Goal: Transaction & Acquisition: Purchase product/service

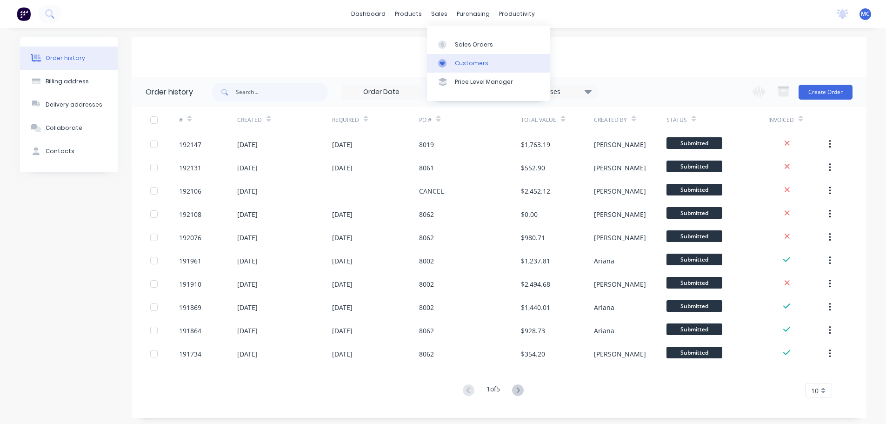
click at [472, 63] on div "Customers" at bounding box center [471, 63] width 33 height 8
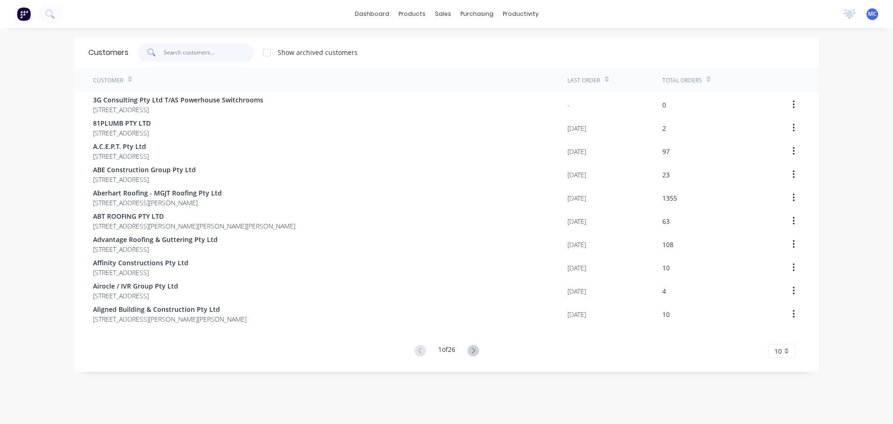
click at [174, 55] on input "text" at bounding box center [209, 52] width 91 height 19
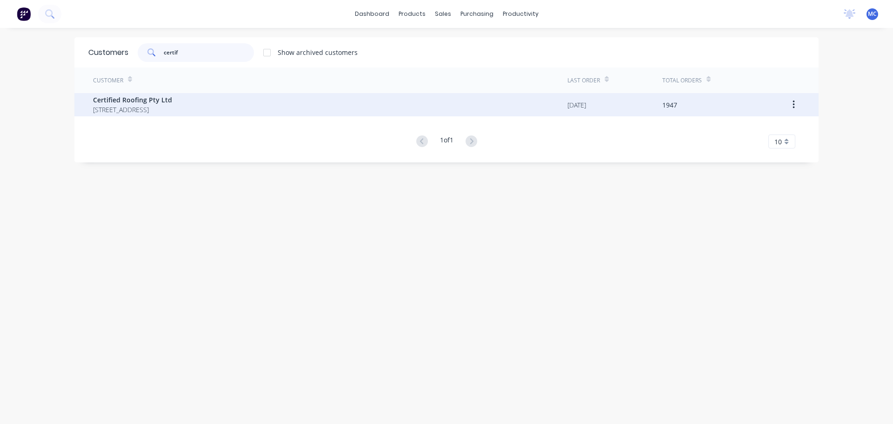
type input "certif"
click at [120, 102] on span "Certified Roofing Pty Ltd" at bounding box center [132, 100] width 79 height 10
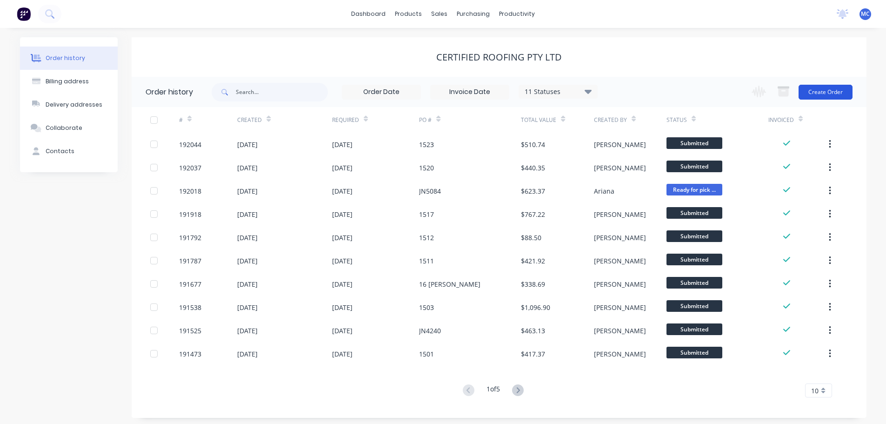
click at [829, 93] on button "Create Order" at bounding box center [825, 92] width 54 height 15
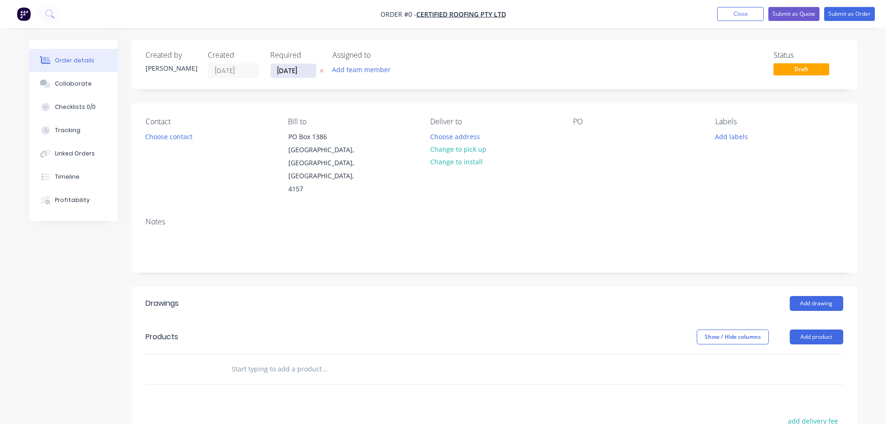
click at [293, 73] on input "[DATE]" at bounding box center [294, 71] width 46 height 14
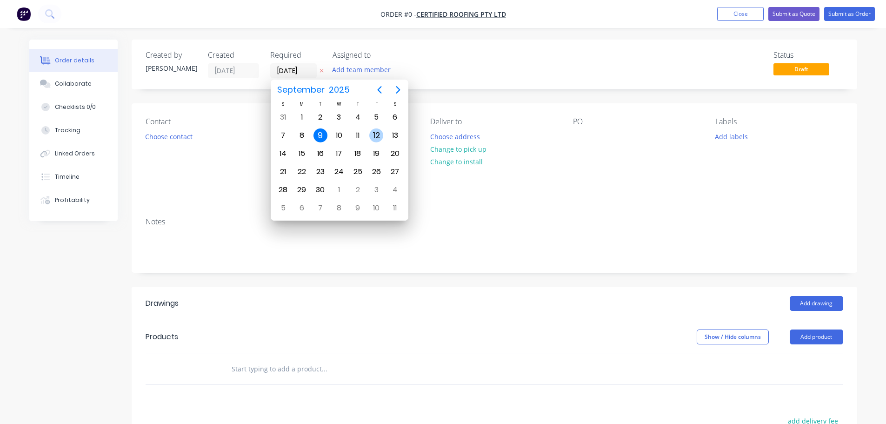
click at [376, 132] on div "12" at bounding box center [376, 135] width 14 height 14
type input "12/09/25"
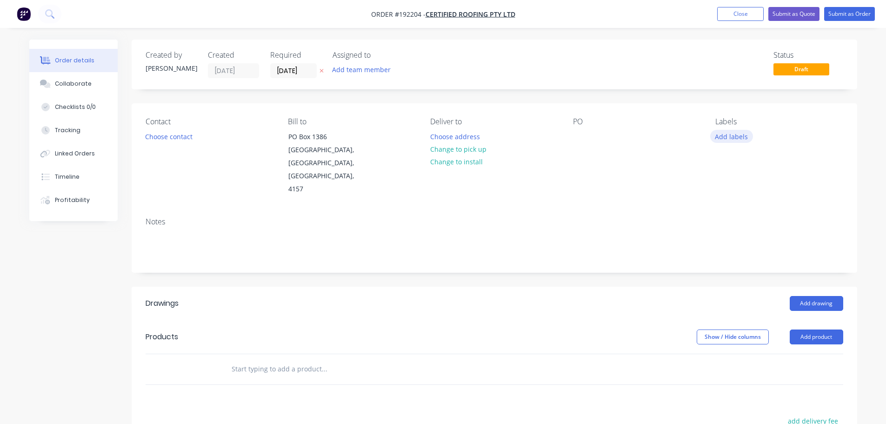
click at [736, 136] on button "Add labels" at bounding box center [731, 136] width 43 height 13
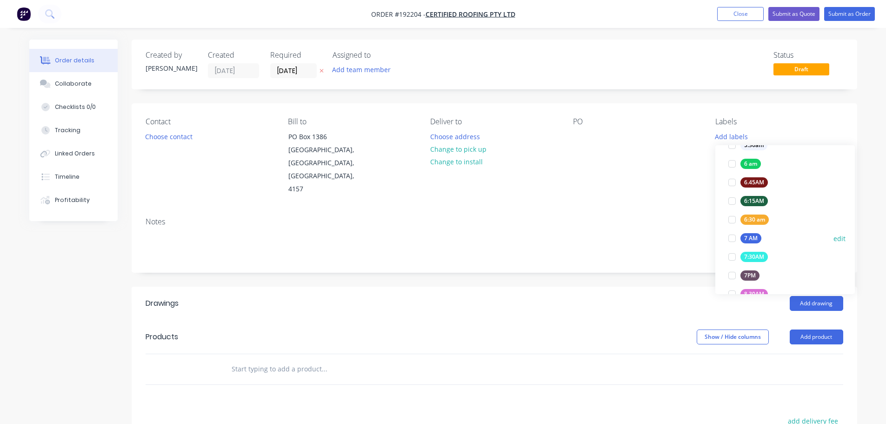
click at [732, 237] on div at bounding box center [732, 238] width 19 height 19
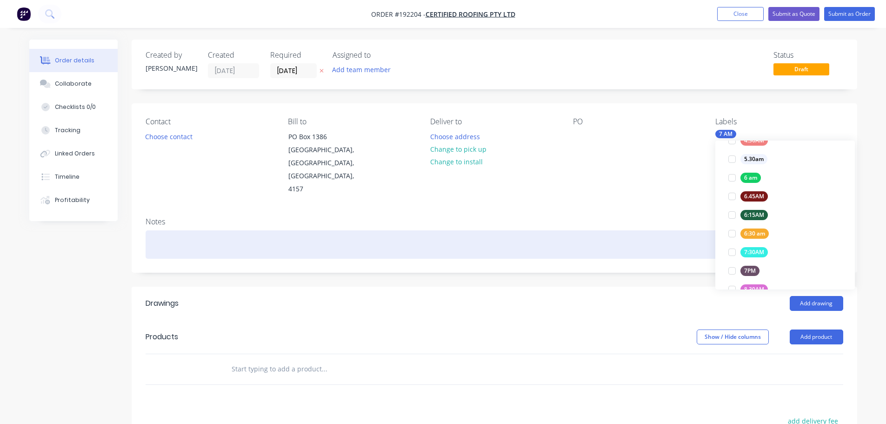
scroll to position [0, 0]
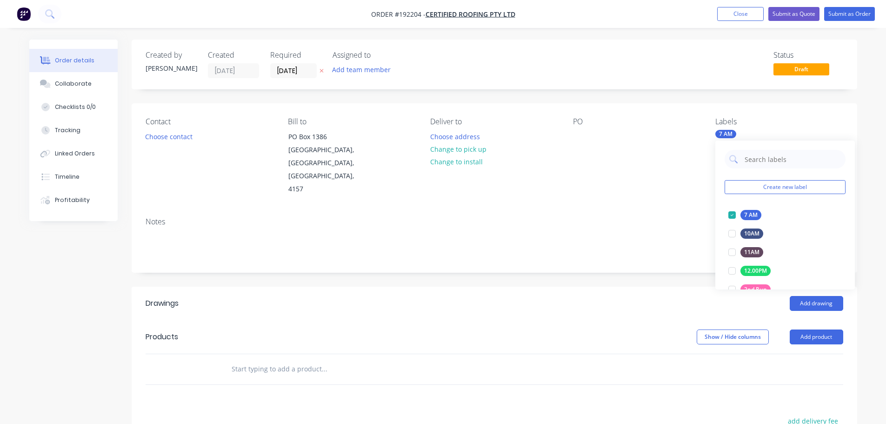
click at [618, 168] on div "PO" at bounding box center [636, 156] width 127 height 79
click at [806, 329] on button "Add product" at bounding box center [816, 336] width 53 height 15
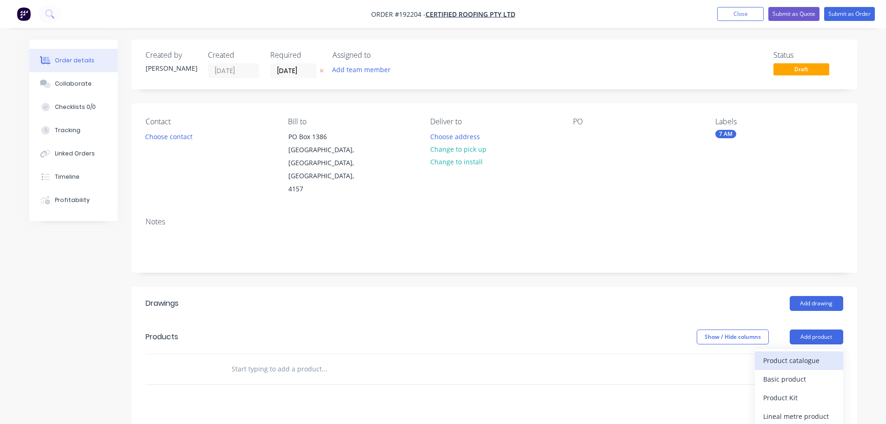
click at [791, 353] on div "Product catalogue" at bounding box center [799, 359] width 72 height 13
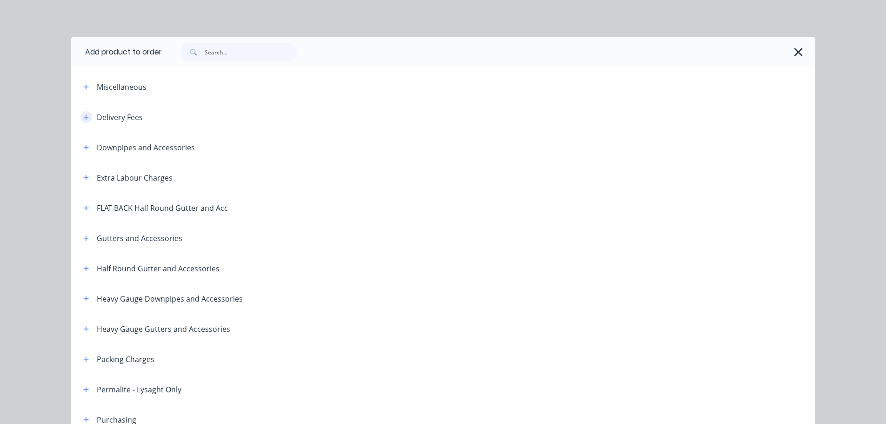
click at [83, 116] on icon "button" at bounding box center [86, 117] width 6 height 7
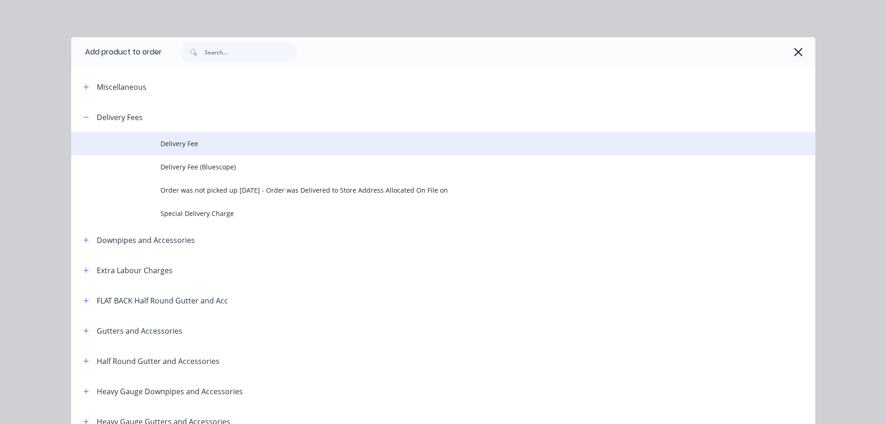
click at [175, 141] on span "Delivery Fee" at bounding box center [422, 144] width 524 height 10
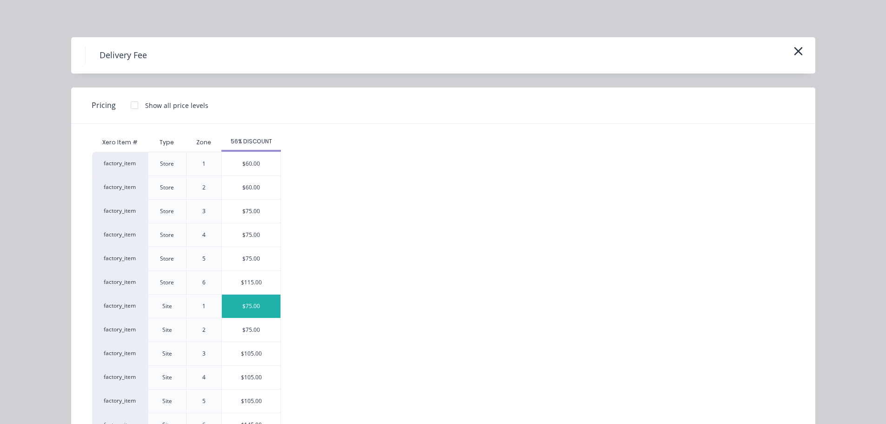
click at [253, 306] on div "$75.00" at bounding box center [251, 305] width 59 height 23
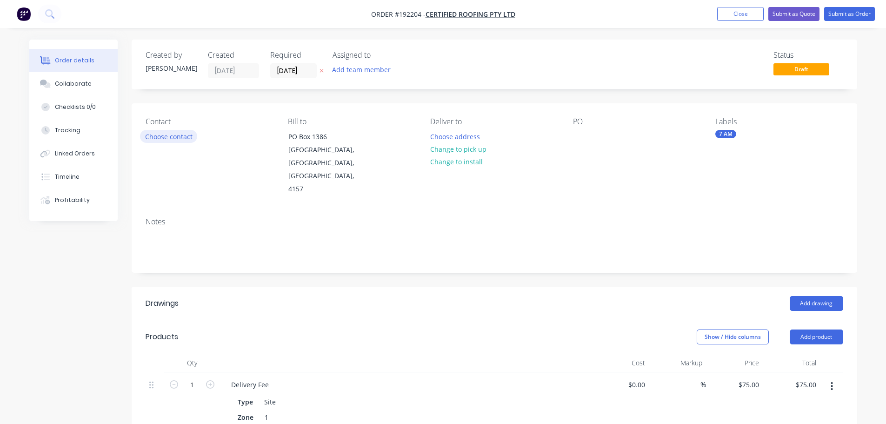
click at [166, 136] on button "Choose contact" at bounding box center [168, 136] width 57 height 13
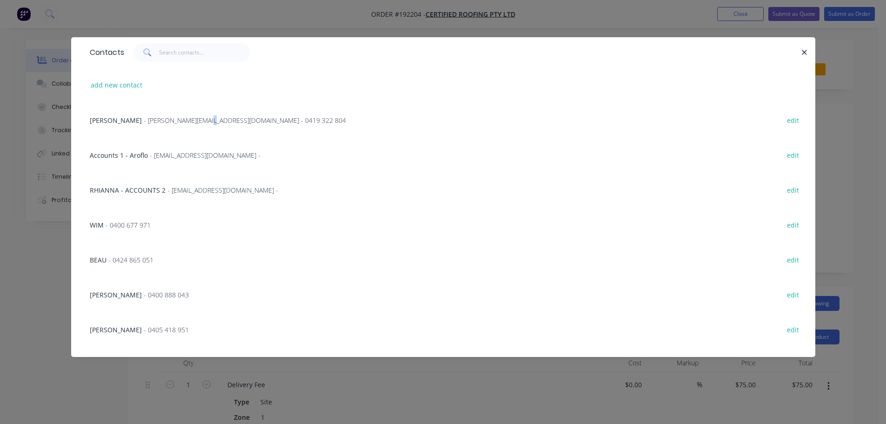
click at [192, 119] on span "- paul@certifiedroofing.com.au - 0419 322 804" at bounding box center [245, 120] width 202 height 9
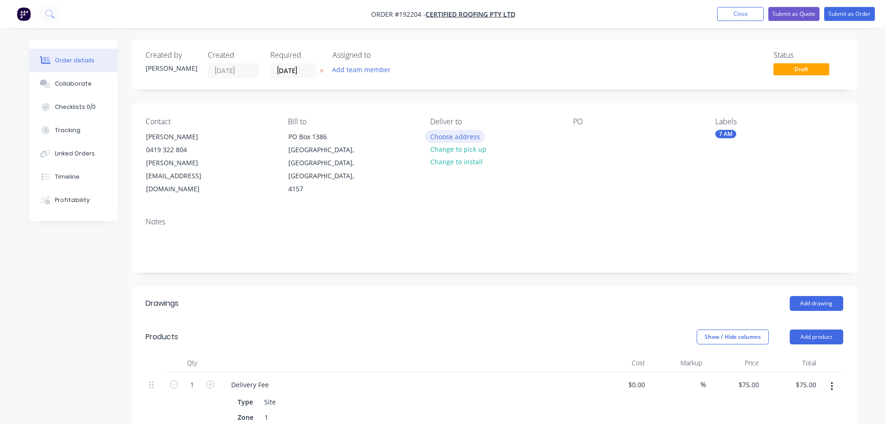
click at [466, 135] on button "Choose address" at bounding box center [455, 136] width 60 height 13
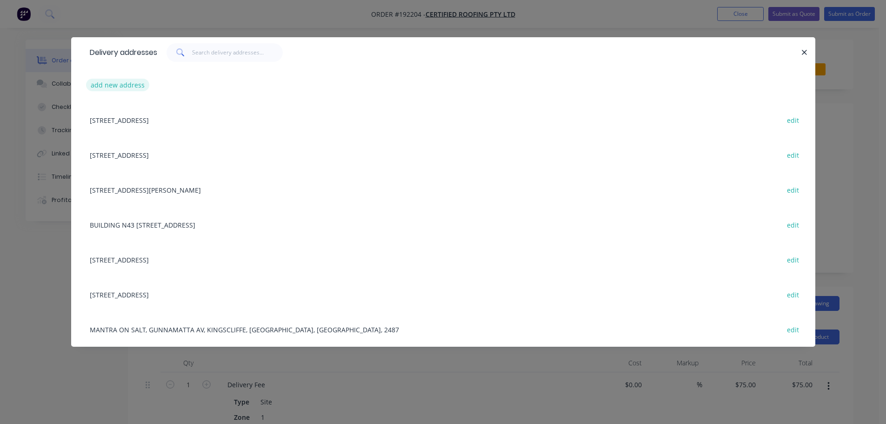
click at [120, 82] on button "add new address" at bounding box center [118, 85] width 64 height 13
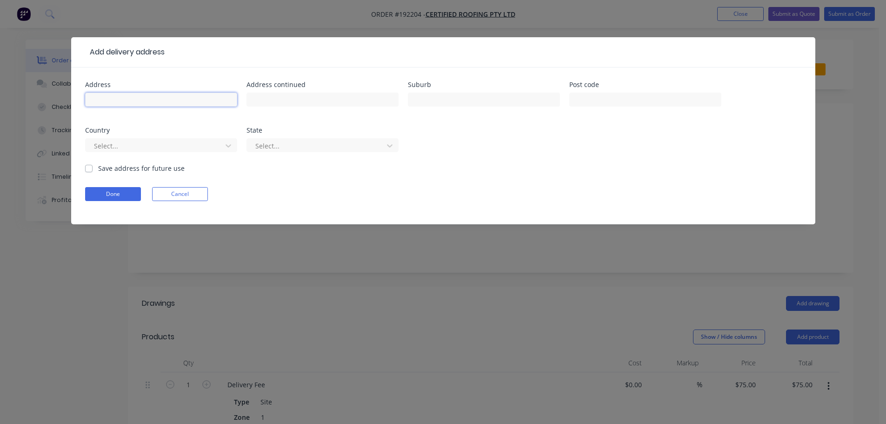
click at [101, 99] on input "text" at bounding box center [161, 100] width 152 height 14
type input "327 Verney Rd East"
type input "Graceville"
click button "Done" at bounding box center [113, 194] width 56 height 14
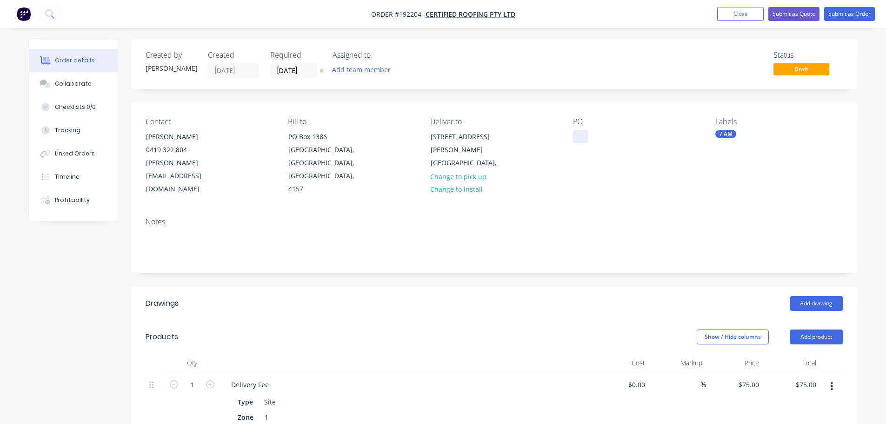
click at [579, 134] on div at bounding box center [580, 136] width 15 height 13
click at [814, 296] on button "Add drawing" at bounding box center [816, 303] width 53 height 15
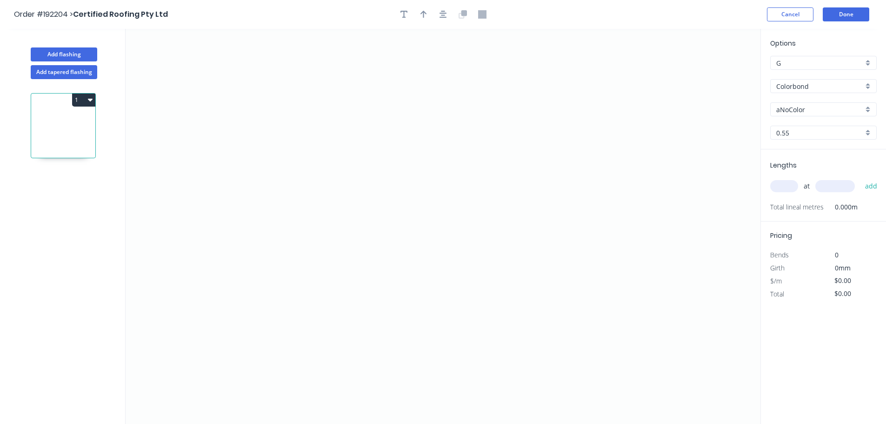
click at [792, 107] on input "aNoColor" at bounding box center [819, 110] width 87 height 10
click at [794, 204] on div "Surfmist" at bounding box center [824, 206] width 106 height 16
type input "Surfmist"
click at [788, 187] on input "text" at bounding box center [784, 186] width 28 height 12
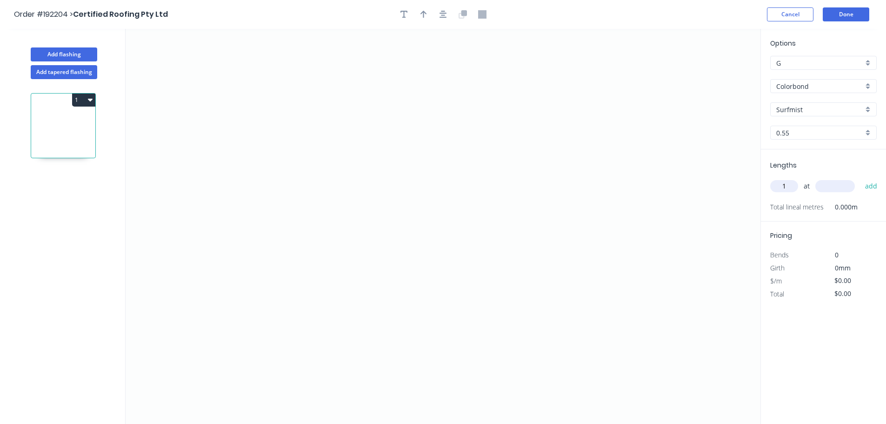
type input "1"
type input "2000"
click at [860, 178] on button "add" at bounding box center [871, 186] width 22 height 16
click at [285, 64] on icon "0" at bounding box center [443, 226] width 635 height 395
drag, startPoint x: 311, startPoint y: 281, endPoint x: 350, endPoint y: 279, distance: 39.1
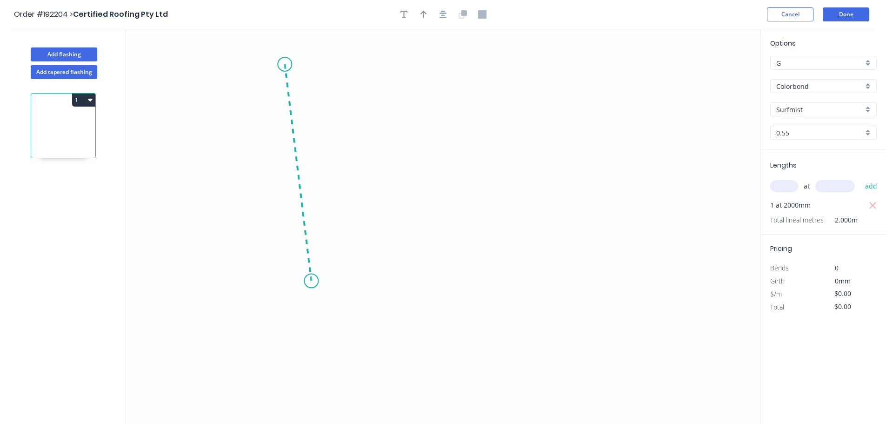
click at [312, 281] on icon "0" at bounding box center [443, 226] width 635 height 395
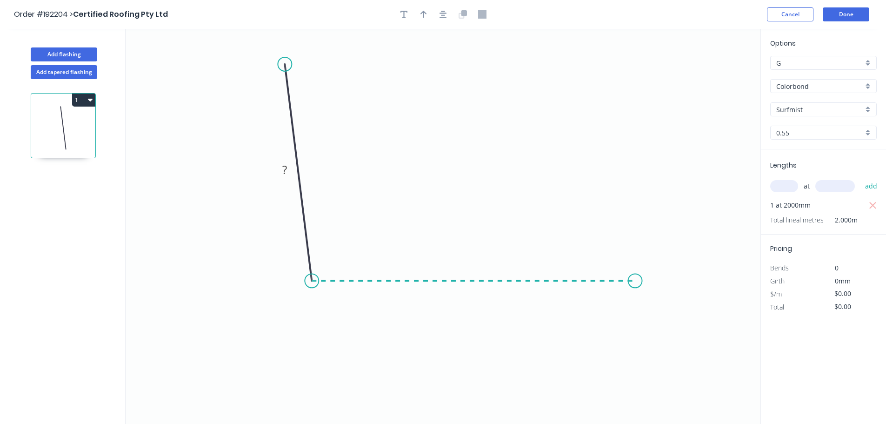
click at [636, 273] on icon "0 ?" at bounding box center [443, 226] width 635 height 395
click at [684, 330] on icon "0 ? ? ? º" at bounding box center [443, 226] width 635 height 395
click at [684, 330] on circle at bounding box center [684, 329] width 14 height 14
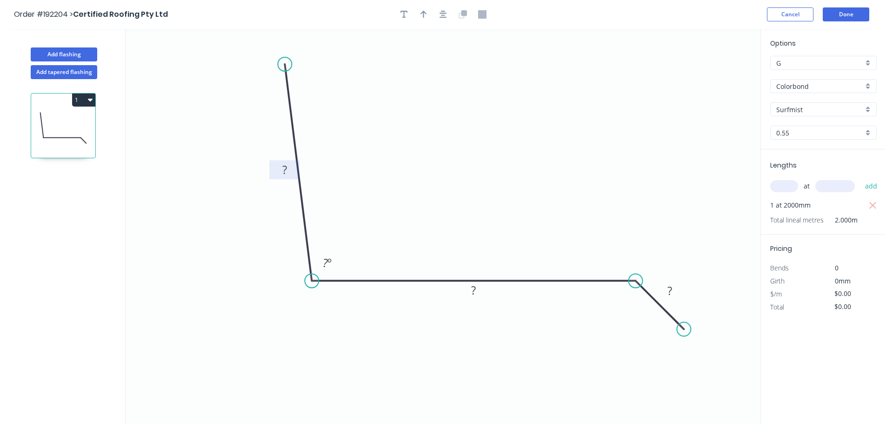
click at [286, 167] on tspan "?" at bounding box center [284, 169] width 5 height 15
click at [422, 15] on icon "button" at bounding box center [423, 14] width 7 height 8
type input "$20.45"
type input "$40.90"
click at [715, 72] on icon at bounding box center [713, 65] width 8 height 30
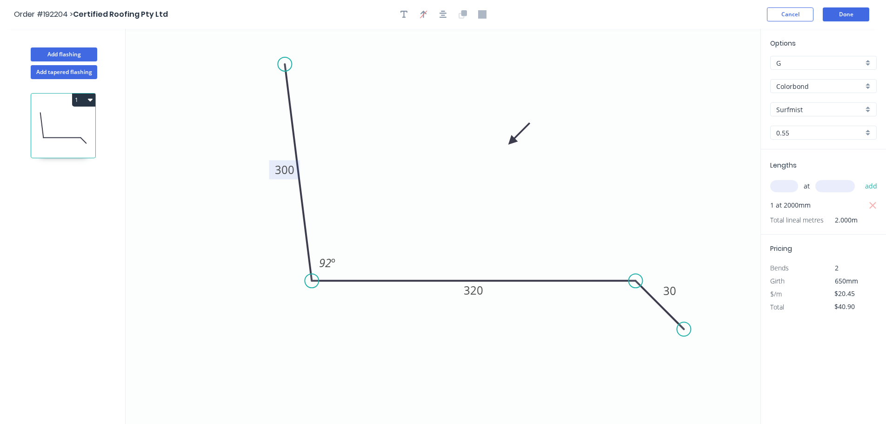
drag, startPoint x: 715, startPoint y: 72, endPoint x: 502, endPoint y: 142, distance: 224.1
click at [505, 141] on icon at bounding box center [518, 133] width 27 height 27
click at [69, 53] on button "Add flashing" at bounding box center [64, 54] width 66 height 14
type input "$0.00"
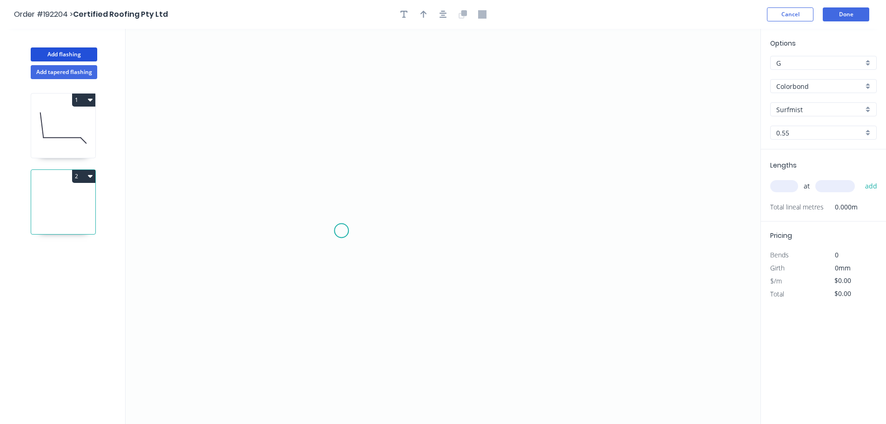
click at [341, 231] on icon "0" at bounding box center [443, 226] width 635 height 395
click at [319, 209] on icon "0" at bounding box center [443, 226] width 635 height 395
click at [315, 68] on icon "0 ?" at bounding box center [443, 226] width 635 height 395
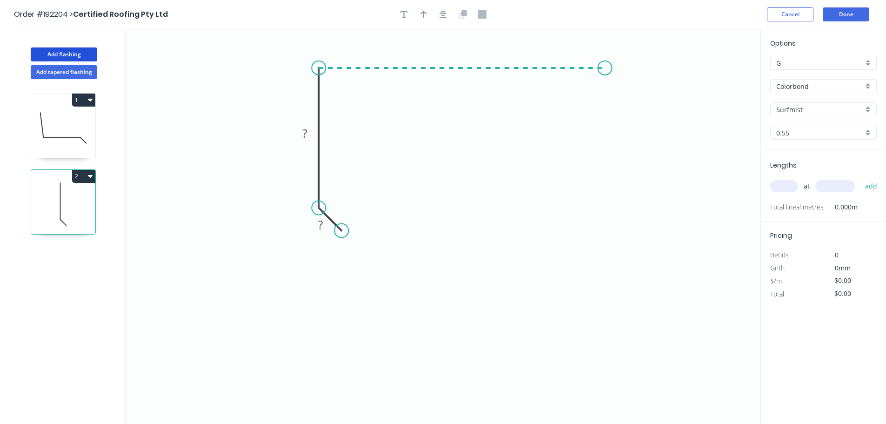
click at [605, 57] on icon "0 ? ?" at bounding box center [443, 226] width 635 height 395
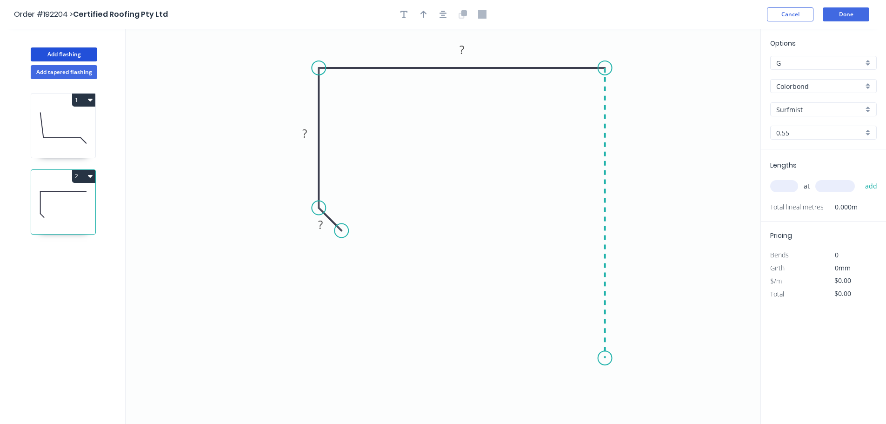
click at [607, 358] on icon "0 ? ? ?" at bounding box center [443, 226] width 635 height 395
click at [582, 382] on icon "0 ? ? ? ?" at bounding box center [443, 226] width 635 height 395
click at [582, 382] on circle at bounding box center [582, 380] width 14 height 14
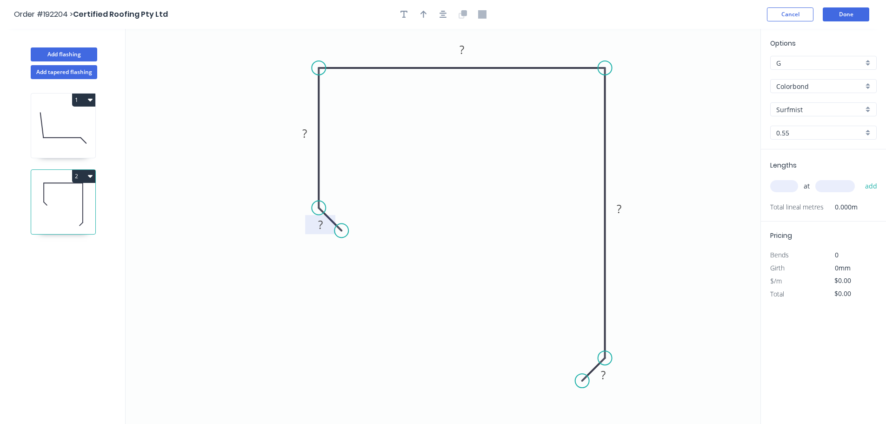
click at [322, 224] on tspan "?" at bounding box center [320, 224] width 5 height 15
click at [421, 17] on icon "button" at bounding box center [423, 14] width 7 height 8
type input "$15.95"
click at [714, 74] on icon at bounding box center [713, 65] width 8 height 30
drag, startPoint x: 714, startPoint y: 74, endPoint x: 648, endPoint y: 116, distance: 78.6
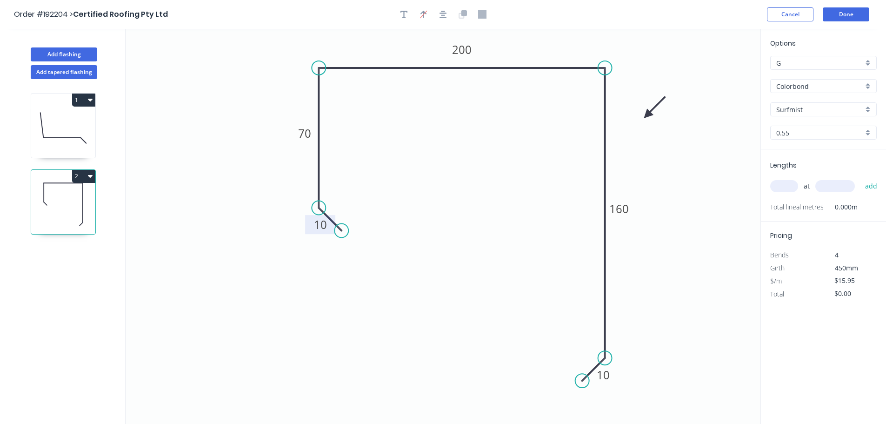
click at [648, 116] on icon at bounding box center [654, 107] width 27 height 27
click at [781, 183] on input "text" at bounding box center [784, 186] width 28 height 12
type input "1"
type input "4700"
click at [860, 178] on button "add" at bounding box center [871, 186] width 22 height 16
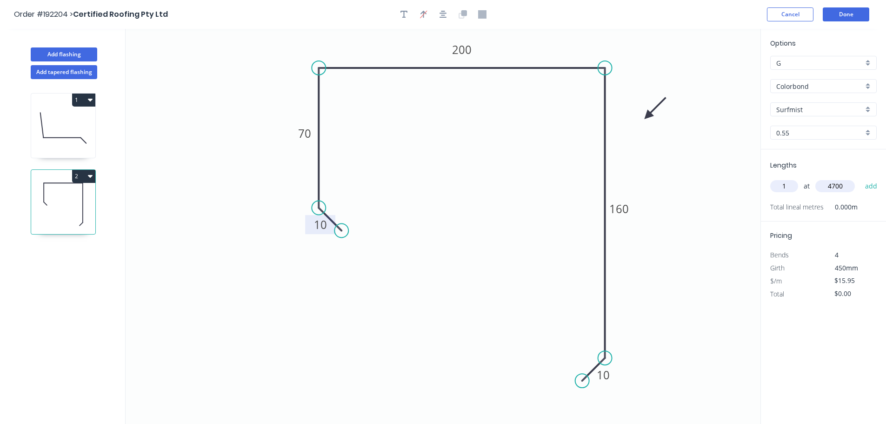
type input "$74.97"
type input "1"
type input "1200"
click at [860, 178] on button "add" at bounding box center [871, 186] width 22 height 16
type input "$94.11"
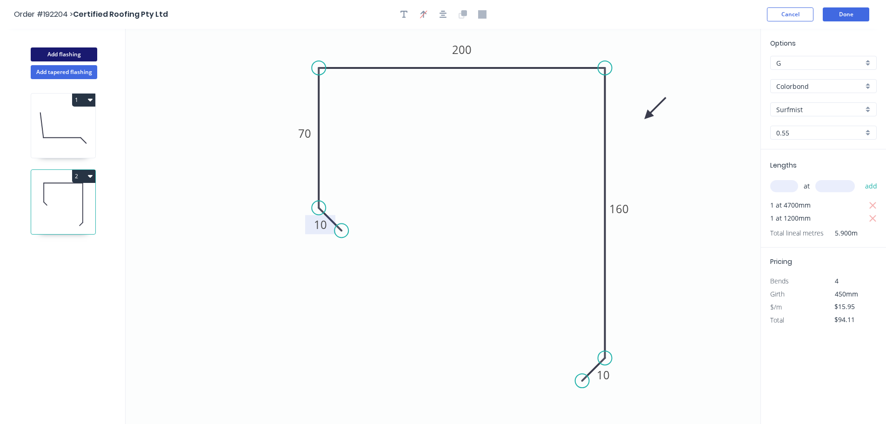
click at [62, 51] on button "Add flashing" at bounding box center [64, 54] width 66 height 14
type input "$0.00"
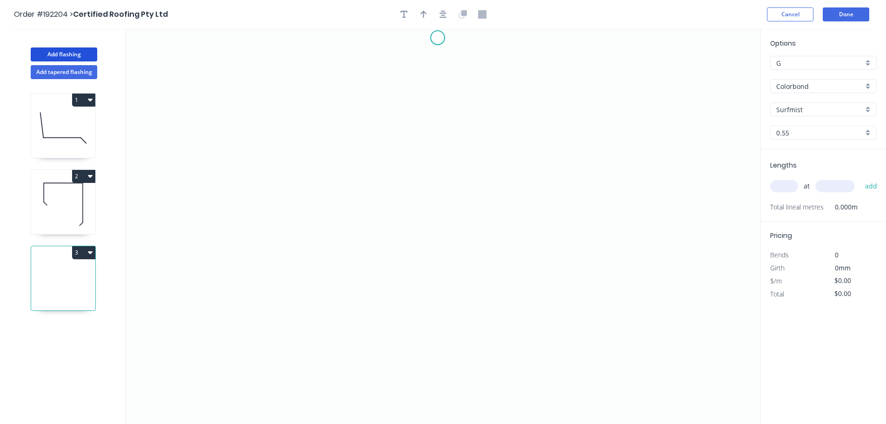
click at [438, 38] on icon "0" at bounding box center [443, 226] width 635 height 395
click at [430, 153] on icon "0" at bounding box center [443, 226] width 635 height 395
click at [451, 166] on icon "0 ?" at bounding box center [443, 226] width 635 height 395
click at [450, 233] on icon "0 ? ?" at bounding box center [443, 226] width 635 height 395
click at [439, 243] on icon "0 ? ? ?" at bounding box center [443, 226] width 635 height 395
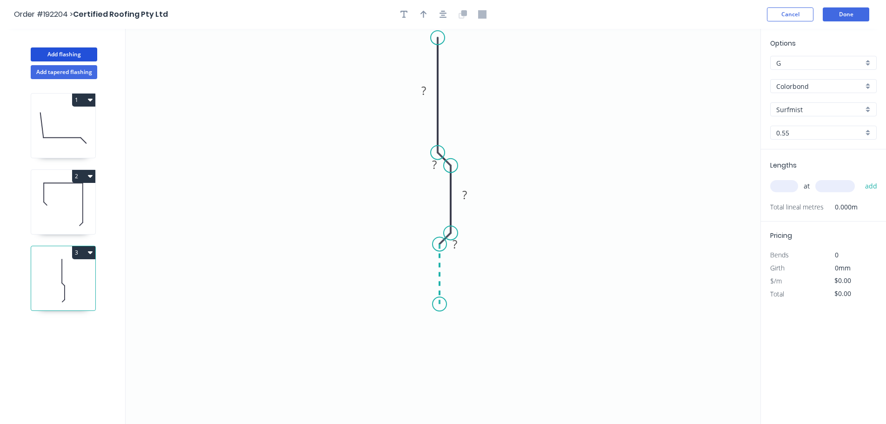
click at [437, 304] on icon "0 ? ? ? ?" at bounding box center [443, 226] width 635 height 395
click at [449, 313] on icon at bounding box center [444, 309] width 10 height 10
click at [449, 354] on icon "0 ? ? ? ? ? ?" at bounding box center [443, 226] width 635 height 395
click at [439, 366] on icon "0 ? ? ? ? ? ? ?" at bounding box center [443, 226] width 635 height 395
click at [439, 410] on icon "0 ? ? ? ? ? ? ? ?" at bounding box center [443, 226] width 635 height 395
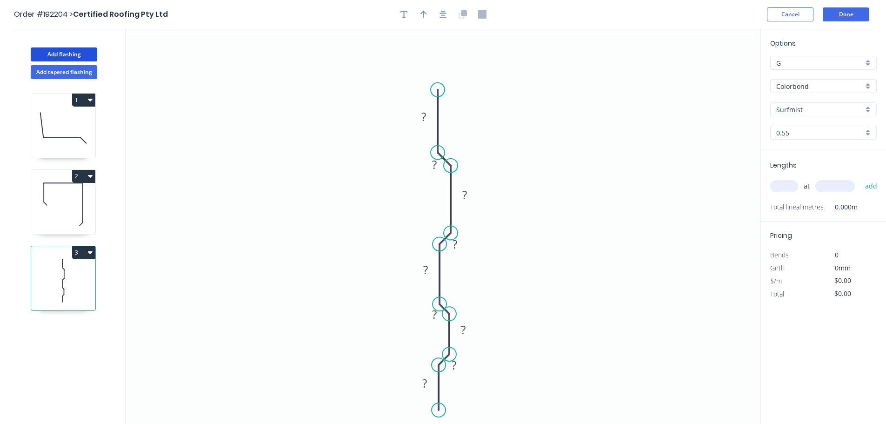
drag, startPoint x: 436, startPoint y: 38, endPoint x: 448, endPoint y: 46, distance: 14.6
click at [435, 88] on circle at bounding box center [438, 90] width 14 height 14
click at [441, 12] on icon "button" at bounding box center [442, 14] width 7 height 8
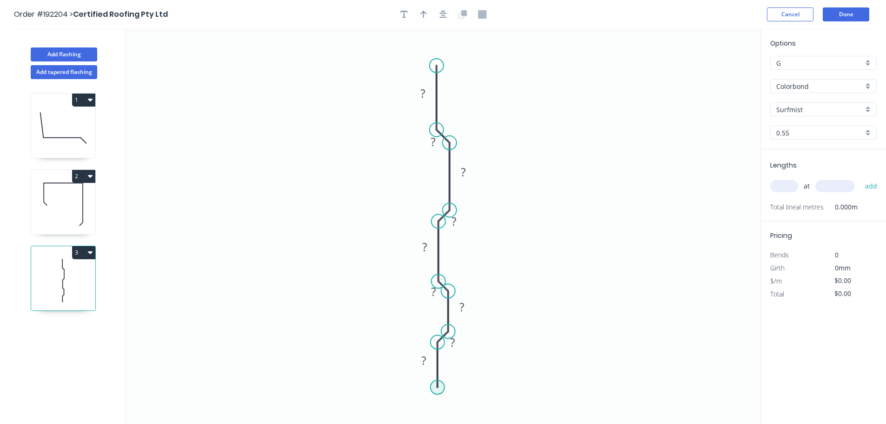
click at [439, 386] on circle at bounding box center [438, 387] width 14 height 14
click at [454, 407] on icon "0 ? ? ? ? ? ? ? ? ?" at bounding box center [443, 226] width 635 height 395
click at [436, 421] on icon "0 ? ? ? ? ? ? ? ? ? ?" at bounding box center [443, 226] width 635 height 395
click at [436, 421] on circle at bounding box center [436, 423] width 14 height 14
drag, startPoint x: 437, startPoint y: 68, endPoint x: 434, endPoint y: 37, distance: 31.3
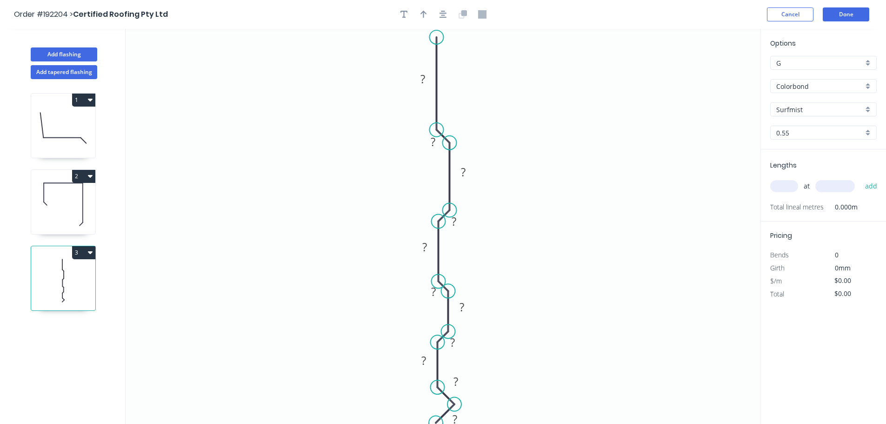
click at [434, 37] on circle at bounding box center [437, 37] width 14 height 14
click at [420, 78] on tspan "?" at bounding box center [422, 78] width 5 height 15
type input "$22.73"
drag, startPoint x: 448, startPoint y: 209, endPoint x: 448, endPoint y: 192, distance: 17.2
click at [448, 192] on circle at bounding box center [450, 192] width 14 height 14
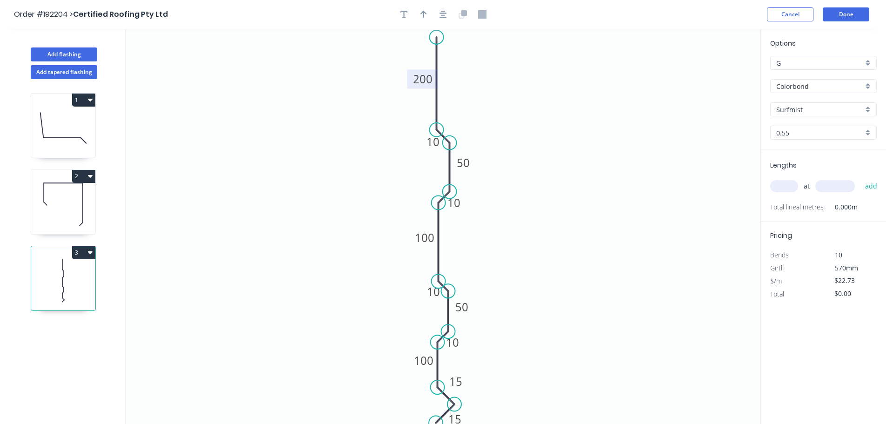
drag, startPoint x: 439, startPoint y: 220, endPoint x: 442, endPoint y: 203, distance: 18.0
click at [442, 203] on circle at bounding box center [439, 203] width 14 height 14
click at [423, 17] on icon "button" at bounding box center [423, 14] width 7 height 7
click at [713, 73] on icon at bounding box center [713, 65] width 8 height 30
drag, startPoint x: 713, startPoint y: 73, endPoint x: 553, endPoint y: 158, distance: 180.4
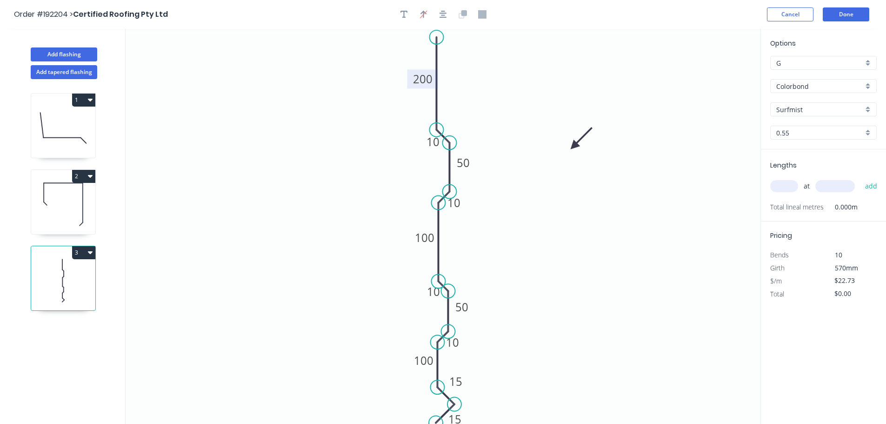
click at [568, 152] on icon at bounding box center [581, 138] width 27 height 27
click at [777, 184] on input "text" at bounding box center [784, 186] width 28 height 12
type input "1"
type input "700"
click at [860, 178] on button "add" at bounding box center [871, 186] width 22 height 16
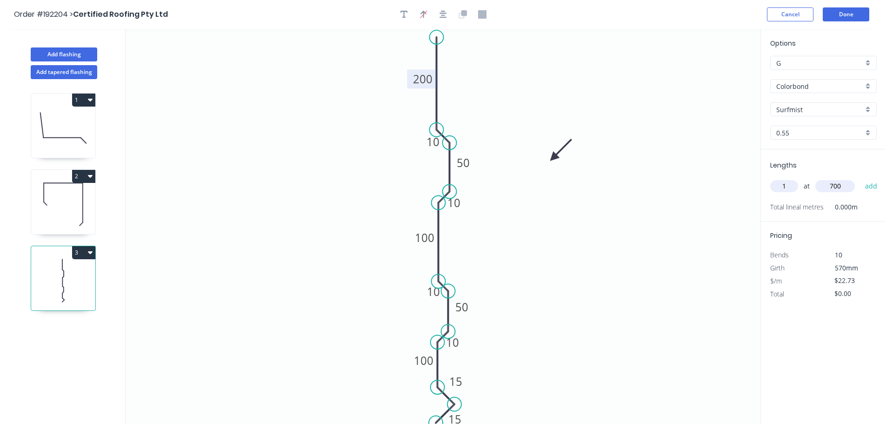
type input "$22.73"
type input "1"
click at [875, 203] on icon "button" at bounding box center [872, 205] width 7 height 7
type input "$0.00"
click at [791, 188] on input "text" at bounding box center [784, 186] width 28 height 12
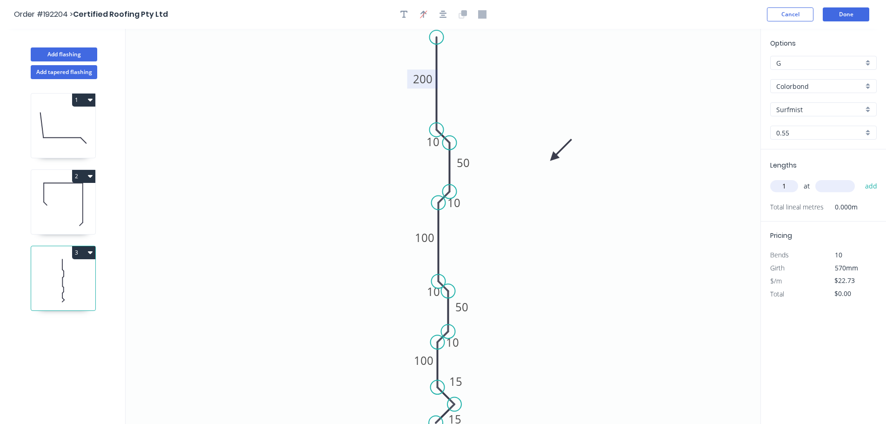
type input "1"
type input "4700"
click at [860, 178] on button "add" at bounding box center [871, 186] width 22 height 16
type input "$106.83"
type input "1"
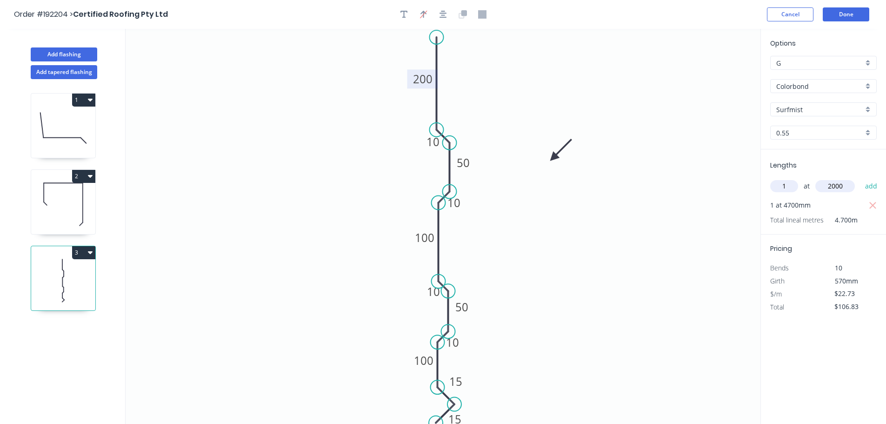
type input "2000"
click at [860, 178] on button "add" at bounding box center [871, 186] width 22 height 16
type input "$152.29"
click at [402, 12] on icon "button" at bounding box center [403, 14] width 7 height 7
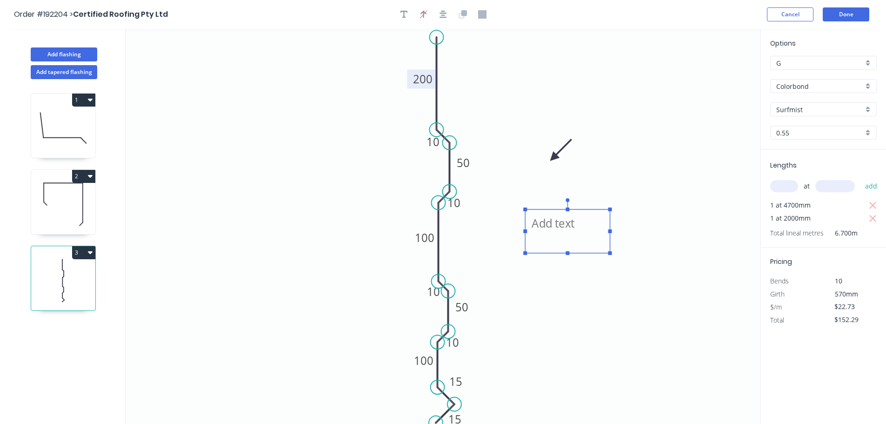
drag, startPoint x: 185, startPoint y: 60, endPoint x: 564, endPoint y: 224, distance: 412.7
click at [565, 223] on textarea at bounding box center [567, 231] width 75 height 34
click at [745, 297] on icon "Swage angles 150 50 10 100 15 50 10 15 100 200 10 10" at bounding box center [443, 226] width 635 height 395
type textarea "Swage angles 150"
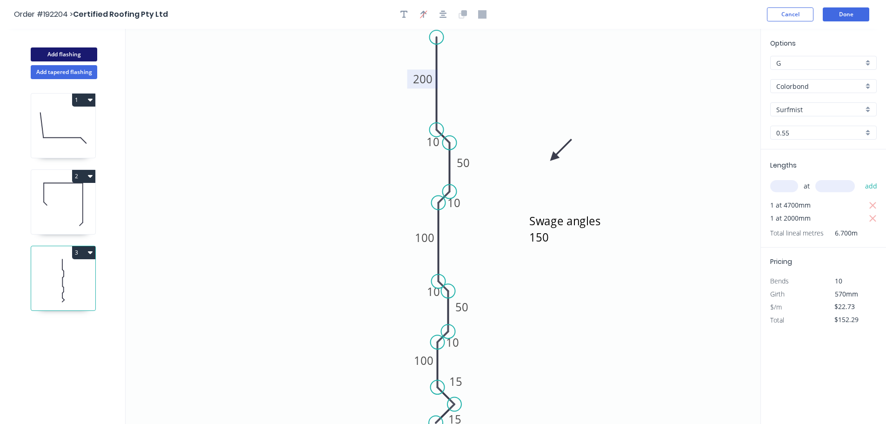
click at [72, 52] on button "Add flashing" at bounding box center [64, 54] width 66 height 14
type input "$0.00"
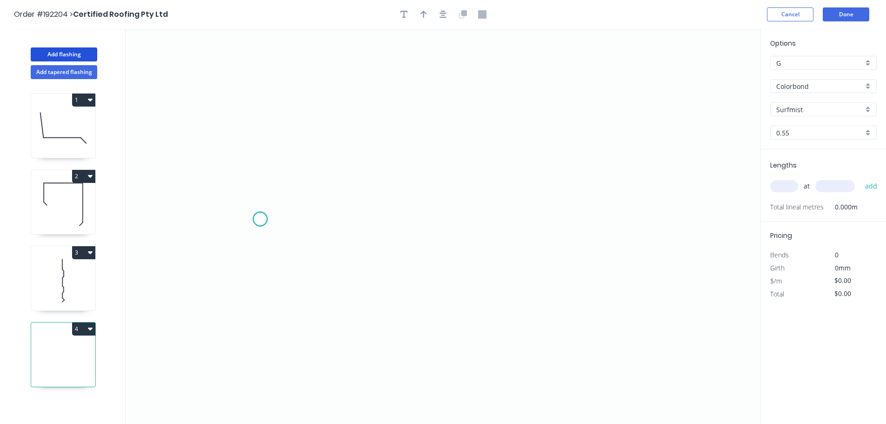
click at [260, 219] on icon "0" at bounding box center [443, 226] width 635 height 395
click at [305, 178] on icon "0" at bounding box center [443, 226] width 635 height 395
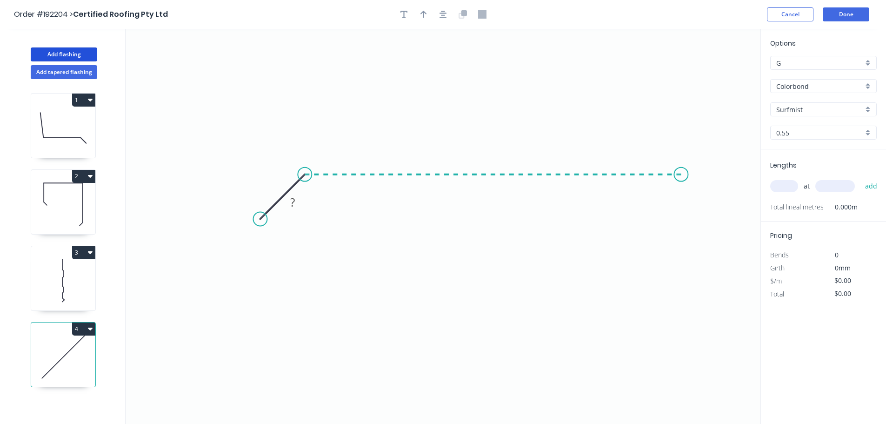
click at [681, 186] on icon "0 ?" at bounding box center [443, 226] width 635 height 395
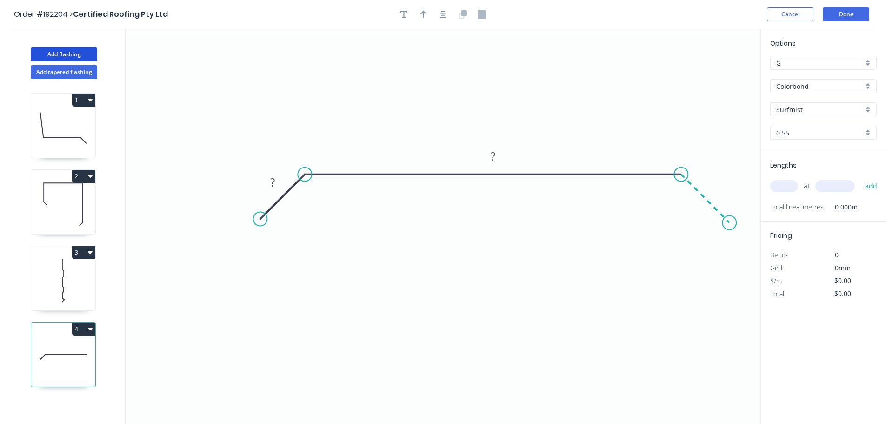
click at [730, 219] on icon "0 ? ?" at bounding box center [443, 226] width 635 height 395
click at [730, 219] on circle at bounding box center [729, 223] width 14 height 14
click at [272, 181] on tspan "?" at bounding box center [272, 181] width 5 height 15
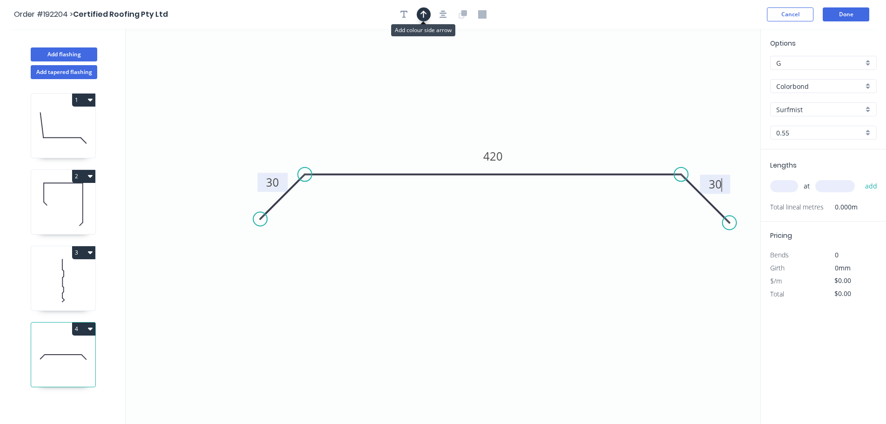
click at [425, 17] on icon "button" at bounding box center [423, 14] width 7 height 8
type input "$14.37"
drag, startPoint x: 713, startPoint y: 72, endPoint x: 558, endPoint y: 110, distance: 159.4
click at [593, 100] on icon at bounding box center [597, 86] width 8 height 30
click at [791, 185] on input "text" at bounding box center [784, 186] width 28 height 12
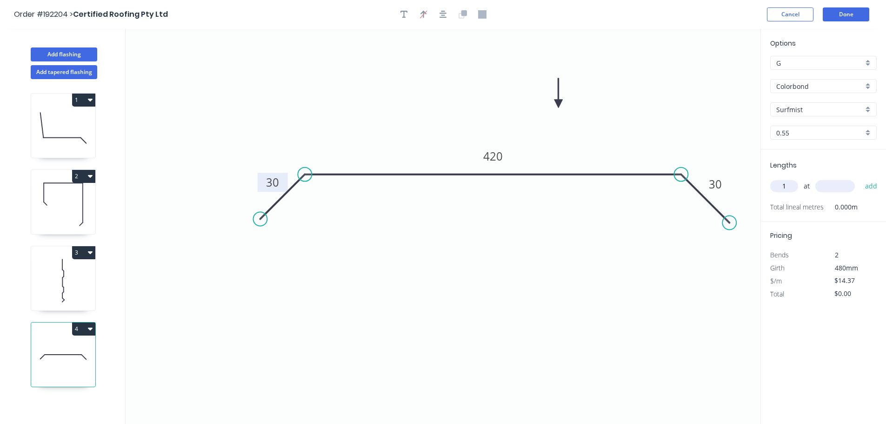
type input "1"
type input "4800"
click at [860, 178] on button "add" at bounding box center [871, 186] width 22 height 16
type input "$68.98"
click at [57, 53] on button "Add flashing" at bounding box center [64, 54] width 66 height 14
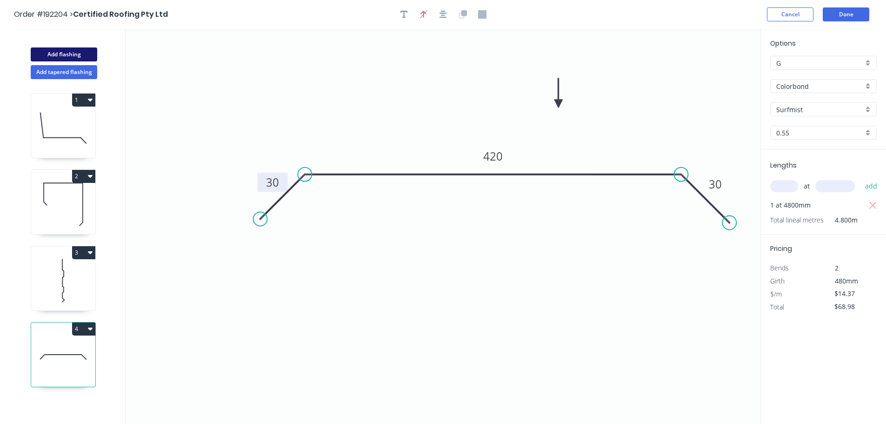
type input "$0.00"
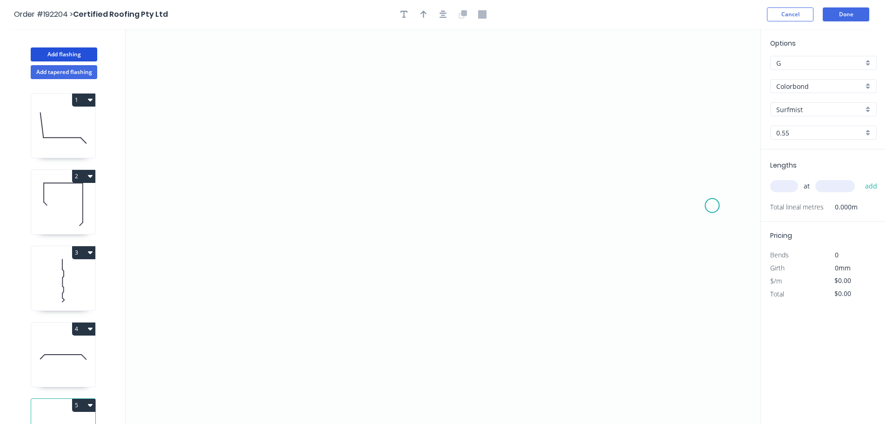
click at [712, 205] on icon "0" at bounding box center [443, 226] width 635 height 395
click at [715, 162] on icon "0" at bounding box center [443, 226] width 635 height 395
click at [650, 164] on icon "0 ?" at bounding box center [443, 226] width 635 height 395
click at [649, 254] on icon "0 ? ?" at bounding box center [443, 226] width 635 height 395
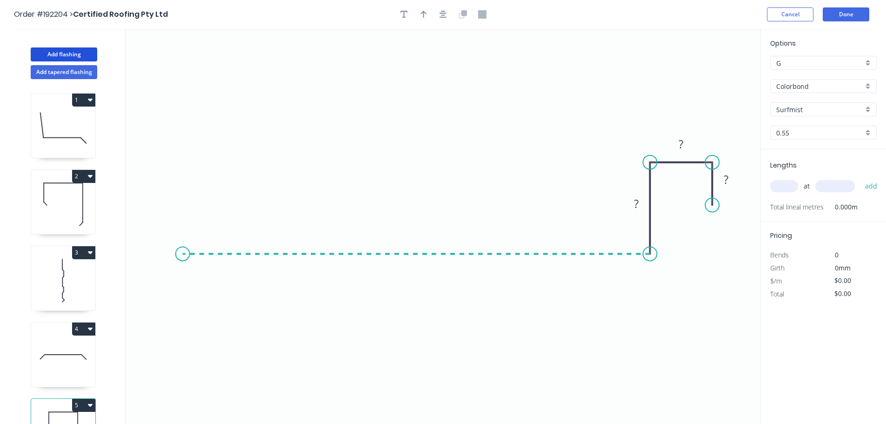
click at [182, 259] on icon "0 ? ? ?" at bounding box center [443, 226] width 635 height 395
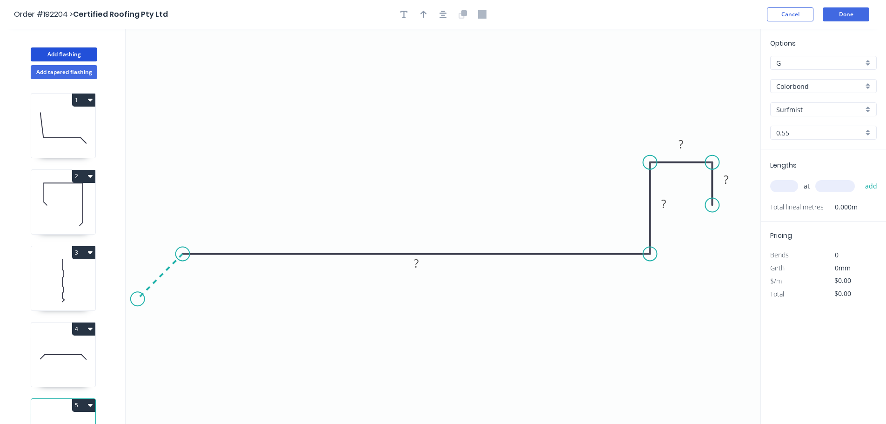
click at [137, 297] on icon "0 ? ? ? ?" at bounding box center [443, 226] width 635 height 395
click at [152, 261] on tspan "?" at bounding box center [150, 261] width 5 height 15
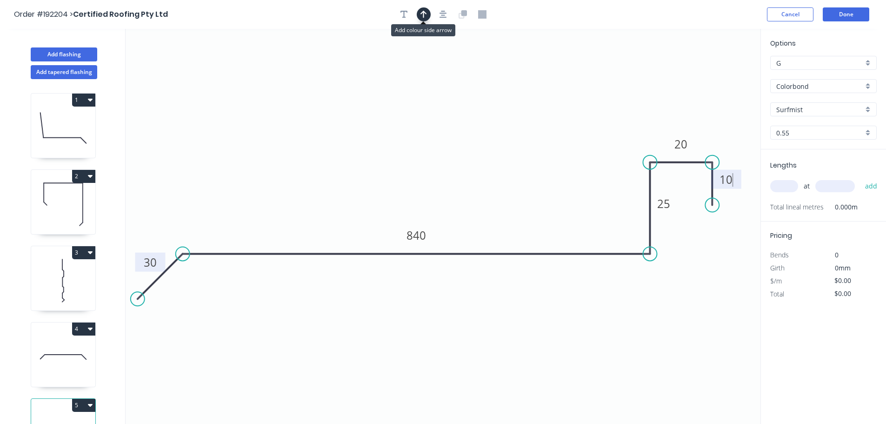
click at [423, 16] on icon "button" at bounding box center [423, 14] width 7 height 7
type input "$26.09"
drag, startPoint x: 715, startPoint y: 73, endPoint x: 596, endPoint y: 190, distance: 167.4
click at [459, 130] on icon at bounding box center [463, 117] width 8 height 30
click at [792, 186] on input "text" at bounding box center [784, 186] width 28 height 12
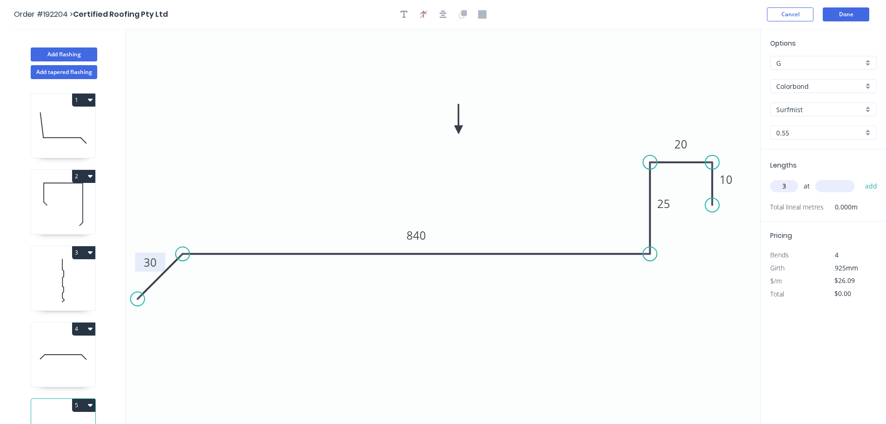
type input "3"
type input "5900"
click at [860, 178] on button "add" at bounding box center [871, 186] width 22 height 16
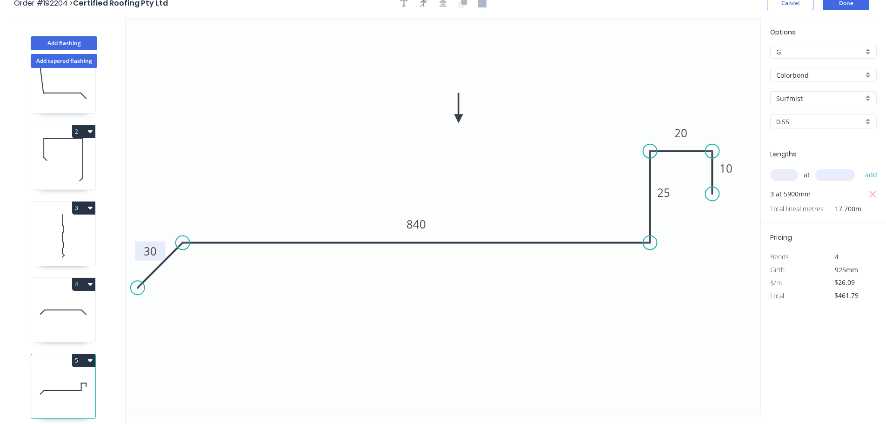
scroll to position [17, 0]
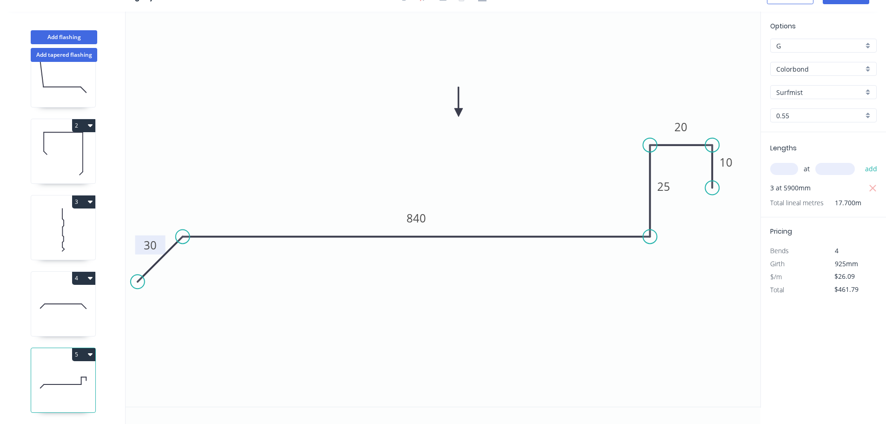
click at [90, 353] on icon "button" at bounding box center [90, 354] width 5 height 3
click at [38, 371] on div "Duplicate" at bounding box center [51, 377] width 72 height 13
type input "$0.00"
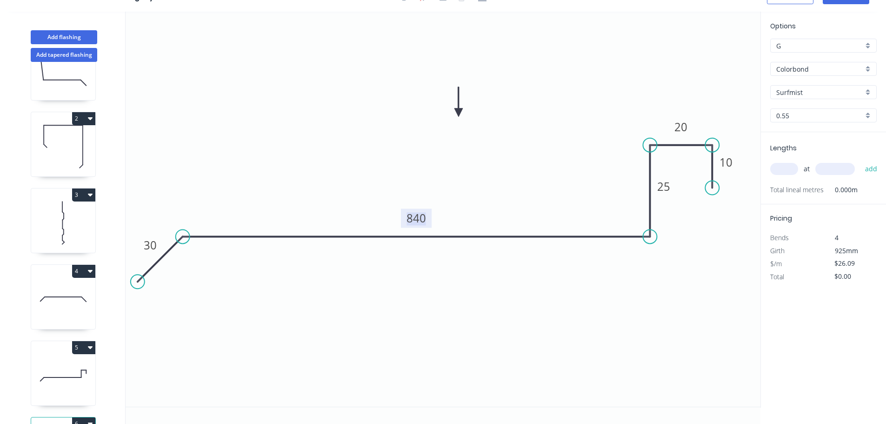
click at [419, 218] on tspan "840" at bounding box center [416, 217] width 20 height 15
click at [159, 294] on div "Delete point" at bounding box center [185, 294] width 93 height 19
drag, startPoint x: 186, startPoint y: 235, endPoint x: 262, endPoint y: 245, distance: 76.9
click at [262, 245] on icon "0 800 25 20 10" at bounding box center [443, 209] width 635 height 395
click at [262, 237] on circle at bounding box center [262, 236] width 14 height 14
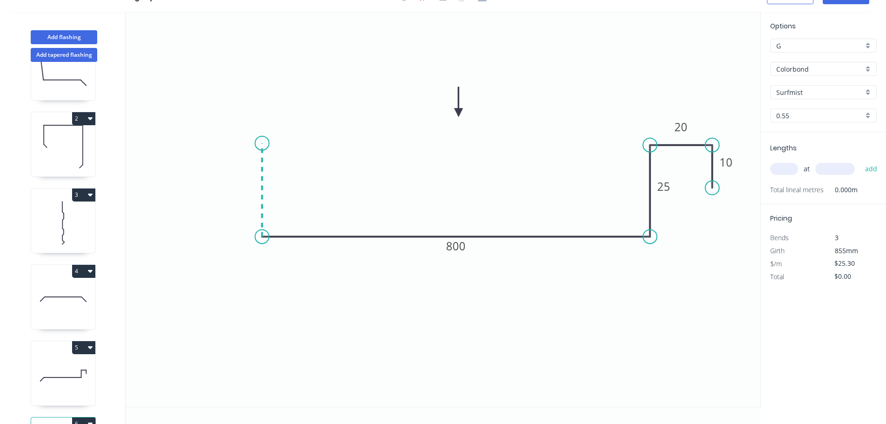
click at [260, 143] on icon "0 800 25 20 10" at bounding box center [443, 209] width 635 height 395
click at [188, 141] on icon "0 ? 800 25 20 10" at bounding box center [443, 209] width 635 height 395
click at [190, 194] on icon "0 ? ? 800 25 20 10" at bounding box center [443, 209] width 635 height 395
click at [190, 194] on circle at bounding box center [189, 194] width 14 height 14
click at [175, 165] on tspan "?" at bounding box center [175, 163] width 5 height 15
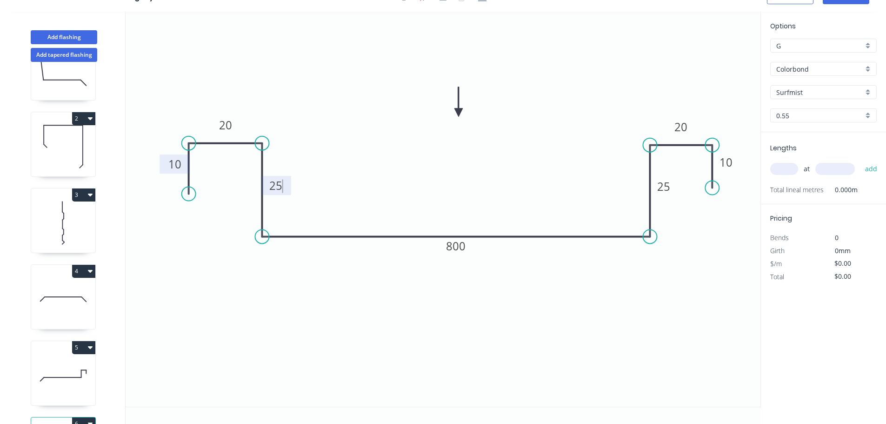
click at [786, 166] on input "text" at bounding box center [784, 169] width 28 height 12
type input "$27.68"
type input "3"
type input "5900"
click at [860, 161] on button "add" at bounding box center [871, 169] width 22 height 16
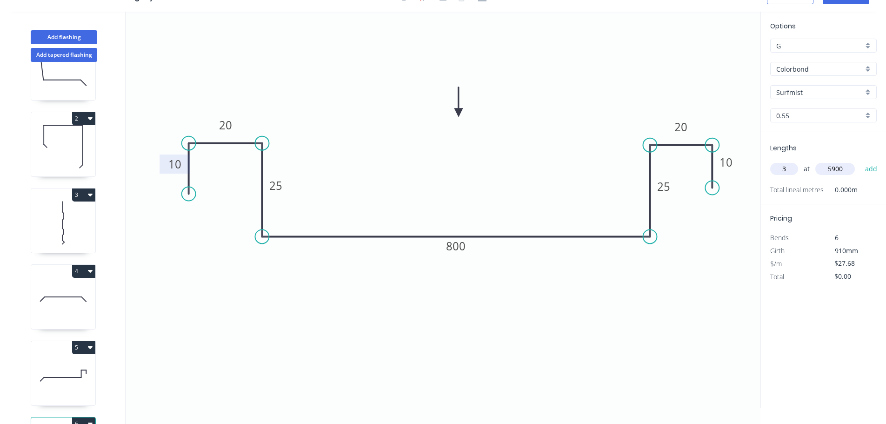
type input "$489.94"
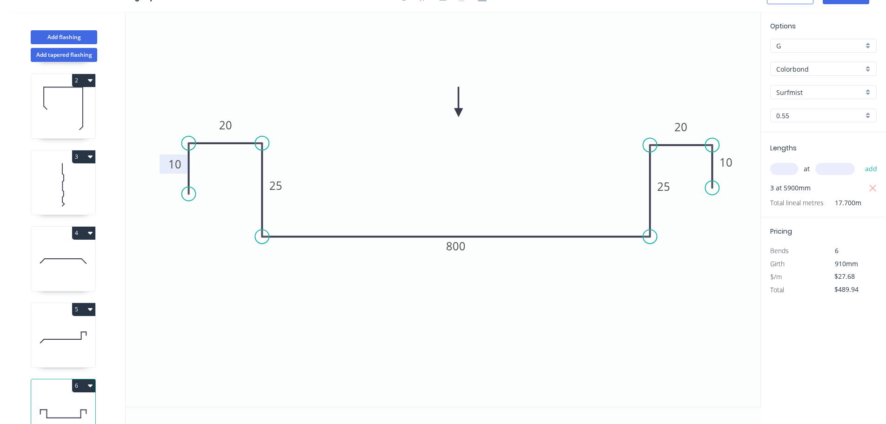
scroll to position [117, 0]
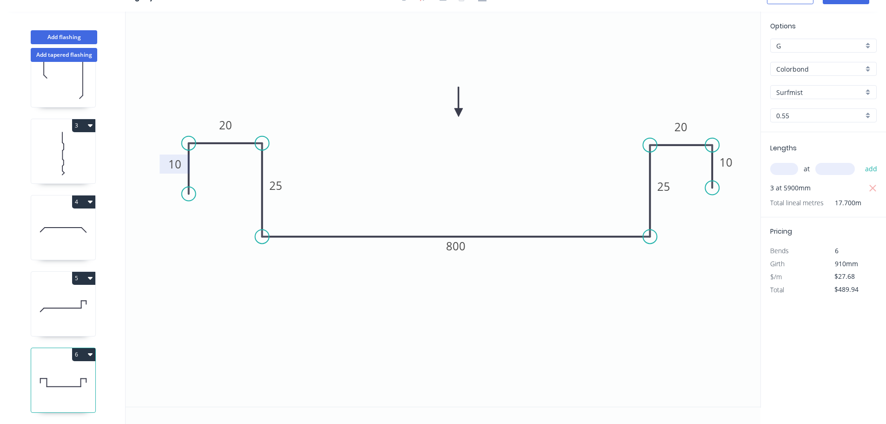
click at [70, 297] on icon at bounding box center [63, 306] width 64 height 60
type input "$26.09"
type input "$461.79"
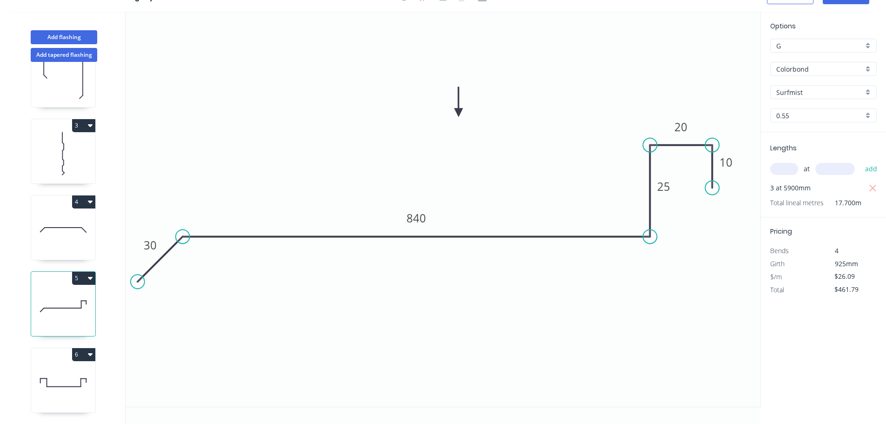
click at [785, 168] on input "text" at bounding box center [784, 169] width 28 height 12
type input "3"
type input "5900"
click at [860, 161] on button "add" at bounding box center [871, 169] width 22 height 16
type input "$923.59"
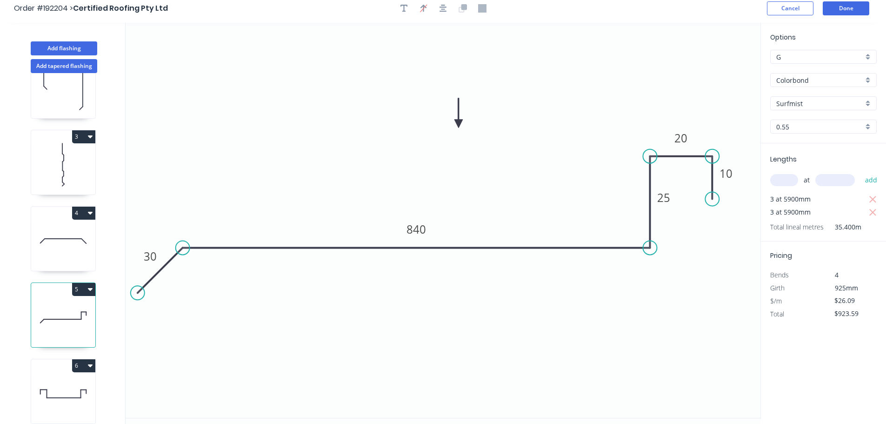
scroll to position [0, 0]
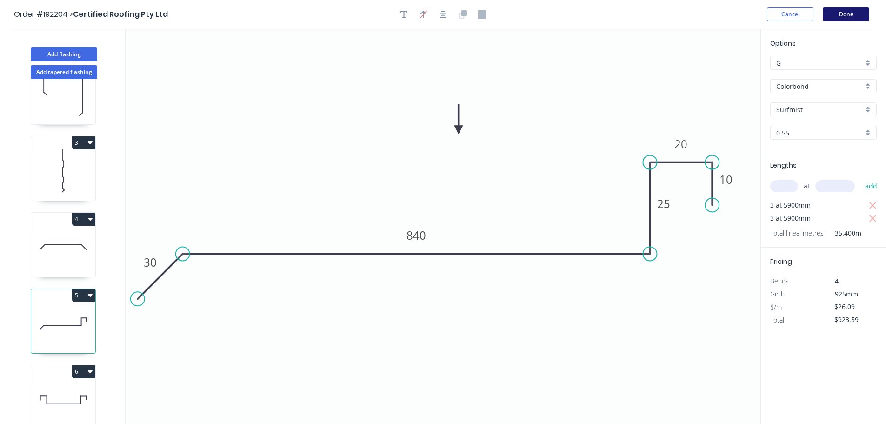
click at [853, 15] on button "Done" at bounding box center [846, 14] width 47 height 14
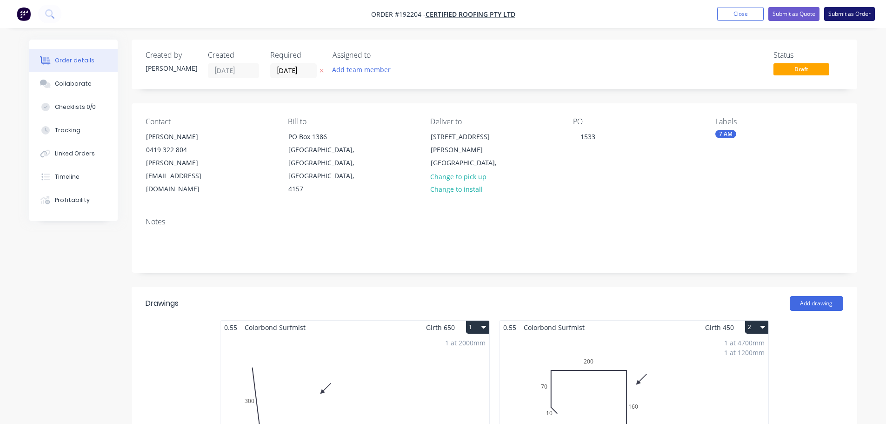
click at [847, 15] on button "Submit as Order" at bounding box center [849, 14] width 51 height 14
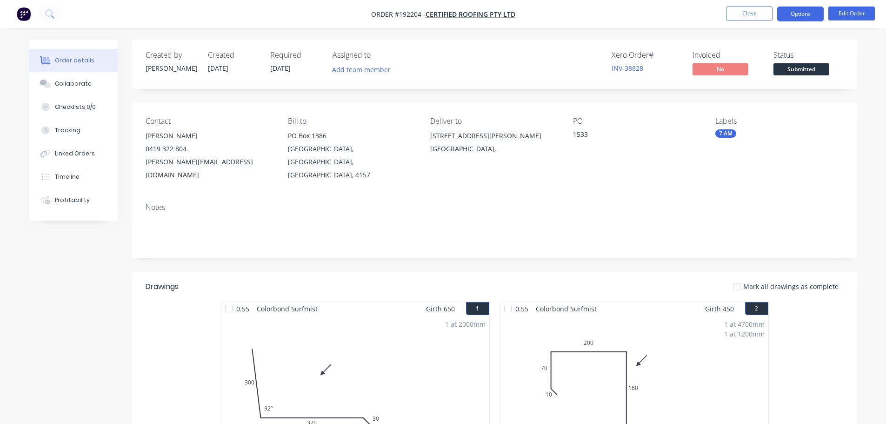
click at [804, 14] on button "Options" at bounding box center [800, 14] width 47 height 15
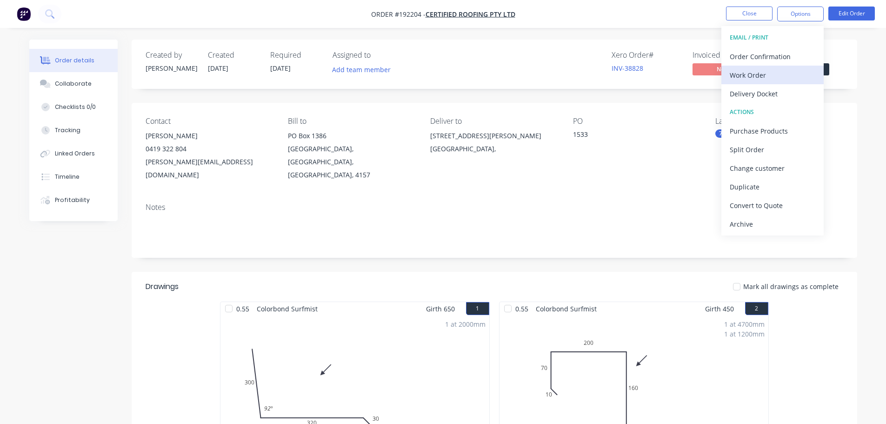
click at [745, 80] on div "Work Order" at bounding box center [773, 74] width 86 height 13
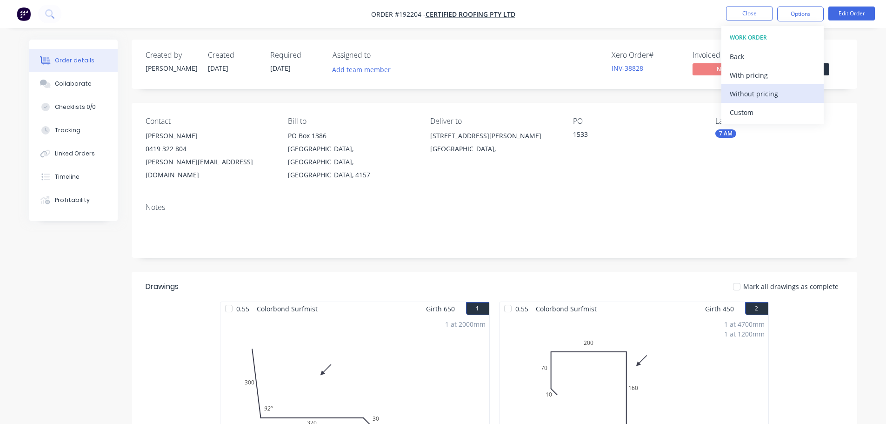
click at [735, 96] on div "Without pricing" at bounding box center [773, 93] width 86 height 13
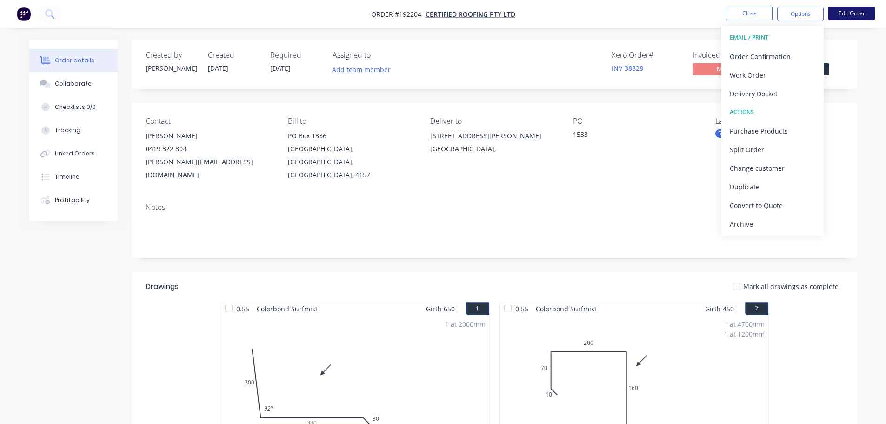
click at [862, 10] on button "Edit Order" at bounding box center [851, 14] width 47 height 14
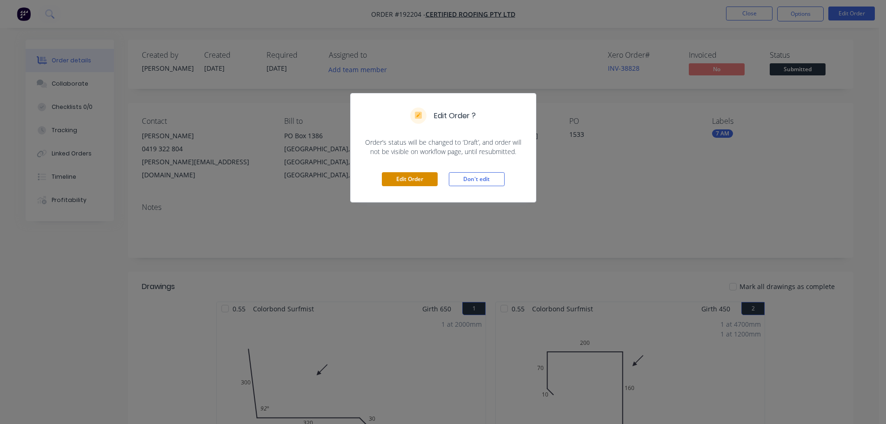
click at [419, 178] on button "Edit Order" at bounding box center [410, 179] width 56 height 14
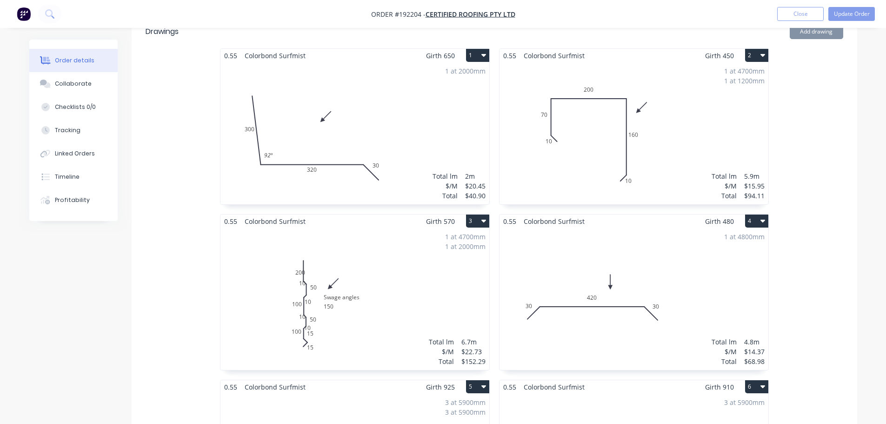
scroll to position [279, 0]
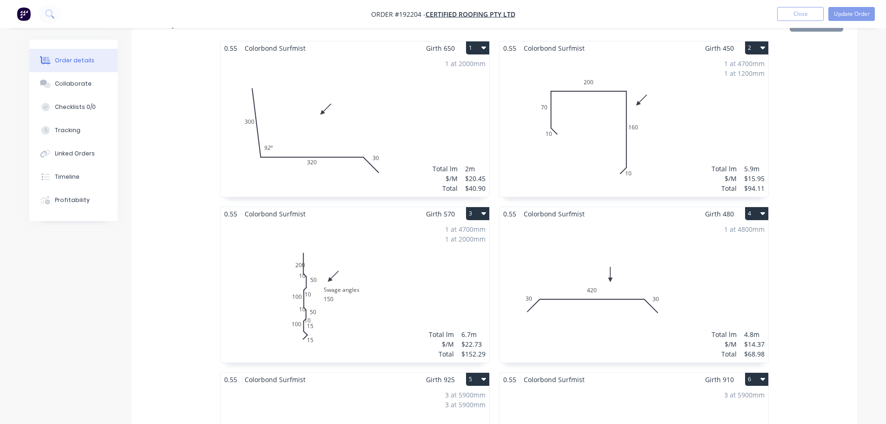
click at [483, 207] on button "3" at bounding box center [477, 213] width 23 height 13
click at [439, 229] on div "Use larger box size" at bounding box center [445, 235] width 72 height 13
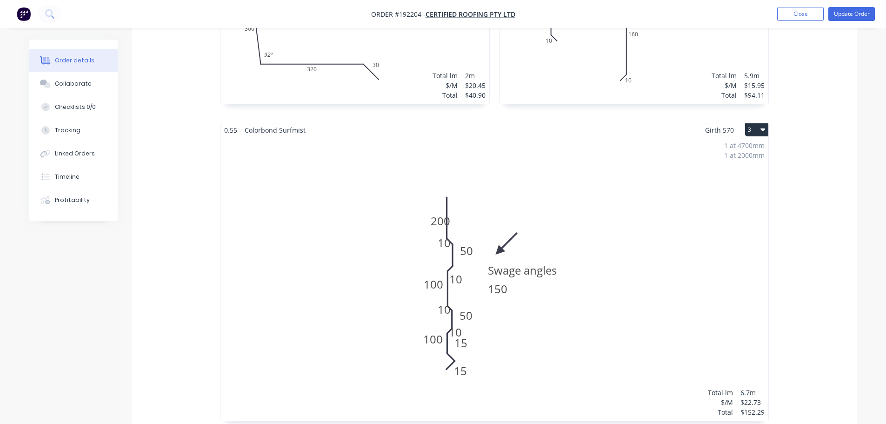
click at [557, 279] on div "1 at 4700mm 1 at 2000mm Total lm $/M Total 6.7m $22.73 $152.29" at bounding box center [494, 279] width 548 height 284
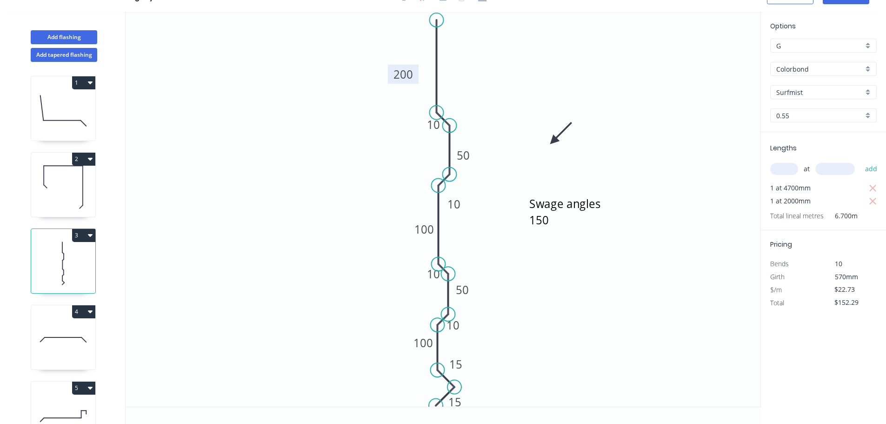
drag, startPoint x: 411, startPoint y: 72, endPoint x: 388, endPoint y: 70, distance: 22.9
click at [388, 70] on rect at bounding box center [403, 74] width 31 height 19
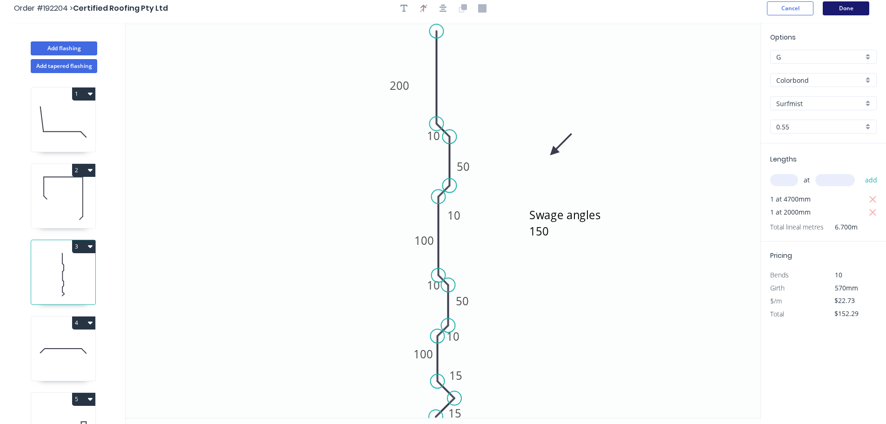
scroll to position [0, 0]
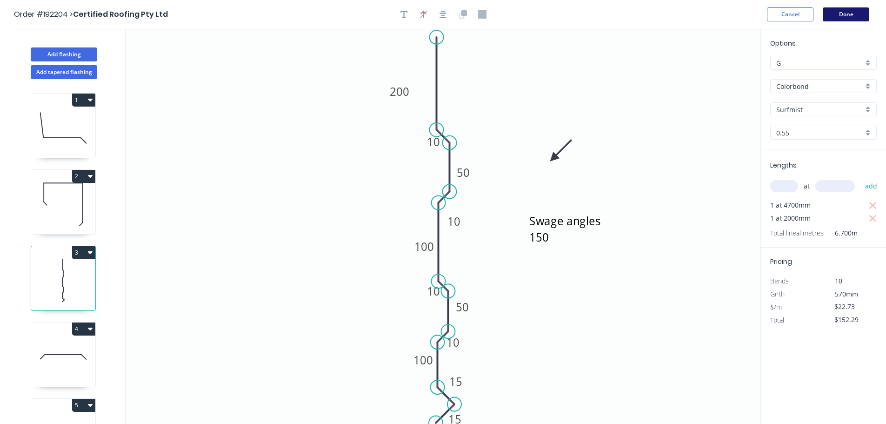
click at [840, 15] on button "Done" at bounding box center [846, 14] width 47 height 14
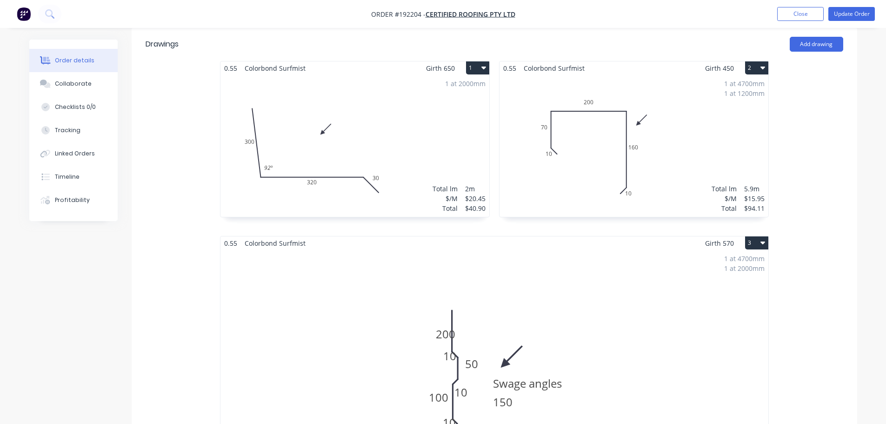
scroll to position [233, 0]
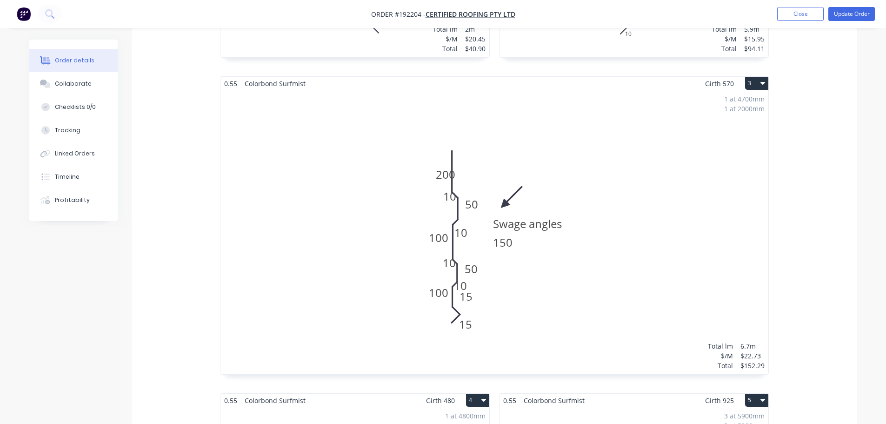
click at [514, 267] on div "1 at 4700mm 1 at 2000mm Total lm $/M Total 6.7m $22.73 $152.29" at bounding box center [494, 232] width 548 height 284
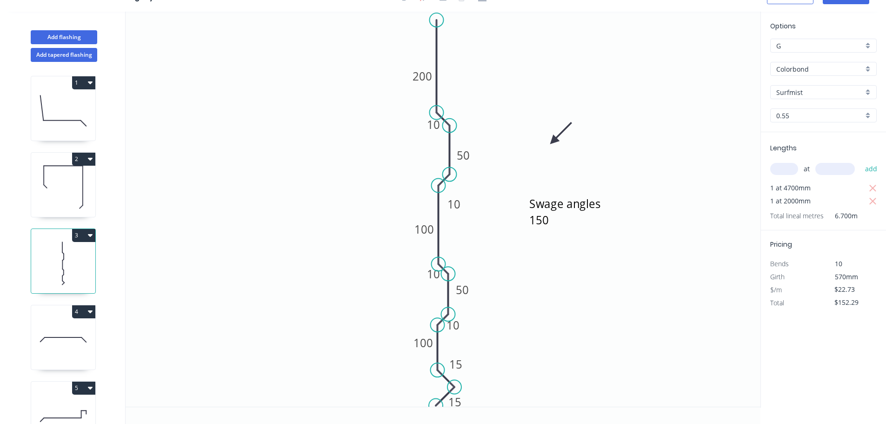
scroll to position [17, 0]
drag, startPoint x: 469, startPoint y: 394, endPoint x: 479, endPoint y: 394, distance: 9.8
click at [479, 394] on rect at bounding box center [465, 401] width 30 height 19
drag, startPoint x: 470, startPoint y: 356, endPoint x: 475, endPoint y: 371, distance: 15.9
click at [475, 371] on rect at bounding box center [461, 378] width 30 height 19
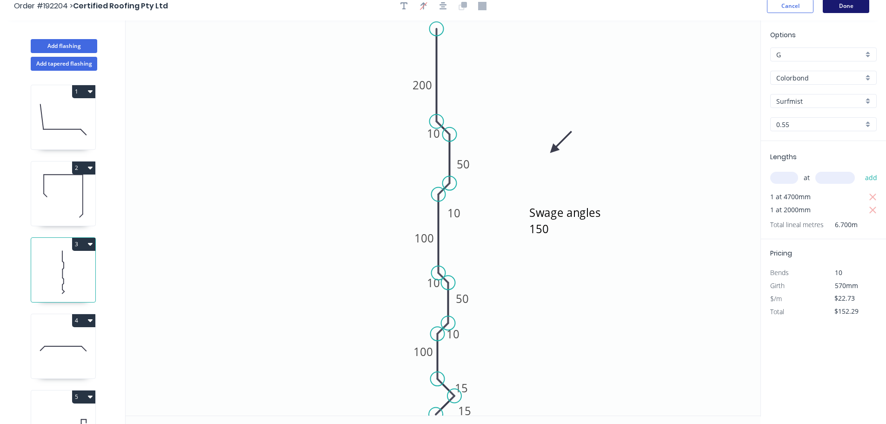
scroll to position [0, 0]
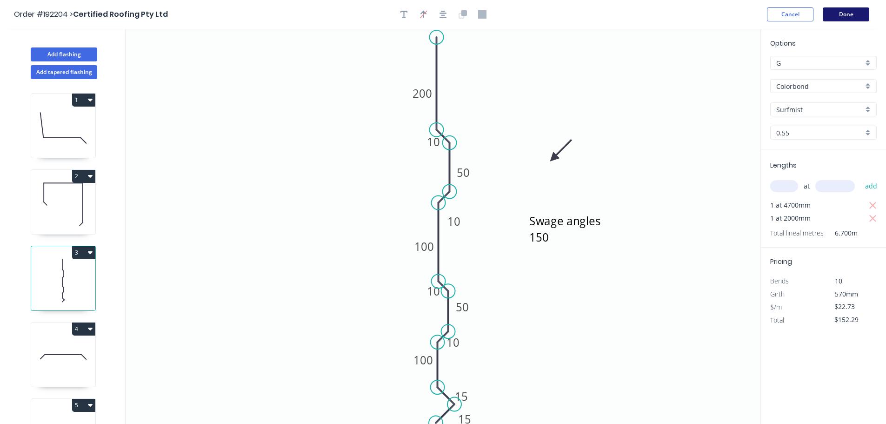
drag, startPoint x: 849, startPoint y: 7, endPoint x: 842, endPoint y: 14, distance: 10.2
click at [849, 7] on header "Order #192204 > Certified Roofing Pty Ltd Cancel Done" at bounding box center [443, 14] width 886 height 29
click at [850, 17] on button "Done" at bounding box center [846, 14] width 47 height 14
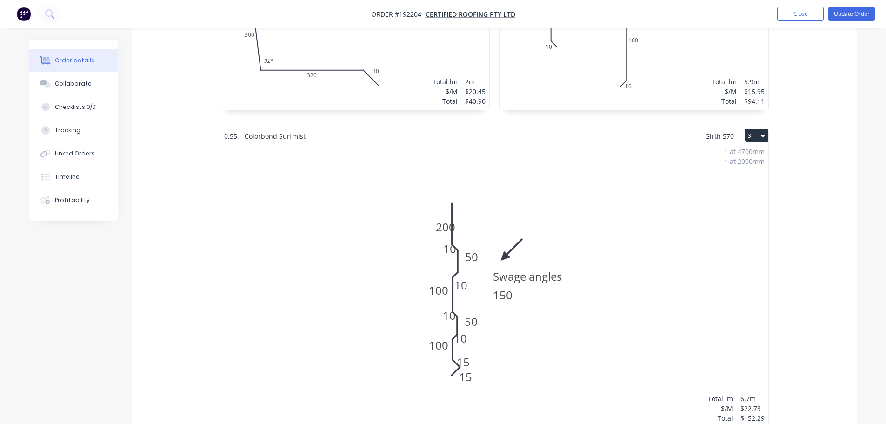
scroll to position [419, 0]
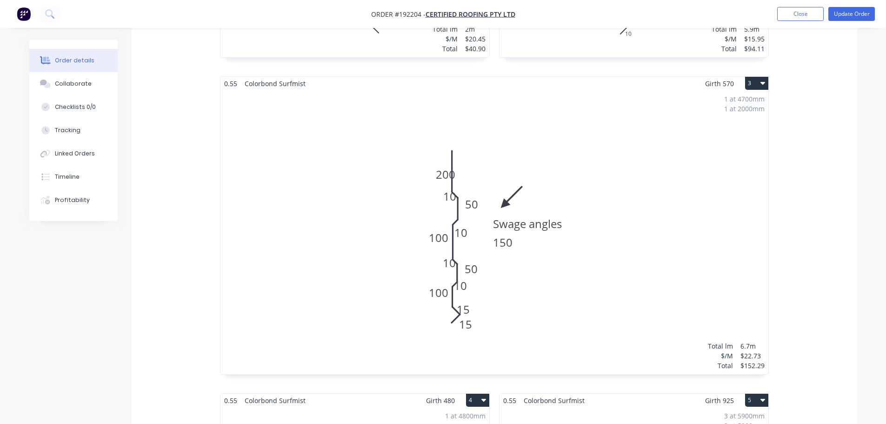
click at [450, 229] on div "1 at 4700mm 1 at 2000mm Total lm $/M Total 6.7m $22.73 $152.29" at bounding box center [494, 232] width 548 height 284
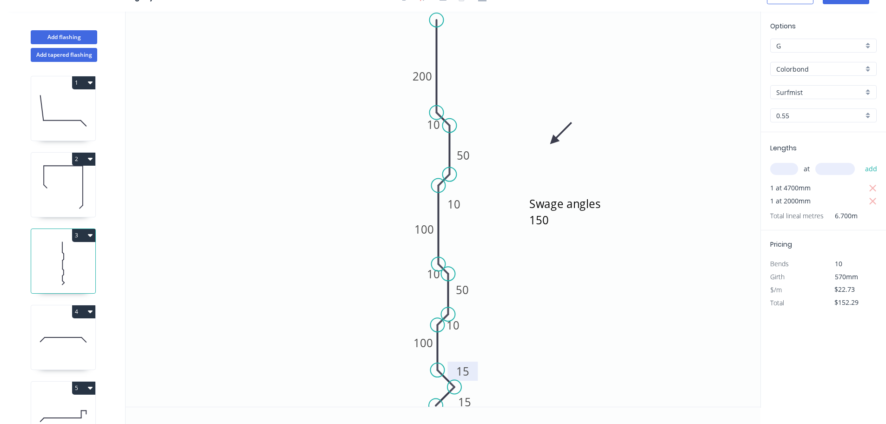
drag, startPoint x: 472, startPoint y: 375, endPoint x: 473, endPoint y: 367, distance: 8.0
click at [473, 367] on rect at bounding box center [462, 370] width 30 height 19
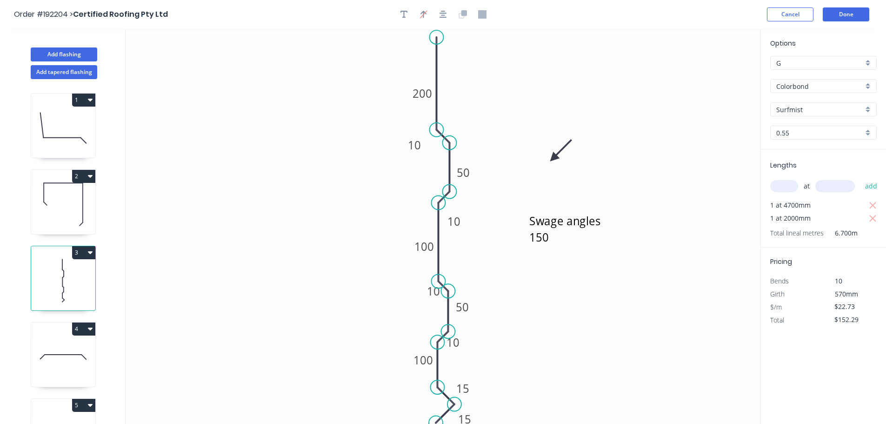
drag, startPoint x: 424, startPoint y: 137, endPoint x: 430, endPoint y: 148, distance: 13.1
click at [404, 140] on rect at bounding box center [414, 144] width 30 height 19
drag, startPoint x: 465, startPoint y: 216, endPoint x: 465, endPoint y: 197, distance: 19.1
click at [465, 197] on rect at bounding box center [454, 202] width 30 height 19
drag, startPoint x: 420, startPoint y: 285, endPoint x: 404, endPoint y: 287, distance: 16.4
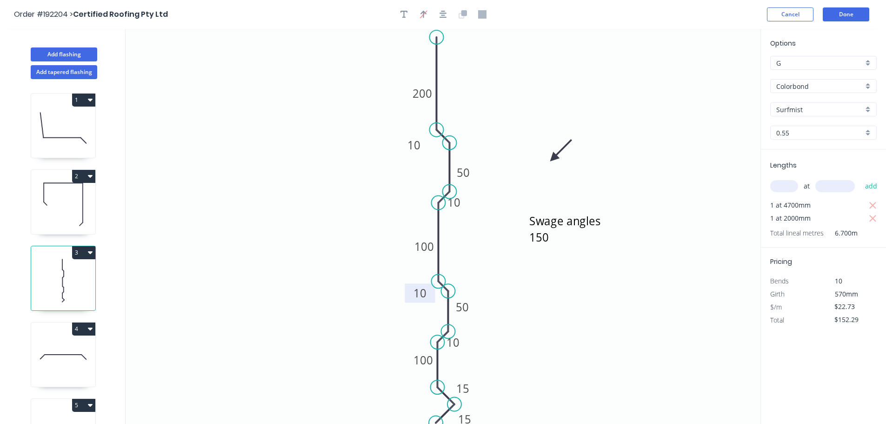
click at [405, 287] on rect at bounding box center [420, 292] width 30 height 19
drag, startPoint x: 466, startPoint y: 339, endPoint x: 472, endPoint y: 331, distance: 9.7
click at [474, 338] on rect at bounding box center [461, 341] width 30 height 19
click at [838, 11] on button "Done" at bounding box center [846, 14] width 47 height 14
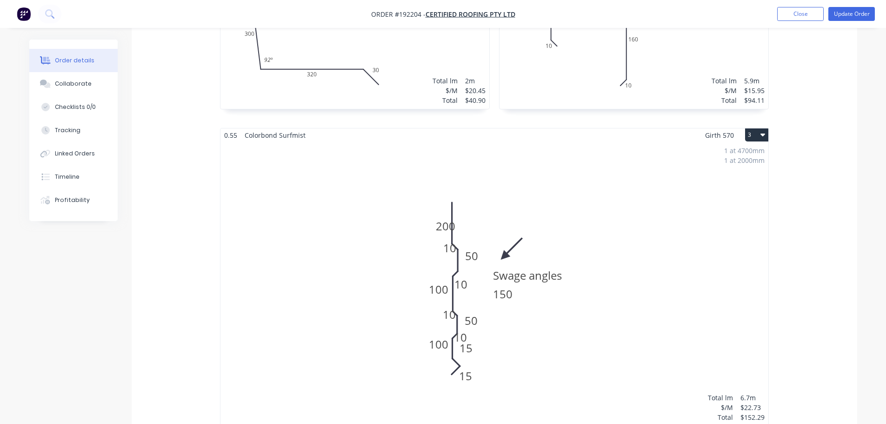
scroll to position [372, 0]
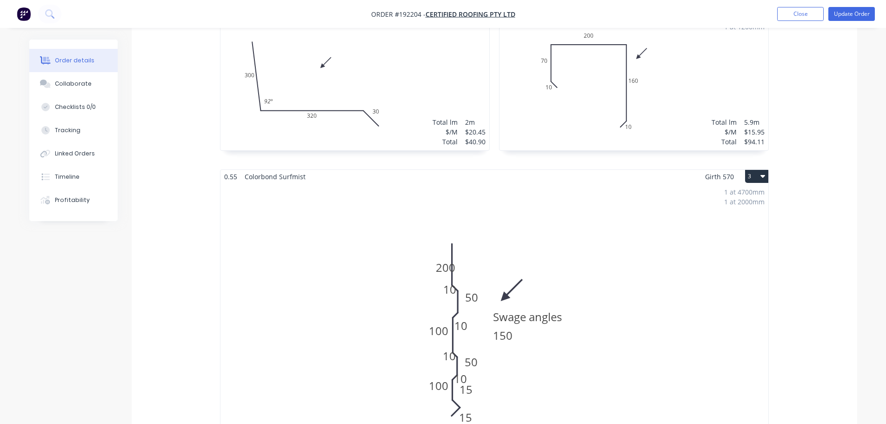
click at [506, 200] on div "1 at 4700mm 1 at 2000mm Total lm $/M Total 6.7m $22.73 $152.29" at bounding box center [494, 325] width 548 height 284
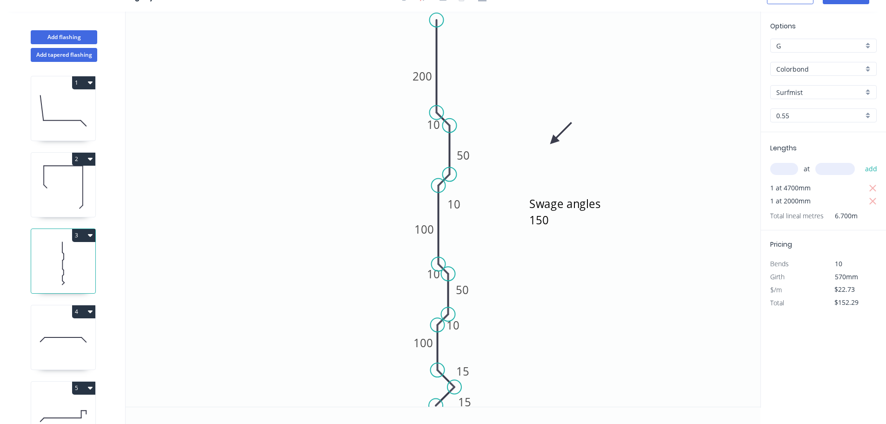
scroll to position [17, 0]
drag, startPoint x: 410, startPoint y: 72, endPoint x: 451, endPoint y: 75, distance: 41.1
click at [451, 75] on rect at bounding box center [463, 79] width 31 height 19
drag, startPoint x: 424, startPoint y: 116, endPoint x: 445, endPoint y: 107, distance: 23.3
click at [456, 100] on rect at bounding box center [466, 108] width 30 height 19
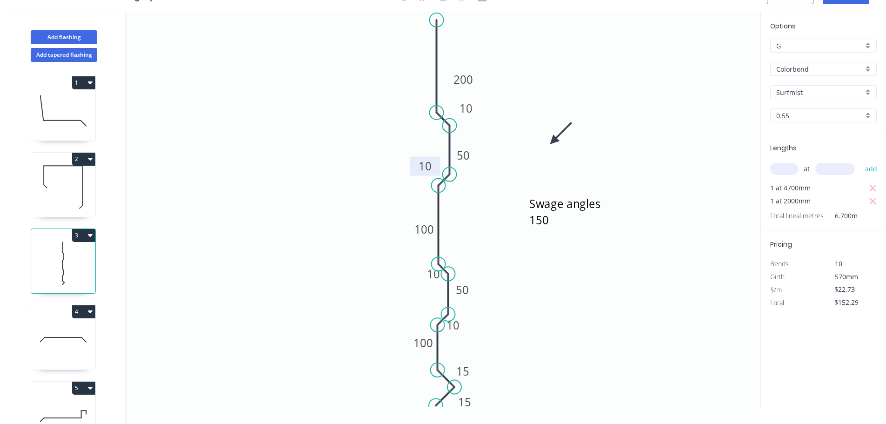
drag, startPoint x: 467, startPoint y: 198, endPoint x: 438, endPoint y: 160, distance: 48.1
click at [438, 160] on rect at bounding box center [425, 166] width 30 height 19
drag, startPoint x: 422, startPoint y: 272, endPoint x: 451, endPoint y: 255, distance: 33.7
click at [451, 255] on rect at bounding box center [463, 256] width 30 height 19
drag, startPoint x: 464, startPoint y: 317, endPoint x: 438, endPoint y: 299, distance: 32.0
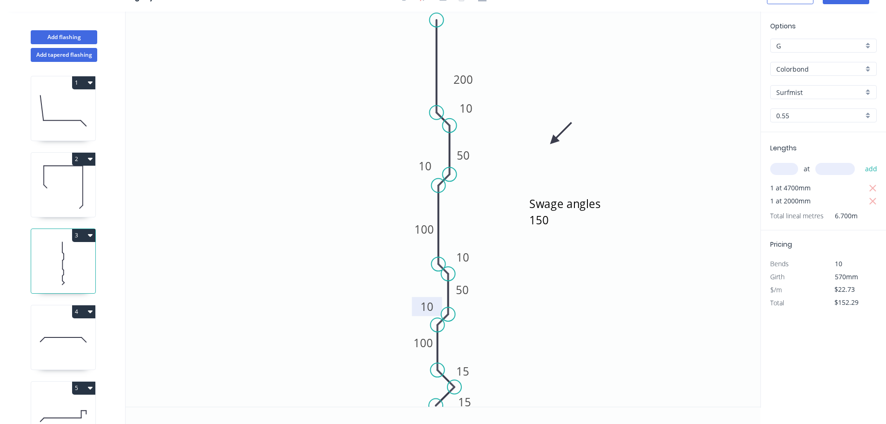
click at [438, 299] on rect at bounding box center [427, 306] width 30 height 19
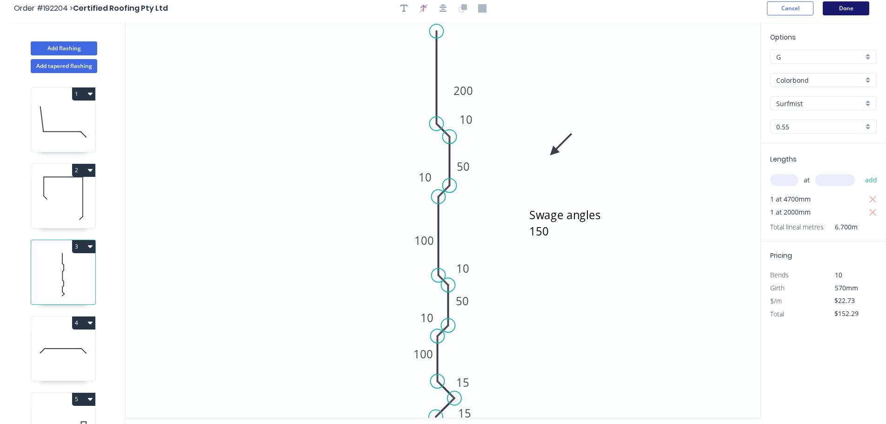
scroll to position [0, 0]
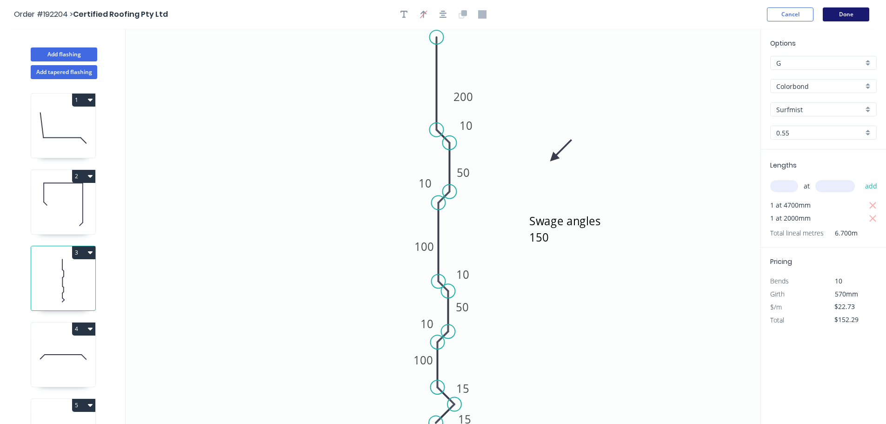
click at [847, 16] on button "Done" at bounding box center [846, 14] width 47 height 14
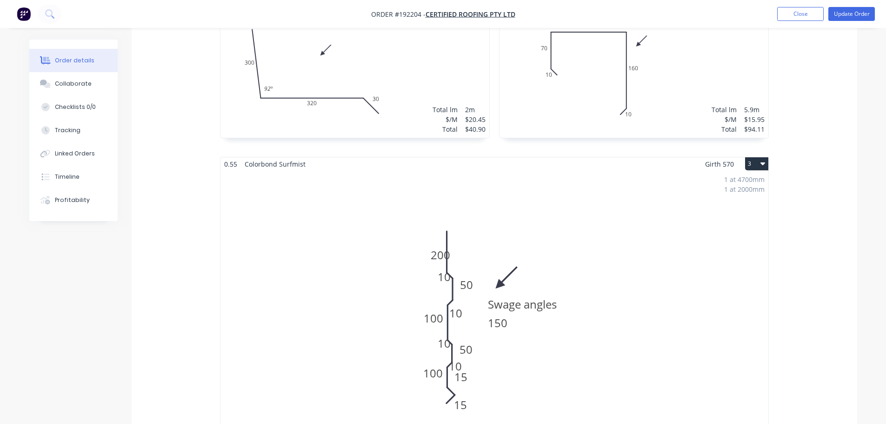
scroll to position [419, 0]
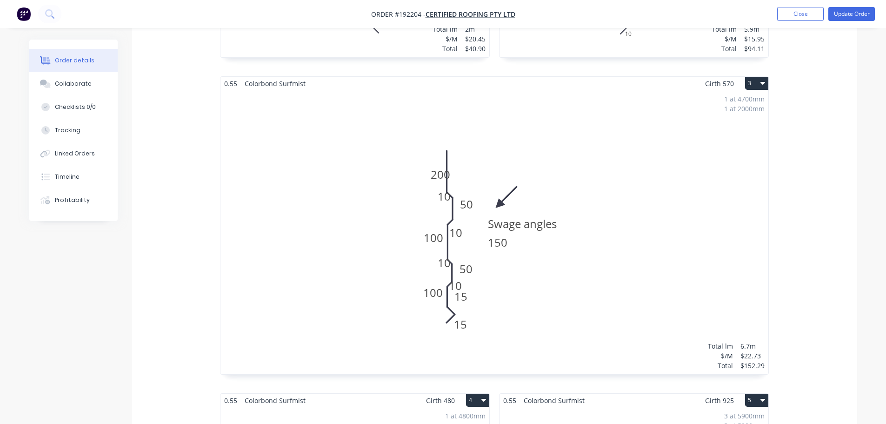
click at [559, 152] on div "1 at 4700mm 1 at 2000mm Total lm $/M Total 6.7m $22.73 $152.29" at bounding box center [494, 232] width 548 height 284
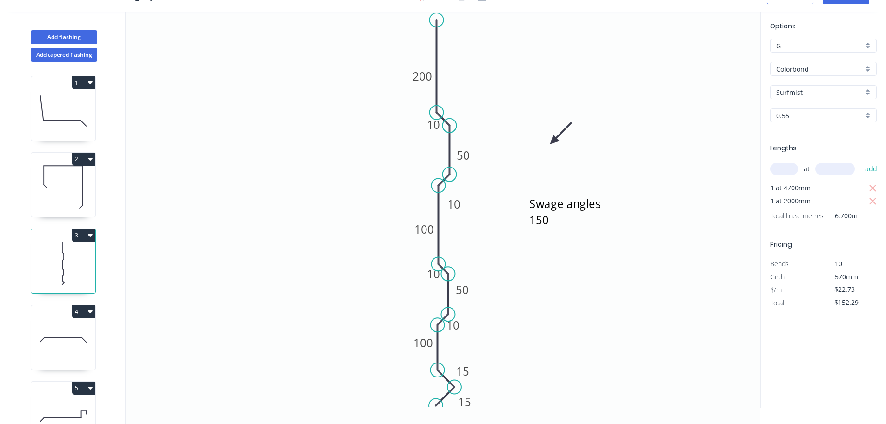
scroll to position [17, 0]
click at [454, 31] on div "Delete point" at bounding box center [480, 32] width 93 height 19
type input "$0.00"
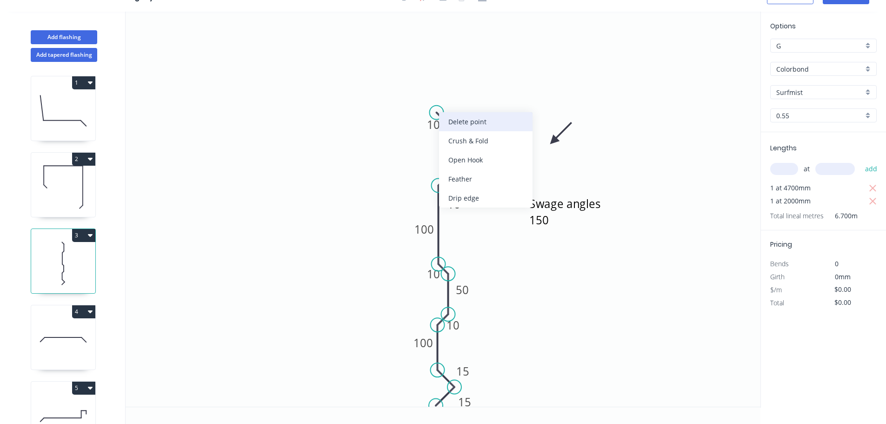
click at [460, 118] on div "Delete point" at bounding box center [485, 121] width 93 height 19
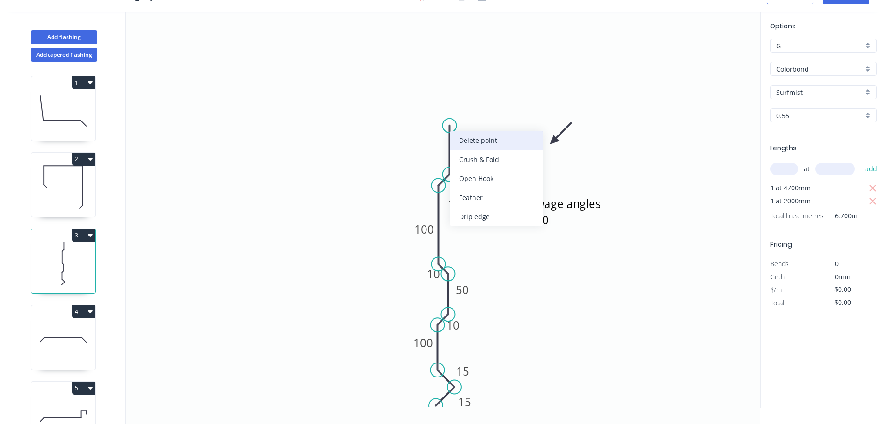
click at [472, 140] on div "Delete point" at bounding box center [496, 140] width 93 height 19
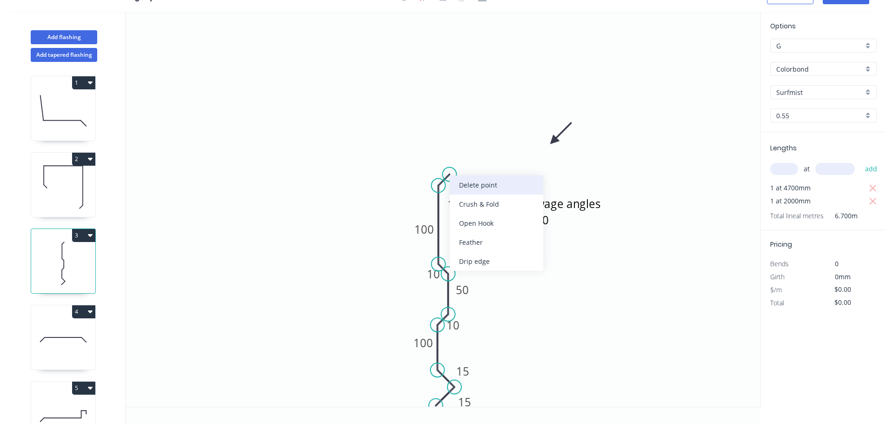
click at [472, 181] on div "Delete point" at bounding box center [496, 184] width 93 height 19
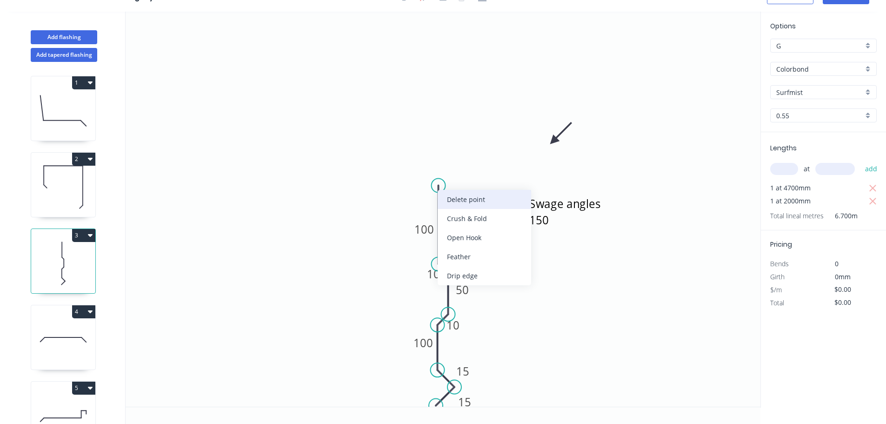
drag, startPoint x: 463, startPoint y: 200, endPoint x: 457, endPoint y: 224, distance: 24.5
click at [462, 201] on div "Delete point" at bounding box center [484, 199] width 93 height 19
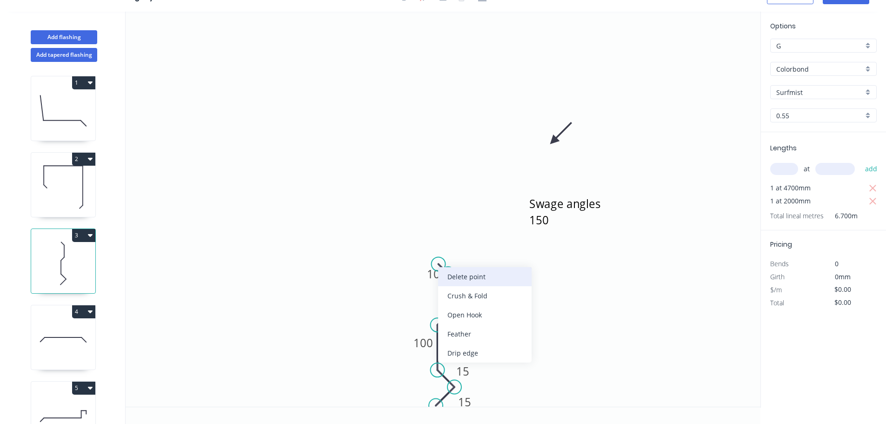
click at [457, 278] on div "Delete point" at bounding box center [484, 276] width 93 height 19
drag, startPoint x: 449, startPoint y: 273, endPoint x: 446, endPoint y: 293, distance: 19.7
drag, startPoint x: 473, startPoint y: 286, endPoint x: 467, endPoint y: 287, distance: 5.8
click at [472, 286] on div "Delete point" at bounding box center [494, 286] width 93 height 19
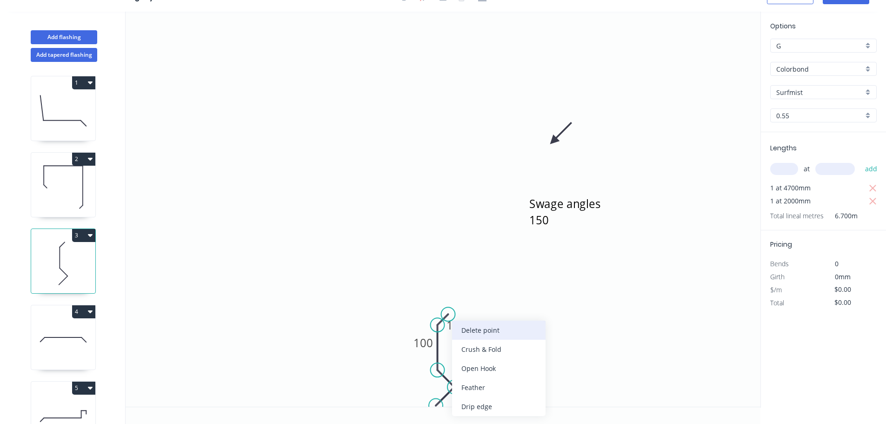
click at [476, 331] on div "Delete point" at bounding box center [498, 329] width 93 height 19
click at [465, 330] on div "Delete point" at bounding box center [485, 334] width 93 height 19
type input "$5.46"
type input "$36.58"
click at [437, 370] on circle at bounding box center [438, 370] width 14 height 14
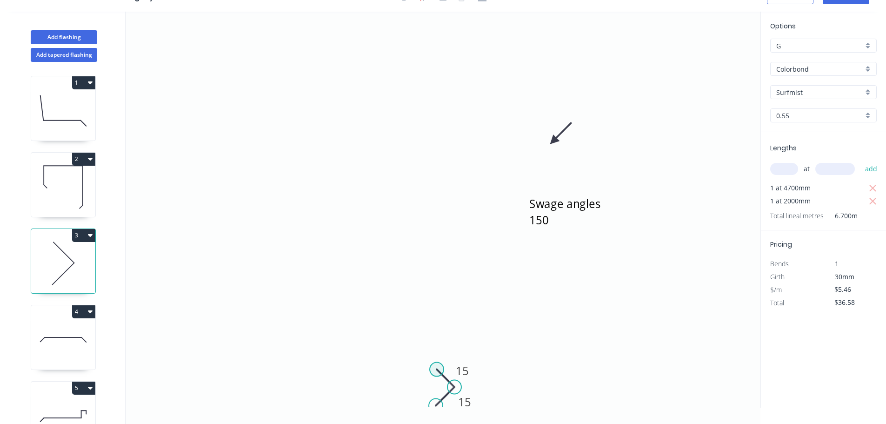
click at [436, 366] on circle at bounding box center [437, 369] width 14 height 14
click at [437, 295] on icon "Swage angles 150 15 15" at bounding box center [443, 209] width 635 height 395
type input "$6.26"
type input "$41.94"
click at [456, 277] on icon "Swage angles 150 15 15 ?" at bounding box center [443, 209] width 635 height 395
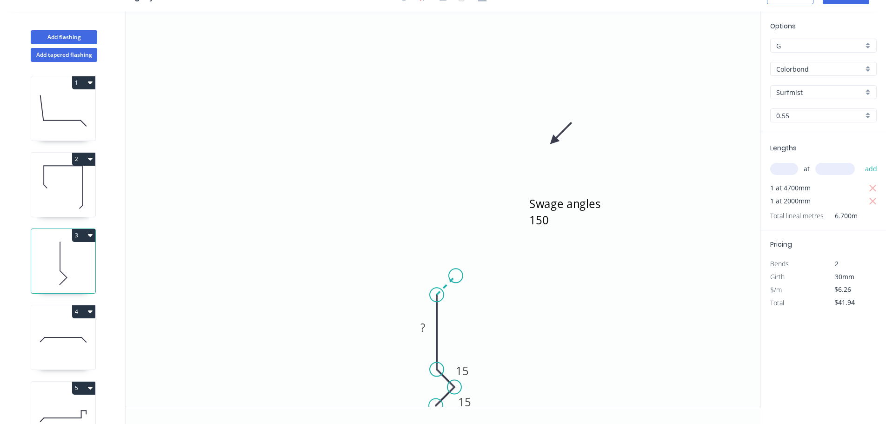
type input "$0.00"
click at [457, 214] on icon "Swage angles 150 15 15 ? ?" at bounding box center [443, 209] width 635 height 395
click at [434, 191] on icon "Swage angles 150 15 15 ? ? ?" at bounding box center [443, 209] width 635 height 395
click at [436, 136] on icon "Swage angles 150 ? ? ? ? 15 15" at bounding box center [443, 209] width 635 height 395
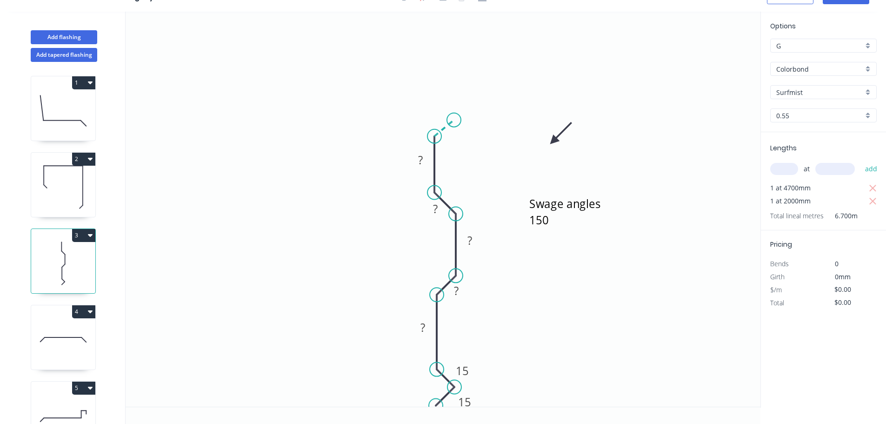
click at [454, 119] on icon "Swage angles 150 ? ? ? ? ? 15 15" at bounding box center [443, 209] width 635 height 395
click at [456, 68] on icon "Swage angles 150 15 15 ? ? ? ? ? ?" at bounding box center [443, 209] width 635 height 395
click at [434, 51] on icon "Swage angles 150 ? ? 15 ? ? 15 ? ? ?" at bounding box center [443, 209] width 635 height 395
click at [432, 16] on icon "Swage angles 150 ? 15 ? 15 ? ? ? ? ? ? ? º" at bounding box center [443, 209] width 635 height 395
click at [432, 16] on circle at bounding box center [434, 16] width 14 height 14
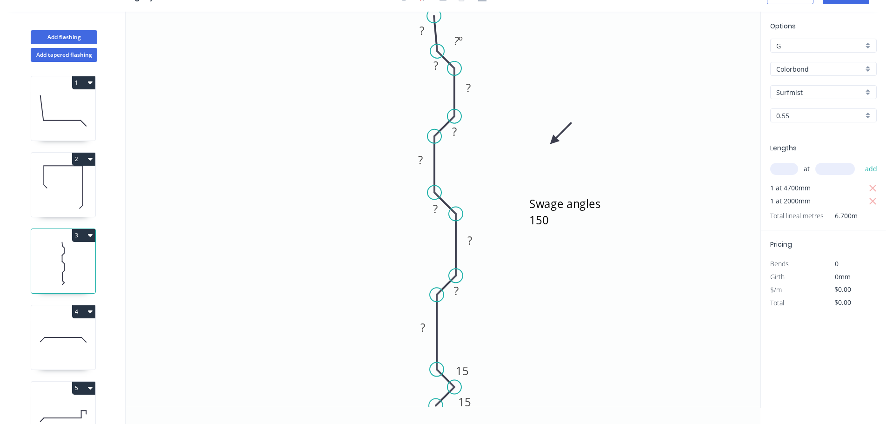
click at [437, 51] on circle at bounding box center [437, 51] width 14 height 14
click at [439, 19] on circle at bounding box center [437, 19] width 14 height 14
drag, startPoint x: 437, startPoint y: 18, endPoint x: 438, endPoint y: 12, distance: 6.1
click at [438, 12] on circle at bounding box center [437, 12] width 14 height 14
click at [465, 32] on div "Delete point" at bounding box center [485, 30] width 93 height 19
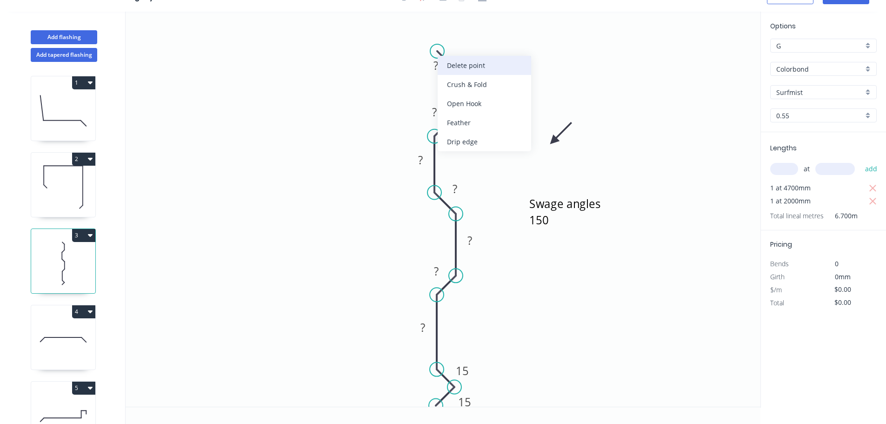
click at [456, 66] on div "Delete point" at bounding box center [484, 65] width 93 height 19
click at [472, 83] on div "Delete point" at bounding box center [497, 82] width 93 height 19
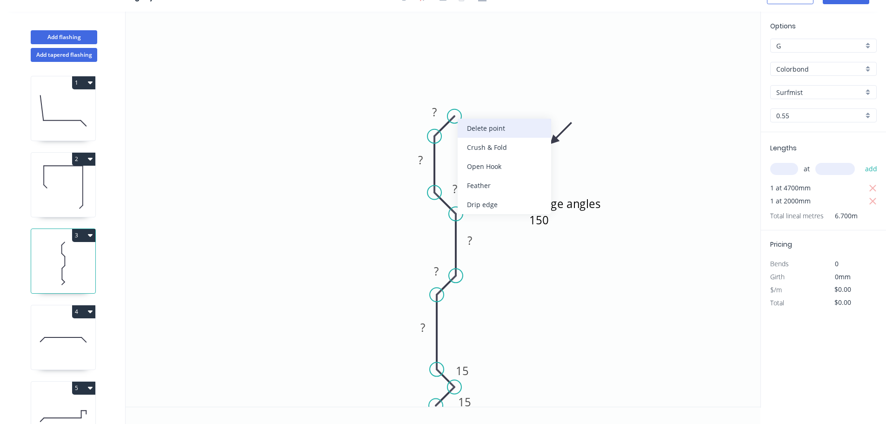
click at [480, 130] on div "Delete point" at bounding box center [504, 128] width 93 height 19
drag, startPoint x: 465, startPoint y: 149, endPoint x: 479, endPoint y: 129, distance: 24.5
click at [479, 129] on icon "Swage angles 150 ? ? ? ? ? 15 15" at bounding box center [443, 209] width 635 height 395
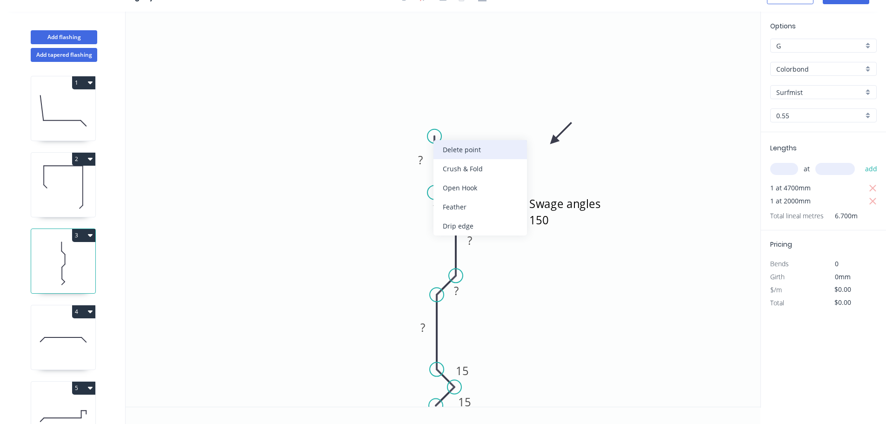
click at [456, 150] on div "Delete point" at bounding box center [479, 149] width 93 height 19
click at [431, 193] on circle at bounding box center [434, 193] width 14 height 14
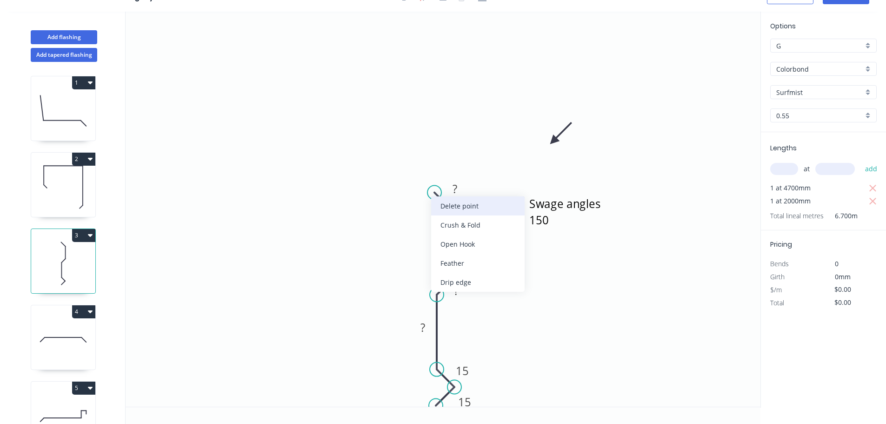
click at [457, 202] on div "Delete point" at bounding box center [477, 205] width 93 height 19
drag, startPoint x: 456, startPoint y: 213, endPoint x: 455, endPoint y: 235, distance: 22.4
click at [455, 235] on circle at bounding box center [456, 235] width 14 height 14
click at [456, 234] on circle at bounding box center [456, 235] width 14 height 14
click at [439, 215] on icon "Swage angles 150 15 15 ? ? ?" at bounding box center [443, 209] width 635 height 395
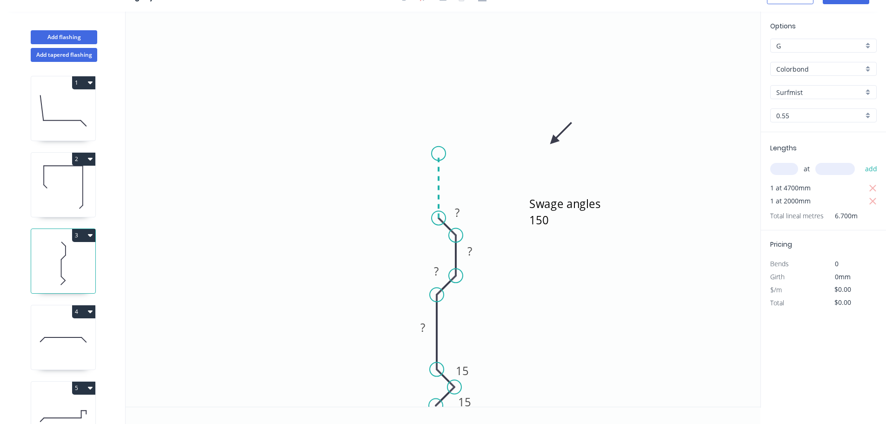
click at [437, 153] on icon "Swage angles 150 15 15 ? ? ? ?" at bounding box center [443, 209] width 635 height 395
click at [457, 134] on icon "Swage angles 150 15 15 ? ? ? ? ?" at bounding box center [443, 209] width 635 height 395
click at [456, 83] on icon "Swage angles 150 15 15 ? ? ? ? ? ?" at bounding box center [443, 209] width 635 height 395
click at [439, 64] on icon "Swage angles 150 ? 15 ? ? ? 15 ? ? ?" at bounding box center [443, 209] width 635 height 395
click at [437, 14] on icon "Swage angles 150 ? 15 ? ? ? ? 15 ? ? ?" at bounding box center [443, 209] width 635 height 395
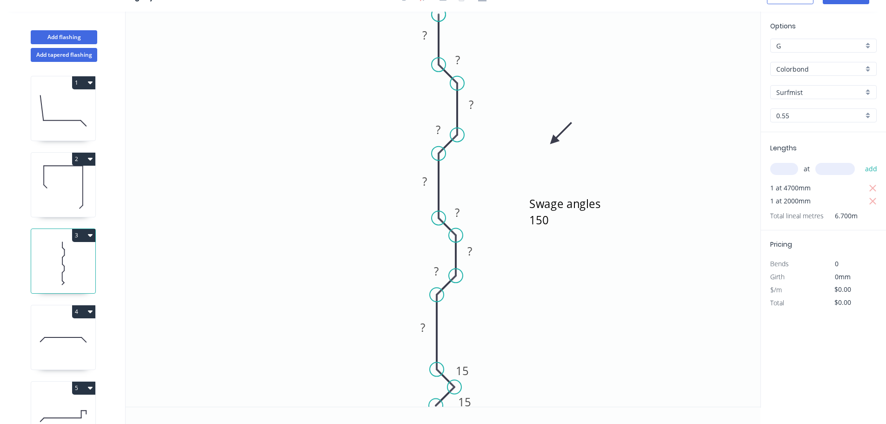
click at [437, 14] on circle at bounding box center [439, 14] width 14 height 14
click at [425, 36] on tspan "?" at bounding box center [424, 34] width 5 height 15
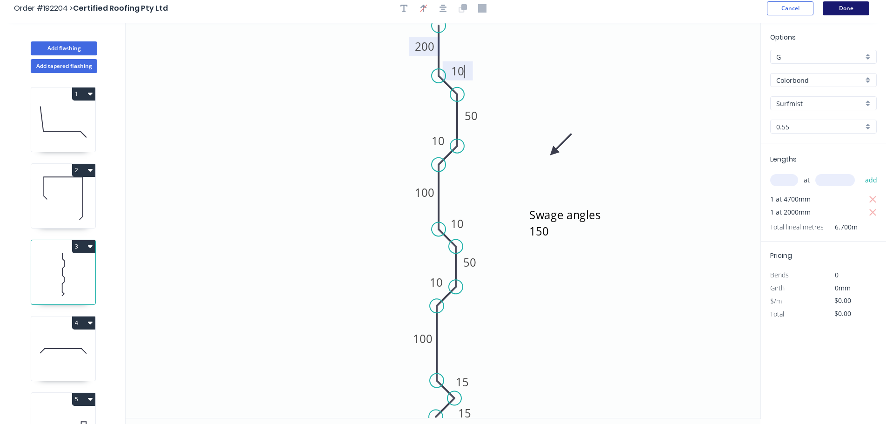
scroll to position [0, 0]
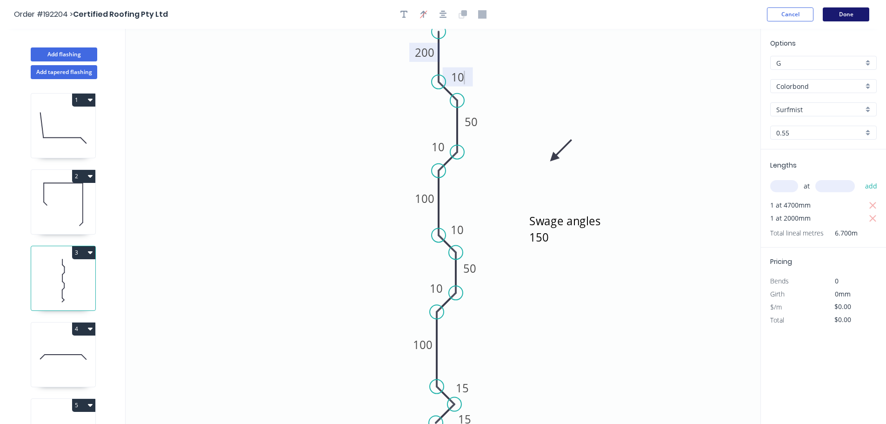
click at [840, 10] on button "Done" at bounding box center [846, 14] width 47 height 14
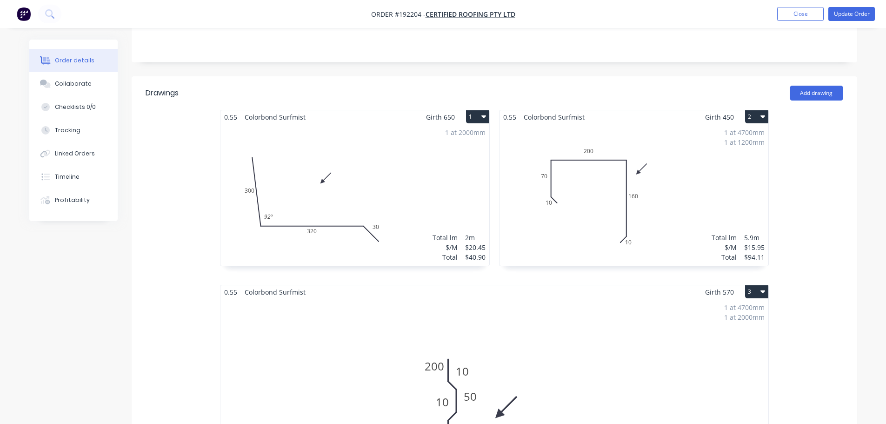
scroll to position [279, 0]
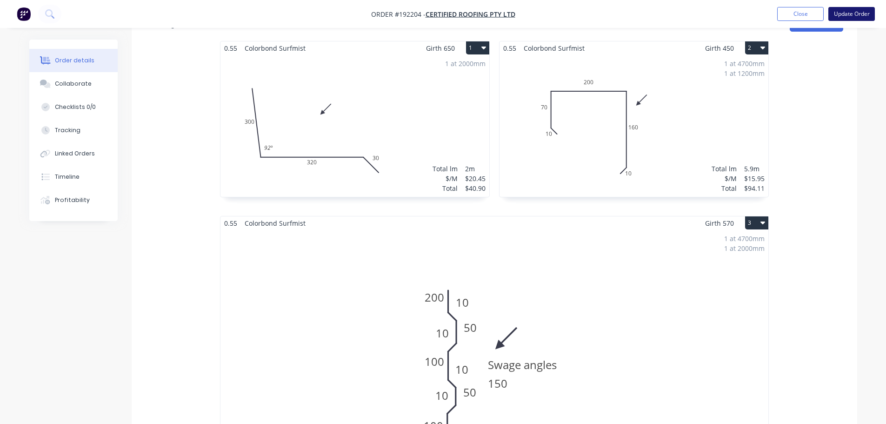
click at [849, 11] on button "Update Order" at bounding box center [851, 14] width 47 height 14
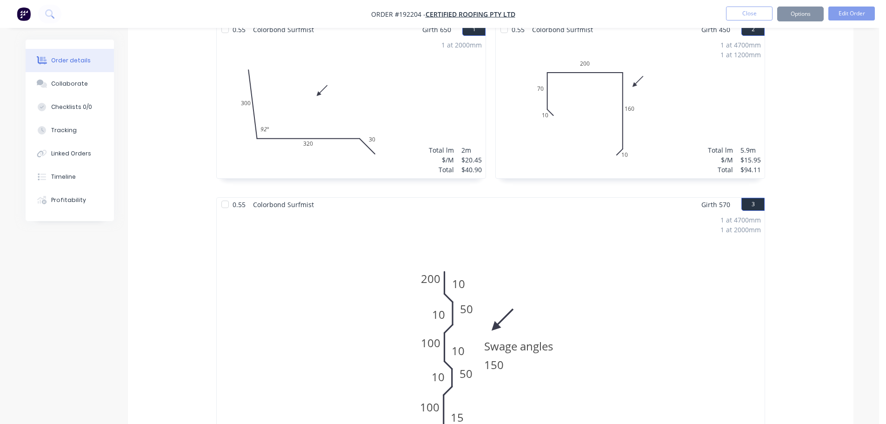
scroll to position [0, 0]
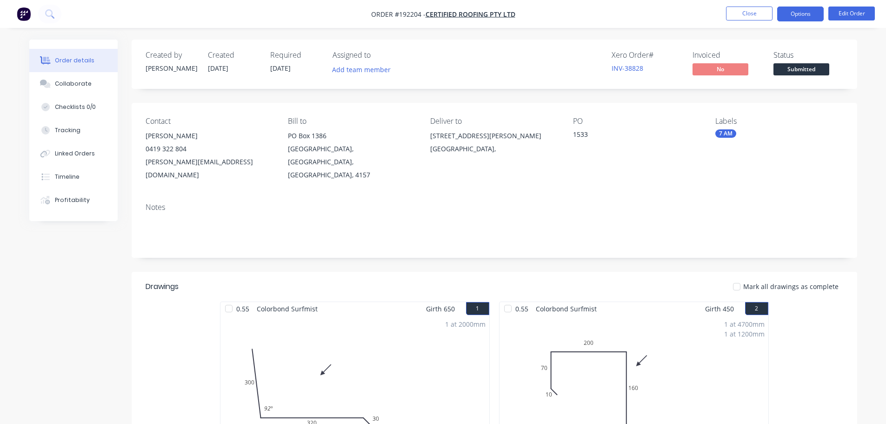
click at [797, 14] on button "Options" at bounding box center [800, 14] width 47 height 15
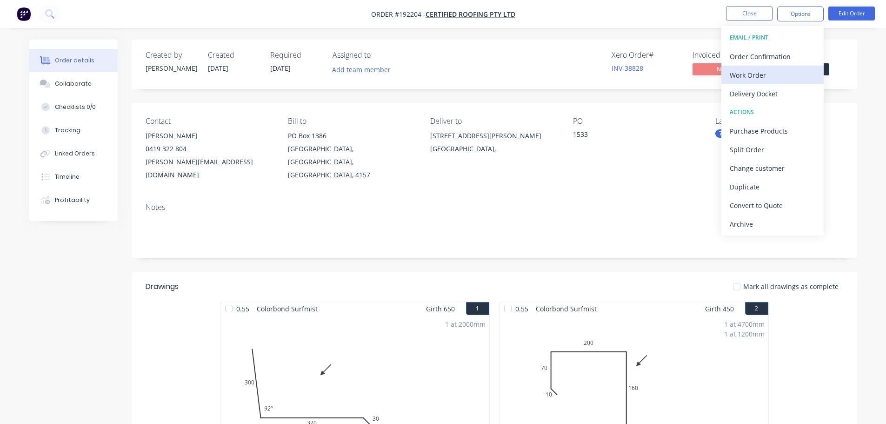
click at [750, 74] on div "Work Order" at bounding box center [773, 74] width 86 height 13
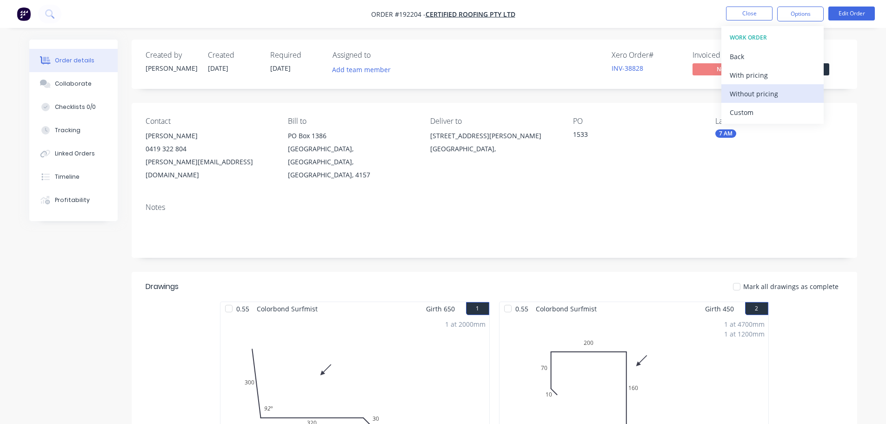
click at [750, 95] on div "Without pricing" at bounding box center [773, 93] width 86 height 13
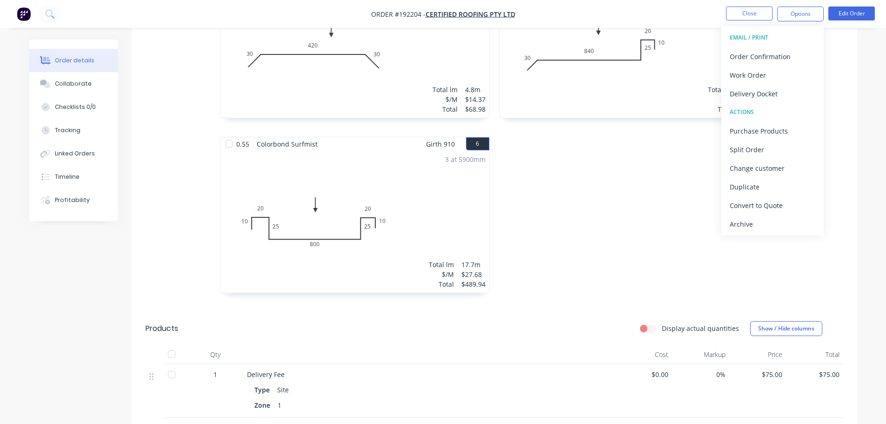
scroll to position [512, 0]
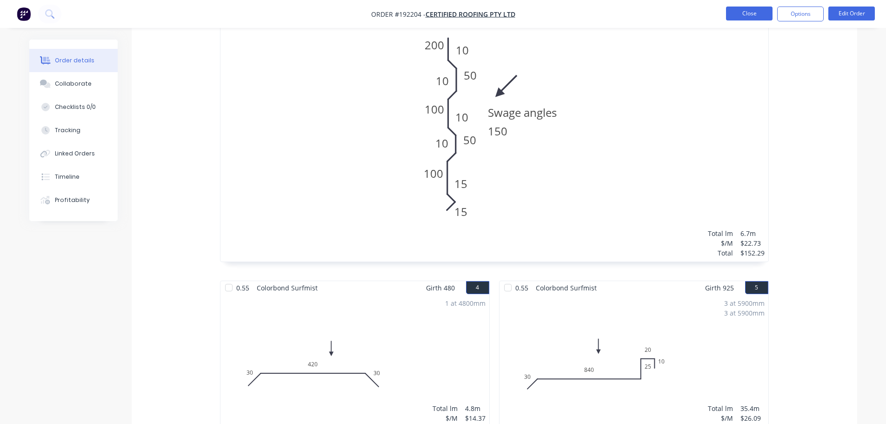
click at [739, 14] on button "Close" at bounding box center [749, 14] width 47 height 14
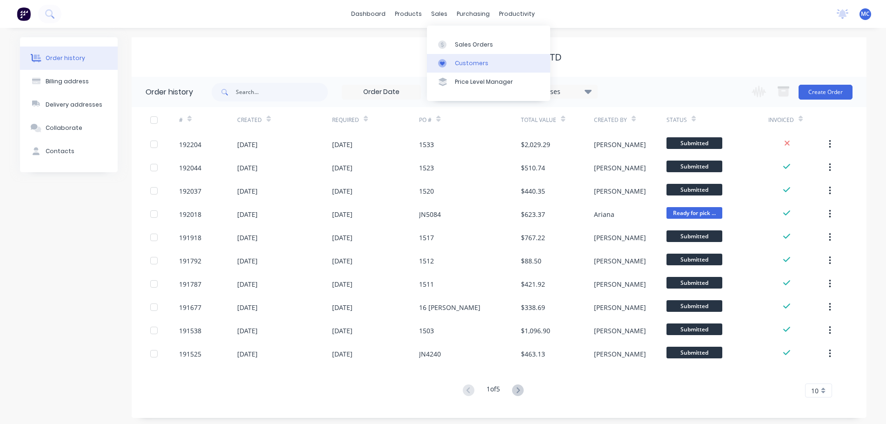
click at [475, 66] on div "Customers" at bounding box center [471, 63] width 33 height 8
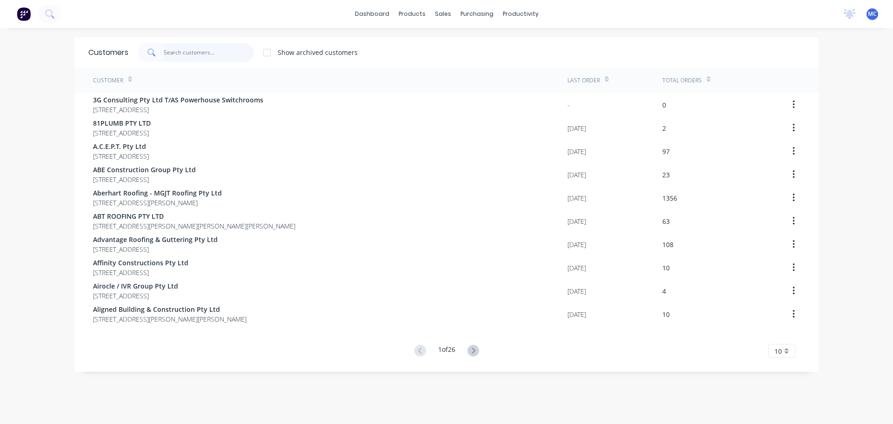
click at [174, 52] on input "text" at bounding box center [209, 52] width 91 height 19
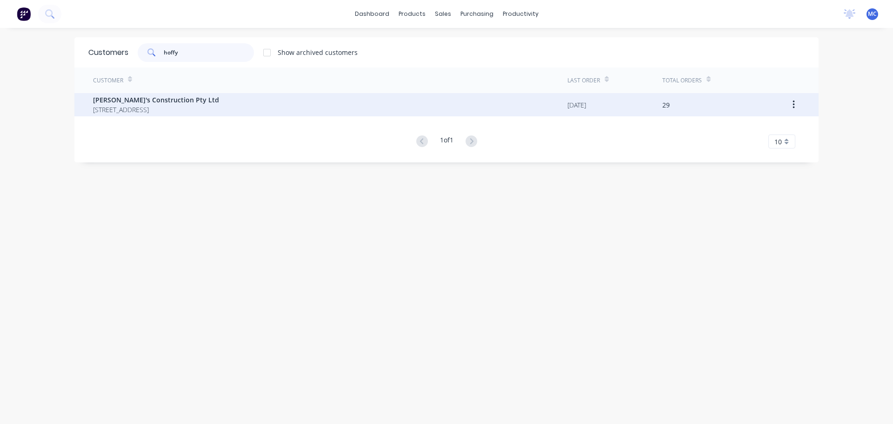
type input "hoffy"
click at [160, 105] on span "79 Eastern Road Unit 1 Browns Plains Queensland Australia 4118" at bounding box center [156, 110] width 126 height 10
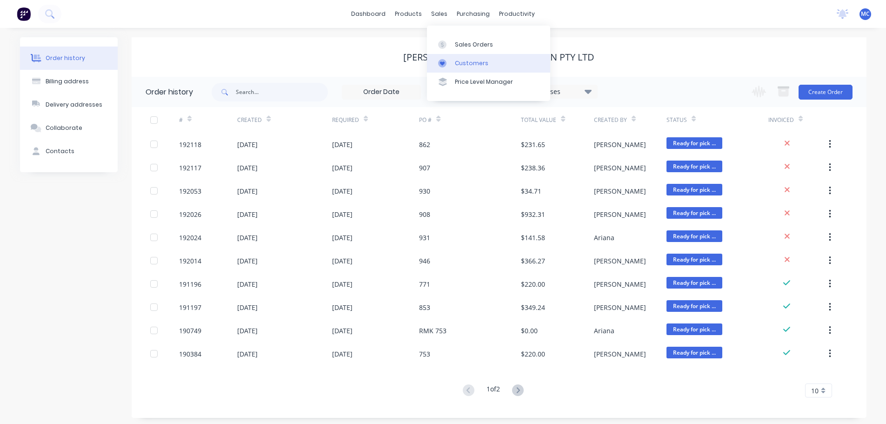
click at [470, 61] on div "Customers" at bounding box center [471, 63] width 33 height 8
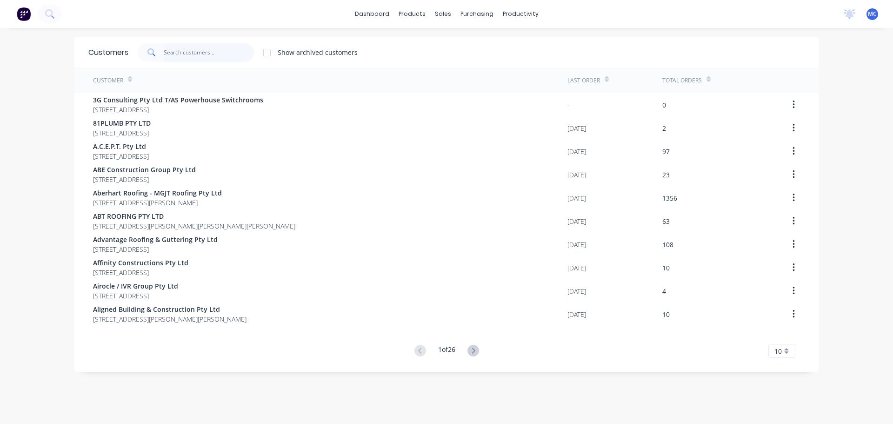
click at [179, 53] on input "text" at bounding box center [209, 52] width 91 height 19
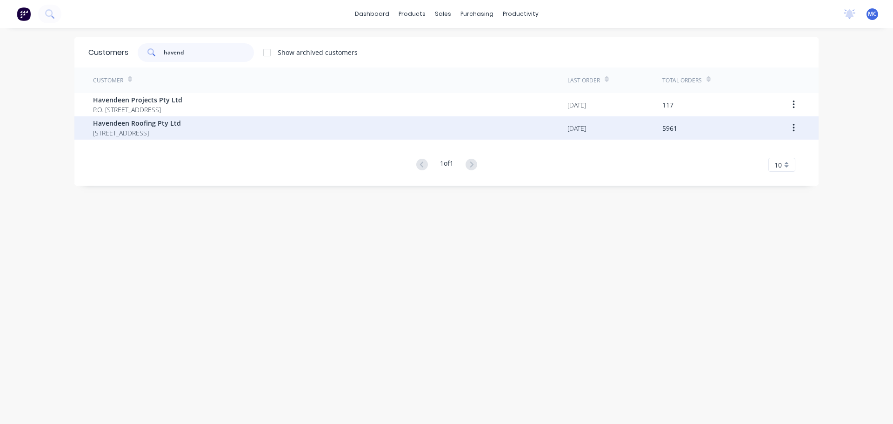
type input "havend"
click at [135, 122] on span "Havendeen Roofing Pty Ltd" at bounding box center [137, 123] width 88 height 10
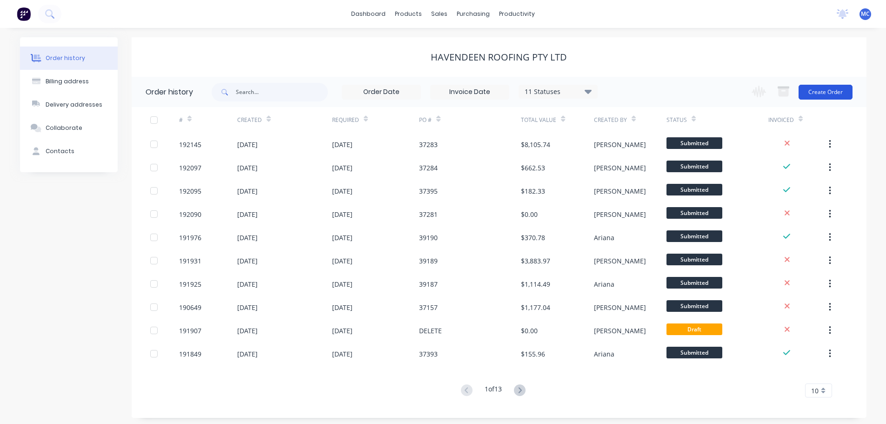
click at [825, 92] on button "Create Order" at bounding box center [825, 92] width 54 height 15
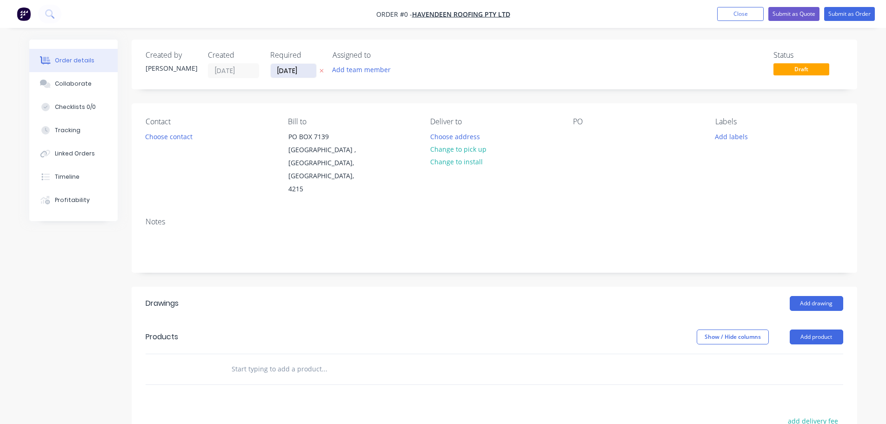
click at [290, 69] on input "[DATE]" at bounding box center [294, 71] width 46 height 14
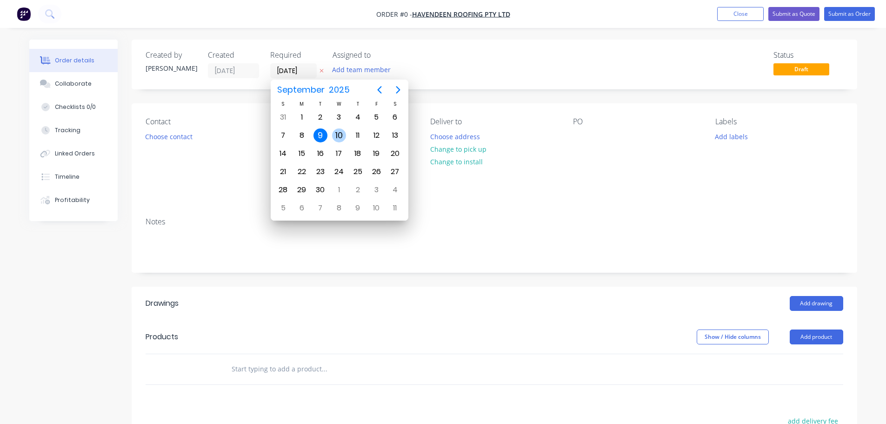
click at [339, 134] on div "10" at bounding box center [339, 135] width 14 height 14
type input "[DATE]"
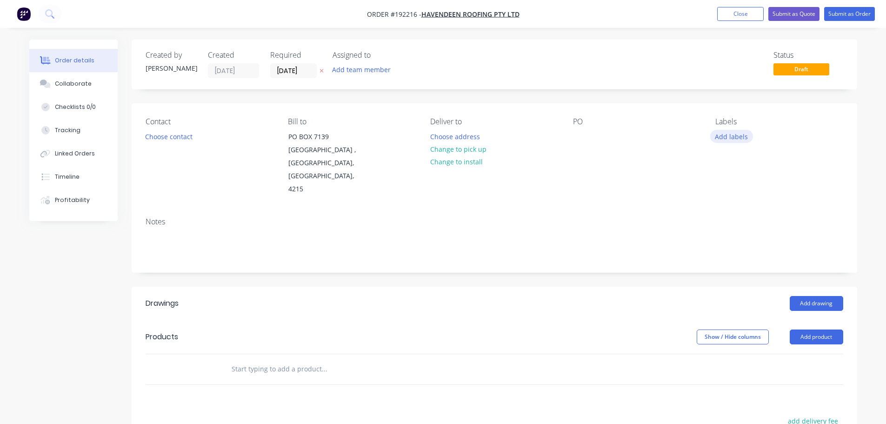
click at [736, 134] on button "Add labels" at bounding box center [731, 136] width 43 height 13
drag, startPoint x: 733, startPoint y: 285, endPoint x: 719, endPoint y: 256, distance: 32.0
click at [732, 285] on div at bounding box center [732, 284] width 19 height 19
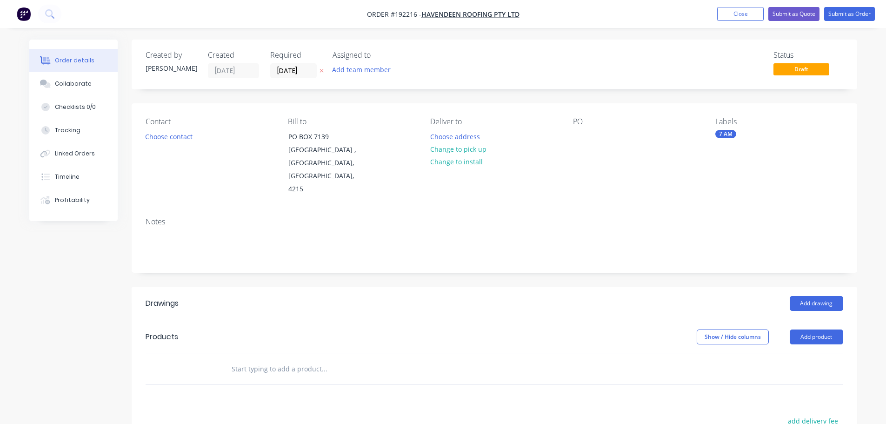
drag, startPoint x: 679, startPoint y: 189, endPoint x: 668, endPoint y: 187, distance: 10.9
click at [678, 189] on div "Contact Choose contact Bill to PO BOX 7139 Southport Park , Queensland, Austral…" at bounding box center [494, 156] width 725 height 106
click at [155, 134] on button "Choose contact" at bounding box center [168, 136] width 57 height 13
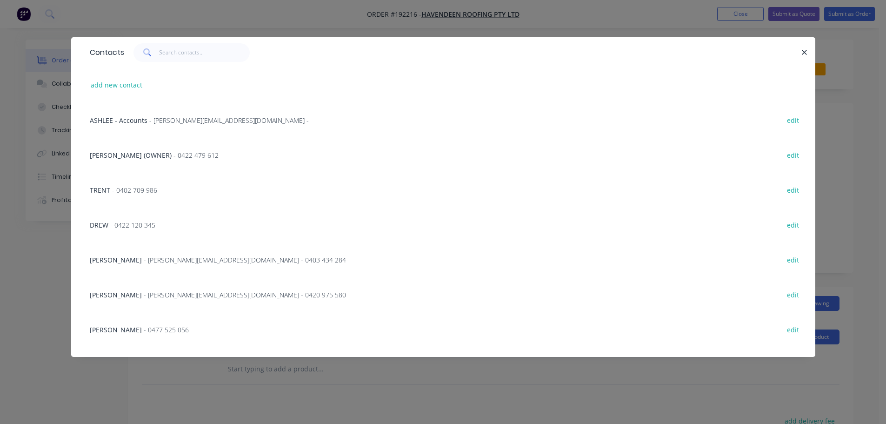
click at [144, 331] on span "- 0477 525 056" at bounding box center [166, 329] width 45 height 9
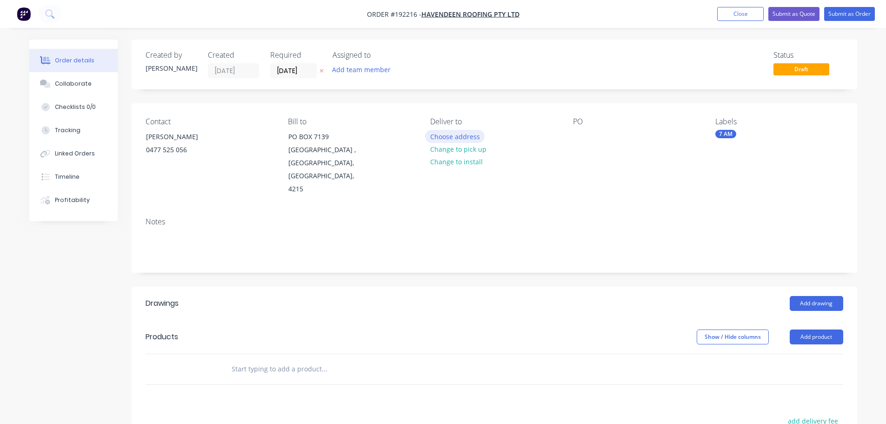
click at [459, 133] on button "Choose address" at bounding box center [455, 136] width 60 height 13
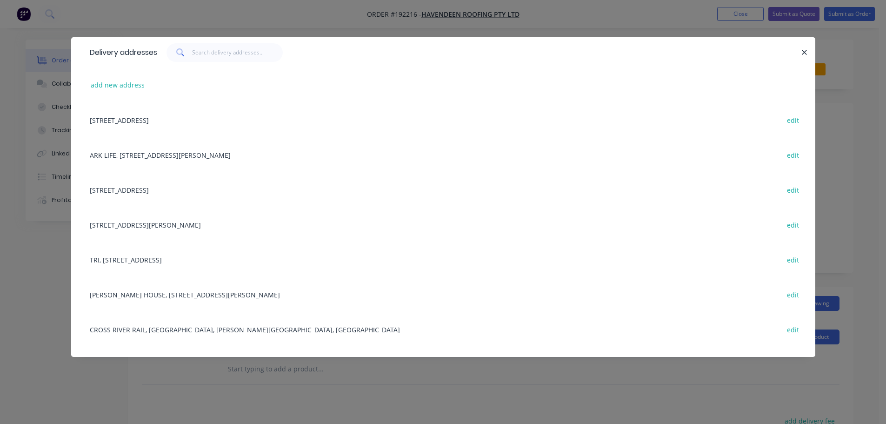
click at [140, 260] on div "TRI, 37 KENT ST, WOOLLOONGABBA, Queensland, Australia edit" at bounding box center [443, 259] width 716 height 35
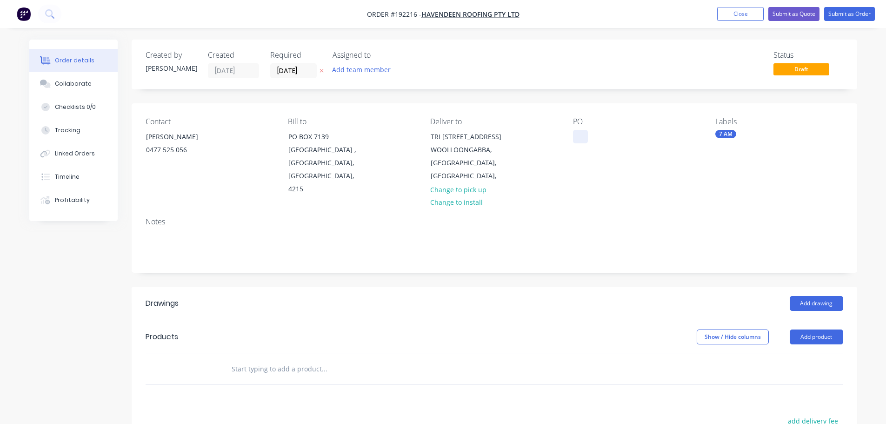
click at [580, 135] on div at bounding box center [580, 136] width 15 height 13
click at [816, 296] on button "Add drawing" at bounding box center [816, 303] width 53 height 15
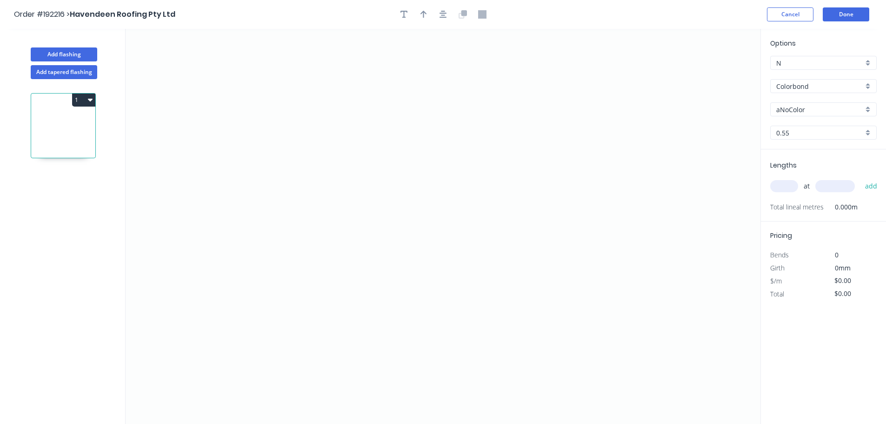
click at [803, 112] on input "aNoColor" at bounding box center [819, 110] width 87 height 10
click at [793, 121] on div "Monument" at bounding box center [824, 122] width 106 height 16
type input "Monument"
click at [785, 186] on input "text" at bounding box center [784, 186] width 28 height 12
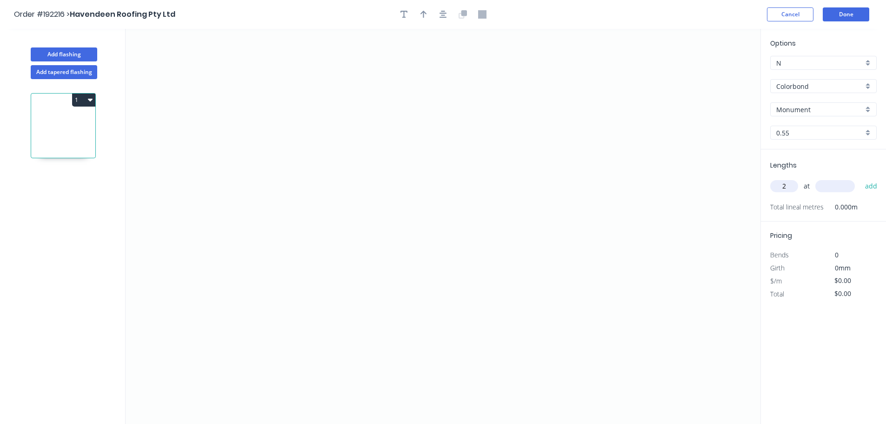
type input "2"
type input "4675"
click at [860, 178] on button "add" at bounding box center [871, 186] width 22 height 16
type input "1"
type input "4300"
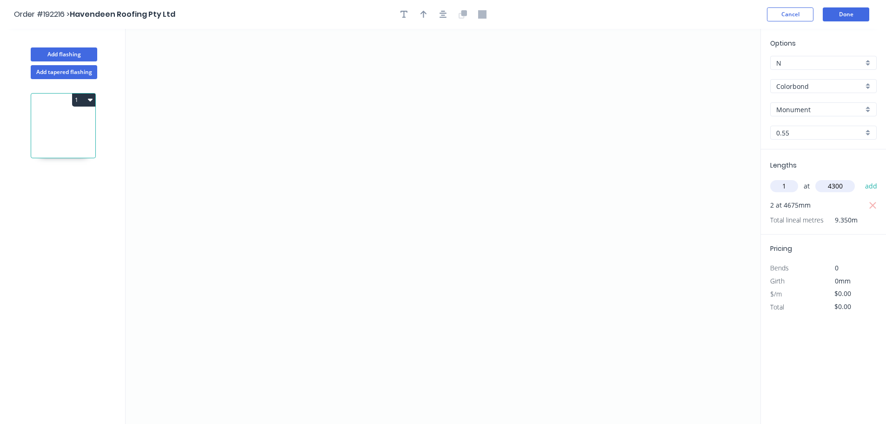
click at [860, 178] on button "add" at bounding box center [871, 186] width 22 height 16
type input "1"
type input "5000"
click at [860, 178] on button "add" at bounding box center [871, 186] width 22 height 16
click at [645, 126] on icon "0" at bounding box center [443, 226] width 635 height 395
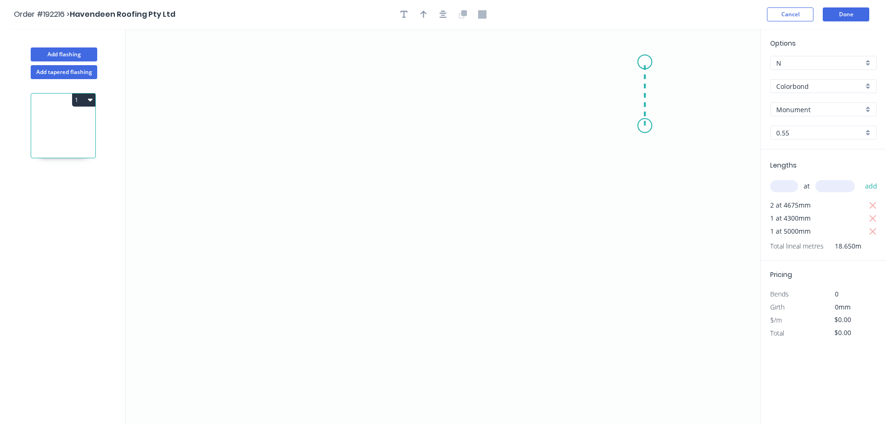
click at [645, 62] on icon "0" at bounding box center [443, 226] width 635 height 395
click at [299, 70] on icon "0 ?" at bounding box center [443, 226] width 635 height 395
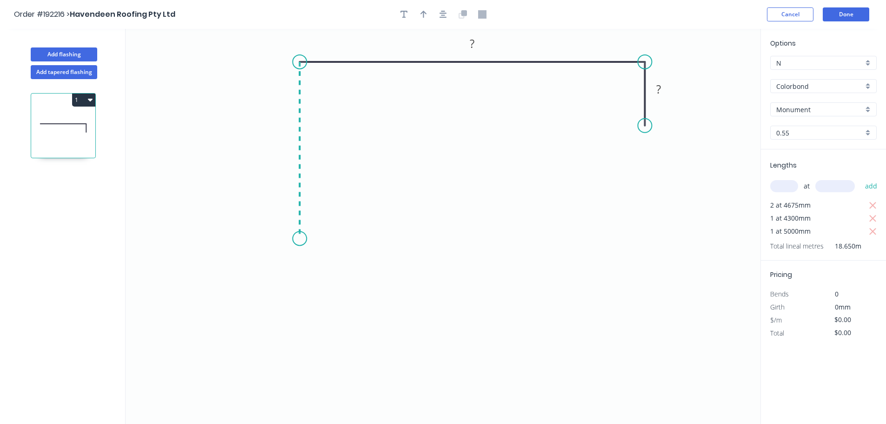
click at [299, 239] on icon "0 ? ?" at bounding box center [443, 226] width 635 height 395
click at [327, 241] on icon "0 ? ? ?" at bounding box center [443, 226] width 635 height 395
click at [328, 302] on icon "0 ? ? ? ? ? º" at bounding box center [443, 226] width 635 height 395
click at [301, 301] on icon "0 ? ? ? ? ? ? º ? º" at bounding box center [443, 226] width 635 height 395
click at [301, 301] on circle at bounding box center [301, 302] width 14 height 14
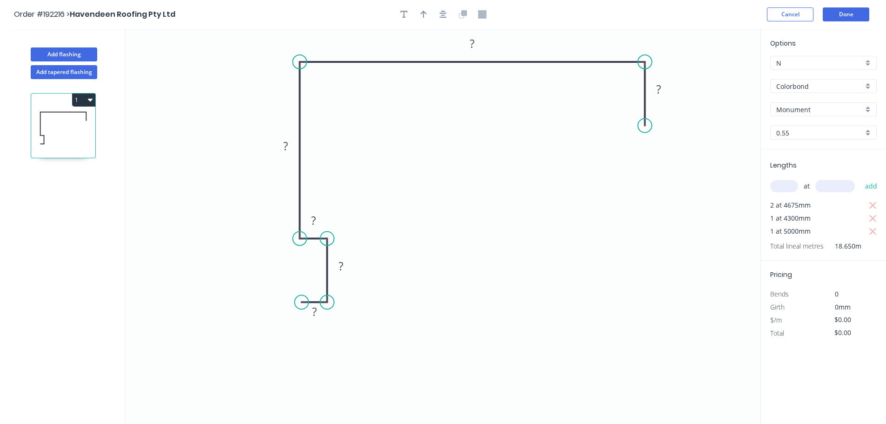
click at [330, 241] on circle at bounding box center [327, 238] width 14 height 14
click at [317, 312] on rect at bounding box center [314, 312] width 19 height 13
click at [443, 15] on icon "button" at bounding box center [442, 14] width 7 height 7
type input "$15.79"
type input "$294.48"
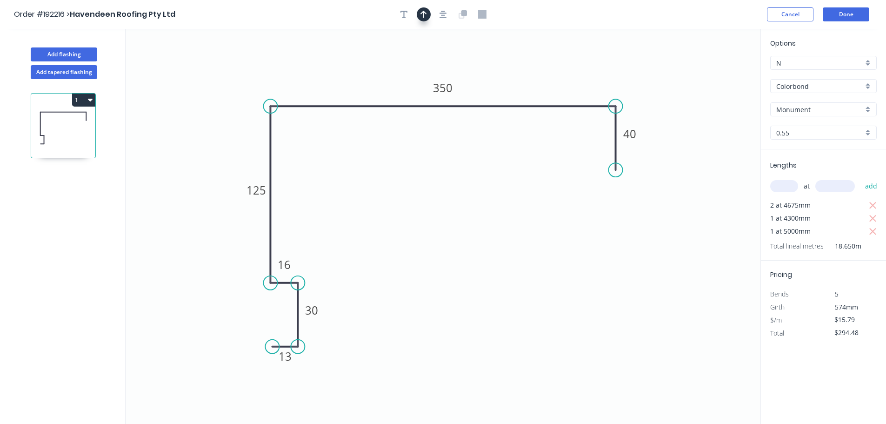
click at [423, 13] on icon "button" at bounding box center [423, 14] width 7 height 8
click at [716, 74] on icon at bounding box center [713, 65] width 8 height 30
click at [714, 74] on icon at bounding box center [715, 64] width 8 height 30
click at [713, 74] on icon at bounding box center [712, 64] width 8 height 30
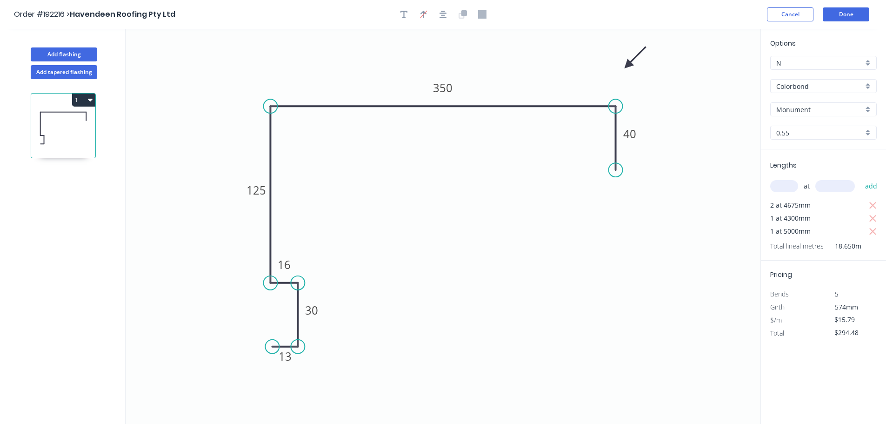
drag, startPoint x: 713, startPoint y: 74, endPoint x: 623, endPoint y: 65, distance: 90.3
click at [623, 65] on icon at bounding box center [635, 57] width 27 height 27
click at [64, 55] on button "Add flashing" at bounding box center [64, 54] width 66 height 14
type input "$0.00"
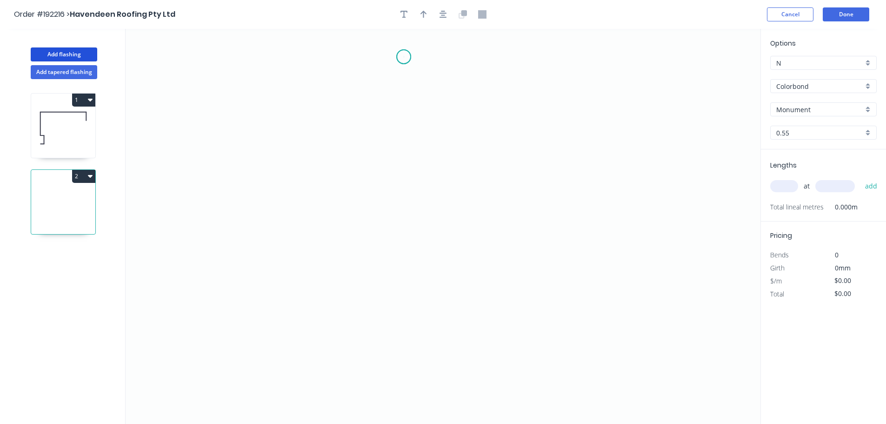
click at [404, 57] on icon "0" at bounding box center [443, 226] width 635 height 395
click at [407, 258] on icon "0" at bounding box center [443, 226] width 635 height 395
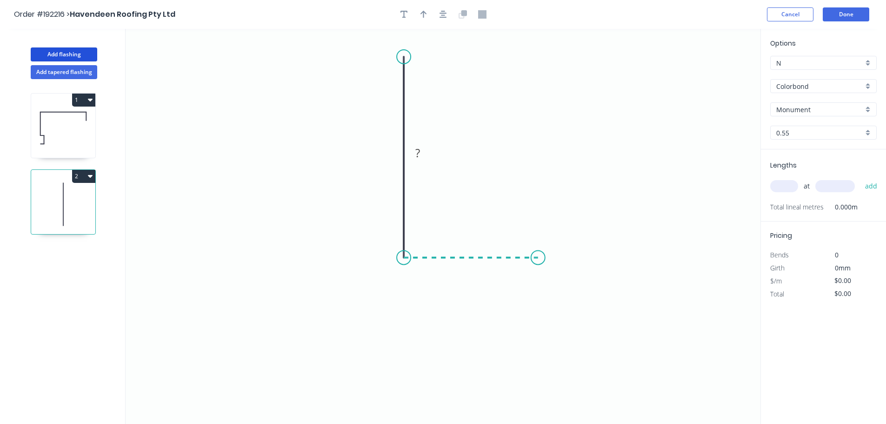
click at [538, 258] on icon "0 ?" at bounding box center [443, 226] width 635 height 395
click at [539, 315] on icon "0 ? ?" at bounding box center [443, 226] width 635 height 395
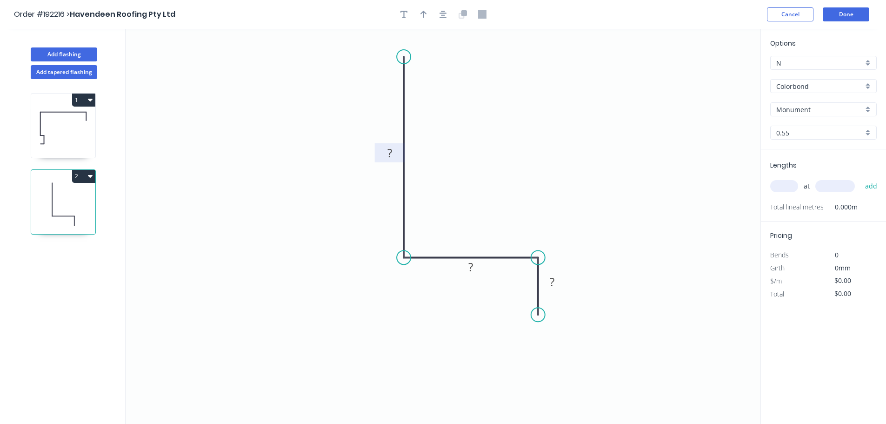
click at [389, 152] on tspan "?" at bounding box center [389, 152] width 5 height 15
type input "$10.37"
click at [418, 9] on div at bounding box center [443, 14] width 98 height 14
click at [425, 13] on icon "button" at bounding box center [423, 14] width 7 height 7
click at [715, 75] on icon at bounding box center [713, 65] width 8 height 30
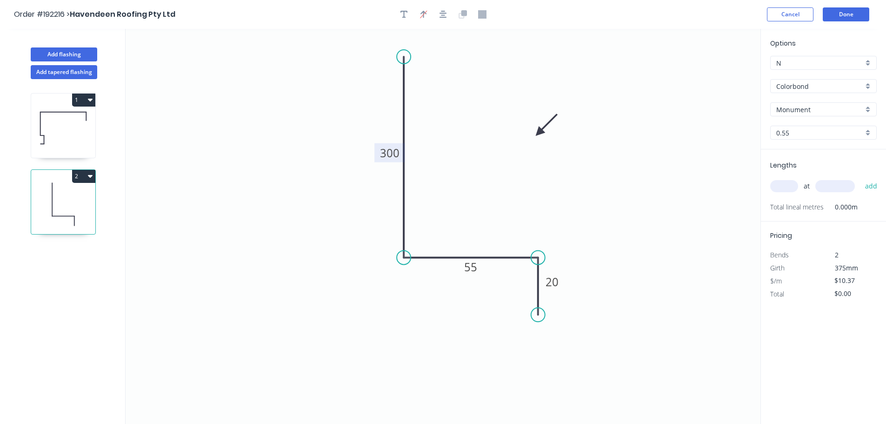
drag, startPoint x: 715, startPoint y: 75, endPoint x: 506, endPoint y: 148, distance: 220.6
click at [533, 139] on icon at bounding box center [546, 125] width 27 height 27
click at [783, 180] on input "text" at bounding box center [784, 186] width 28 height 12
type input "2"
type input "500"
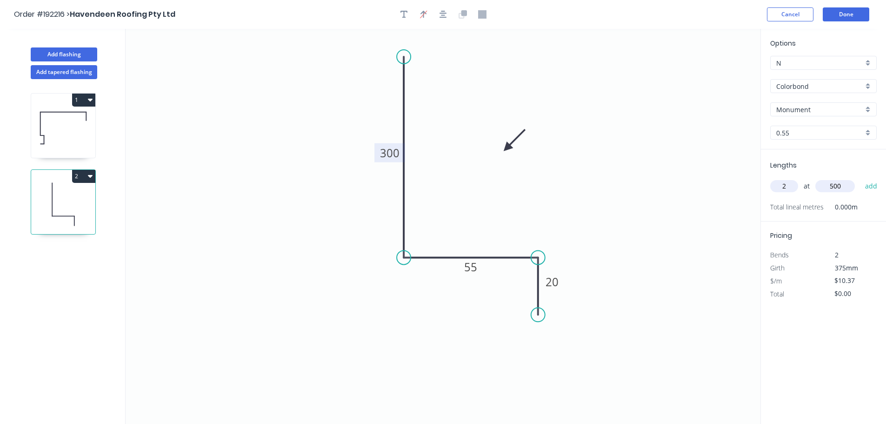
click at [860, 178] on button "add" at bounding box center [871, 186] width 22 height 16
type input "$20.74"
click at [68, 53] on button "Add flashing" at bounding box center [64, 54] width 66 height 14
type input "$0.00"
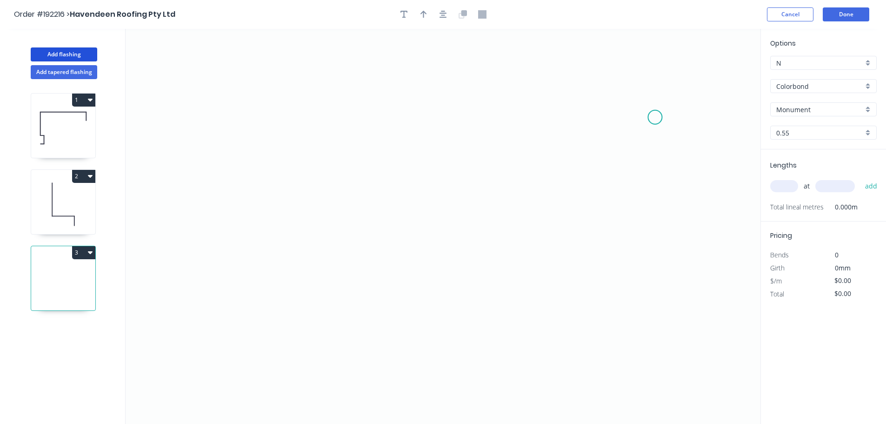
click at [655, 117] on icon "0" at bounding box center [443, 226] width 635 height 395
click at [651, 220] on icon "0" at bounding box center [443, 226] width 635 height 395
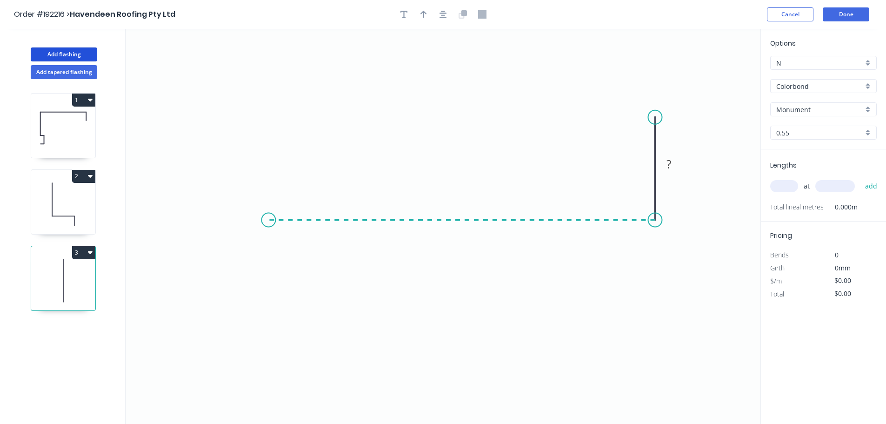
click at [268, 216] on icon "0 ?" at bounding box center [443, 226] width 635 height 395
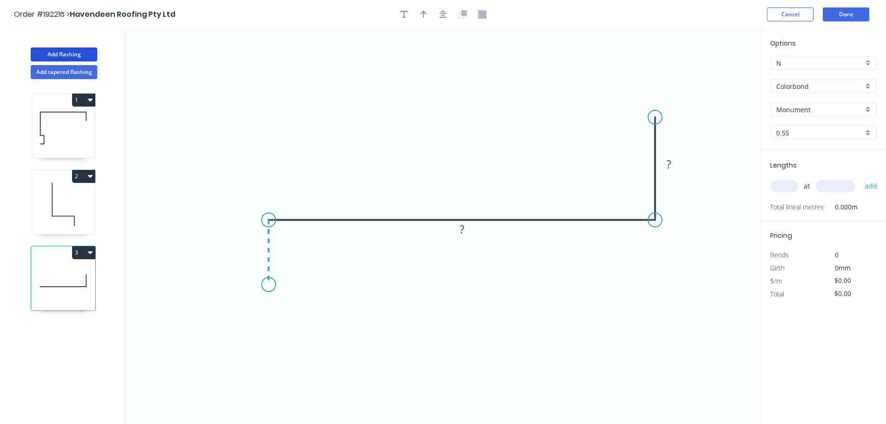
click at [269, 285] on icon "0 ? ?" at bounding box center [443, 226] width 635 height 395
click at [294, 357] on div "Feather" at bounding box center [315, 354] width 93 height 19
drag, startPoint x: 235, startPoint y: 266, endPoint x: 215, endPoint y: 277, distance: 22.7
click at [215, 277] on rect at bounding box center [233, 278] width 36 height 19
click at [235, 282] on tspan "15" at bounding box center [234, 279] width 13 height 15
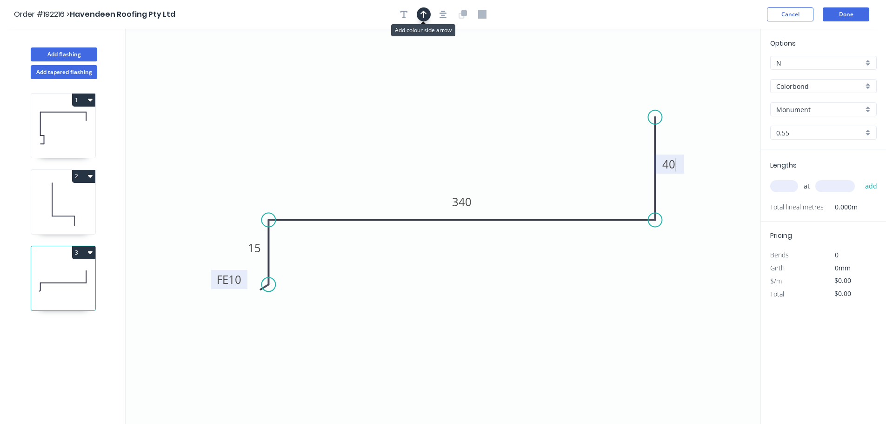
click at [421, 16] on icon "button" at bounding box center [423, 14] width 7 height 8
type input "$12.75"
drag, startPoint x: 714, startPoint y: 74, endPoint x: 545, endPoint y: 304, distance: 285.1
click at [545, 304] on icon at bounding box center [546, 293] width 8 height 30
click at [545, 304] on icon at bounding box center [545, 293] width 8 height 30
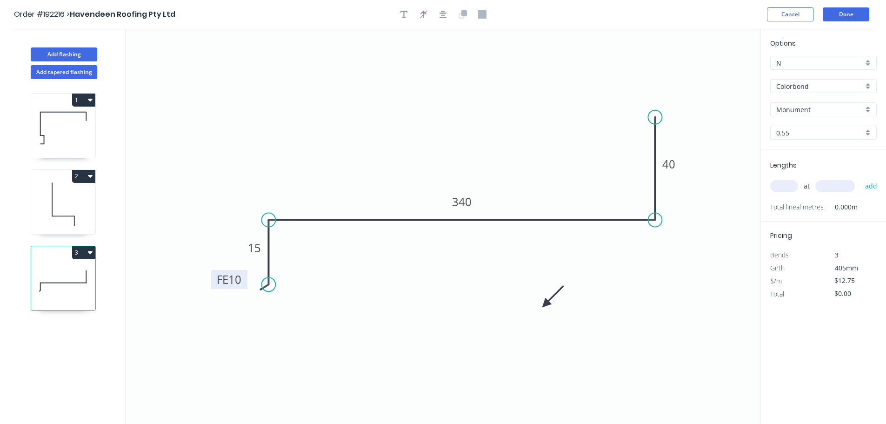
click at [546, 305] on icon at bounding box center [552, 296] width 27 height 27
click at [546, 305] on icon at bounding box center [553, 296] width 27 height 27
click at [546, 305] on icon at bounding box center [553, 297] width 27 height 27
click at [546, 305] on icon at bounding box center [557, 304] width 30 height 8
click at [784, 183] on input "text" at bounding box center [784, 186] width 28 height 12
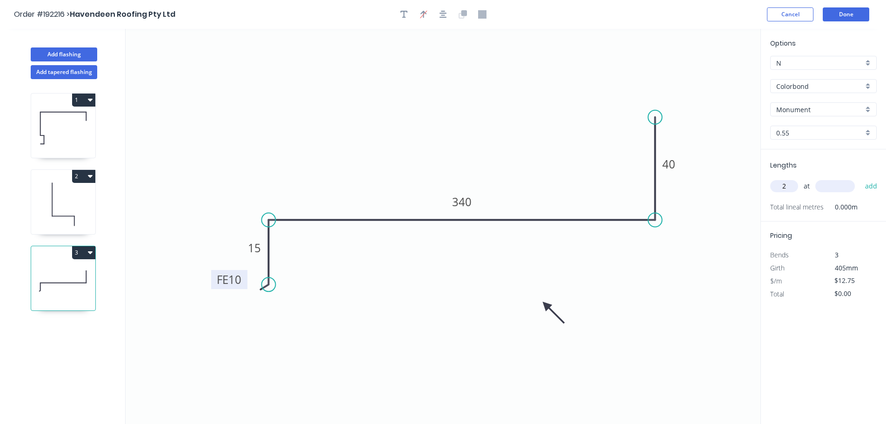
type input "2"
type input "5000"
click at [860, 178] on button "add" at bounding box center [871, 186] width 22 height 16
click at [90, 253] on icon "button" at bounding box center [90, 252] width 5 height 3
click at [35, 276] on div "Duplicate" at bounding box center [51, 275] width 72 height 13
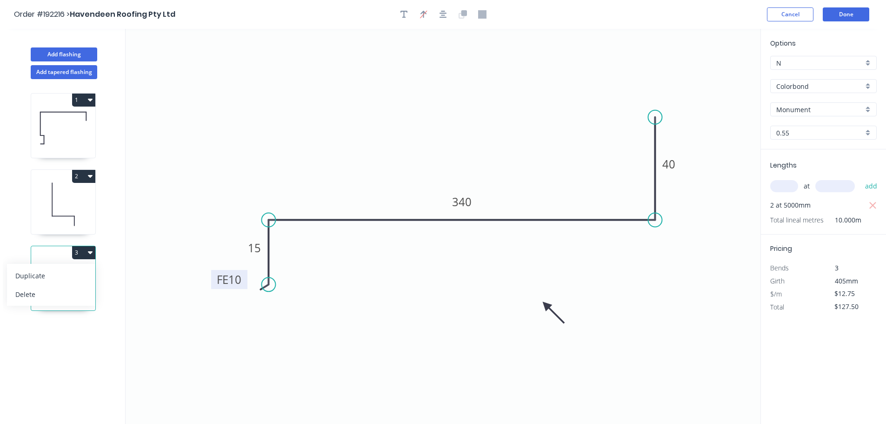
type input "$0.00"
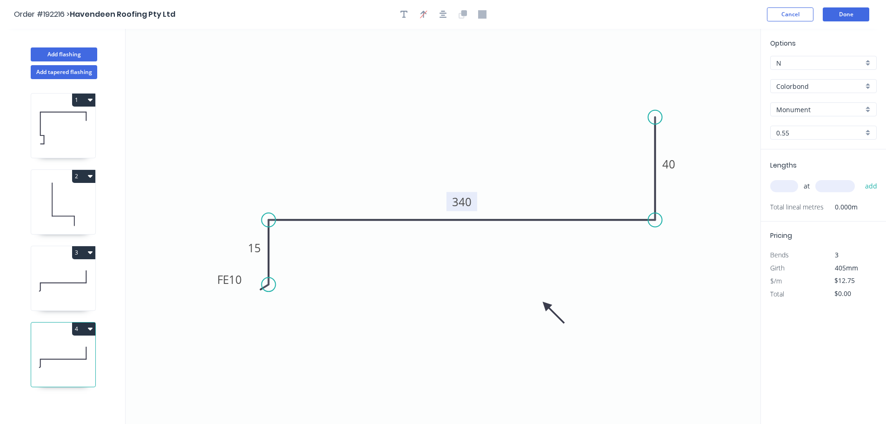
click at [462, 201] on tspan "340" at bounding box center [462, 201] width 20 height 15
click at [782, 186] on input "text" at bounding box center [784, 186] width 28 height 12
type input "2"
type input "5000"
click at [860, 178] on button "add" at bounding box center [871, 186] width 22 height 16
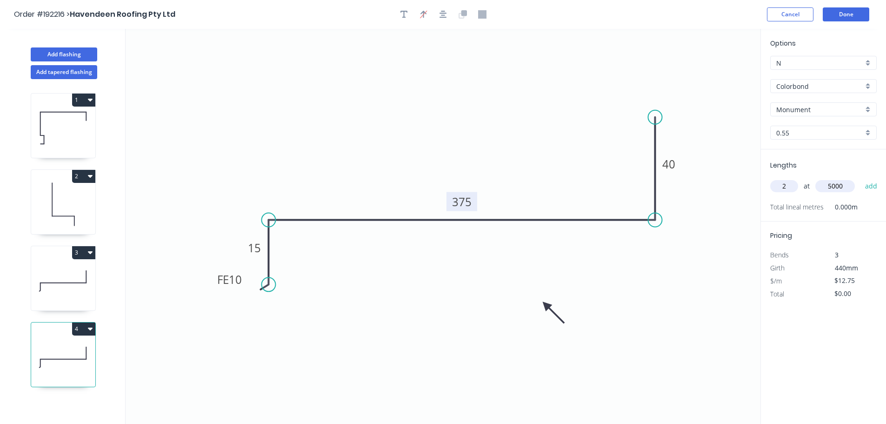
type input "$127.50"
click at [52, 54] on button "Add flashing" at bounding box center [64, 54] width 66 height 14
type input "$0.00"
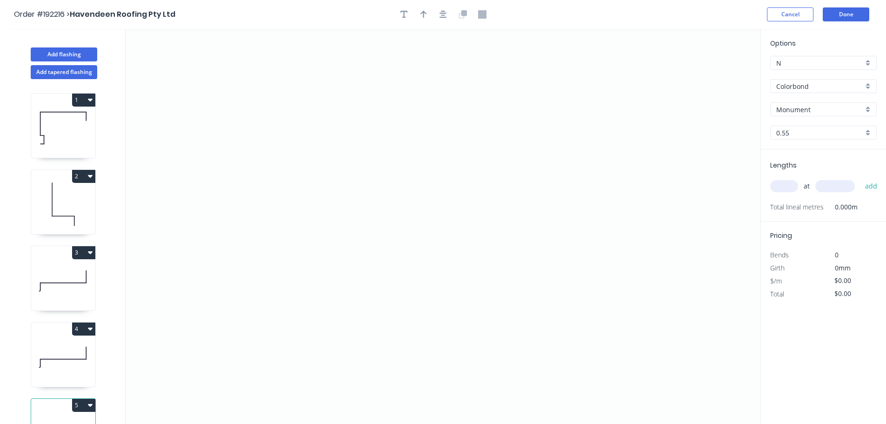
click at [803, 84] on input "Colorbond" at bounding box center [819, 86] width 87 height 10
click at [786, 111] on div "Galvabond" at bounding box center [824, 111] width 106 height 16
type input "Galvabond"
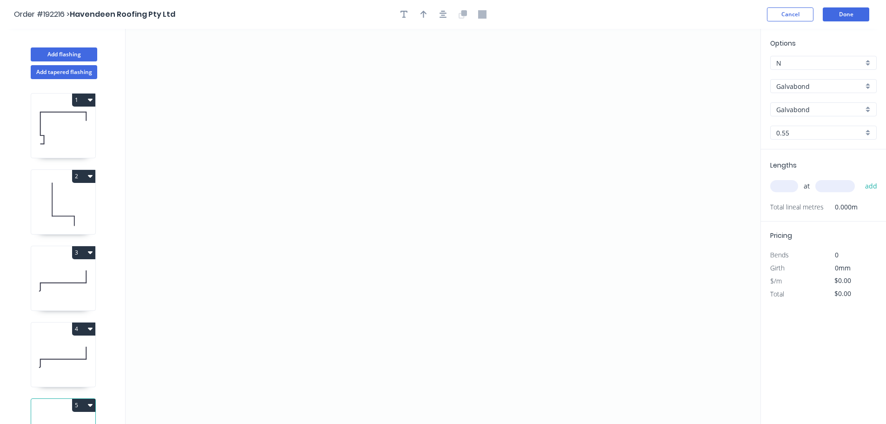
click at [781, 134] on input "0.55" at bounding box center [819, 133] width 87 height 10
click at [785, 184] on div "1.0" at bounding box center [824, 183] width 106 height 16
type input "1.0"
click at [782, 187] on input "text" at bounding box center [784, 186] width 28 height 12
type input "3"
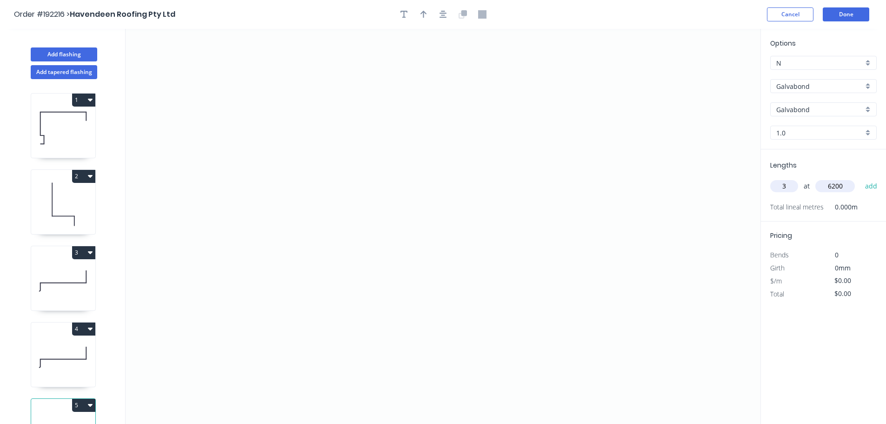
type input "6200"
click at [860, 178] on button "add" at bounding box center [871, 186] width 22 height 16
click at [281, 263] on icon "0" at bounding box center [443, 226] width 635 height 395
click at [352, 264] on icon "0" at bounding box center [443, 226] width 635 height 395
click at [355, 200] on icon "0 ?" at bounding box center [443, 226] width 635 height 395
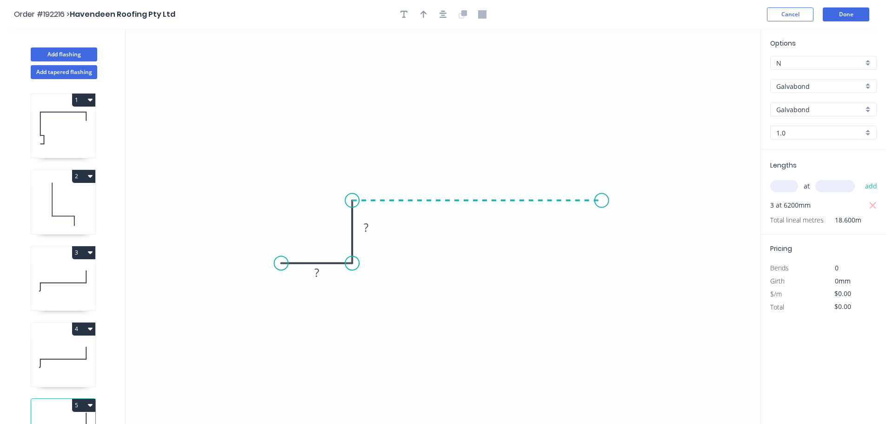
click at [602, 205] on icon "0 ? ?" at bounding box center [443, 226] width 635 height 395
click at [602, 265] on icon "0 ? ? ?" at bounding box center [443, 226] width 635 height 395
click at [676, 268] on icon "0 ? ? ? ?" at bounding box center [443, 226] width 635 height 395
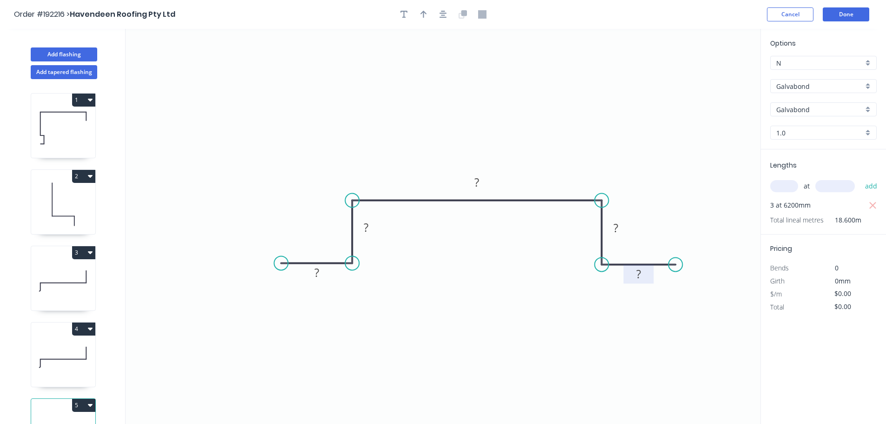
click at [640, 274] on tspan "?" at bounding box center [638, 273] width 5 height 15
type input "$12.58"
type input "$233.99"
click at [58, 53] on button "Add flashing" at bounding box center [64, 54] width 66 height 14
type input "$0.00"
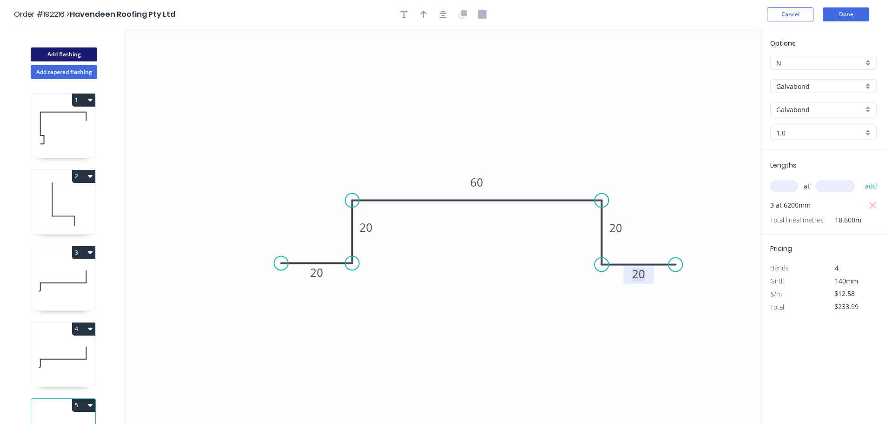
type input "$0.00"
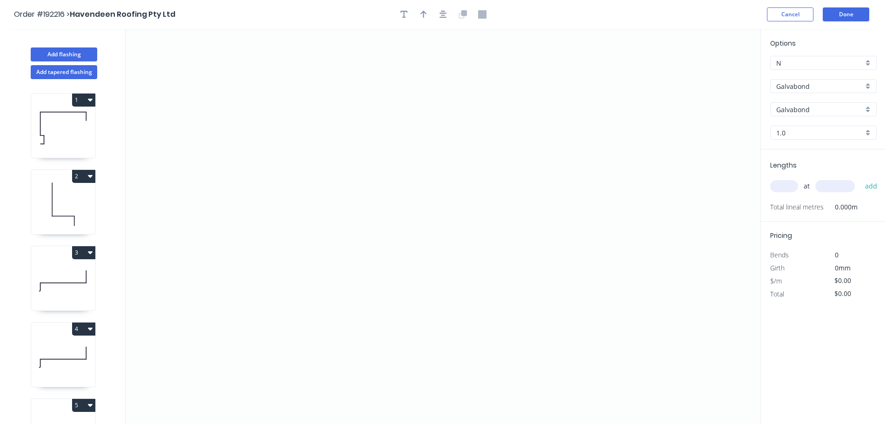
click at [785, 130] on input "1.0" at bounding box center [819, 133] width 87 height 10
click at [783, 227] on div "3.0" at bounding box center [824, 230] width 106 height 16
type input "3.0"
click at [787, 186] on input "text" at bounding box center [784, 186] width 28 height 12
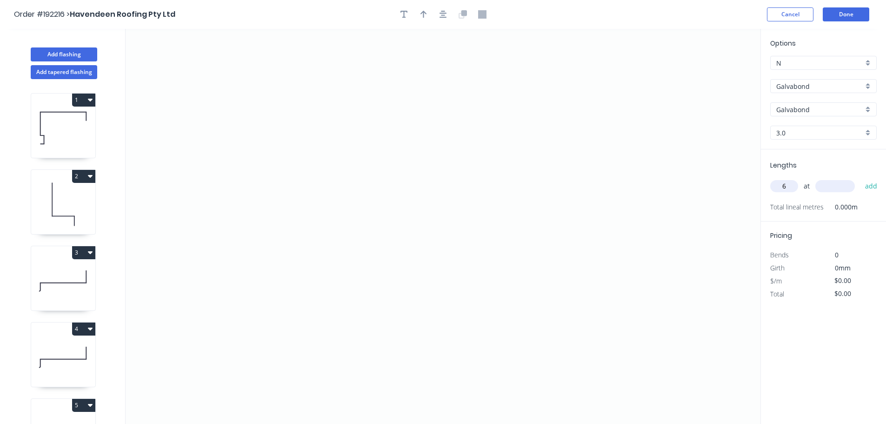
type input "6"
type input "150"
click at [860, 178] on button "add" at bounding box center [871, 186] width 22 height 16
click at [422, 72] on icon "0" at bounding box center [443, 226] width 635 height 395
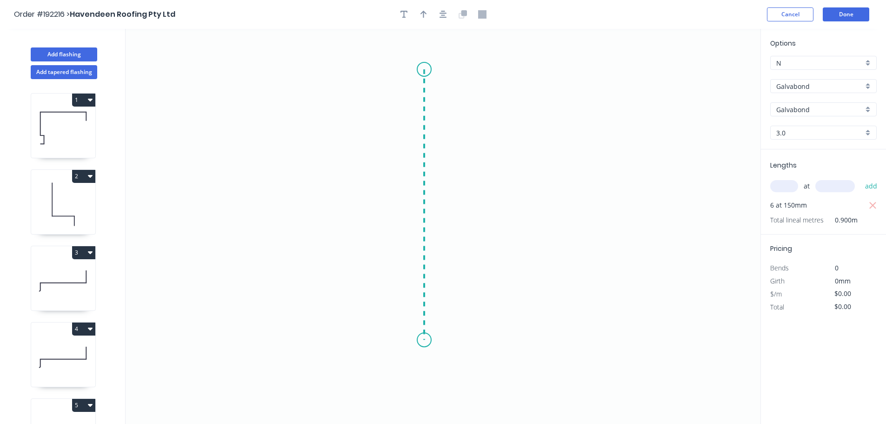
click at [432, 340] on icon "0" at bounding box center [443, 226] width 635 height 395
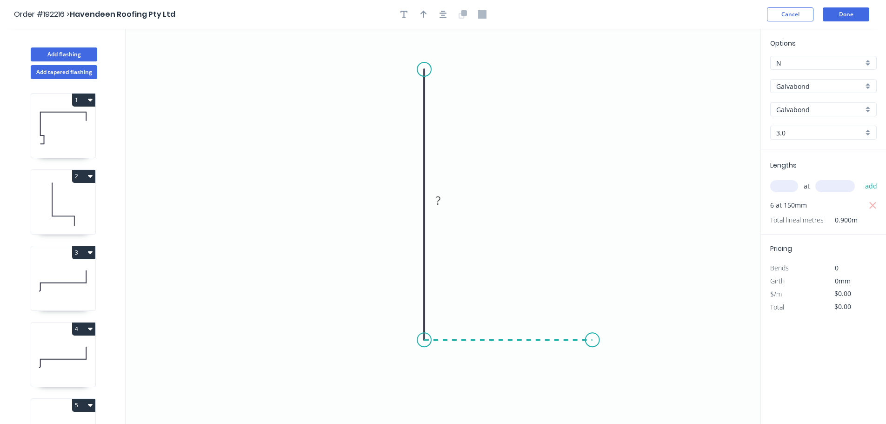
click at [592, 338] on icon "0 ?" at bounding box center [443, 226] width 635 height 395
click at [592, 338] on circle at bounding box center [592, 339] width 14 height 14
click at [511, 351] on rect at bounding box center [508, 349] width 19 height 13
type input "$24.96"
type input "$149.76"
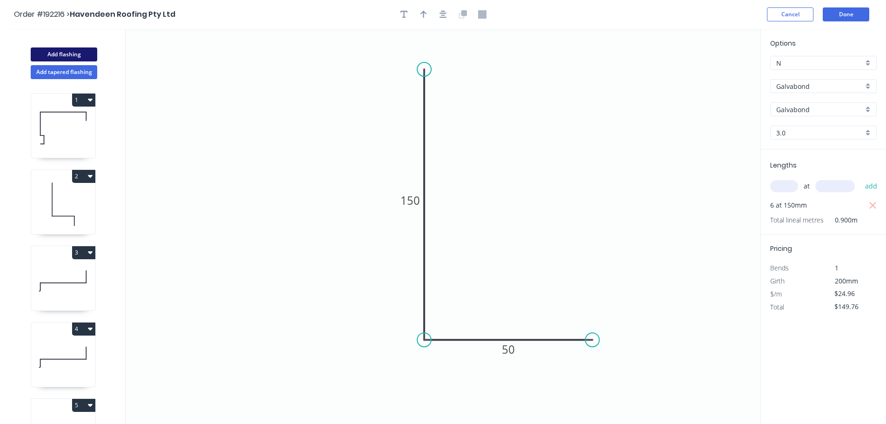
click at [70, 54] on button "Add flashing" at bounding box center [64, 54] width 66 height 14
type input "$0.00"
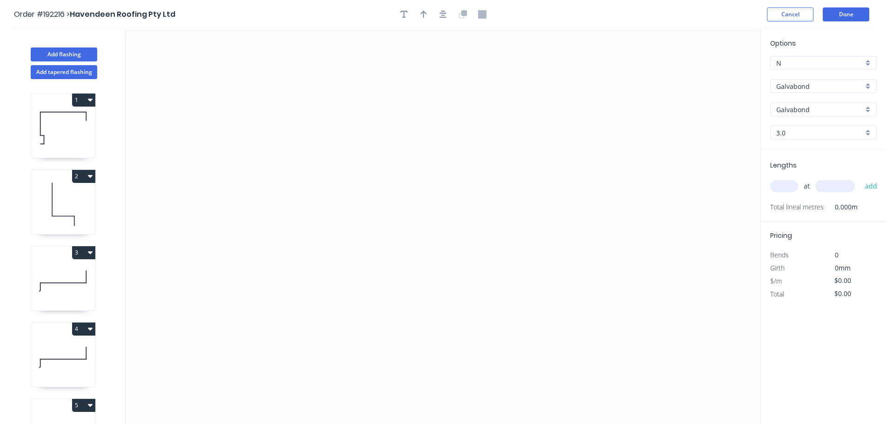
click at [783, 85] on input "Galvabond" at bounding box center [819, 86] width 87 height 10
click at [792, 104] on div "Colorbond" at bounding box center [824, 104] width 106 height 16
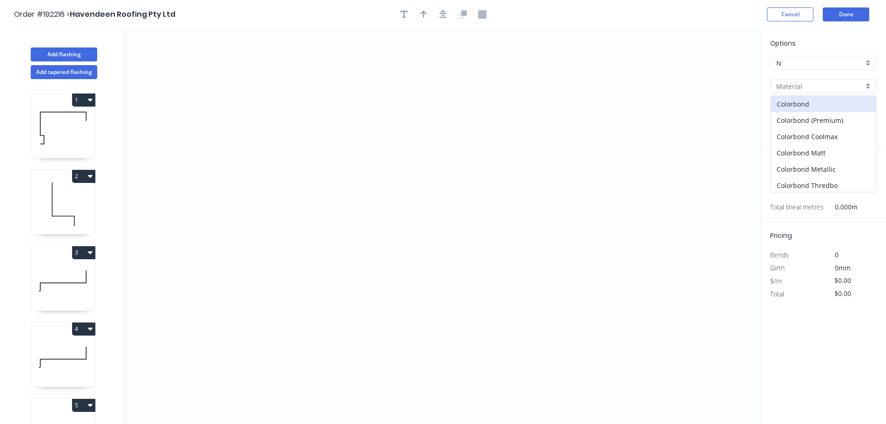
type input "Colorbond"
type input "aNoColor"
type input "0.55"
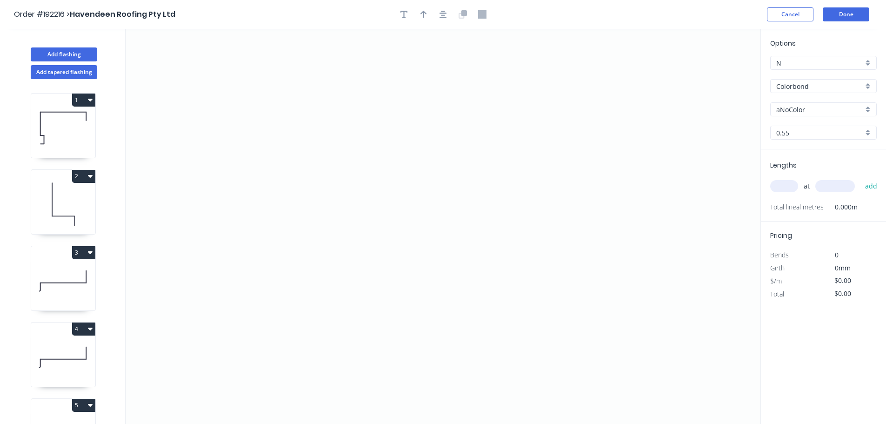
click at [795, 110] on input "aNoColor" at bounding box center [819, 110] width 87 height 10
click at [790, 160] on div "Surfmist" at bounding box center [824, 160] width 106 height 16
type input "Surfmist"
click at [795, 128] on input "0.55" at bounding box center [819, 133] width 87 height 10
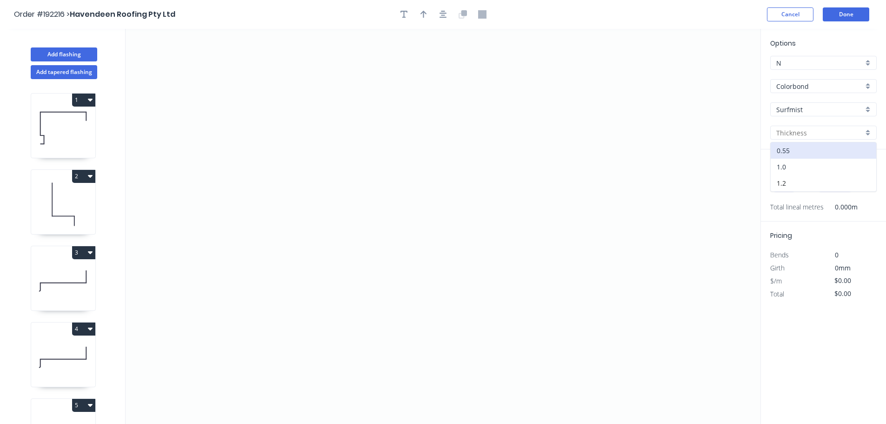
click at [781, 166] on div "1.0" at bounding box center [824, 167] width 106 height 16
type input "1.0"
click at [780, 186] on input "text" at bounding box center [784, 186] width 28 height 12
type input "4"
type input "1200"
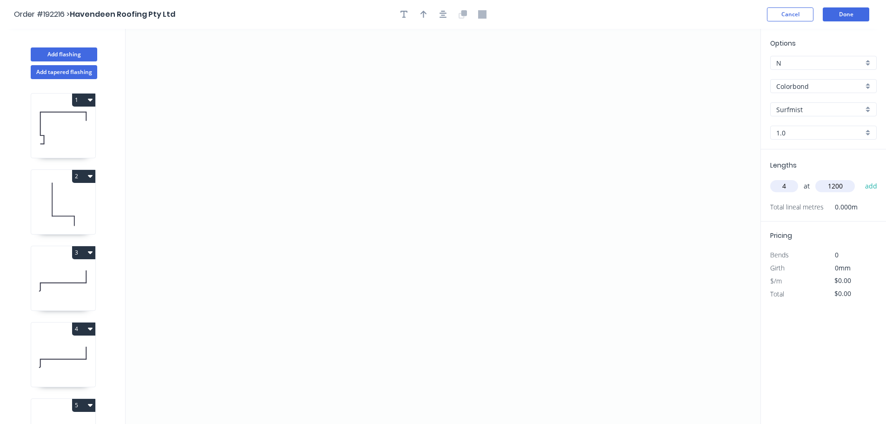
click at [860, 178] on button "add" at bounding box center [871, 186] width 22 height 16
type input "1"
type input "4"
type input "2600"
click at [860, 178] on button "add" at bounding box center [871, 186] width 22 height 16
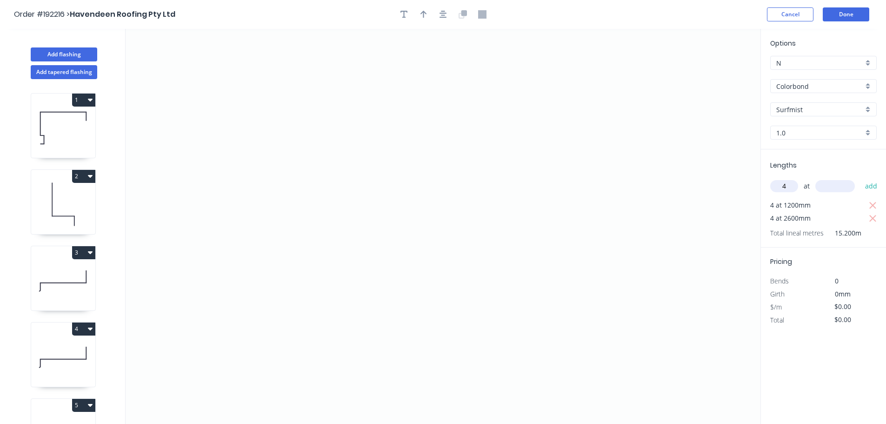
type input "4"
type input "700"
click at [860, 178] on button "add" at bounding box center [871, 186] width 22 height 16
type input "4"
type input "1800"
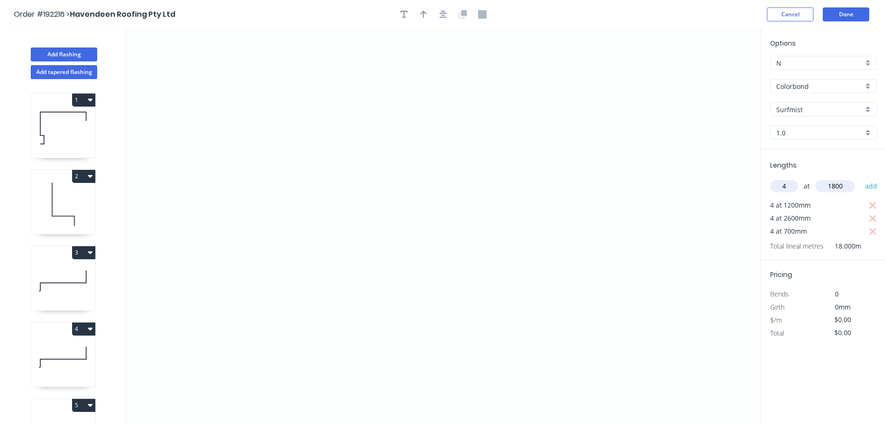
click at [860, 178] on button "add" at bounding box center [871, 186] width 22 height 16
drag, startPoint x: 596, startPoint y: 101, endPoint x: 498, endPoint y: 100, distance: 98.1
click at [594, 101] on icon "0" at bounding box center [443, 226] width 635 height 395
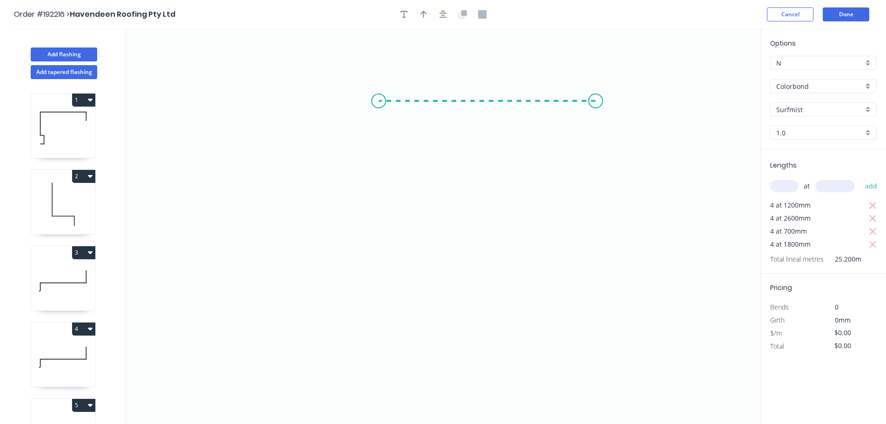
click at [367, 102] on icon "0" at bounding box center [443, 226] width 635 height 395
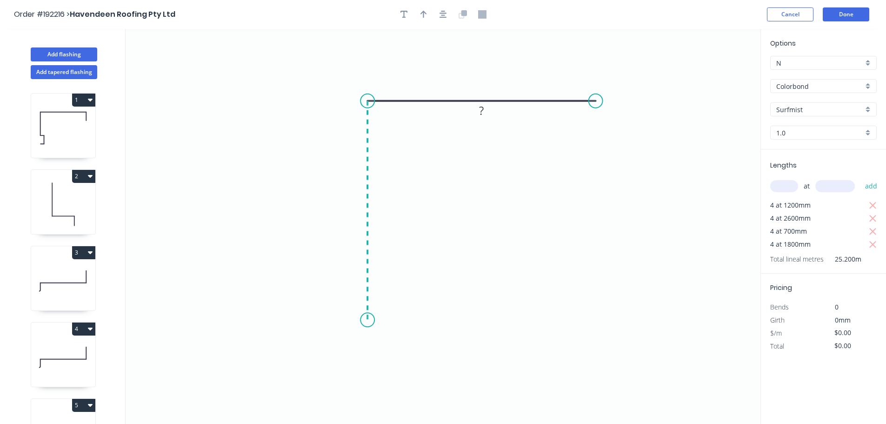
click at [371, 321] on icon "0 ?" at bounding box center [443, 226] width 635 height 395
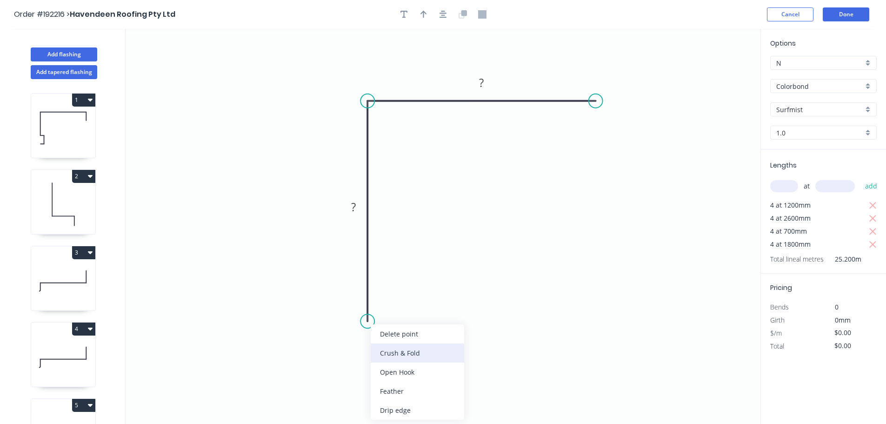
click at [396, 351] on div "Crush & Fold" at bounding box center [417, 352] width 93 height 19
drag, startPoint x: 332, startPoint y: 299, endPoint x: 413, endPoint y: 309, distance: 82.0
click at [406, 303] on rect at bounding box center [423, 307] width 37 height 19
click at [430, 308] on tspan "10" at bounding box center [428, 307] width 13 height 15
type input "$12.32"
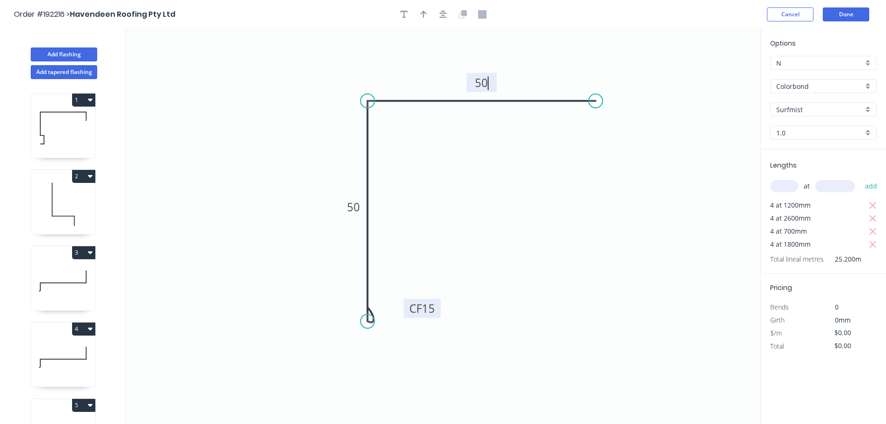
type input "$325.25"
click at [422, 20] on button "button" at bounding box center [424, 14] width 14 height 14
drag, startPoint x: 714, startPoint y: 73, endPoint x: 320, endPoint y: 119, distance: 396.5
click at [320, 119] on icon at bounding box center [320, 108] width 8 height 30
click at [845, 13] on button "Done" at bounding box center [846, 14] width 47 height 14
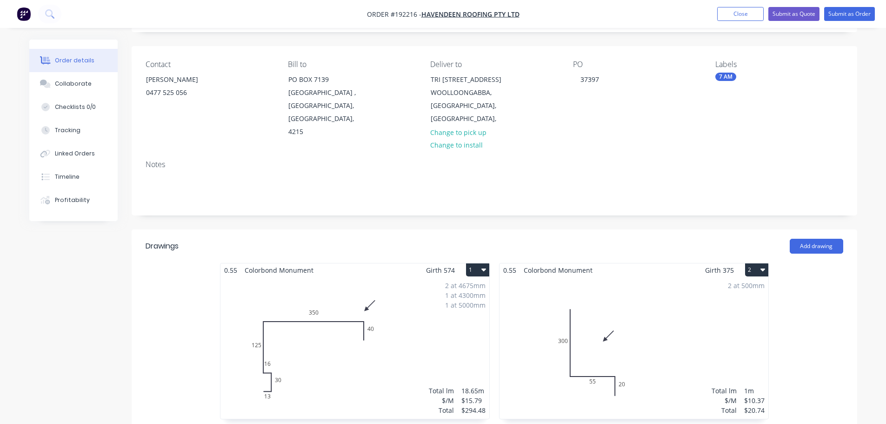
scroll to position [57, 0]
click at [849, 12] on button "Submit as Order" at bounding box center [849, 14] width 51 height 14
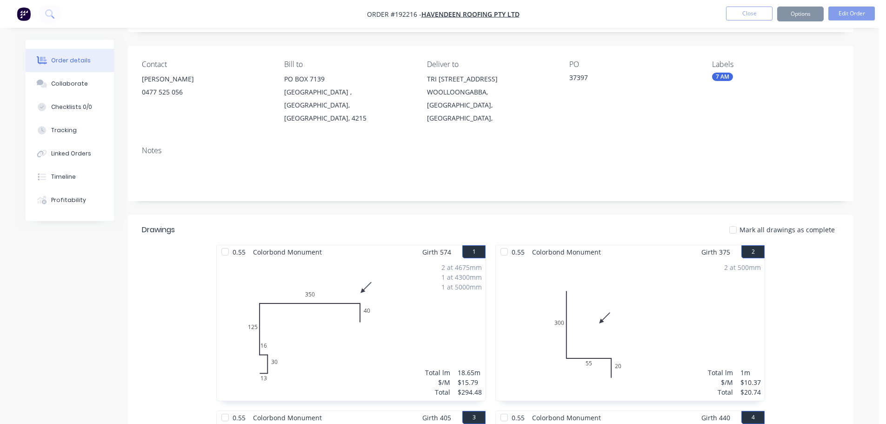
scroll to position [0, 0]
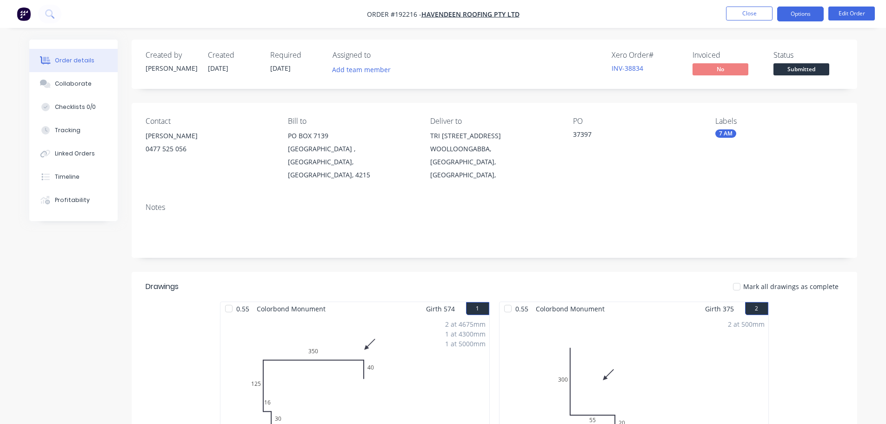
click at [804, 19] on button "Options" at bounding box center [800, 14] width 47 height 15
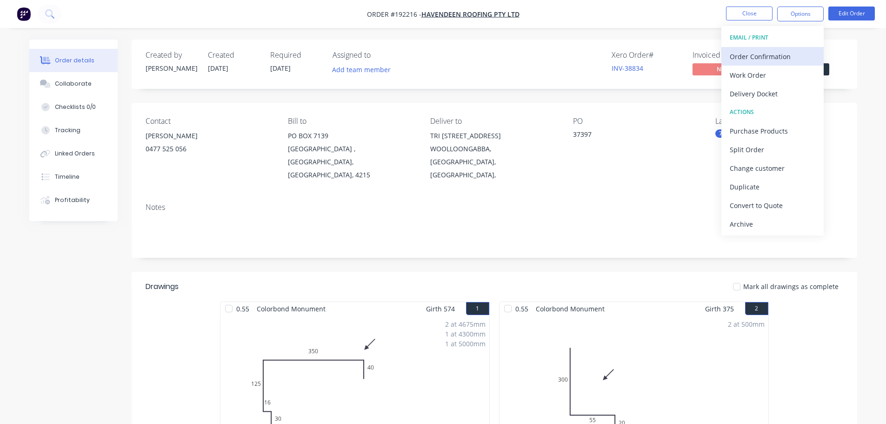
click at [752, 65] on button "Order Confirmation" at bounding box center [772, 56] width 102 height 19
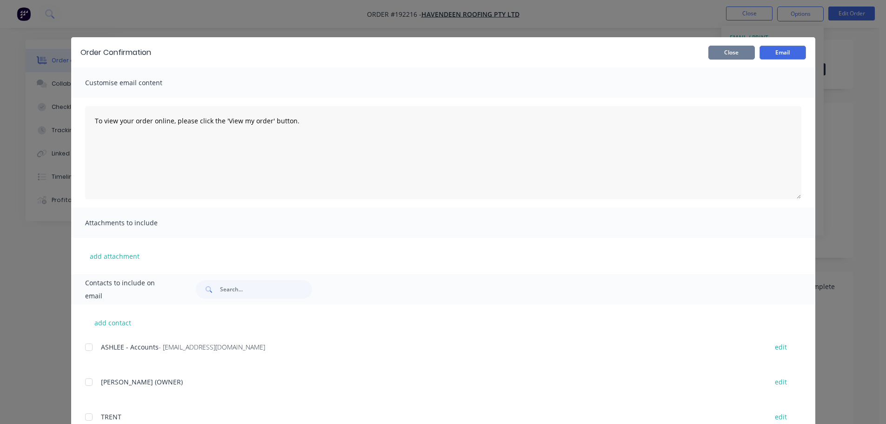
click at [732, 53] on button "Close" at bounding box center [731, 53] width 47 height 14
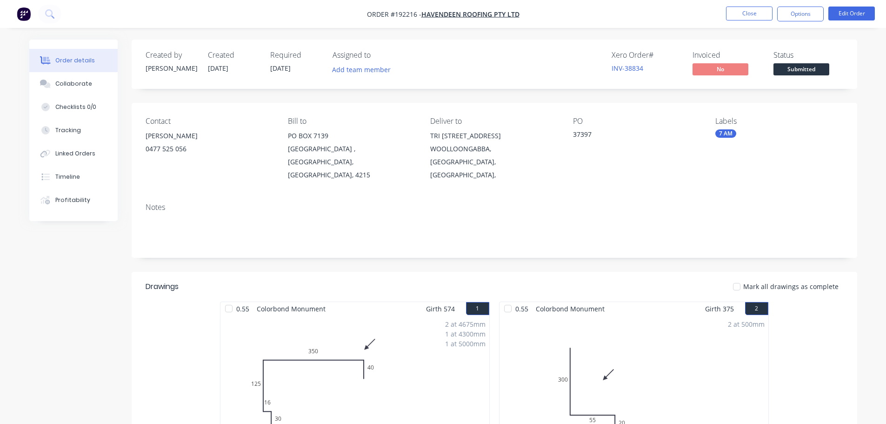
drag, startPoint x: 793, startPoint y: 13, endPoint x: 787, endPoint y: 26, distance: 13.5
click at [793, 14] on button "Options" at bounding box center [800, 14] width 47 height 15
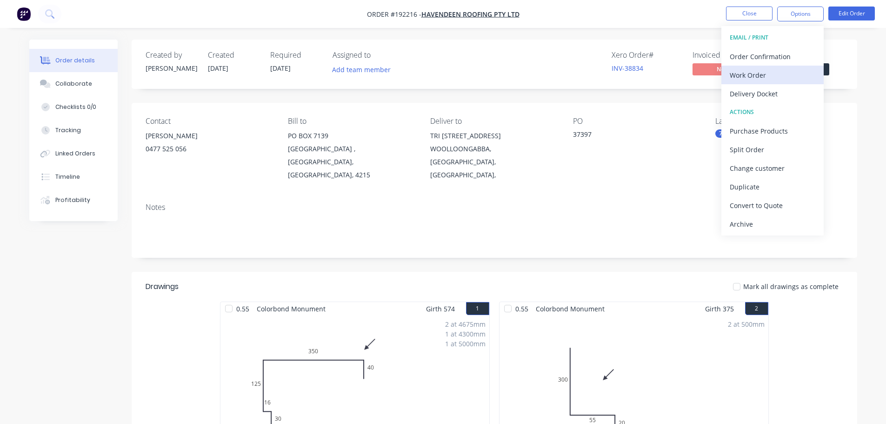
click at [758, 69] on div "Work Order" at bounding box center [773, 74] width 86 height 13
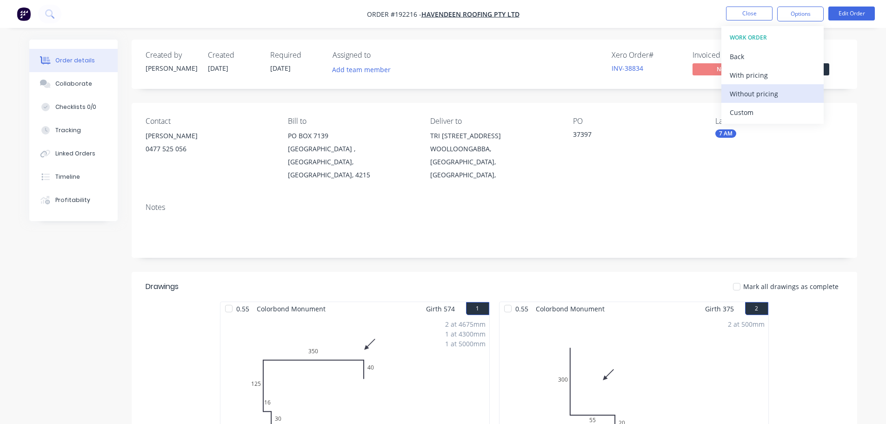
click at [757, 96] on div "Without pricing" at bounding box center [773, 93] width 86 height 13
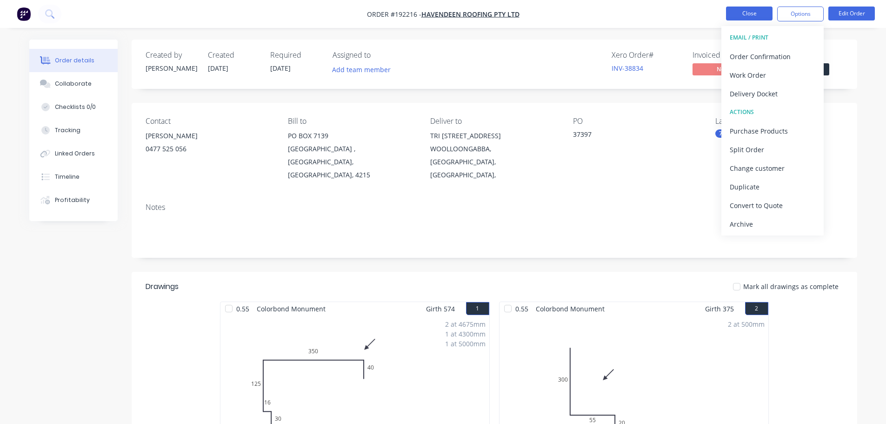
click at [761, 8] on button "Close" at bounding box center [749, 14] width 47 height 14
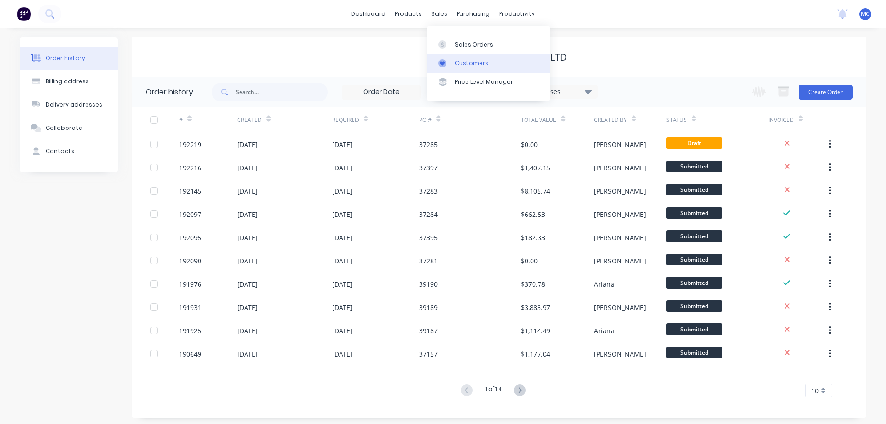
click at [474, 61] on div "Customers" at bounding box center [471, 63] width 33 height 8
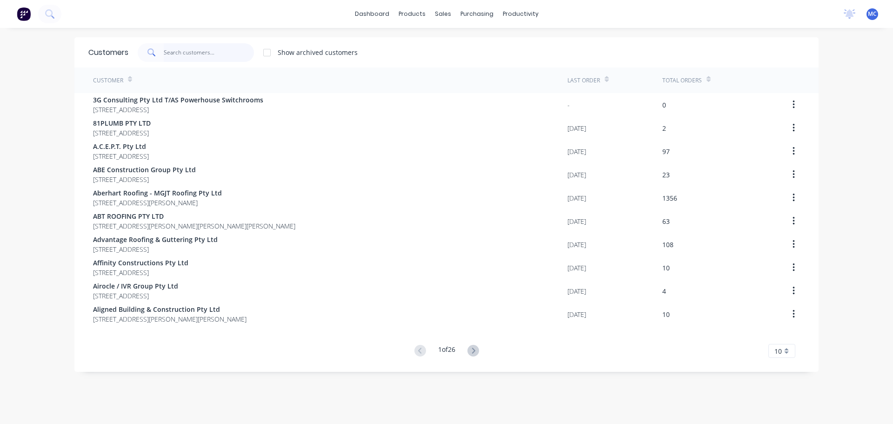
click at [224, 53] on input "text" at bounding box center [209, 52] width 91 height 19
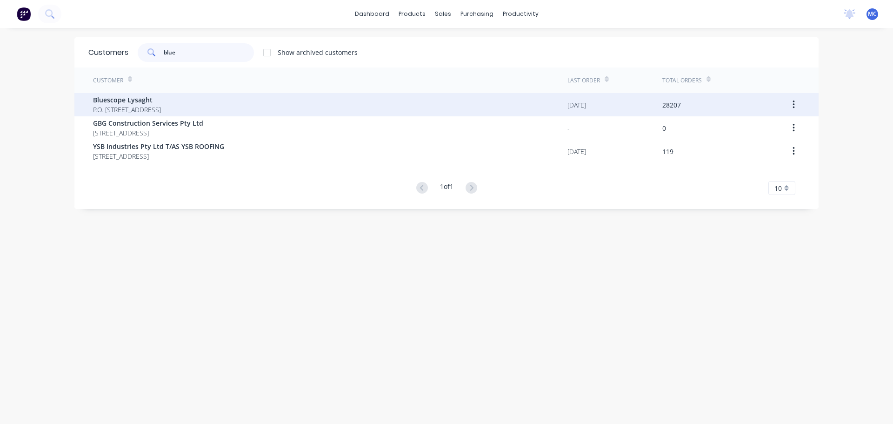
type input "blue"
click at [133, 100] on span "Bluescope Lysaght" at bounding box center [127, 100] width 68 height 10
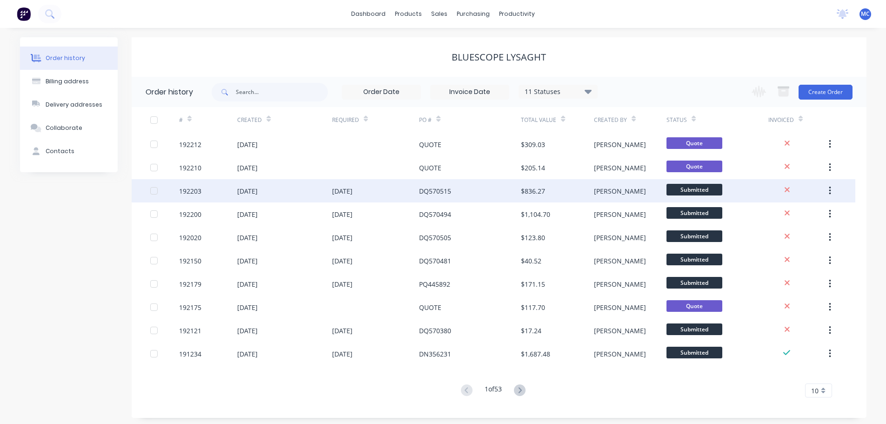
click at [454, 192] on div "DQ570515" at bounding box center [470, 190] width 102 height 23
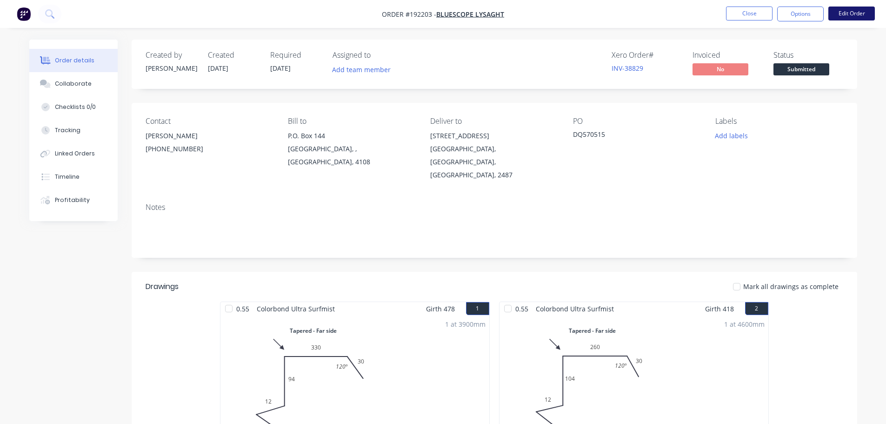
click at [852, 11] on button "Edit Order" at bounding box center [851, 14] width 47 height 14
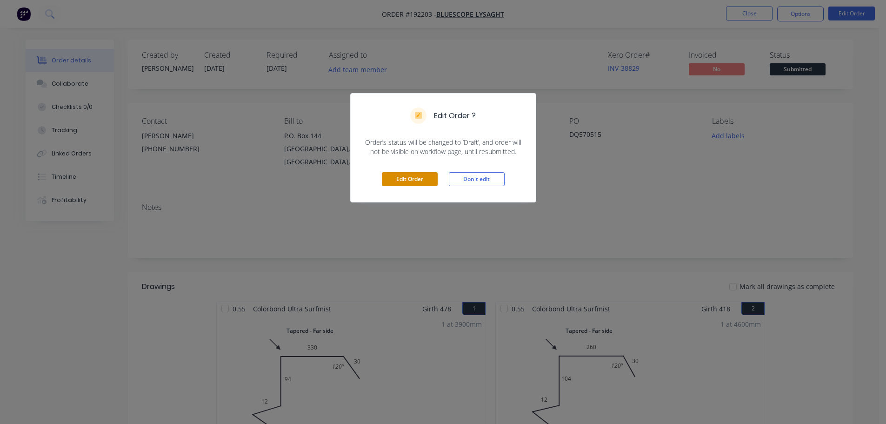
click at [399, 179] on button "Edit Order" at bounding box center [410, 179] width 56 height 14
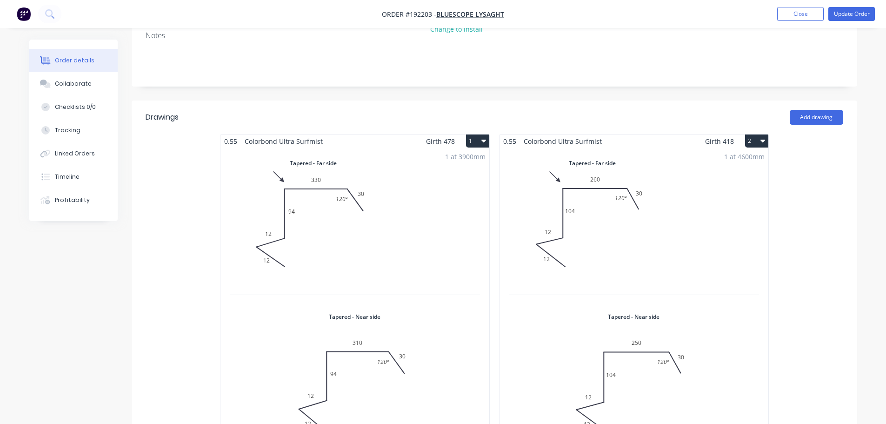
click at [385, 227] on div "1 at 3900mm Total lm $/M Total 3.9m $24.84 $96.88" at bounding box center [354, 301] width 269 height 306
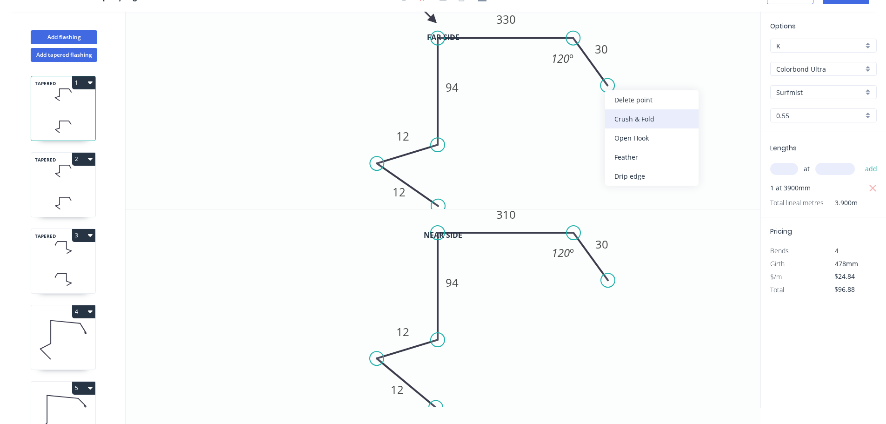
click at [631, 117] on div "Crush & Fold" at bounding box center [651, 118] width 93 height 19
click at [633, 117] on div "Flip bend" at bounding box center [654, 116] width 93 height 19
click at [604, 104] on tspan "10" at bounding box center [604, 102] width 13 height 15
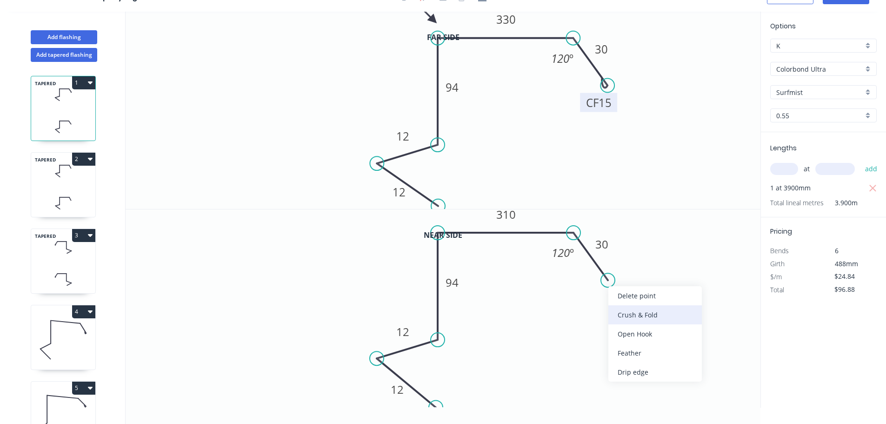
click at [637, 315] on div "Crush & Fold" at bounding box center [654, 314] width 93 height 19
type input "$26.35"
type input "$102.77"
click at [630, 307] on div "Flip bend" at bounding box center [653, 308] width 93 height 19
click at [611, 301] on tspan "10" at bounding box center [604, 296] width 13 height 15
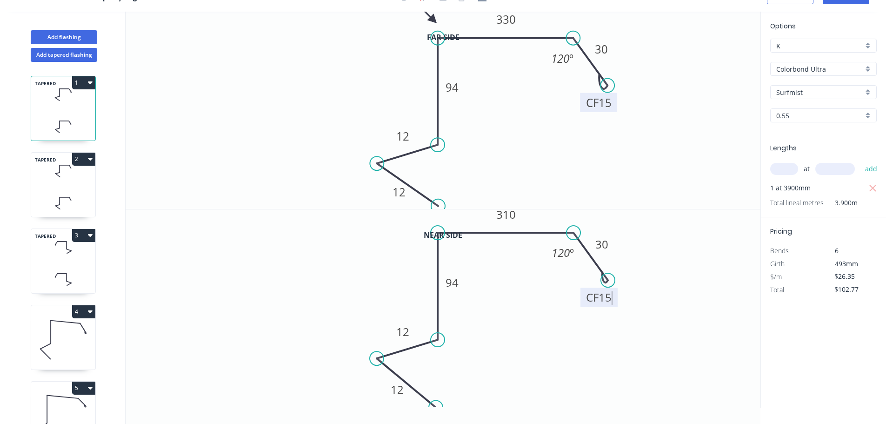
click at [688, 331] on icon "0 12 12 94 310 CF 15 30 120 º" at bounding box center [443, 308] width 635 height 198
click at [57, 180] on icon at bounding box center [63, 170] width 64 height 27
type input "$24.84"
type input "$114.26"
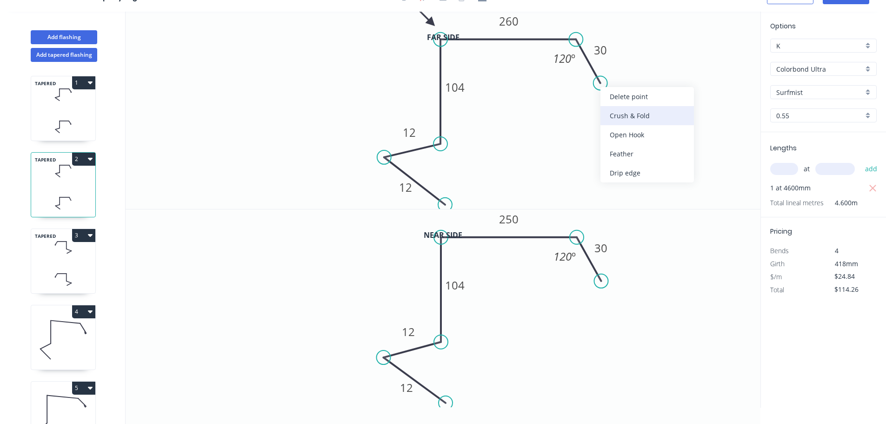
click at [618, 116] on div "Crush & Fold" at bounding box center [646, 115] width 93 height 19
click at [616, 110] on div "Flip bend" at bounding box center [643, 114] width 93 height 19
click at [597, 99] on tspan "10" at bounding box center [595, 98] width 13 height 15
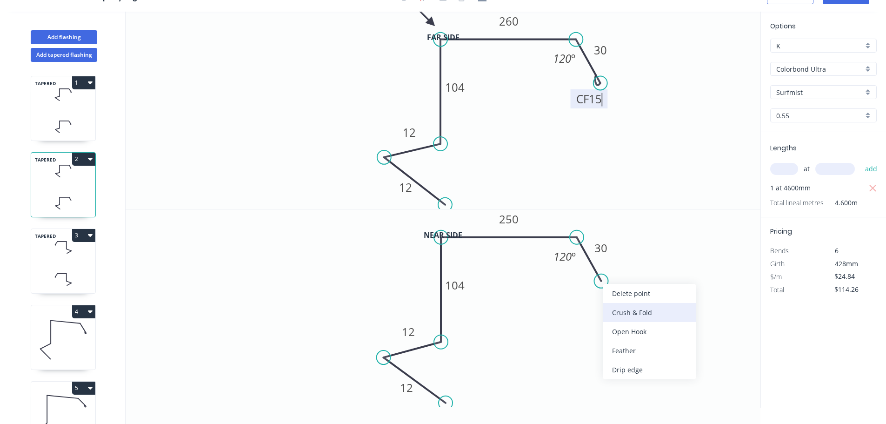
click at [623, 310] on div "Crush & Fold" at bounding box center [649, 312] width 93 height 19
type input "$26.35"
type input "$121.21"
click at [620, 311] on div "Flip bend" at bounding box center [642, 308] width 93 height 19
click at [595, 298] on tspan "10" at bounding box center [596, 296] width 13 height 15
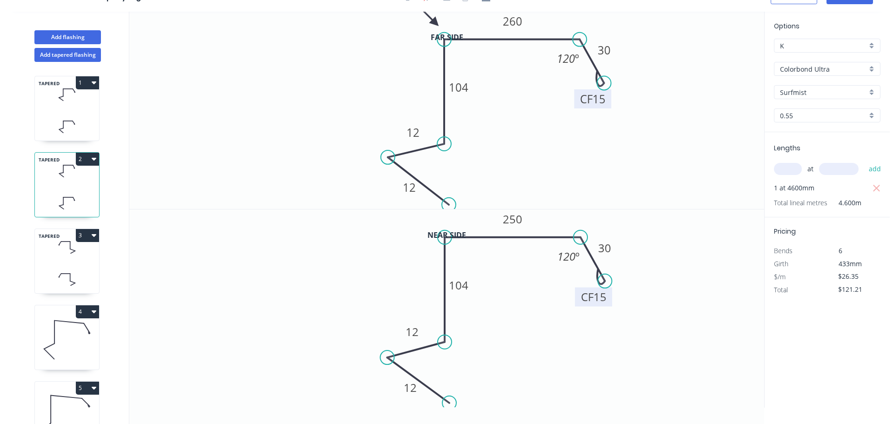
scroll to position [0, 0]
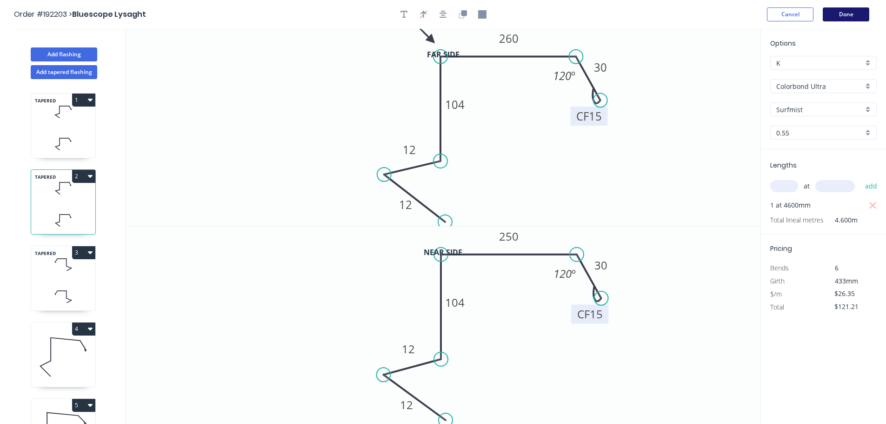
click at [853, 17] on button "Done" at bounding box center [846, 14] width 47 height 14
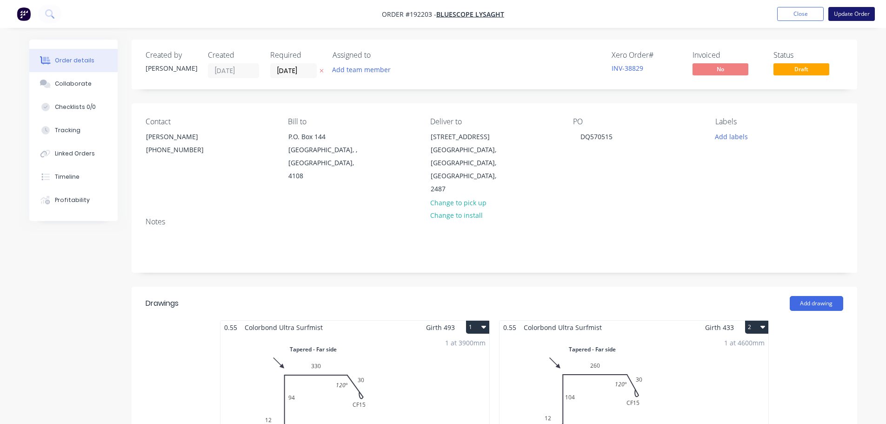
click at [851, 11] on button "Update Order" at bounding box center [851, 14] width 47 height 14
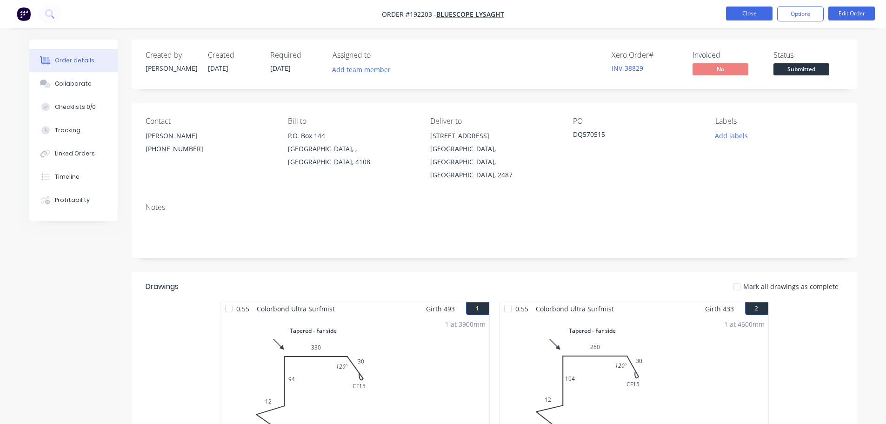
click at [744, 13] on button "Close" at bounding box center [749, 14] width 47 height 14
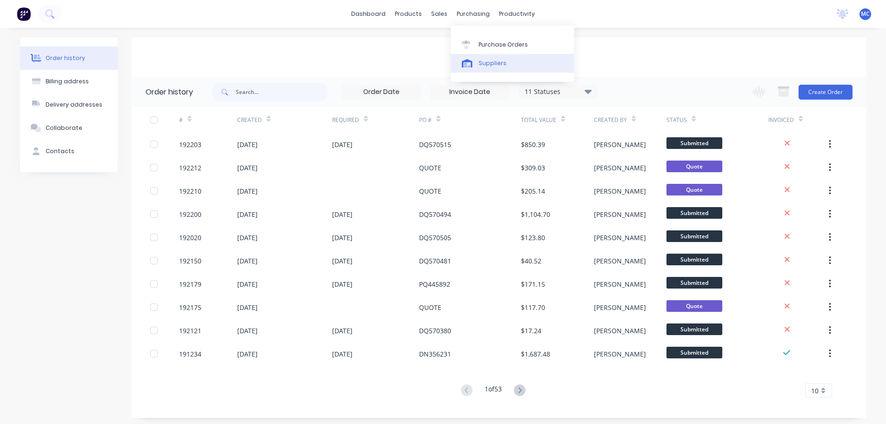
click at [492, 61] on div "Suppliers" at bounding box center [493, 63] width 28 height 8
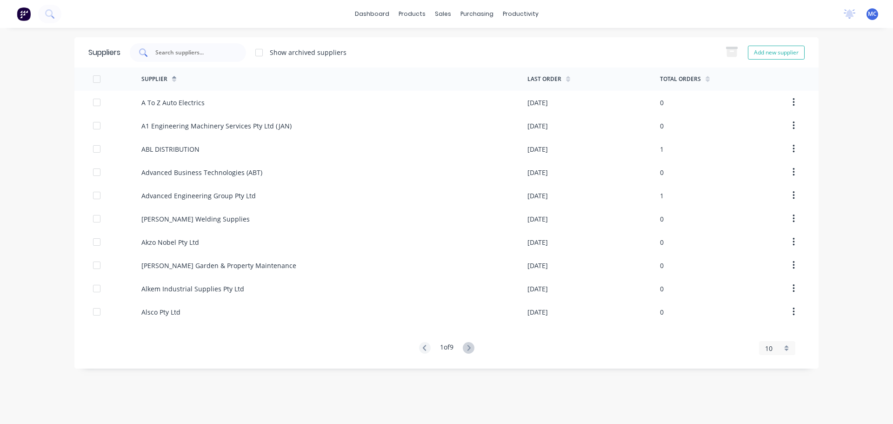
click at [180, 50] on input "text" at bounding box center [192, 52] width 77 height 9
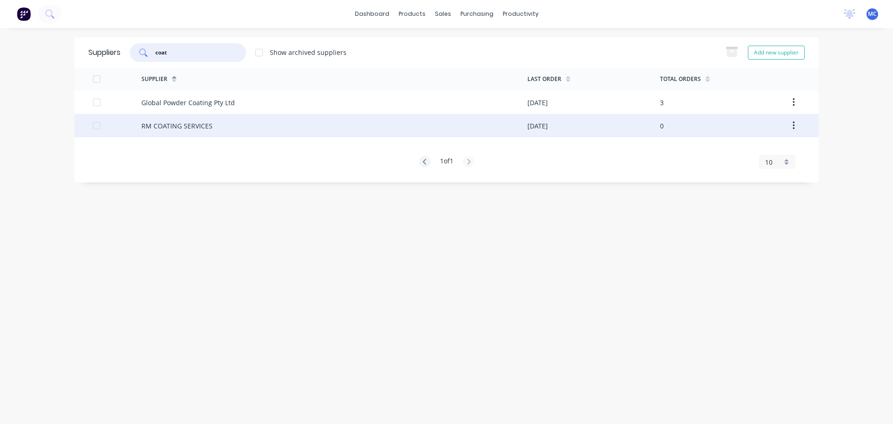
type input "coat"
click at [198, 126] on div "RM COATING SERVICES" at bounding box center [176, 126] width 71 height 10
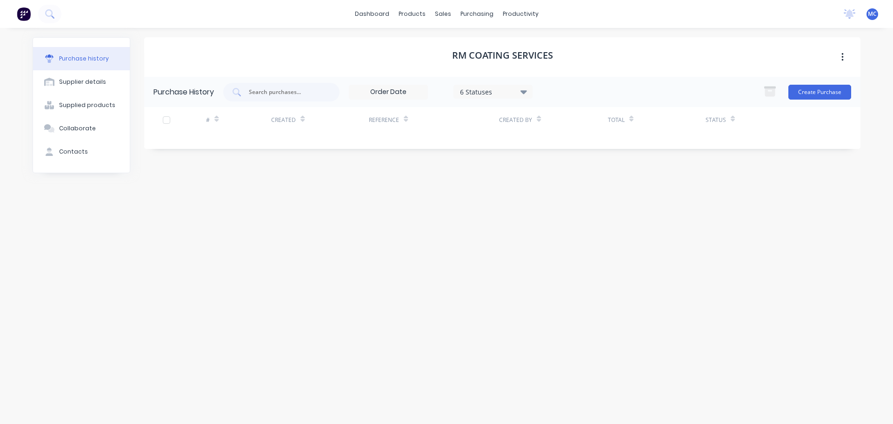
click at [526, 93] on icon at bounding box center [523, 92] width 7 height 4
click at [557, 137] on div at bounding box center [555, 134] width 19 height 19
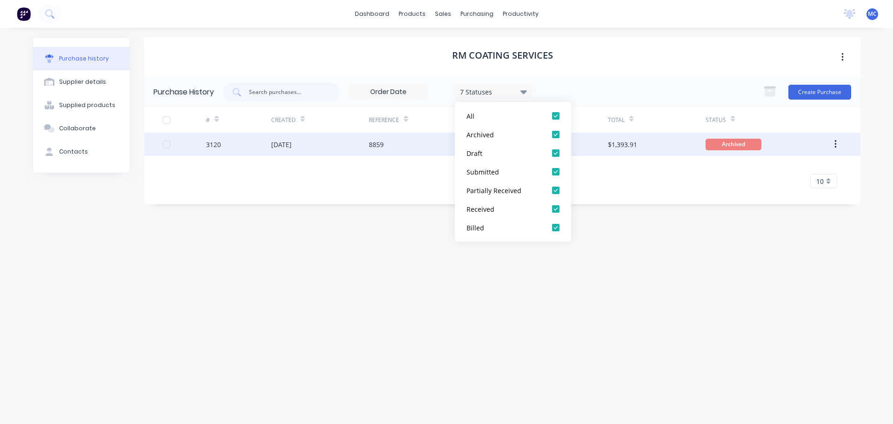
click at [340, 142] on div "11 Feb 2025" at bounding box center [320, 144] width 98 height 23
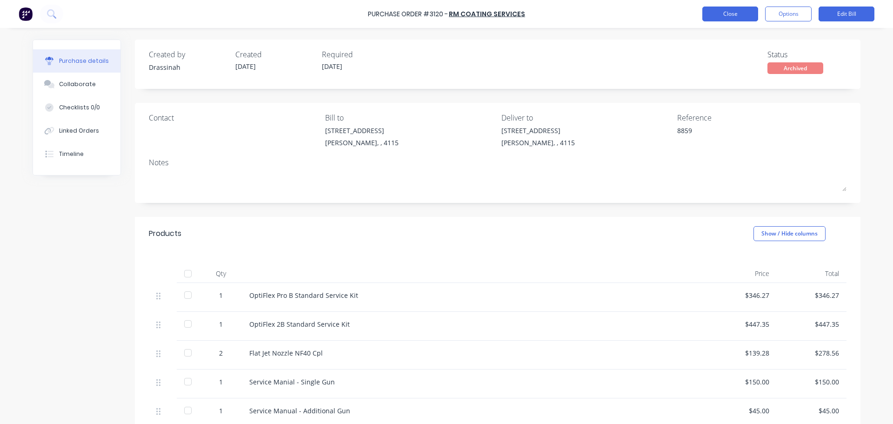
click at [726, 13] on button "Close" at bounding box center [730, 14] width 56 height 15
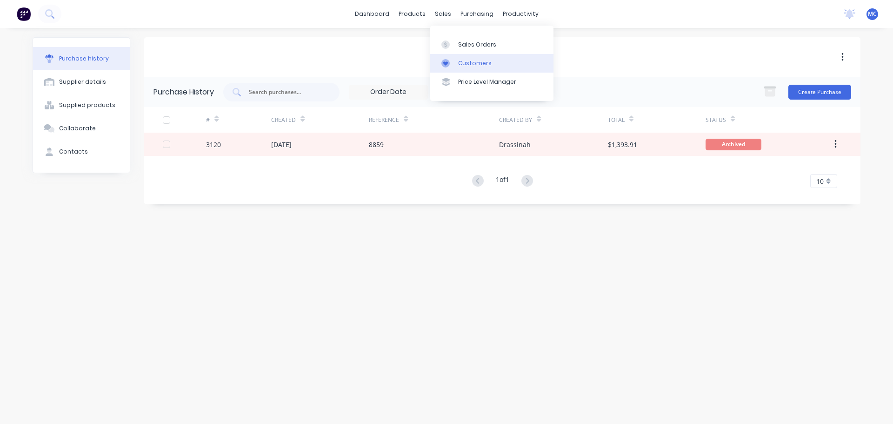
click at [462, 61] on div "Customers" at bounding box center [474, 63] width 33 height 8
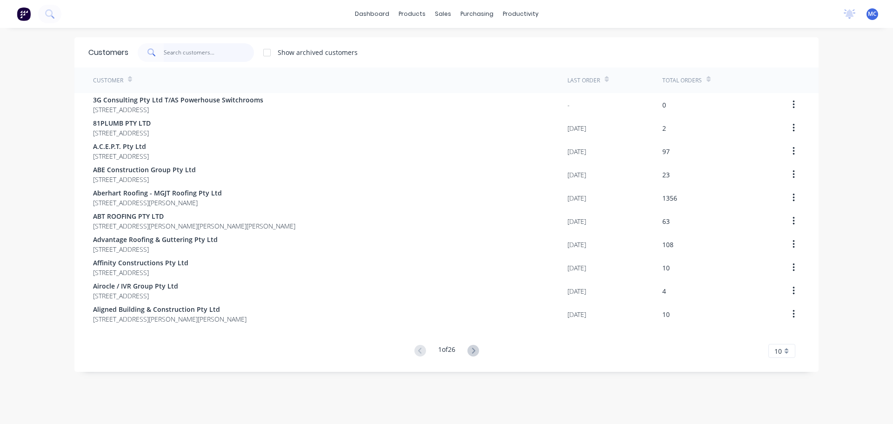
click at [198, 51] on input "text" at bounding box center [209, 52] width 91 height 19
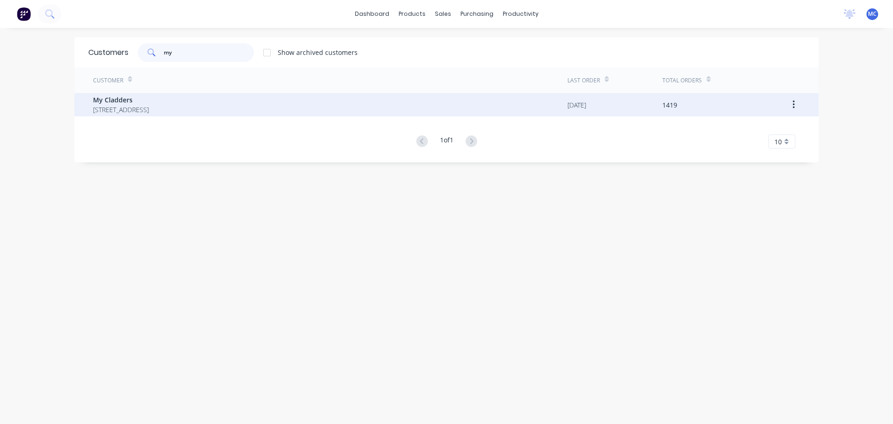
type input "my"
click at [112, 100] on span "My Cladders" at bounding box center [121, 100] width 56 height 10
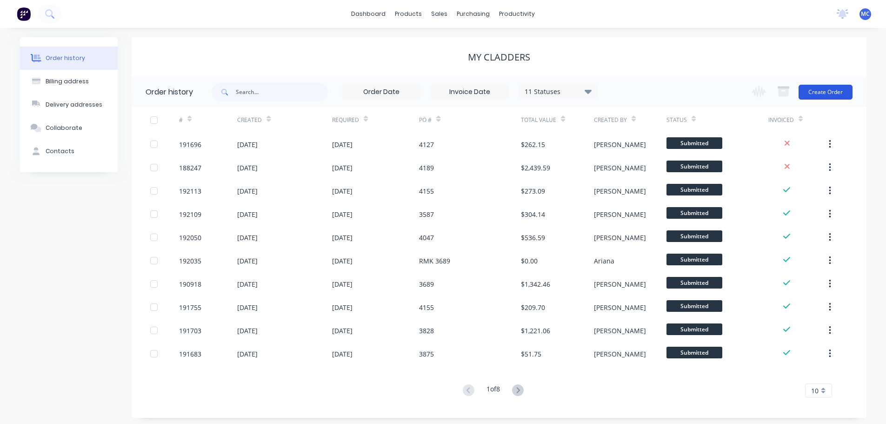
click at [829, 89] on button "Create Order" at bounding box center [825, 92] width 54 height 15
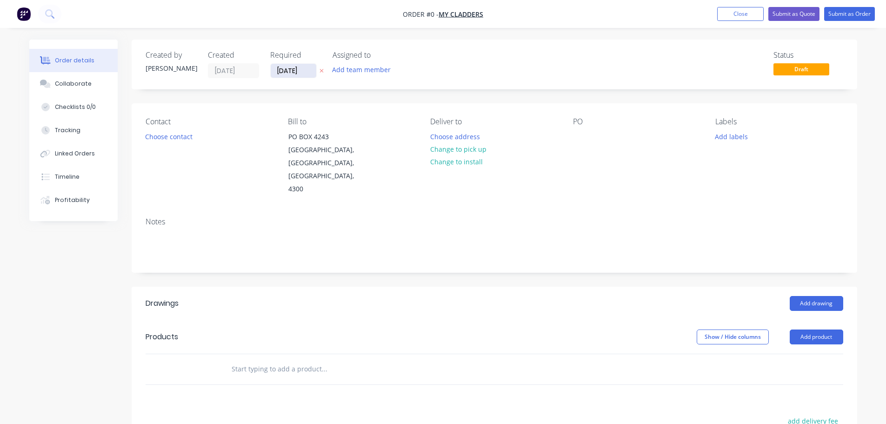
click at [290, 72] on input "[DATE]" at bounding box center [294, 71] width 46 height 14
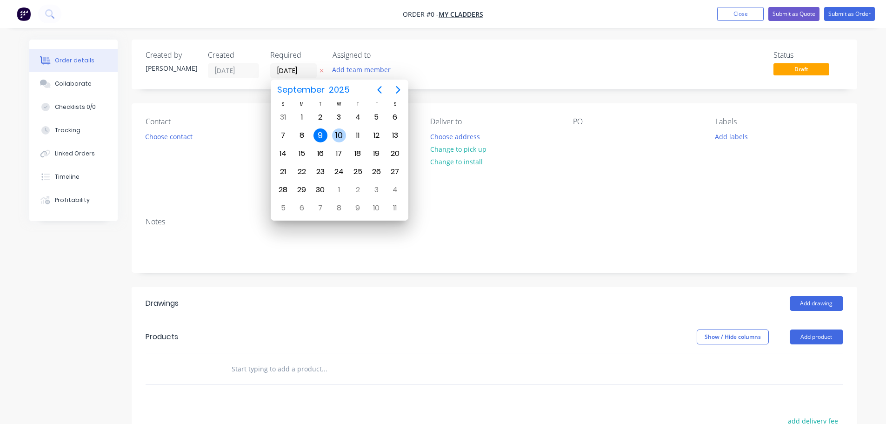
click at [339, 136] on div "10" at bounding box center [339, 135] width 14 height 14
type input "[DATE]"
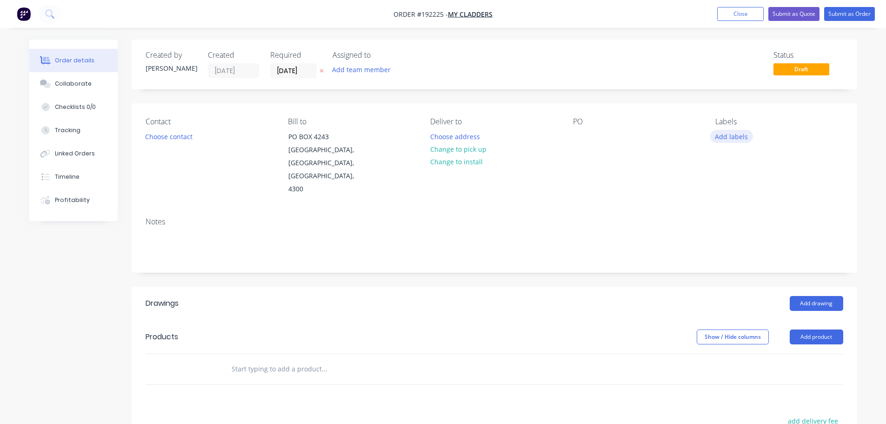
click at [734, 134] on button "Add labels" at bounding box center [731, 136] width 43 height 13
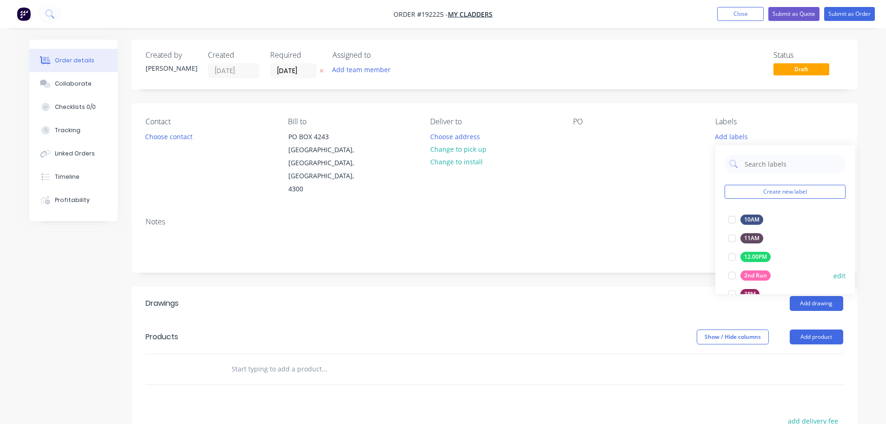
click at [731, 275] on div at bounding box center [732, 275] width 19 height 19
click at [652, 196] on div "Contact Choose contact Bill to PO BOX 4243 SPRINGFIELD, Queensland, Australia, …" at bounding box center [494, 156] width 725 height 106
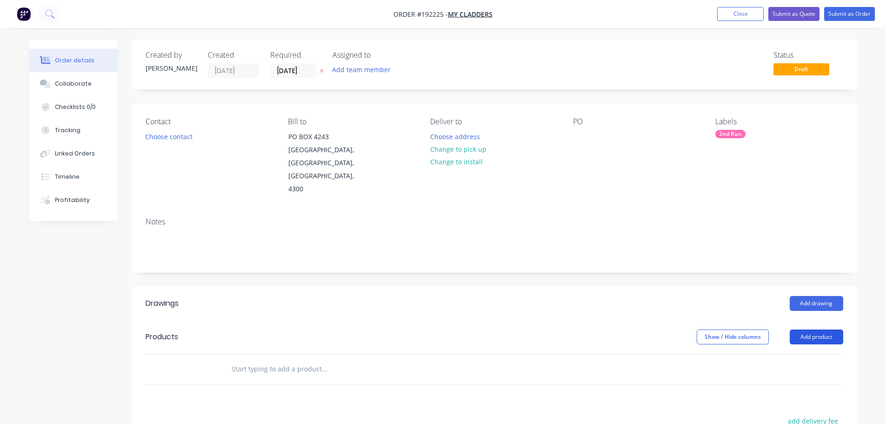
click at [814, 329] on button "Add product" at bounding box center [816, 336] width 53 height 15
click at [796, 353] on div "Product catalogue" at bounding box center [799, 359] width 72 height 13
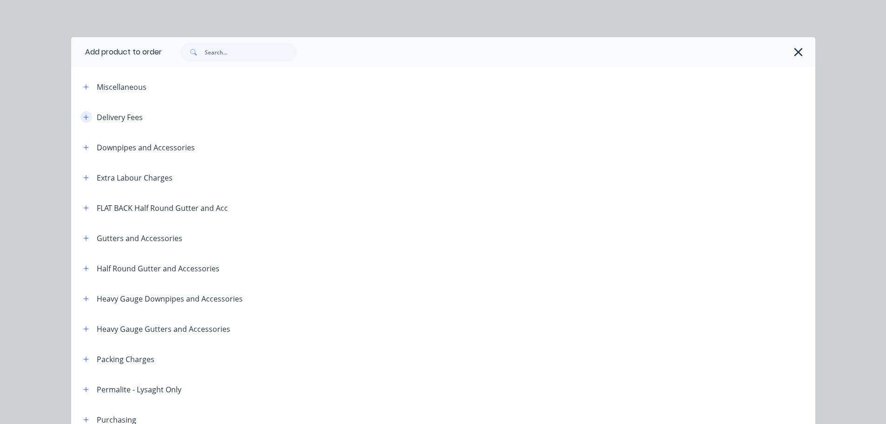
click at [83, 115] on icon "button" at bounding box center [86, 117] width 6 height 7
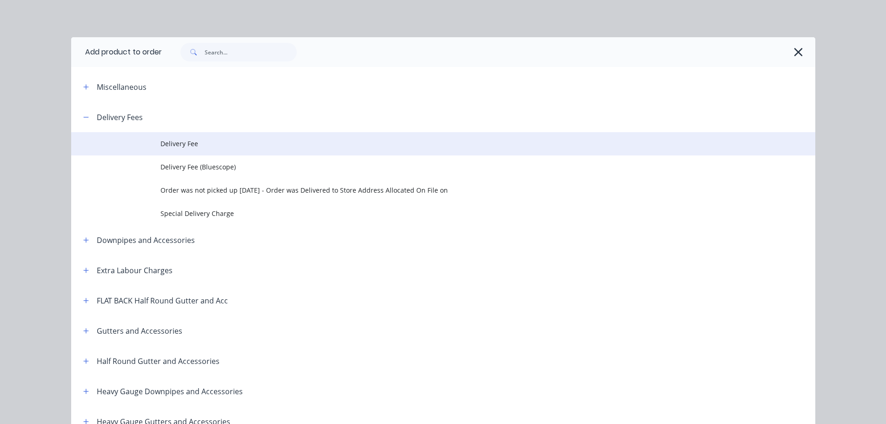
click at [173, 139] on span "Delivery Fee" at bounding box center [422, 144] width 524 height 10
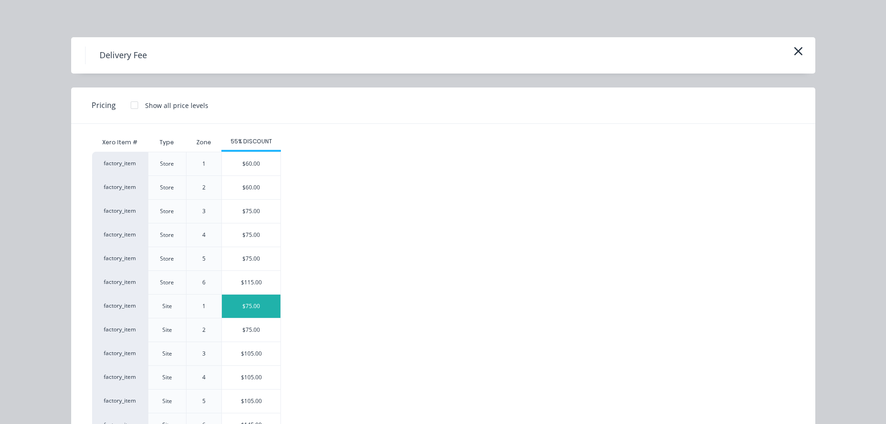
click at [247, 302] on div "$75.00" at bounding box center [251, 305] width 59 height 23
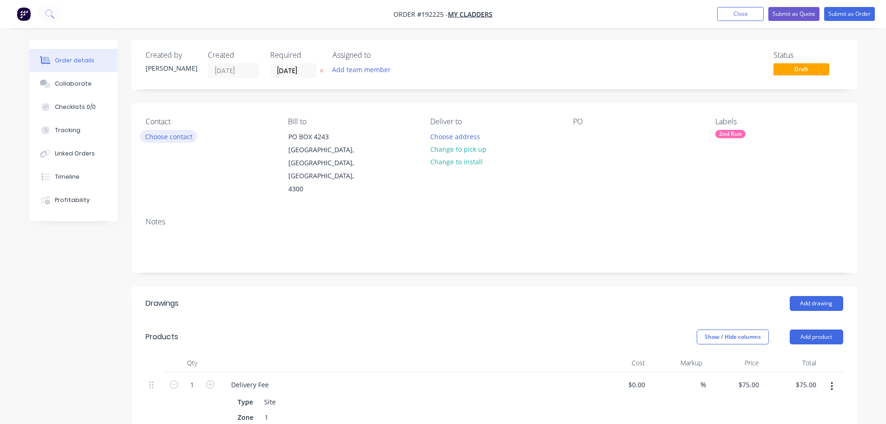
click at [165, 137] on button "Choose contact" at bounding box center [168, 136] width 57 height 13
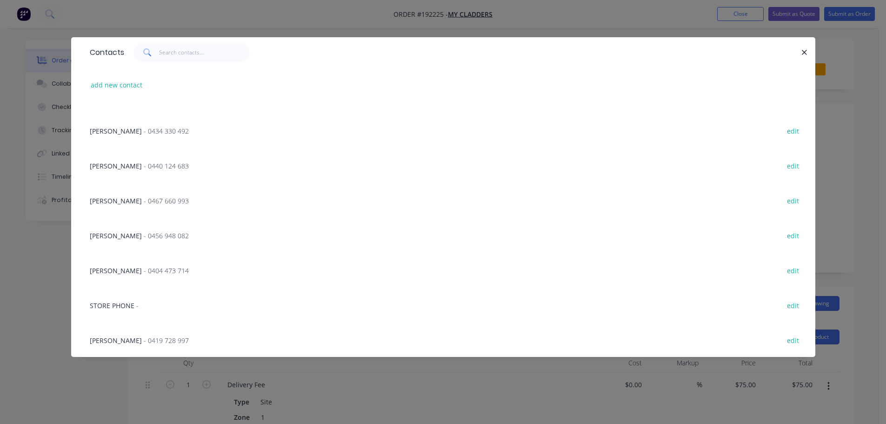
scroll to position [129, 0]
click at [144, 233] on span "- 0456 948 082" at bounding box center [166, 235] width 45 height 9
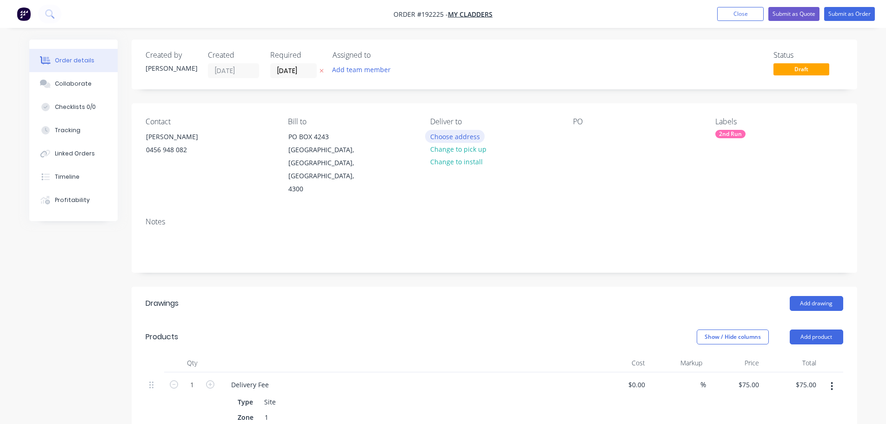
click at [452, 137] on button "Choose address" at bounding box center [455, 136] width 60 height 13
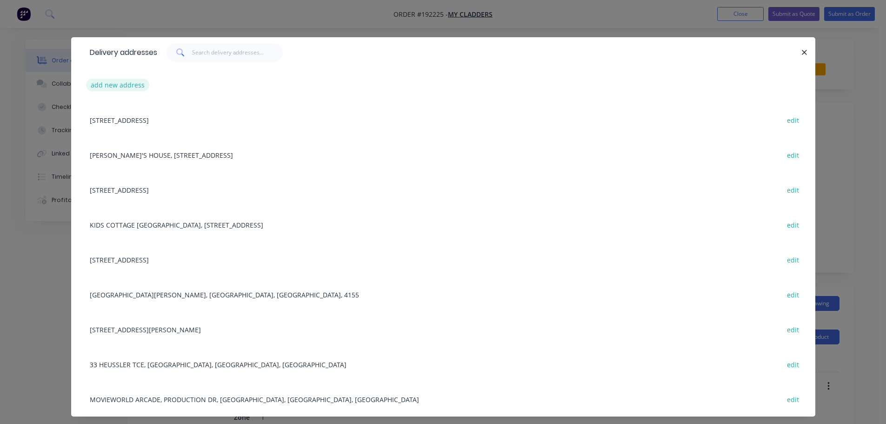
click at [99, 84] on button "add new address" at bounding box center [118, 85] width 64 height 13
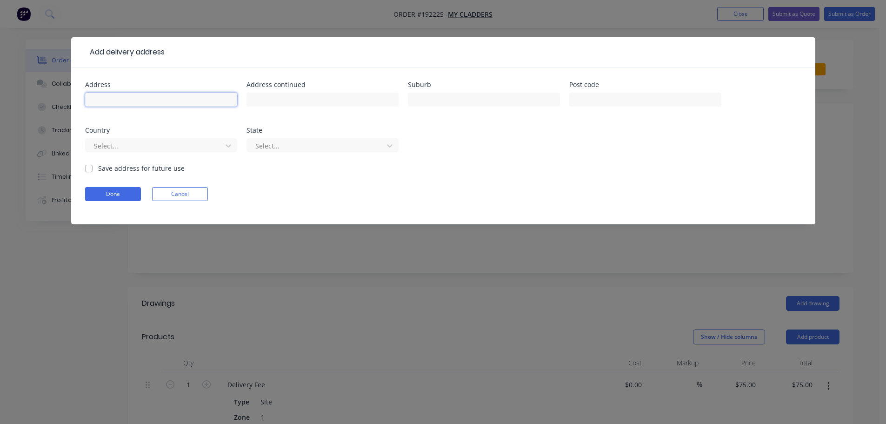
click at [136, 97] on input "text" at bounding box center [161, 100] width 152 height 14
type input "409 Sandgate Rd"
type input "Albion"
click button "Done" at bounding box center [113, 194] width 56 height 14
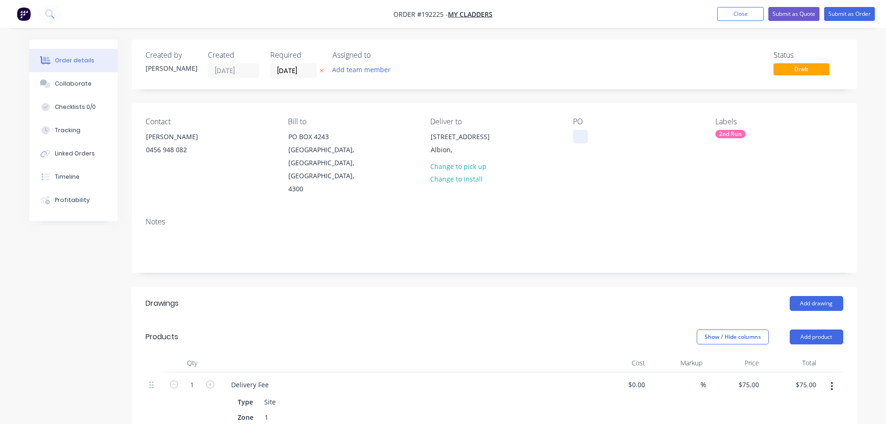
click at [581, 133] on div at bounding box center [580, 136] width 15 height 13
click at [817, 296] on button "Add drawing" at bounding box center [816, 303] width 53 height 15
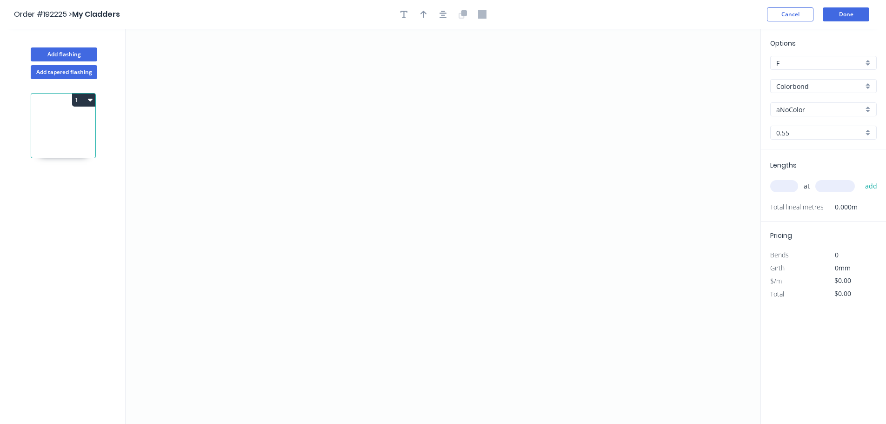
click at [798, 86] on input "Colorbond" at bounding box center [819, 86] width 87 height 10
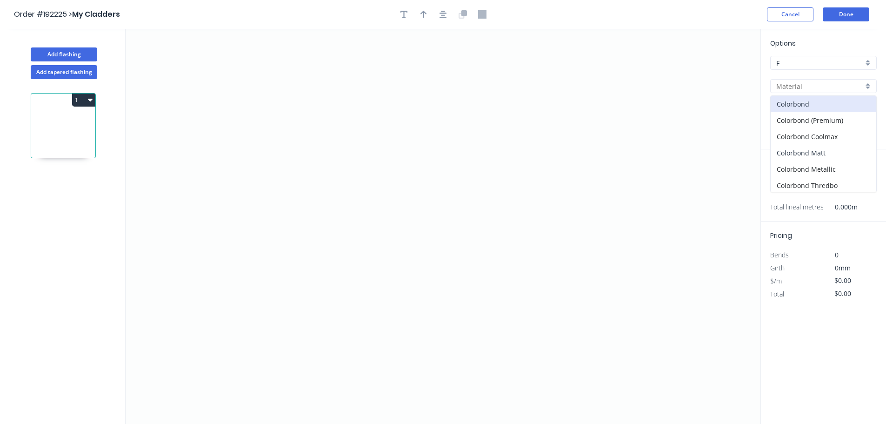
click at [805, 150] on div "Colorbond Matt" at bounding box center [824, 153] width 106 height 16
type input "Colorbond Matt"
type input "Basalt"
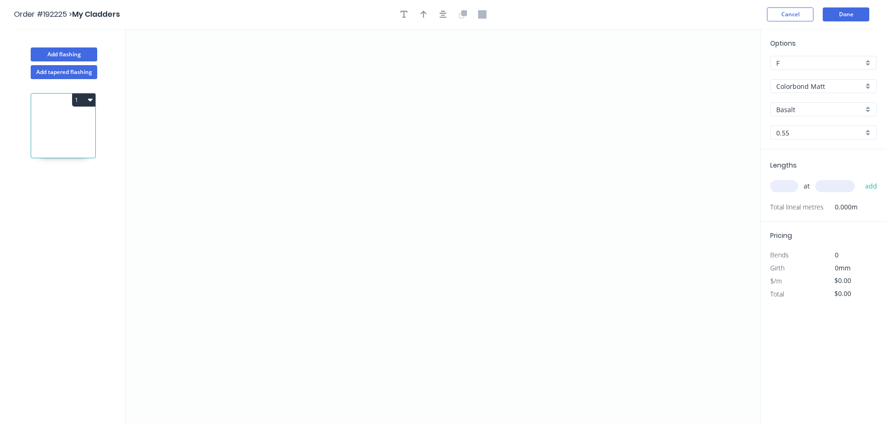
drag, startPoint x: 787, startPoint y: 105, endPoint x: 784, endPoint y: 112, distance: 7.5
click at [787, 105] on input "Basalt" at bounding box center [819, 110] width 87 height 10
click at [791, 173] on div "Monument" at bounding box center [824, 176] width 106 height 16
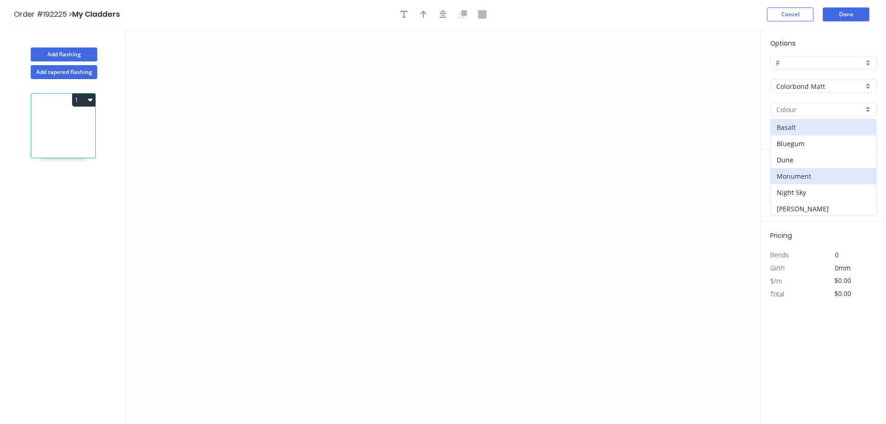
type input "Monument"
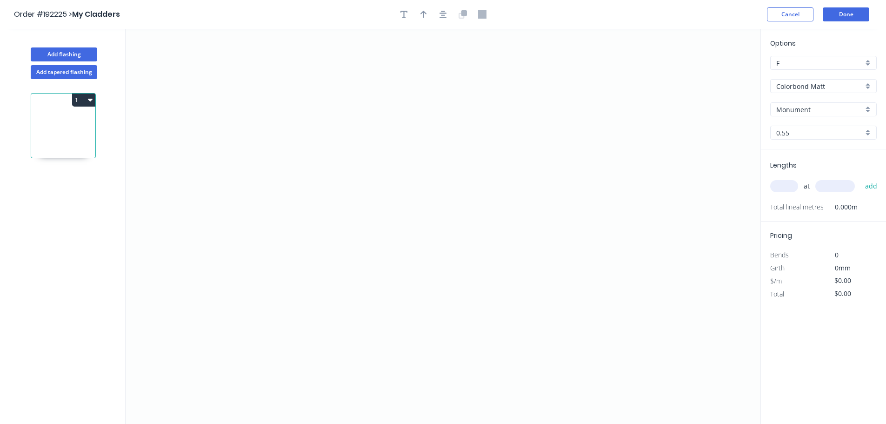
click at [784, 186] on input "text" at bounding box center [784, 186] width 28 height 12
type input "1"
type input "4500"
click at [860, 178] on button "add" at bounding box center [871, 186] width 22 height 16
click at [634, 129] on icon "0" at bounding box center [443, 226] width 635 height 395
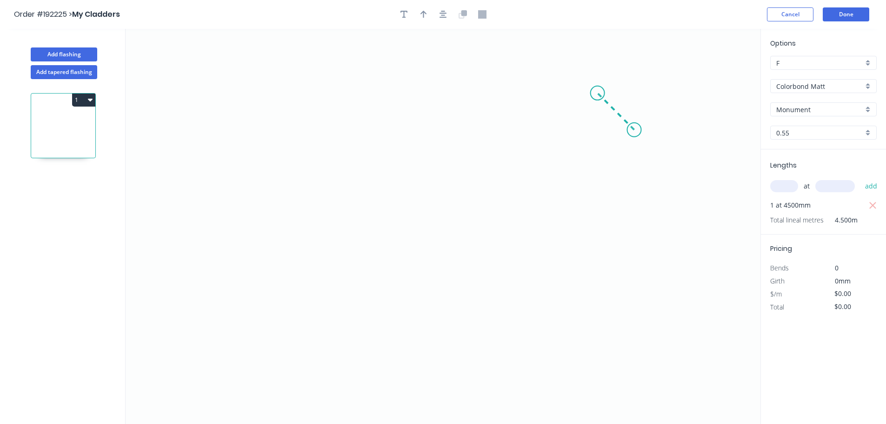
click at [598, 90] on icon "0" at bounding box center [443, 226] width 635 height 395
click at [253, 80] on icon "0 ?" at bounding box center [443, 226] width 635 height 395
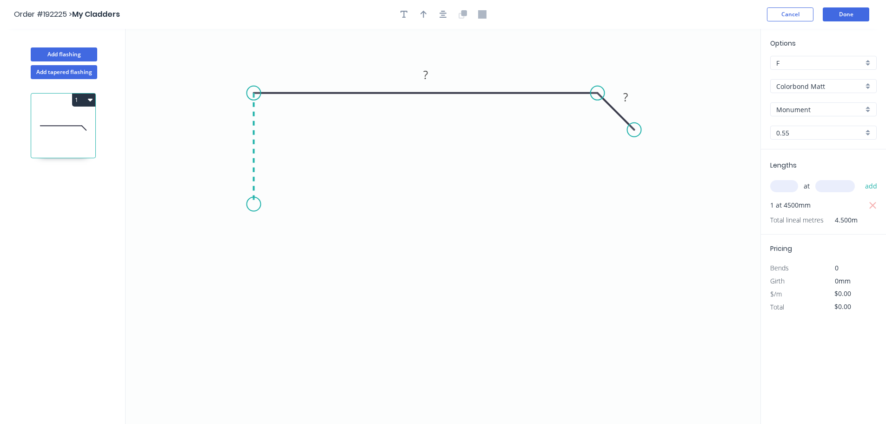
click at [252, 204] on icon "0 ? ?" at bounding box center [443, 226] width 635 height 395
click at [260, 204] on circle at bounding box center [253, 204] width 14 height 14
click at [261, 204] on icon "0 ? ? ?" at bounding box center [443, 226] width 635 height 395
click at [260, 99] on icon "0 ? ? ? ?" at bounding box center [443, 226] width 635 height 395
click at [346, 99] on icon at bounding box center [303, 99] width 84 height 0
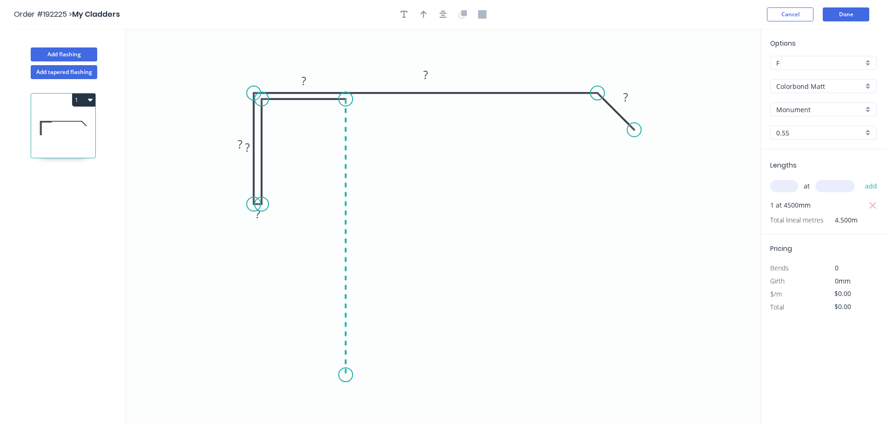
click at [340, 375] on icon "0 ? ? ? ? ? ?" at bounding box center [443, 226] width 635 height 395
click at [340, 375] on circle at bounding box center [346, 374] width 14 height 14
drag, startPoint x: 228, startPoint y: 289, endPoint x: 233, endPoint y: 254, distance: 35.3
click at [228, 288] on icon "0 ? ? ? ? ? ? ?" at bounding box center [443, 226] width 635 height 395
click at [277, 227] on div "Hide measurement" at bounding box center [305, 228] width 93 height 19
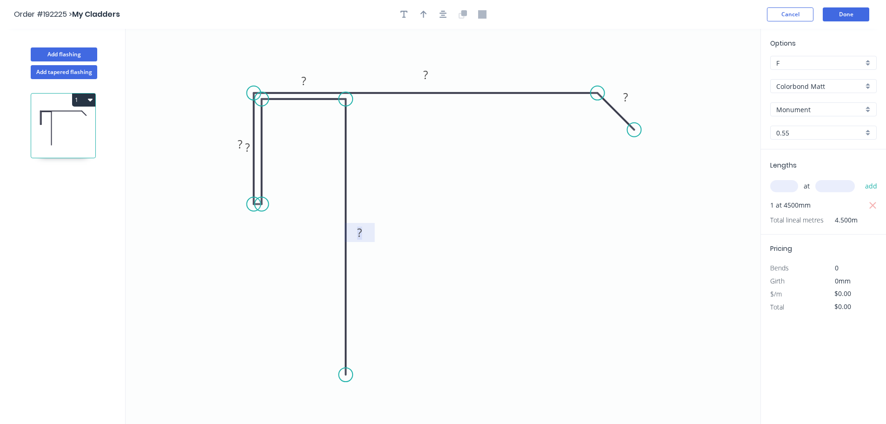
click at [362, 234] on tspan "?" at bounding box center [359, 232] width 5 height 15
drag, startPoint x: 260, startPoint y: 146, endPoint x: 287, endPoint y: 147, distance: 27.0
click at [287, 147] on rect at bounding box center [274, 149] width 30 height 19
type input "$24.72"
drag, startPoint x: 313, startPoint y: 74, endPoint x: 314, endPoint y: 110, distance: 35.8
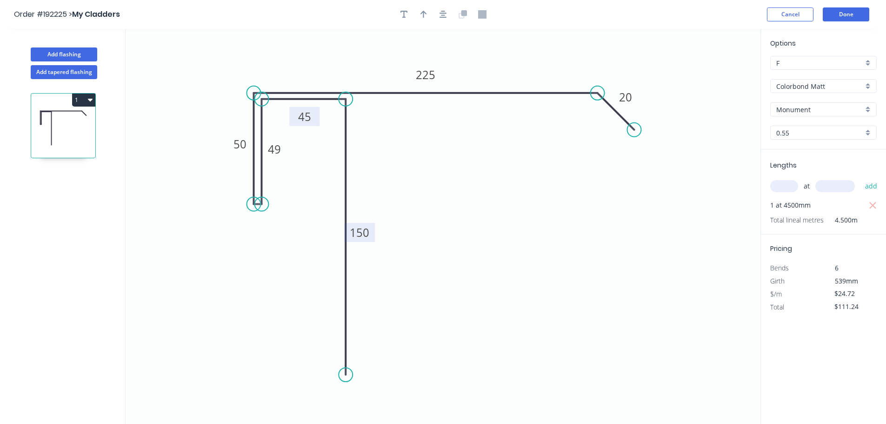
click at [314, 110] on rect at bounding box center [304, 116] width 30 height 19
click at [446, 16] on button "button" at bounding box center [443, 14] width 14 height 14
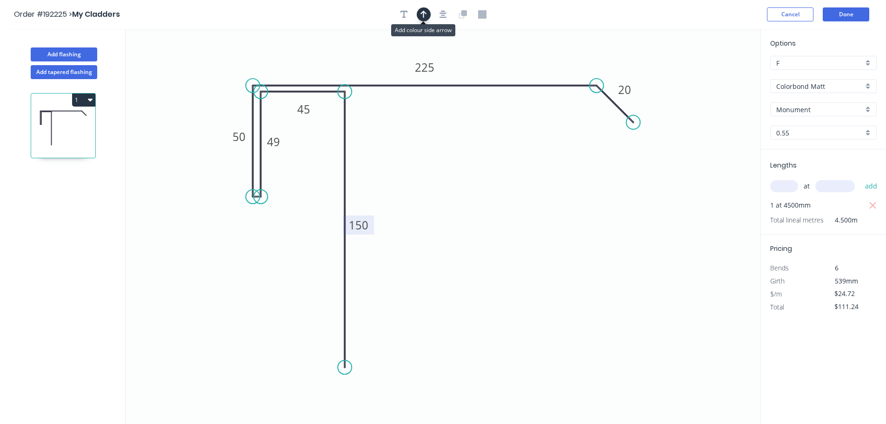
click at [422, 14] on icon "button" at bounding box center [423, 14] width 7 height 8
drag, startPoint x: 713, startPoint y: 73, endPoint x: 205, endPoint y: 75, distance: 508.3
click at [205, 75] on icon at bounding box center [205, 67] width 8 height 30
click at [91, 101] on icon "button" at bounding box center [90, 99] width 5 height 7
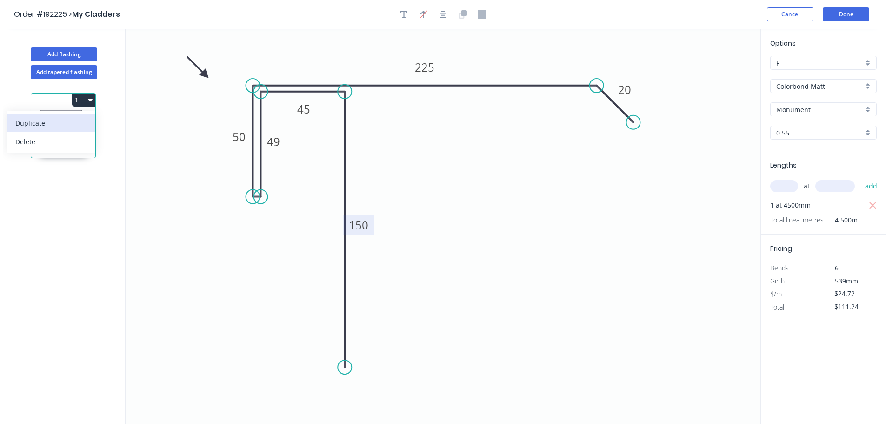
click at [29, 122] on div "Duplicate" at bounding box center [51, 122] width 72 height 13
type input "$0.00"
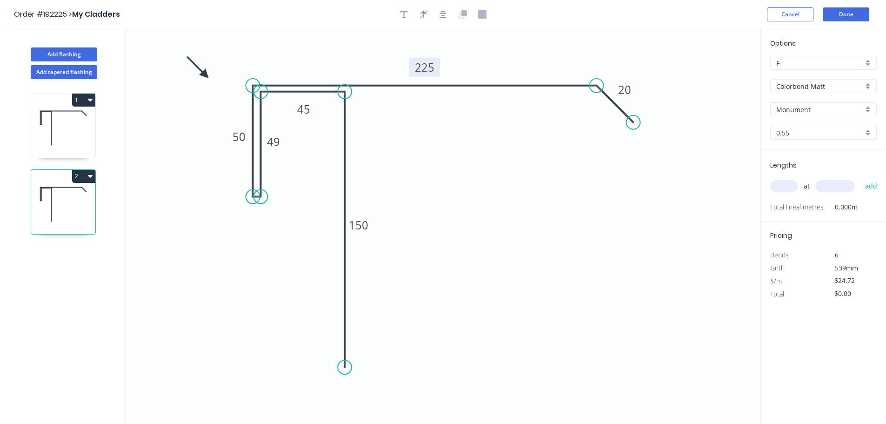
click at [427, 69] on tspan "225" at bounding box center [425, 67] width 20 height 15
click at [785, 185] on input "text" at bounding box center [784, 186] width 28 height 12
type input "1"
type input "4500"
click at [860, 178] on button "add" at bounding box center [871, 186] width 22 height 16
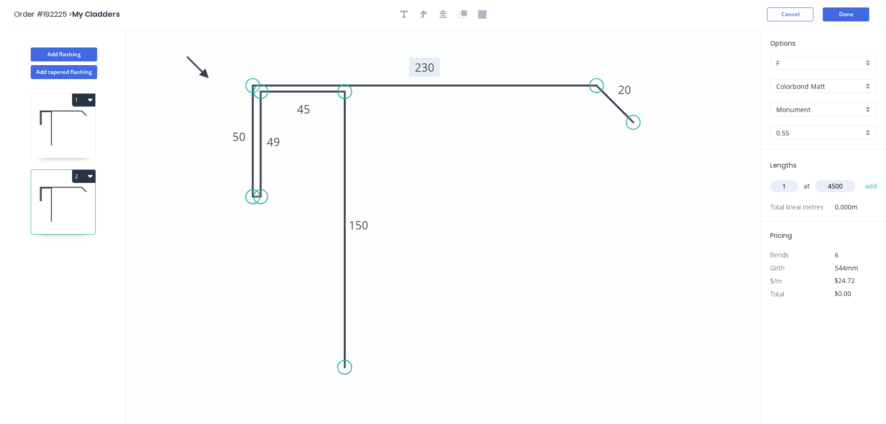
type input "$111.24"
click at [56, 54] on button "Add flashing" at bounding box center [64, 54] width 66 height 14
type input "$0.00"
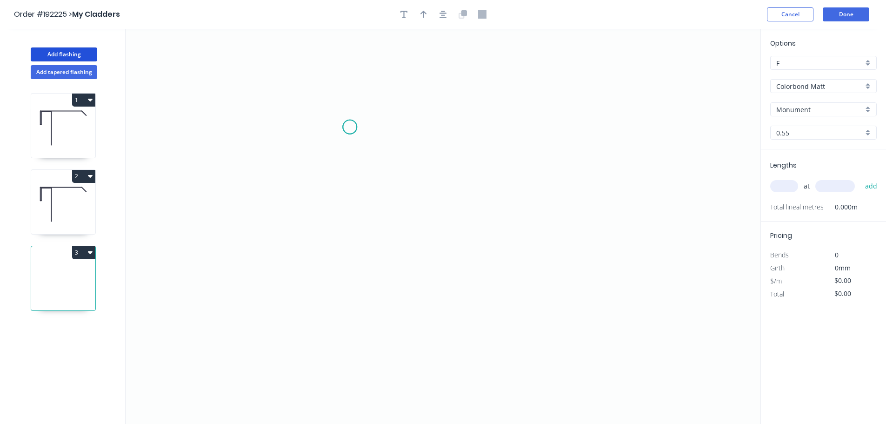
click at [350, 127] on icon "0" at bounding box center [443, 226] width 635 height 395
click at [353, 272] on icon "0" at bounding box center [443, 226] width 635 height 395
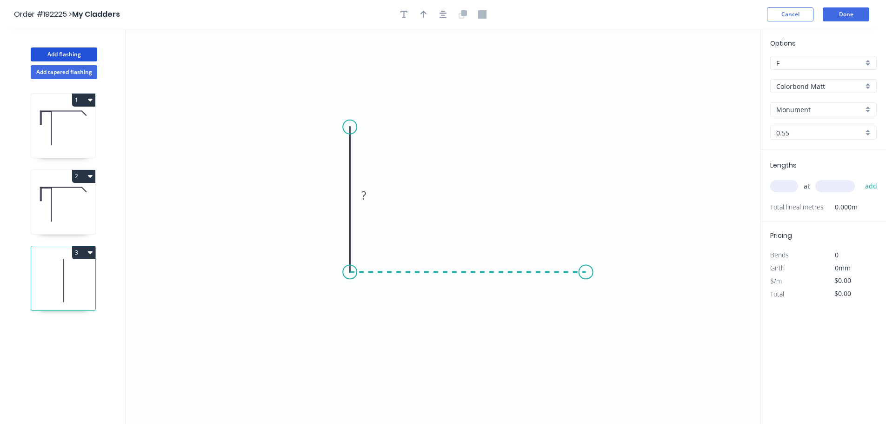
click at [586, 279] on icon "0 ?" at bounding box center [443, 226] width 635 height 395
click at [589, 124] on icon "0 ? ?" at bounding box center [443, 226] width 635 height 395
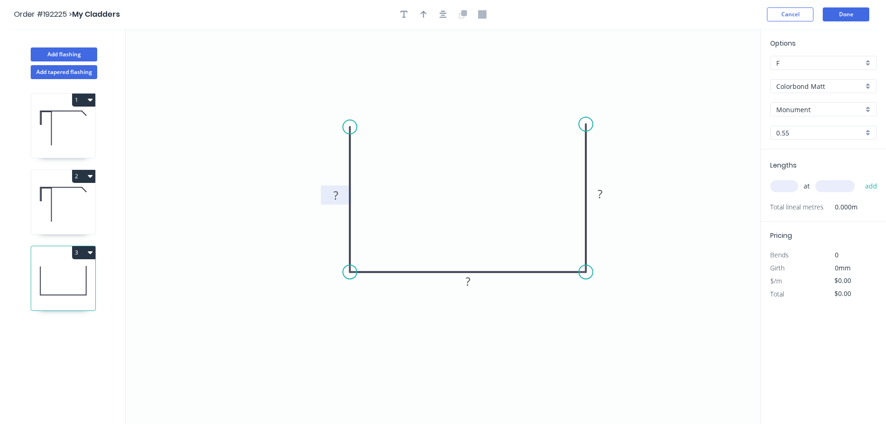
click at [337, 195] on tspan "?" at bounding box center [335, 194] width 5 height 15
click at [422, 15] on icon "button" at bounding box center [423, 14] width 7 height 8
type input "$7.34"
drag, startPoint x: 713, startPoint y: 75, endPoint x: 668, endPoint y: 316, distance: 245.2
click at [672, 319] on icon at bounding box center [672, 308] width 8 height 30
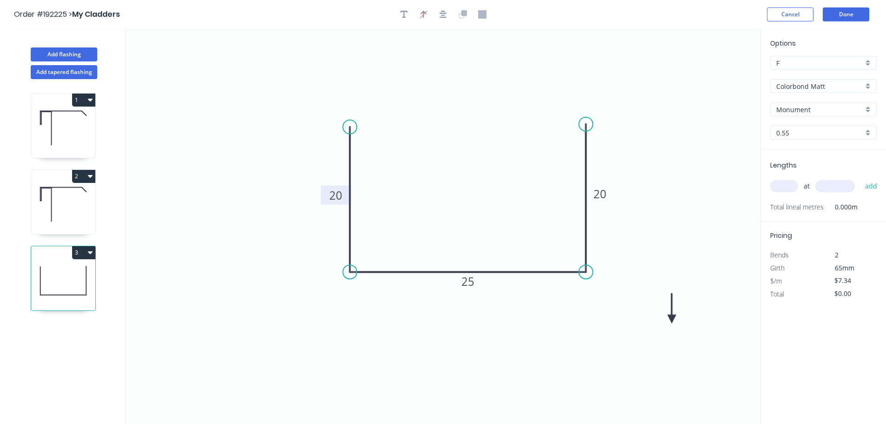
click at [672, 317] on icon at bounding box center [671, 308] width 8 height 30
click at [672, 317] on icon at bounding box center [679, 311] width 27 height 27
click at [672, 316] on icon at bounding box center [682, 318] width 30 height 8
drag, startPoint x: 672, startPoint y: 319, endPoint x: 628, endPoint y: 312, distance: 44.4
click at [620, 317] on icon at bounding box center [630, 323] width 27 height 27
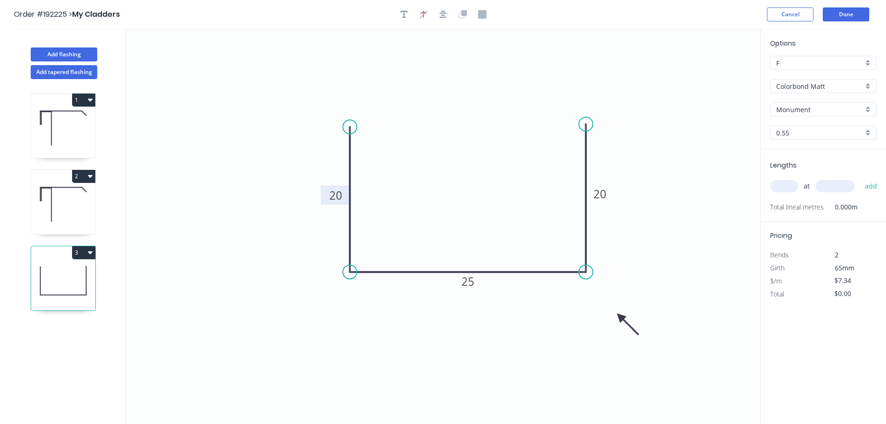
click at [790, 181] on input "text" at bounding box center [784, 186] width 28 height 12
click at [860, 178] on button "add" at bounding box center [871, 186] width 22 height 16
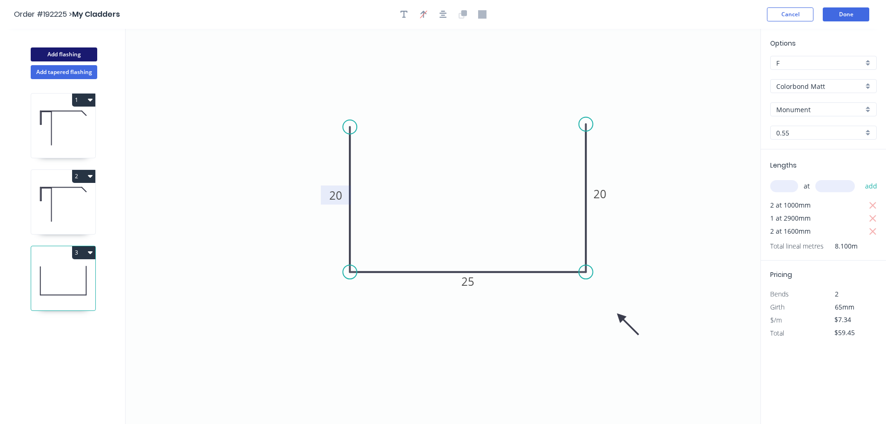
click at [68, 54] on button "Add flashing" at bounding box center [64, 54] width 66 height 14
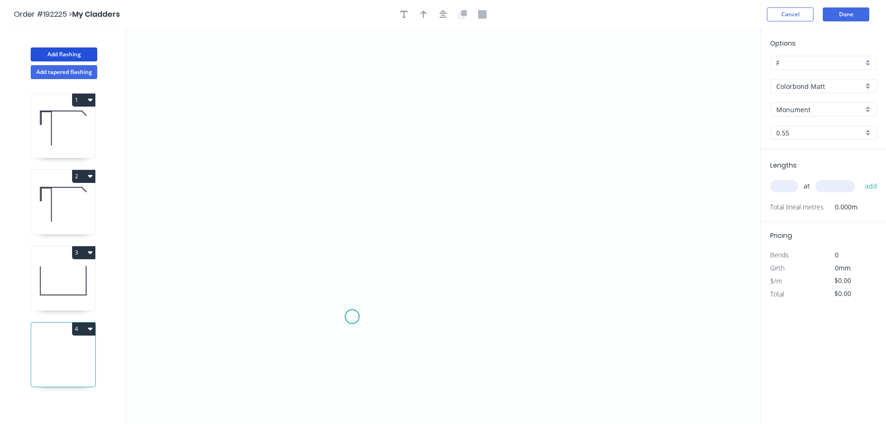
click at [352, 317] on icon "0" at bounding box center [443, 226] width 635 height 395
click at [355, 89] on icon "0" at bounding box center [443, 226] width 635 height 395
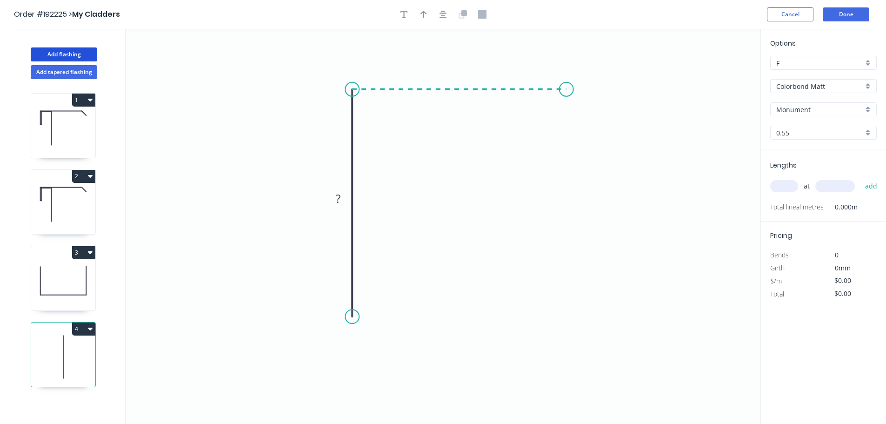
click at [566, 99] on icon "0 ?" at bounding box center [443, 226] width 635 height 395
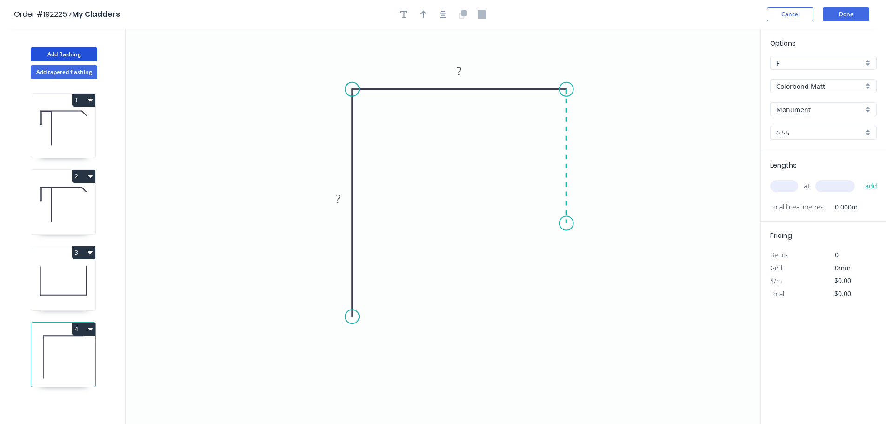
click at [573, 223] on icon "0 ? ?" at bounding box center [443, 226] width 635 height 395
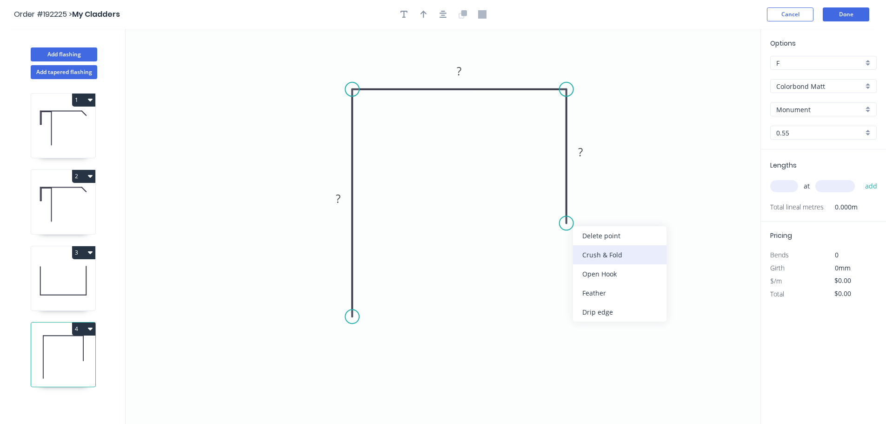
click at [598, 258] on div "Crush & Fold" at bounding box center [619, 254] width 93 height 19
click at [585, 254] on div "Flip bend" at bounding box center [609, 251] width 93 height 19
drag, startPoint x: 601, startPoint y: 201, endPoint x: 538, endPoint y: 210, distance: 64.3
click at [541, 209] on rect at bounding box center [526, 214] width 37 height 19
click at [535, 214] on tspan "10" at bounding box center [532, 213] width 13 height 15
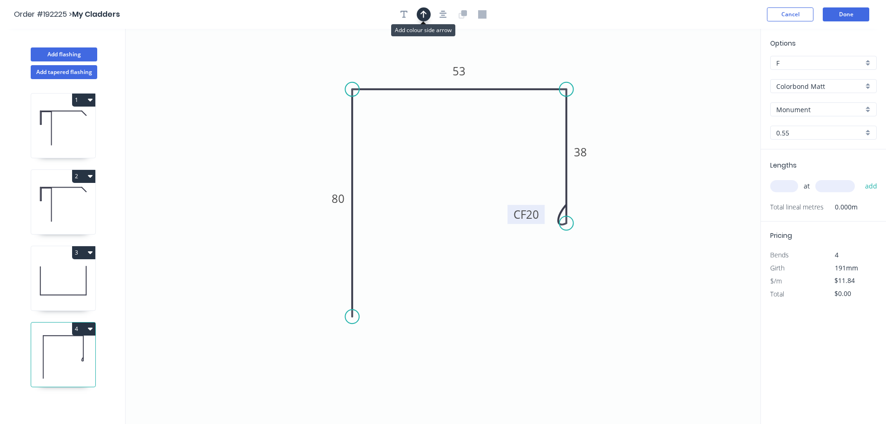
click at [425, 16] on icon "button" at bounding box center [423, 14] width 7 height 8
click at [713, 73] on icon at bounding box center [713, 65] width 8 height 30
drag, startPoint x: 713, startPoint y: 73, endPoint x: 629, endPoint y: 90, distance: 86.3
click at [630, 89] on icon at bounding box center [638, 81] width 27 height 27
click at [779, 185] on input "text" at bounding box center [784, 186] width 28 height 12
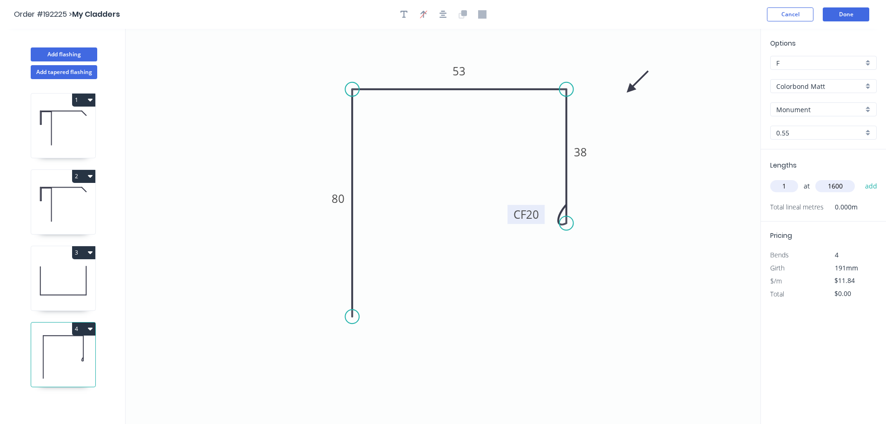
click at [860, 178] on button "add" at bounding box center [871, 186] width 22 height 16
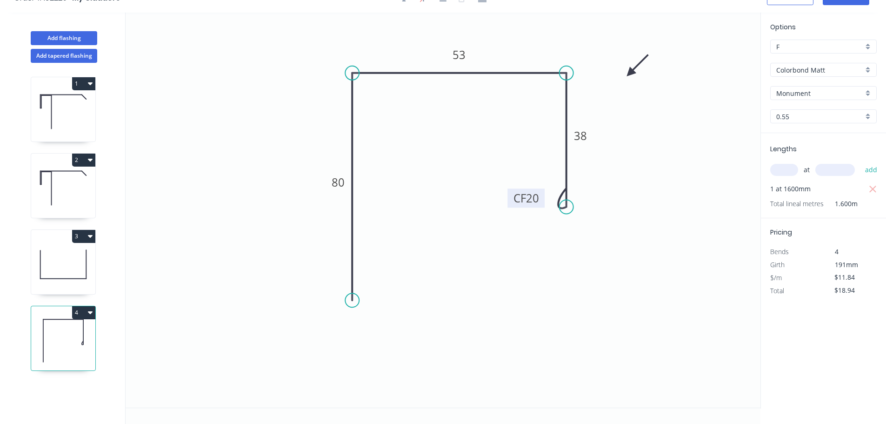
scroll to position [17, 0]
click at [90, 313] on icon "button" at bounding box center [90, 310] width 5 height 7
drag, startPoint x: 30, startPoint y: 333, endPoint x: 51, endPoint y: 321, distance: 24.2
click at [31, 333] on div "Duplicate" at bounding box center [51, 334] width 72 height 13
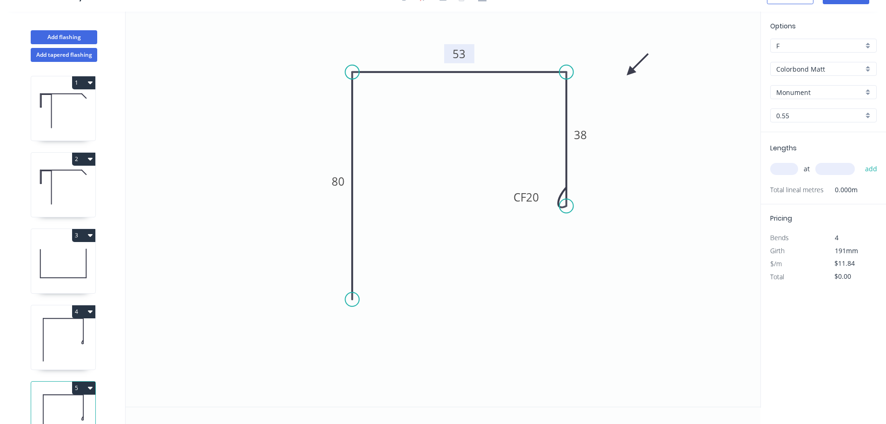
click at [461, 53] on tspan "53" at bounding box center [458, 53] width 13 height 15
click at [781, 168] on input "text" at bounding box center [784, 169] width 28 height 12
click at [860, 161] on button "add" at bounding box center [871, 169] width 22 height 16
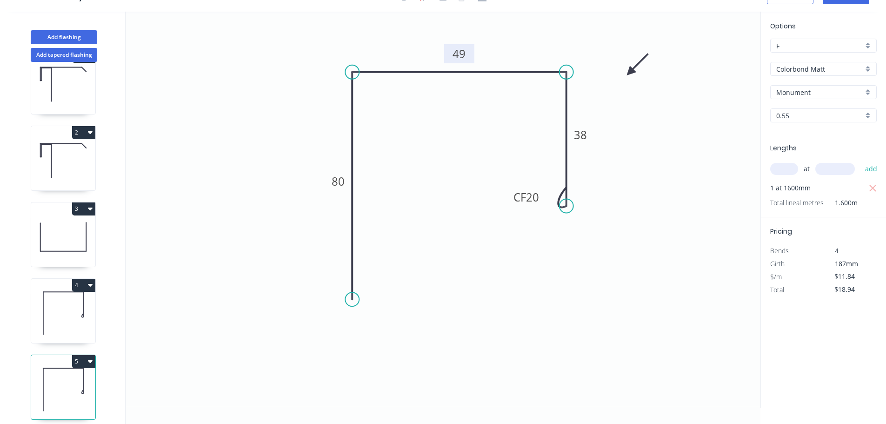
scroll to position [40, 0]
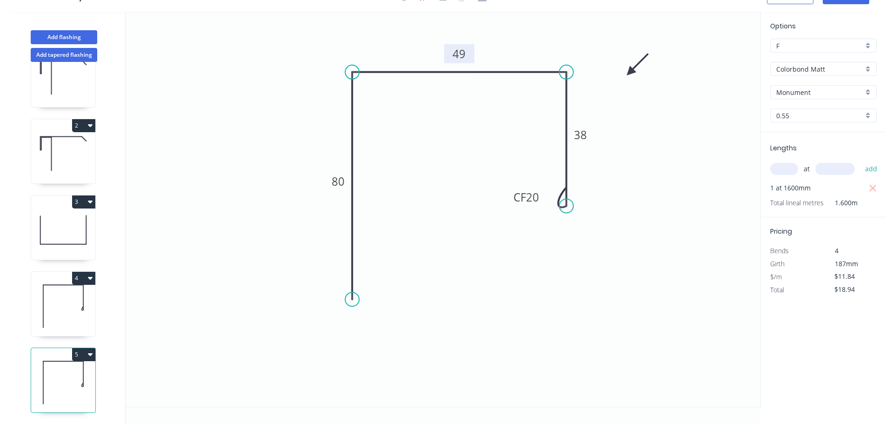
click at [90, 353] on icon "button" at bounding box center [90, 354] width 5 height 3
click at [32, 371] on div "Duplicate" at bounding box center [51, 377] width 72 height 13
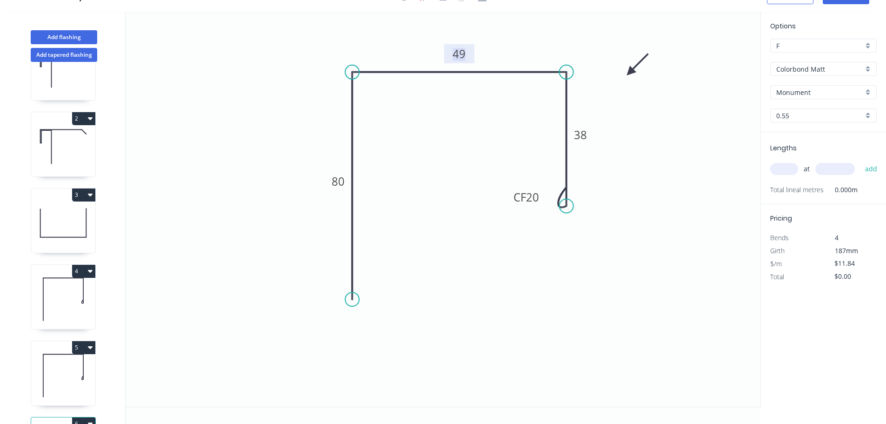
click at [458, 53] on tspan "49" at bounding box center [458, 53] width 13 height 15
click at [786, 170] on input "text" at bounding box center [784, 169] width 28 height 12
click at [860, 161] on button "add" at bounding box center [871, 169] width 22 height 16
drag, startPoint x: 93, startPoint y: 348, endPoint x: 80, endPoint y: 352, distance: 14.1
click at [93, 348] on button "5" at bounding box center [83, 347] width 23 height 13
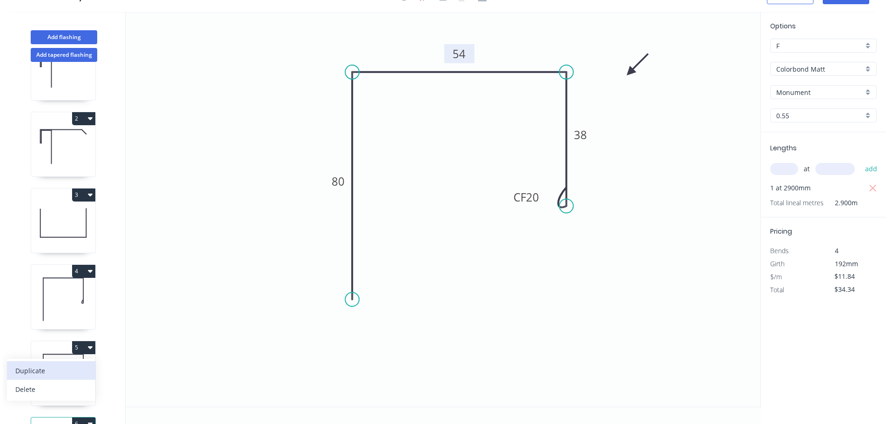
click at [44, 368] on div "Duplicate" at bounding box center [51, 370] width 72 height 13
click at [460, 58] on tspan "49" at bounding box center [458, 53] width 13 height 15
click at [779, 170] on input "text" at bounding box center [784, 169] width 28 height 12
click at [860, 161] on button "add" at bounding box center [871, 169] width 22 height 16
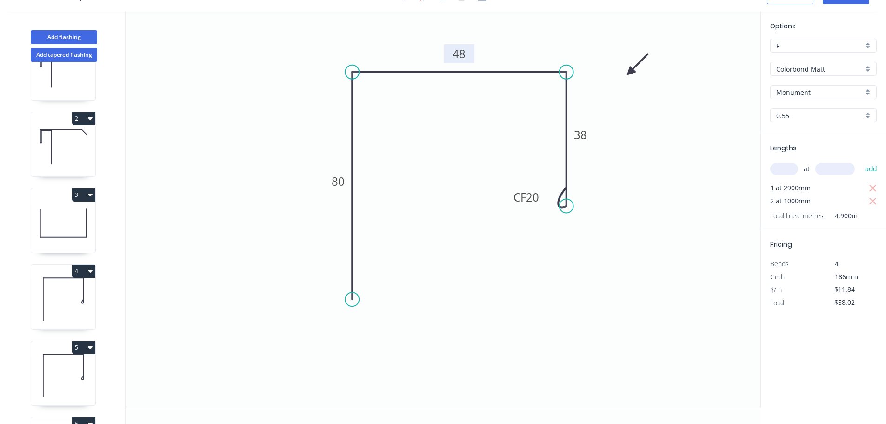
scroll to position [0, 0]
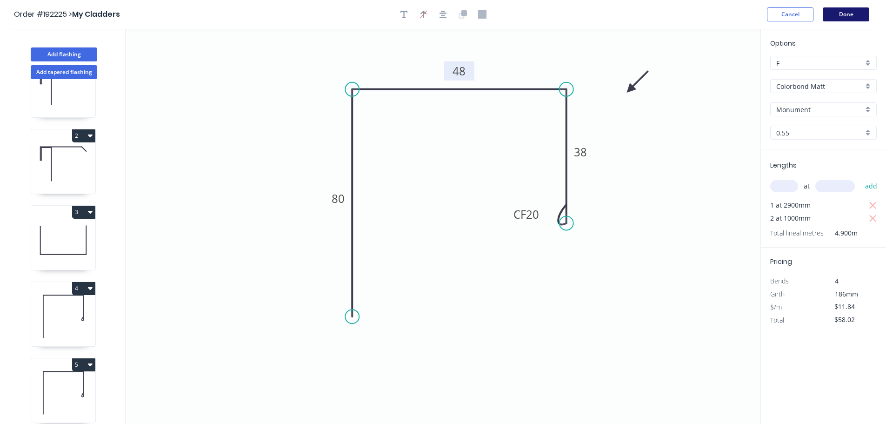
click at [839, 13] on button "Done" at bounding box center [846, 14] width 47 height 14
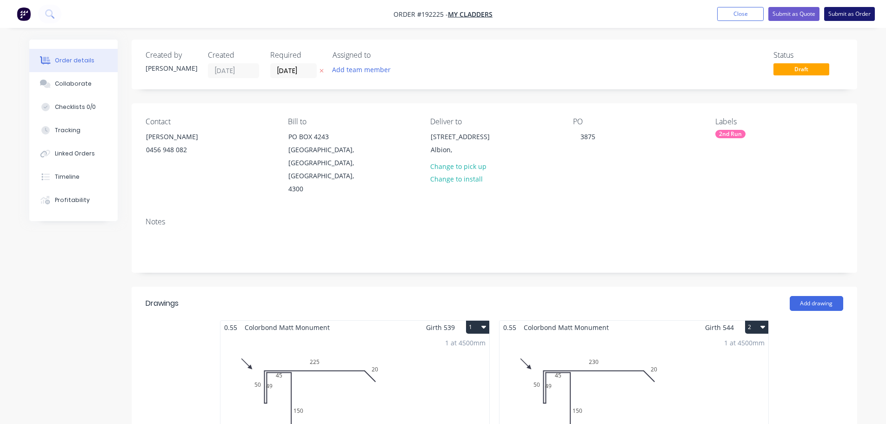
click at [856, 11] on button "Submit as Order" at bounding box center [849, 14] width 51 height 14
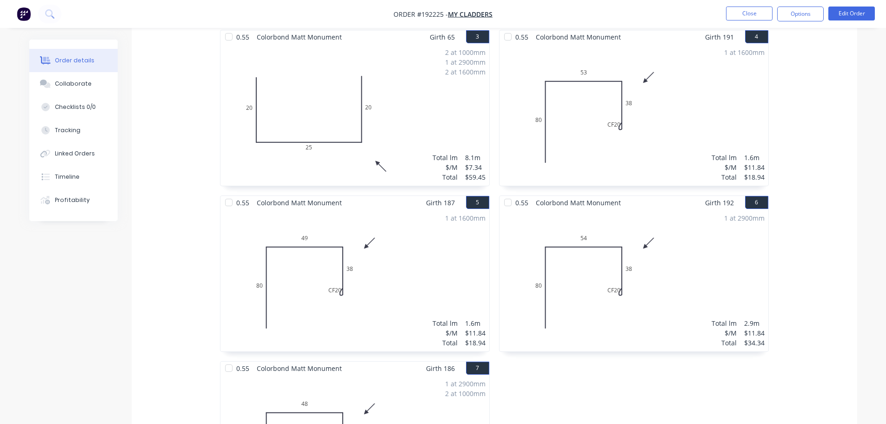
scroll to position [419, 0]
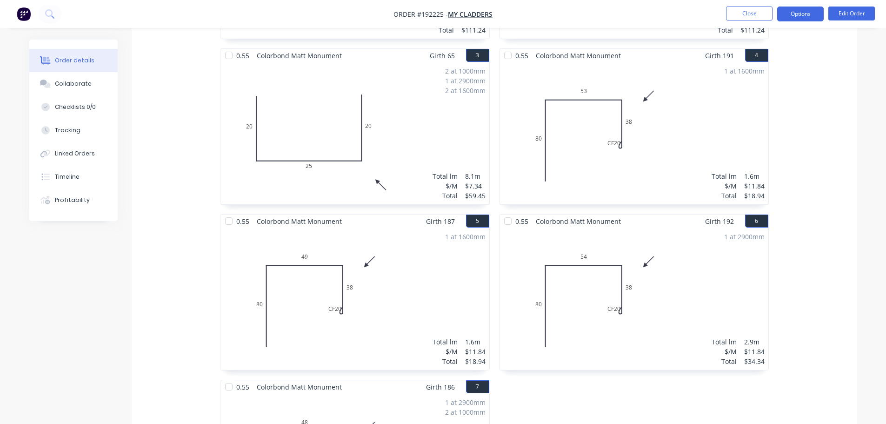
click at [806, 13] on button "Options" at bounding box center [800, 14] width 47 height 15
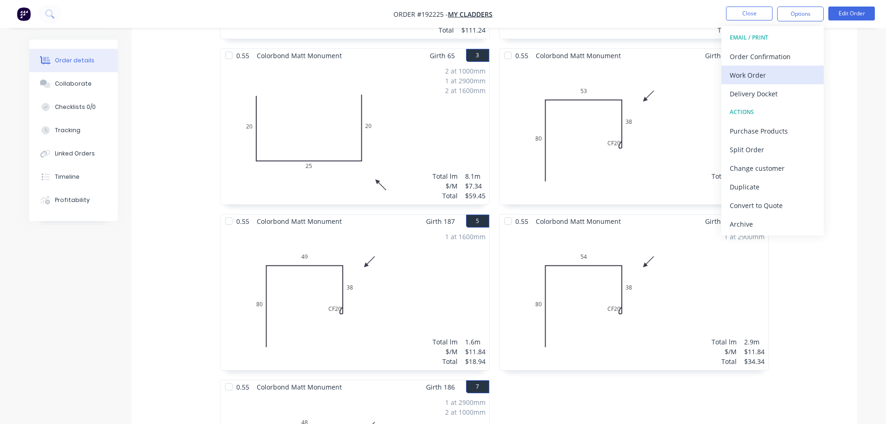
click at [754, 74] on div "Work Order" at bounding box center [773, 74] width 86 height 13
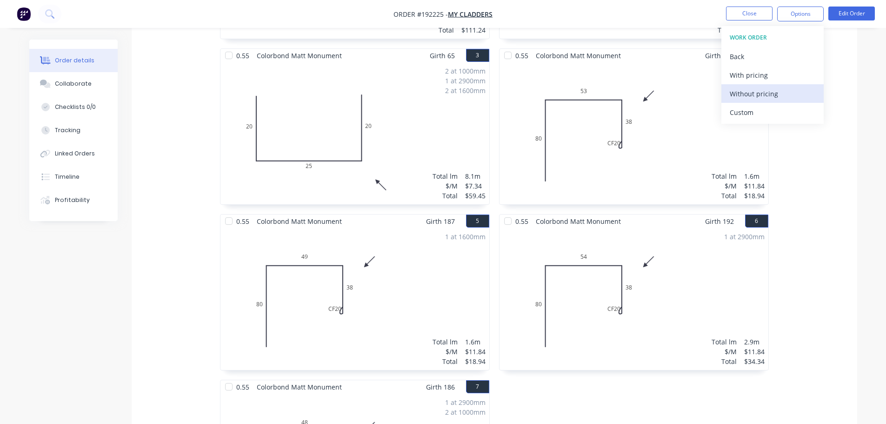
click at [752, 92] on div "Without pricing" at bounding box center [773, 93] width 86 height 13
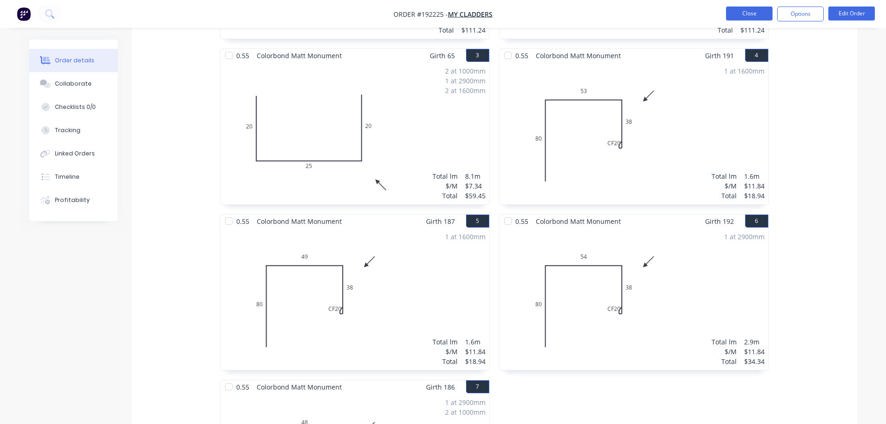
click at [750, 16] on button "Close" at bounding box center [749, 14] width 47 height 14
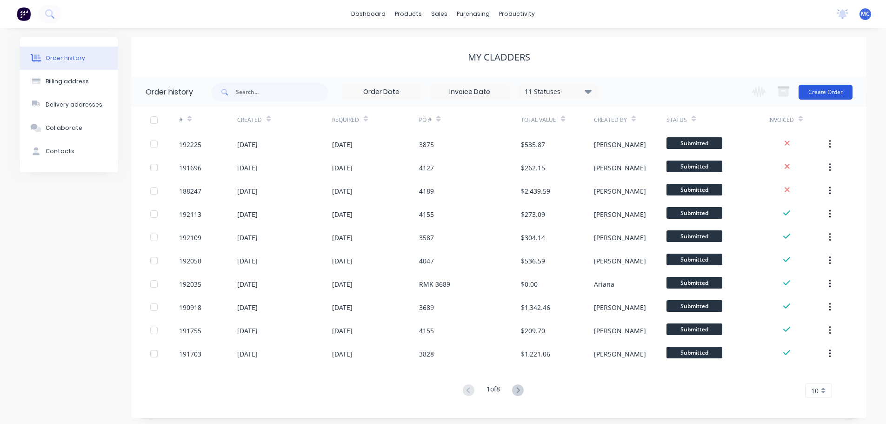
click at [824, 90] on button "Create Order" at bounding box center [825, 92] width 54 height 15
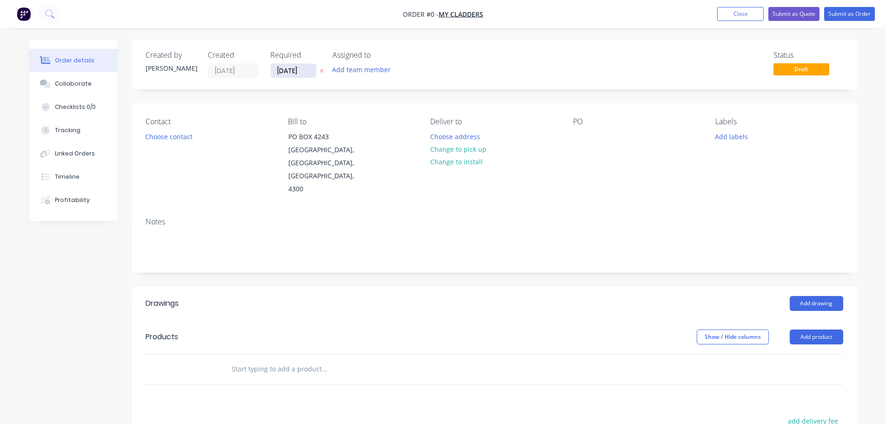
click at [298, 66] on input "[DATE]" at bounding box center [294, 71] width 46 height 14
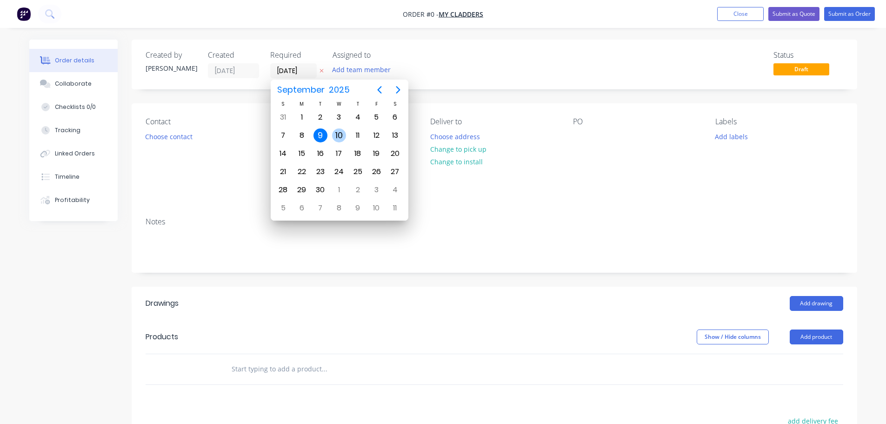
click at [337, 133] on div "10" at bounding box center [339, 135] width 14 height 14
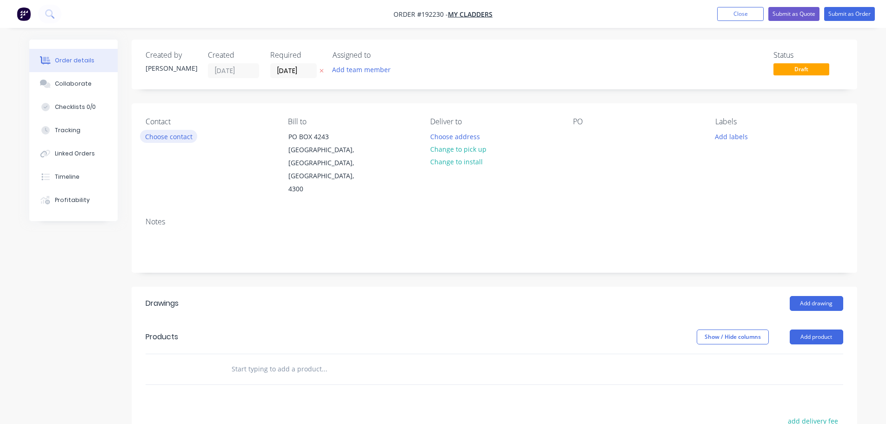
click at [167, 137] on button "Choose contact" at bounding box center [168, 136] width 57 height 13
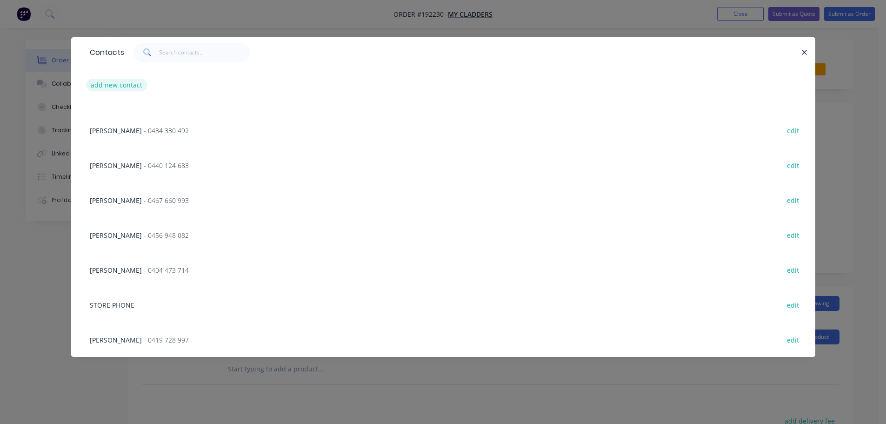
click at [117, 82] on button "add new contact" at bounding box center [116, 85] width 61 height 13
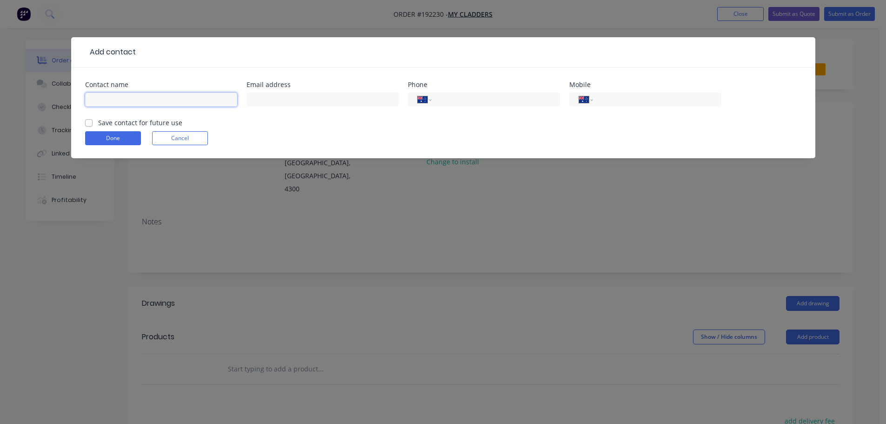
click at [126, 104] on input "text" at bounding box center [161, 100] width 152 height 14
click button "Done" at bounding box center [113, 138] width 56 height 14
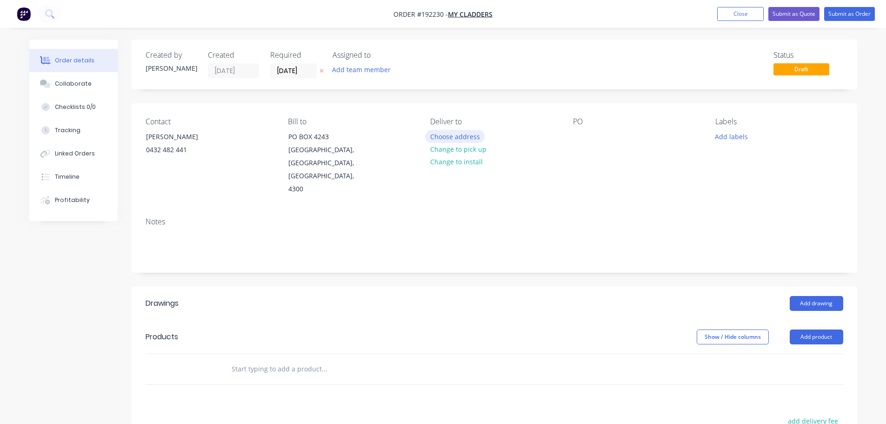
click at [436, 137] on button "Choose address" at bounding box center [455, 136] width 60 height 13
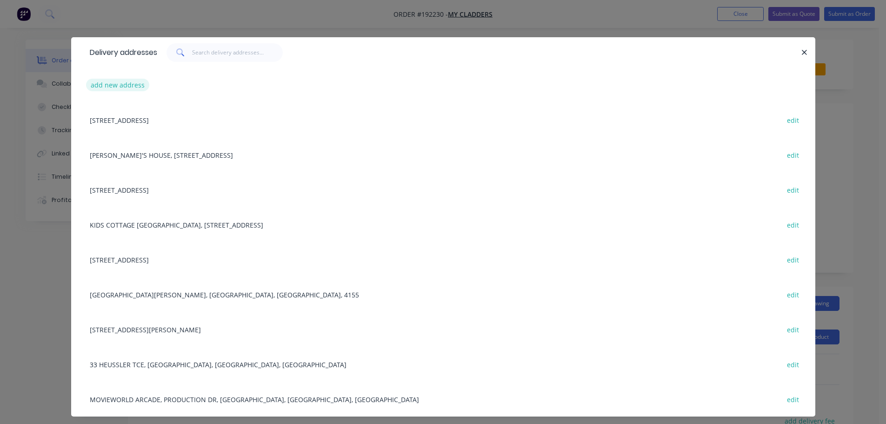
click at [100, 82] on button "add new address" at bounding box center [118, 85] width 64 height 13
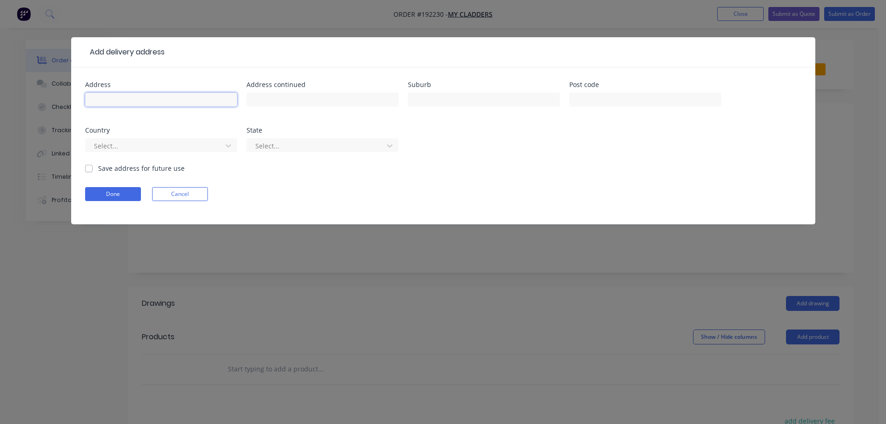
click at [117, 100] on input "text" at bounding box center [161, 100] width 152 height 14
click button "Done" at bounding box center [113, 194] width 56 height 14
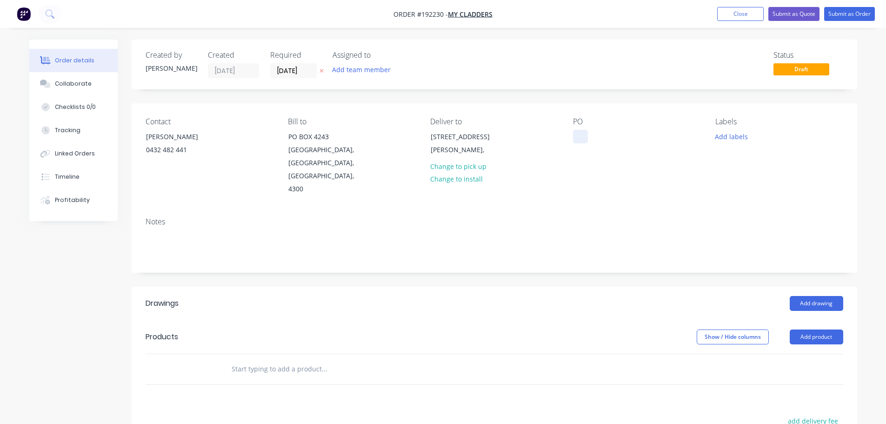
click at [581, 138] on div at bounding box center [580, 136] width 15 height 13
click at [734, 137] on button "Add labels" at bounding box center [731, 136] width 43 height 13
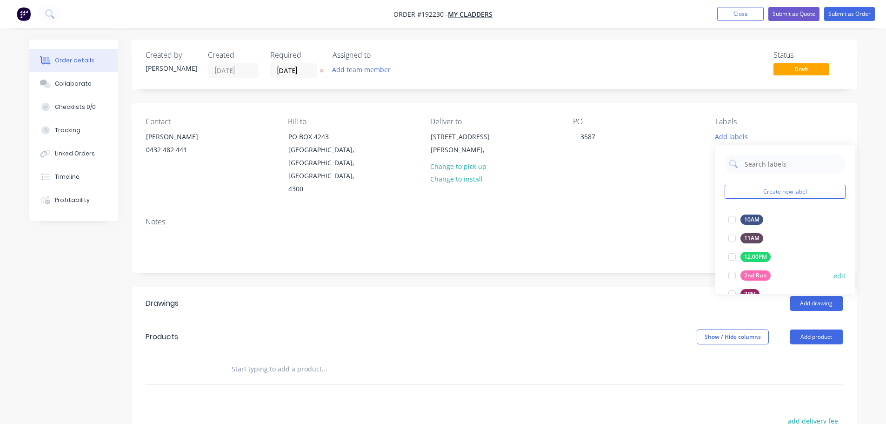
click at [734, 276] on div at bounding box center [732, 275] width 19 height 19
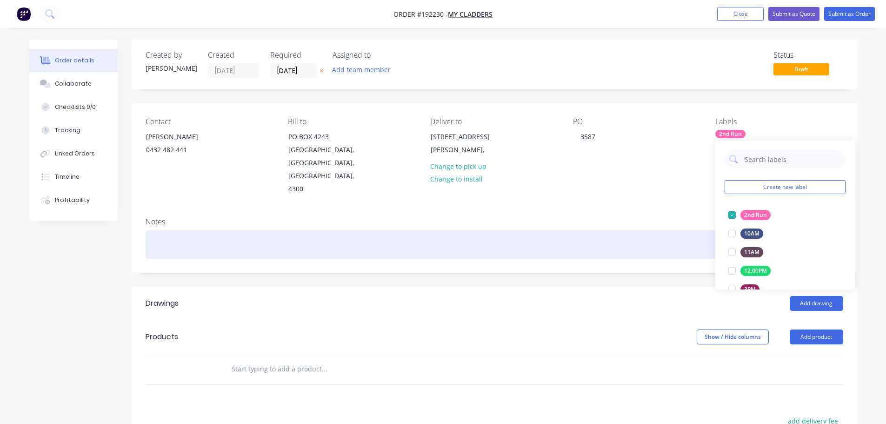
click at [689, 230] on div at bounding box center [495, 244] width 698 height 28
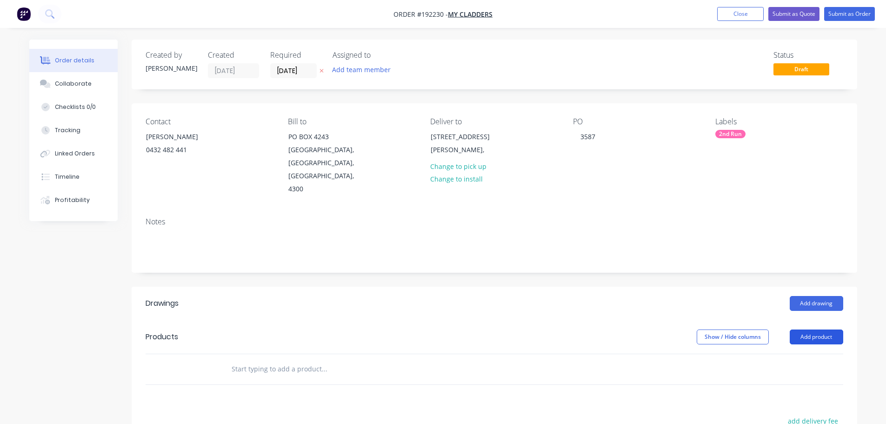
click at [809, 329] on button "Add product" at bounding box center [816, 336] width 53 height 15
click at [788, 353] on div "Product catalogue" at bounding box center [799, 359] width 72 height 13
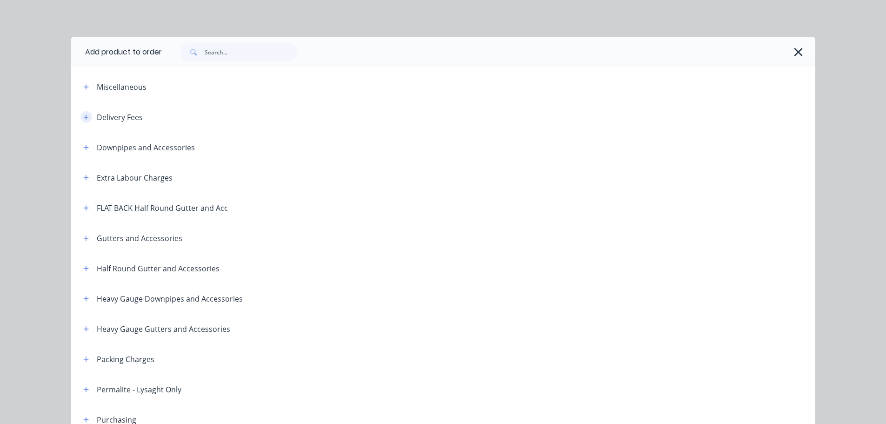
click at [83, 116] on icon "button" at bounding box center [86, 117] width 6 height 7
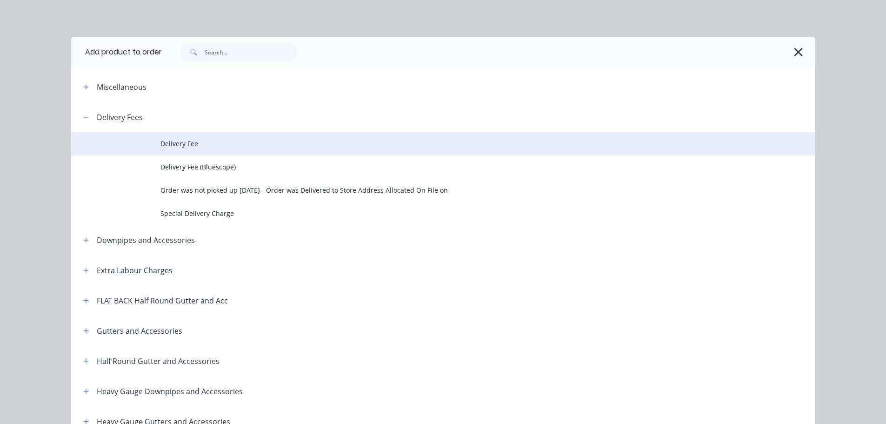
click at [180, 140] on span "Delivery Fee" at bounding box center [422, 144] width 524 height 10
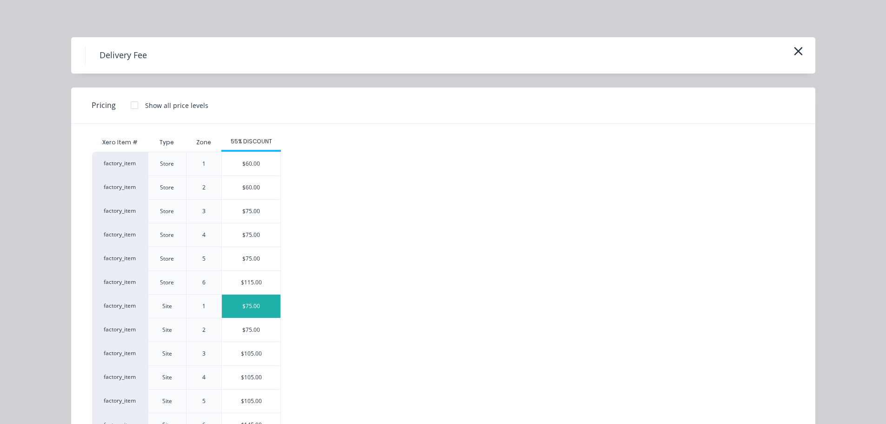
click at [250, 303] on div "$75.00" at bounding box center [251, 305] width 59 height 23
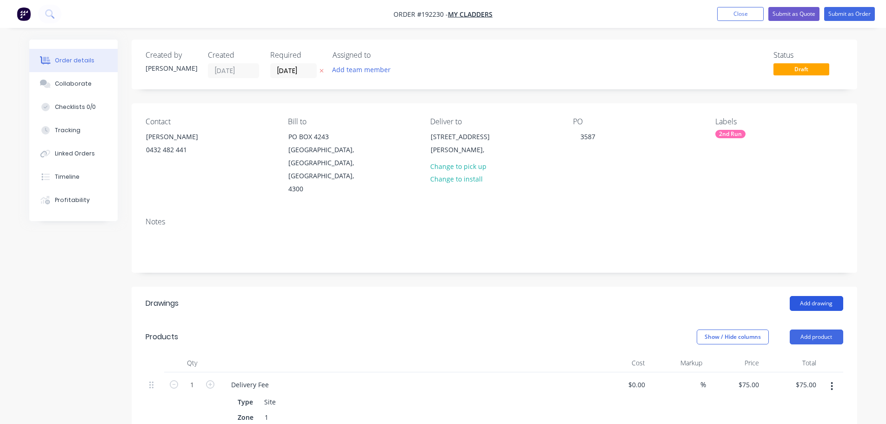
click at [821, 296] on button "Add drawing" at bounding box center [816, 303] width 53 height 15
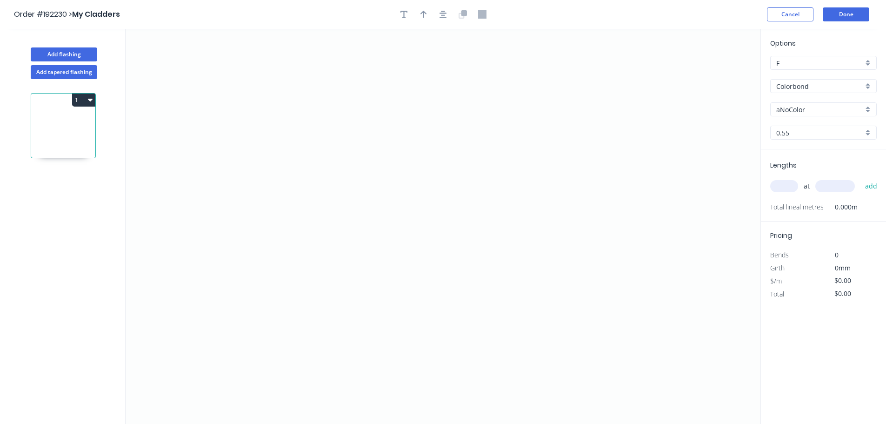
click at [793, 85] on input "Colorbond" at bounding box center [819, 86] width 87 height 10
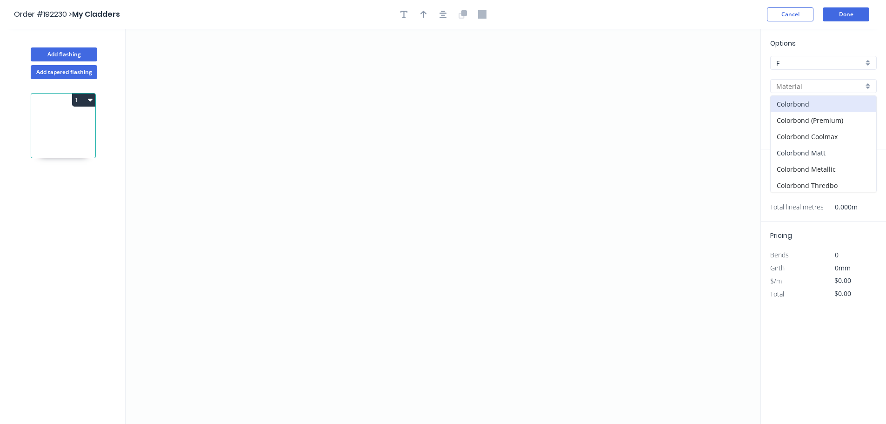
click at [798, 147] on div "Colorbond Matt" at bounding box center [824, 153] width 106 height 16
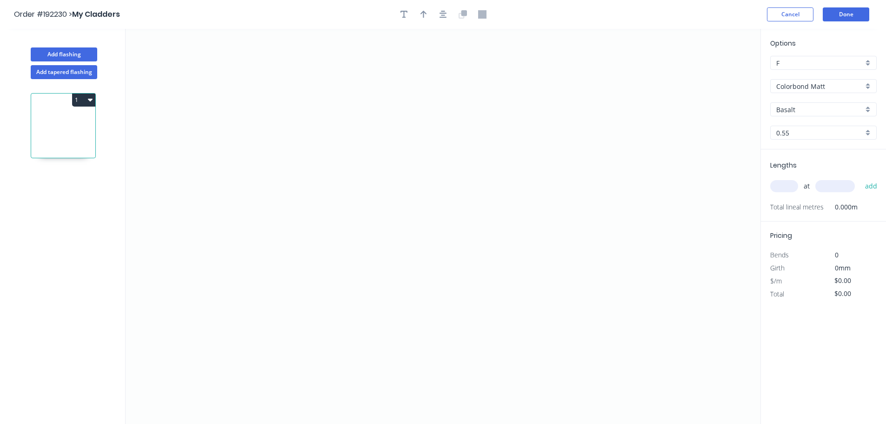
click at [782, 185] on input "text" at bounding box center [784, 186] width 28 height 12
click at [860, 178] on button "add" at bounding box center [871, 186] width 22 height 16
click at [150, 242] on icon "0" at bounding box center [443, 226] width 635 height 395
click at [212, 243] on icon "0" at bounding box center [443, 226] width 635 height 395
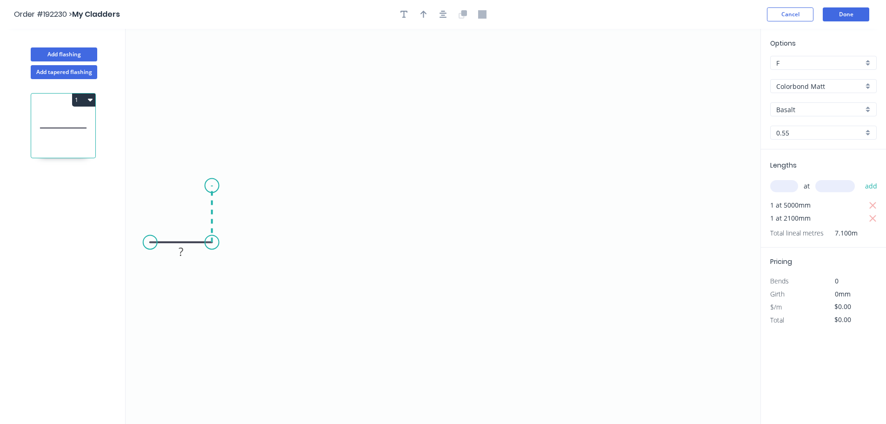
click at [212, 186] on icon at bounding box center [212, 214] width 0 height 57
click at [349, 193] on icon "0 ? ?" at bounding box center [443, 226] width 635 height 395
click at [349, 241] on icon "0 ? ? ?" at bounding box center [443, 226] width 635 height 395
click at [369, 239] on icon "0 ? ? ? ?" at bounding box center [443, 226] width 635 height 395
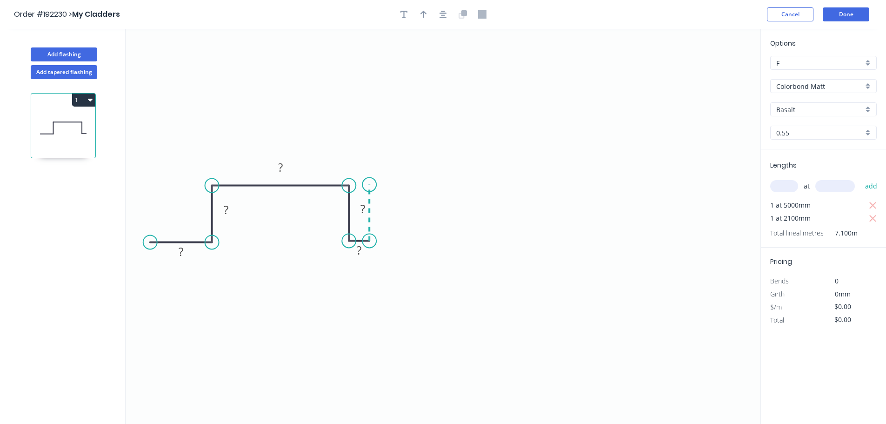
click at [371, 185] on icon "0 ? ? ? ? ?" at bounding box center [443, 226] width 635 height 395
click at [517, 190] on icon "0 ? ? ? ? ? ?" at bounding box center [443, 226] width 635 height 395
click at [518, 243] on icon "0 ? ? ? ? ? ? ?" at bounding box center [443, 226] width 635 height 395
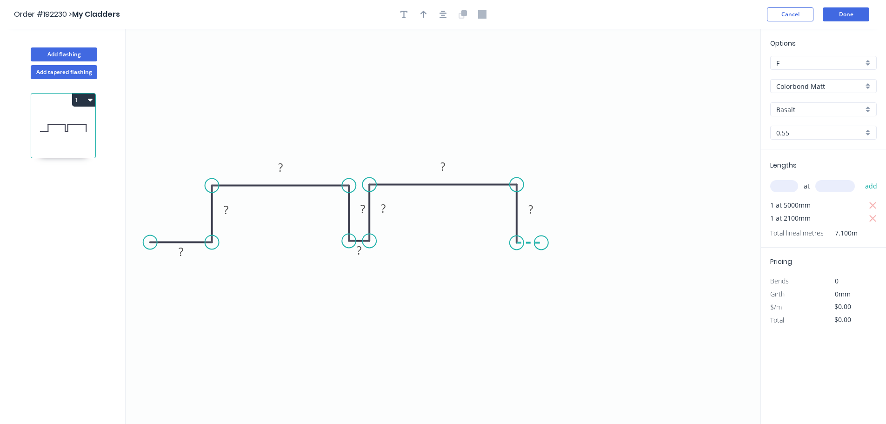
click at [541, 242] on icon "0 ? ? ? ? ? ? ? ?" at bounding box center [443, 226] width 635 height 395
click at [539, 186] on icon "0 ? ? ? ? ? ? ? ? ?" at bounding box center [443, 226] width 635 height 395
click at [698, 181] on icon "0 ? ? ? ? ? ? ? ? ? ?" at bounding box center [443, 226] width 635 height 395
click at [695, 244] on icon "0 ? ? ? ? ? ? ? ? ? ? ?" at bounding box center [443, 226] width 635 height 395
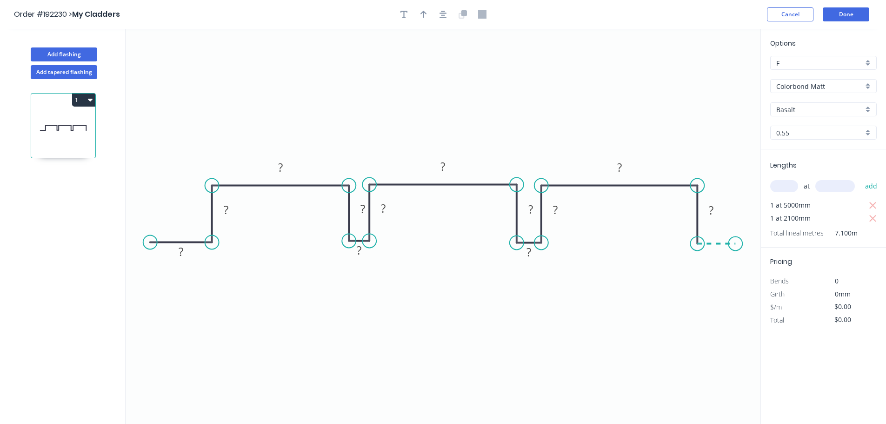
click at [736, 244] on icon "0 ? ? ? ? ? ? ? ? ? ? ? ?" at bounding box center [443, 226] width 635 height 395
click at [736, 244] on circle at bounding box center [735, 243] width 14 height 14
drag, startPoint x: 145, startPoint y: 242, endPoint x: 162, endPoint y: 244, distance: 16.9
click at [161, 244] on circle at bounding box center [158, 242] width 14 height 14
drag, startPoint x: 158, startPoint y: 242, endPoint x: 166, endPoint y: 243, distance: 8.5
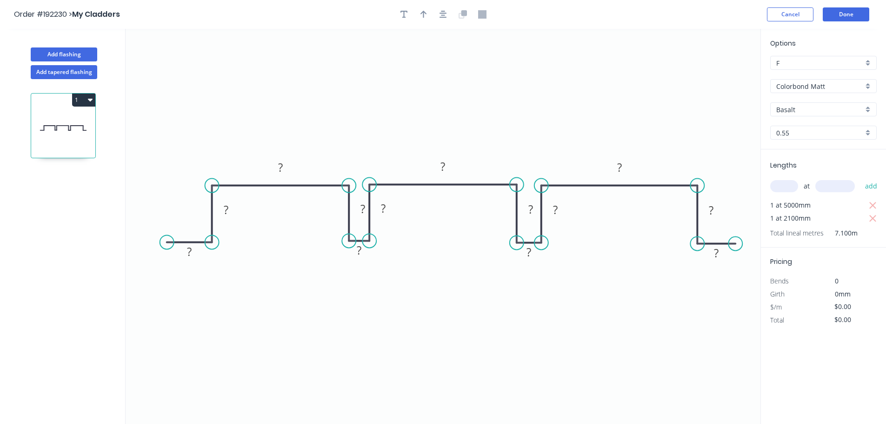
click at [166, 243] on circle at bounding box center [167, 242] width 14 height 14
click at [189, 253] on tspan "?" at bounding box center [189, 251] width 5 height 15
drag, startPoint x: 352, startPoint y: 209, endPoint x: 322, endPoint y: 210, distance: 30.7
click at [322, 210] on rect at bounding box center [333, 209] width 30 height 19
drag, startPoint x: 523, startPoint y: 212, endPoint x: 511, endPoint y: 213, distance: 11.6
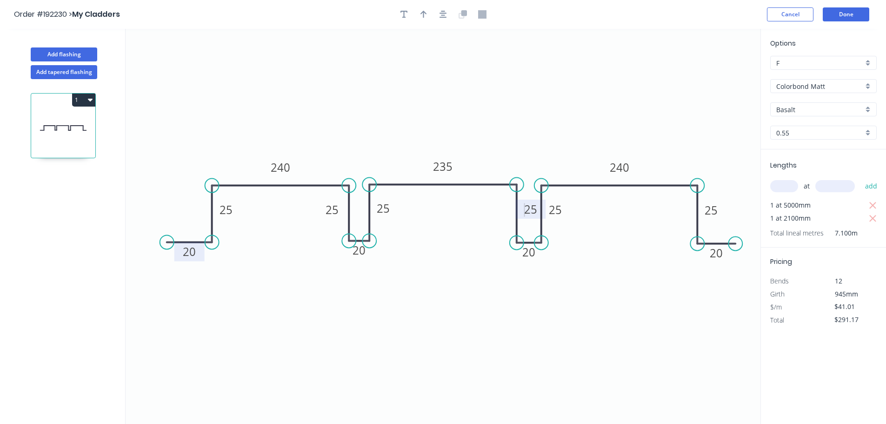
click at [511, 213] on icon "0 235 25 20 20 25 25 20 25 25 20 240 240 25" at bounding box center [443, 226] width 635 height 395
drag, startPoint x: 522, startPoint y: 206, endPoint x: 516, endPoint y: 207, distance: 6.2
click at [516, 207] on g "25" at bounding box center [530, 208] width 30 height 19
drag, startPoint x: 518, startPoint y: 209, endPoint x: 485, endPoint y: 210, distance: 33.0
click at [485, 210] on rect at bounding box center [497, 210] width 30 height 19
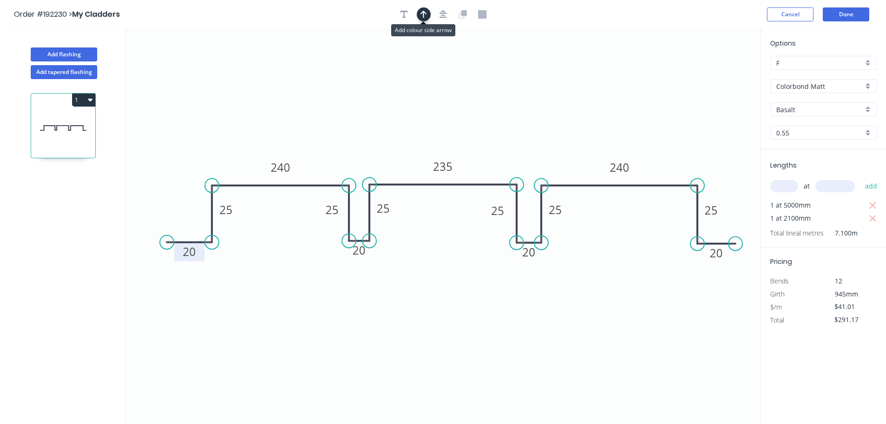
click at [421, 13] on icon "button" at bounding box center [423, 14] width 7 height 7
click at [713, 73] on icon at bounding box center [713, 65] width 8 height 30
drag, startPoint x: 713, startPoint y: 73, endPoint x: 563, endPoint y: 110, distance: 154.5
click at [563, 110] on icon at bounding box center [570, 102] width 27 height 27
click at [849, 15] on button "Done" at bounding box center [846, 14] width 47 height 14
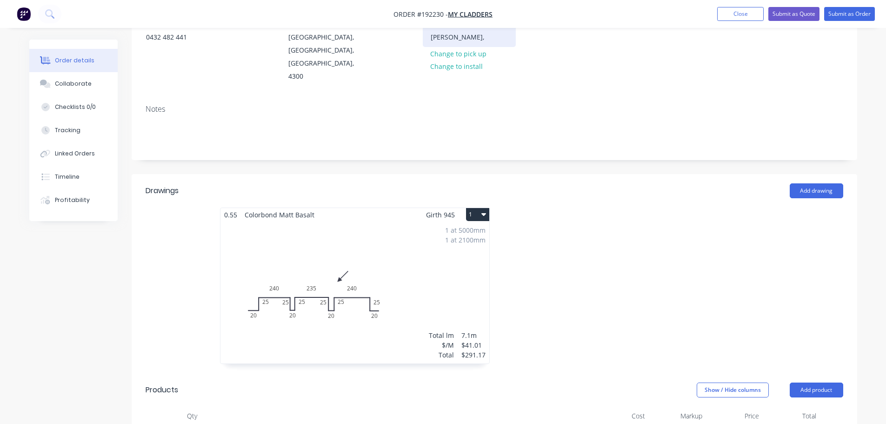
scroll to position [140, 0]
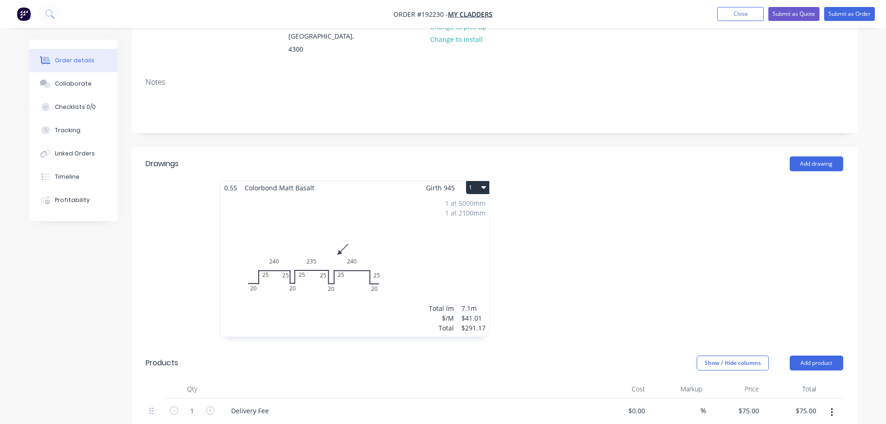
click at [362, 207] on div "1 at 5000mm 1 at 2100mm Total lm $/M Total 7.1m $41.01 $291.17" at bounding box center [354, 265] width 269 height 142
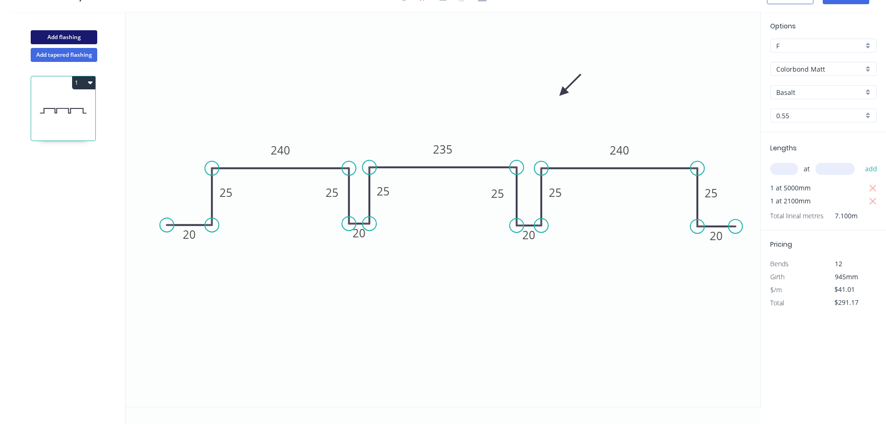
click at [66, 34] on button "Add flashing" at bounding box center [64, 37] width 66 height 14
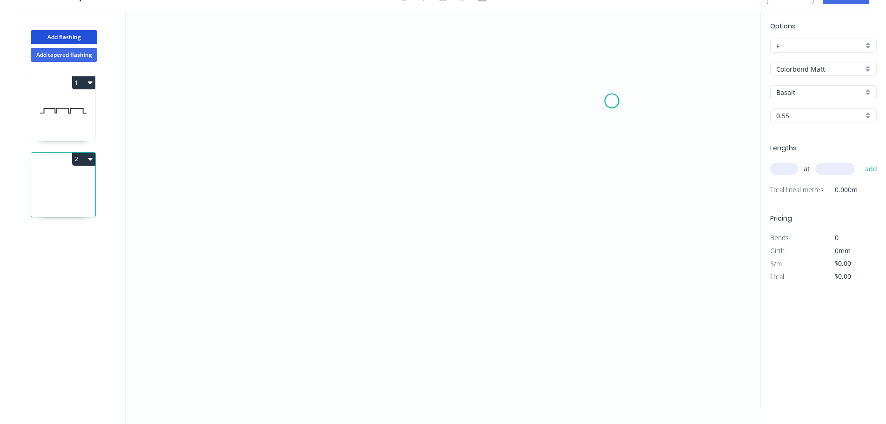
click at [612, 101] on icon "0" at bounding box center [443, 209] width 635 height 395
click at [311, 99] on icon "0" at bounding box center [443, 209] width 635 height 395
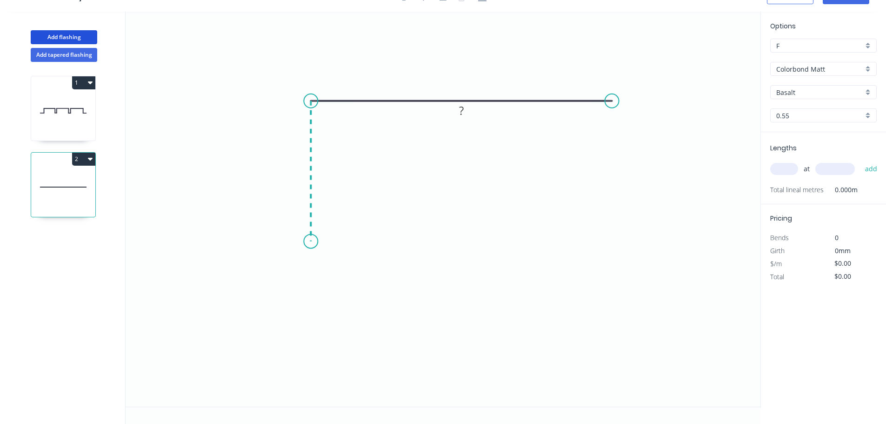
click at [315, 241] on icon "0 ?" at bounding box center [443, 209] width 635 height 395
click at [503, 242] on icon "0 ? ?" at bounding box center [443, 209] width 635 height 395
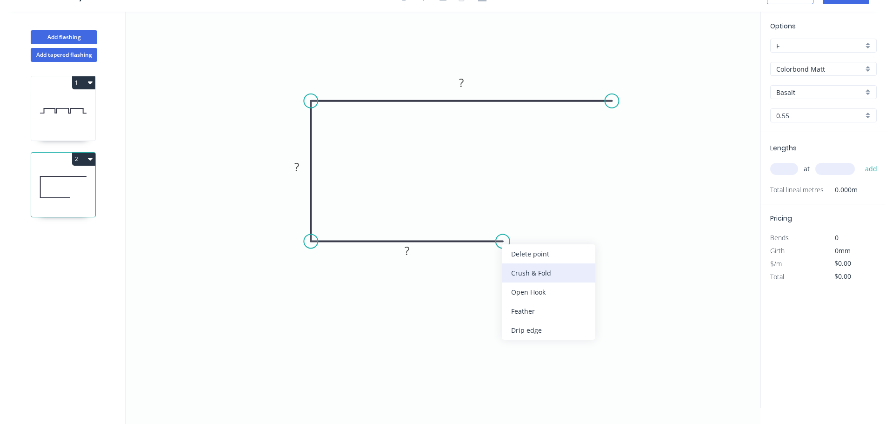
click at [525, 273] on div "Crush & Fold" at bounding box center [548, 272] width 93 height 19
drag, startPoint x: 506, startPoint y: 259, endPoint x: 509, endPoint y: 208, distance: 50.8
click at [509, 208] on rect at bounding box center [493, 205] width 37 height 19
click at [500, 202] on tspan "10" at bounding box center [499, 205] width 13 height 15
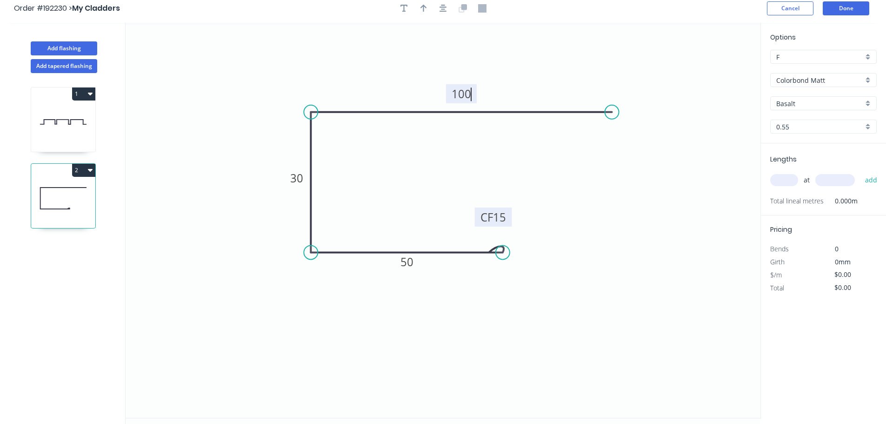
scroll to position [0, 0]
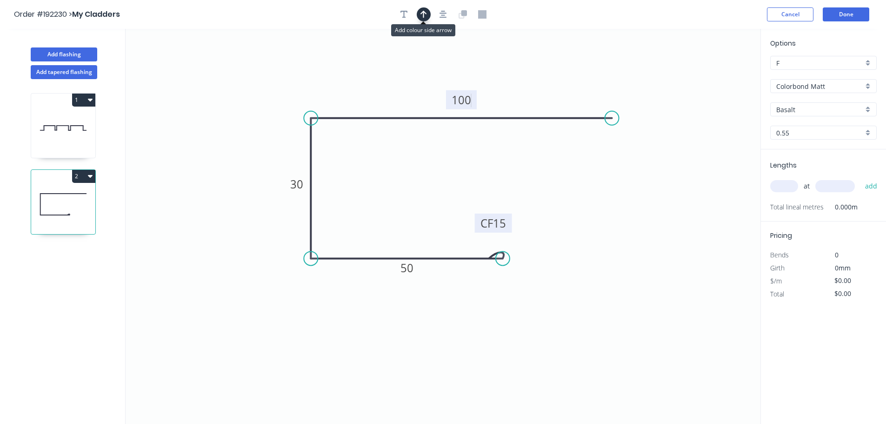
click at [426, 13] on icon "button" at bounding box center [423, 14] width 7 height 7
click at [715, 74] on icon at bounding box center [713, 65] width 8 height 30
drag, startPoint x: 715, startPoint y: 74, endPoint x: 538, endPoint y: 72, distance: 176.7
click at [553, 72] on icon at bounding box center [566, 66] width 27 height 27
click at [786, 189] on input "text" at bounding box center [784, 186] width 28 height 12
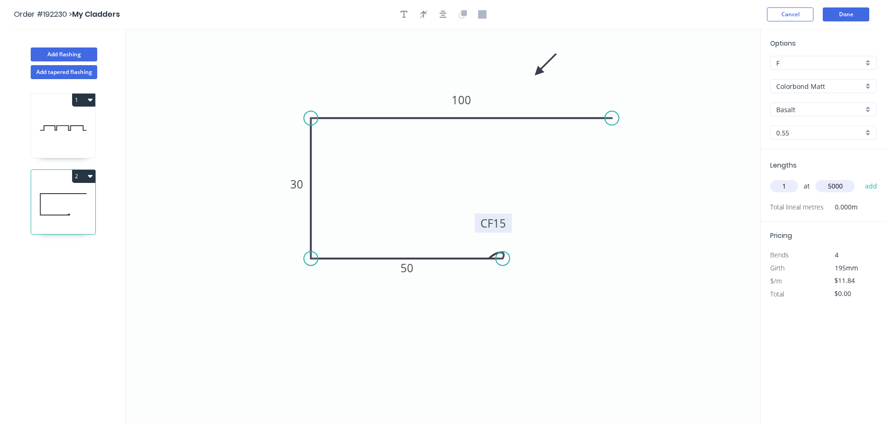
click at [860, 178] on button "add" at bounding box center [871, 186] width 22 height 16
click at [785, 187] on input "text" at bounding box center [784, 186] width 28 height 12
click at [860, 178] on button "add" at bounding box center [871, 186] width 22 height 16
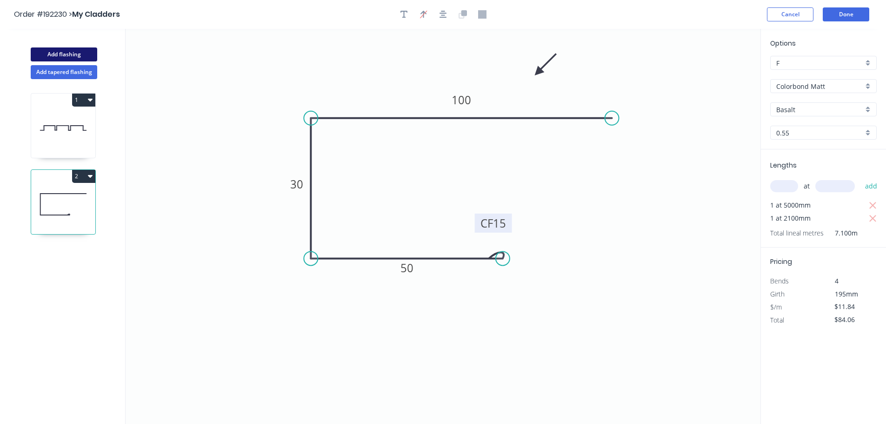
click at [58, 49] on button "Add flashing" at bounding box center [64, 54] width 66 height 14
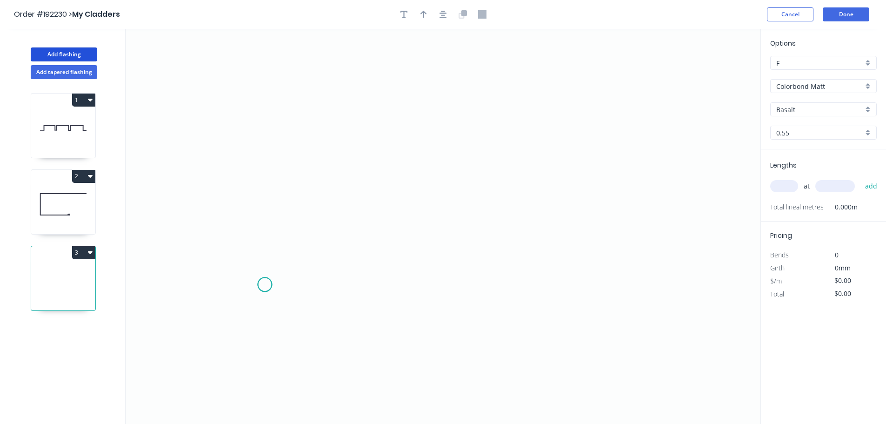
drag, startPoint x: 265, startPoint y: 285, endPoint x: 346, endPoint y: 212, distance: 109.4
click at [265, 284] on icon "0" at bounding box center [443, 226] width 635 height 395
click at [440, 148] on icon "0" at bounding box center [443, 226] width 635 height 395
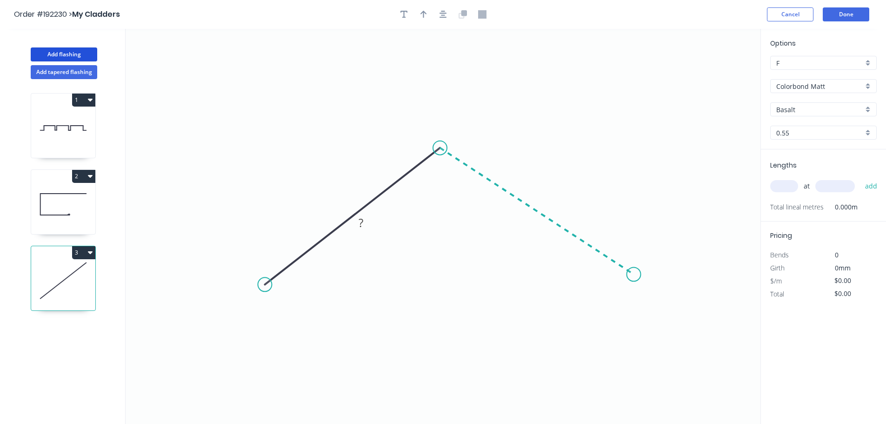
click at [634, 274] on icon "0 ?" at bounding box center [443, 226] width 635 height 395
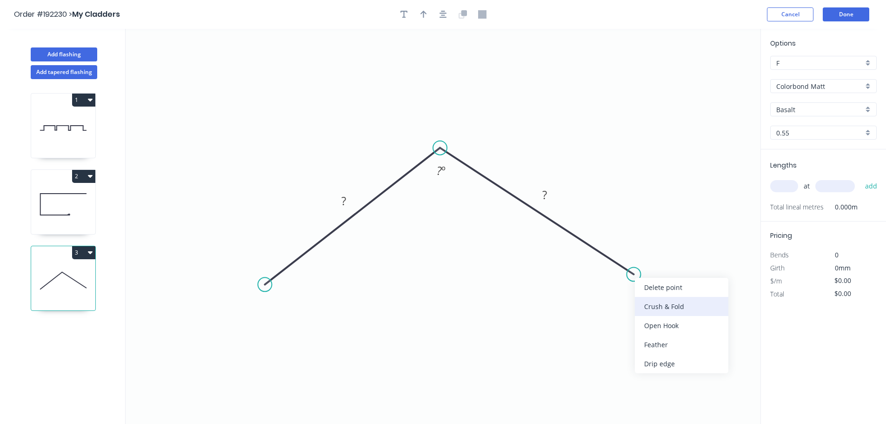
click at [656, 305] on div "Crush & Fold" at bounding box center [681, 306] width 93 height 19
drag, startPoint x: 630, startPoint y: 283, endPoint x: 670, endPoint y: 249, distance: 52.1
click at [670, 249] on rect at bounding box center [651, 246] width 37 height 19
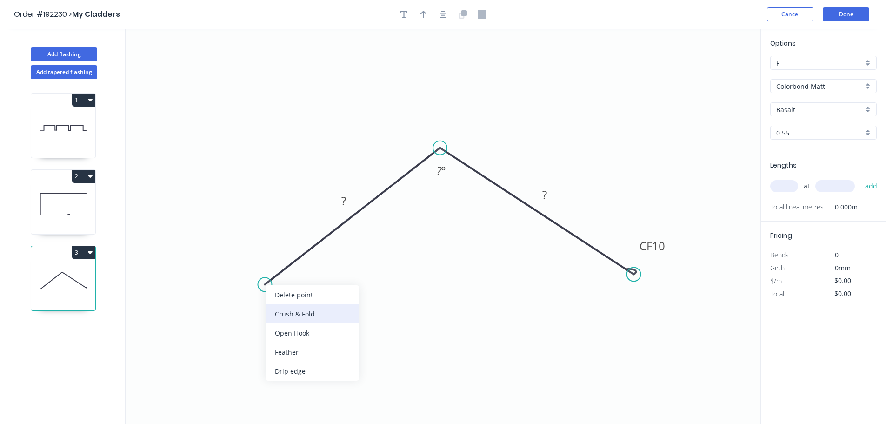
click at [288, 313] on div "Crush & Fold" at bounding box center [312, 313] width 93 height 19
drag, startPoint x: 293, startPoint y: 322, endPoint x: 288, endPoint y: 314, distance: 9.2
click at [292, 319] on div "Flip bend" at bounding box center [313, 317] width 93 height 19
drag, startPoint x: 303, startPoint y: 291, endPoint x: 264, endPoint y: 259, distance: 50.9
click at [264, 259] on rect at bounding box center [246, 255] width 37 height 19
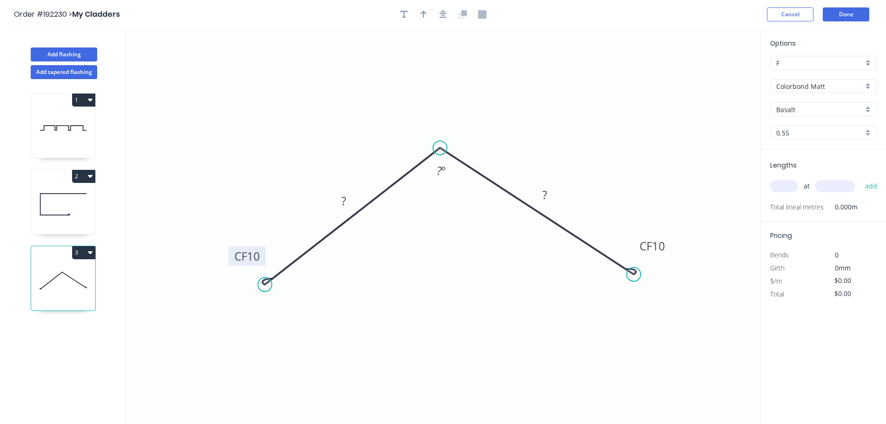
click at [253, 256] on tspan "10" at bounding box center [253, 255] width 13 height 15
click at [428, 11] on button "button" at bounding box center [424, 14] width 14 height 14
drag, startPoint x: 714, startPoint y: 75, endPoint x: 441, endPoint y: 292, distance: 348.5
click at [441, 292] on icon at bounding box center [441, 281] width 8 height 30
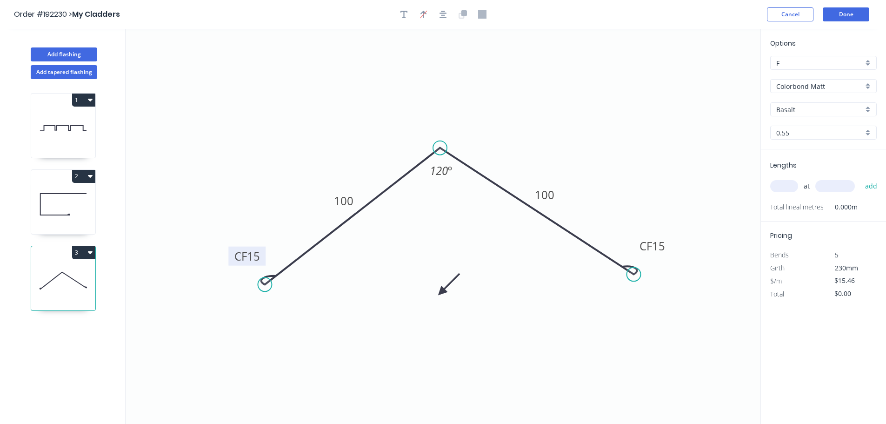
click at [441, 292] on icon at bounding box center [448, 284] width 27 height 27
click at [441, 292] on icon at bounding box center [448, 299] width 27 height 27
click at [778, 184] on input "text" at bounding box center [784, 186] width 28 height 12
click at [860, 178] on button "add" at bounding box center [871, 186] width 22 height 16
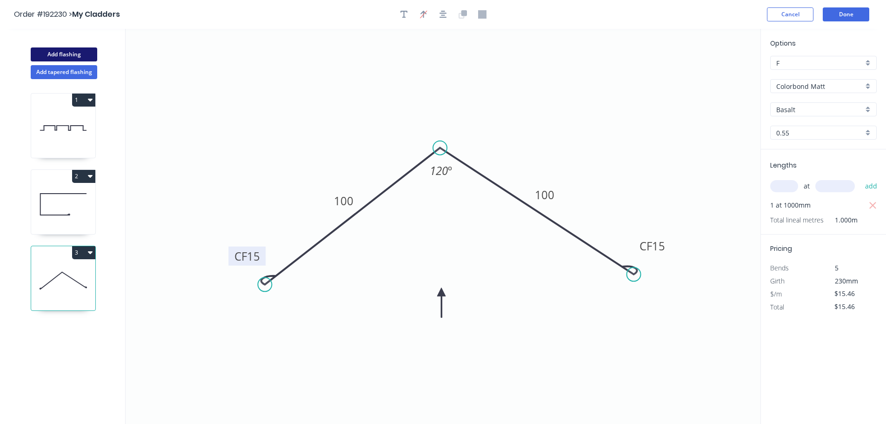
click at [78, 55] on button "Add flashing" at bounding box center [64, 54] width 66 height 14
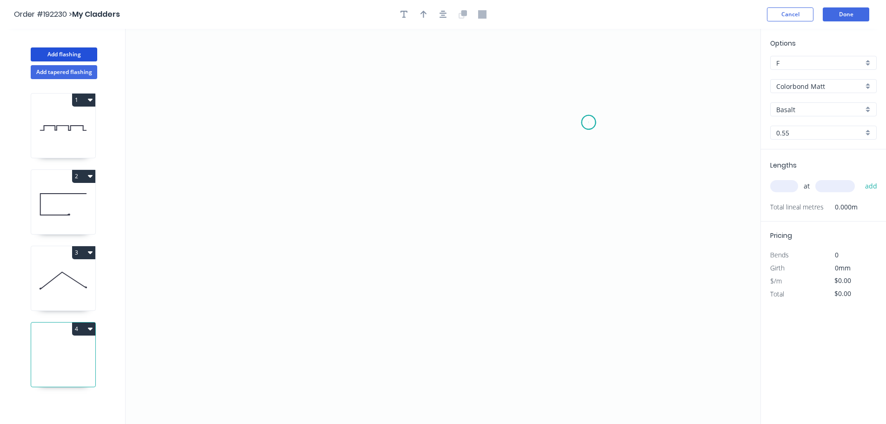
click at [589, 122] on icon "0" at bounding box center [443, 226] width 635 height 395
click at [336, 114] on icon "0" at bounding box center [443, 226] width 635 height 395
click at [332, 326] on icon "0 ?" at bounding box center [443, 226] width 635 height 395
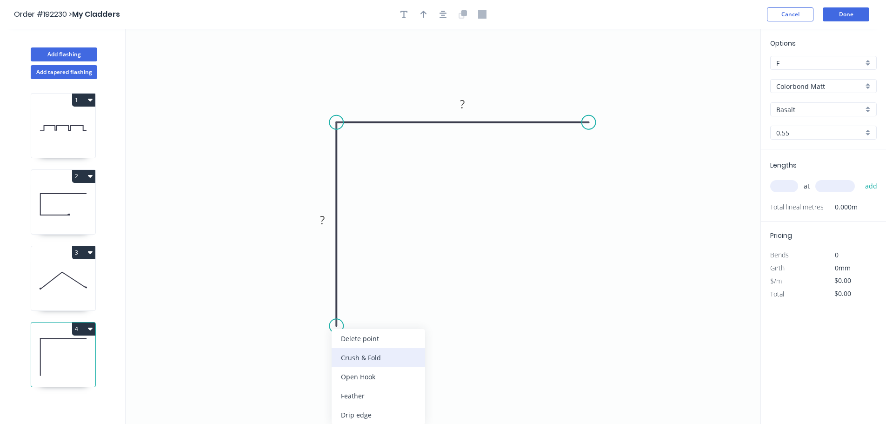
click at [359, 357] on div "Crush & Fold" at bounding box center [378, 357] width 93 height 19
click at [371, 355] on div "Flip bend" at bounding box center [382, 356] width 93 height 19
drag, startPoint x: 362, startPoint y: 307, endPoint x: 313, endPoint y: 313, distance: 49.3
click at [313, 313] on rect at bounding box center [295, 317] width 37 height 19
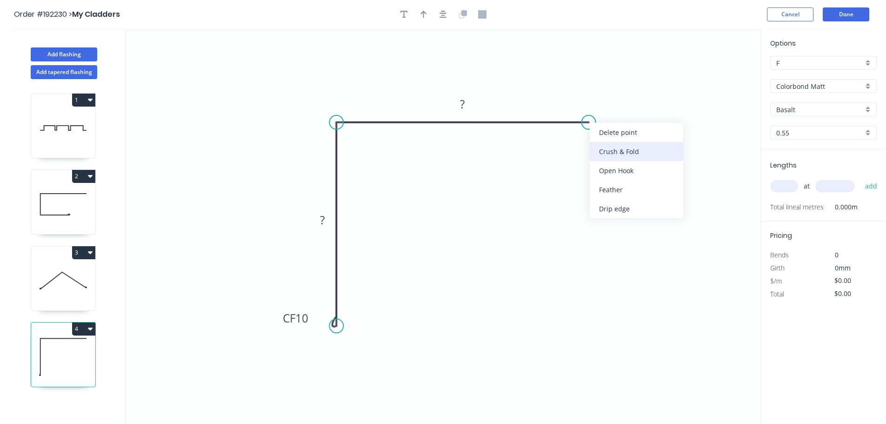
click at [615, 143] on div "Crush & Fold" at bounding box center [636, 151] width 93 height 19
drag, startPoint x: 616, startPoint y: 93, endPoint x: 603, endPoint y: 83, distance: 15.9
click at [612, 85] on rect at bounding box center [598, 89] width 37 height 19
click at [604, 93] on tspan "10" at bounding box center [603, 89] width 13 height 15
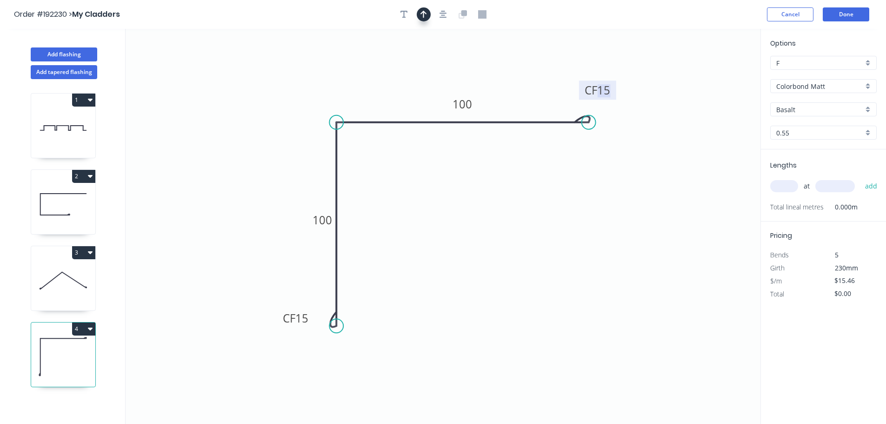
click at [426, 15] on icon "button" at bounding box center [423, 14] width 7 height 8
drag, startPoint x: 711, startPoint y: 73, endPoint x: 518, endPoint y: 251, distance: 262.6
click at [519, 252] on icon at bounding box center [519, 242] width 8 height 30
click at [518, 251] on icon at bounding box center [518, 241] width 8 height 30
click at [518, 251] on icon at bounding box center [525, 244] width 27 height 27
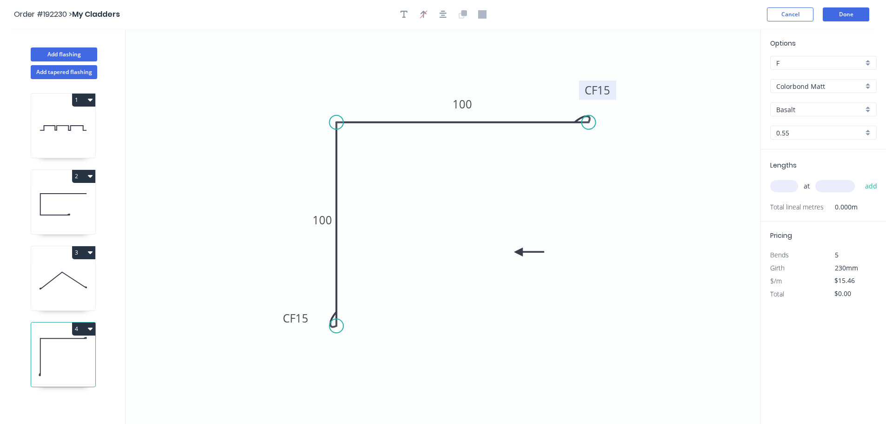
click at [518, 251] on icon at bounding box center [529, 251] width 30 height 8
click at [518, 251] on icon at bounding box center [525, 259] width 27 height 27
click at [782, 185] on input "text" at bounding box center [784, 186] width 28 height 12
click at [860, 178] on button "add" at bounding box center [871, 186] width 22 height 16
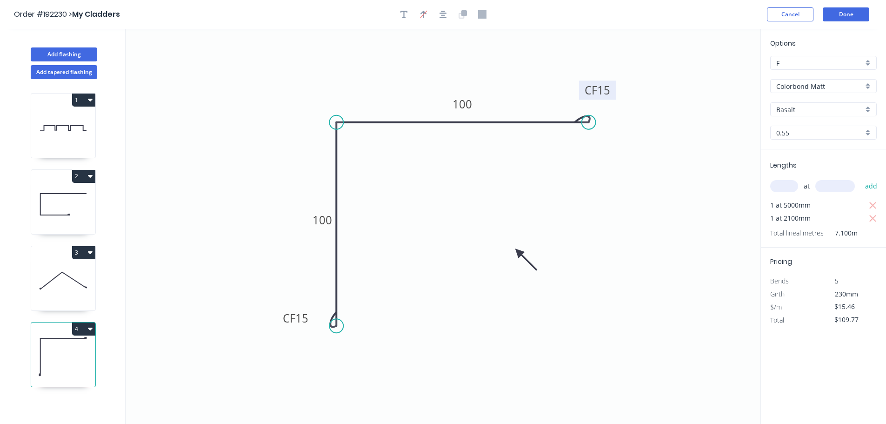
click at [60, 199] on icon at bounding box center [63, 204] width 64 height 60
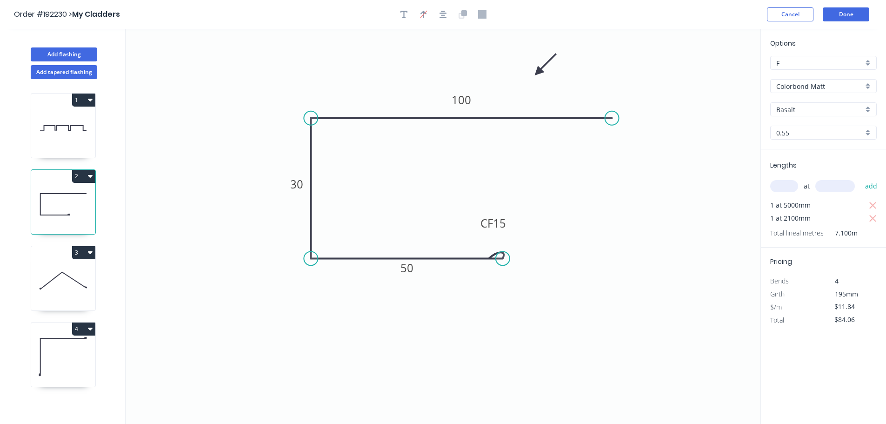
click at [92, 173] on icon "button" at bounding box center [90, 175] width 5 height 7
click at [34, 196] on div "Duplicate" at bounding box center [51, 199] width 72 height 13
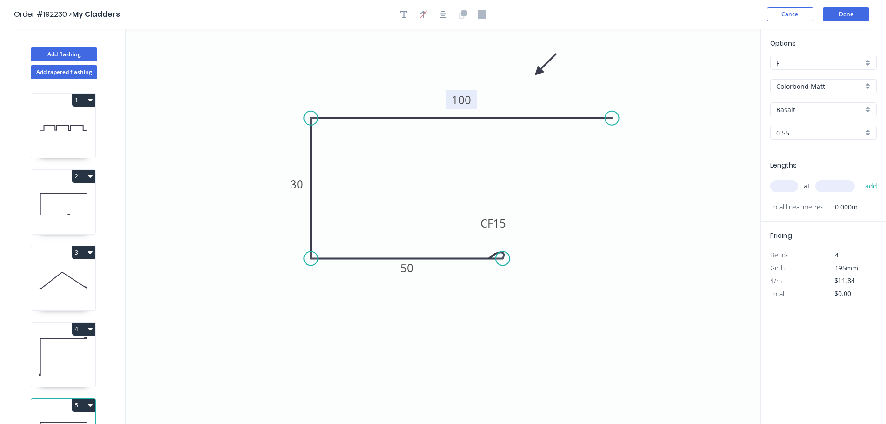
click at [462, 96] on tspan "100" at bounding box center [462, 99] width 20 height 15
click at [778, 186] on input "text" at bounding box center [784, 186] width 28 height 12
click at [860, 178] on button "add" at bounding box center [871, 186] width 22 height 16
click at [66, 52] on button "Add flashing" at bounding box center [64, 54] width 66 height 14
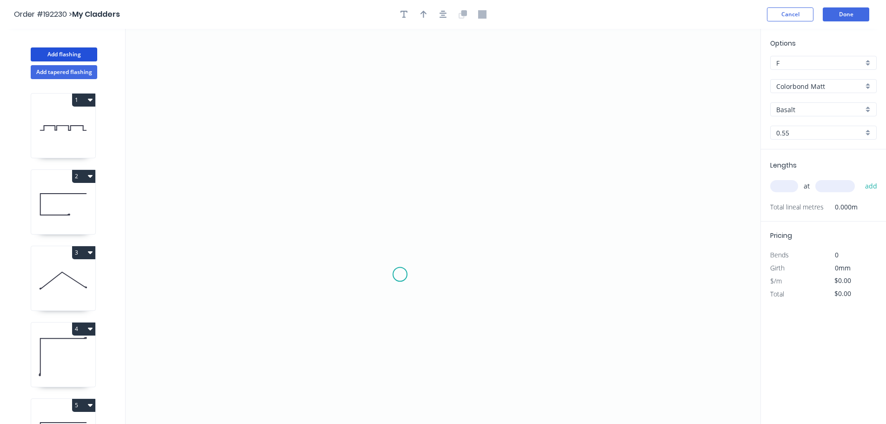
click at [400, 274] on icon "0" at bounding box center [443, 226] width 635 height 395
click at [401, 99] on icon "0" at bounding box center [443, 226] width 635 height 395
drag, startPoint x: 621, startPoint y: 92, endPoint x: 609, endPoint y: 161, distance: 70.3
click at [621, 93] on icon "0 ?" at bounding box center [443, 226] width 635 height 395
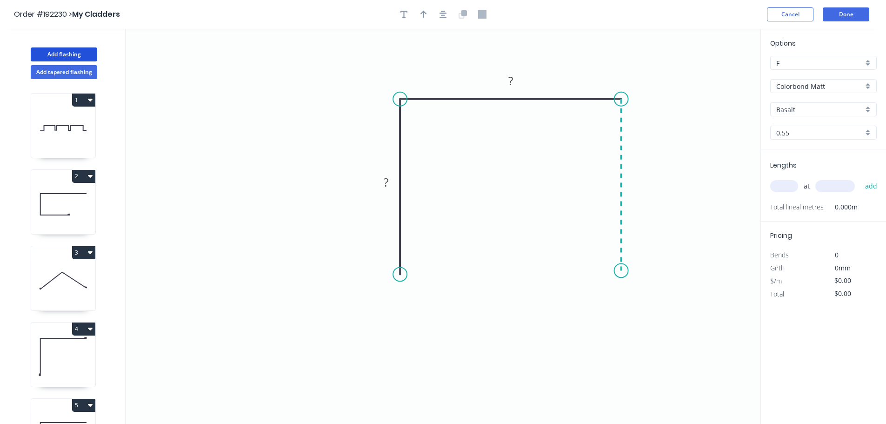
click at [631, 271] on icon "0 ? ?" at bounding box center [443, 226] width 635 height 395
click at [386, 183] on tspan "?" at bounding box center [386, 181] width 5 height 15
click at [422, 14] on icon "button" at bounding box center [423, 14] width 7 height 8
click at [710, 74] on icon "0 25 25 25" at bounding box center [443, 226] width 635 height 395
click at [713, 74] on icon at bounding box center [713, 65] width 8 height 30
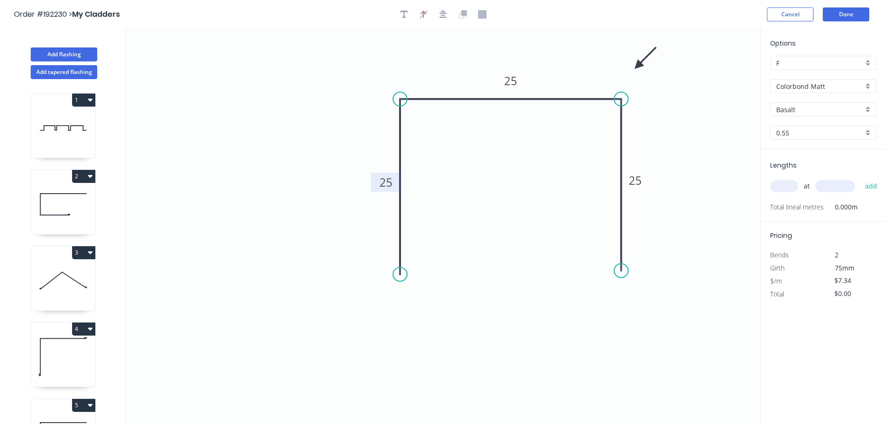
drag, startPoint x: 713, startPoint y: 74, endPoint x: 637, endPoint y: 66, distance: 77.2
click at [637, 66] on icon at bounding box center [645, 58] width 27 height 27
click at [782, 184] on input "text" at bounding box center [784, 186] width 28 height 12
click at [860, 178] on button "add" at bounding box center [871, 186] width 22 height 16
click at [853, 9] on button "Done" at bounding box center [846, 14] width 47 height 14
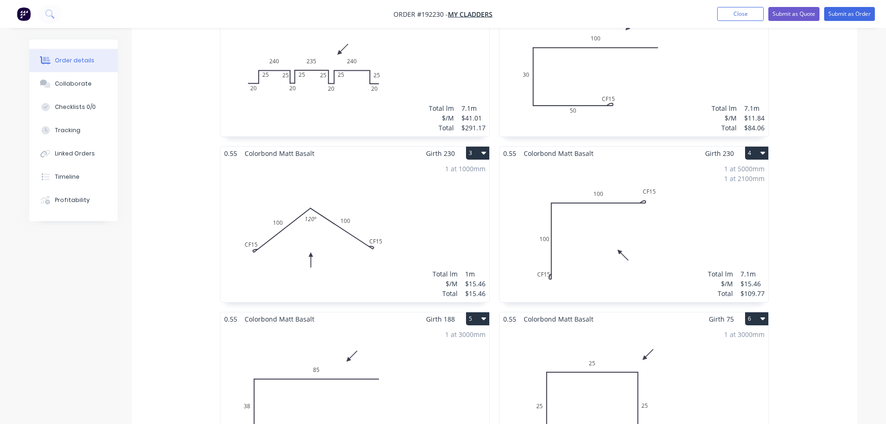
scroll to position [326, 0]
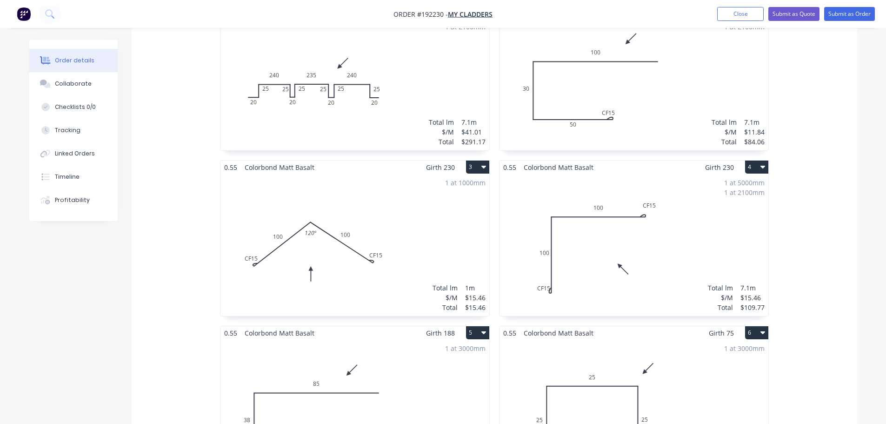
click at [640, 245] on div "1 at 5000mm 1 at 2100mm Total lm $/M Total 7.1m $15.46 $109.77" at bounding box center [633, 245] width 269 height 142
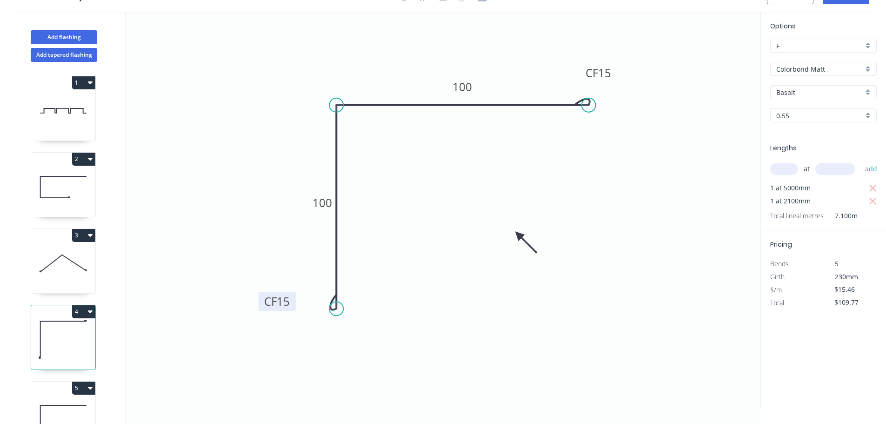
drag, startPoint x: 311, startPoint y: 297, endPoint x: 290, endPoint y: 298, distance: 20.5
click at [290, 298] on rect at bounding box center [277, 301] width 37 height 19
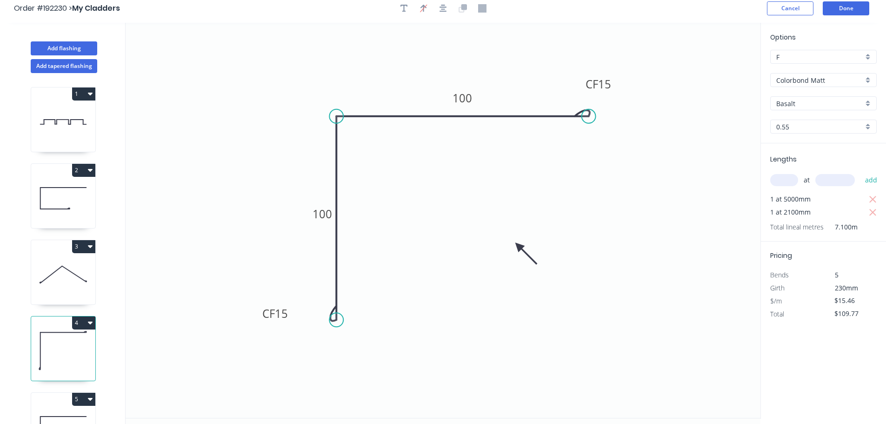
scroll to position [0, 0]
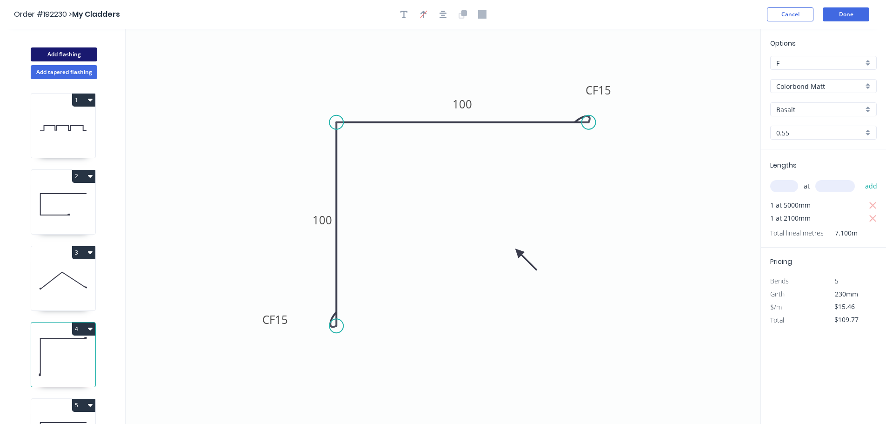
click at [60, 52] on button "Add flashing" at bounding box center [64, 54] width 66 height 14
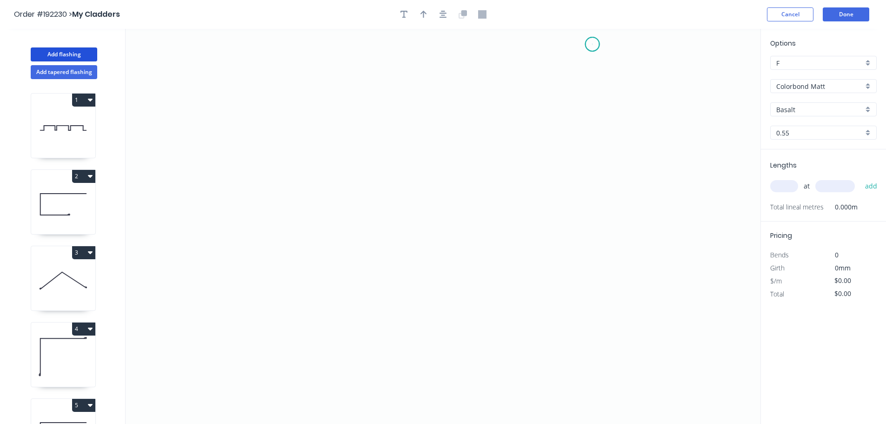
click at [592, 44] on icon "0" at bounding box center [443, 226] width 635 height 395
click at [585, 302] on icon "0" at bounding box center [443, 226] width 635 height 395
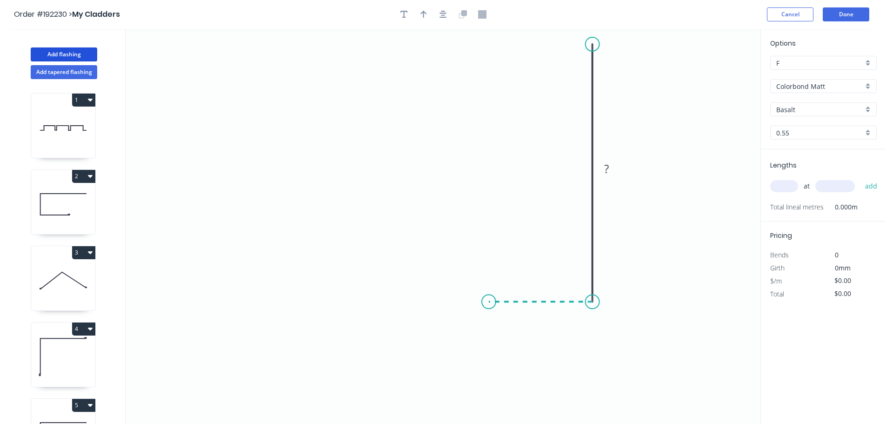
click at [489, 299] on icon "0 ?" at bounding box center [443, 226] width 635 height 395
click at [447, 354] on icon "0 ? ?" at bounding box center [443, 226] width 635 height 395
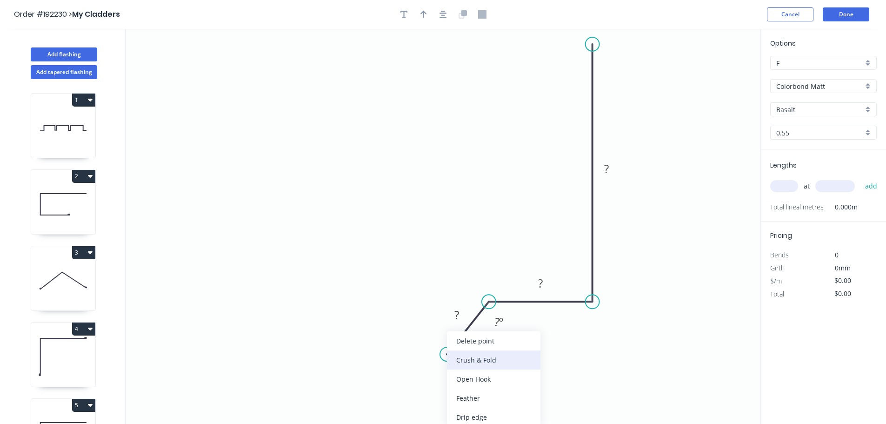
click at [465, 358] on div "Crush & Fold" at bounding box center [493, 359] width 93 height 19
drag, startPoint x: 456, startPoint y: 325, endPoint x: 485, endPoint y: 379, distance: 61.6
click at [491, 377] on rect at bounding box center [475, 377] width 37 height 19
click at [481, 383] on tspan "10" at bounding box center [480, 379] width 13 height 15
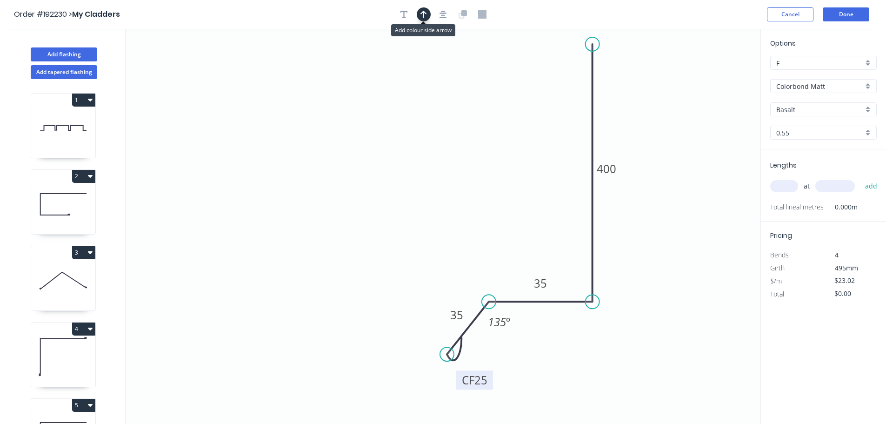
click at [420, 17] on icon "button" at bounding box center [423, 14] width 7 height 8
drag, startPoint x: 714, startPoint y: 73, endPoint x: 435, endPoint y: 156, distance: 291.2
click at [435, 158] on icon at bounding box center [434, 148] width 8 height 30
click at [405, 16] on icon "button" at bounding box center [403, 14] width 7 height 8
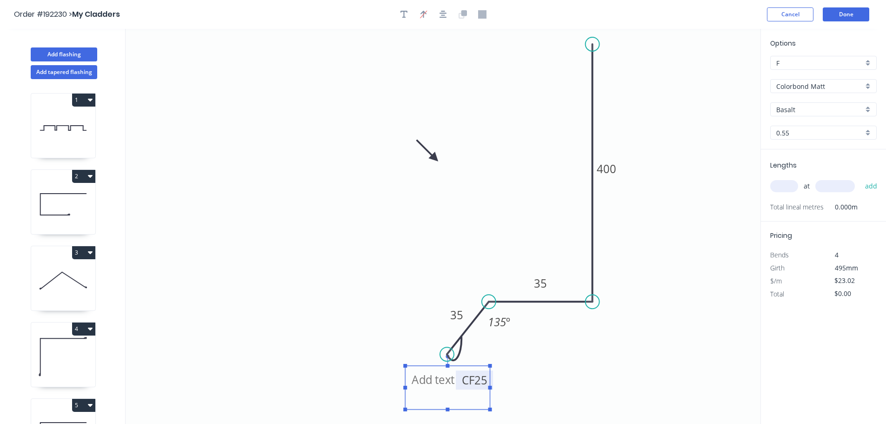
drag, startPoint x: 161, startPoint y: 51, endPoint x: 419, endPoint y: 373, distance: 412.5
click at [423, 373] on textarea at bounding box center [447, 387] width 75 height 34
click at [576, 375] on icon "Open CF 25 35 35 400 135 º" at bounding box center [443, 226] width 635 height 395
drag, startPoint x: 490, startPoint y: 380, endPoint x: 476, endPoint y: 380, distance: 14.4
click at [476, 380] on rect at bounding box center [460, 379] width 37 height 19
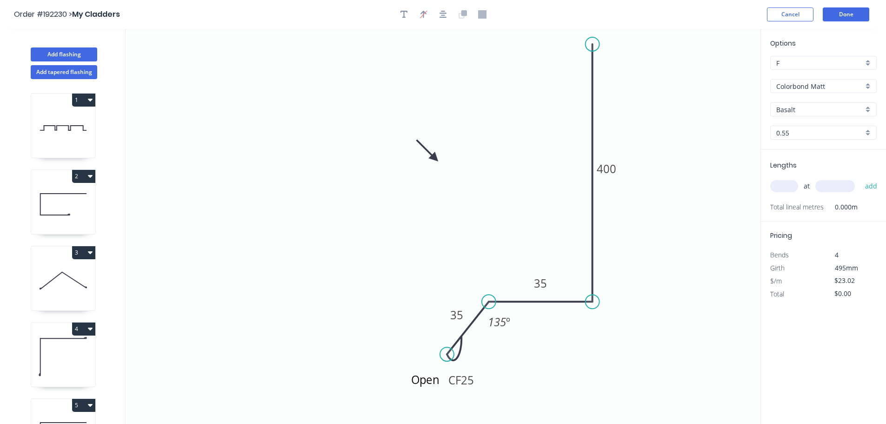
click at [582, 355] on icon "Open CF 25 35 35 400 135 º" at bounding box center [443, 226] width 635 height 395
click at [72, 54] on button "Add flashing" at bounding box center [64, 54] width 66 height 14
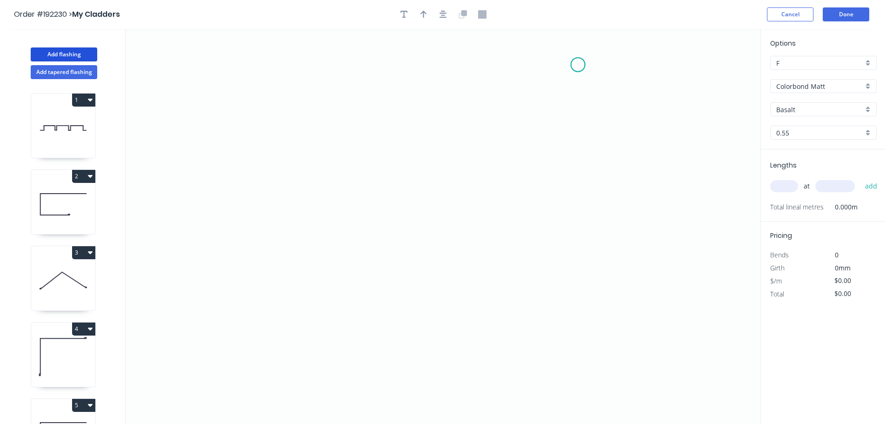
drag, startPoint x: 578, startPoint y: 65, endPoint x: 576, endPoint y: 133, distance: 68.4
click at [578, 66] on icon "0" at bounding box center [443, 226] width 635 height 395
click at [575, 232] on icon "0" at bounding box center [443, 226] width 635 height 395
click at [332, 235] on icon "0 ?" at bounding box center [443, 226] width 635 height 395
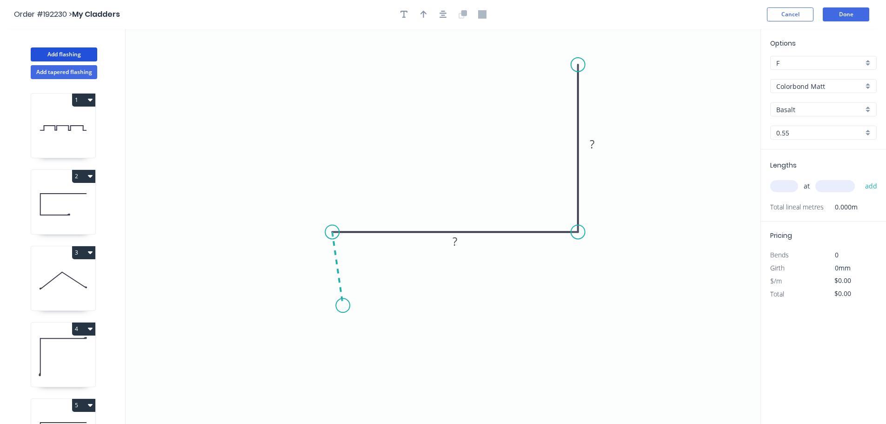
click at [343, 306] on icon "0 ? ?" at bounding box center [443, 226] width 635 height 395
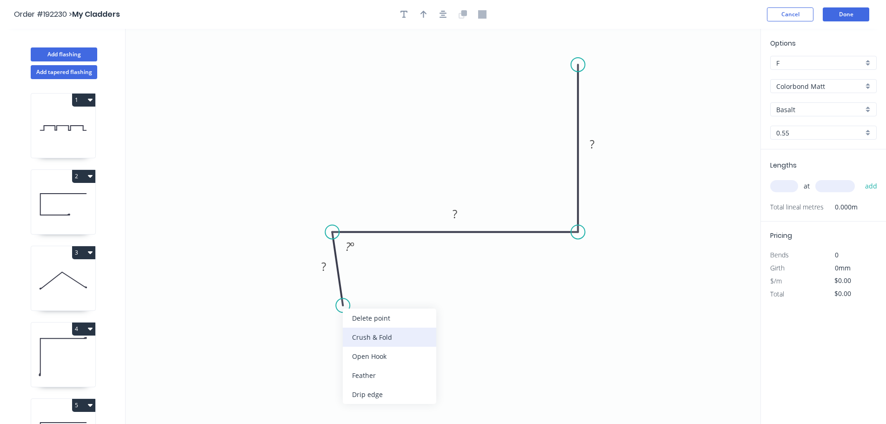
click at [367, 336] on div "Crush & Fold" at bounding box center [389, 336] width 93 height 19
drag, startPoint x: 305, startPoint y: 290, endPoint x: 375, endPoint y: 301, distance: 71.2
click at [375, 301] on rect at bounding box center [391, 302] width 37 height 19
click at [398, 304] on tspan "10" at bounding box center [398, 302] width 13 height 15
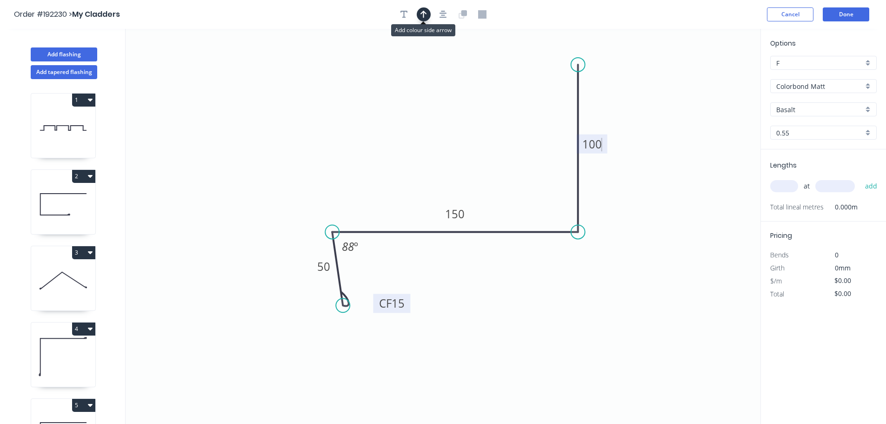
click at [425, 13] on icon "button" at bounding box center [423, 14] width 7 height 7
drag, startPoint x: 712, startPoint y: 74, endPoint x: 439, endPoint y: 141, distance: 281.9
click at [439, 141] on icon at bounding box center [438, 130] width 8 height 30
click at [789, 183] on input "text" at bounding box center [784, 186] width 28 height 12
click at [860, 178] on button "add" at bounding box center [871, 186] width 22 height 16
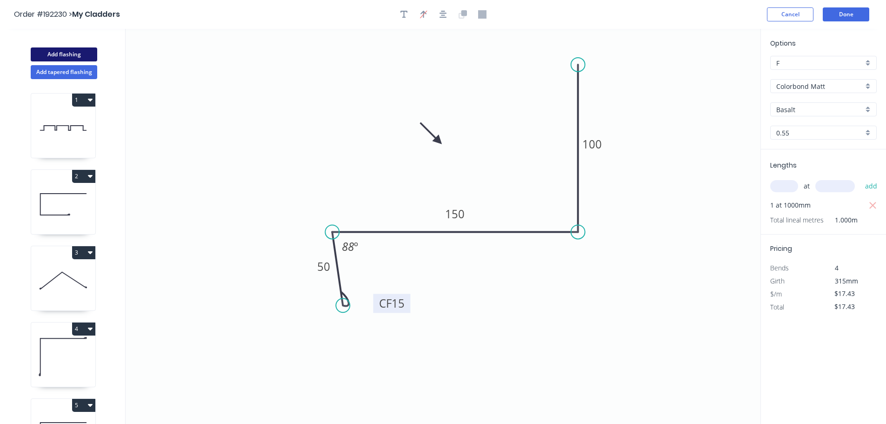
click at [66, 50] on button "Add flashing" at bounding box center [64, 54] width 66 height 14
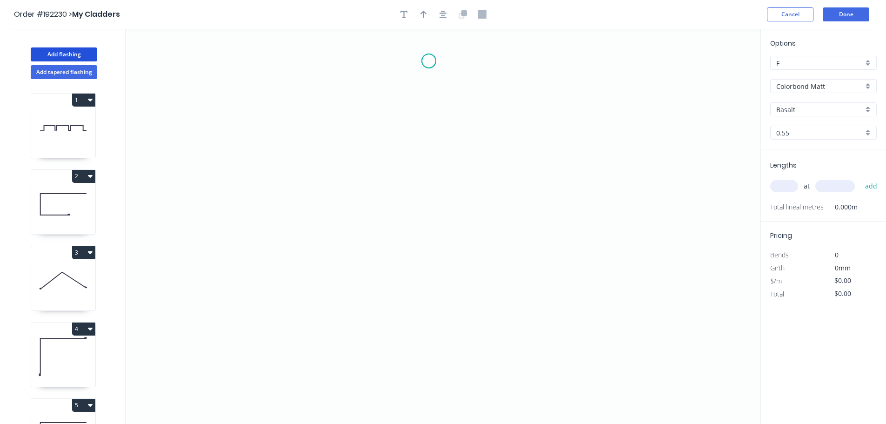
click at [429, 61] on icon "0" at bounding box center [443, 226] width 635 height 395
click at [443, 338] on icon "0" at bounding box center [443, 226] width 635 height 395
click at [611, 335] on icon "0 ?" at bounding box center [443, 226] width 635 height 395
click at [611, 335] on circle at bounding box center [611, 337] width 14 height 14
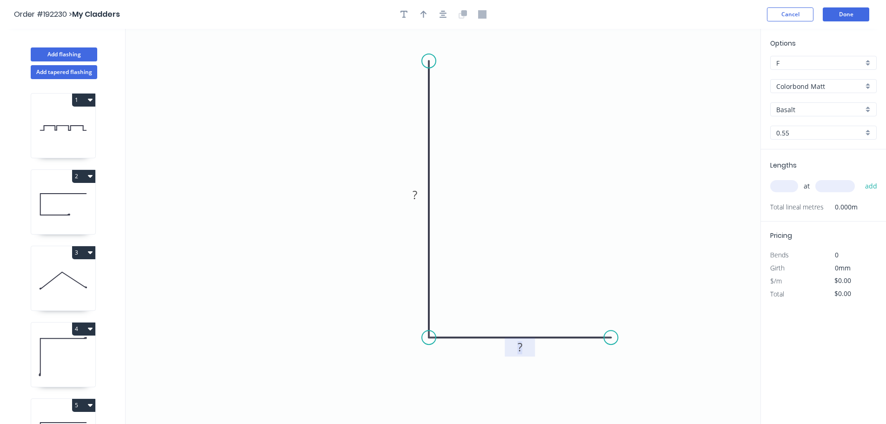
click at [520, 348] on tspan "?" at bounding box center [520, 346] width 5 height 15
click at [421, 19] on button "button" at bounding box center [424, 14] width 14 height 14
click at [714, 73] on icon at bounding box center [713, 65] width 8 height 30
drag, startPoint x: 714, startPoint y: 73, endPoint x: 539, endPoint y: 180, distance: 205.3
click at [570, 153] on icon at bounding box center [583, 139] width 27 height 27
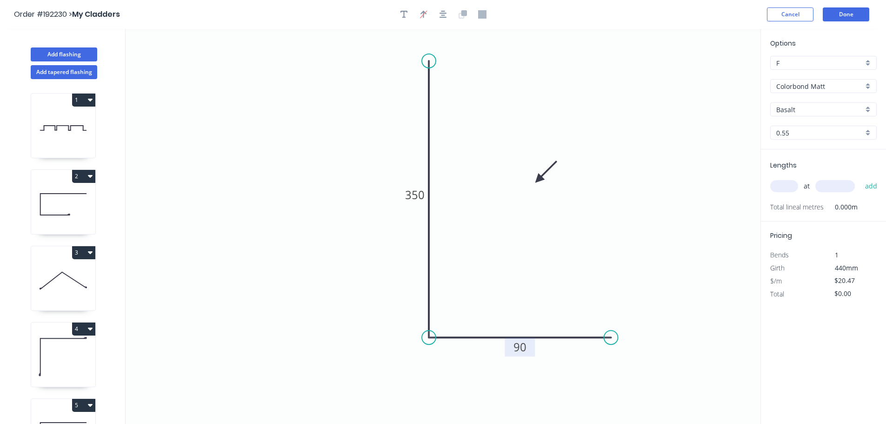
click at [788, 185] on input "text" at bounding box center [784, 186] width 28 height 12
click at [860, 178] on button "add" at bounding box center [871, 186] width 22 height 16
click at [59, 54] on button "Add flashing" at bounding box center [64, 54] width 66 height 14
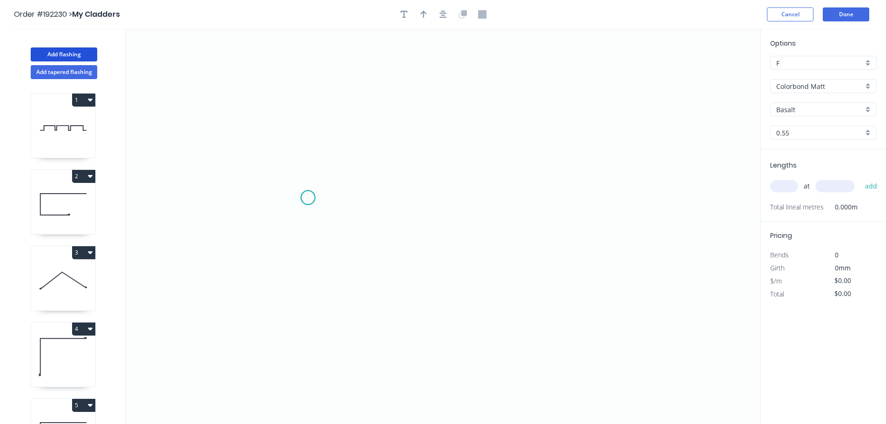
drag, startPoint x: 308, startPoint y: 198, endPoint x: 414, endPoint y: 196, distance: 106.5
click at [309, 198] on icon "0" at bounding box center [443, 226] width 635 height 395
click at [656, 207] on icon "0" at bounding box center [443, 226] width 635 height 395
click at [478, 205] on rect at bounding box center [481, 207] width 19 height 13
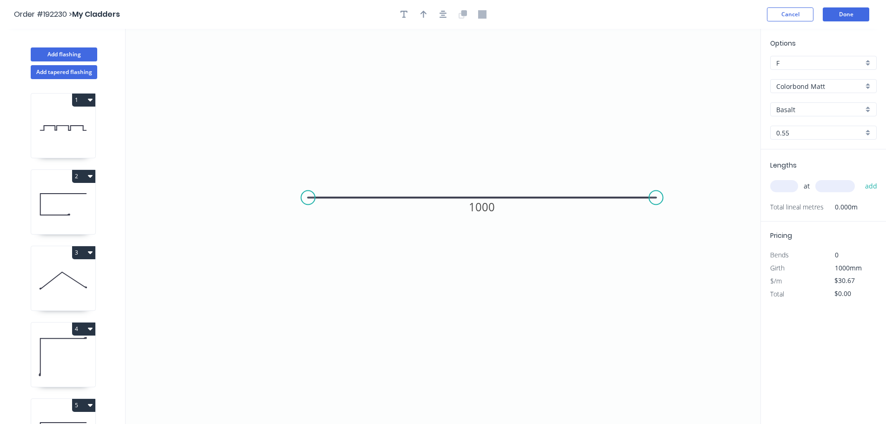
click at [777, 184] on input "text" at bounding box center [784, 186] width 28 height 12
click at [860, 178] on button "add" at bounding box center [871, 186] width 22 height 16
click at [424, 19] on button "button" at bounding box center [424, 14] width 14 height 14
drag, startPoint x: 712, startPoint y: 73, endPoint x: 493, endPoint y: 109, distance: 221.5
click at [532, 109] on icon at bounding box center [536, 95] width 8 height 30
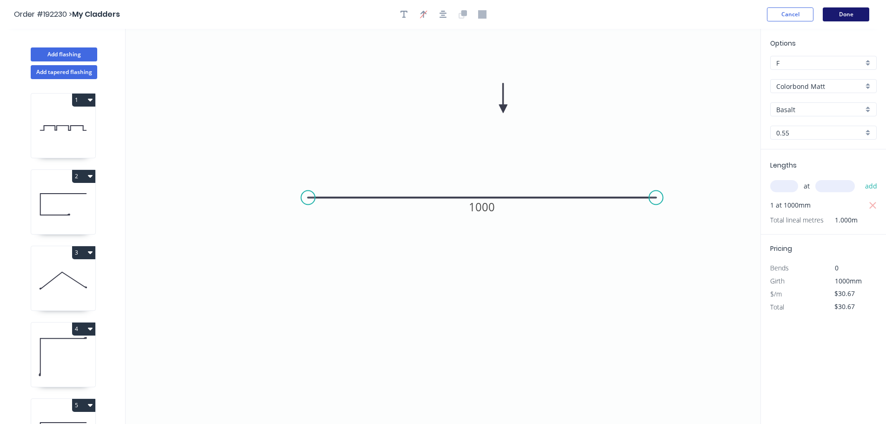
click at [848, 11] on button "Done" at bounding box center [846, 14] width 47 height 14
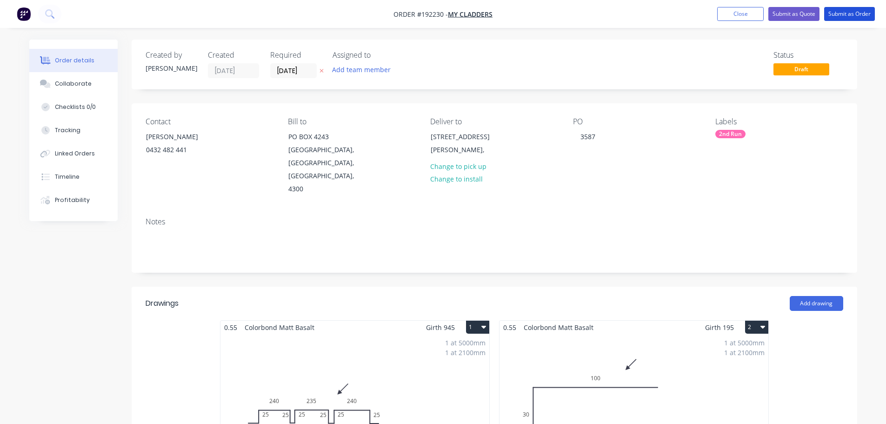
click at [848, 11] on button "Submit as Order" at bounding box center [849, 14] width 51 height 14
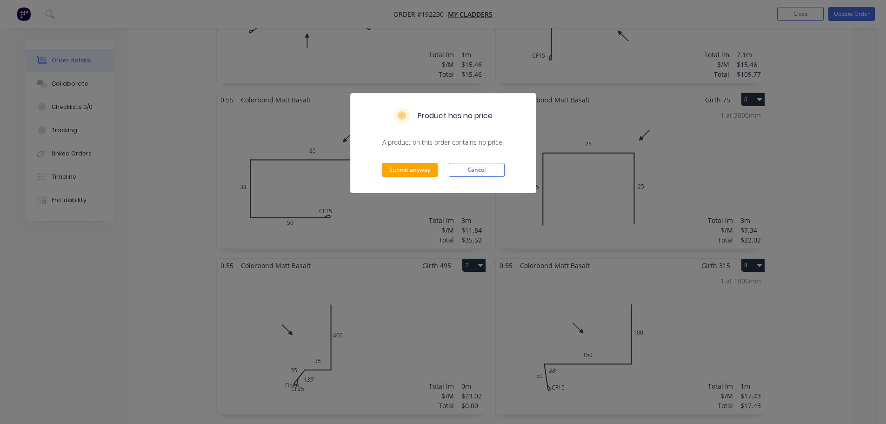
scroll to position [558, 0]
click at [478, 169] on button "Cancel" at bounding box center [477, 170] width 56 height 14
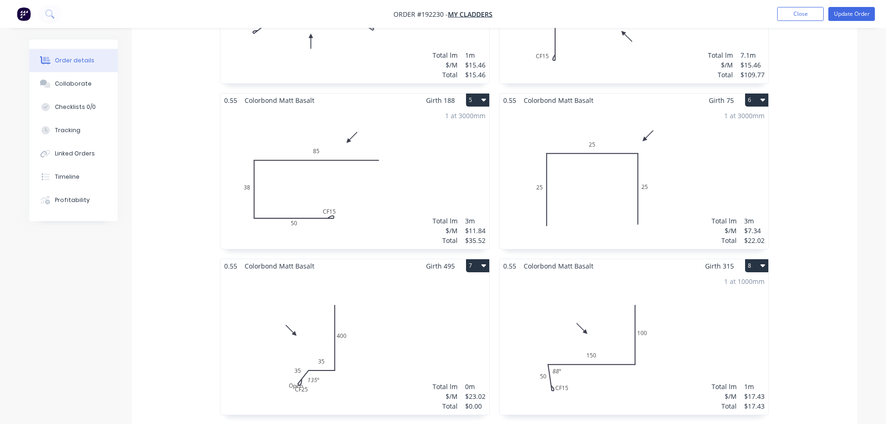
click at [359, 318] on div "Total lm $/M Total 0m $23.02 $0.00" at bounding box center [354, 344] width 269 height 142
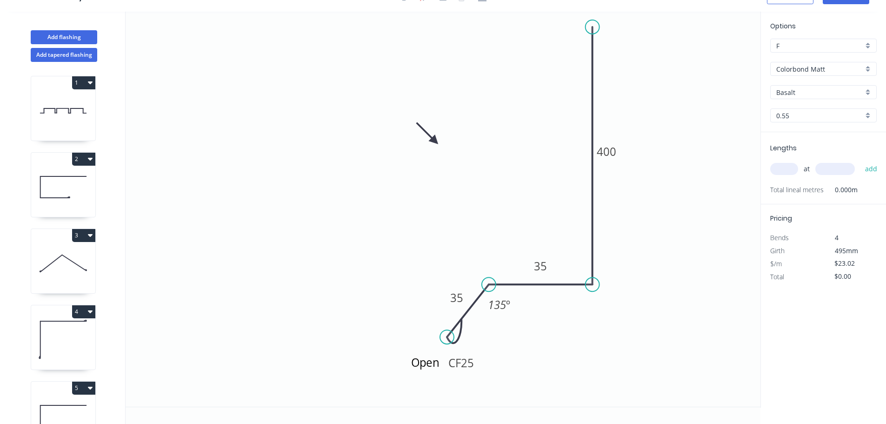
scroll to position [17, 0]
click at [482, 359] on textarea "Open" at bounding box center [446, 370] width 75 height 34
drag, startPoint x: 476, startPoint y: 359, endPoint x: 500, endPoint y: 335, distance: 34.2
click at [500, 335] on rect at bounding box center [485, 338] width 37 height 19
click at [443, 367] on textarea "Open" at bounding box center [446, 370] width 75 height 34
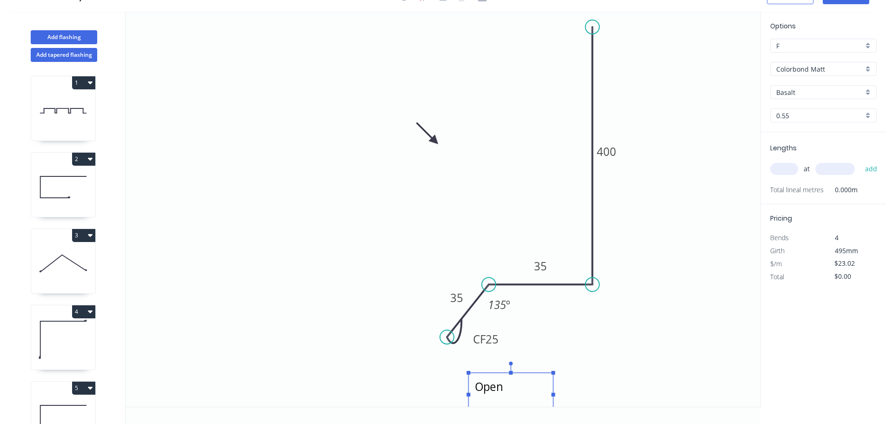
drag, startPoint x: 408, startPoint y: 361, endPoint x: 472, endPoint y: 386, distance: 68.1
click at [472, 386] on rect at bounding box center [510, 394] width 85 height 44
click at [507, 386] on textarea "Open" at bounding box center [510, 394] width 75 height 34
click at [646, 328] on icon "Open Crush CF 25 35 35 400 135 º" at bounding box center [443, 209] width 635 height 395
click at [785, 166] on input "text" at bounding box center [784, 169] width 28 height 12
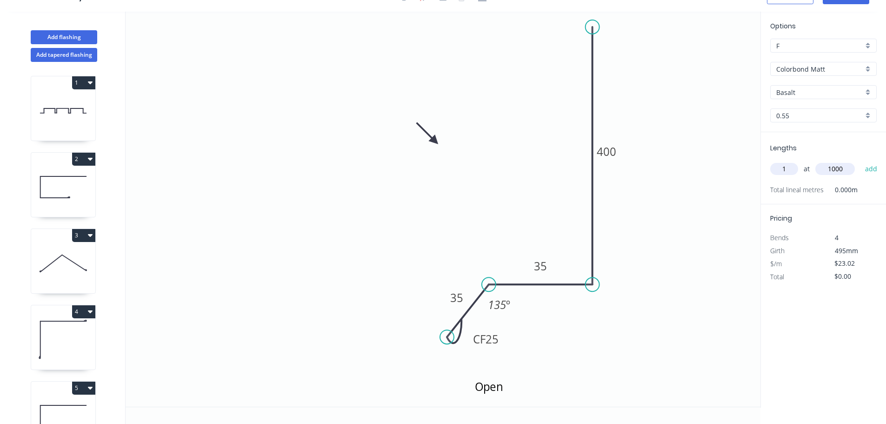
click at [860, 161] on button "add" at bounding box center [871, 169] width 22 height 16
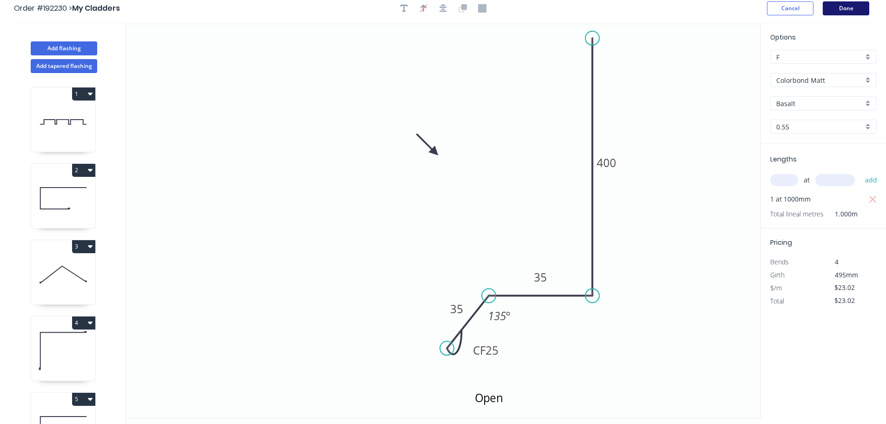
scroll to position [0, 0]
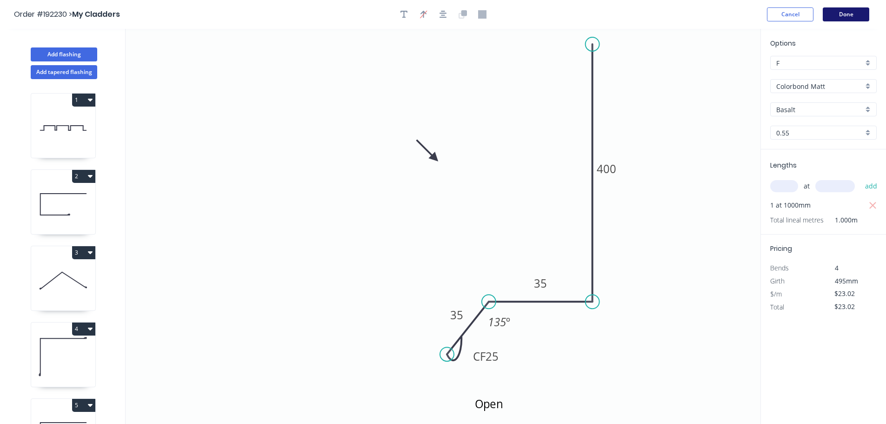
click at [851, 11] on button "Done" at bounding box center [846, 14] width 47 height 14
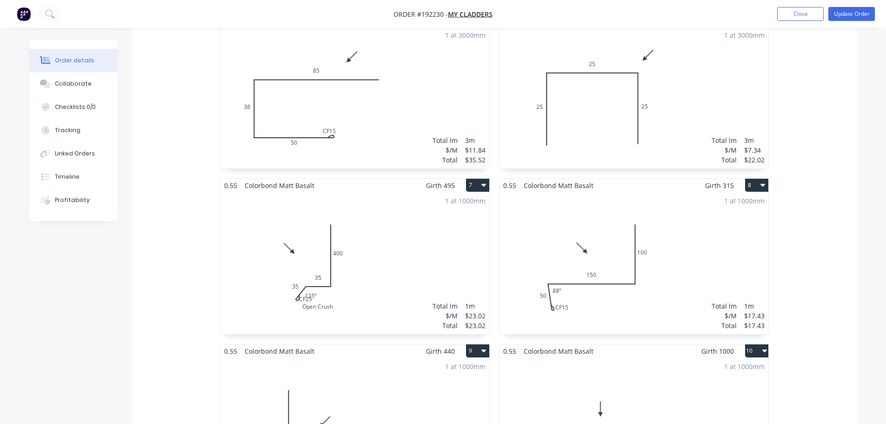
scroll to position [651, 0]
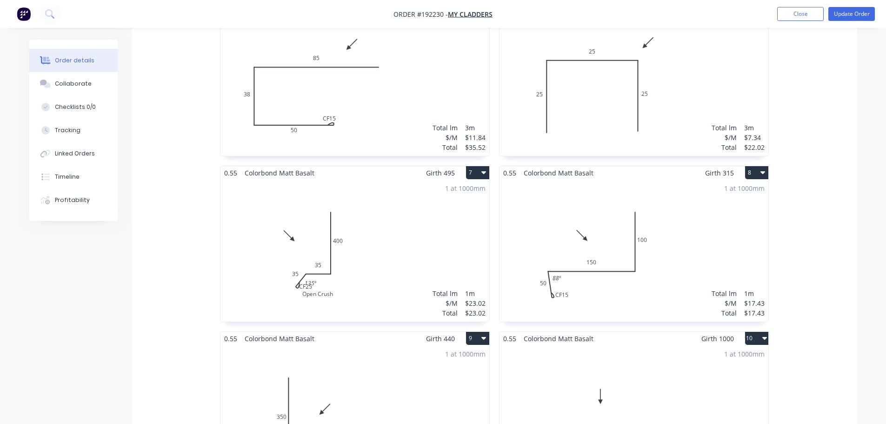
click at [369, 250] on div "1 at 1000mm Total lm $/M Total 1m $23.02 $23.02" at bounding box center [354, 251] width 269 height 142
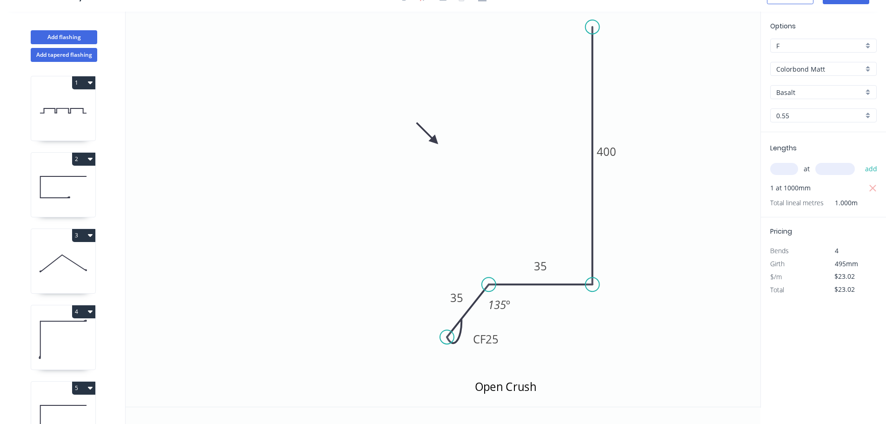
scroll to position [17, 0]
drag, startPoint x: 469, startPoint y: 339, endPoint x: 412, endPoint y: 366, distance: 63.4
click at [410, 368] on rect at bounding box center [426, 368] width 37 height 19
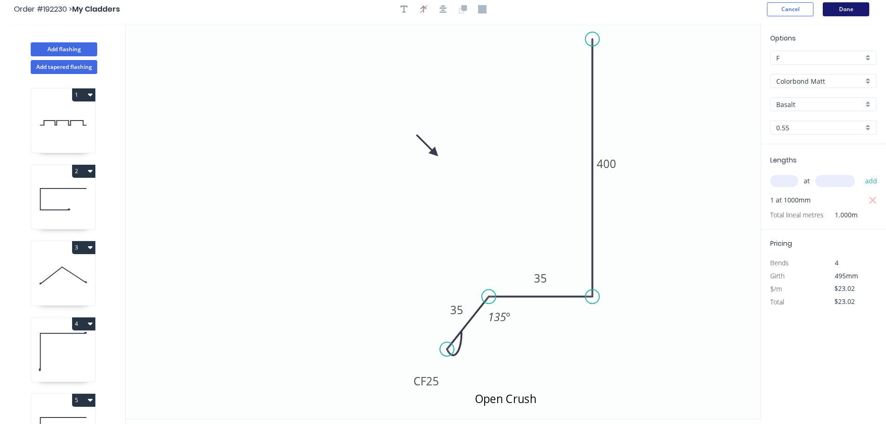
scroll to position [0, 0]
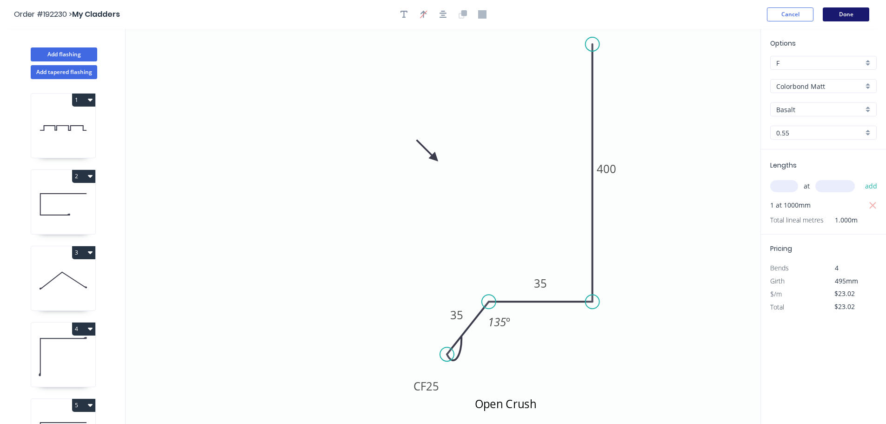
click at [855, 16] on button "Done" at bounding box center [846, 14] width 47 height 14
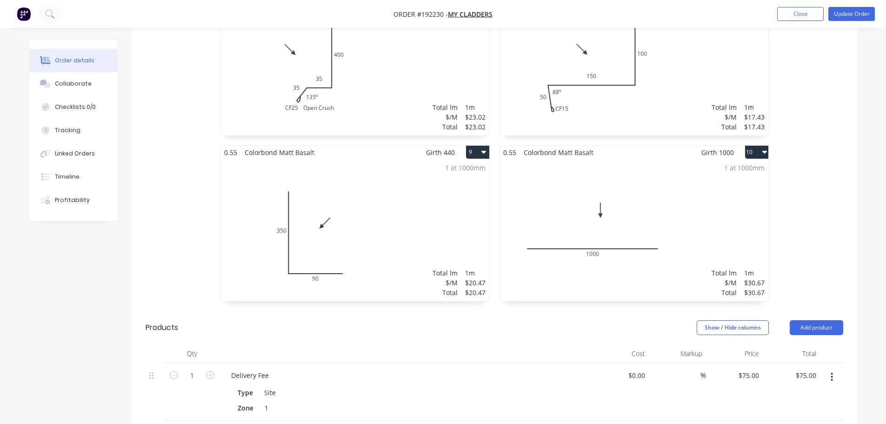
scroll to position [558, 0]
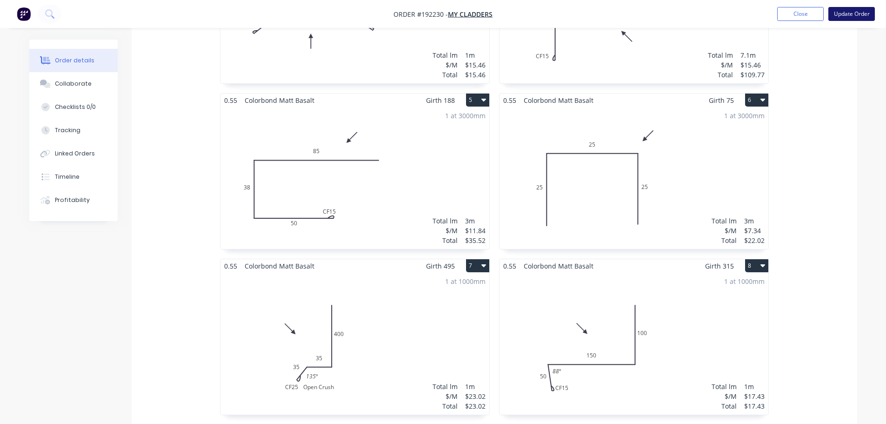
click at [856, 15] on button "Update Order" at bounding box center [851, 14] width 47 height 14
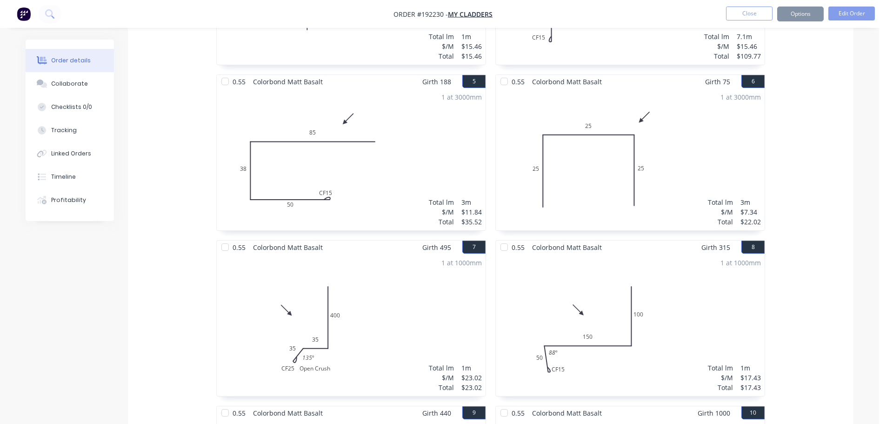
scroll to position [0, 0]
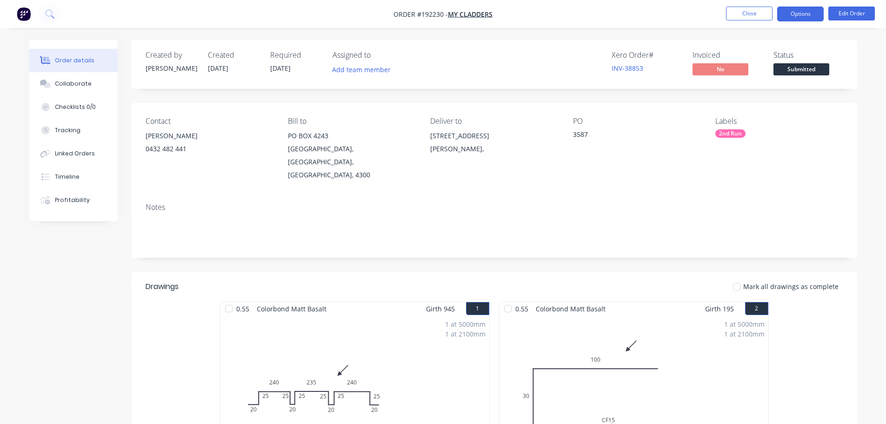
click at [800, 17] on button "Options" at bounding box center [800, 14] width 47 height 15
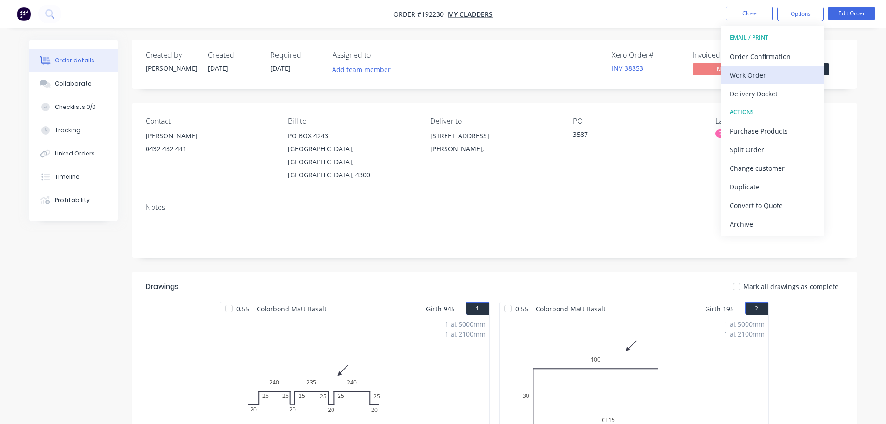
click at [758, 82] on button "Work Order" at bounding box center [772, 75] width 102 height 19
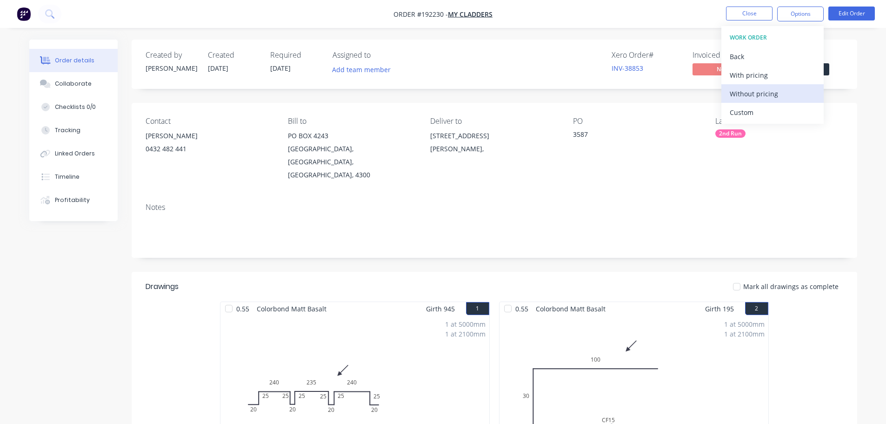
click at [750, 89] on div "Without pricing" at bounding box center [773, 93] width 86 height 13
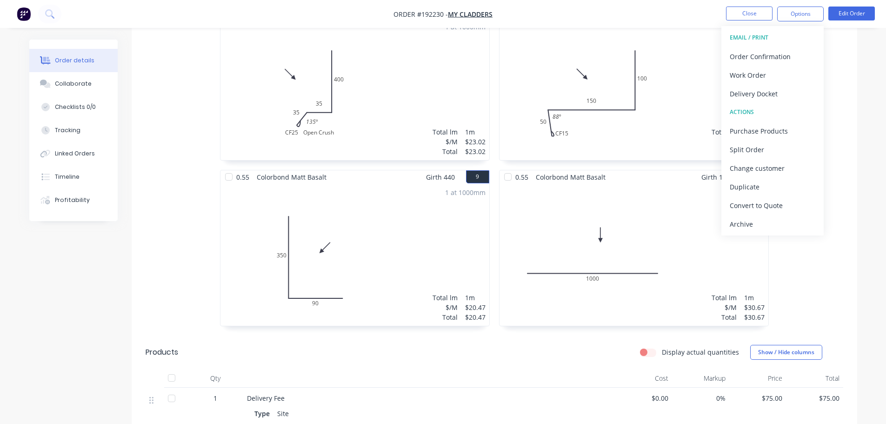
scroll to position [791, 0]
click at [754, 13] on button "Close" at bounding box center [749, 14] width 47 height 14
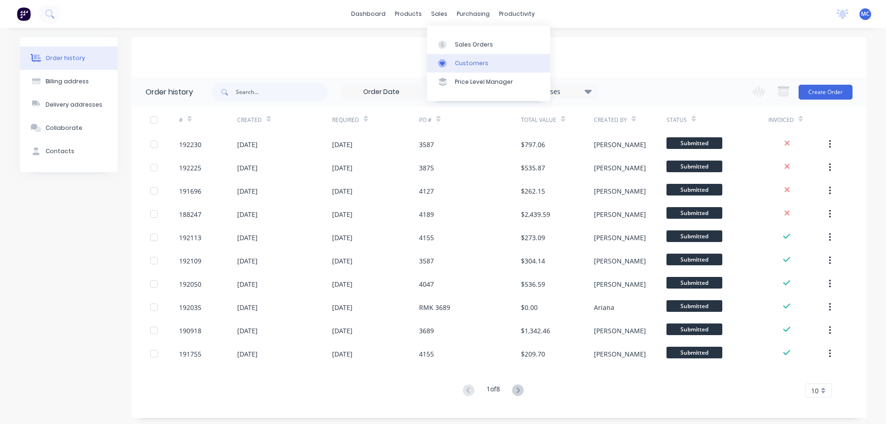
click at [467, 60] on div "Customers" at bounding box center [471, 63] width 33 height 8
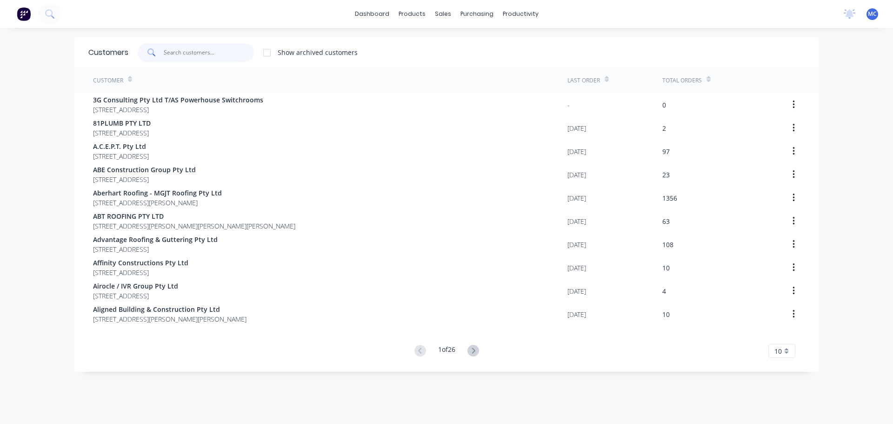
click at [186, 51] on input "text" at bounding box center [209, 52] width 91 height 19
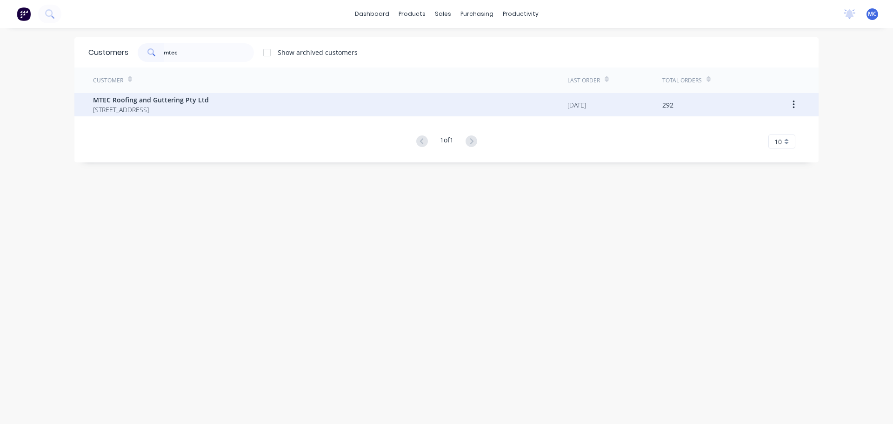
click at [137, 97] on span "MTEC Roofing and Guttering Pty Ltd" at bounding box center [151, 100] width 116 height 10
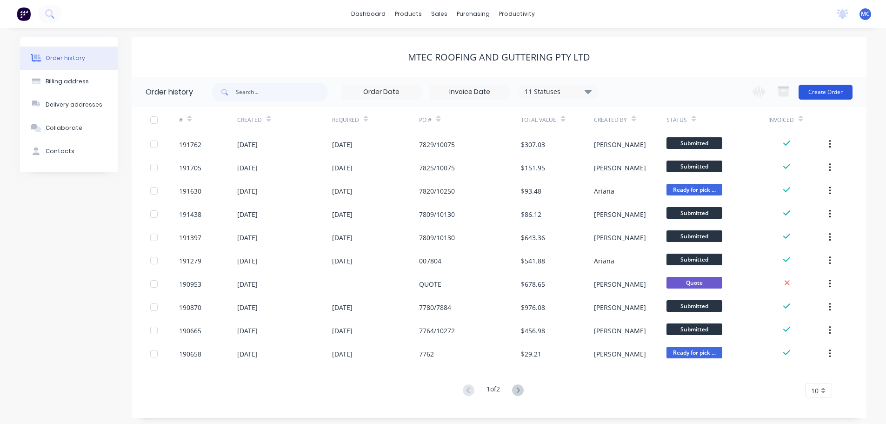
click at [822, 90] on button "Create Order" at bounding box center [825, 92] width 54 height 15
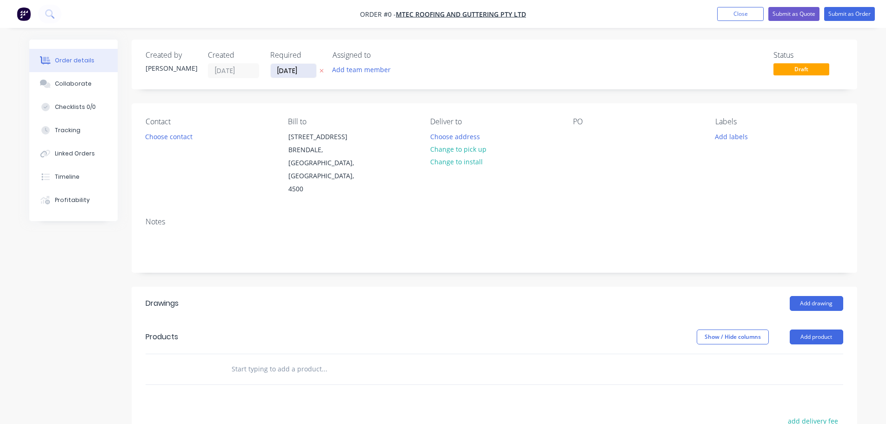
click at [296, 72] on input "[DATE]" at bounding box center [294, 71] width 46 height 14
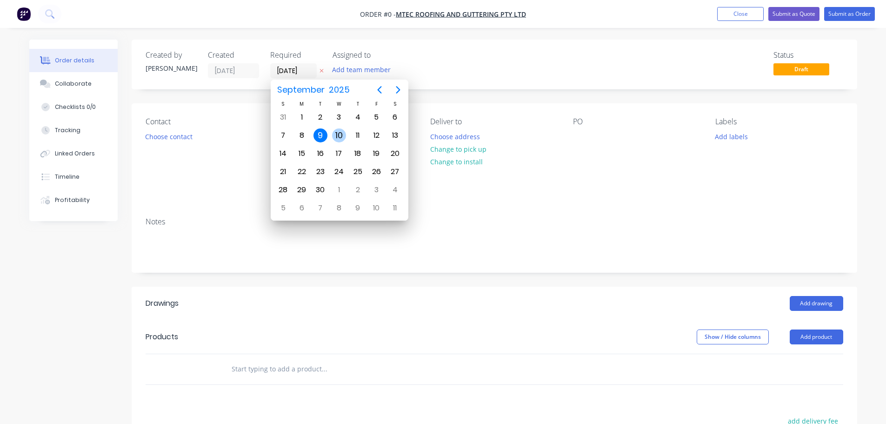
click at [339, 133] on div "10" at bounding box center [339, 135] width 14 height 14
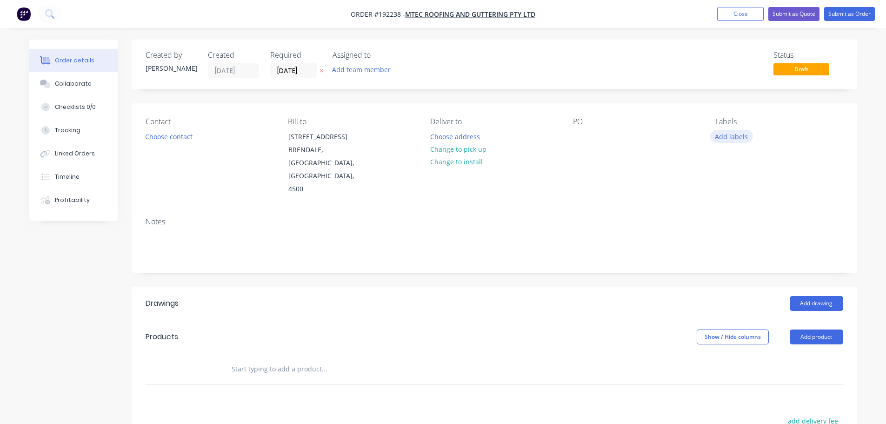
click at [735, 137] on button "Add labels" at bounding box center [731, 136] width 43 height 13
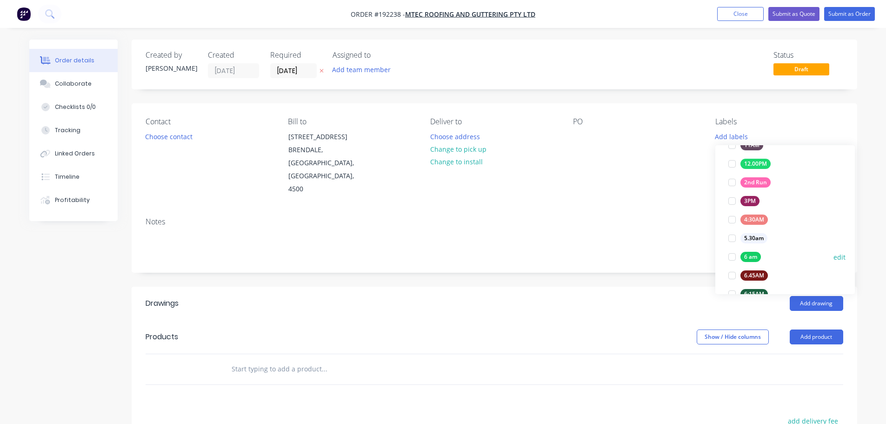
scroll to position [186, 0]
click at [730, 255] on div at bounding box center [732, 256] width 19 height 19
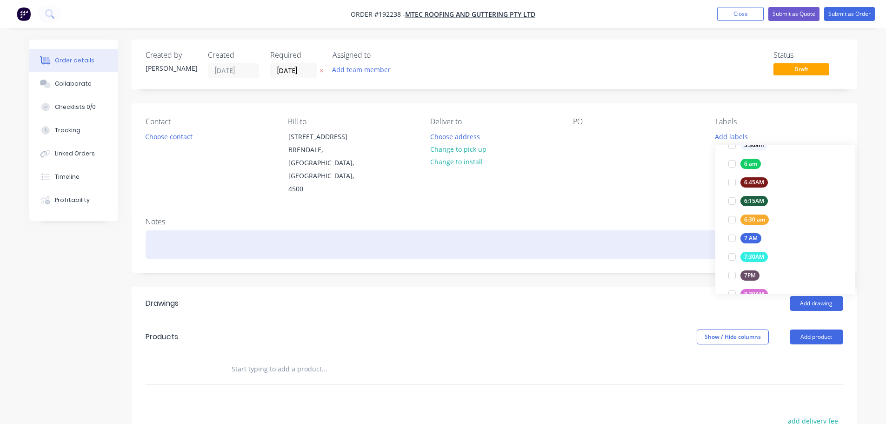
scroll to position [0, 0]
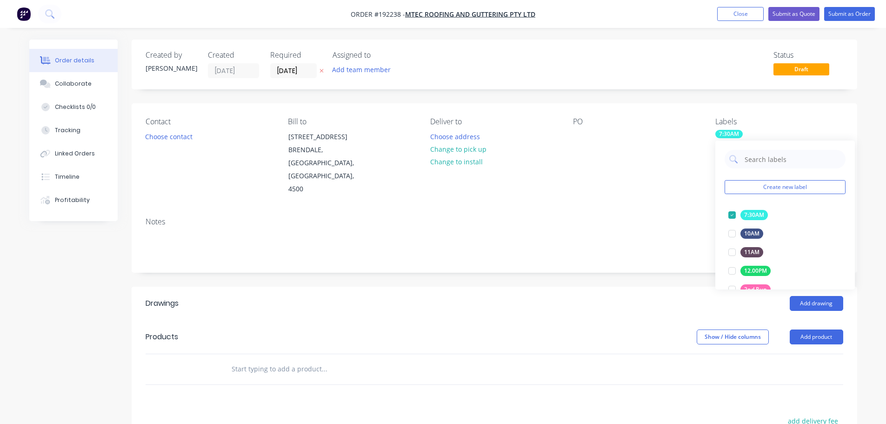
click at [665, 189] on div "Contact Choose contact Bill to UNIT 5 21 DEAKIN STREET BRENDALE, Queensland, Au…" at bounding box center [494, 156] width 725 height 106
click at [815, 329] on button "Add product" at bounding box center [816, 336] width 53 height 15
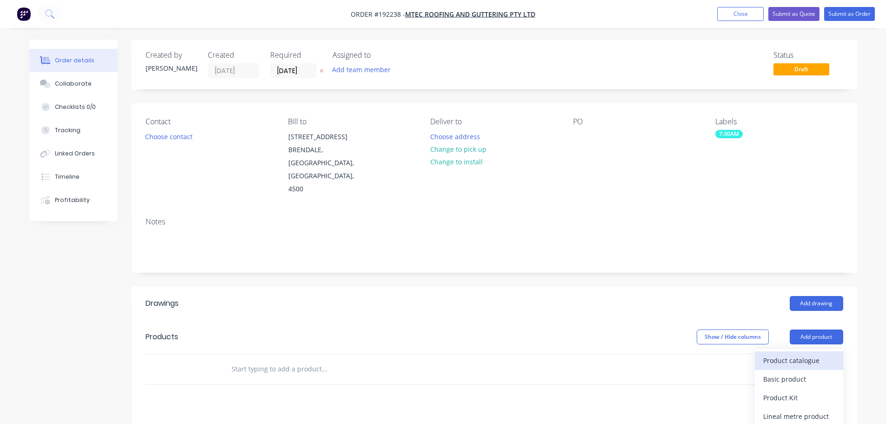
click at [798, 353] on div "Product catalogue" at bounding box center [799, 359] width 72 height 13
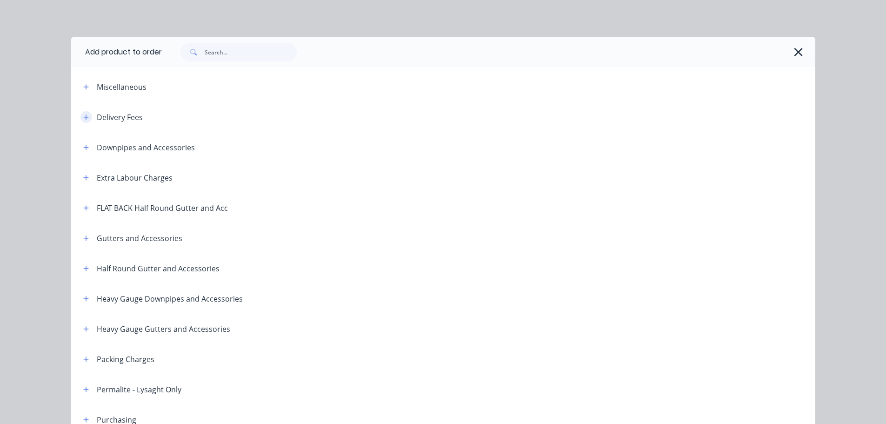
click at [83, 119] on icon "button" at bounding box center [86, 117] width 6 height 7
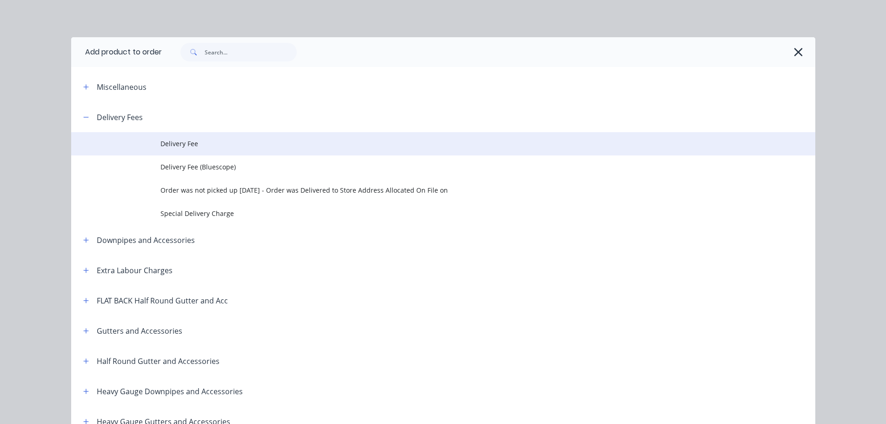
click at [187, 144] on span "Delivery Fee" at bounding box center [422, 144] width 524 height 10
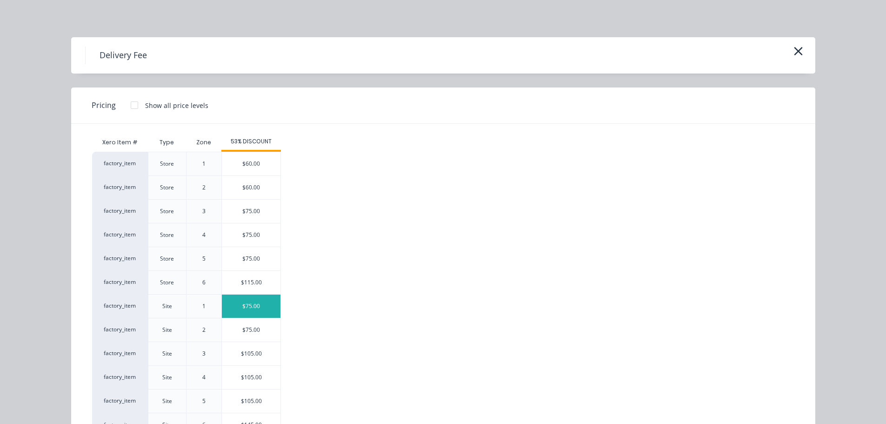
click at [249, 305] on div "$75.00" at bounding box center [251, 305] width 59 height 23
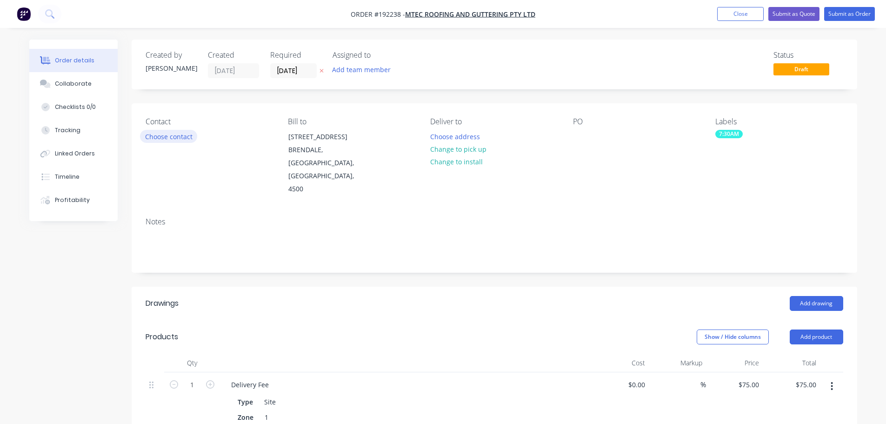
click at [172, 140] on button "Choose contact" at bounding box center [168, 136] width 57 height 13
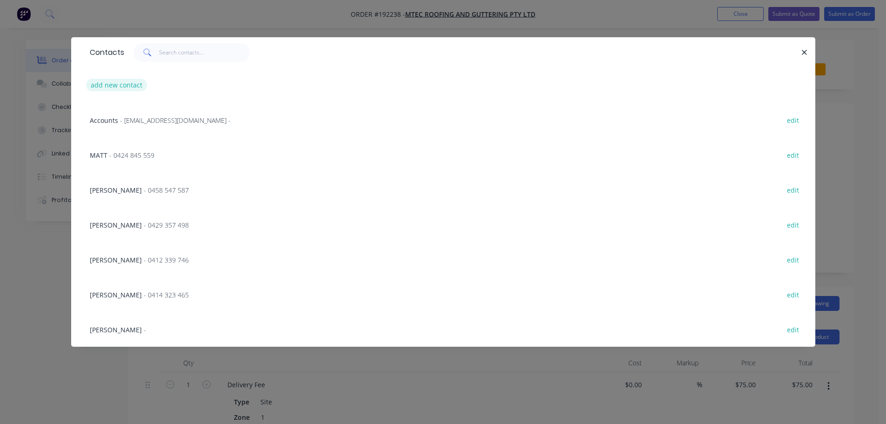
click at [113, 85] on button "add new contact" at bounding box center [116, 85] width 61 height 13
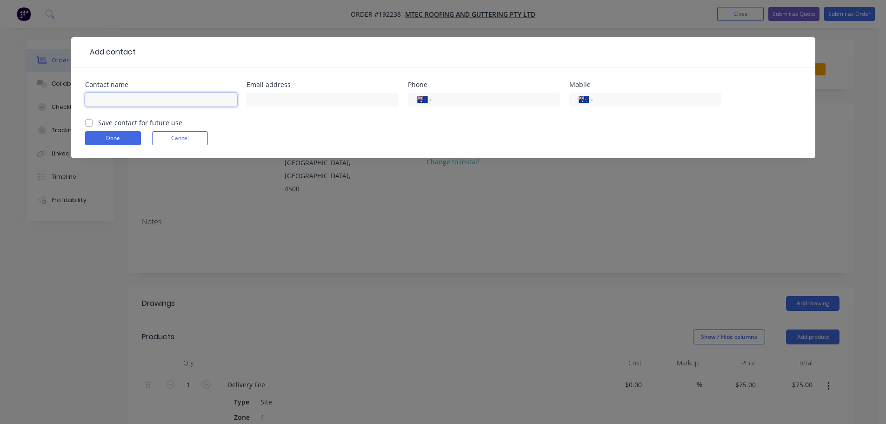
click at [113, 97] on input "text" at bounding box center [161, 100] width 152 height 14
click button "Done" at bounding box center [113, 138] width 56 height 14
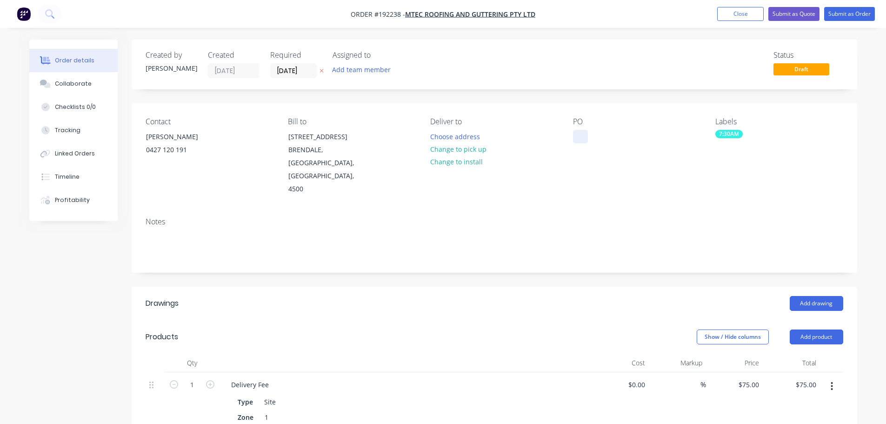
click at [581, 136] on div at bounding box center [580, 136] width 15 height 13
click at [817, 296] on button "Add drawing" at bounding box center [816, 303] width 53 height 15
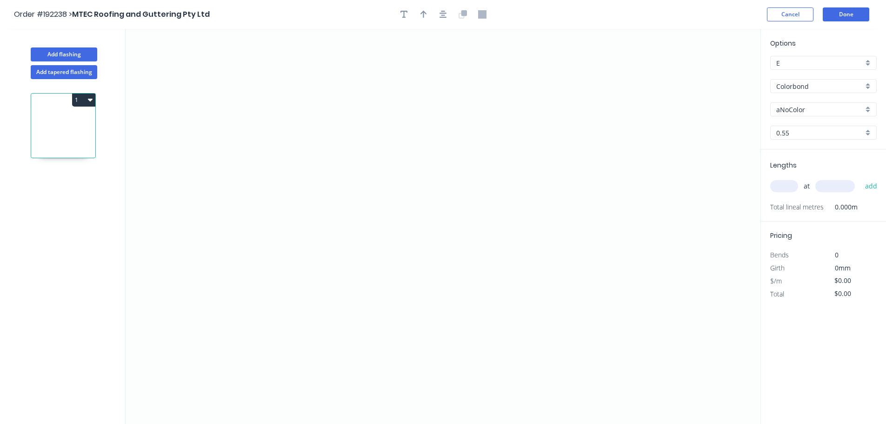
click at [801, 108] on input "aNoColor" at bounding box center [819, 110] width 87 height 10
click at [785, 193] on div "Dune" at bounding box center [824, 194] width 106 height 16
click at [785, 184] on input "text" at bounding box center [784, 186] width 28 height 12
click at [860, 178] on button "add" at bounding box center [871, 186] width 22 height 16
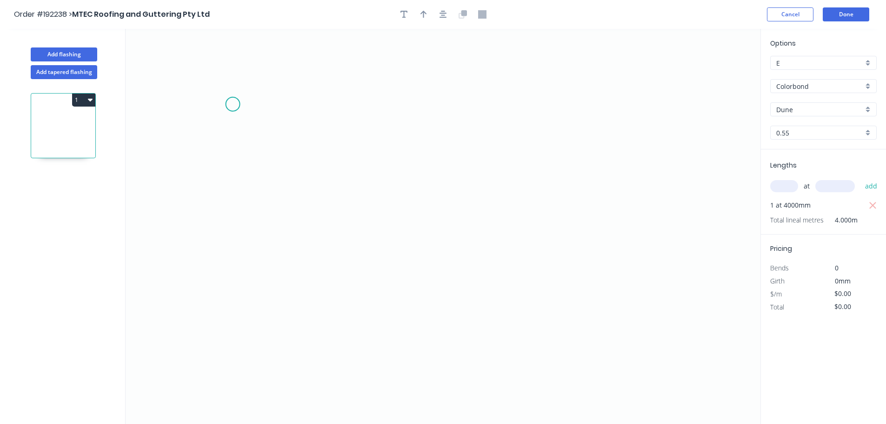
click at [233, 105] on icon "0" at bounding box center [443, 226] width 635 height 395
click at [308, 201] on icon "0" at bounding box center [443, 226] width 635 height 395
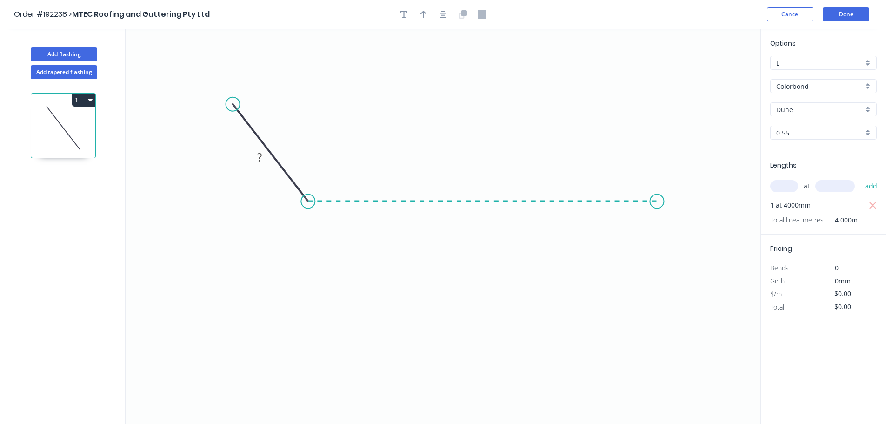
click at [658, 213] on icon "0 ?" at bounding box center [443, 226] width 635 height 395
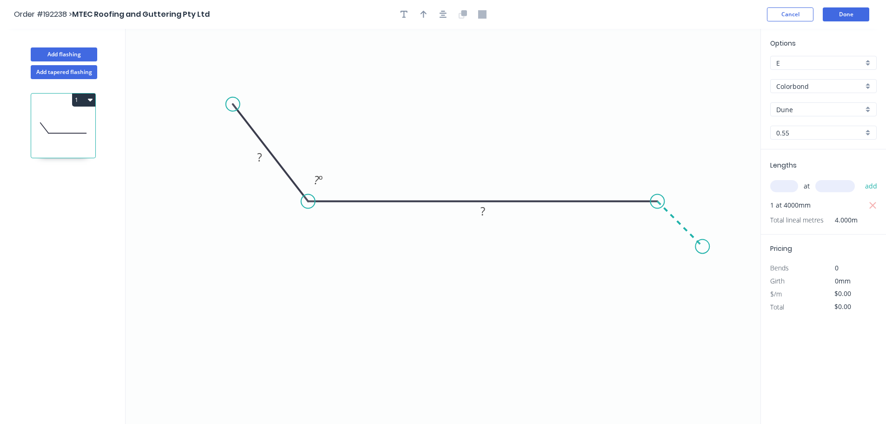
click at [703, 247] on icon "0 ? ? ? º" at bounding box center [443, 226] width 635 height 395
click at [257, 158] on tspan "?" at bounding box center [259, 156] width 5 height 15
click at [62, 52] on button "Add flashing" at bounding box center [64, 54] width 66 height 14
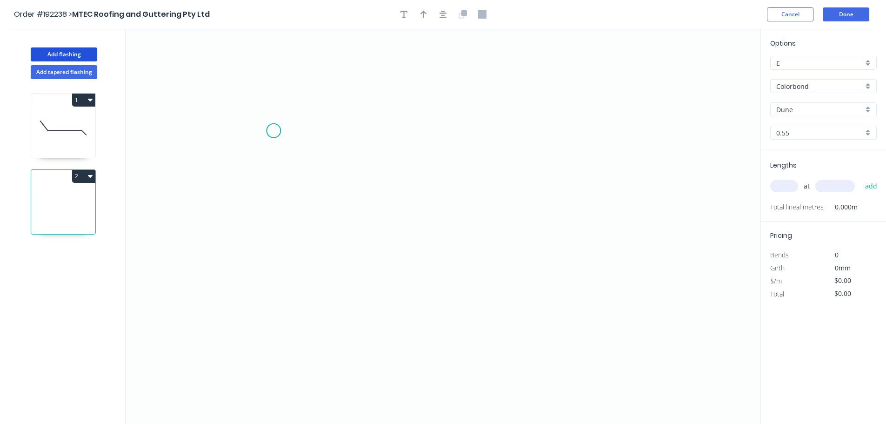
click at [273, 131] on icon "0" at bounding box center [443, 226] width 635 height 395
drag, startPoint x: 274, startPoint y: 241, endPoint x: 356, endPoint y: 239, distance: 81.9
click at [276, 242] on icon "0" at bounding box center [443, 226] width 635 height 395
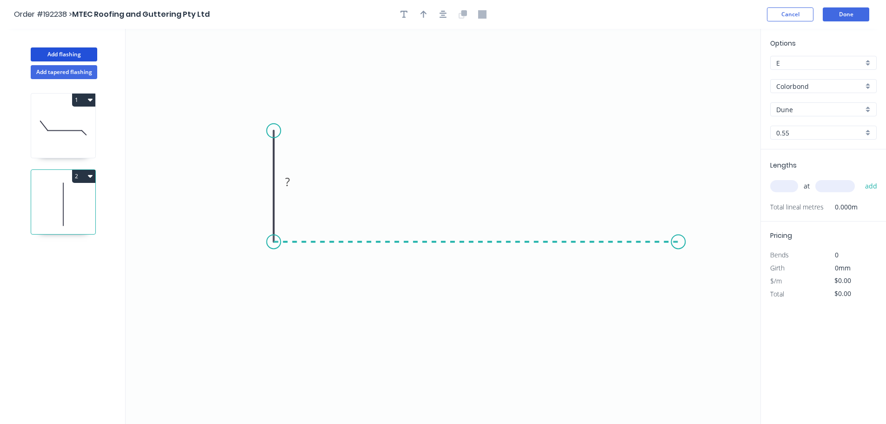
click at [678, 241] on icon "0 ?" at bounding box center [443, 226] width 635 height 395
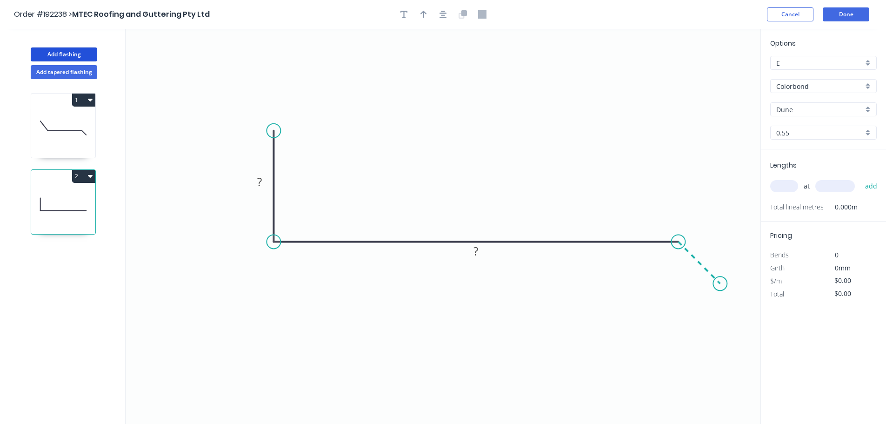
click at [720, 279] on icon "0 ? ?" at bounding box center [443, 226] width 635 height 395
click at [720, 279] on circle at bounding box center [720, 283] width 14 height 14
click at [52, 116] on icon at bounding box center [63, 128] width 64 height 60
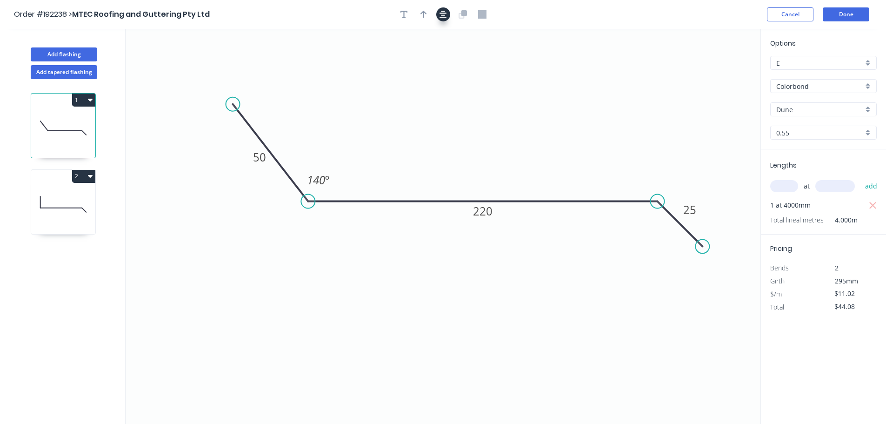
click at [422, 13] on icon "button" at bounding box center [423, 14] width 7 height 7
click at [714, 73] on icon at bounding box center [713, 65] width 8 height 30
drag, startPoint x: 714, startPoint y: 73, endPoint x: 453, endPoint y: 114, distance: 264.6
click at [453, 114] on icon at bounding box center [460, 106] width 27 height 27
click at [59, 199] on icon at bounding box center [63, 204] width 64 height 60
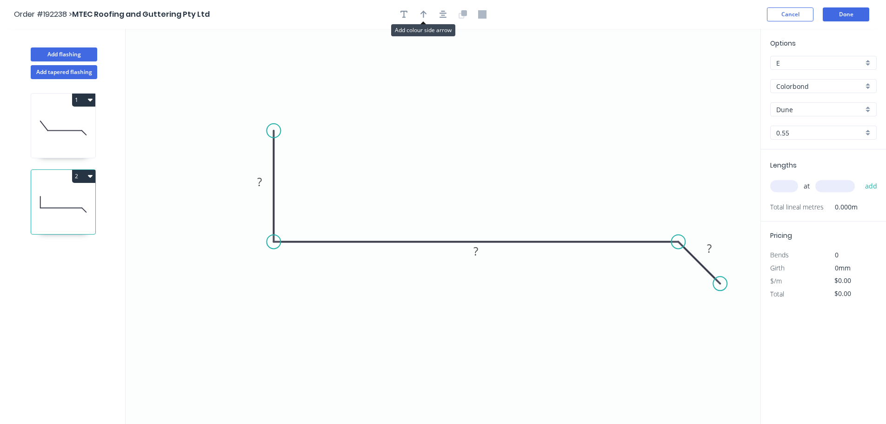
drag, startPoint x: 426, startPoint y: 13, endPoint x: 461, endPoint y: 33, distance: 40.6
click at [425, 13] on icon "button" at bounding box center [423, 14] width 7 height 7
click at [714, 72] on icon at bounding box center [713, 65] width 8 height 30
drag, startPoint x: 714, startPoint y: 72, endPoint x: 444, endPoint y: 143, distance: 279.5
click at [479, 135] on icon at bounding box center [488, 126] width 27 height 27
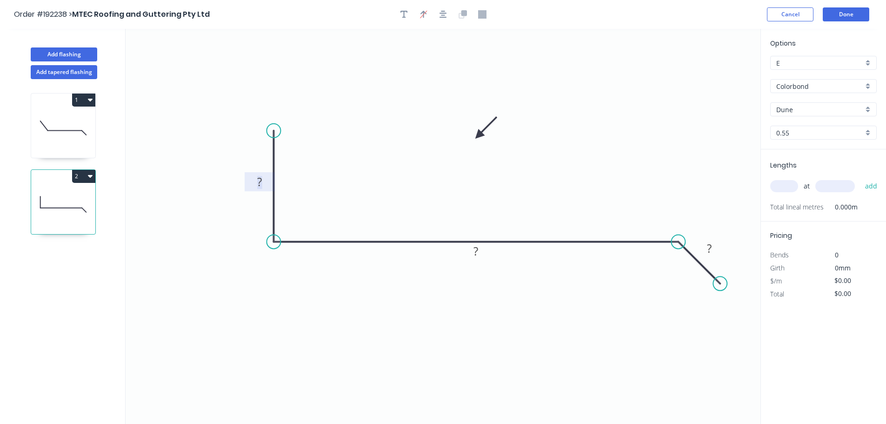
click at [260, 181] on tspan "?" at bounding box center [259, 181] width 5 height 15
click at [791, 186] on input "text" at bounding box center [784, 186] width 28 height 12
click at [860, 178] on button "add" at bounding box center [871, 186] width 22 height 16
click at [90, 177] on icon "button" at bounding box center [90, 176] width 5 height 3
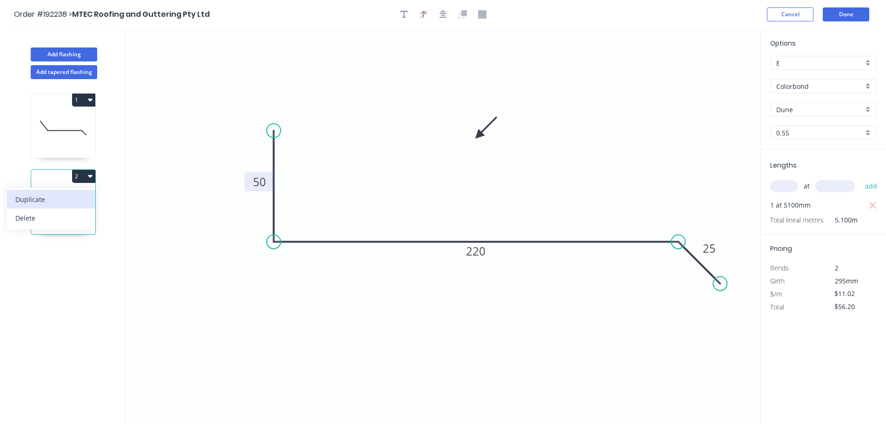
click at [23, 203] on div "Duplicate" at bounding box center [51, 199] width 72 height 13
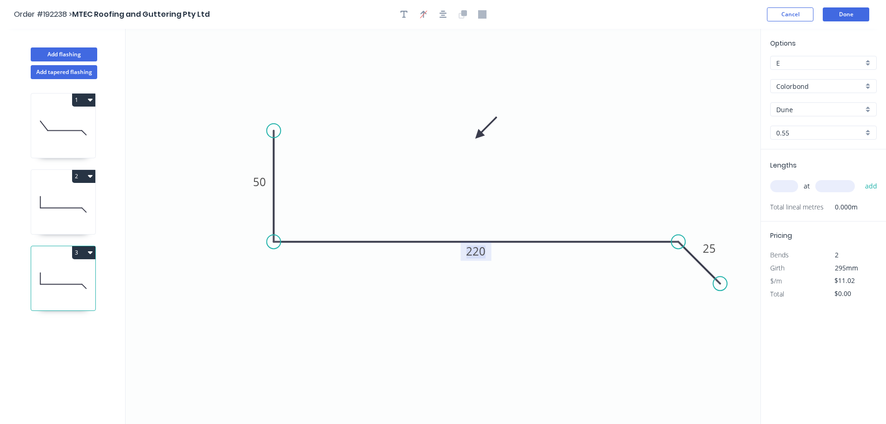
click at [479, 250] on tspan "220" at bounding box center [476, 250] width 20 height 15
click at [785, 180] on div "at add" at bounding box center [824, 186] width 108 height 16
click at [785, 186] on input "text" at bounding box center [784, 186] width 28 height 12
click at [860, 178] on button "add" at bounding box center [871, 186] width 22 height 16
click at [64, 117] on icon at bounding box center [63, 128] width 64 height 60
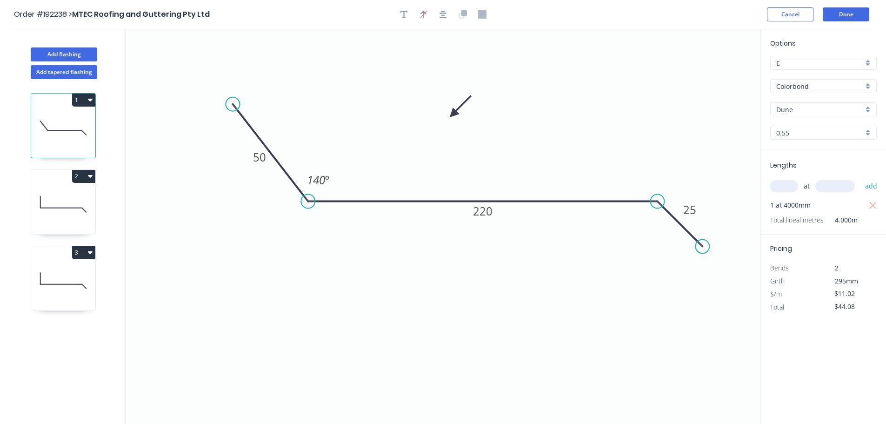
click at [787, 187] on input "text" at bounding box center [784, 186] width 28 height 12
click at [860, 178] on button "add" at bounding box center [871, 186] width 22 height 16
click at [56, 193] on icon at bounding box center [63, 204] width 64 height 60
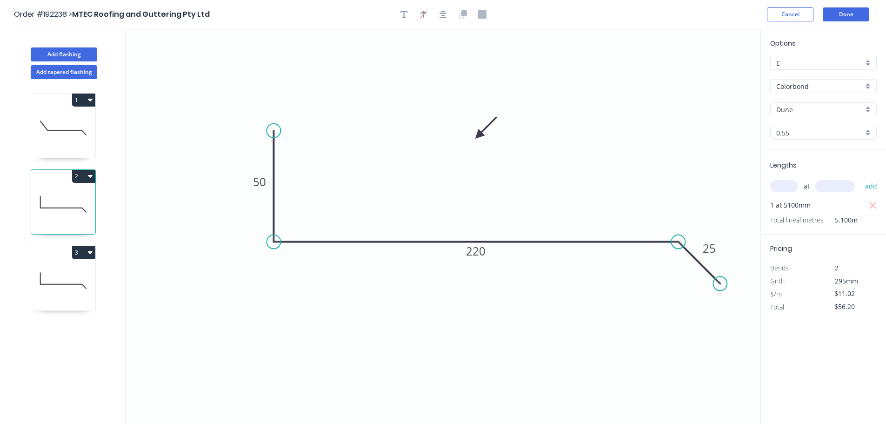
click at [60, 285] on icon at bounding box center [63, 281] width 64 height 60
click at [62, 119] on icon at bounding box center [63, 128] width 64 height 60
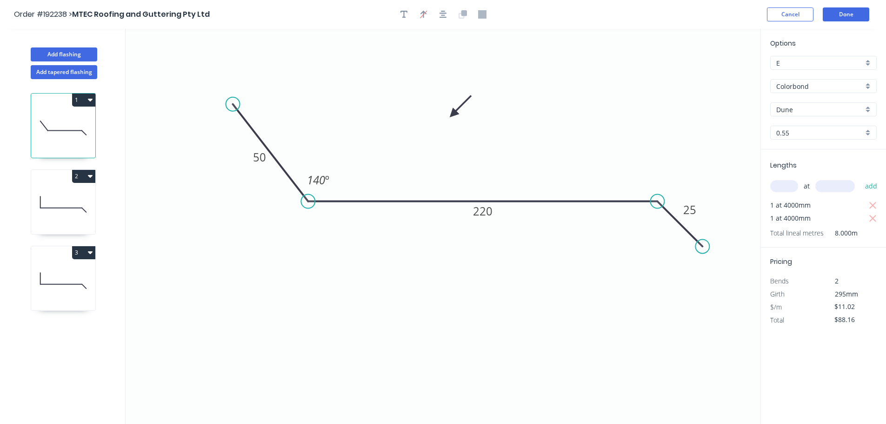
click at [59, 263] on icon at bounding box center [63, 281] width 64 height 60
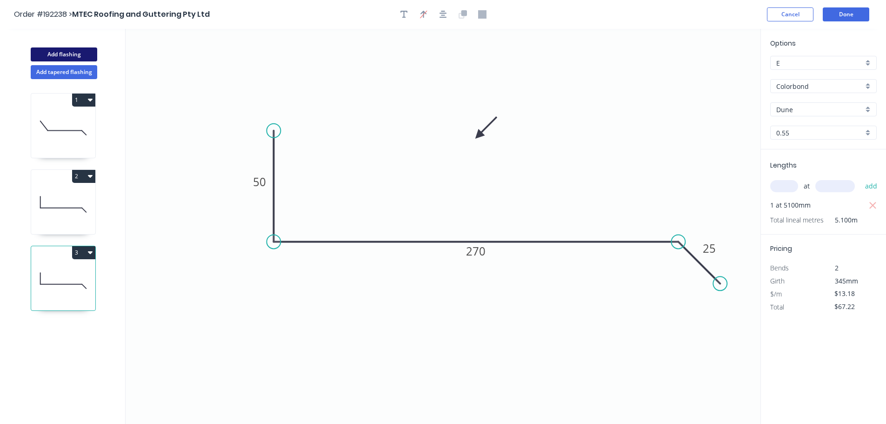
click at [48, 51] on button "Add flashing" at bounding box center [64, 54] width 66 height 14
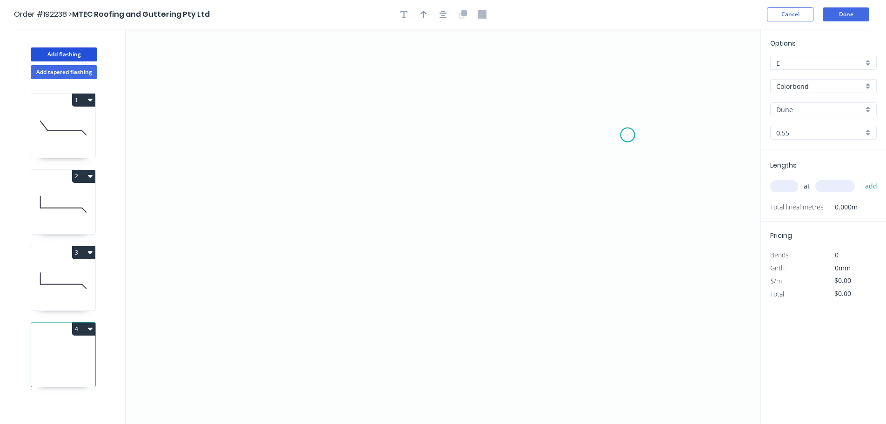
drag, startPoint x: 628, startPoint y: 135, endPoint x: 611, endPoint y: 112, distance: 28.3
click at [628, 134] on icon "0" at bounding box center [443, 226] width 635 height 395
click at [582, 85] on icon "0" at bounding box center [443, 226] width 635 height 395
click at [257, 83] on icon "0 ?" at bounding box center [443, 226] width 635 height 395
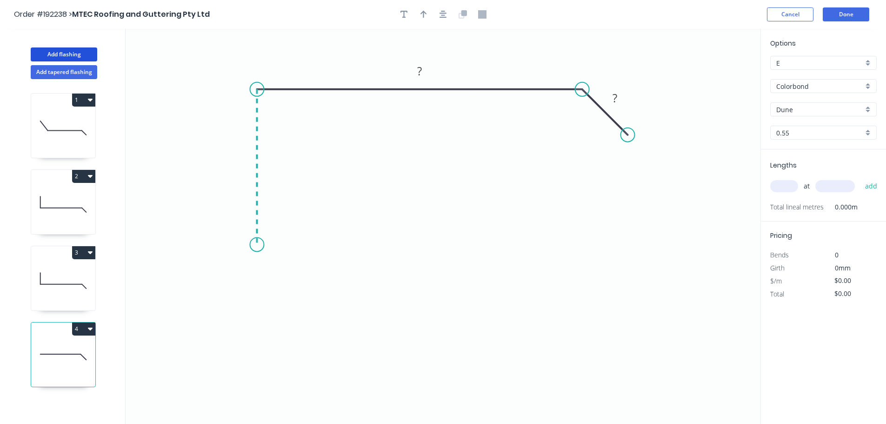
click at [259, 245] on icon "0 ? ?" at bounding box center [443, 226] width 635 height 395
click at [231, 271] on icon "0 ? ? ?" at bounding box center [443, 226] width 635 height 395
click at [259, 300] on icon "0 ? ? ? ?" at bounding box center [443, 226] width 635 height 395
click at [259, 300] on circle at bounding box center [260, 298] width 14 height 14
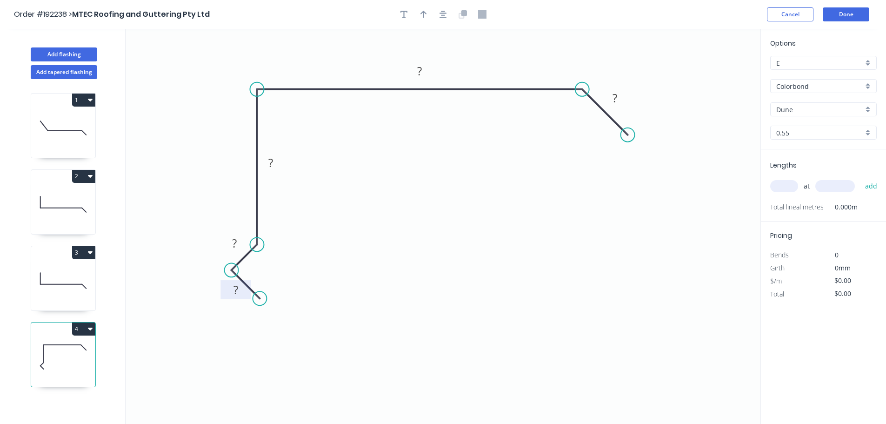
click at [236, 287] on tspan "?" at bounding box center [235, 289] width 5 height 15
click at [418, 19] on div at bounding box center [443, 14] width 98 height 14
click at [422, 17] on icon "button" at bounding box center [423, 14] width 7 height 8
drag, startPoint x: 713, startPoint y: 73, endPoint x: 219, endPoint y: 113, distance: 496.4
click at [219, 113] on icon at bounding box center [219, 102] width 8 height 30
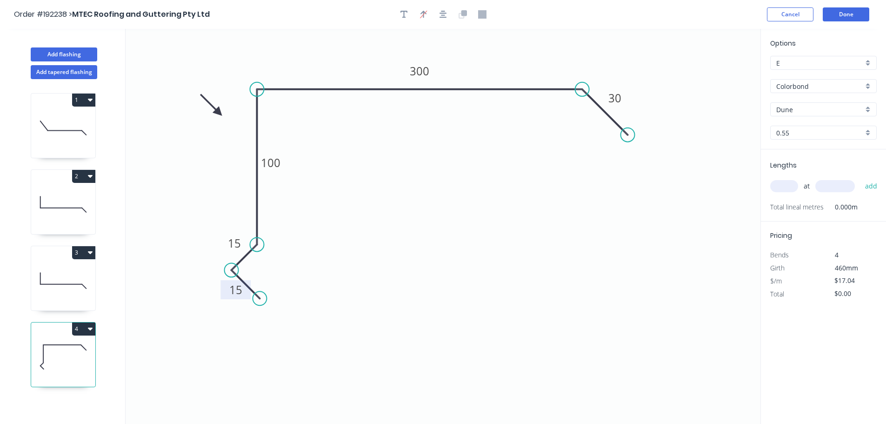
click at [789, 186] on input "text" at bounding box center [784, 186] width 28 height 12
click at [860, 178] on button "add" at bounding box center [871, 186] width 22 height 16
click at [91, 100] on icon "button" at bounding box center [90, 100] width 5 height 3
click at [34, 122] on div "Duplicate" at bounding box center [51, 122] width 72 height 13
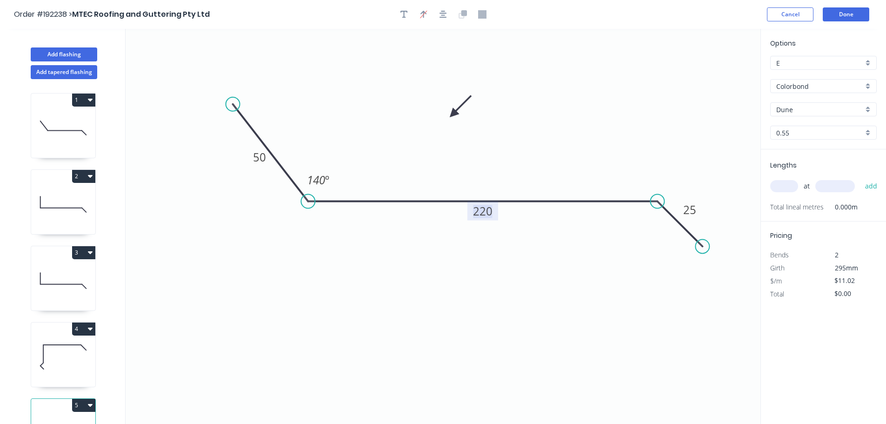
click at [485, 212] on tspan "220" at bounding box center [483, 210] width 20 height 15
click at [785, 186] on input "text" at bounding box center [784, 186] width 28 height 12
click at [860, 178] on button "add" at bounding box center [871, 186] width 22 height 16
click at [92, 252] on button "3" at bounding box center [83, 252] width 23 height 13
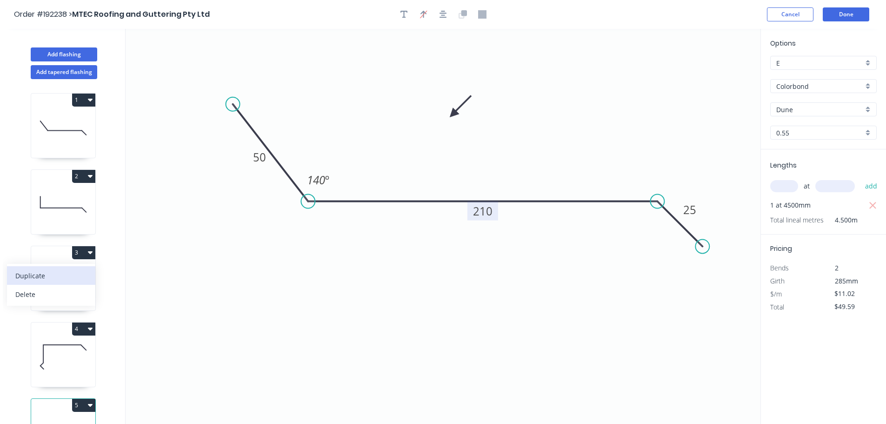
click at [47, 278] on div "Duplicate" at bounding box center [51, 275] width 72 height 13
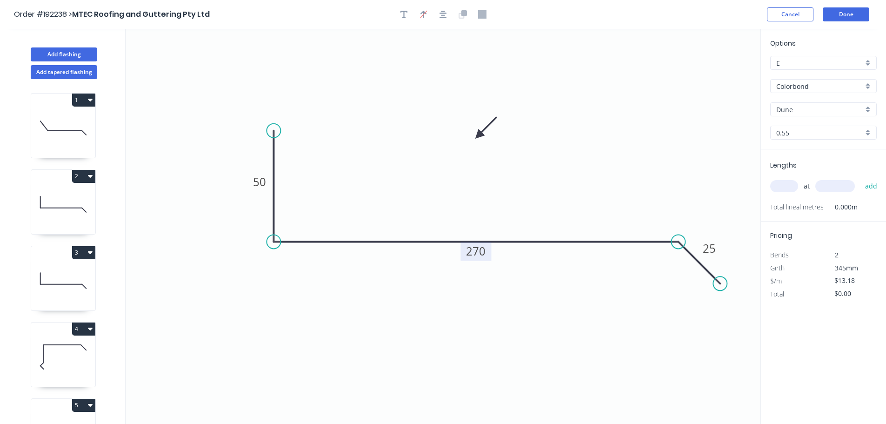
click at [476, 253] on tspan "270" at bounding box center [476, 250] width 20 height 15
click at [789, 185] on input "text" at bounding box center [784, 186] width 28 height 12
click at [860, 178] on button "add" at bounding box center [871, 186] width 22 height 16
click at [45, 197] on icon at bounding box center [63, 204] width 64 height 60
click at [781, 185] on input "text" at bounding box center [784, 186] width 28 height 12
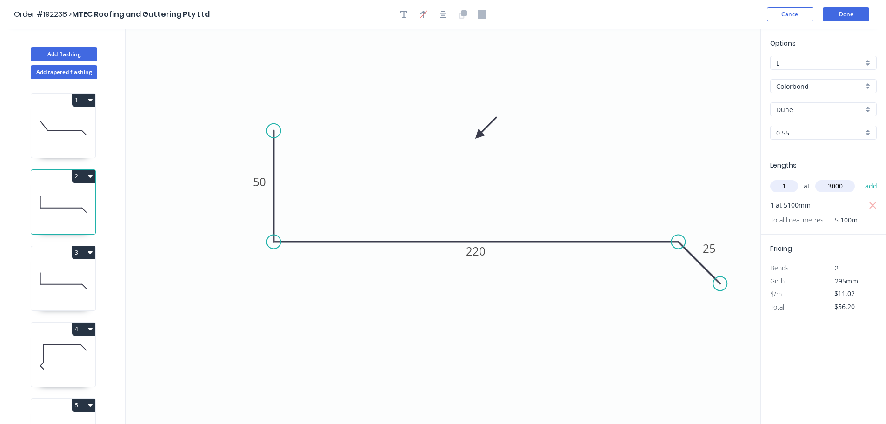
click at [860, 178] on button "add" at bounding box center [871, 186] width 22 height 16
click at [78, 52] on button "Add flashing" at bounding box center [64, 54] width 66 height 14
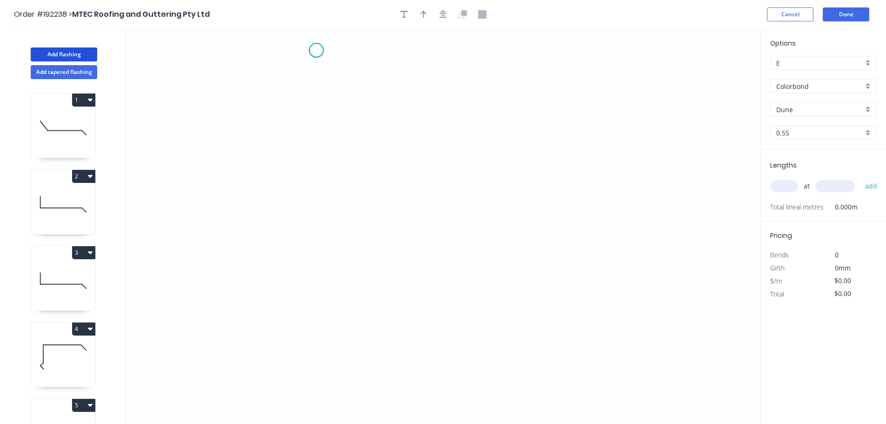
click at [316, 50] on icon "0" at bounding box center [443, 226] width 635 height 395
click at [320, 317] on icon "0" at bounding box center [443, 226] width 635 height 395
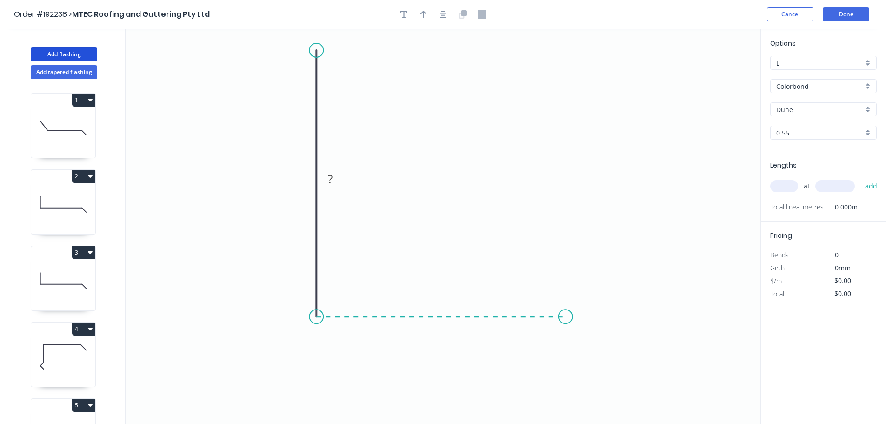
click at [565, 330] on icon "0 ?" at bounding box center [443, 226] width 635 height 395
click at [621, 368] on icon "0 ? ?" at bounding box center [443, 226] width 635 height 395
click at [621, 368] on circle at bounding box center [621, 372] width 14 height 14
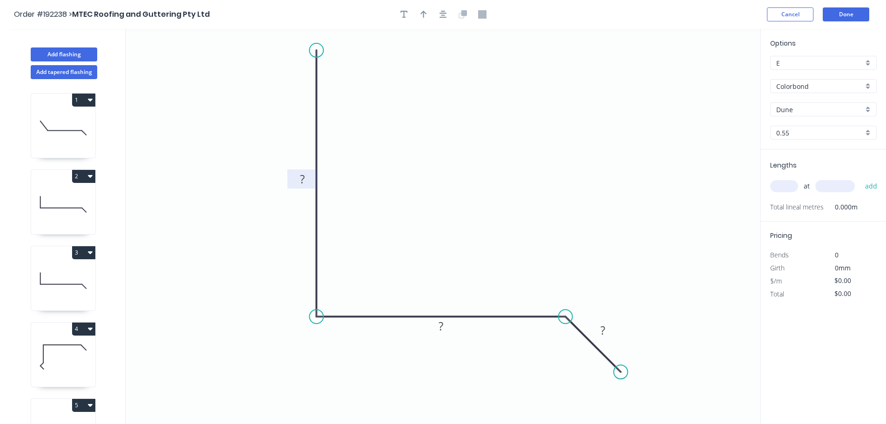
click at [303, 182] on tspan "?" at bounding box center [302, 178] width 5 height 15
click at [424, 13] on icon "button" at bounding box center [423, 14] width 7 height 8
click at [715, 73] on icon at bounding box center [713, 65] width 8 height 30
drag, startPoint x: 715, startPoint y: 73, endPoint x: 623, endPoint y: 188, distance: 147.6
click at [495, 166] on icon at bounding box center [501, 157] width 27 height 27
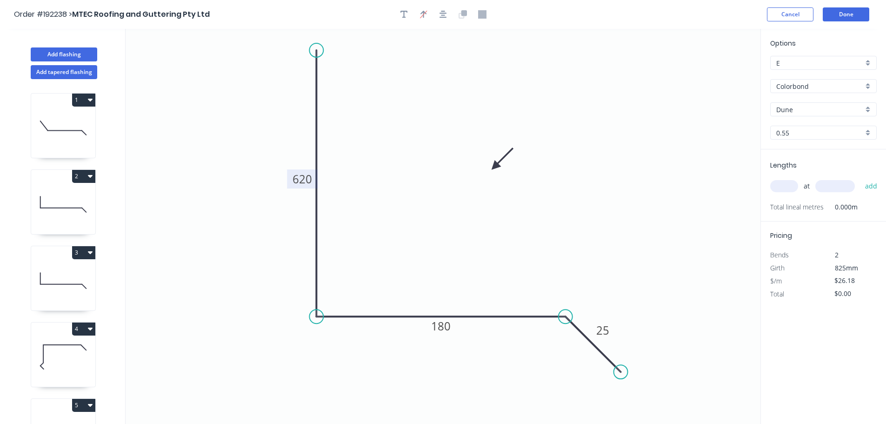
click at [781, 185] on input "text" at bounding box center [784, 186] width 28 height 12
click at [860, 178] on button "add" at bounding box center [871, 186] width 22 height 16
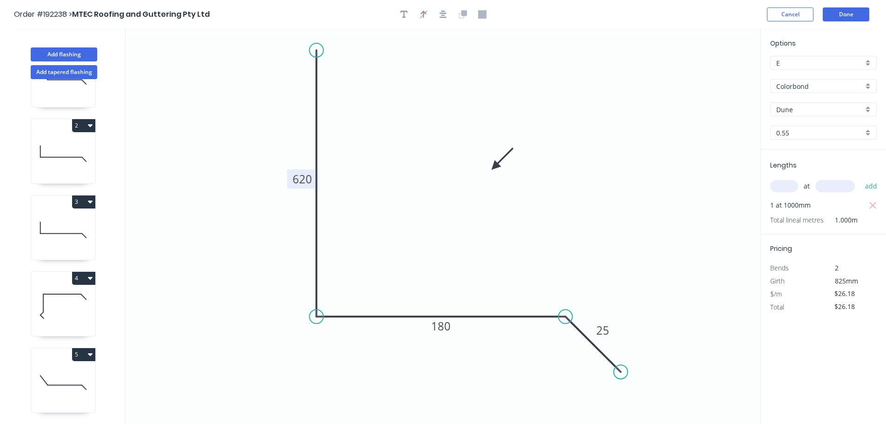
scroll to position [193, 0]
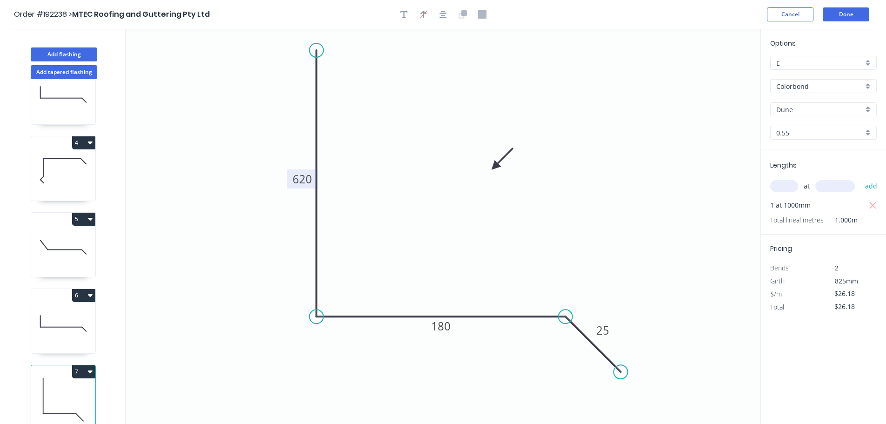
click at [89, 370] on icon "button" at bounding box center [90, 371] width 5 height 3
click at [40, 388] on div "Duplicate" at bounding box center [51, 394] width 72 height 13
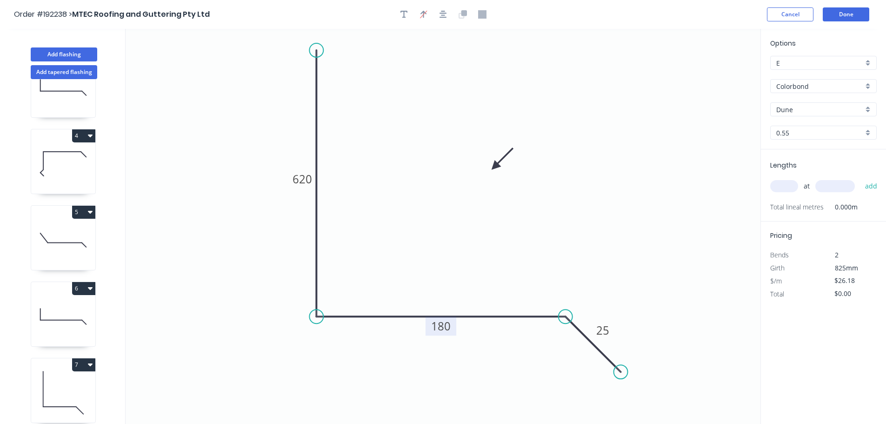
click at [443, 326] on tspan "180" at bounding box center [441, 325] width 20 height 15
click at [788, 182] on input "text" at bounding box center [784, 186] width 28 height 12
click at [860, 178] on button "add" at bounding box center [871, 186] width 22 height 16
click at [77, 52] on button "Add flashing" at bounding box center [64, 54] width 66 height 14
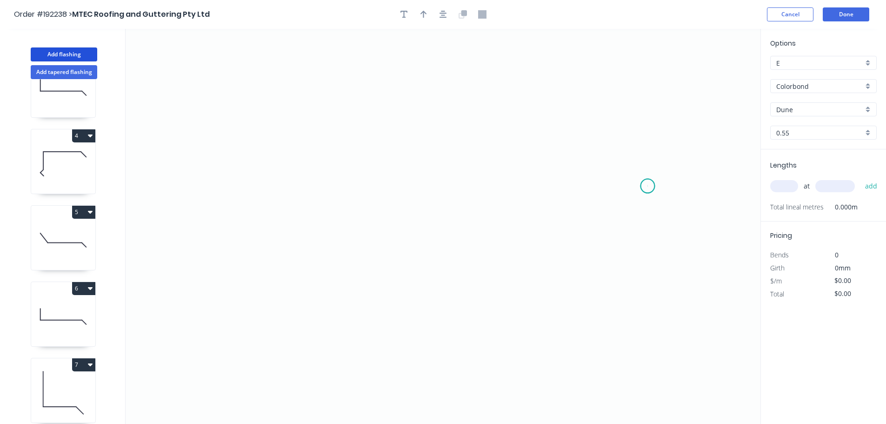
click at [648, 186] on icon "0" at bounding box center [443, 226] width 635 height 395
click at [307, 178] on icon "0" at bounding box center [443, 226] width 635 height 395
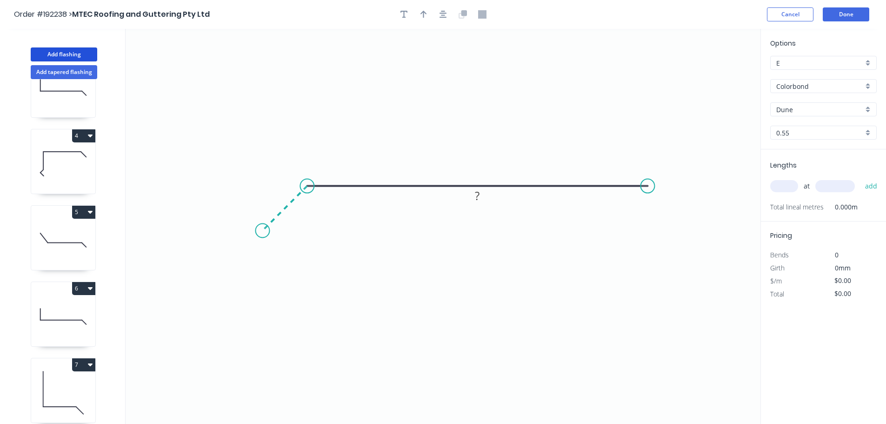
click at [262, 230] on icon "0 ?" at bounding box center [443, 226] width 635 height 395
click at [262, 230] on circle at bounding box center [262, 231] width 14 height 14
click at [669, 216] on div "Crush & Fold" at bounding box center [696, 216] width 93 height 19
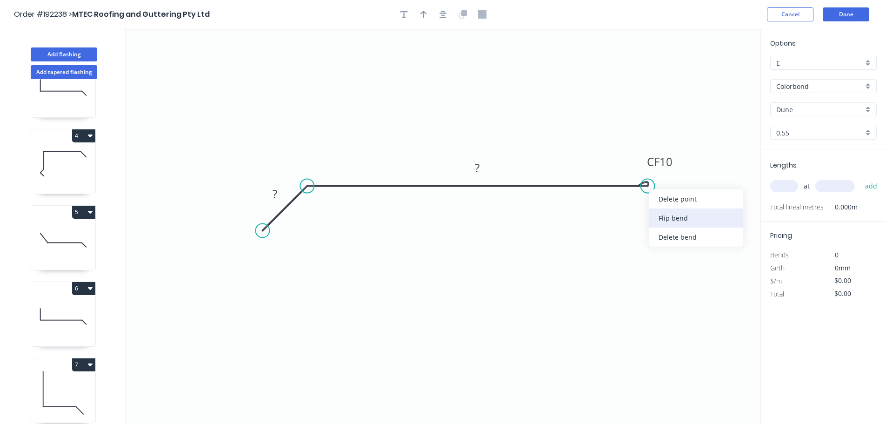
click at [672, 221] on div "Flip bend" at bounding box center [695, 217] width 93 height 19
drag, startPoint x: 676, startPoint y: 199, endPoint x: 662, endPoint y: 224, distance: 28.7
click at [662, 224] on rect at bounding box center [650, 223] width 37 height 19
click at [655, 225] on tspan "10" at bounding box center [651, 225] width 13 height 15
click at [421, 16] on icon "button" at bounding box center [423, 14] width 7 height 8
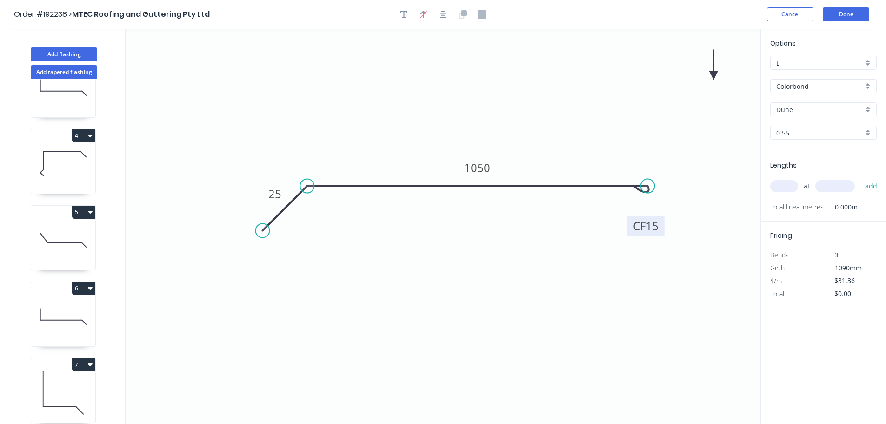
click at [713, 72] on icon at bounding box center [713, 65] width 8 height 30
drag, startPoint x: 713, startPoint y: 72, endPoint x: 576, endPoint y: 137, distance: 152.0
click at [576, 137] on icon at bounding box center [583, 129] width 27 height 27
click at [788, 181] on input "text" at bounding box center [784, 186] width 28 height 12
click at [860, 178] on button "add" at bounding box center [871, 186] width 22 height 16
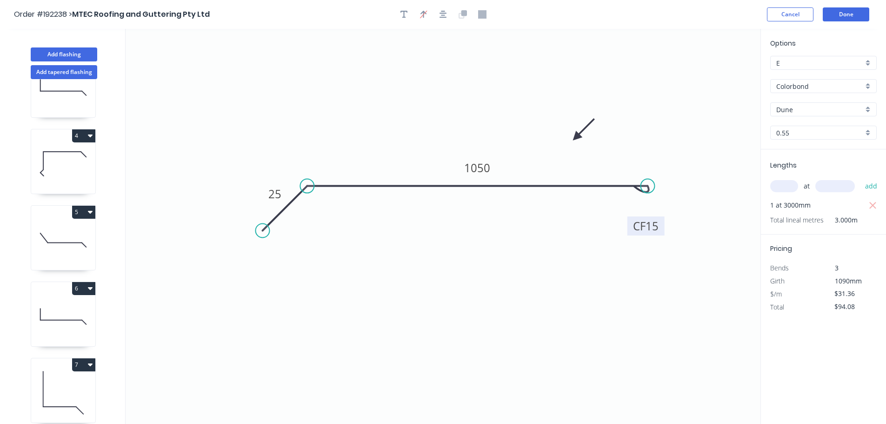
click at [90, 135] on icon "button" at bounding box center [90, 135] width 5 height 3
click at [39, 159] on div "Duplicate" at bounding box center [51, 158] width 72 height 13
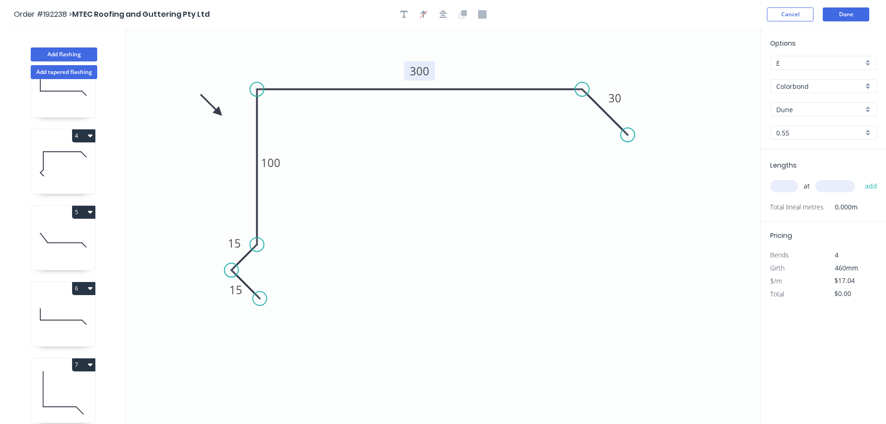
click at [421, 70] on tspan "300" at bounding box center [420, 70] width 20 height 15
click at [782, 186] on input "text" at bounding box center [784, 186] width 28 height 12
click at [860, 178] on button "add" at bounding box center [871, 186] width 22 height 16
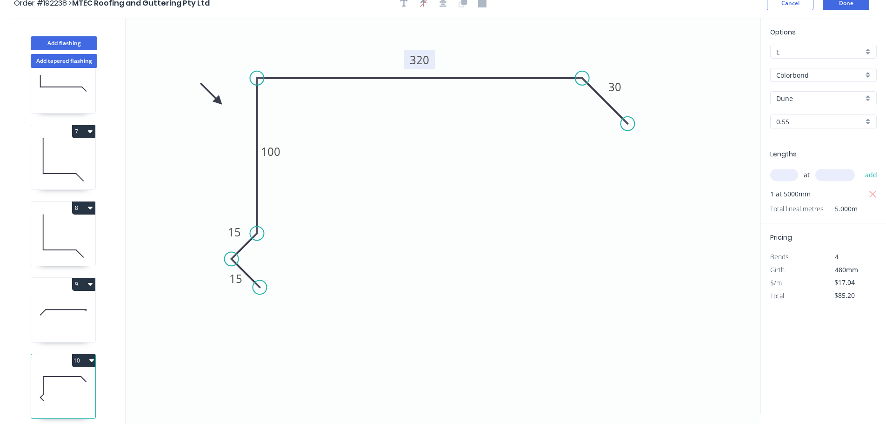
scroll to position [17, 0]
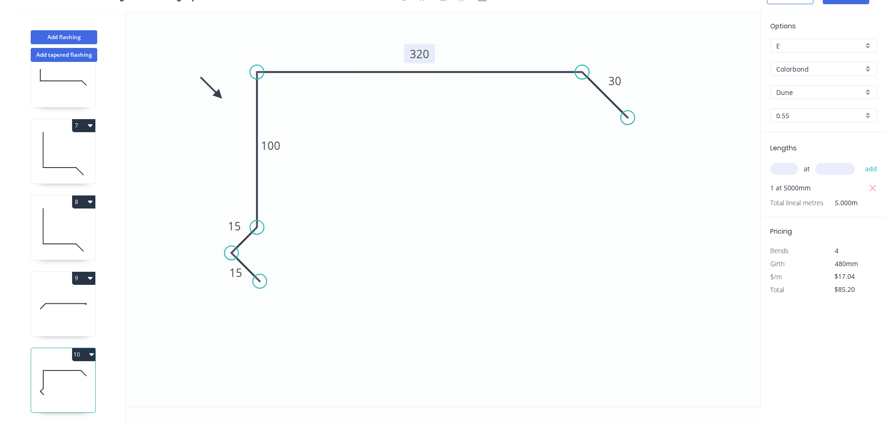
click at [92, 353] on icon "button" at bounding box center [91, 354] width 5 height 3
click at [32, 371] on div "Duplicate" at bounding box center [51, 377] width 72 height 13
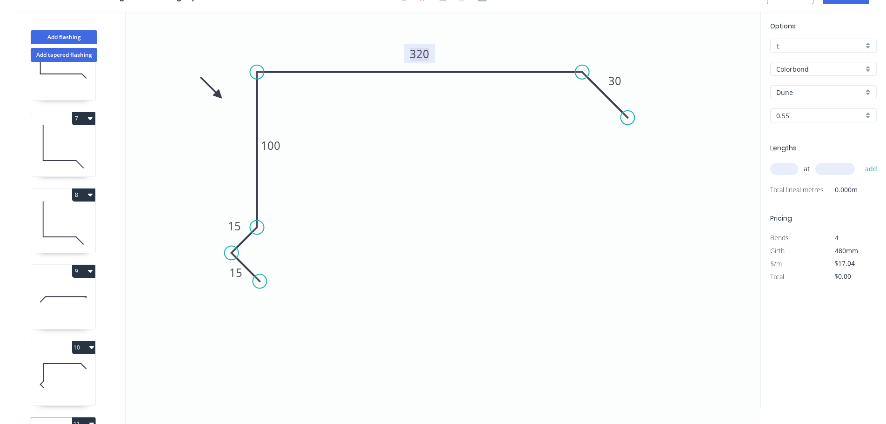
click at [418, 52] on tspan "320" at bounding box center [420, 53] width 20 height 15
click at [790, 169] on input "text" at bounding box center [784, 169] width 28 height 12
click at [860, 161] on button "add" at bounding box center [871, 169] width 22 height 16
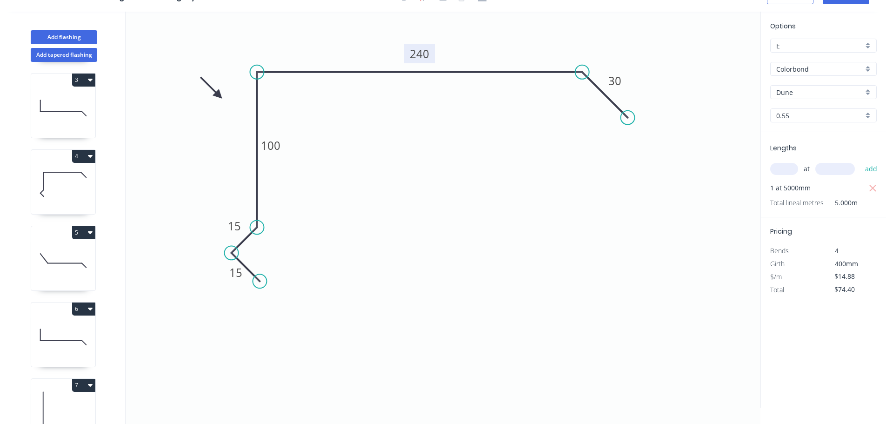
scroll to position [143, 0]
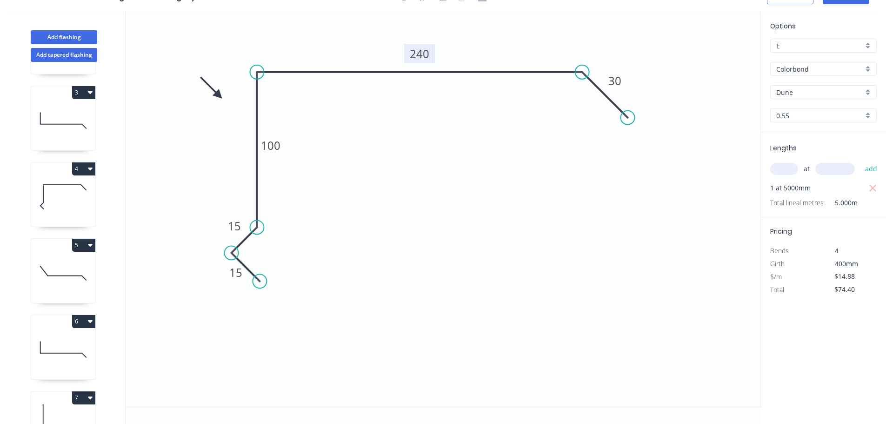
click at [68, 269] on icon at bounding box center [63, 273] width 64 height 60
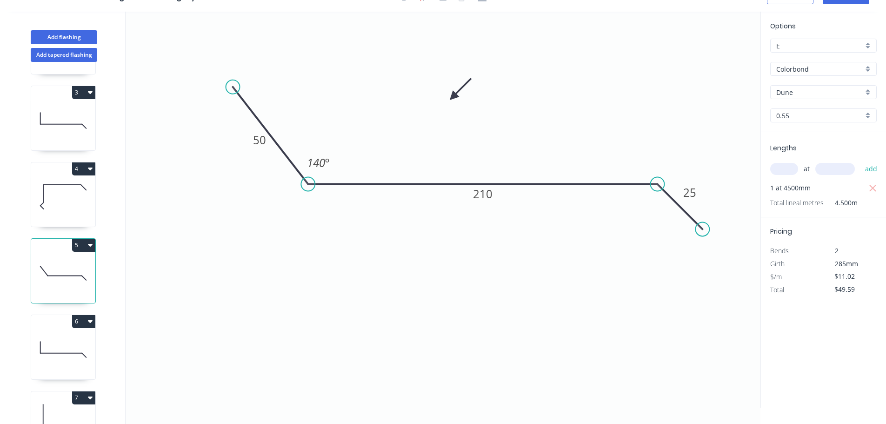
click at [781, 170] on input "text" at bounding box center [784, 169] width 28 height 12
click at [860, 161] on button "add" at bounding box center [871, 169] width 22 height 16
click at [66, 340] on icon at bounding box center [63, 349] width 64 height 60
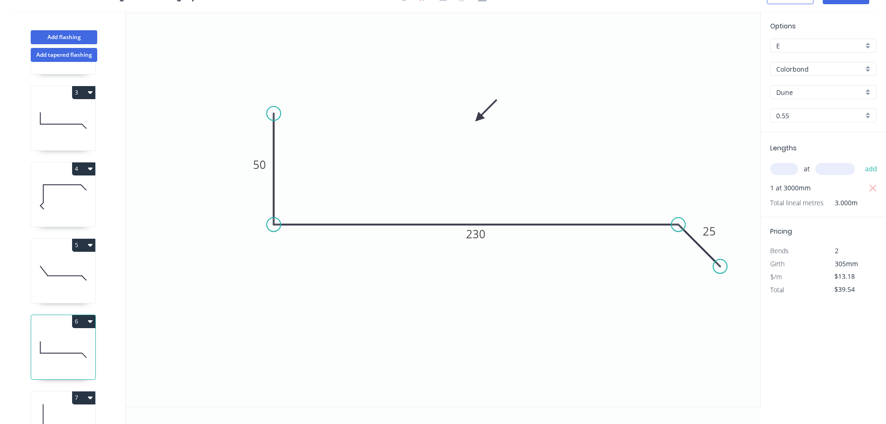
click at [92, 320] on icon "button" at bounding box center [90, 320] width 5 height 7
click at [40, 342] on div "Duplicate" at bounding box center [51, 344] width 72 height 13
click at [478, 238] on tspan "230" at bounding box center [476, 233] width 20 height 15
click at [790, 171] on input "text" at bounding box center [784, 169] width 28 height 12
click at [860, 161] on button "add" at bounding box center [871, 169] width 22 height 16
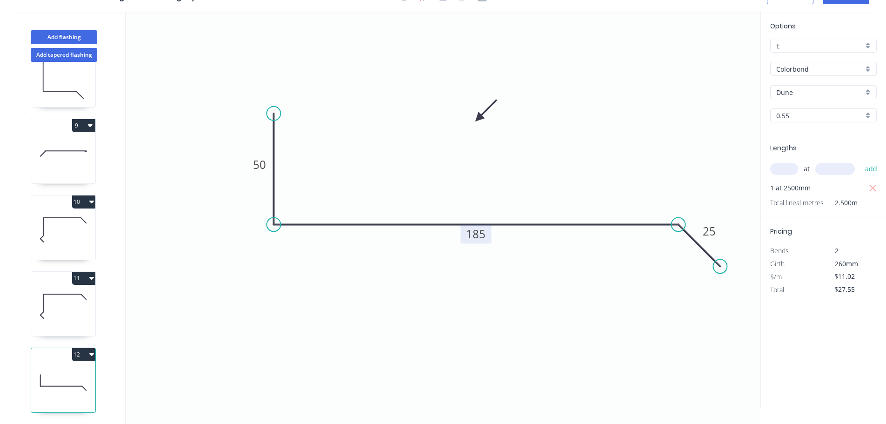
scroll to position [574, 0]
click at [91, 350] on icon "button" at bounding box center [91, 353] width 5 height 7
drag, startPoint x: 32, startPoint y: 371, endPoint x: 83, endPoint y: 361, distance: 52.0
click at [33, 371] on div "Duplicate" at bounding box center [51, 377] width 72 height 13
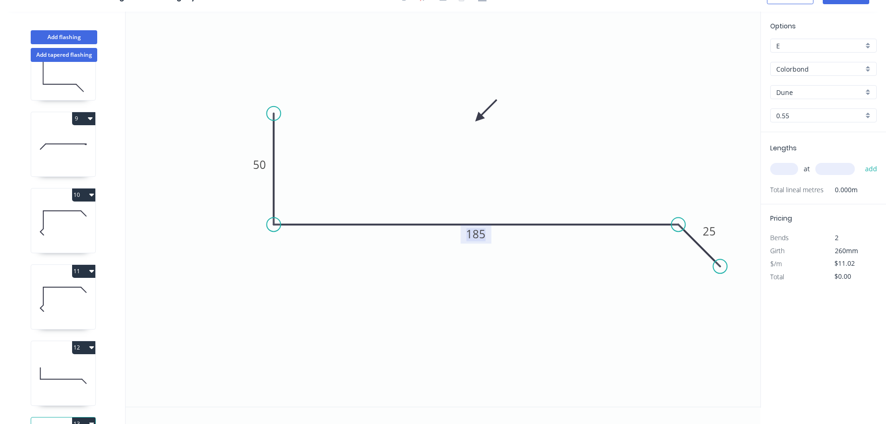
click at [476, 236] on tspan "185" at bounding box center [476, 233] width 20 height 15
click at [786, 166] on input "text" at bounding box center [784, 169] width 28 height 12
click at [860, 161] on button "add" at bounding box center [871, 169] width 22 height 16
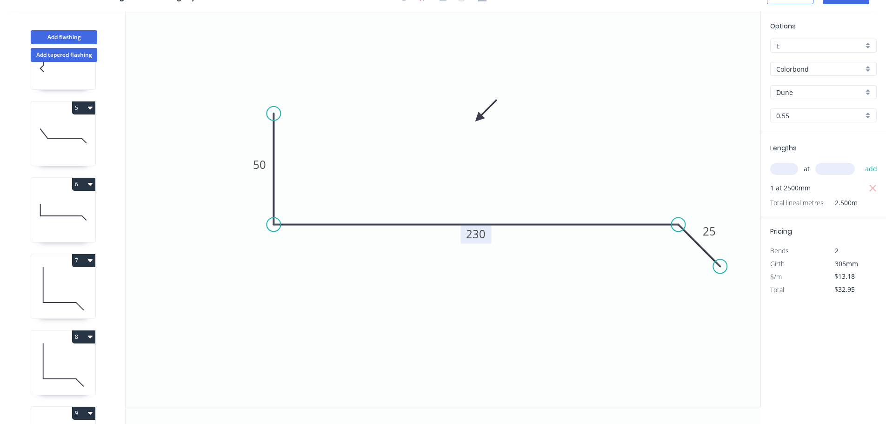
scroll to position [279, 0]
click at [69, 129] on icon at bounding box center [63, 137] width 64 height 60
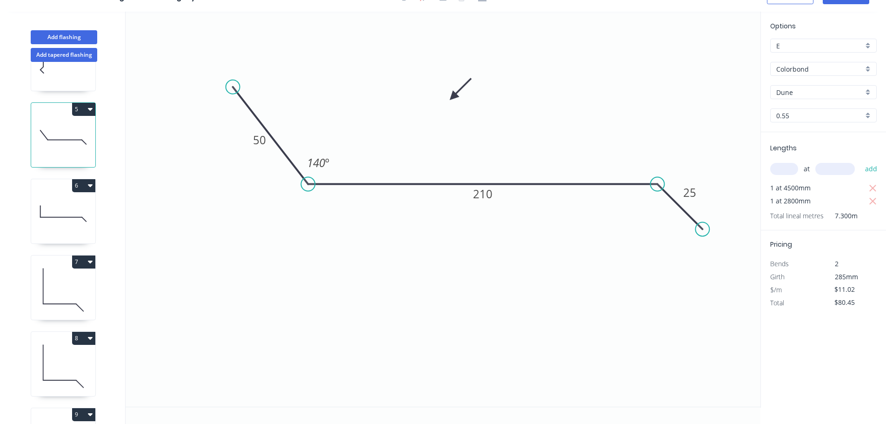
click at [782, 171] on input "text" at bounding box center [784, 169] width 28 height 12
click at [860, 161] on button "add" at bounding box center [871, 169] width 22 height 16
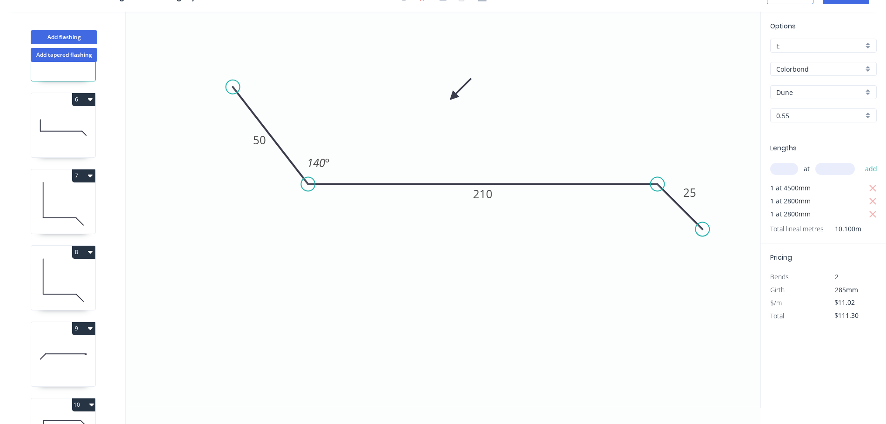
scroll to position [372, 0]
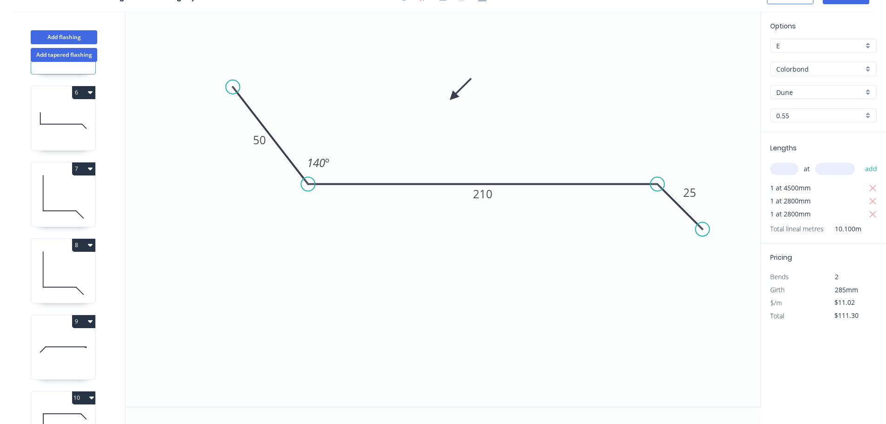
click at [75, 117] on icon at bounding box center [63, 121] width 64 height 60
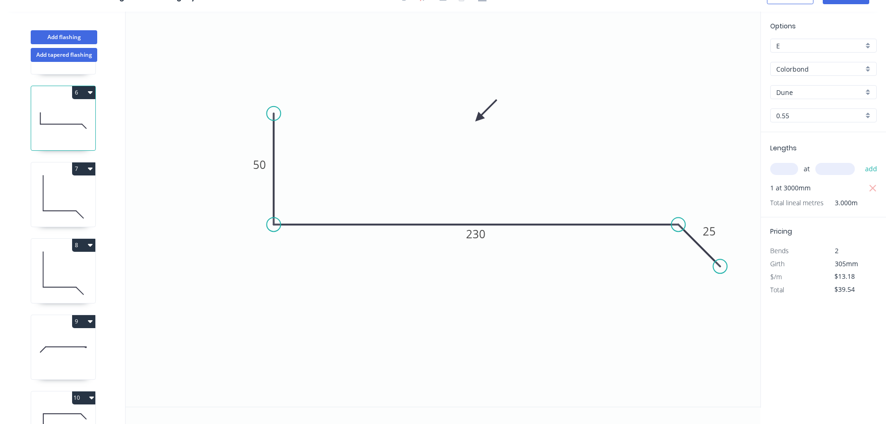
click at [88, 91] on icon "button" at bounding box center [90, 92] width 5 height 3
click at [36, 117] on div "Duplicate" at bounding box center [51, 115] width 72 height 13
click at [479, 236] on tspan "230" at bounding box center [476, 233] width 20 height 15
click at [789, 171] on input "text" at bounding box center [784, 169] width 28 height 12
click at [860, 161] on button "add" at bounding box center [871, 169] width 22 height 16
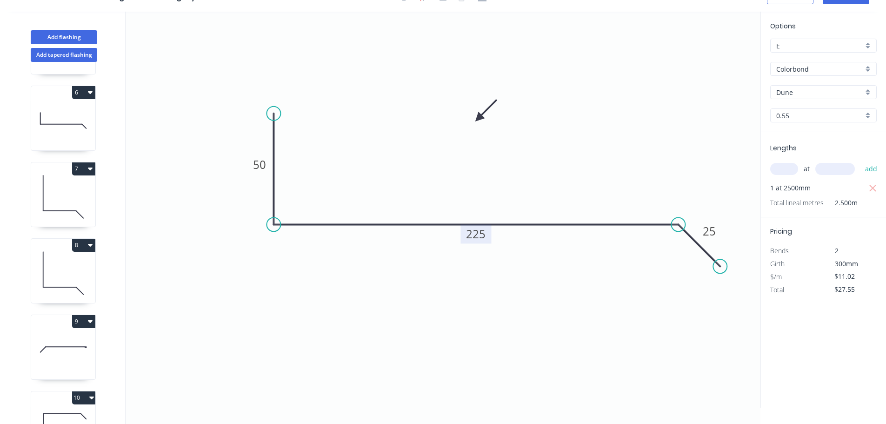
click at [90, 323] on icon "button" at bounding box center [90, 320] width 5 height 7
click at [32, 344] on div "Duplicate" at bounding box center [51, 344] width 72 height 13
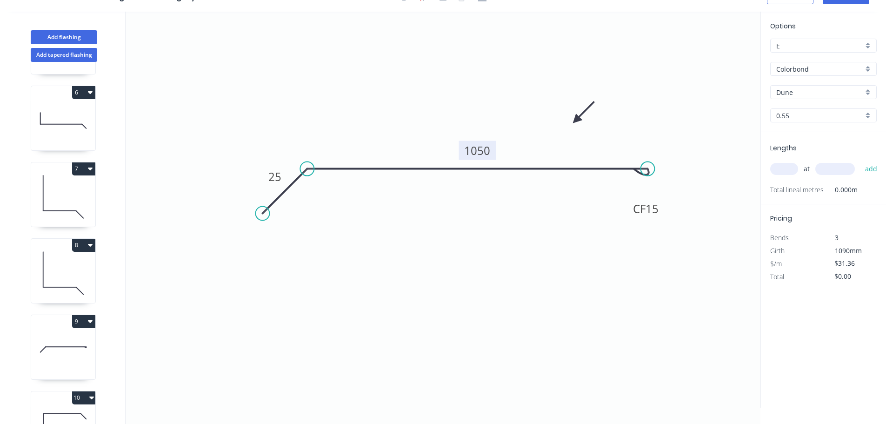
click at [479, 153] on tspan "1050" at bounding box center [477, 150] width 26 height 15
click at [781, 169] on input "text" at bounding box center [784, 169] width 28 height 12
click at [860, 161] on button "add" at bounding box center [871, 169] width 22 height 16
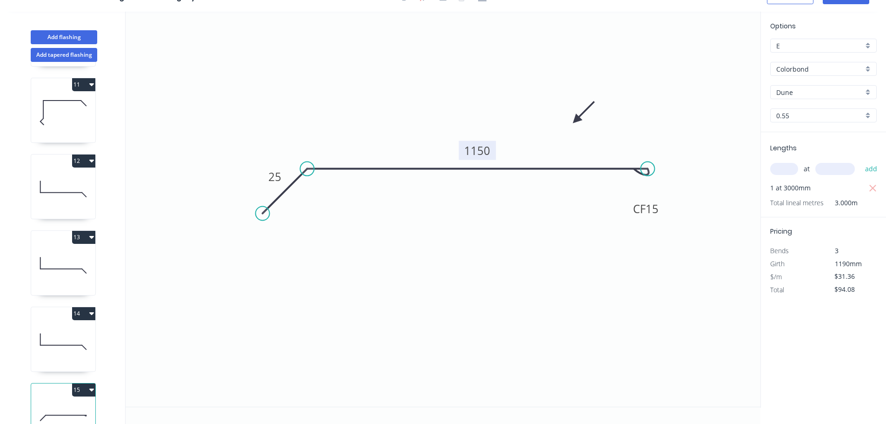
scroll to position [803, 0]
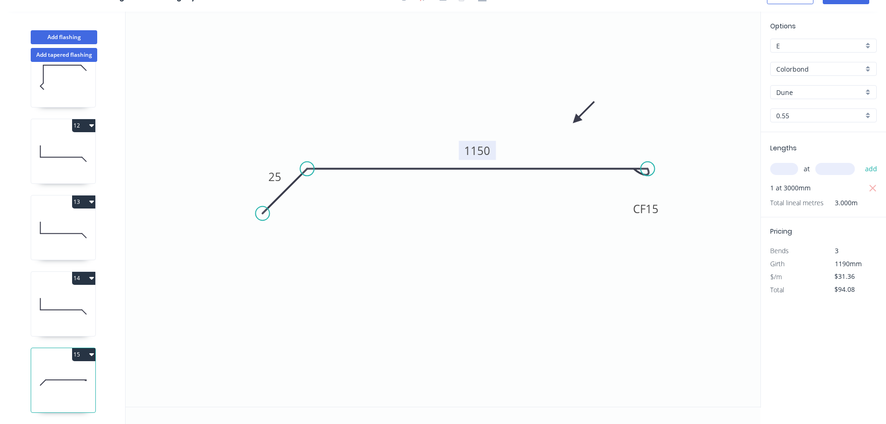
click at [91, 353] on icon "button" at bounding box center [91, 354] width 5 height 3
click at [39, 372] on div "Duplicate" at bounding box center [51, 377] width 72 height 13
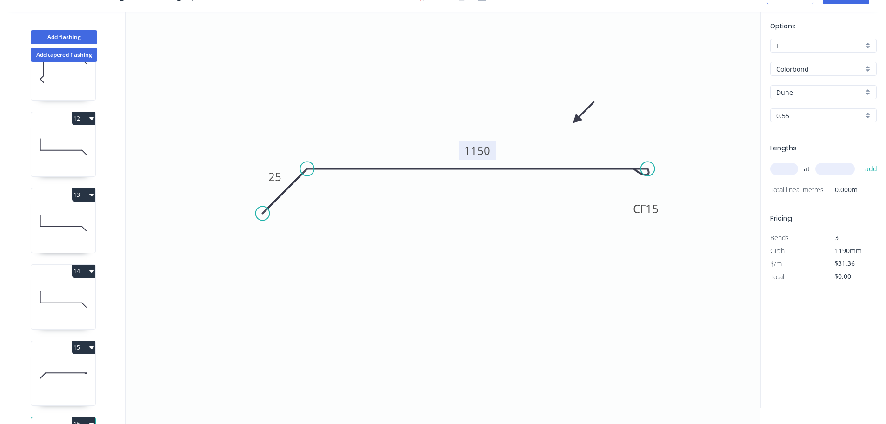
click at [478, 149] on tspan "1150" at bounding box center [477, 150] width 26 height 15
click at [784, 169] on input "text" at bounding box center [784, 169] width 28 height 12
click at [860, 161] on button "add" at bounding box center [871, 169] width 22 height 16
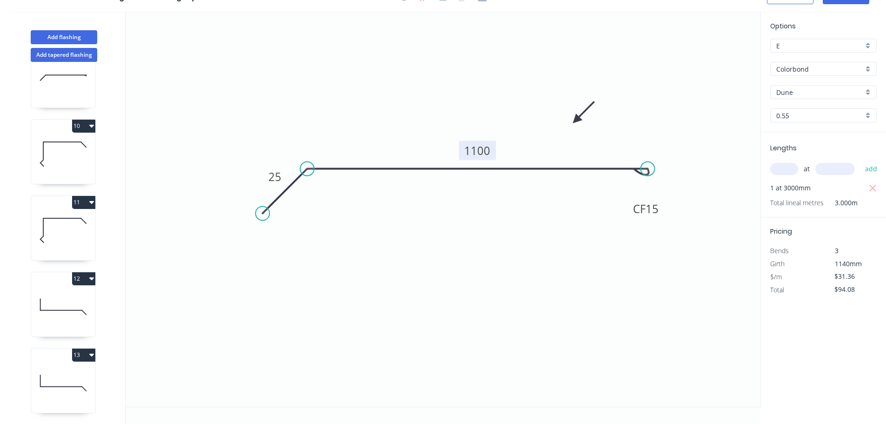
scroll to position [478, 0]
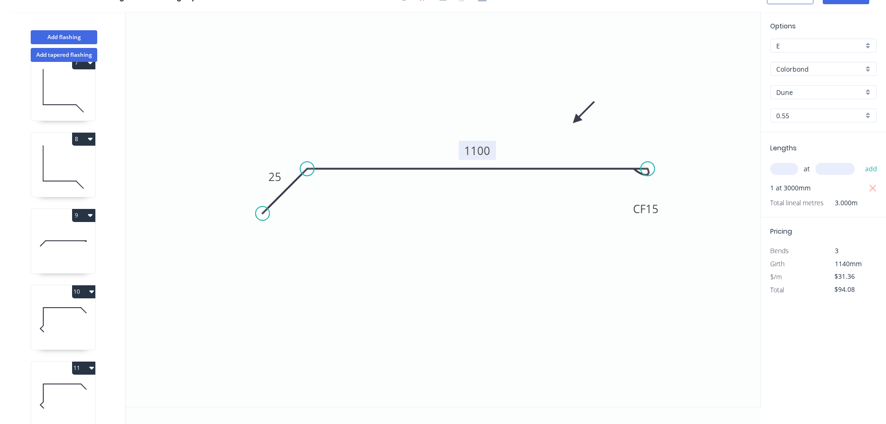
click at [89, 137] on icon "button" at bounding box center [90, 138] width 5 height 7
click at [40, 160] on div "Duplicate" at bounding box center [51, 161] width 72 height 13
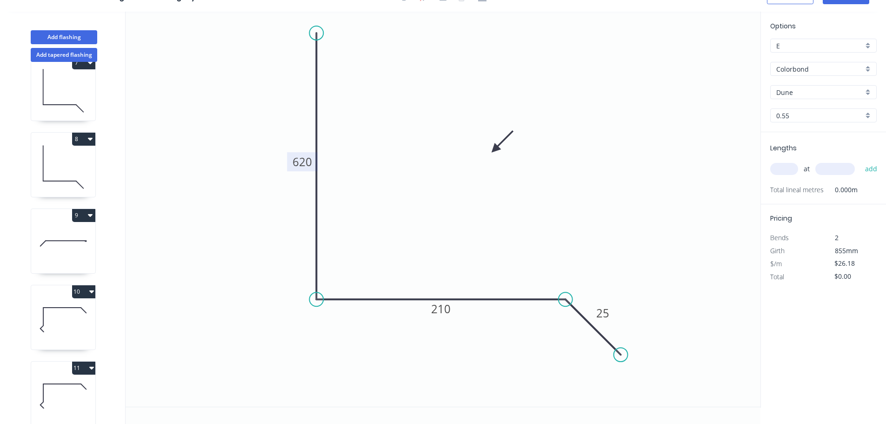
click at [303, 165] on tspan "620" at bounding box center [303, 161] width 20 height 15
click at [774, 169] on input "text" at bounding box center [784, 169] width 28 height 12
click at [860, 161] on button "add" at bounding box center [871, 169] width 22 height 16
click at [64, 86] on icon at bounding box center [63, 91] width 64 height 60
click at [63, 159] on icon at bounding box center [63, 167] width 64 height 60
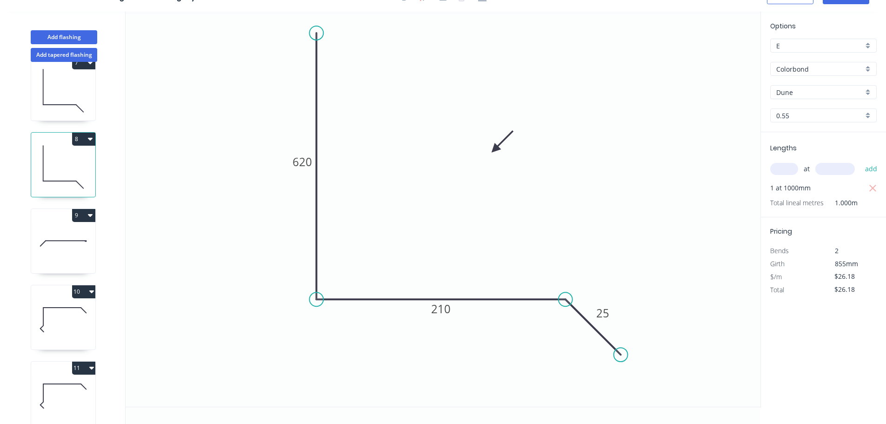
click at [93, 140] on button "8" at bounding box center [83, 139] width 23 height 13
click at [43, 161] on div "Duplicate" at bounding box center [51, 161] width 72 height 13
click at [444, 308] on tspan "210" at bounding box center [441, 308] width 20 height 15
click at [781, 169] on input "text" at bounding box center [784, 169] width 28 height 12
click at [860, 161] on button "add" at bounding box center [871, 169] width 22 height 16
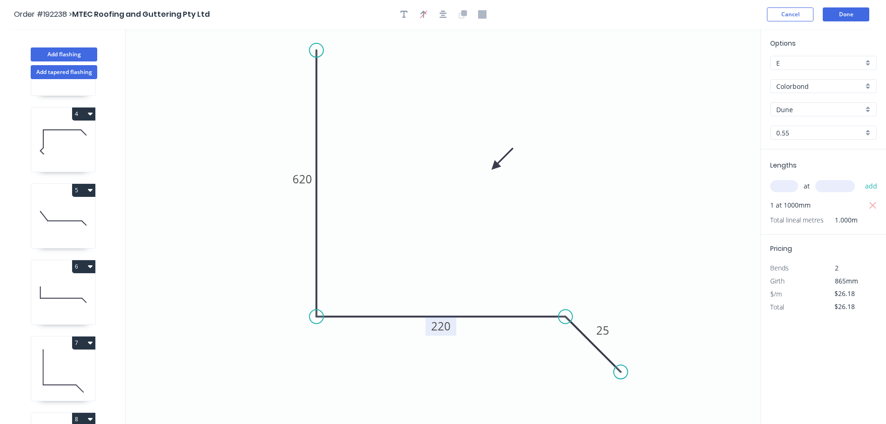
scroll to position [199, 0]
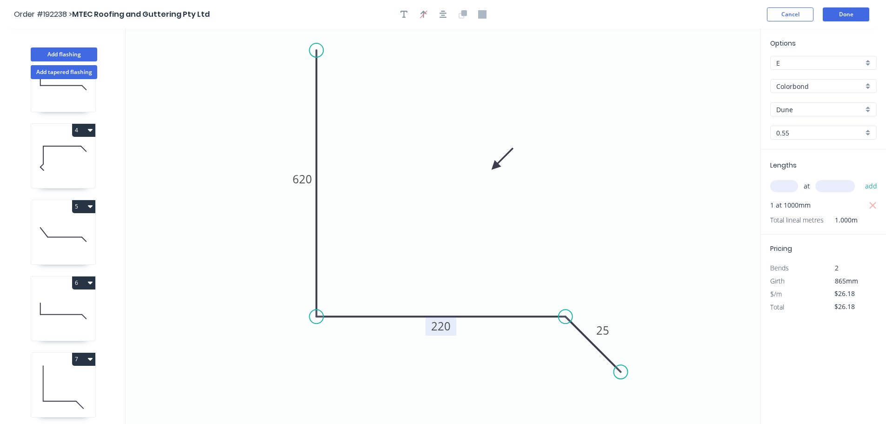
click at [65, 239] on icon at bounding box center [63, 235] width 64 height 60
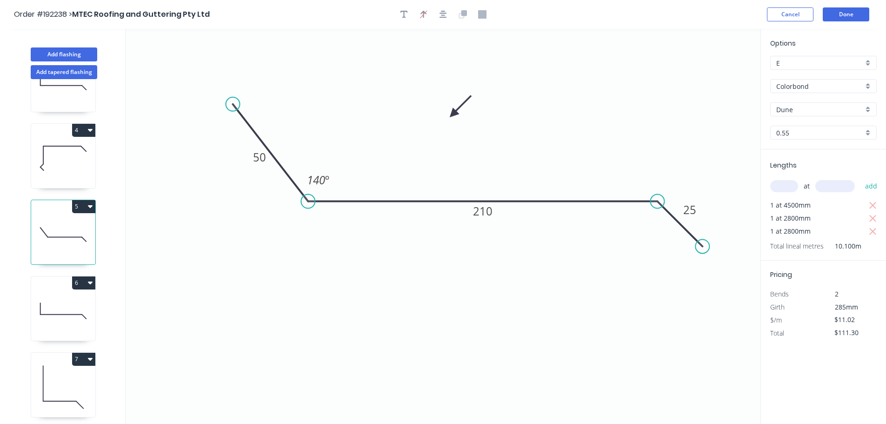
click at [787, 185] on input "text" at bounding box center [784, 186] width 28 height 12
click at [860, 178] on button "add" at bounding box center [871, 186] width 22 height 16
click at [89, 283] on icon "button" at bounding box center [90, 282] width 5 height 3
click at [42, 305] on div "Duplicate" at bounding box center [51, 305] width 72 height 13
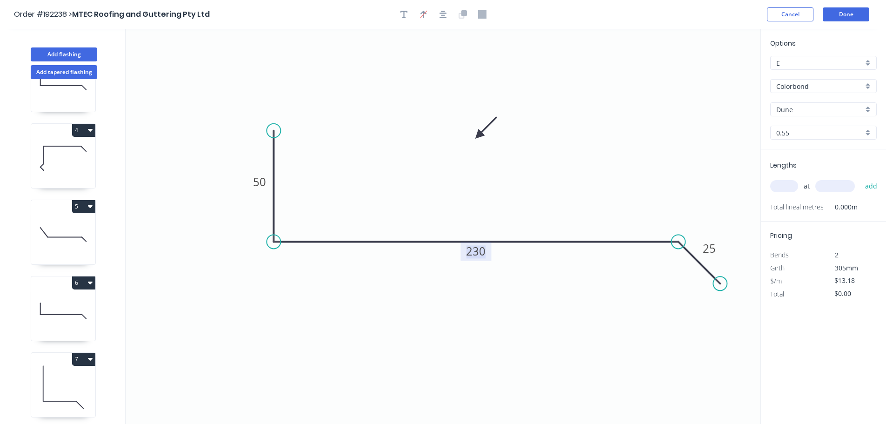
click at [478, 253] on tspan "230" at bounding box center [476, 250] width 20 height 15
click at [781, 186] on input "text" at bounding box center [784, 186] width 28 height 12
click at [860, 178] on button "add" at bounding box center [871, 186] width 22 height 16
click at [833, 13] on button "Done" at bounding box center [846, 14] width 47 height 14
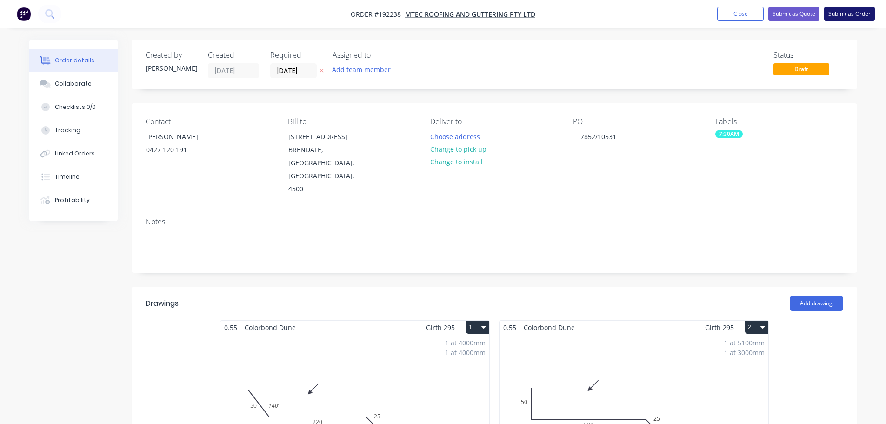
click at [851, 13] on button "Submit as Order" at bounding box center [849, 14] width 51 height 14
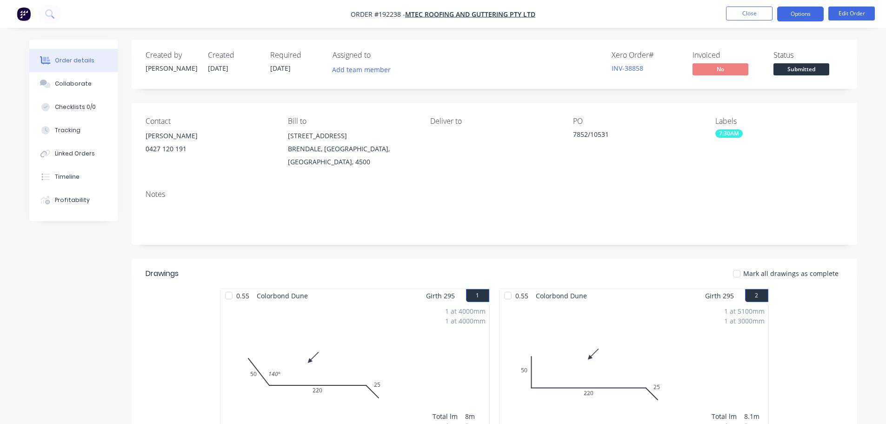
click at [796, 12] on button "Options" at bounding box center [800, 14] width 47 height 15
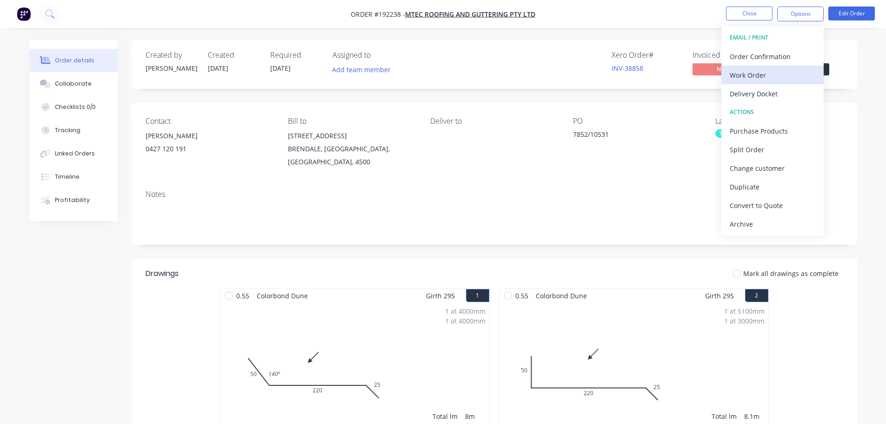
click at [738, 74] on div "Work Order" at bounding box center [773, 74] width 86 height 13
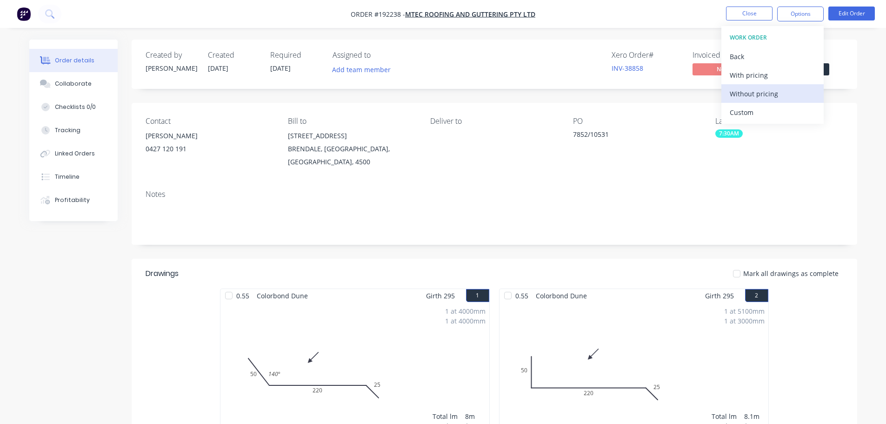
click at [748, 93] on div "Without pricing" at bounding box center [773, 93] width 86 height 13
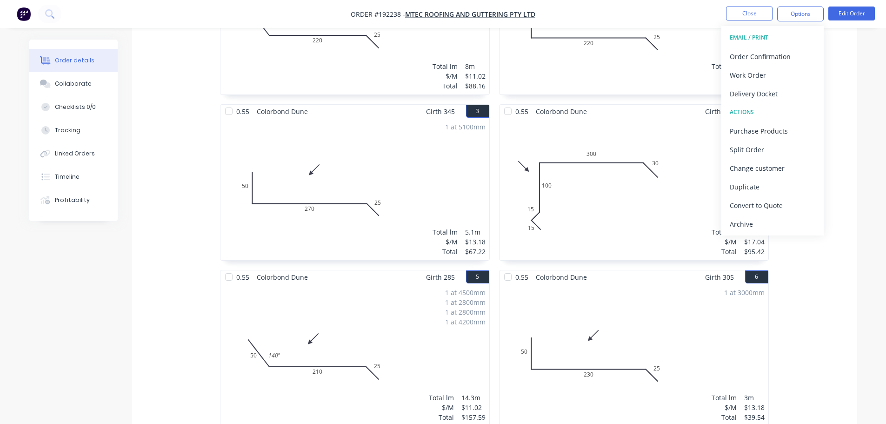
scroll to position [108, 0]
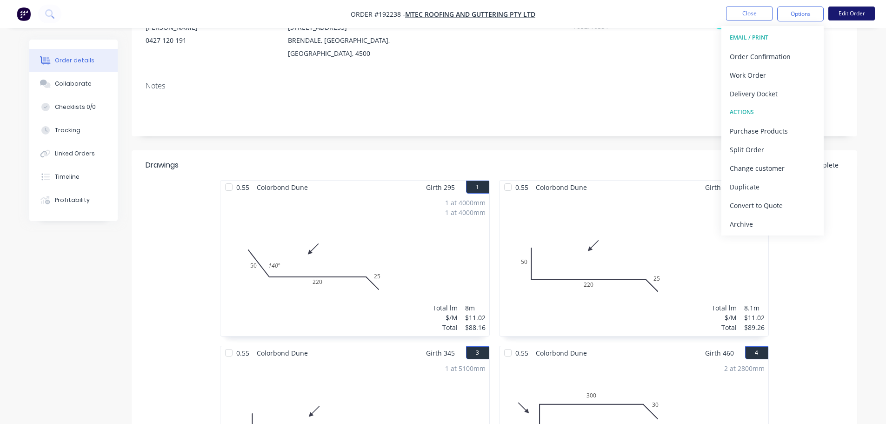
click at [852, 10] on button "Edit Order" at bounding box center [851, 14] width 47 height 14
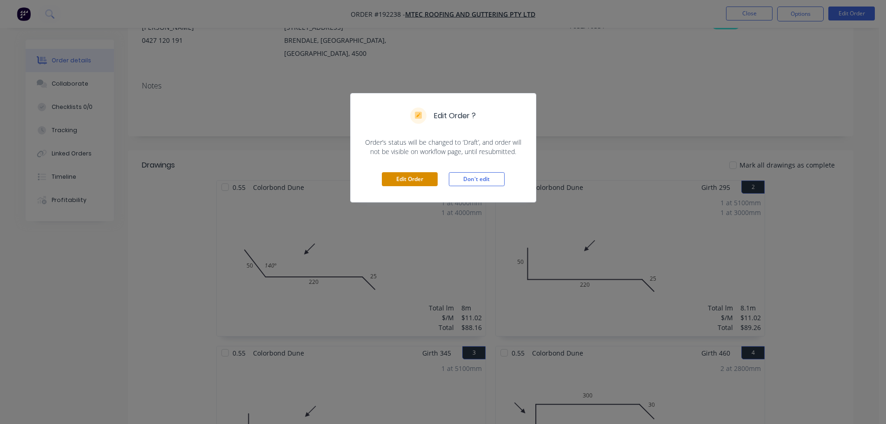
click at [410, 179] on button "Edit Order" at bounding box center [410, 179] width 56 height 14
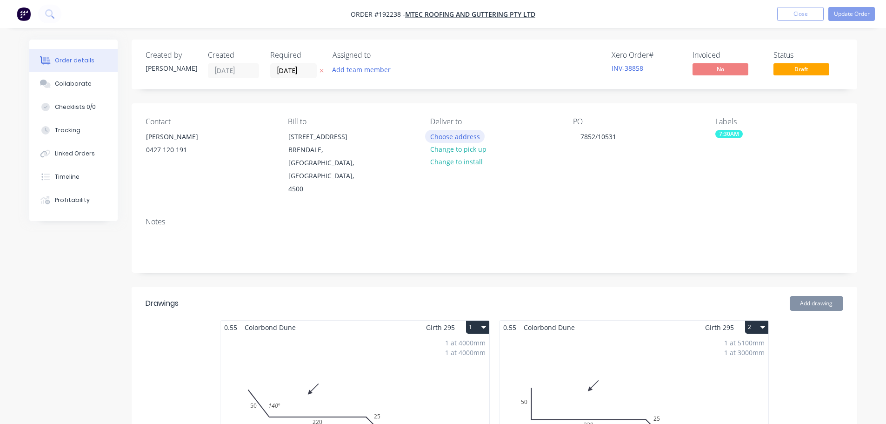
click at [462, 136] on button "Choose address" at bounding box center [455, 136] width 60 height 13
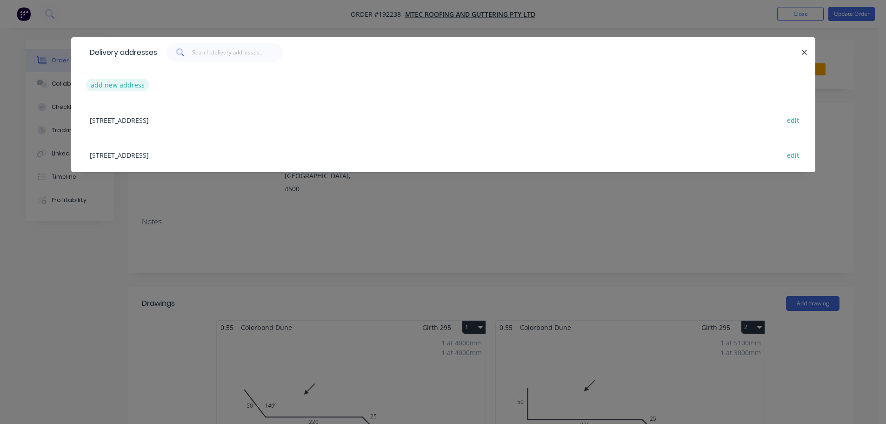
click at [123, 84] on button "add new address" at bounding box center [118, 85] width 64 height 13
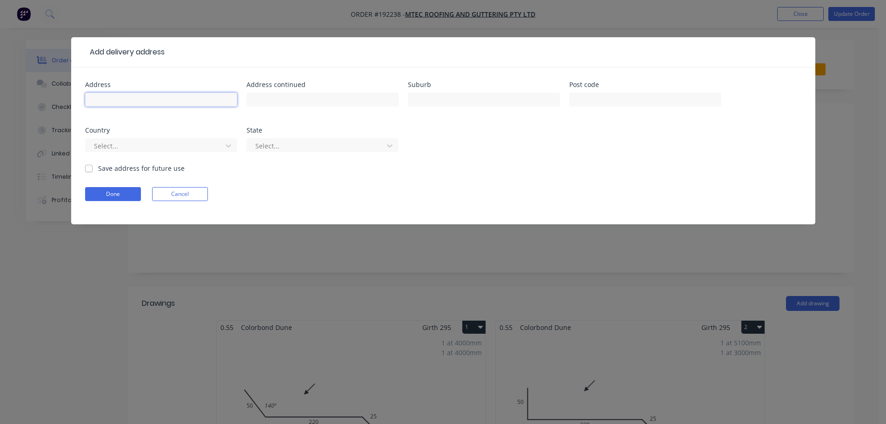
click at [108, 99] on input "text" at bounding box center [161, 100] width 152 height 14
click button "Done" at bounding box center [113, 194] width 56 height 14
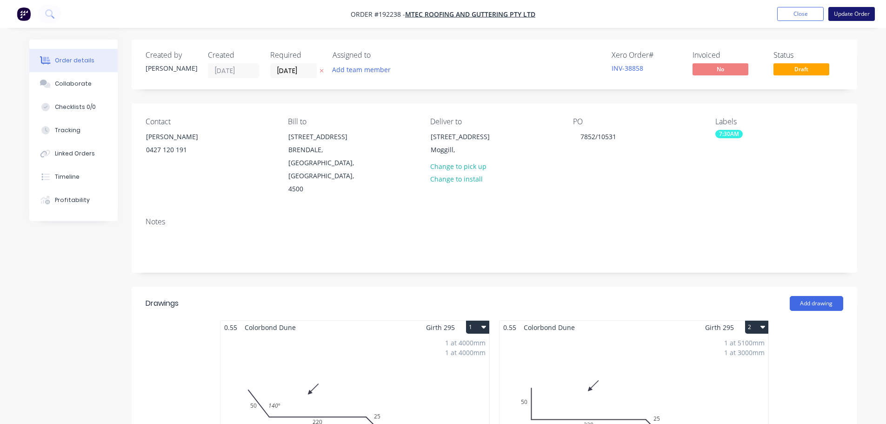
click at [858, 13] on button "Update Order" at bounding box center [851, 14] width 47 height 14
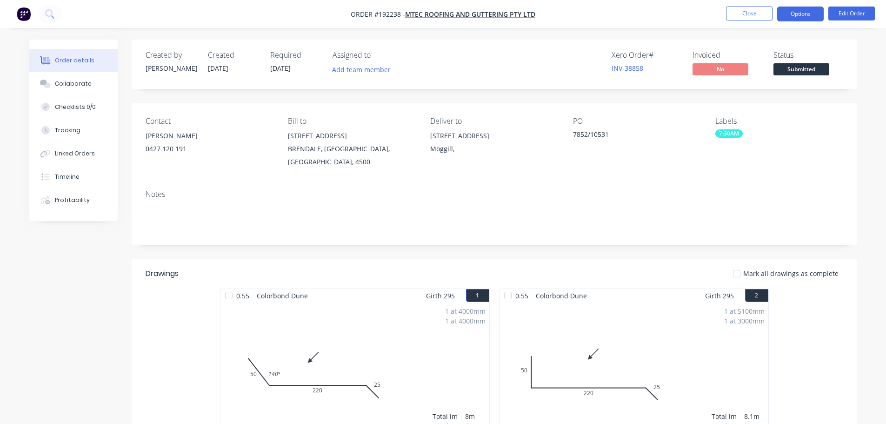
click at [810, 13] on button "Options" at bounding box center [800, 14] width 47 height 15
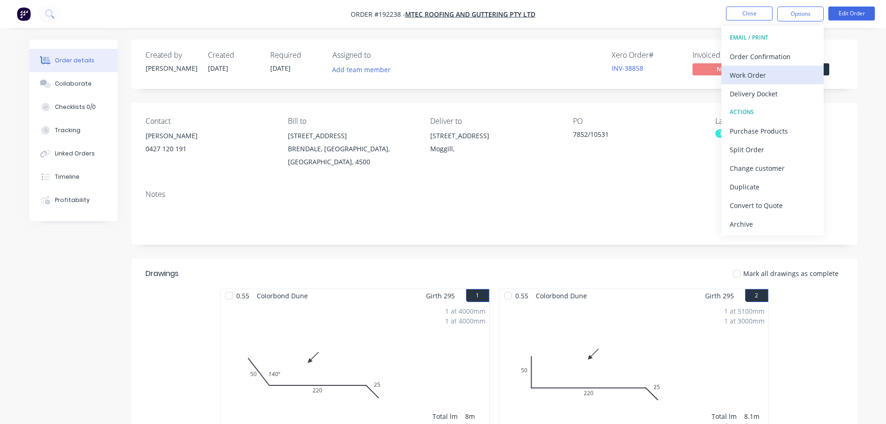
click at [750, 74] on div "Work Order" at bounding box center [773, 74] width 86 height 13
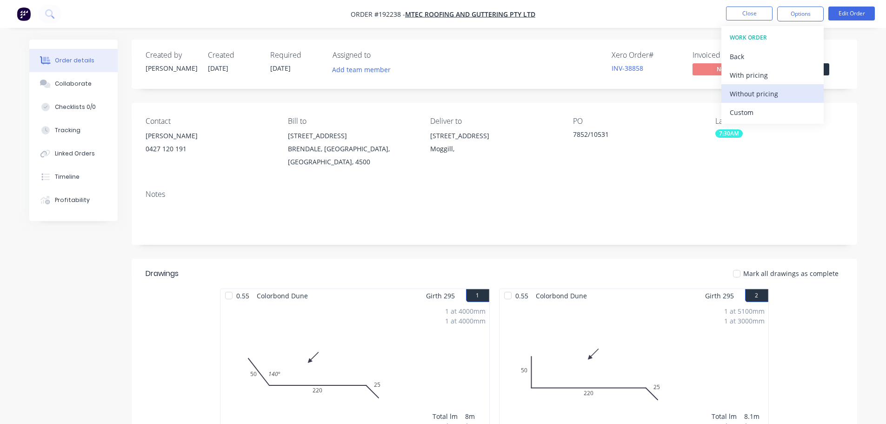
click at [748, 97] on div "Without pricing" at bounding box center [773, 93] width 86 height 13
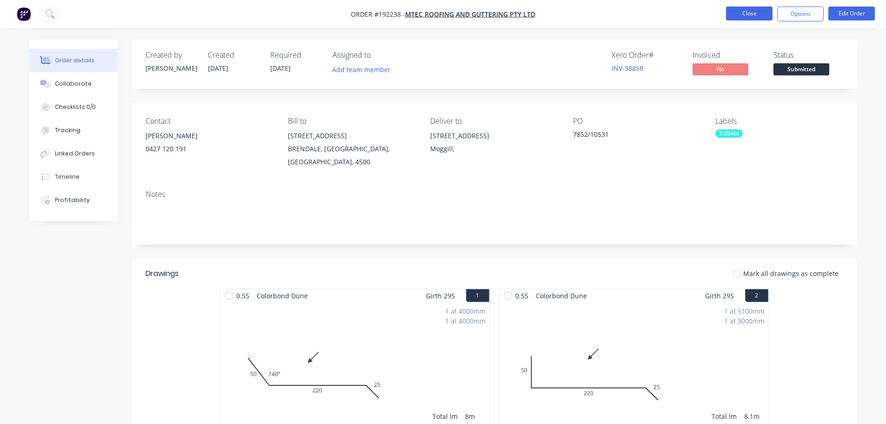
click at [744, 10] on button "Close" at bounding box center [749, 14] width 47 height 14
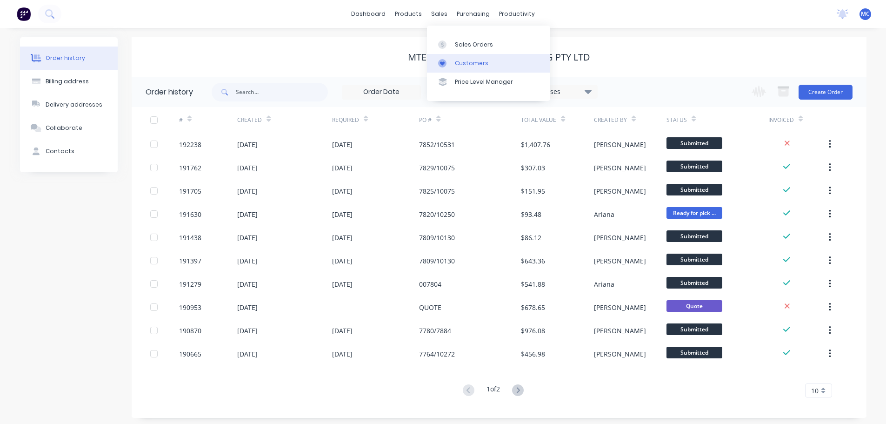
click at [476, 65] on div "Customers" at bounding box center [471, 63] width 33 height 8
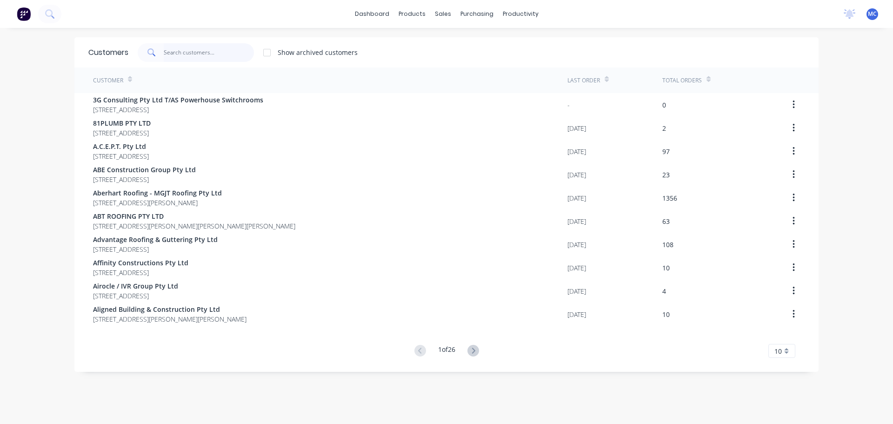
click at [194, 52] on input "text" at bounding box center [209, 52] width 91 height 19
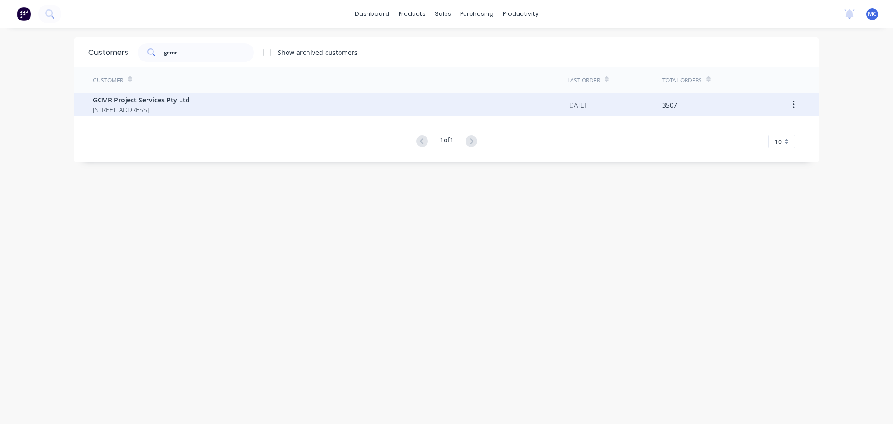
click at [138, 101] on span "GCMR Project Services Pty Ltd" at bounding box center [141, 100] width 97 height 10
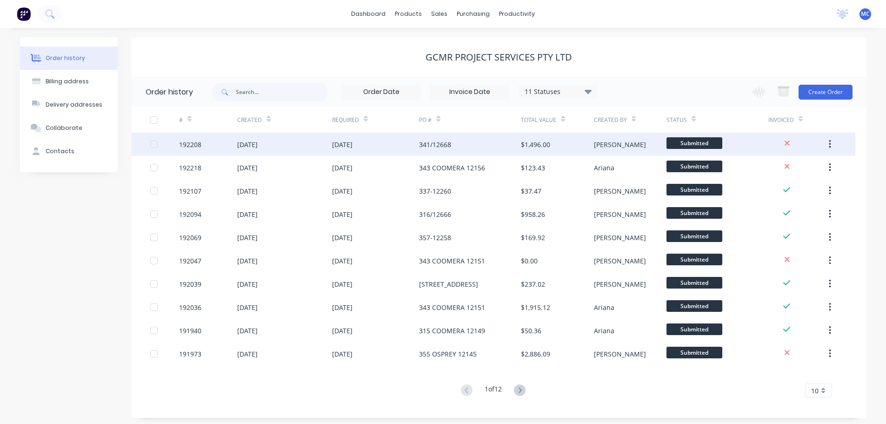
click at [352, 145] on div "[DATE]" at bounding box center [342, 145] width 20 height 10
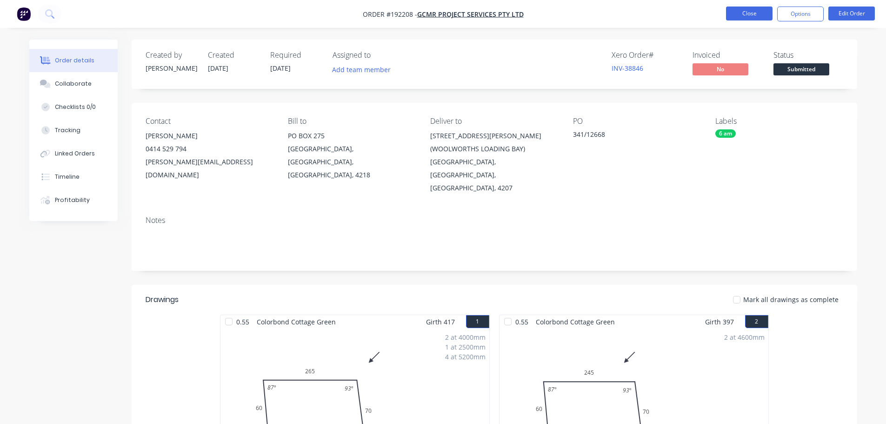
click at [744, 15] on button "Close" at bounding box center [749, 14] width 47 height 14
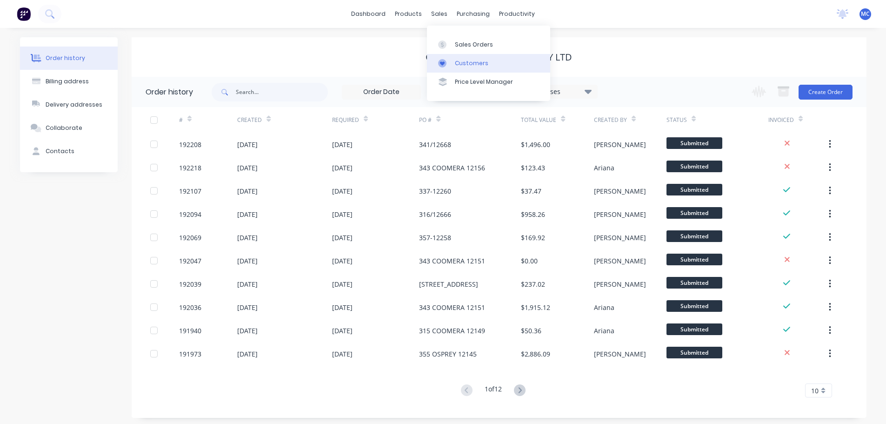
click at [468, 60] on div "Customers" at bounding box center [471, 63] width 33 height 8
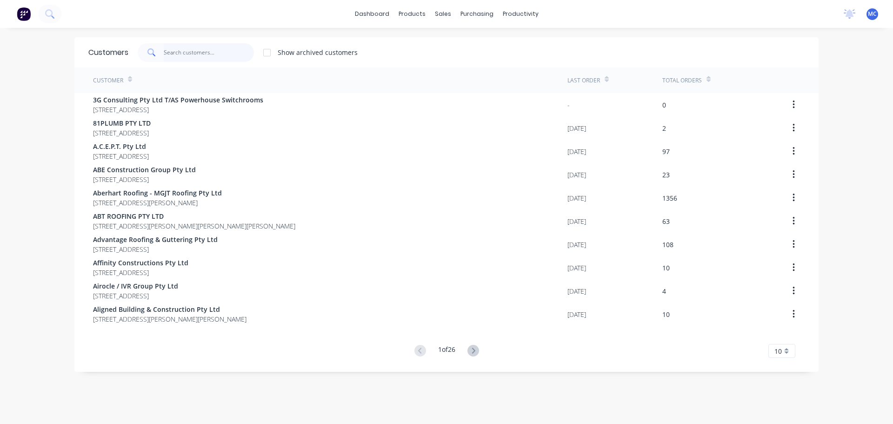
click at [190, 52] on input "text" at bounding box center [209, 52] width 91 height 19
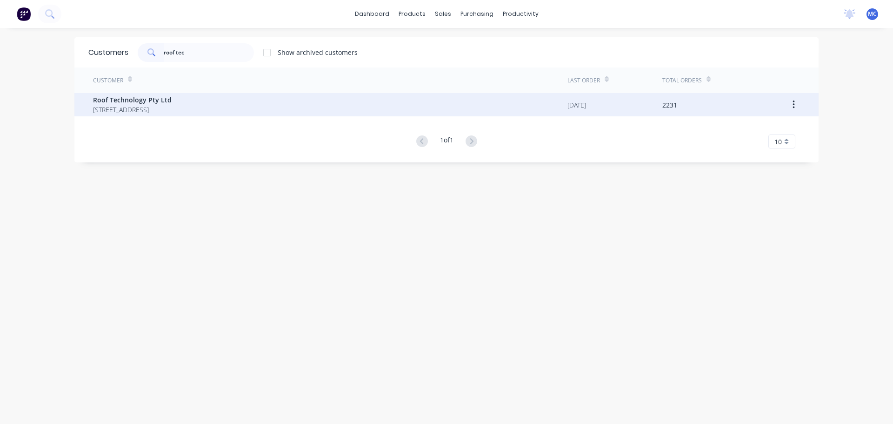
click at [131, 102] on span "Roof Technology Pty Ltd" at bounding box center [132, 100] width 79 height 10
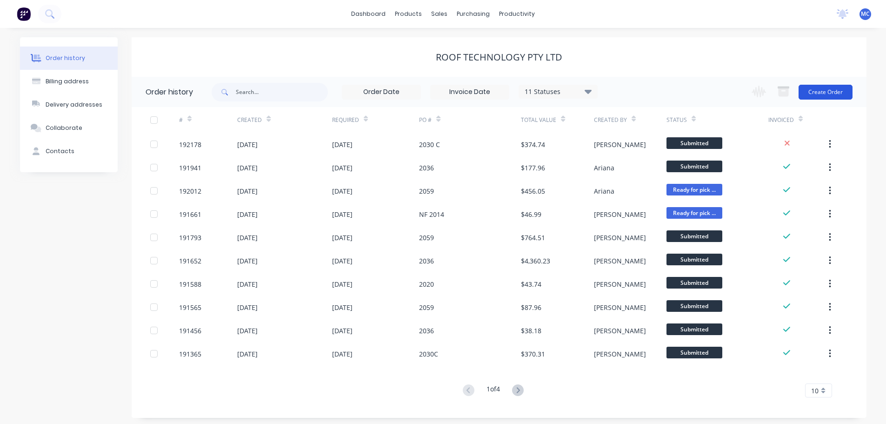
click at [824, 92] on button "Create Order" at bounding box center [825, 92] width 54 height 15
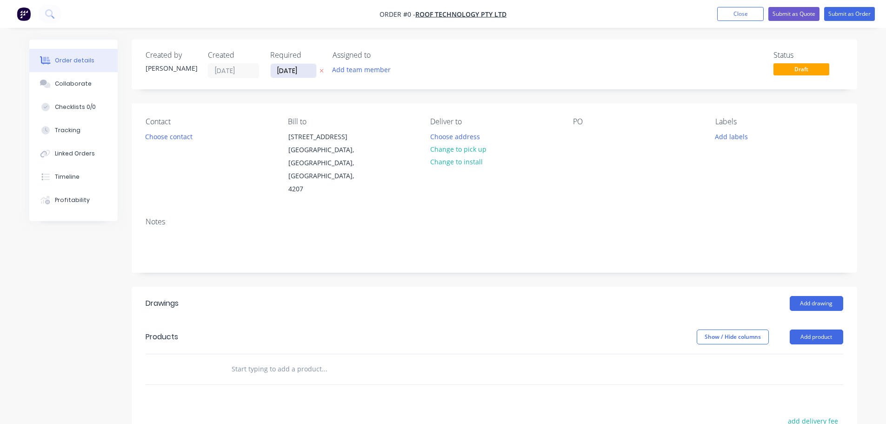
click at [292, 70] on input "[DATE]" at bounding box center [294, 71] width 46 height 14
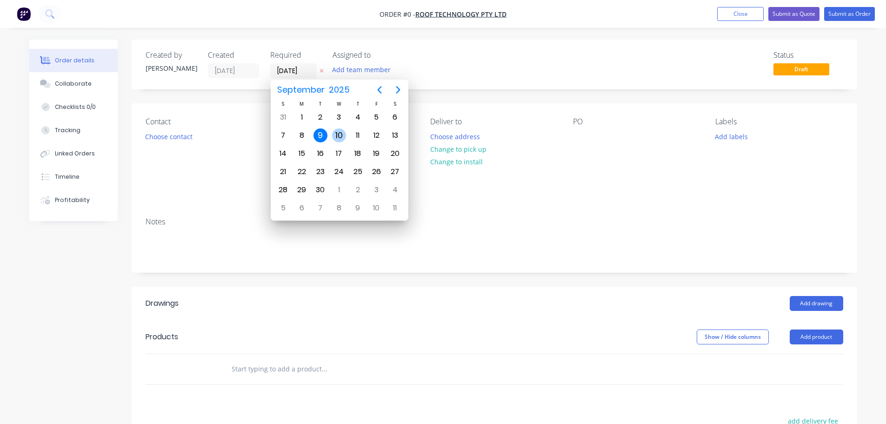
click at [338, 133] on div "10" at bounding box center [339, 135] width 14 height 14
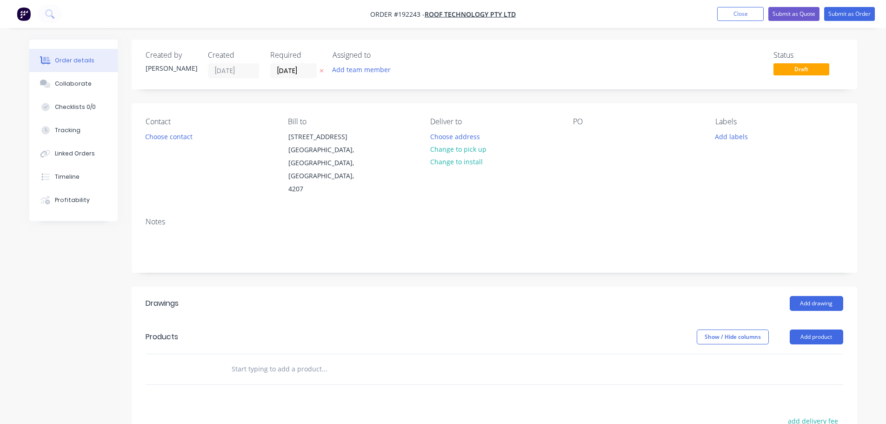
click at [166, 138] on button "Choose contact" at bounding box center [168, 136] width 57 height 13
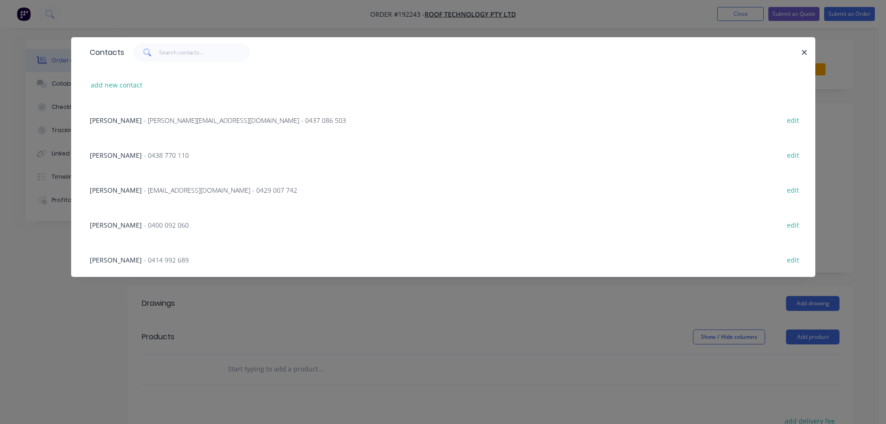
click at [166, 187] on span "- rob@rooftek.net.au - 0429 007 742" at bounding box center [220, 190] width 153 height 9
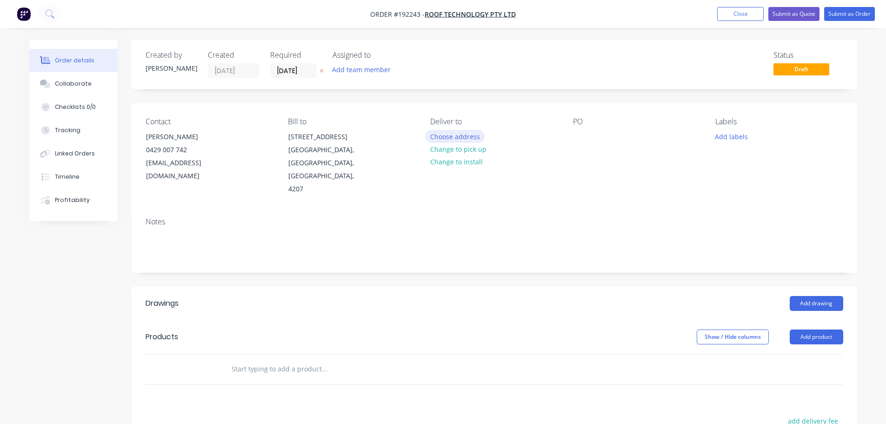
click at [451, 134] on button "Choose address" at bounding box center [455, 136] width 60 height 13
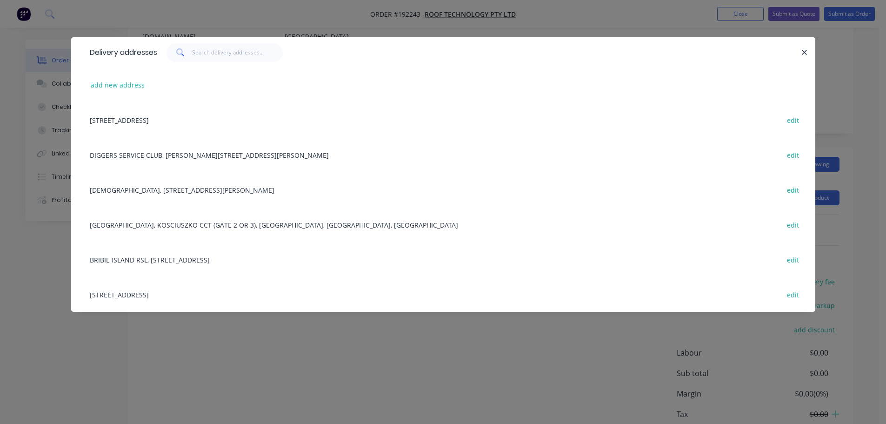
scroll to position [140, 0]
click at [181, 294] on div "2 LOCHLARNEY ST, (STORE), BEENLEIGH, Queensland, Australia, 4207 edit" at bounding box center [443, 294] width 716 height 35
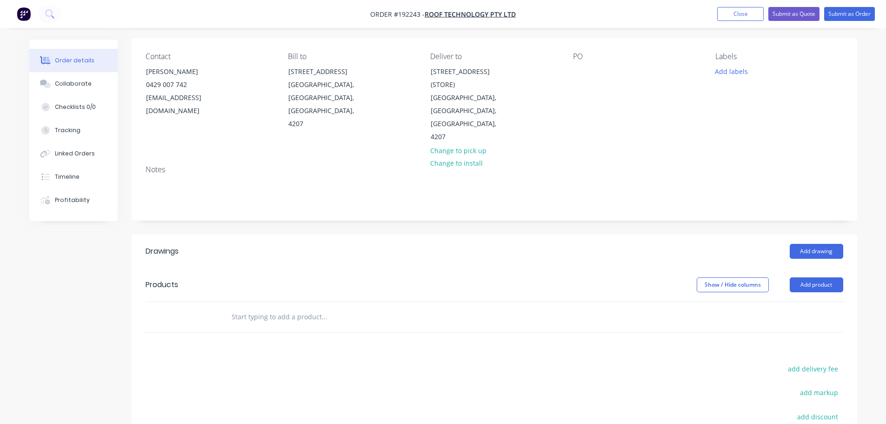
scroll to position [0, 0]
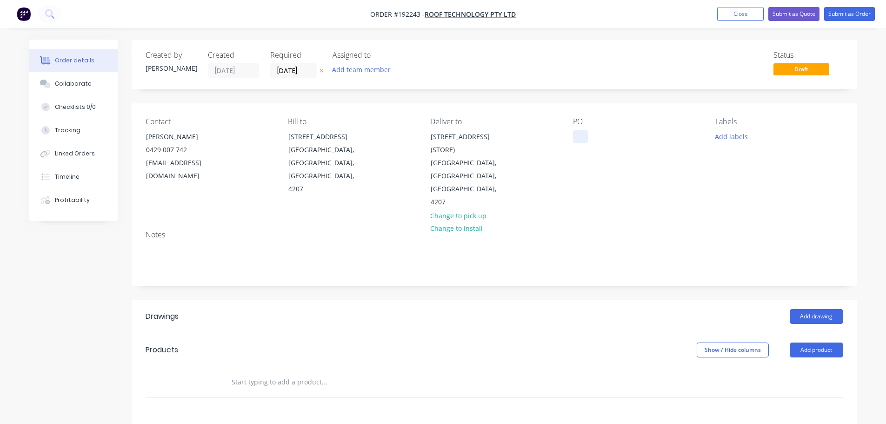
click at [581, 136] on div at bounding box center [580, 136] width 15 height 13
click at [814, 309] on button "Add drawing" at bounding box center [816, 316] width 53 height 15
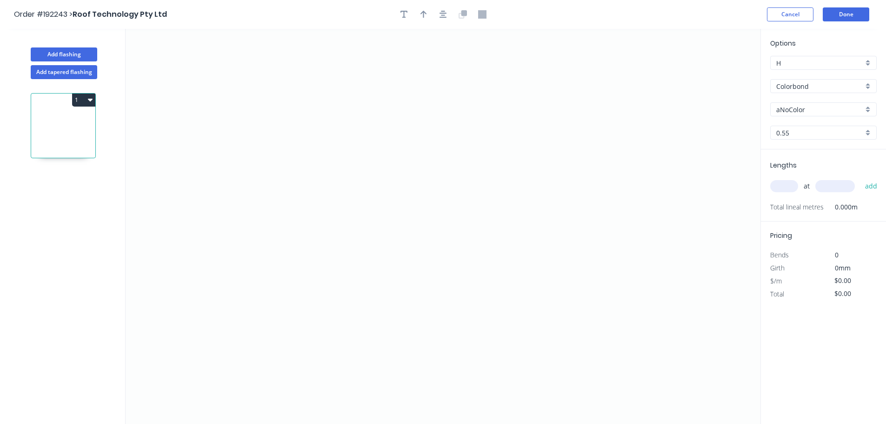
click at [785, 108] on input "aNoColor" at bounding box center [819, 110] width 87 height 10
click at [787, 161] on div "Surfmist" at bounding box center [824, 160] width 106 height 16
click at [785, 188] on input "text" at bounding box center [784, 186] width 28 height 12
click at [860, 178] on button "add" at bounding box center [871, 186] width 22 height 16
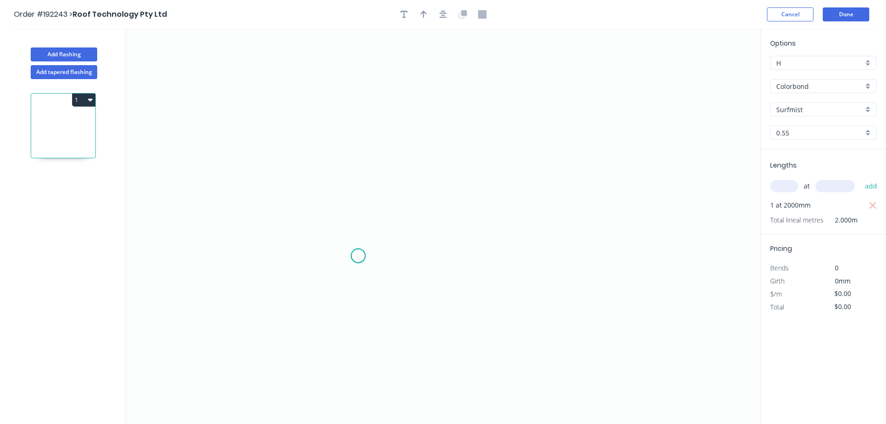
click at [358, 256] on icon "0" at bounding box center [443, 226] width 635 height 395
click at [368, 111] on icon "0" at bounding box center [443, 226] width 635 height 395
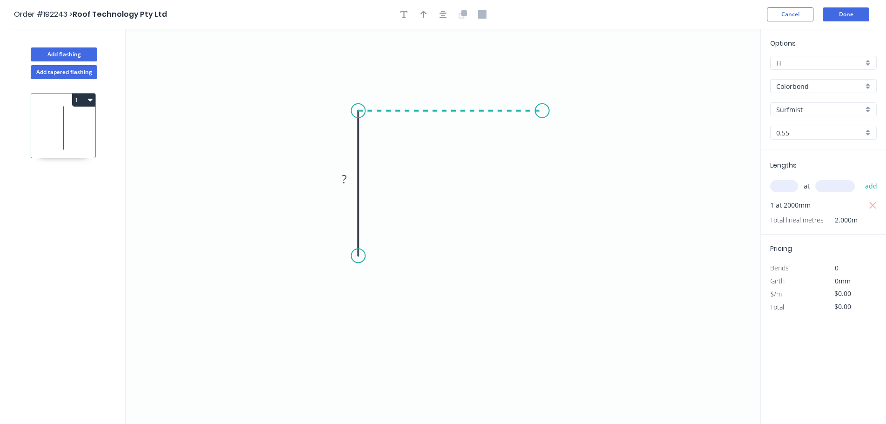
click at [542, 108] on icon "0 ?" at bounding box center [443, 226] width 635 height 395
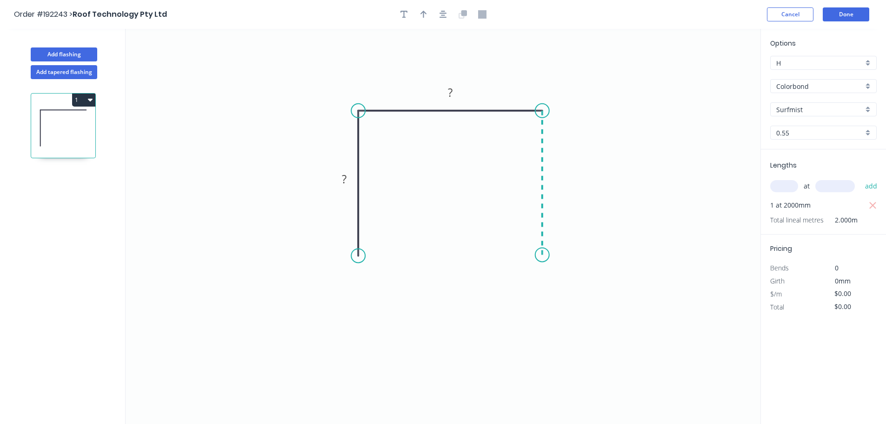
click at [539, 255] on icon "0 ? ?" at bounding box center [443, 226] width 635 height 395
click at [558, 326] on div "Feather" at bounding box center [585, 324] width 93 height 19
drag, startPoint x: 537, startPoint y: 236, endPoint x: 511, endPoint y: 238, distance: 26.1
click at [522, 238] on rect at bounding box center [508, 239] width 36 height 19
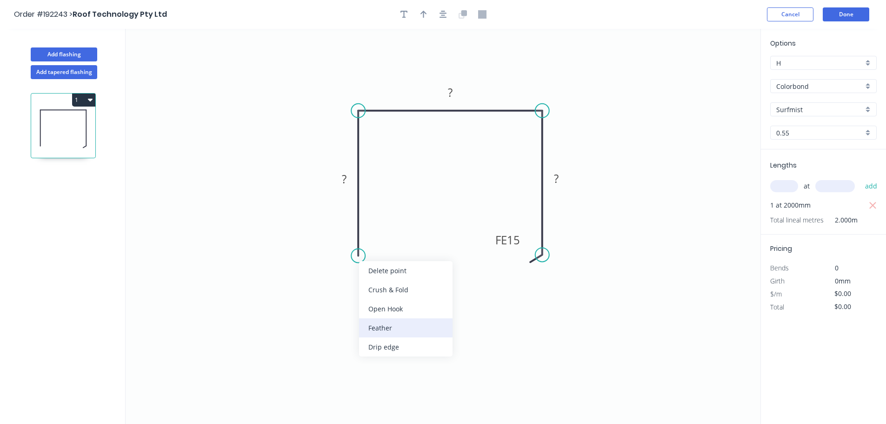
click at [376, 325] on div "Feather" at bounding box center [405, 327] width 93 height 19
click at [381, 286] on div "Flip bend" at bounding box center [400, 286] width 93 height 19
drag, startPoint x: 395, startPoint y: 235, endPoint x: 414, endPoint y: 242, distance: 20.6
click at [412, 242] on rect at bounding box center [394, 244] width 36 height 19
click at [405, 247] on tspan "15" at bounding box center [403, 245] width 13 height 15
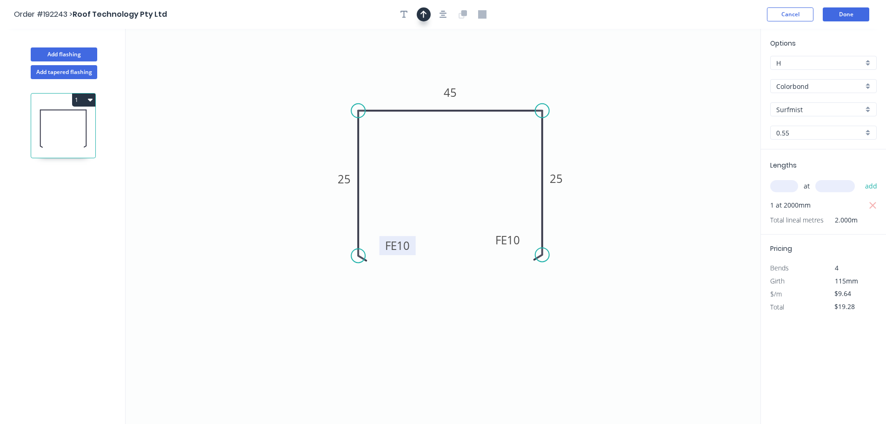
click at [425, 12] on icon "button" at bounding box center [423, 14] width 7 height 8
click at [714, 73] on icon at bounding box center [713, 65] width 8 height 30
drag, startPoint x: 714, startPoint y: 73, endPoint x: 608, endPoint y: 101, distance: 109.8
click at [629, 94] on icon at bounding box center [642, 80] width 27 height 27
click at [66, 52] on button "Add flashing" at bounding box center [64, 54] width 66 height 14
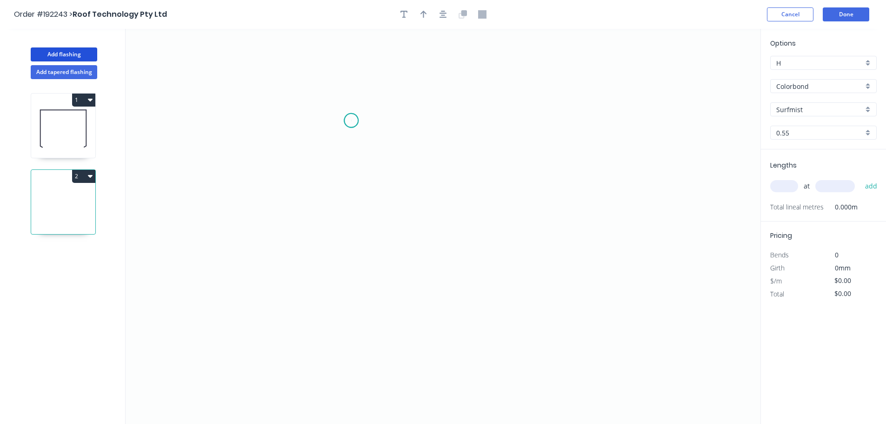
click at [351, 120] on icon "0" at bounding box center [443, 226] width 635 height 395
click at [353, 272] on icon "0" at bounding box center [443, 226] width 635 height 395
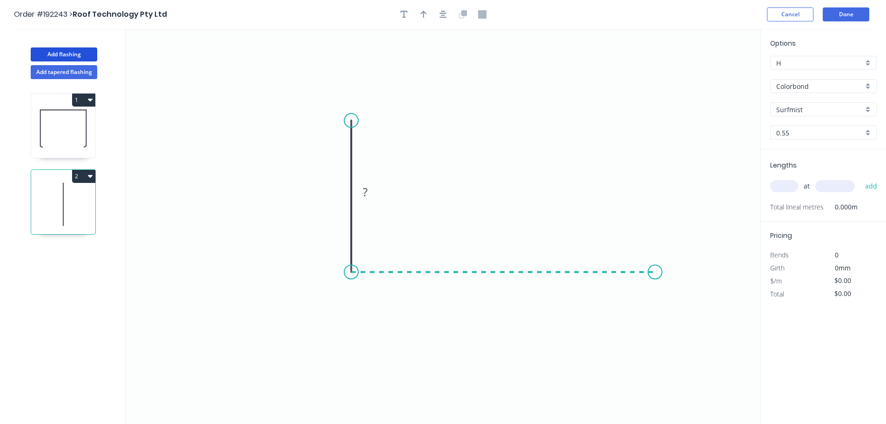
click at [655, 271] on icon "0 ?" at bounding box center [443, 226] width 635 height 395
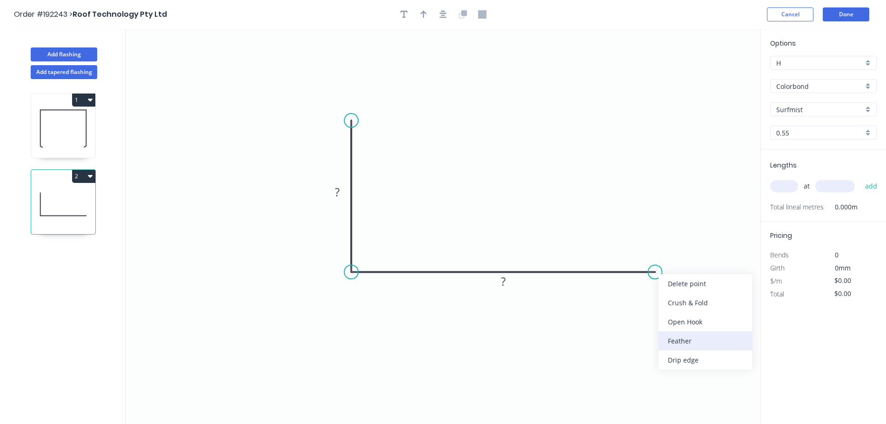
click at [683, 338] on div "Feather" at bounding box center [704, 340] width 93 height 19
click at [675, 307] on div "Flip bend" at bounding box center [696, 305] width 93 height 19
drag, startPoint x: 657, startPoint y: 241, endPoint x: 657, endPoint y: 223, distance: 18.1
click at [657, 230] on rect at bounding box center [643, 239] width 36 height 19
click at [651, 229] on tspan "15" at bounding box center [648, 229] width 13 height 15
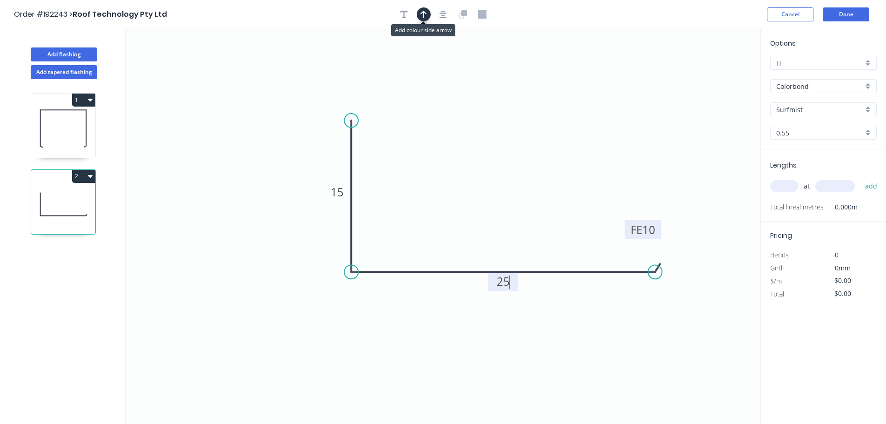
click at [424, 14] on icon "button" at bounding box center [423, 14] width 7 height 7
drag, startPoint x: 712, startPoint y: 72, endPoint x: 260, endPoint y: 203, distance: 470.6
click at [260, 203] on icon at bounding box center [260, 193] width 8 height 30
drag, startPoint x: 260, startPoint y: 203, endPoint x: 275, endPoint y: 224, distance: 25.4
click at [275, 224] on icon at bounding box center [264, 224] width 30 height 8
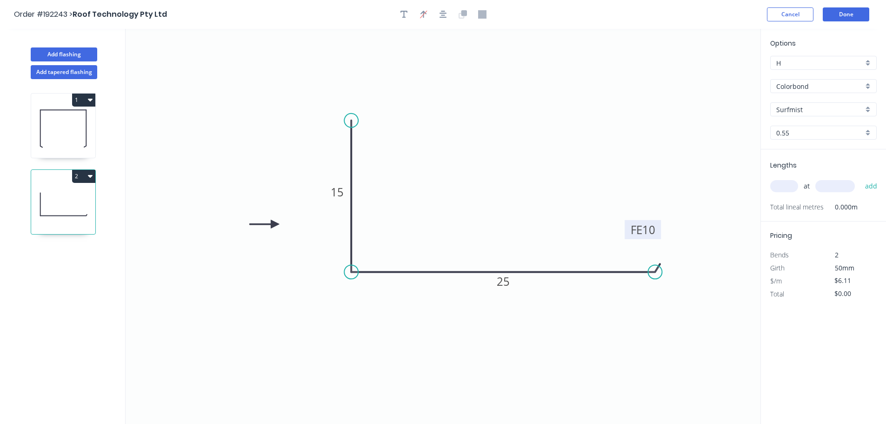
click at [782, 185] on input "text" at bounding box center [784, 186] width 28 height 12
click at [813, 364] on div "Options H H Colorbond Colorbond Colorbond (Premium) Colorbond Coolmax Colorbond…" at bounding box center [823, 227] width 126 height 396
click at [794, 14] on button "Cancel" at bounding box center [790, 14] width 47 height 14
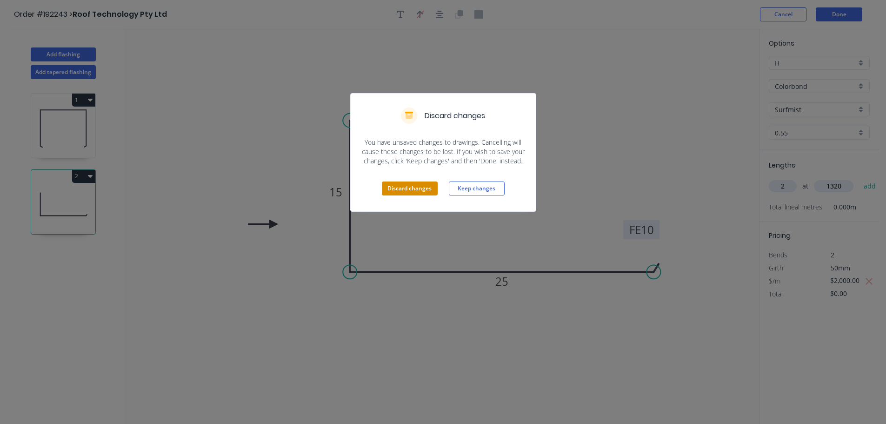
click at [400, 188] on button "Discard changes" at bounding box center [410, 188] width 56 height 14
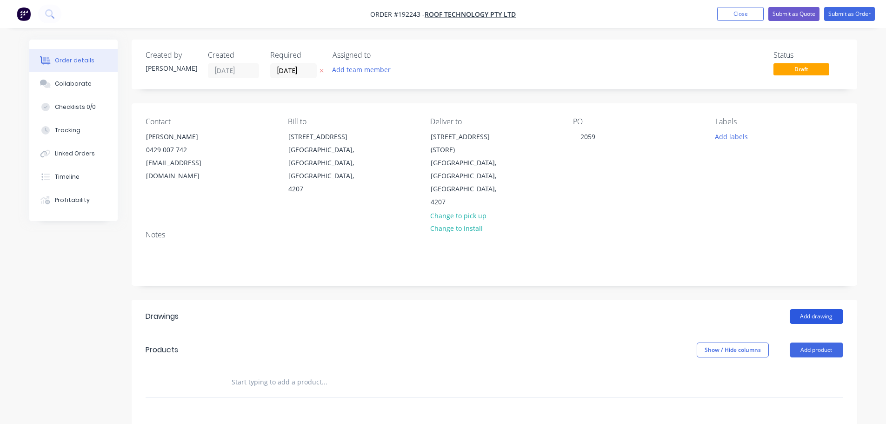
click at [820, 309] on button "Add drawing" at bounding box center [816, 316] width 53 height 15
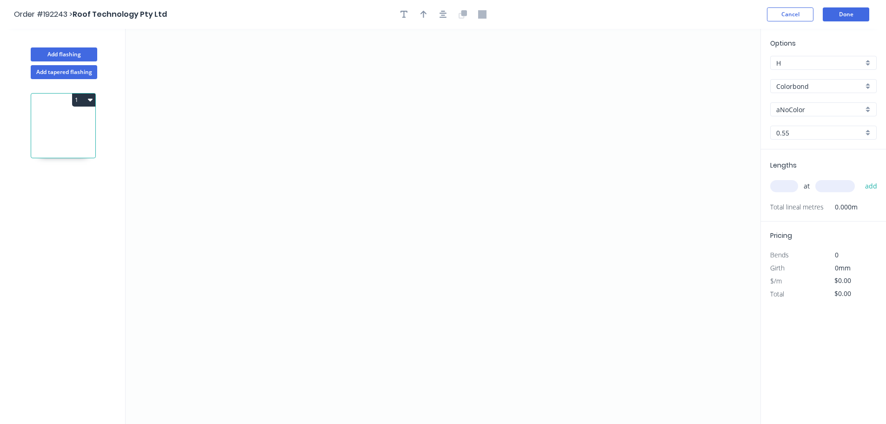
click at [791, 107] on input "aNoColor" at bounding box center [819, 110] width 87 height 10
click at [785, 129] on div "Surfmist" at bounding box center [824, 125] width 106 height 16
click at [788, 188] on input "text" at bounding box center [784, 186] width 28 height 12
click at [860, 178] on button "add" at bounding box center [871, 186] width 22 height 16
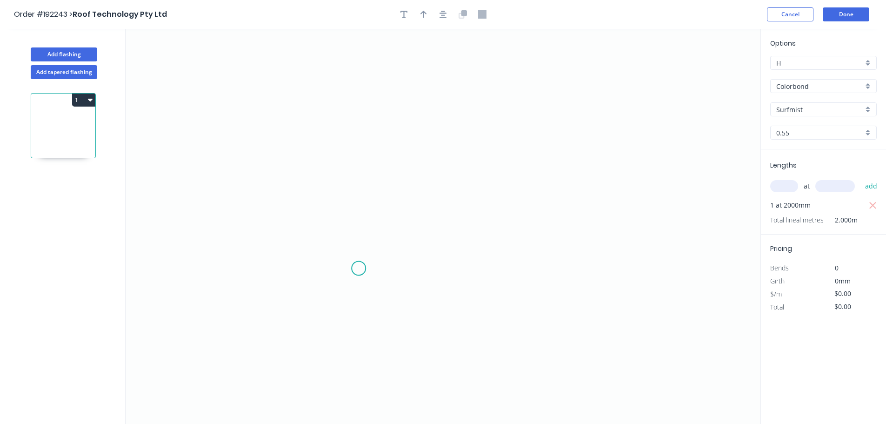
click at [358, 267] on icon "0" at bounding box center [443, 226] width 635 height 395
click at [361, 96] on icon "0" at bounding box center [443, 226] width 635 height 395
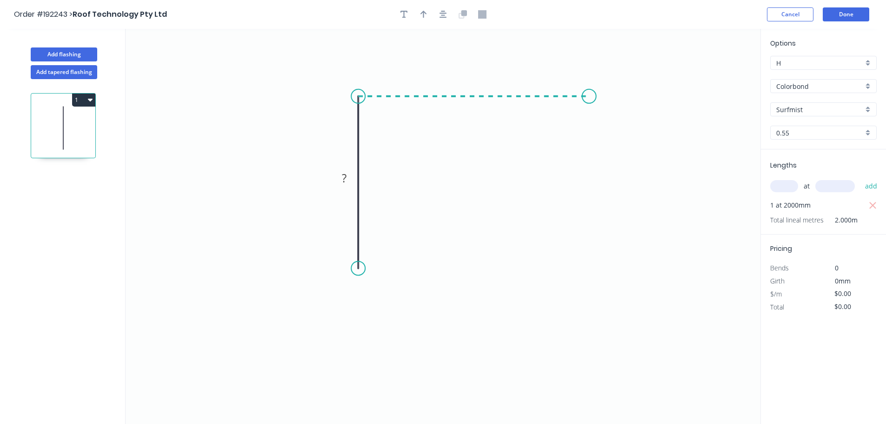
click at [589, 97] on icon "0 ?" at bounding box center [443, 226] width 635 height 395
click at [592, 270] on icon "0 ? ?" at bounding box center [443, 226] width 635 height 395
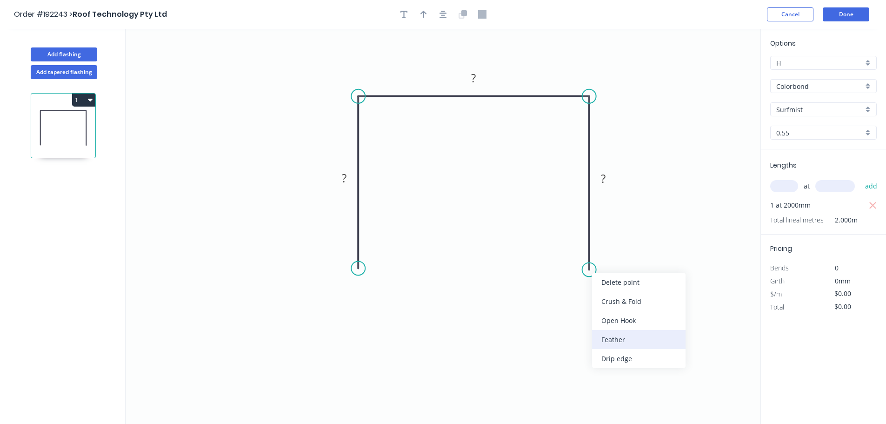
drag, startPoint x: 614, startPoint y: 336, endPoint x: 611, endPoint y: 326, distance: 10.9
click at [614, 336] on div "Feather" at bounding box center [638, 339] width 93 height 19
drag, startPoint x: 584, startPoint y: 251, endPoint x: 565, endPoint y: 253, distance: 19.6
click at [565, 253] on rect at bounding box center [550, 254] width 36 height 19
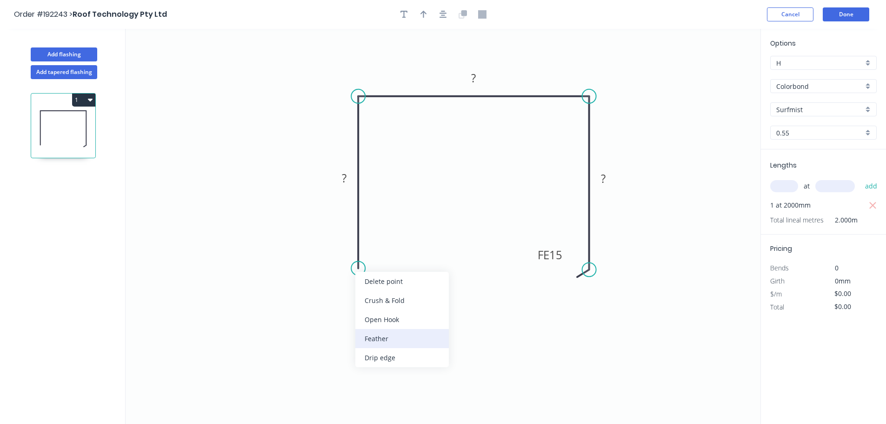
click at [378, 337] on div "Feather" at bounding box center [401, 338] width 93 height 19
click at [384, 292] on div "Flip bend" at bounding box center [404, 294] width 93 height 19
drag, startPoint x: 392, startPoint y: 249, endPoint x: 419, endPoint y: 256, distance: 27.1
click at [418, 256] on rect at bounding box center [403, 258] width 36 height 19
click at [407, 262] on tspan "15" at bounding box center [409, 258] width 13 height 15
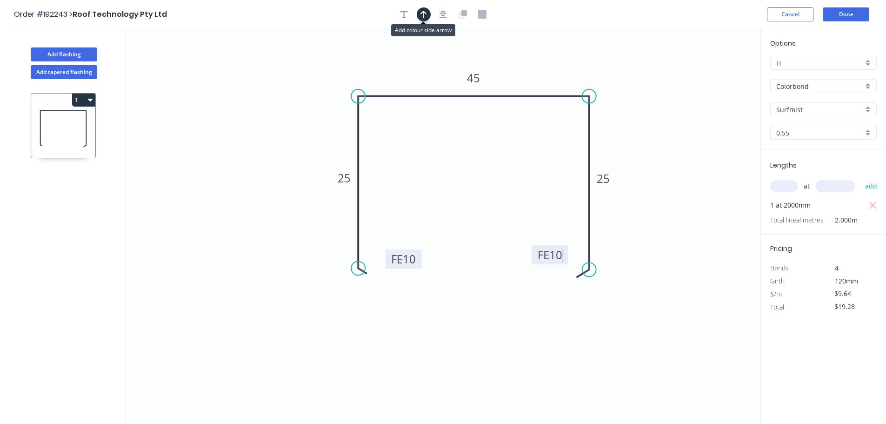
click at [422, 17] on icon "button" at bounding box center [423, 14] width 7 height 8
click at [716, 73] on icon at bounding box center [713, 65] width 8 height 30
drag, startPoint x: 716, startPoint y: 73, endPoint x: 662, endPoint y: 80, distance: 54.3
click at [666, 80] on icon at bounding box center [679, 72] width 27 height 27
click at [77, 50] on button "Add flashing" at bounding box center [64, 54] width 66 height 14
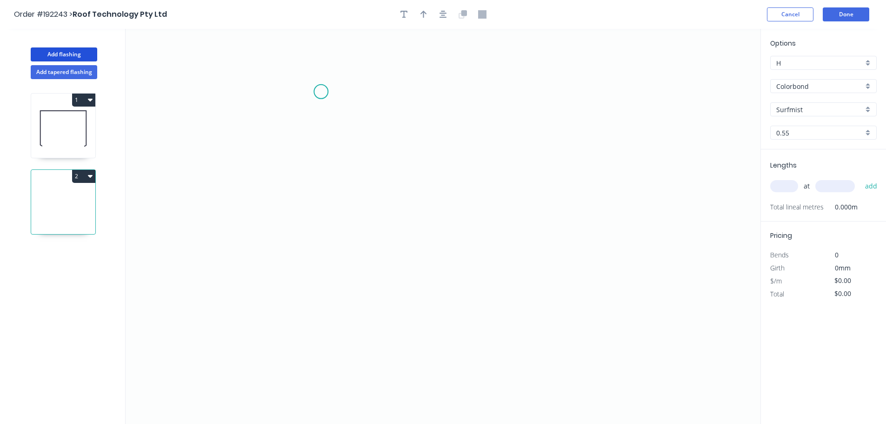
click at [321, 92] on icon "0" at bounding box center [443, 226] width 635 height 395
click at [324, 239] on icon "0" at bounding box center [443, 226] width 635 height 395
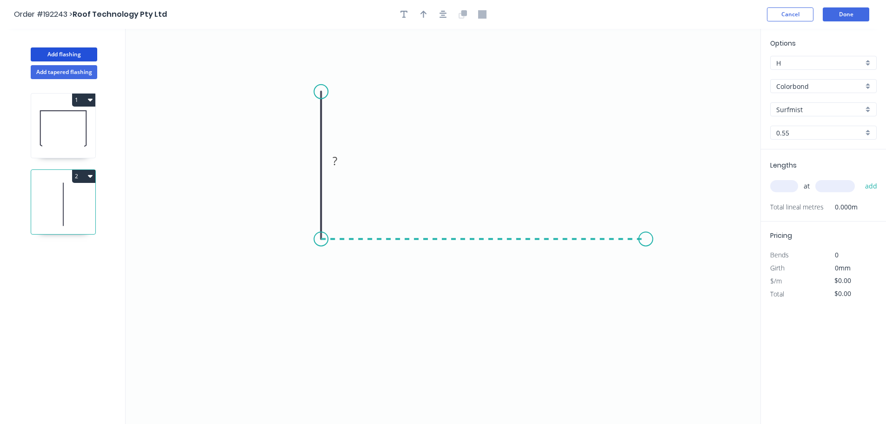
click at [646, 226] on icon "0 ?" at bounding box center [443, 226] width 635 height 395
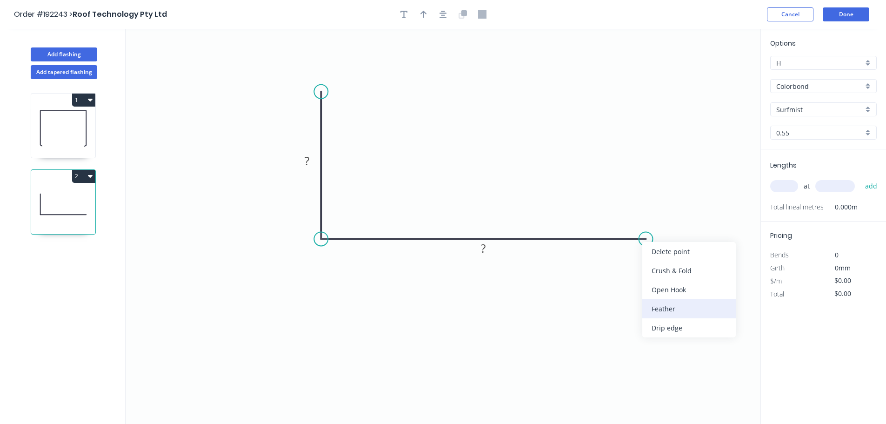
drag, startPoint x: 665, startPoint y: 303, endPoint x: 659, endPoint y: 298, distance: 7.2
click at [664, 303] on div "Feather" at bounding box center [688, 308] width 93 height 19
click at [672, 277] on div "Flip bend" at bounding box center [696, 275] width 93 height 19
drag, startPoint x: 650, startPoint y: 213, endPoint x: 651, endPoint y: 194, distance: 19.1
click at [651, 194] on rect at bounding box center [634, 200] width 36 height 19
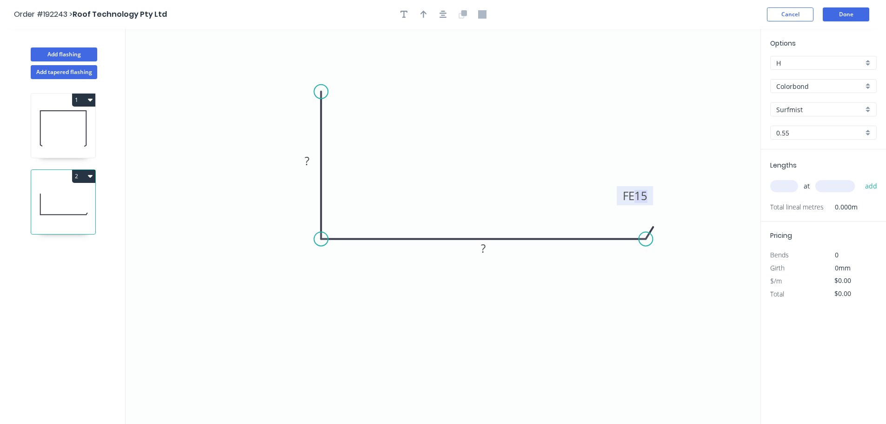
click at [645, 196] on tspan "15" at bounding box center [640, 195] width 13 height 15
click at [426, 15] on icon "button" at bounding box center [423, 14] width 7 height 8
click at [708, 74] on icon "0 15 FE 10 25" at bounding box center [443, 226] width 635 height 395
drag, startPoint x: 712, startPoint y: 73, endPoint x: 252, endPoint y: 153, distance: 467.7
click at [252, 153] on icon at bounding box center [251, 144] width 8 height 30
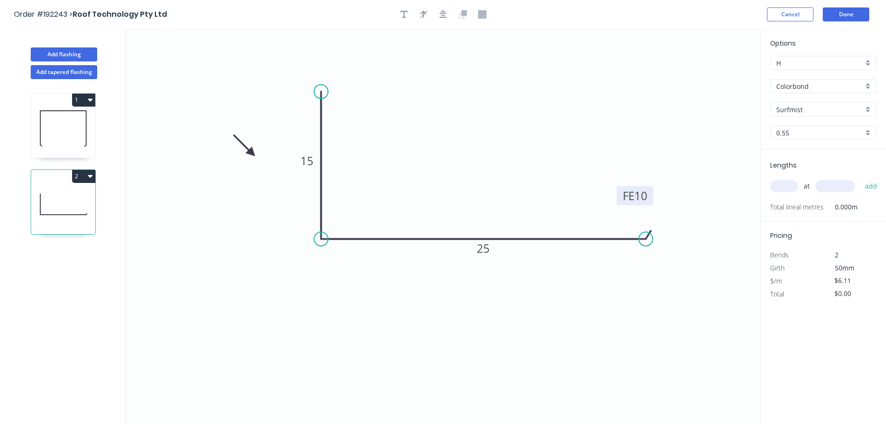
click at [786, 186] on input "text" at bounding box center [784, 186] width 28 height 12
click at [844, 185] on input "1320" at bounding box center [835, 186] width 40 height 12
click at [860, 178] on button "add" at bounding box center [871, 186] width 22 height 16
click at [851, 17] on button "Done" at bounding box center [846, 14] width 47 height 14
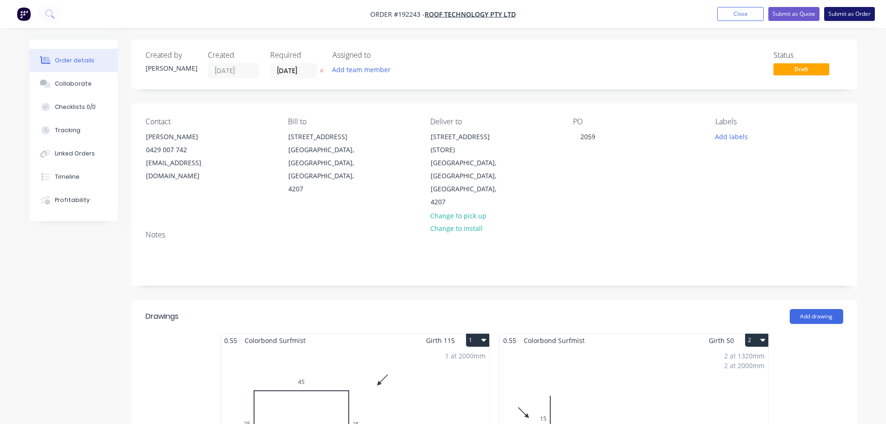
click at [850, 13] on button "Submit as Order" at bounding box center [849, 14] width 51 height 14
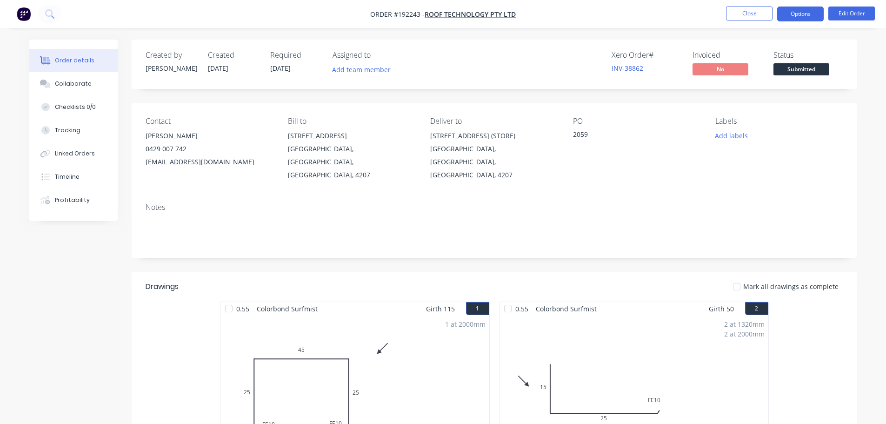
click at [805, 16] on button "Options" at bounding box center [800, 14] width 47 height 15
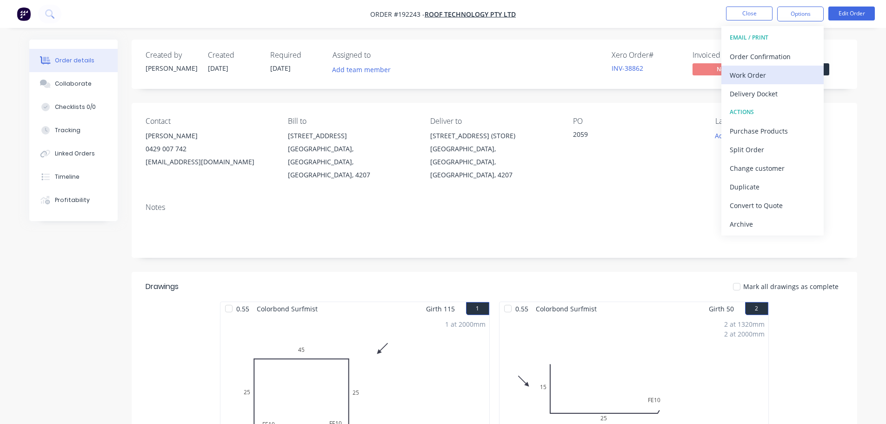
click at [744, 71] on div "Work Order" at bounding box center [773, 74] width 86 height 13
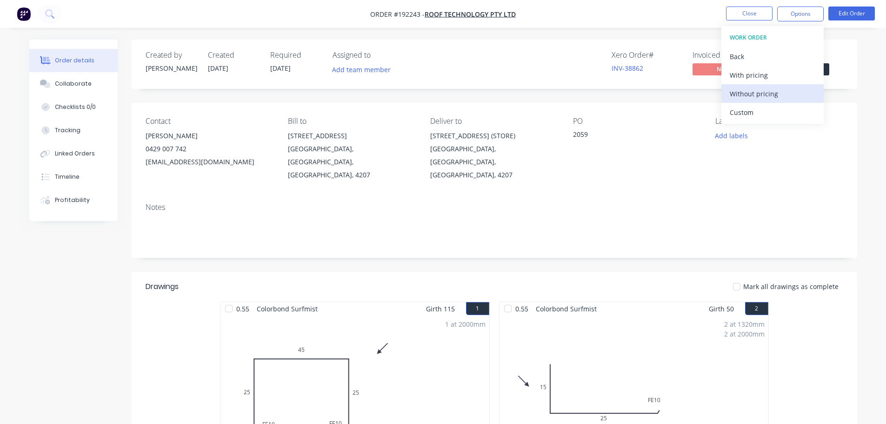
click at [748, 101] on button "Without pricing" at bounding box center [772, 93] width 102 height 19
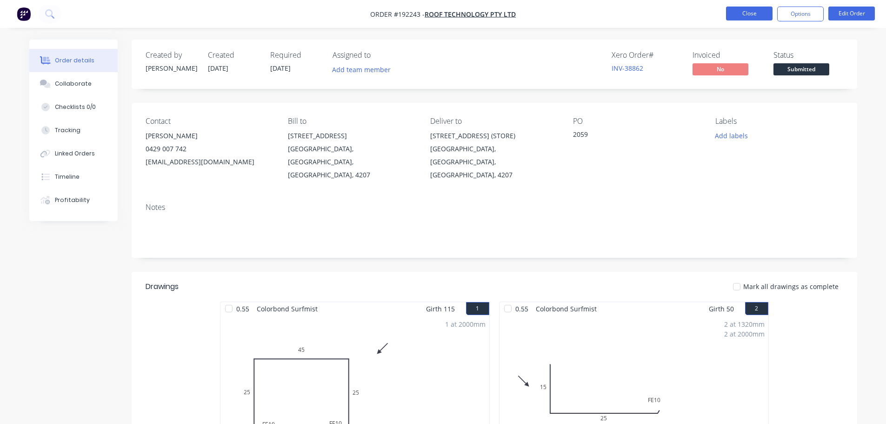
click at [744, 14] on button "Close" at bounding box center [749, 14] width 47 height 14
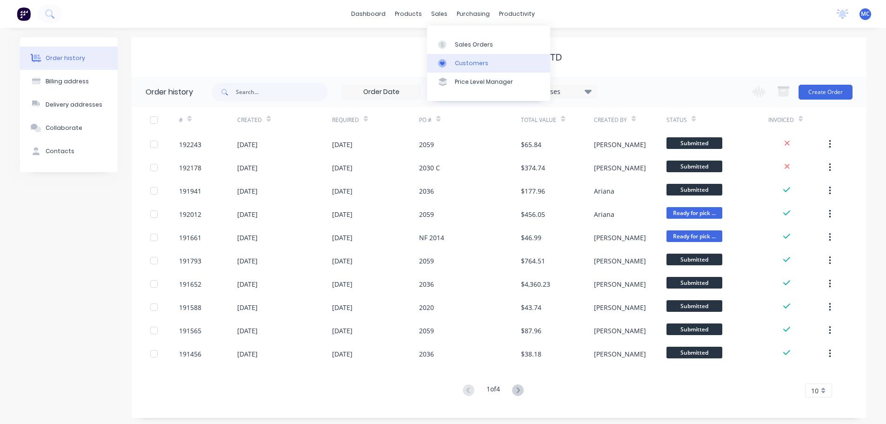
click at [463, 63] on div "Customers" at bounding box center [471, 63] width 33 height 8
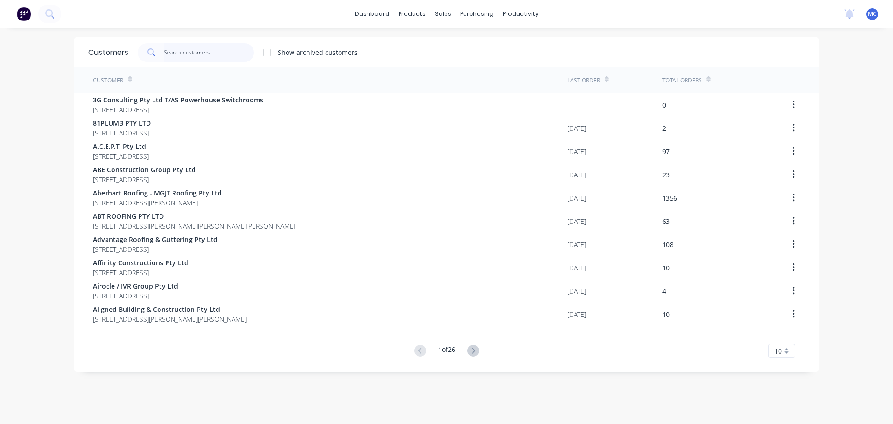
click at [190, 48] on input "text" at bounding box center [209, 52] width 91 height 19
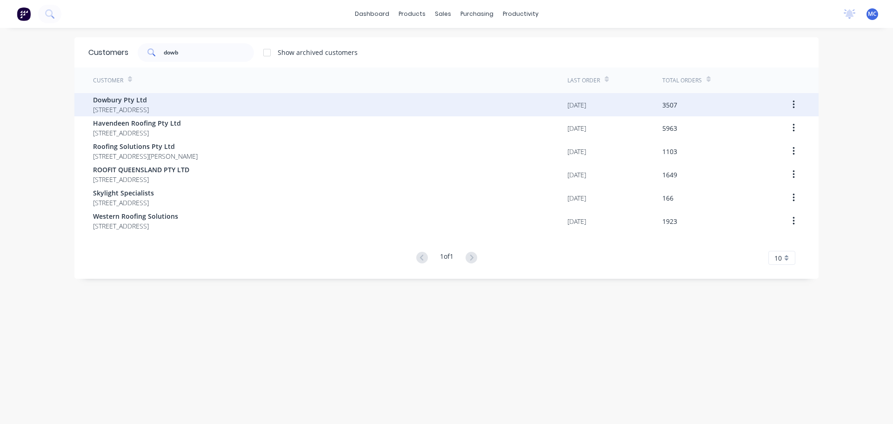
click at [113, 101] on span "Dowbury Pty Ltd" at bounding box center [121, 100] width 56 height 10
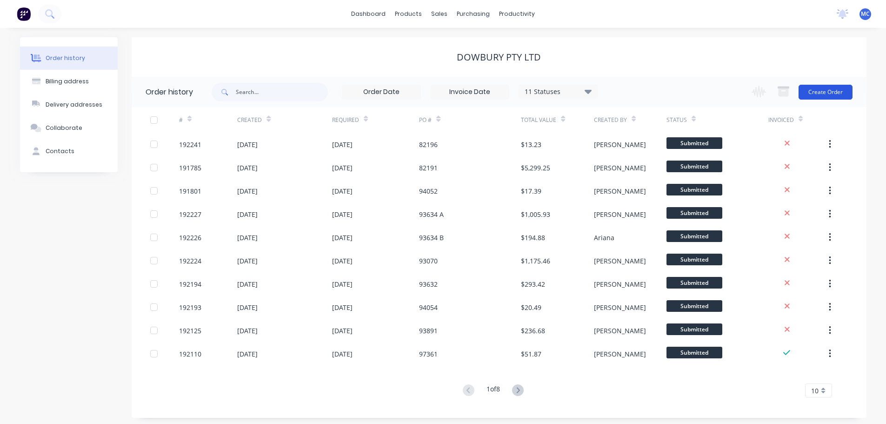
click at [832, 91] on button "Create Order" at bounding box center [825, 92] width 54 height 15
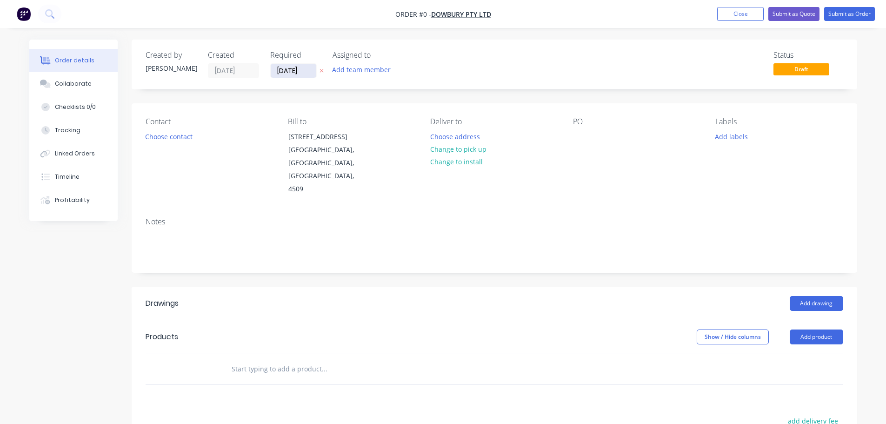
click at [291, 73] on input "[DATE]" at bounding box center [294, 71] width 46 height 14
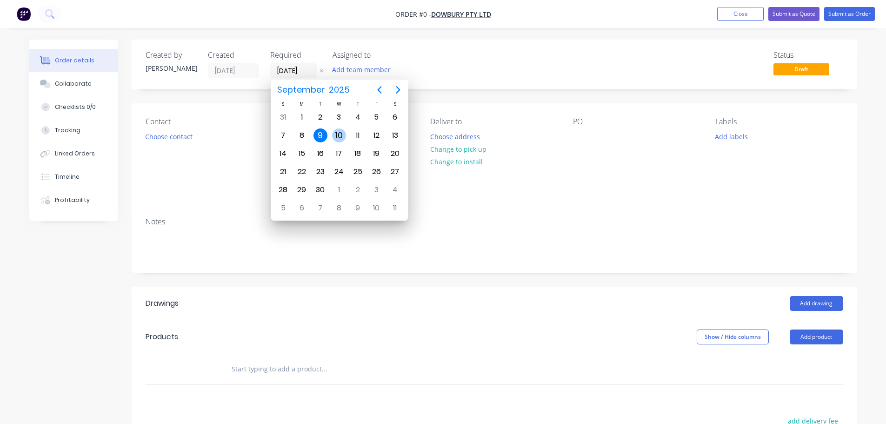
click at [339, 133] on div "10" at bounding box center [339, 135] width 14 height 14
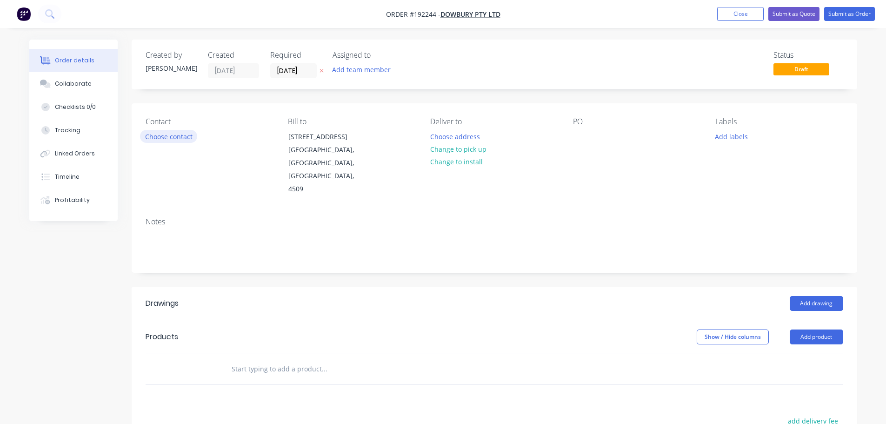
click at [180, 138] on button "Choose contact" at bounding box center [168, 136] width 57 height 13
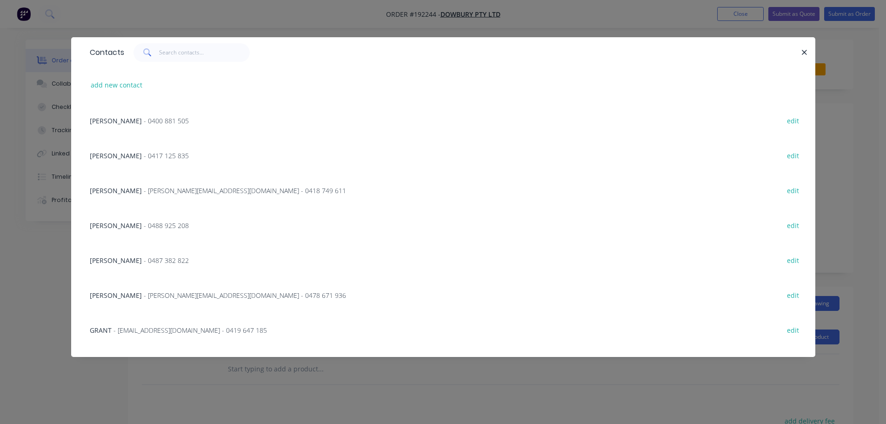
scroll to position [140, 0]
click at [144, 224] on span "- 0488 925 208" at bounding box center [166, 224] width 45 height 9
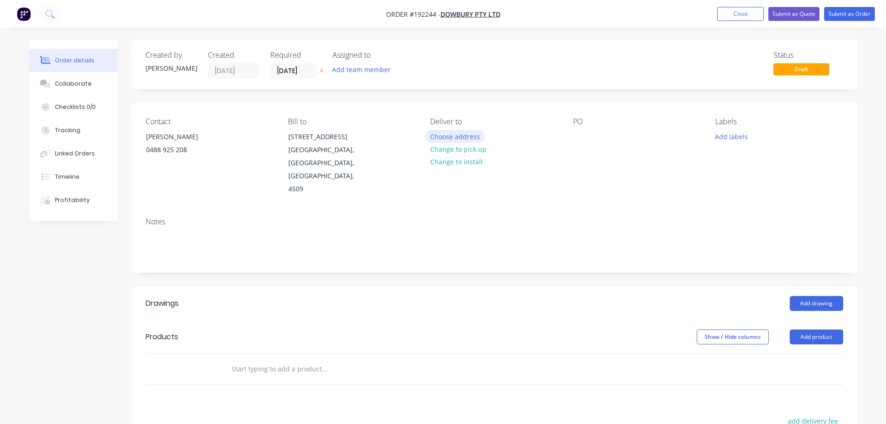
click at [460, 136] on button "Choose address" at bounding box center [455, 136] width 60 height 13
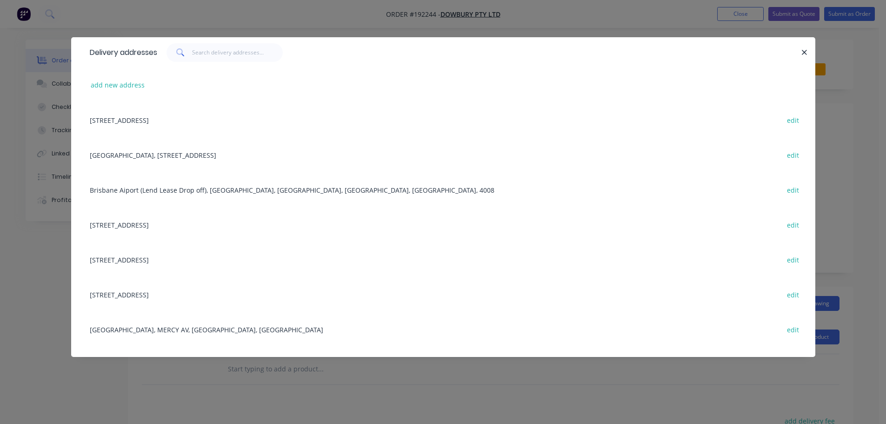
click at [181, 258] on div "82 Prairie Rd, Ormeau, Queensland, Australia, 4208 edit" at bounding box center [443, 259] width 716 height 35
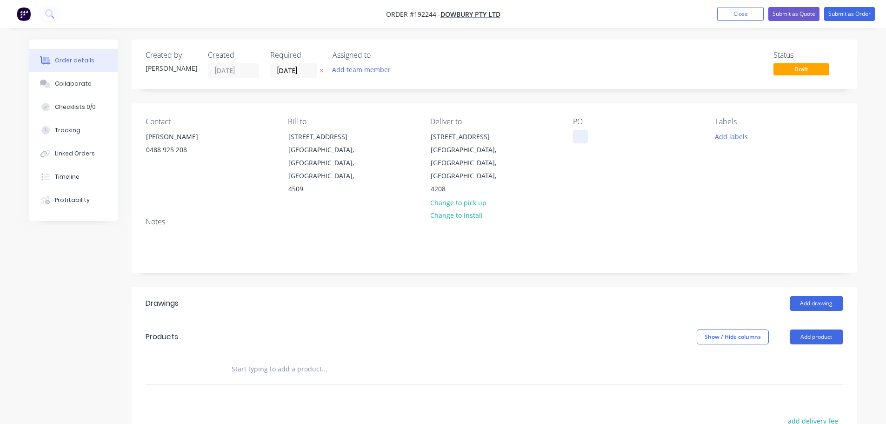
click at [582, 136] on div at bounding box center [580, 136] width 15 height 13
click at [822, 296] on button "Add drawing" at bounding box center [816, 303] width 53 height 15
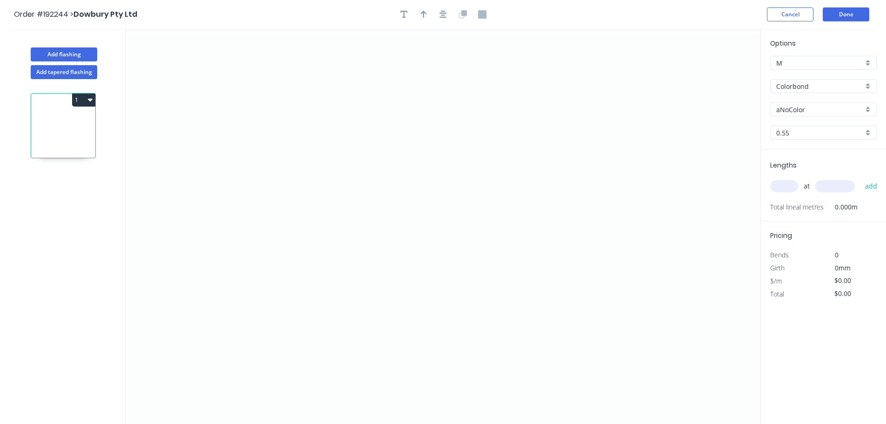
click at [807, 109] on input "aNoColor" at bounding box center [819, 110] width 87 height 10
click at [791, 177] on div "Dover White" at bounding box center [824, 178] width 106 height 16
click at [778, 185] on input "text" at bounding box center [784, 186] width 28 height 12
click at [860, 178] on button "add" at bounding box center [871, 186] width 22 height 16
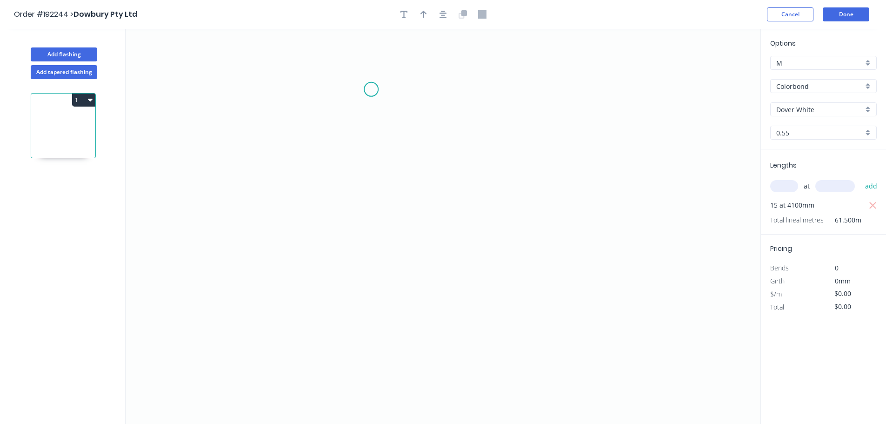
click at [371, 88] on icon "0" at bounding box center [443, 226] width 635 height 395
click at [509, 88] on icon "0" at bounding box center [443, 226] width 635 height 395
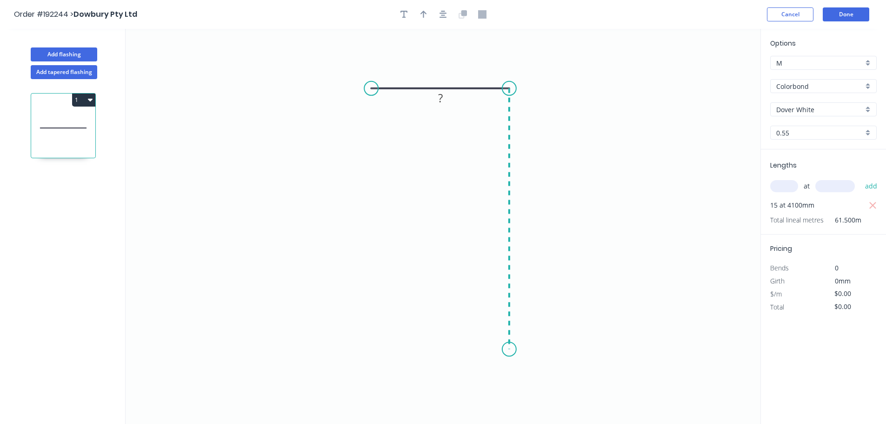
click at [505, 349] on icon "0 ?" at bounding box center [443, 226] width 635 height 395
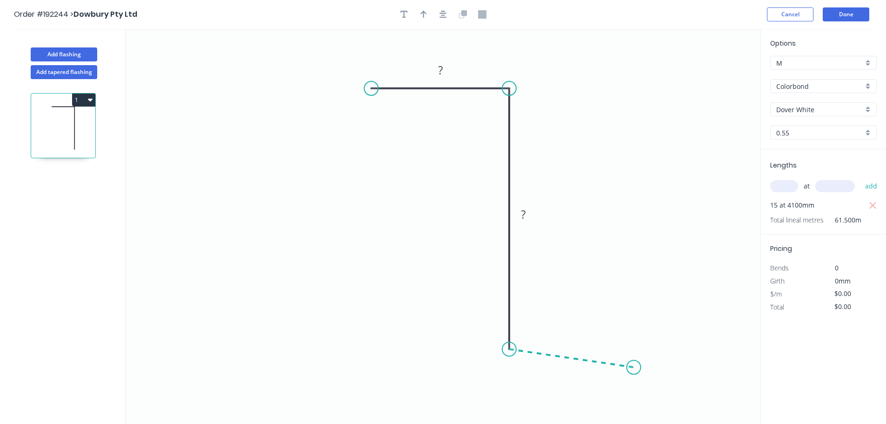
click at [634, 367] on icon "0 ? ?" at bounding box center [443, 226] width 635 height 395
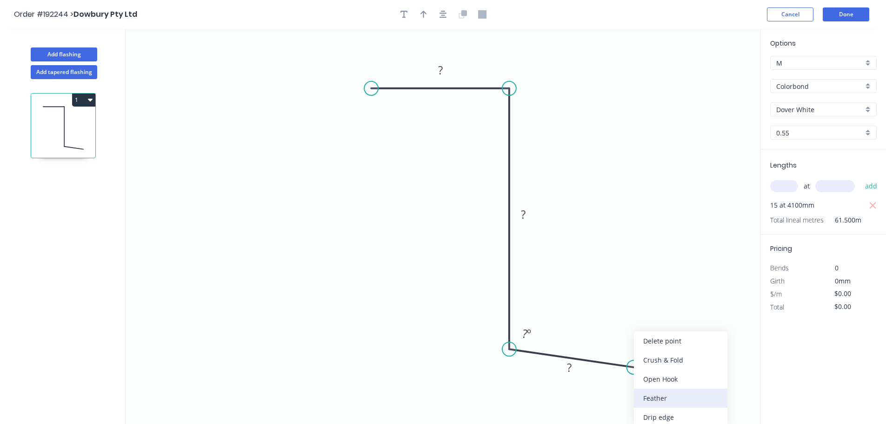
click at [661, 399] on div "Feather" at bounding box center [680, 397] width 93 height 19
drag, startPoint x: 633, startPoint y: 384, endPoint x: 628, endPoint y: 399, distance: 16.2
click at [629, 399] on rect at bounding box center [616, 394] width 36 height 19
click at [621, 394] on tspan "15" at bounding box center [620, 395] width 13 height 15
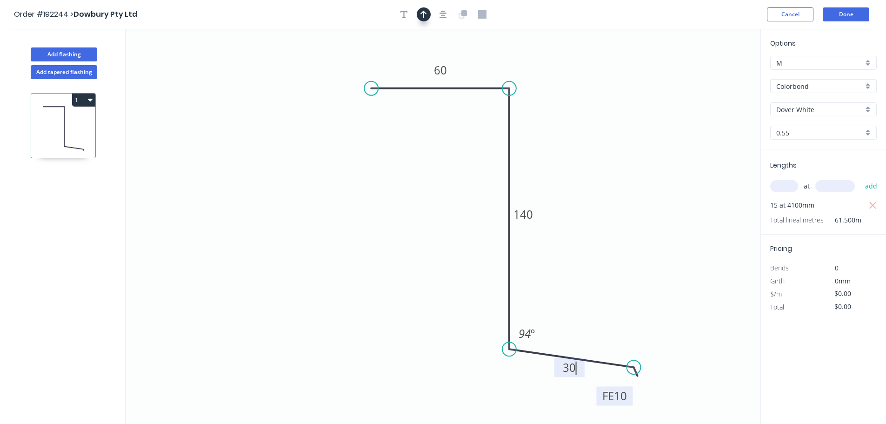
click at [425, 14] on icon "button" at bounding box center [423, 14] width 7 height 8
click at [713, 75] on icon at bounding box center [713, 65] width 8 height 30
drag, startPoint x: 713, startPoint y: 75, endPoint x: 583, endPoint y: 114, distance: 135.8
click at [595, 112] on icon at bounding box center [608, 98] width 27 height 27
click at [70, 50] on button "Add flashing" at bounding box center [64, 54] width 66 height 14
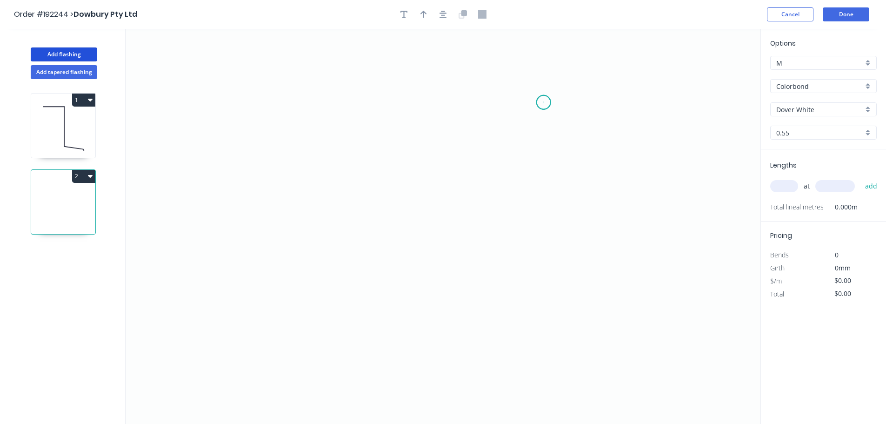
click at [544, 102] on icon "0" at bounding box center [443, 226] width 635 height 395
click at [550, 284] on icon "0" at bounding box center [443, 226] width 635 height 395
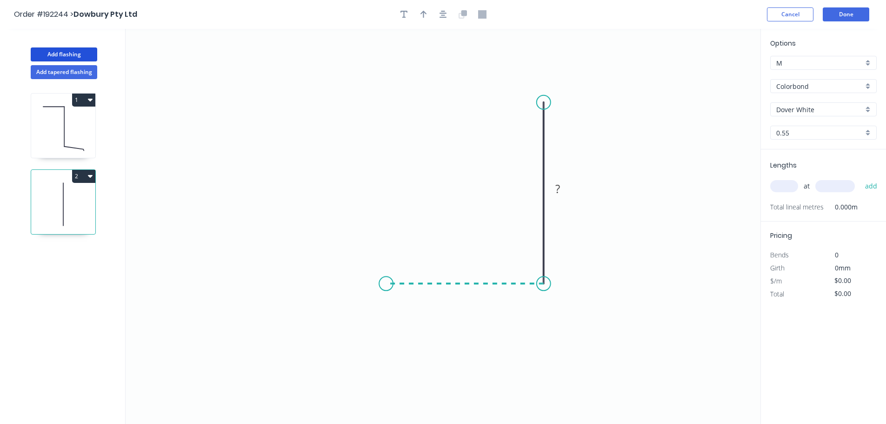
click at [386, 286] on icon "0 ?" at bounding box center [443, 226] width 635 height 395
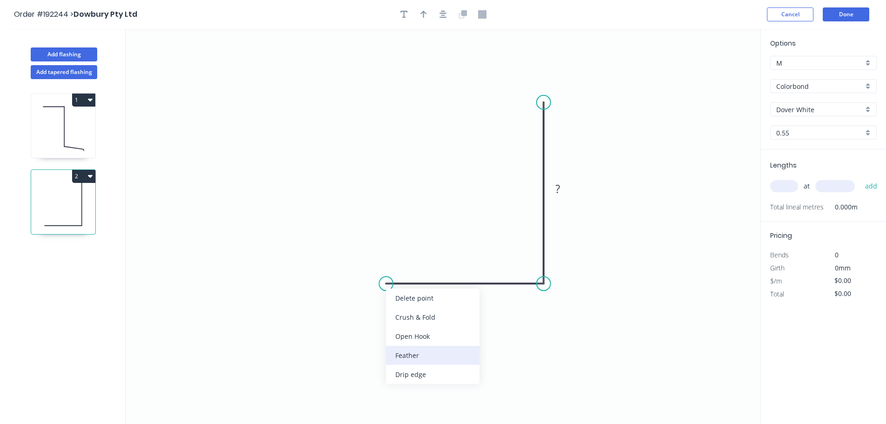
click at [402, 354] on div "Feather" at bounding box center [432, 355] width 93 height 19
click at [413, 258] on rect at bounding box center [398, 259] width 36 height 19
click at [407, 262] on tspan "15" at bounding box center [404, 259] width 13 height 15
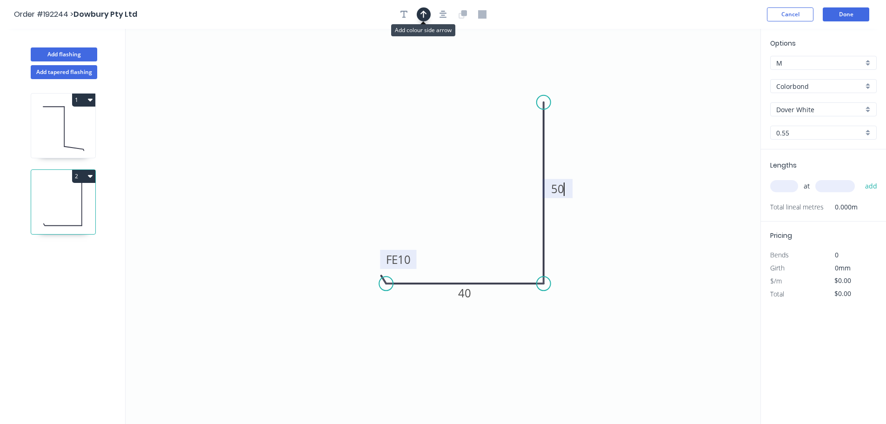
click at [423, 15] on icon "button" at bounding box center [423, 14] width 7 height 8
click at [713, 75] on icon at bounding box center [713, 65] width 8 height 30
drag, startPoint x: 713, startPoint y: 75, endPoint x: 631, endPoint y: 162, distance: 120.1
click at [614, 151] on icon at bounding box center [622, 139] width 27 height 27
click at [777, 186] on input "text" at bounding box center [784, 186] width 28 height 12
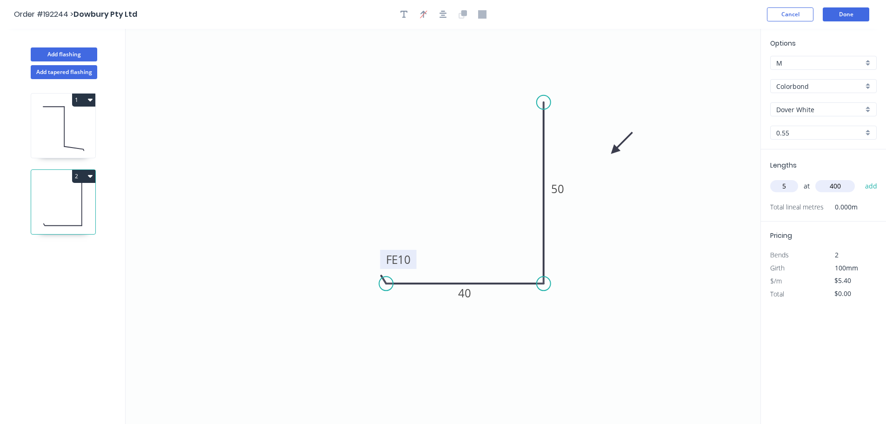
click at [860, 178] on button "add" at bounding box center [871, 186] width 22 height 16
click at [844, 10] on button "Done" at bounding box center [846, 14] width 47 height 14
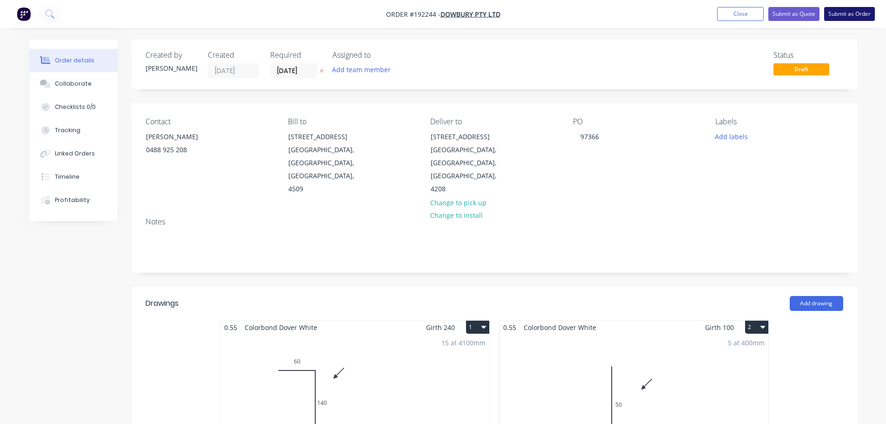
click at [847, 15] on button "Submit as Order" at bounding box center [849, 14] width 51 height 14
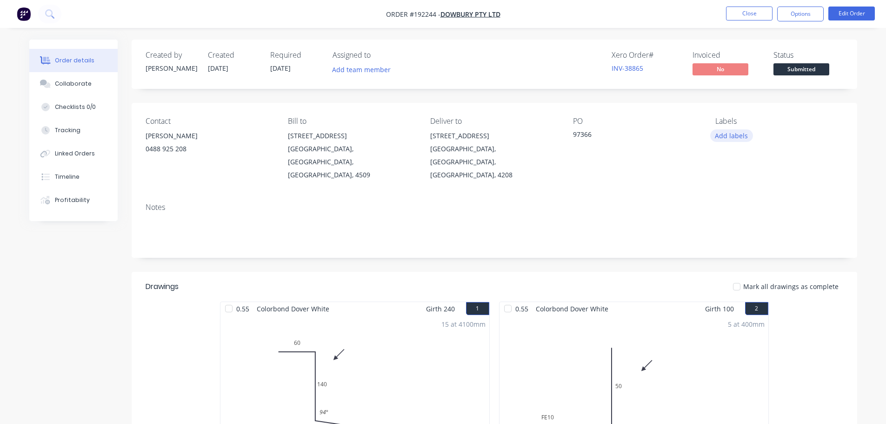
click at [732, 136] on button "Add labels" at bounding box center [731, 135] width 43 height 13
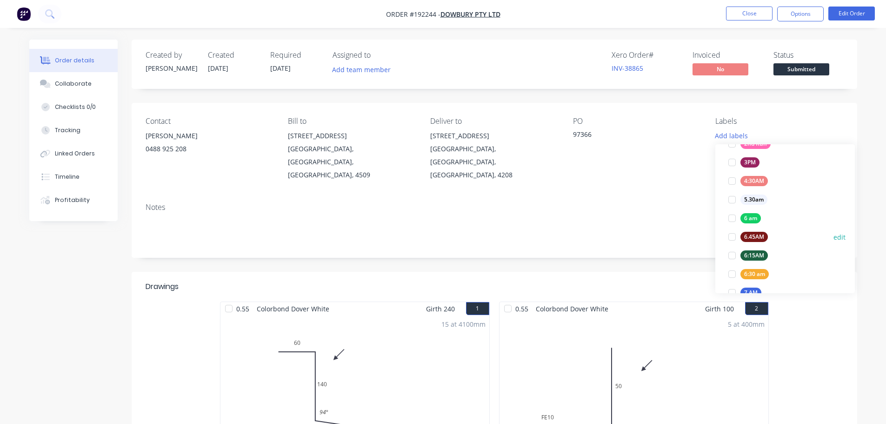
scroll to position [233, 0]
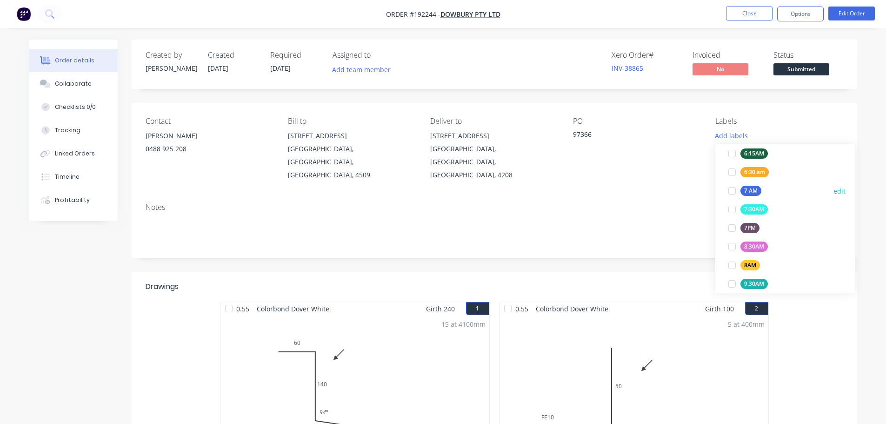
click at [731, 192] on div at bounding box center [732, 190] width 19 height 19
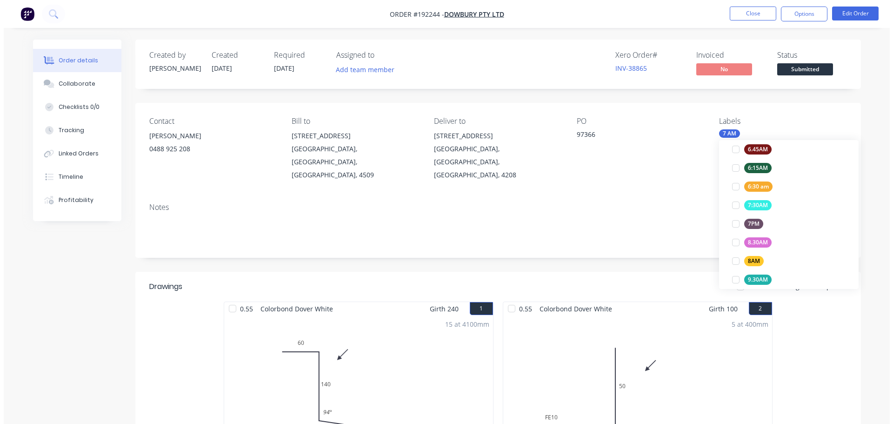
scroll to position [28, 0]
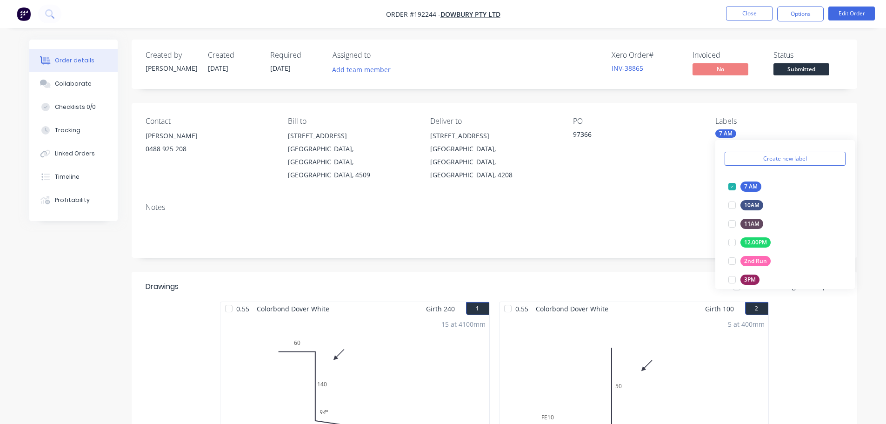
click at [678, 203] on div "Notes" at bounding box center [495, 207] width 698 height 9
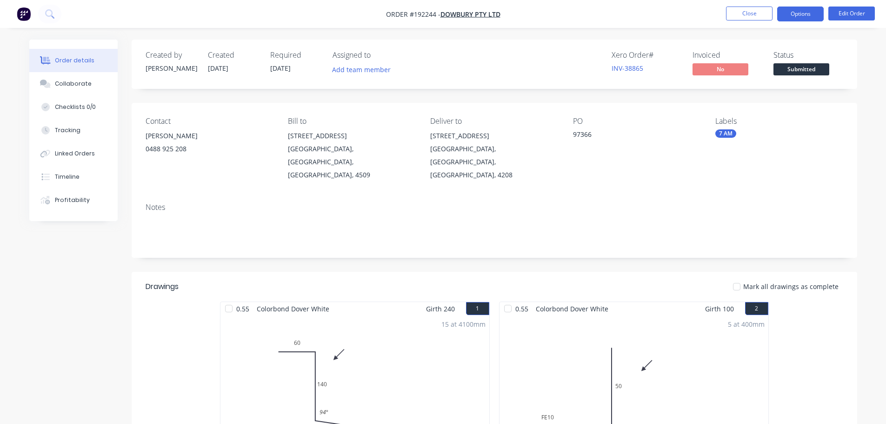
click at [797, 13] on button "Options" at bounding box center [800, 14] width 47 height 15
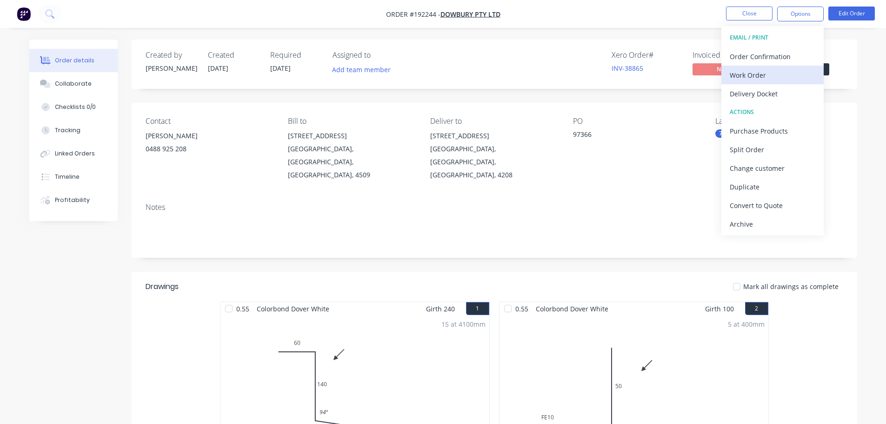
click at [742, 75] on div "Work Order" at bounding box center [773, 74] width 86 height 13
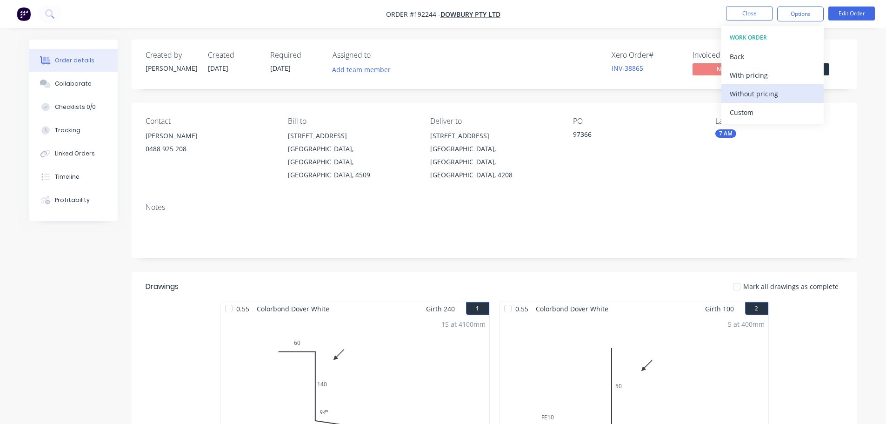
click at [747, 94] on div "Without pricing" at bounding box center [773, 93] width 86 height 13
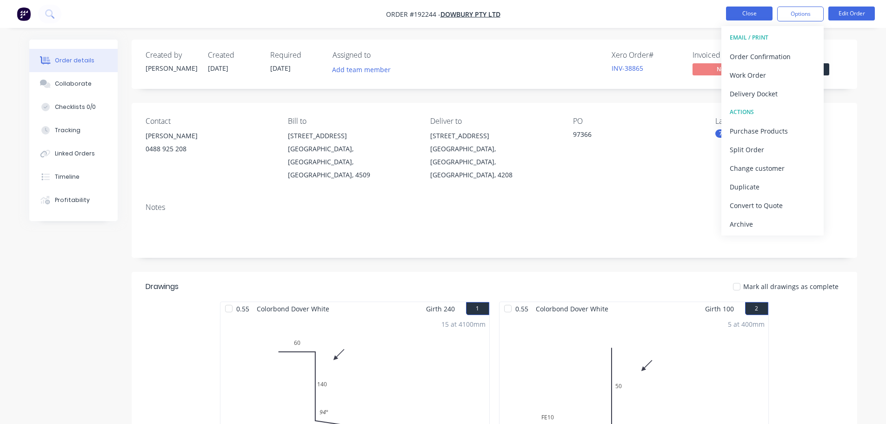
click at [757, 13] on button "Close" at bounding box center [749, 14] width 47 height 14
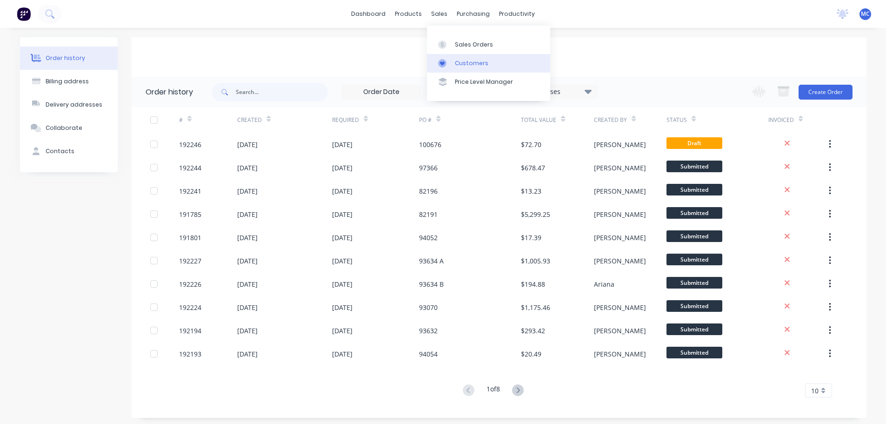
click at [471, 61] on div "Customers" at bounding box center [471, 63] width 33 height 8
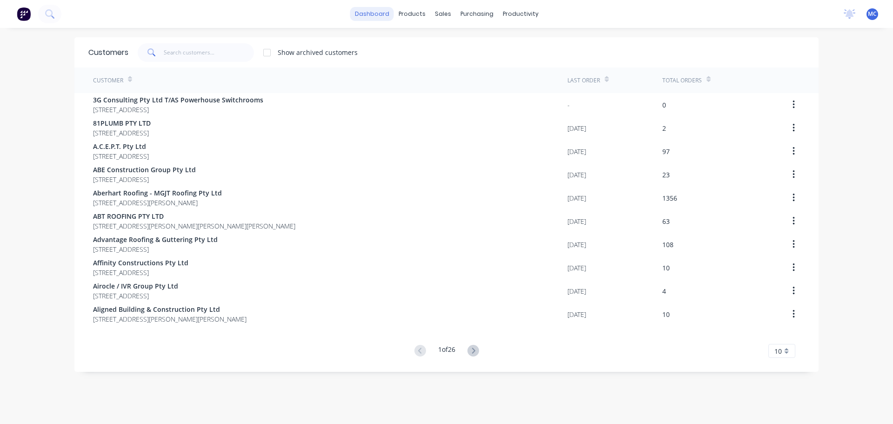
click at [371, 13] on link "dashboard" at bounding box center [372, 14] width 44 height 14
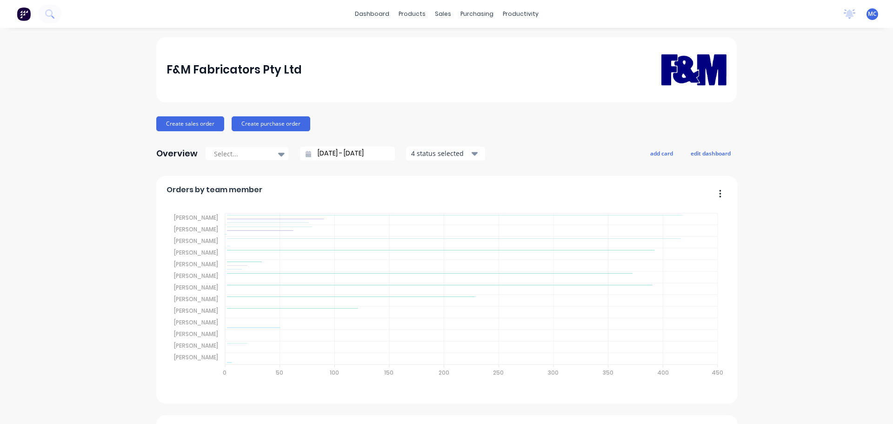
click at [344, 153] on input "09/08/25 - 09/09/25" at bounding box center [351, 153] width 80 height 14
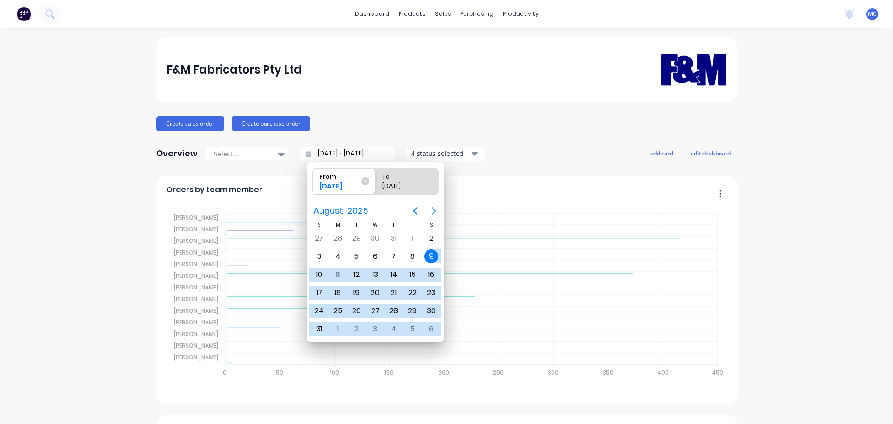
click at [433, 209] on icon "Next page" at bounding box center [434, 210] width 4 height 7
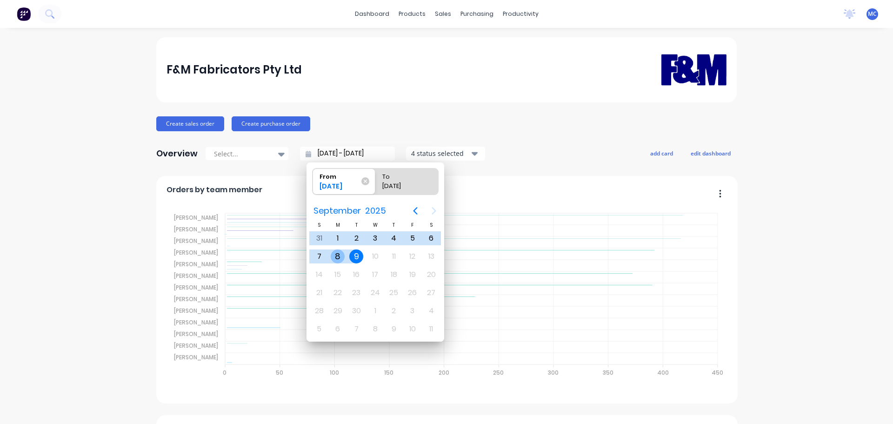
click at [337, 256] on div "8" at bounding box center [338, 256] width 14 height 14
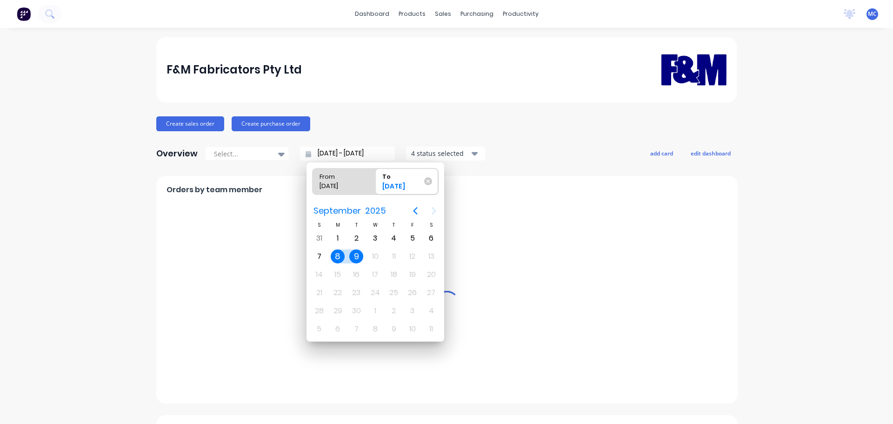
click at [356, 257] on div "9" at bounding box center [356, 256] width 14 height 14
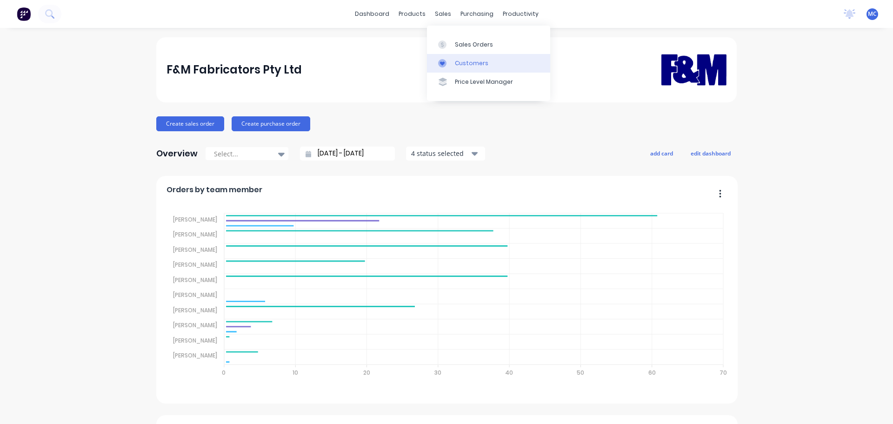
click at [464, 63] on div "Customers" at bounding box center [471, 63] width 33 height 8
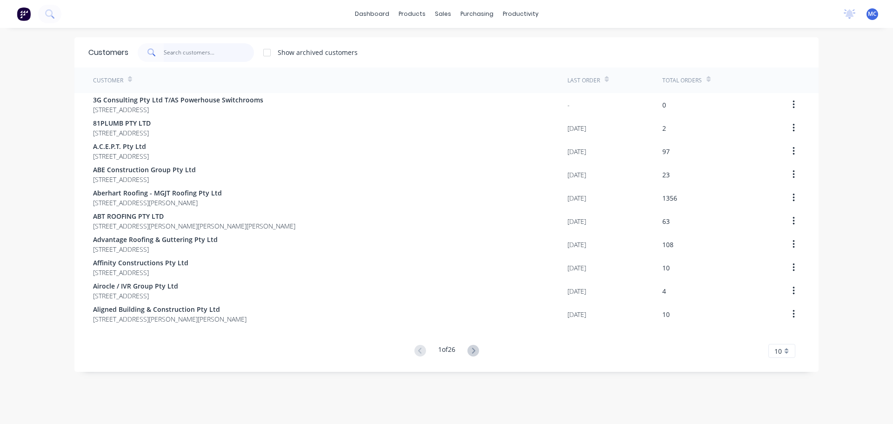
click at [180, 51] on input "text" at bounding box center [209, 52] width 91 height 19
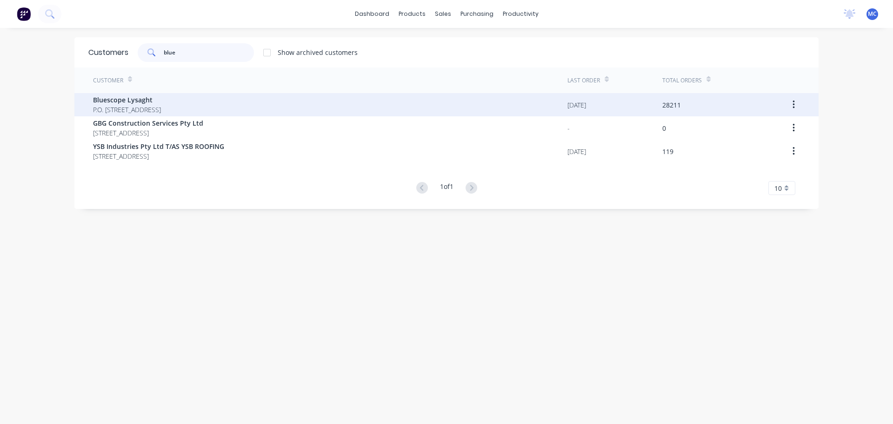
type input "blue"
click at [122, 95] on span "Bluescope Lysaght" at bounding box center [127, 100] width 68 height 10
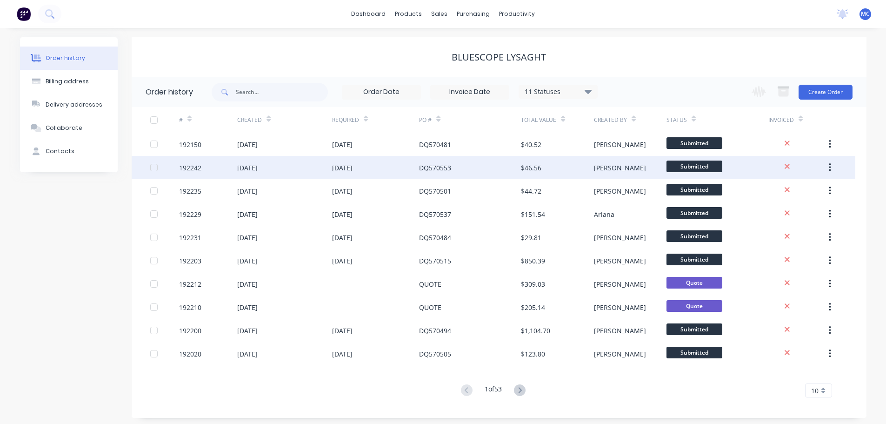
click at [425, 168] on div "DQ570553" at bounding box center [435, 168] width 32 height 10
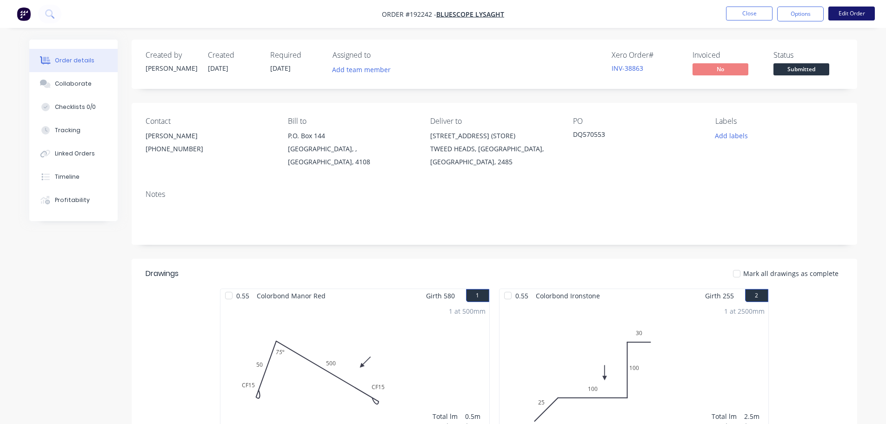
click at [854, 13] on button "Edit Order" at bounding box center [851, 14] width 47 height 14
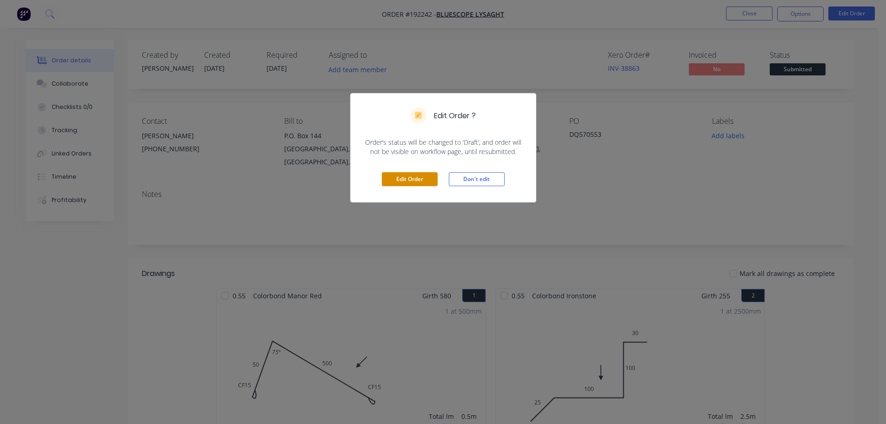
click at [414, 178] on button "Edit Order" at bounding box center [410, 179] width 56 height 14
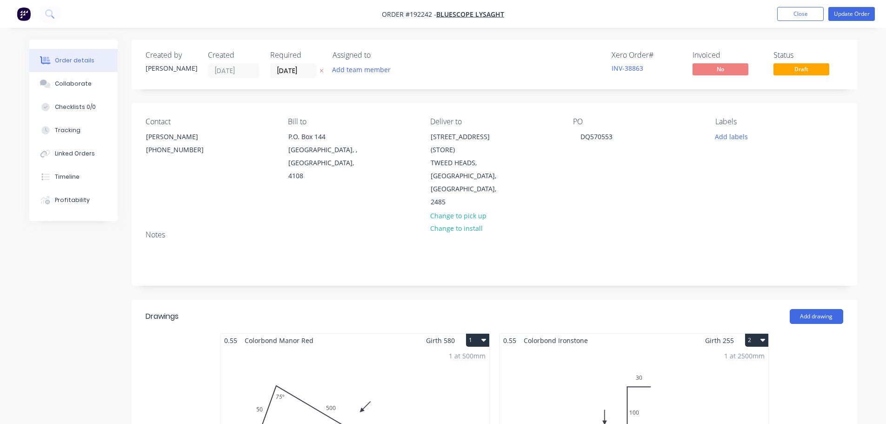
click at [665, 352] on div "1 at 2500mm Total lm $/M Total 2.5m $10.10 $25.25" at bounding box center [633, 418] width 269 height 142
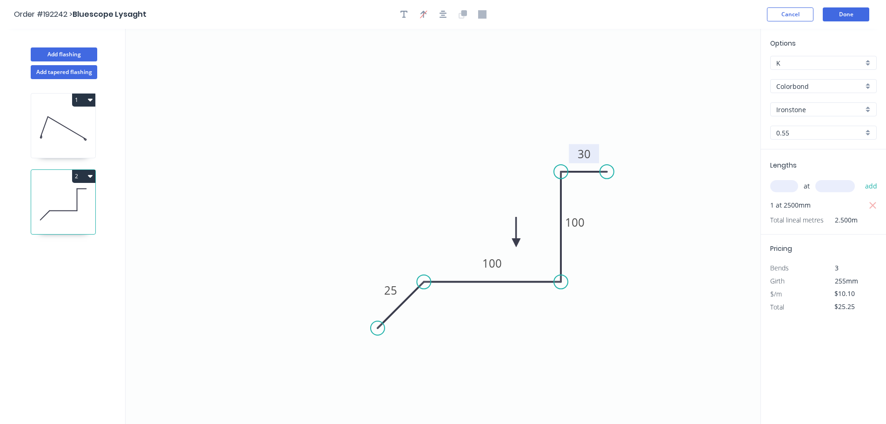
click at [588, 153] on tspan "30" at bounding box center [584, 153] width 13 height 15
click at [848, 12] on button "Done" at bounding box center [846, 14] width 47 height 14
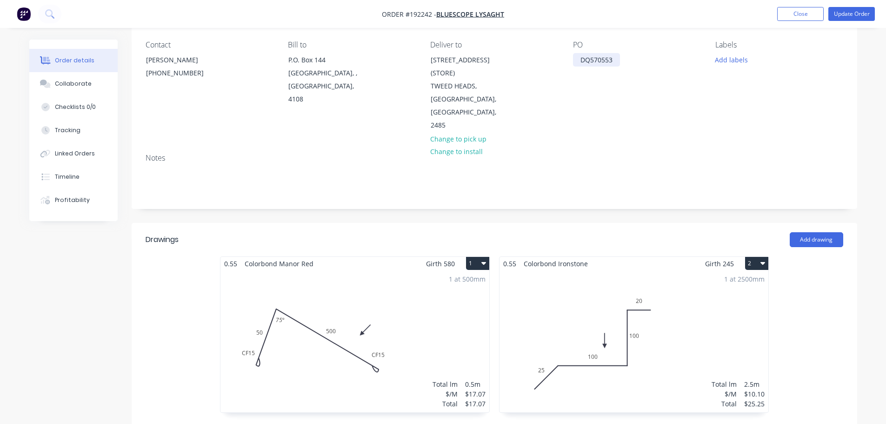
scroll to position [93, 0]
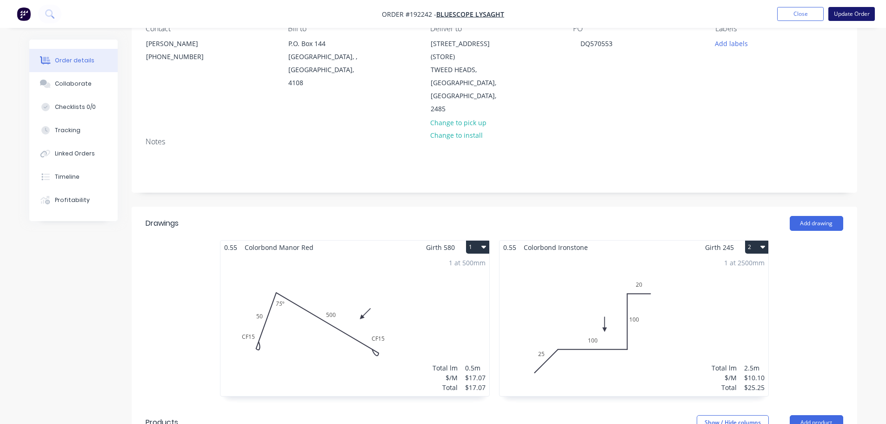
click at [858, 13] on button "Update Order" at bounding box center [851, 14] width 47 height 14
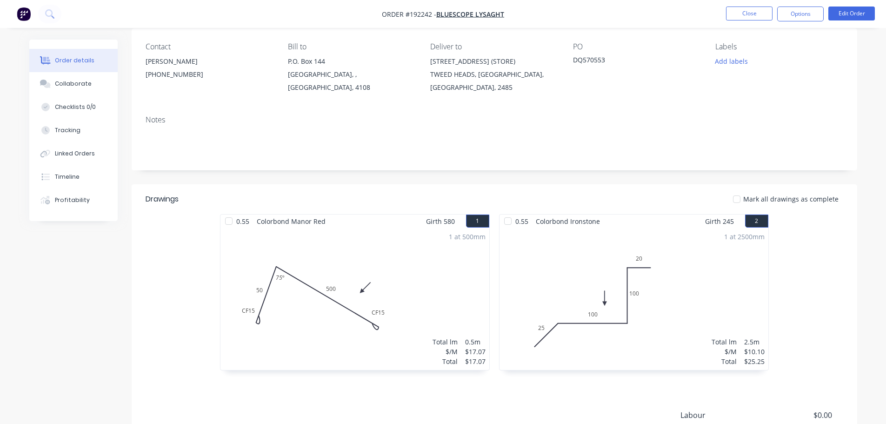
scroll to position [196, 0]
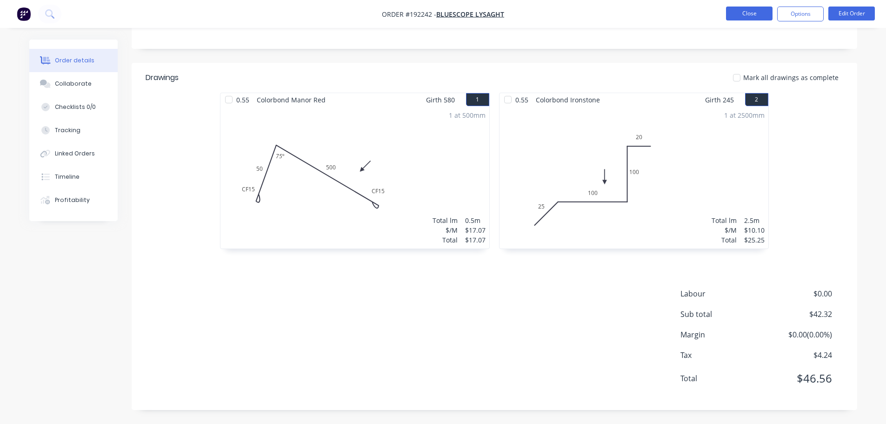
click at [747, 8] on button "Close" at bounding box center [749, 14] width 47 height 14
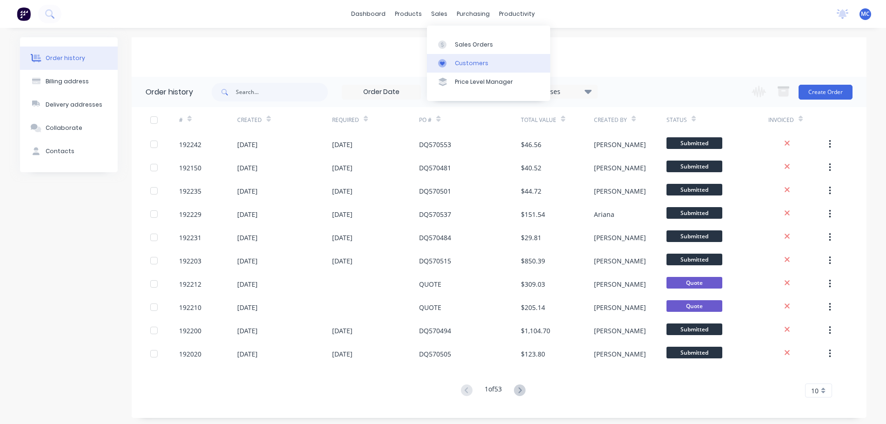
click at [469, 64] on div "Customers" at bounding box center [471, 63] width 33 height 8
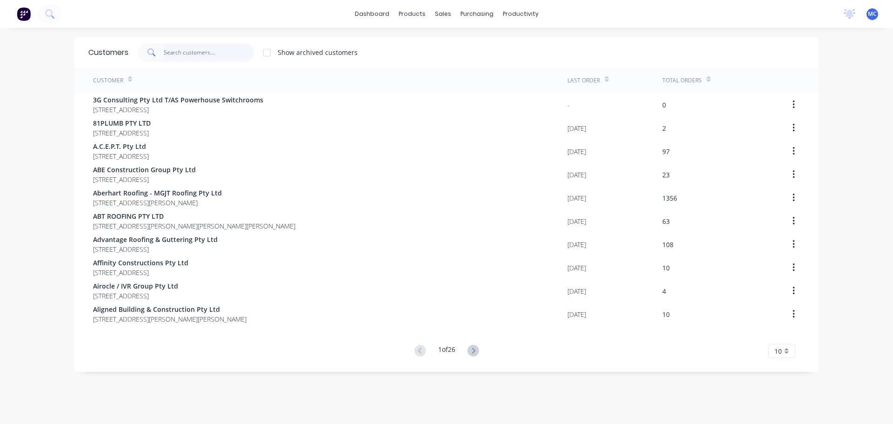
click at [199, 51] on input "text" at bounding box center [209, 52] width 91 height 19
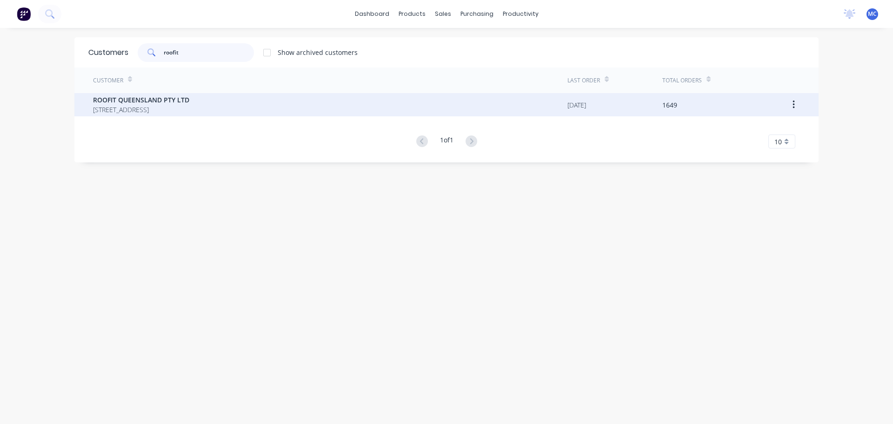
type input "roofit"
click at [110, 102] on span "ROOFIT QUEENSLAND PTY LTD" at bounding box center [141, 100] width 96 height 10
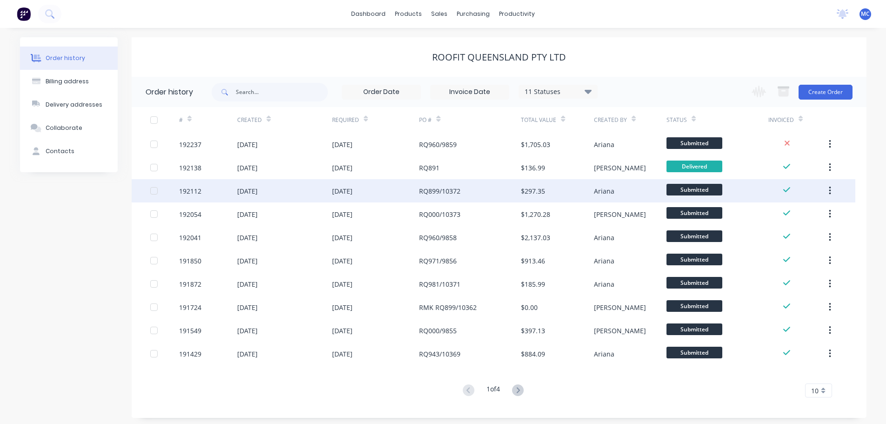
click at [395, 191] on div "[DATE]" at bounding box center [375, 190] width 87 height 23
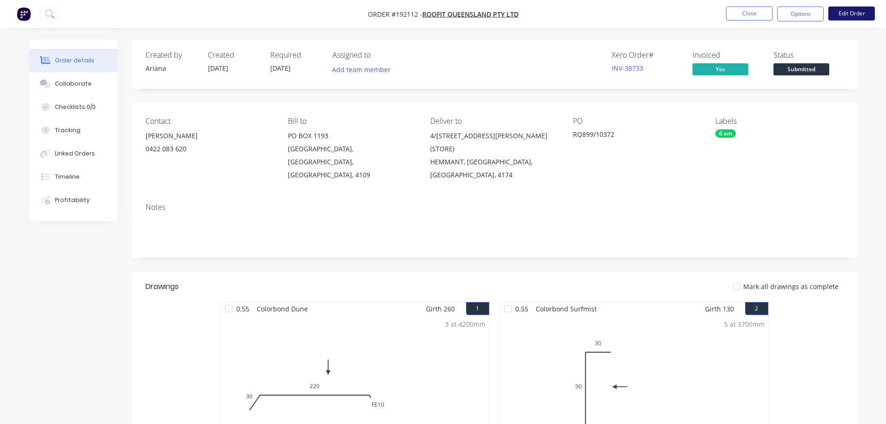
click at [849, 13] on button "Edit Order" at bounding box center [851, 14] width 47 height 14
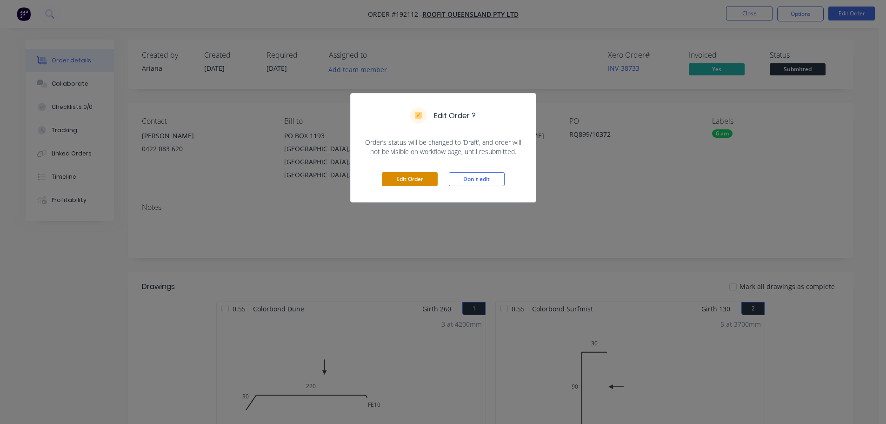
click at [400, 179] on button "Edit Order" at bounding box center [410, 179] width 56 height 14
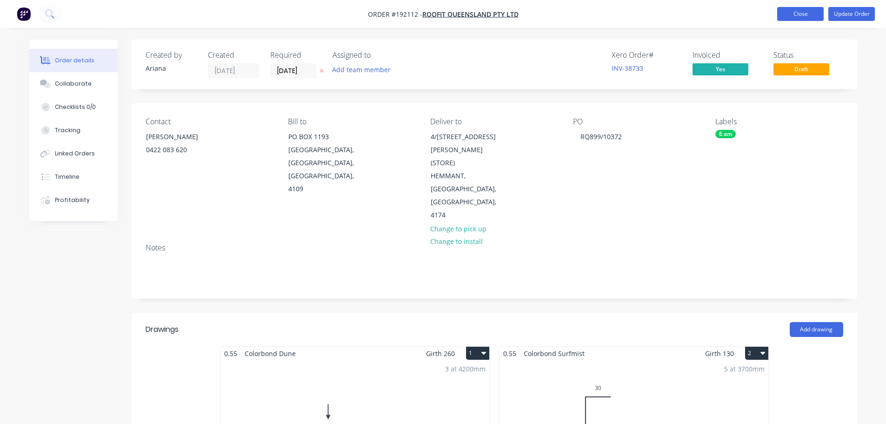
click at [799, 19] on button "Close" at bounding box center [800, 14] width 47 height 14
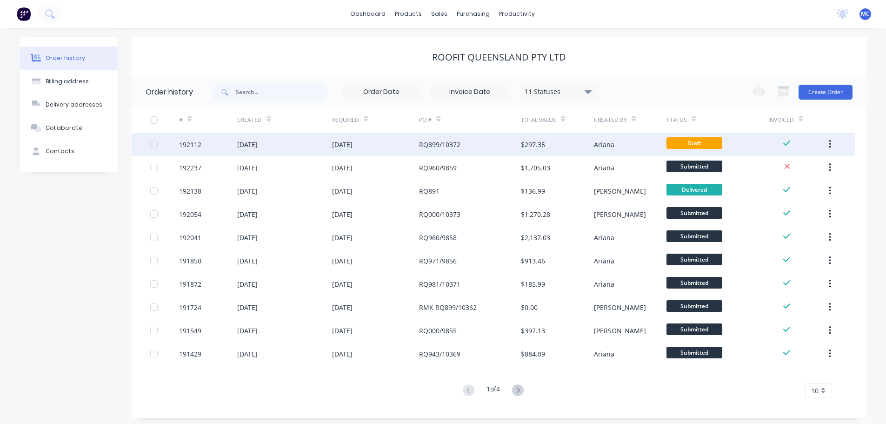
click at [413, 142] on div "[DATE]" at bounding box center [375, 144] width 87 height 23
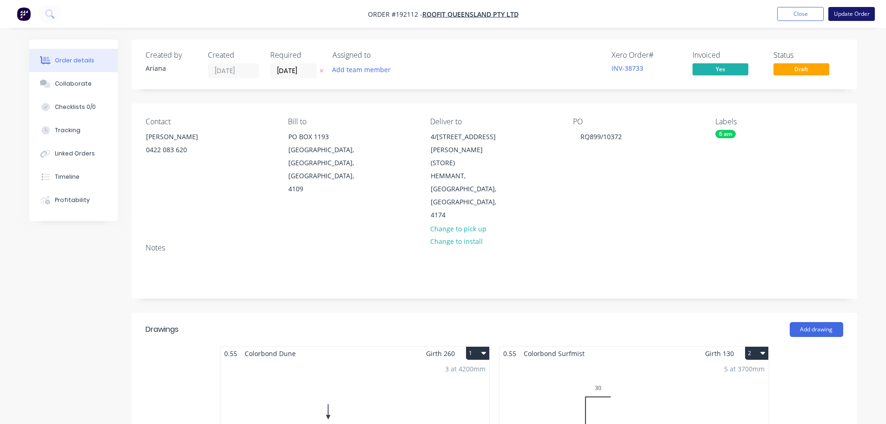
click at [861, 13] on button "Update Order" at bounding box center [851, 14] width 47 height 14
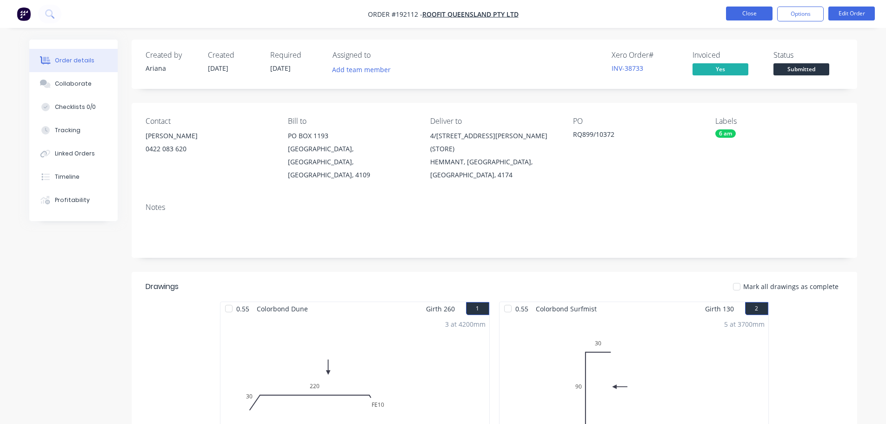
click at [747, 9] on button "Close" at bounding box center [749, 14] width 47 height 14
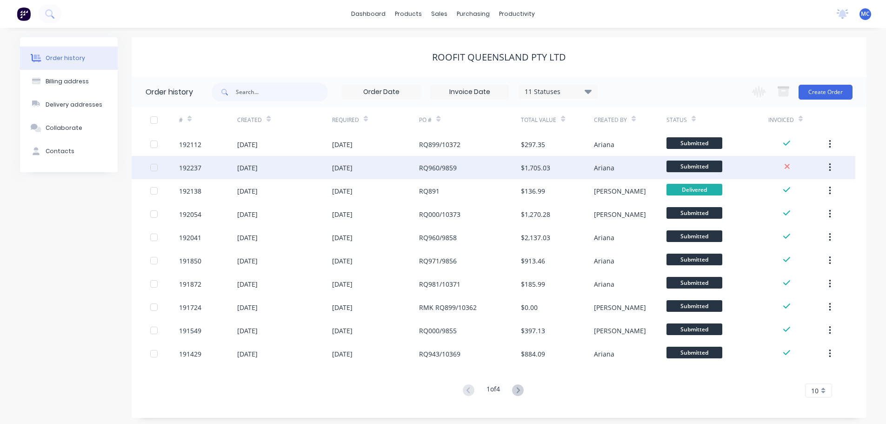
click at [454, 167] on div "RQ960/9859" at bounding box center [438, 168] width 38 height 10
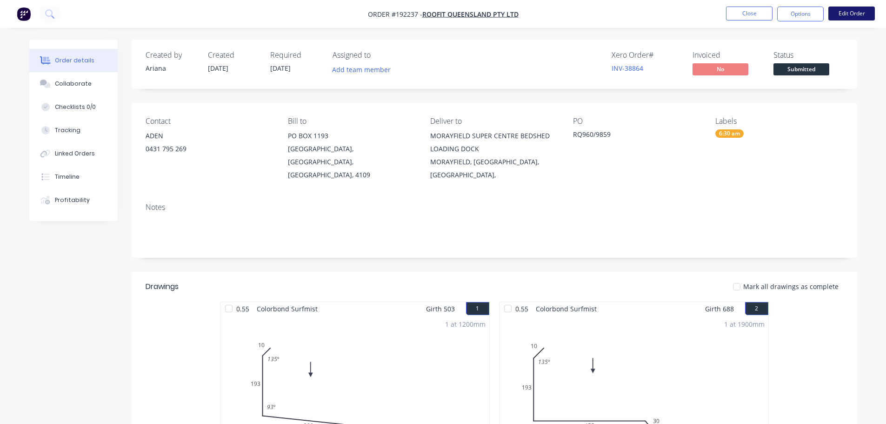
click at [856, 10] on button "Edit Order" at bounding box center [851, 14] width 47 height 14
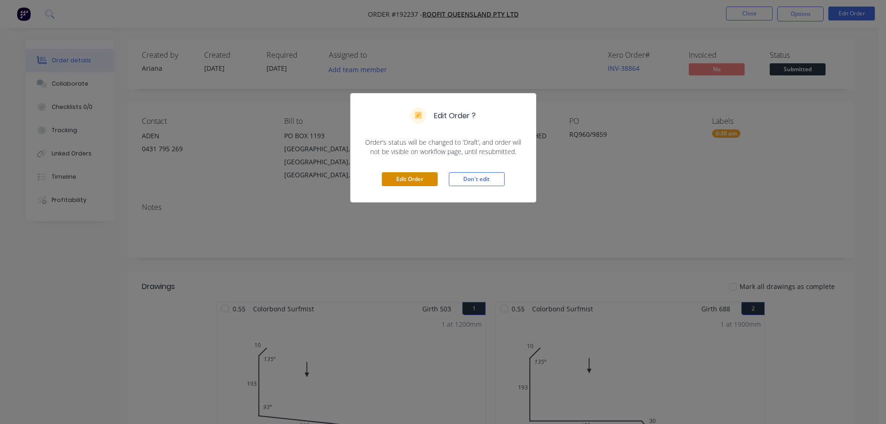
click at [397, 176] on button "Edit Order" at bounding box center [410, 179] width 56 height 14
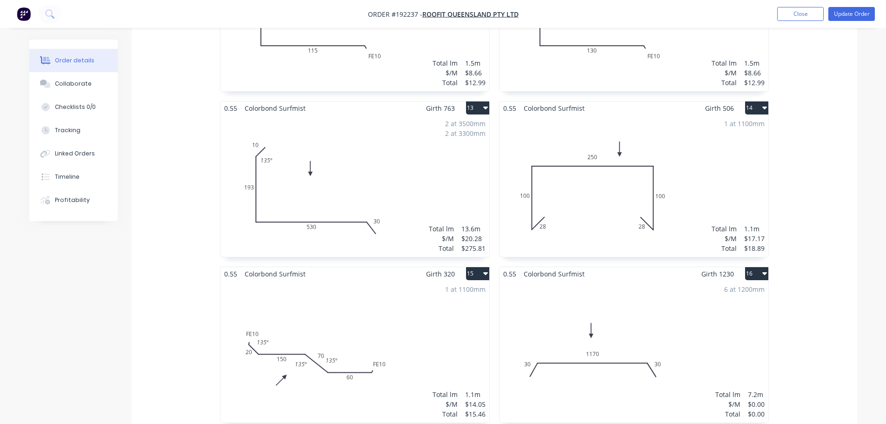
scroll to position [1302, 0]
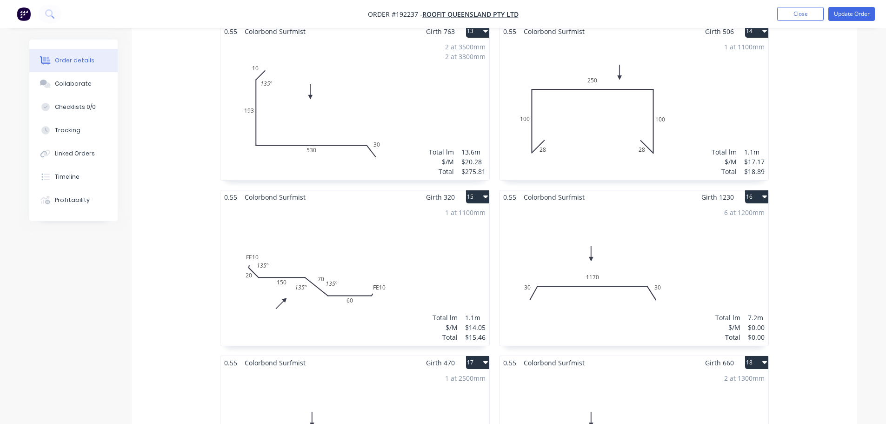
click at [335, 239] on div "1 at 1100mm Total lm $/M Total 1.1m $14.05 $15.46" at bounding box center [354, 275] width 269 height 142
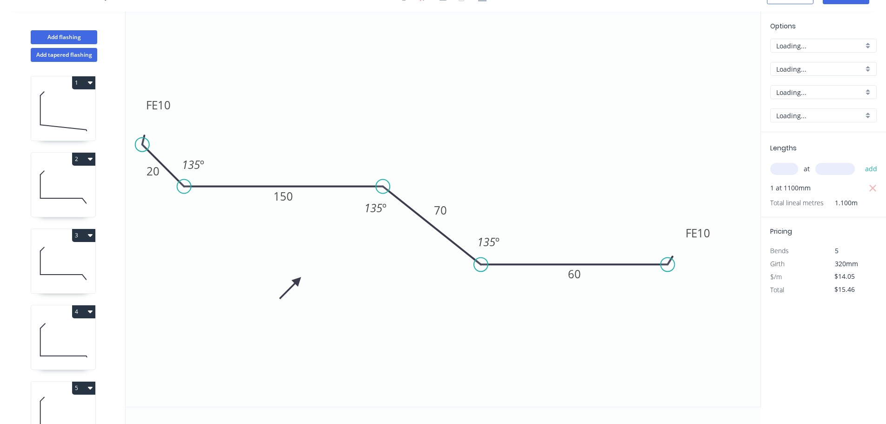
scroll to position [17, 0]
click at [155, 172] on tspan "20" at bounding box center [152, 170] width 13 height 15
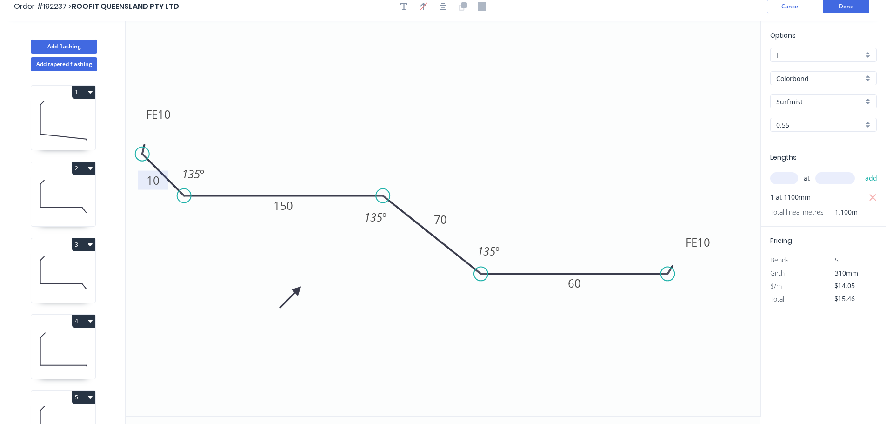
scroll to position [0, 0]
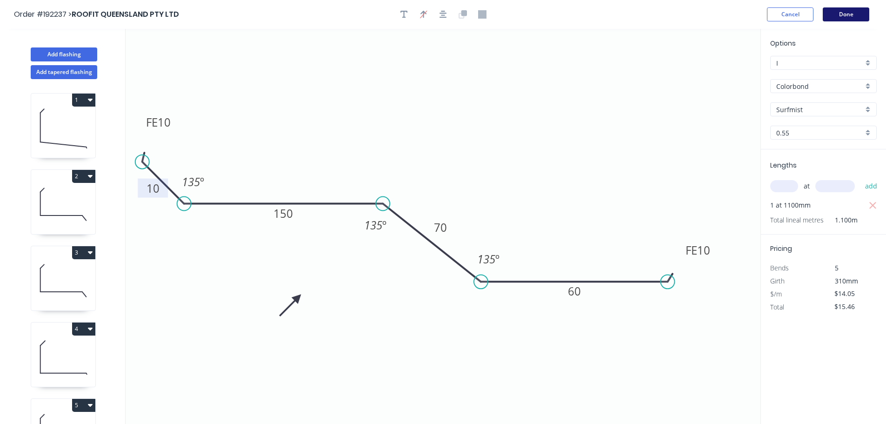
click at [844, 15] on button "Done" at bounding box center [846, 14] width 47 height 14
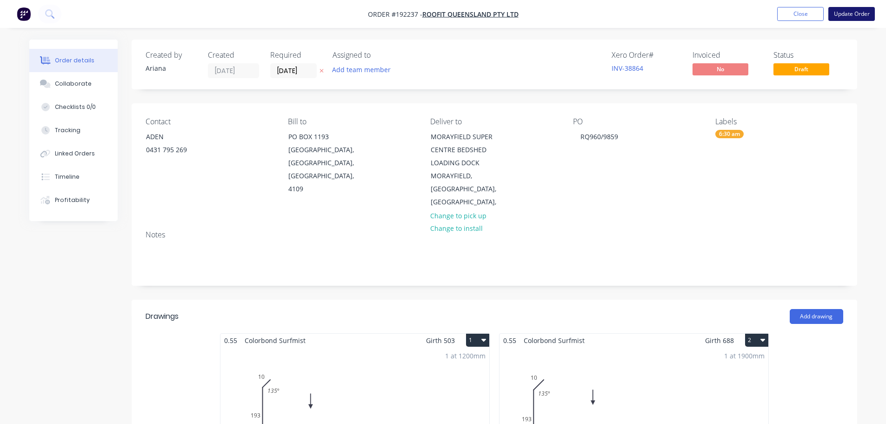
click at [852, 14] on button "Update Order" at bounding box center [851, 14] width 47 height 14
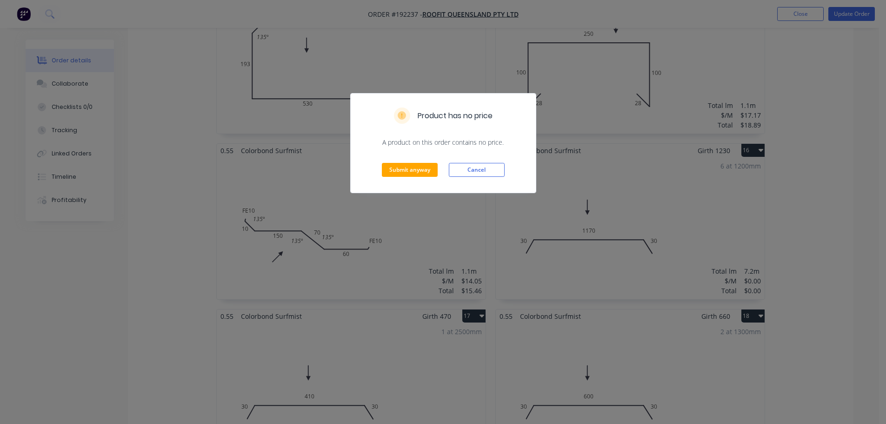
scroll to position [1302, 0]
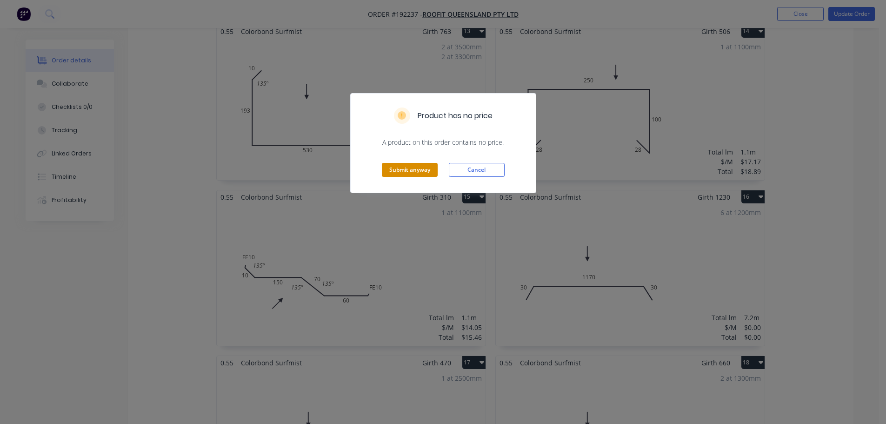
click at [398, 169] on button "Submit anyway" at bounding box center [410, 170] width 56 height 14
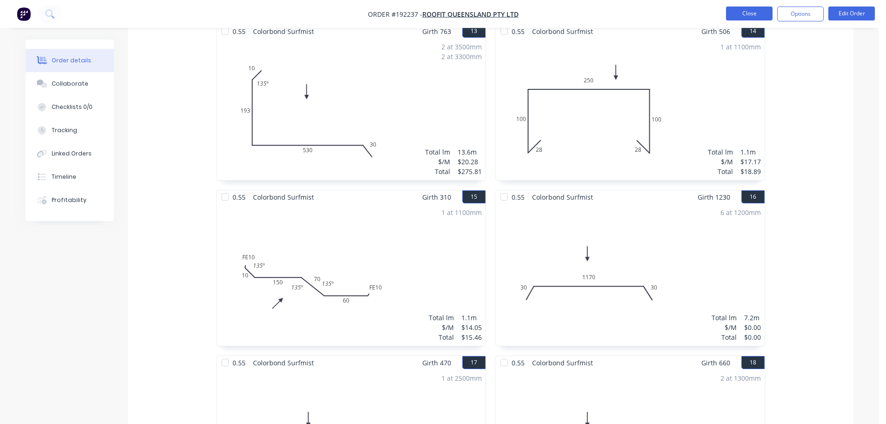
click at [744, 14] on button "Close" at bounding box center [749, 14] width 47 height 14
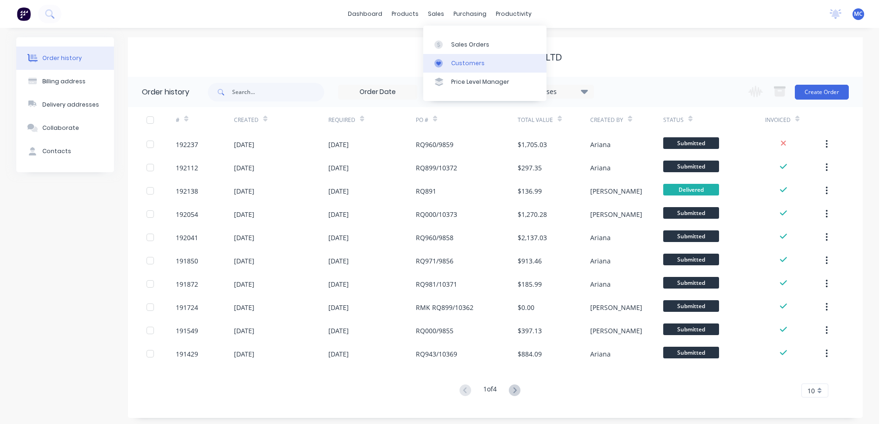
click at [463, 63] on div "Customers" at bounding box center [467, 63] width 33 height 8
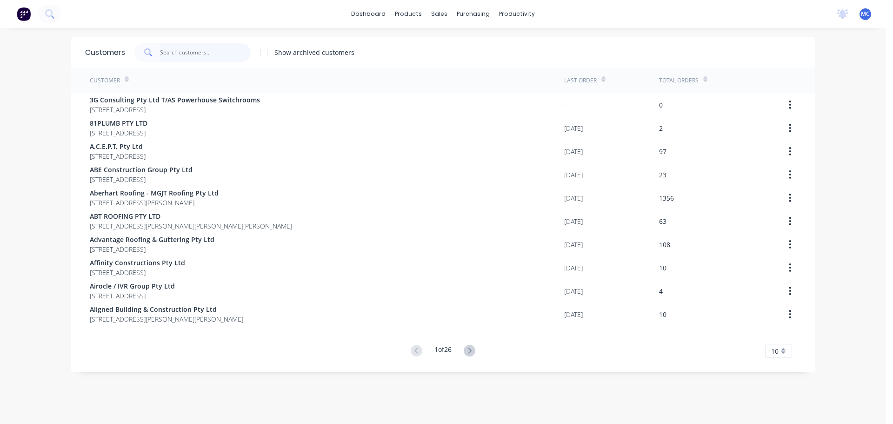
click at [164, 53] on input "text" at bounding box center [205, 52] width 91 height 19
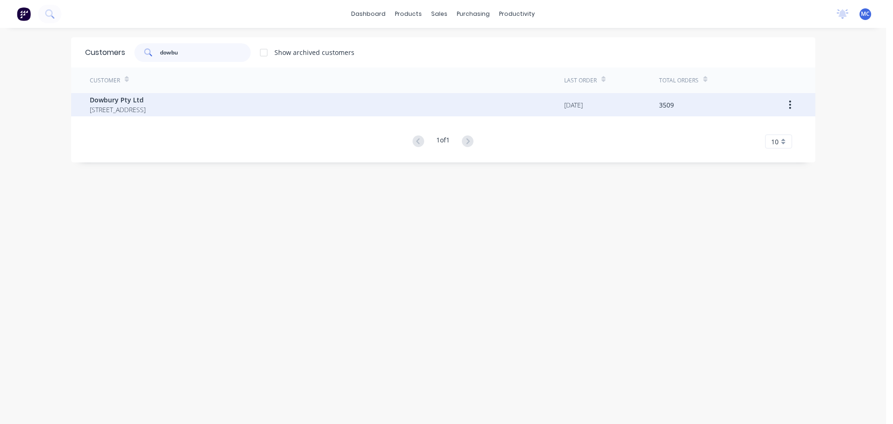
type input "dowbu"
click at [100, 97] on span "Dowbury Pty Ltd" at bounding box center [118, 100] width 56 height 10
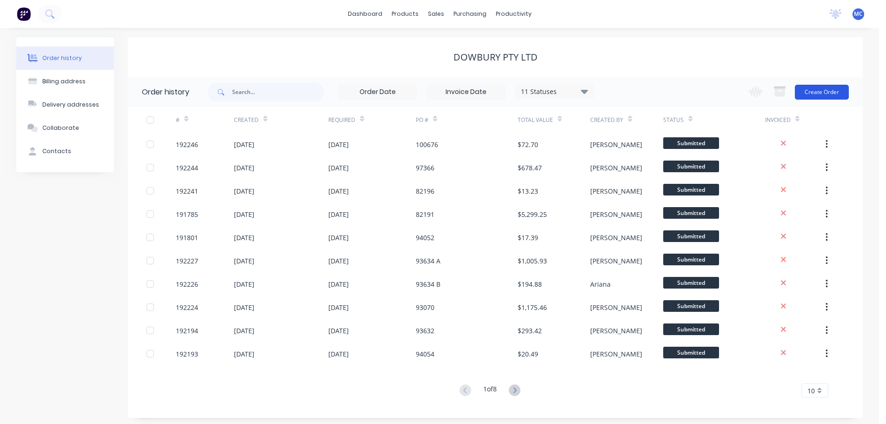
click at [830, 89] on button "Create Order" at bounding box center [822, 92] width 54 height 15
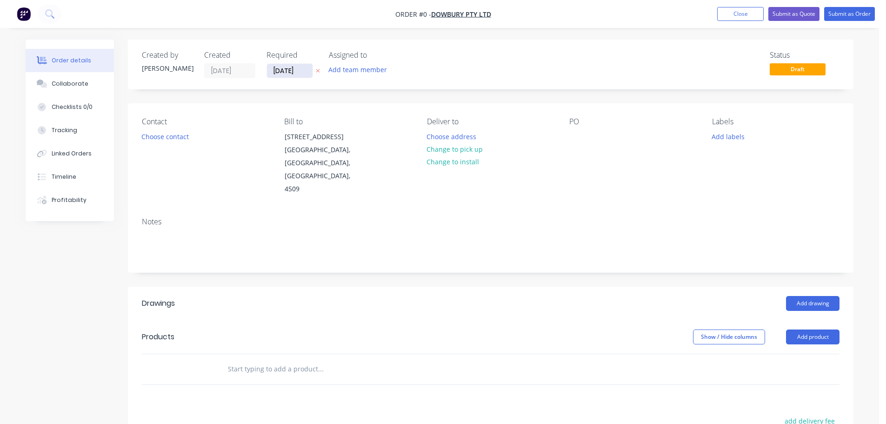
click at [286, 66] on input "[DATE]" at bounding box center [290, 71] width 46 height 14
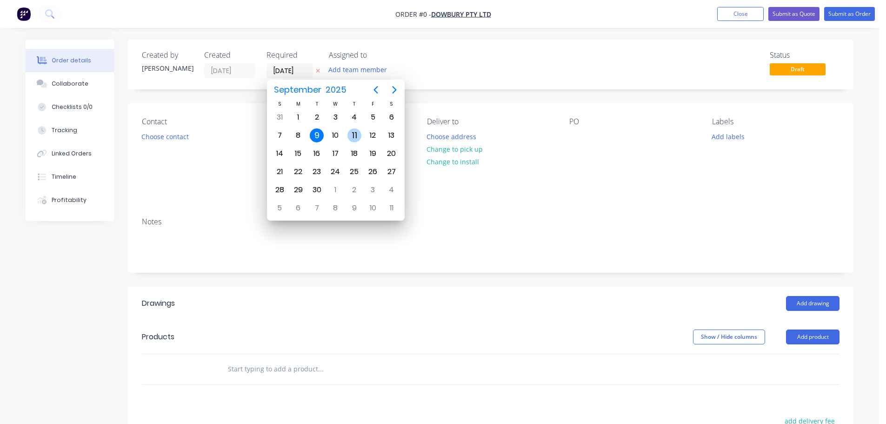
click at [353, 134] on div "11" at bounding box center [354, 135] width 14 height 14
type input "[DATE]"
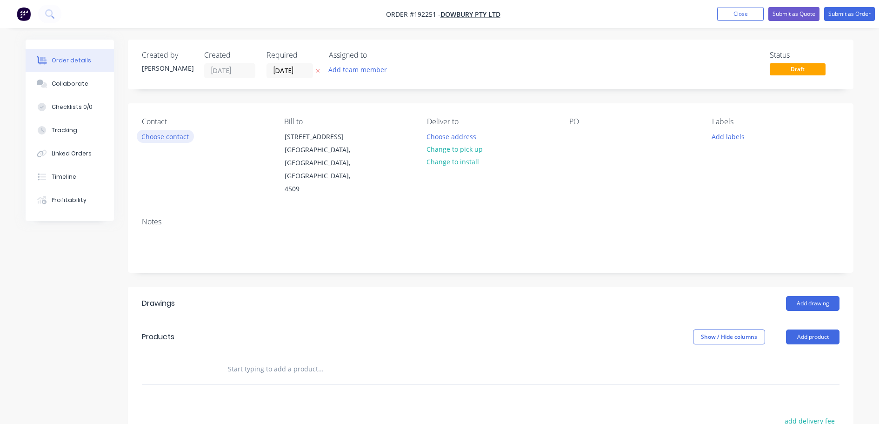
click at [161, 137] on button "Choose contact" at bounding box center [165, 136] width 57 height 13
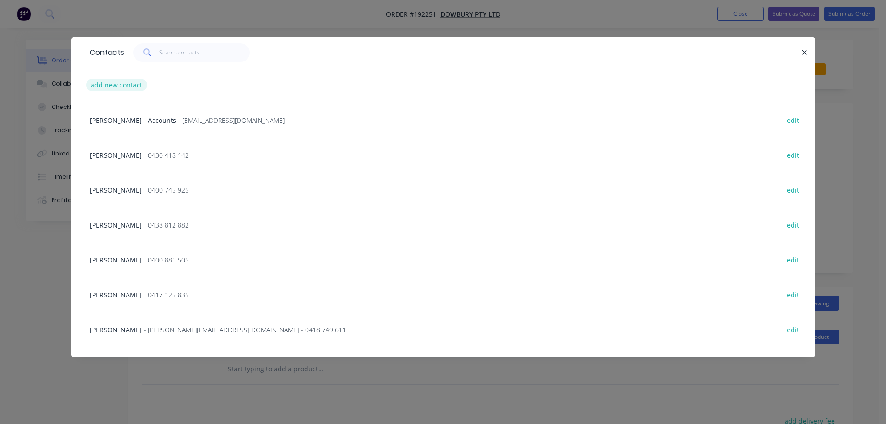
click at [125, 84] on button "add new contact" at bounding box center [116, 85] width 61 height 13
select select "AU"
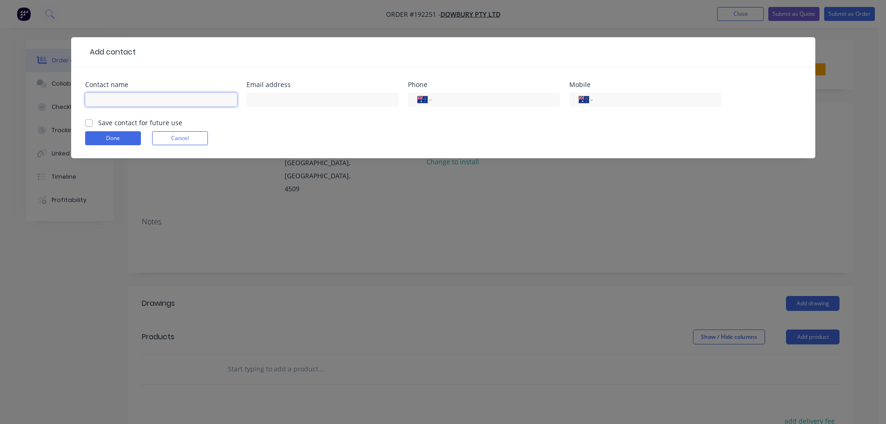
click at [112, 100] on input "text" at bounding box center [161, 100] width 152 height 14
type input "[PERSON_NAME]"
type input "0402 981 663"
click button "Done" at bounding box center [113, 138] width 56 height 14
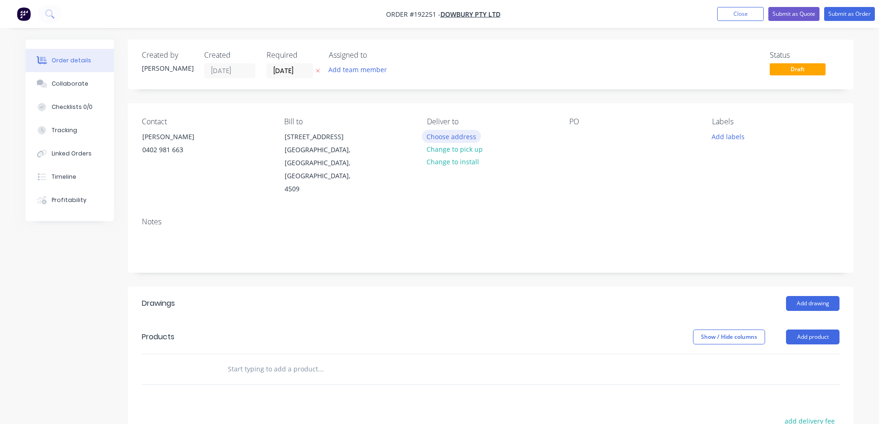
click at [434, 137] on button "Choose address" at bounding box center [452, 136] width 60 height 13
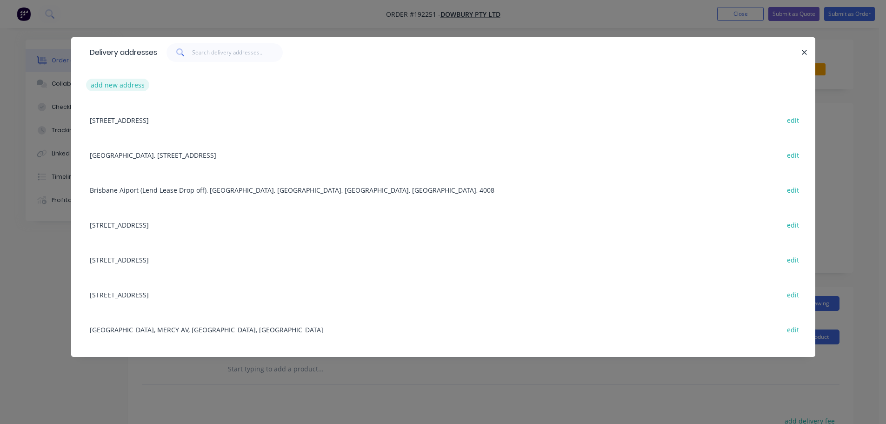
click at [120, 86] on button "add new address" at bounding box center [118, 85] width 64 height 13
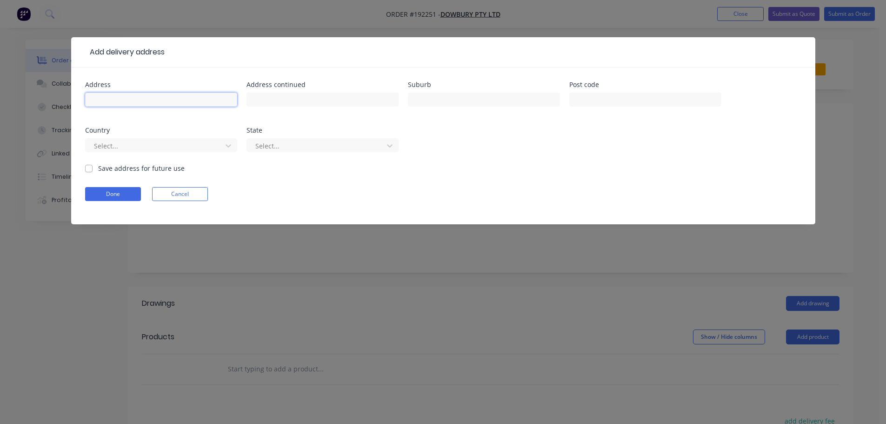
click at [120, 106] on input "text" at bounding box center [161, 100] width 152 height 14
type input "11 Dallas Pde"
type input "L"
type input "KEPERRA"
click button "Done" at bounding box center [113, 194] width 56 height 14
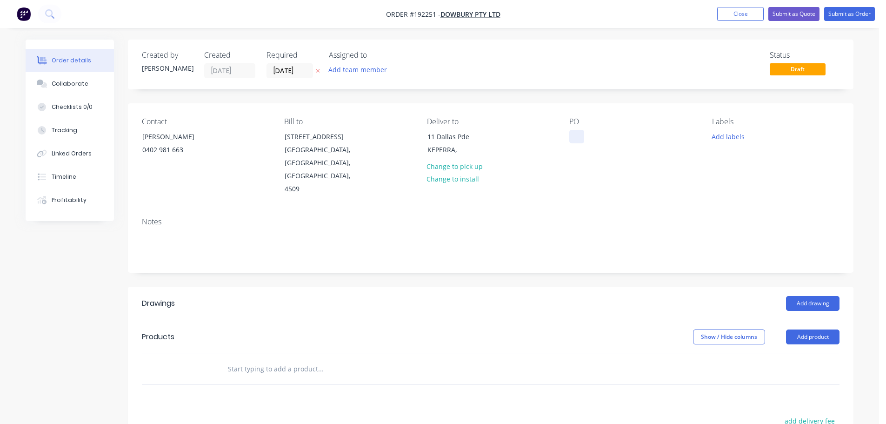
click at [577, 135] on div at bounding box center [576, 136] width 15 height 13
click at [729, 137] on button "Add labels" at bounding box center [727, 136] width 43 height 13
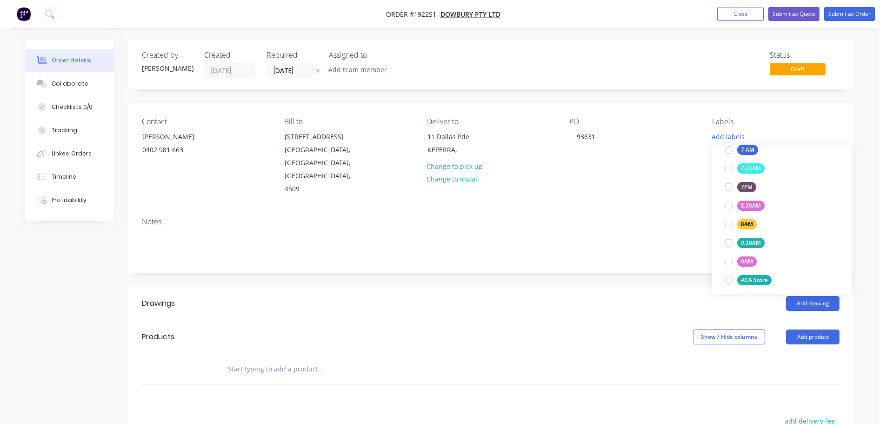
scroll to position [279, 0]
click at [729, 256] on div at bounding box center [728, 256] width 19 height 19
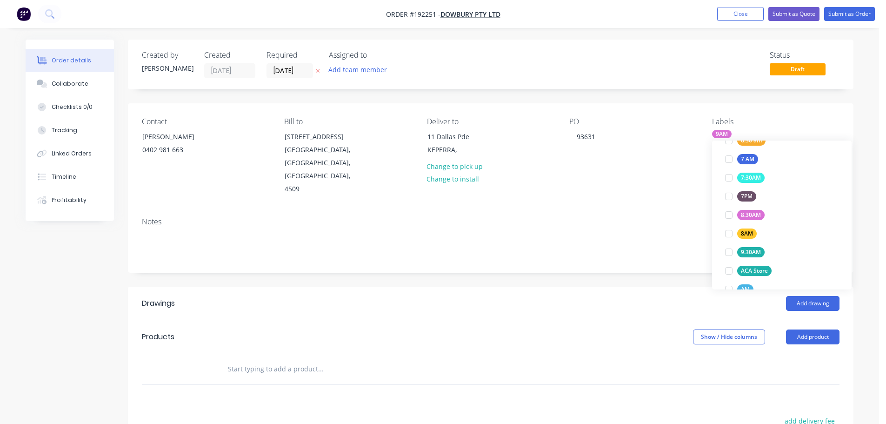
scroll to position [0, 0]
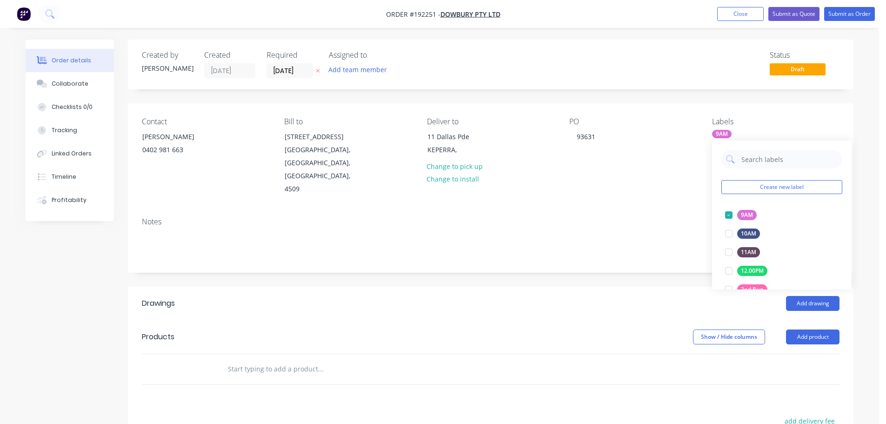
click at [658, 195] on div "Contact [PERSON_NAME] [PHONE_NUMBER] Bill to [STREET_ADDRESS] Deliver to [STREE…" at bounding box center [490, 156] width 725 height 106
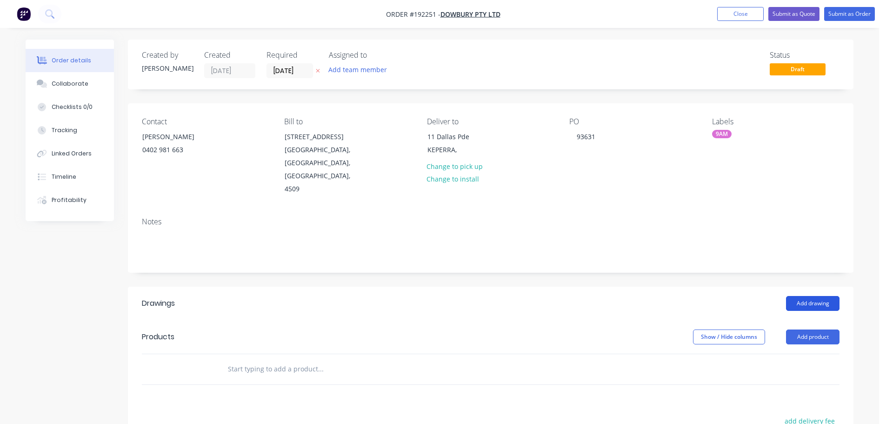
click at [811, 296] on button "Add drawing" at bounding box center [812, 303] width 53 height 15
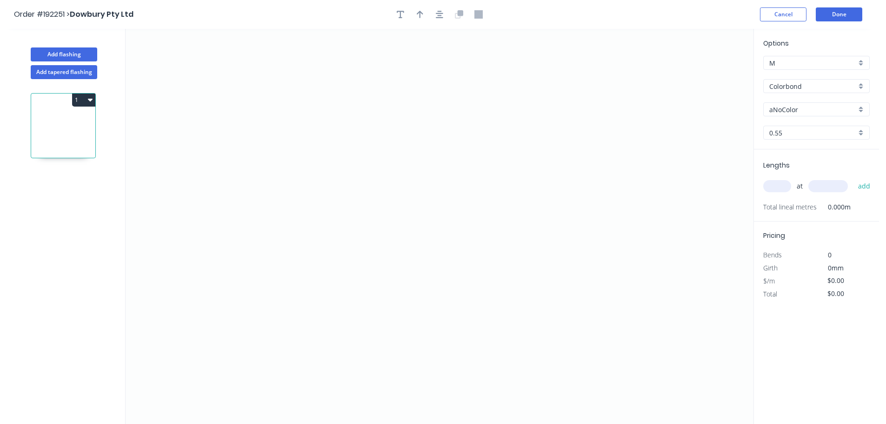
click at [789, 111] on input "aNoColor" at bounding box center [812, 110] width 87 height 10
click at [791, 155] on div "[PERSON_NAME]" at bounding box center [817, 157] width 106 height 16
type input "[PERSON_NAME]"
click at [783, 188] on input "text" at bounding box center [777, 186] width 28 height 12
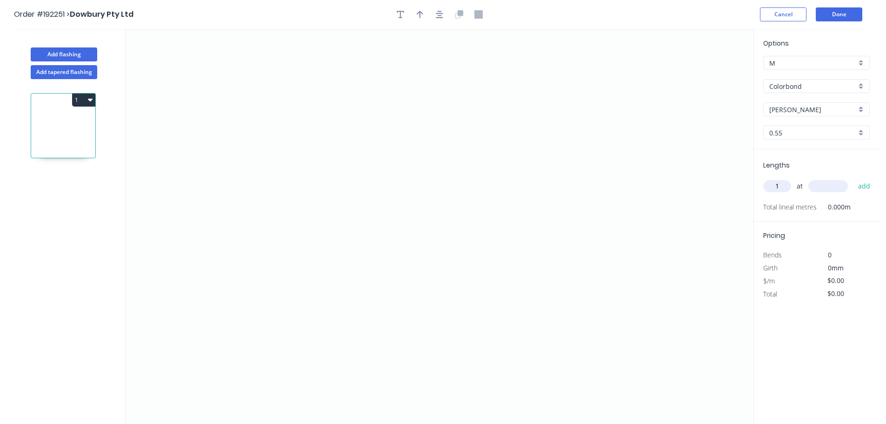
type input "1"
type input "3200"
click at [853, 178] on button "add" at bounding box center [864, 186] width 22 height 16
click at [310, 87] on icon "0" at bounding box center [440, 226] width 628 height 395
drag, startPoint x: 305, startPoint y: 325, endPoint x: 352, endPoint y: 319, distance: 48.3
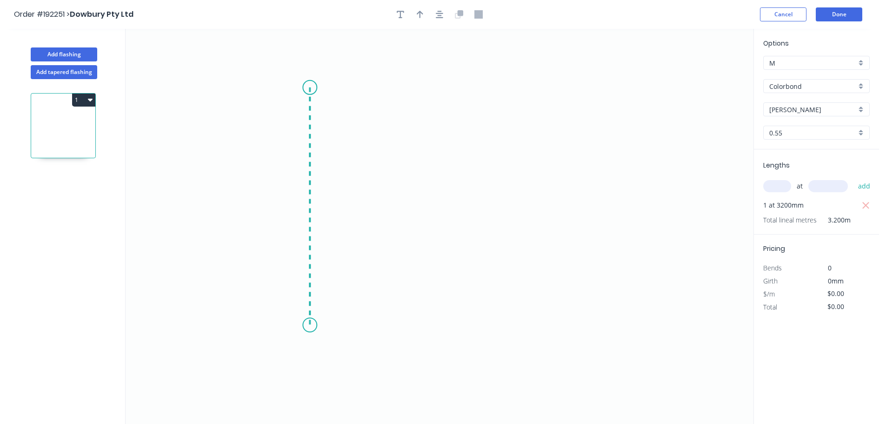
click at [306, 325] on icon "0" at bounding box center [440, 226] width 628 height 395
click at [565, 324] on icon "0 ?" at bounding box center [440, 226] width 628 height 395
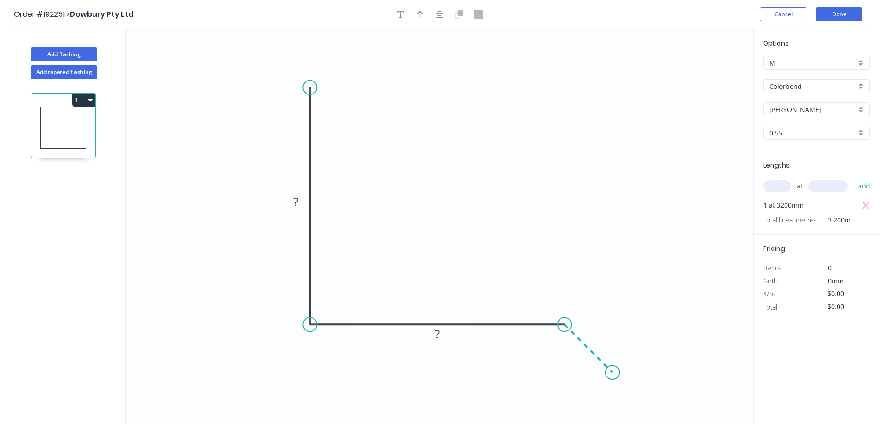
click at [612, 376] on icon "0 ? ?" at bounding box center [440, 226] width 628 height 395
click at [422, 15] on icon "button" at bounding box center [420, 14] width 7 height 8
click at [707, 72] on icon at bounding box center [706, 65] width 8 height 30
drag, startPoint x: 707, startPoint y: 72, endPoint x: 457, endPoint y: 171, distance: 268.6
click at [459, 168] on icon at bounding box center [467, 154] width 27 height 27
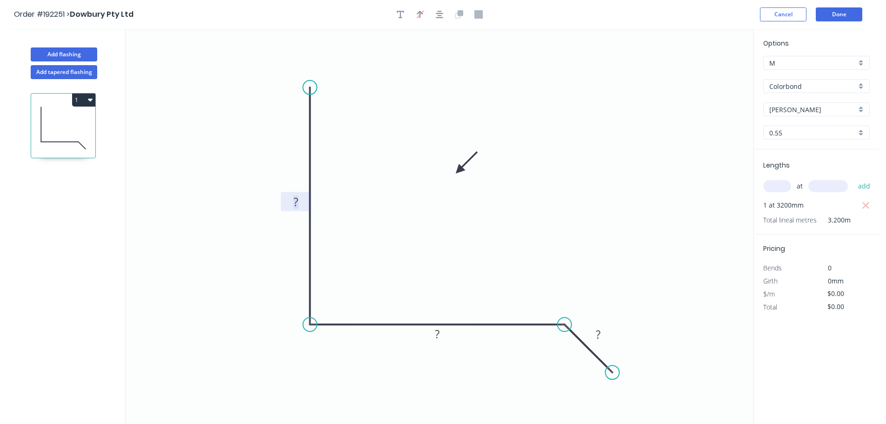
click at [295, 200] on tspan "?" at bounding box center [295, 201] width 5 height 15
click at [77, 52] on button "Add flashing" at bounding box center [64, 54] width 66 height 14
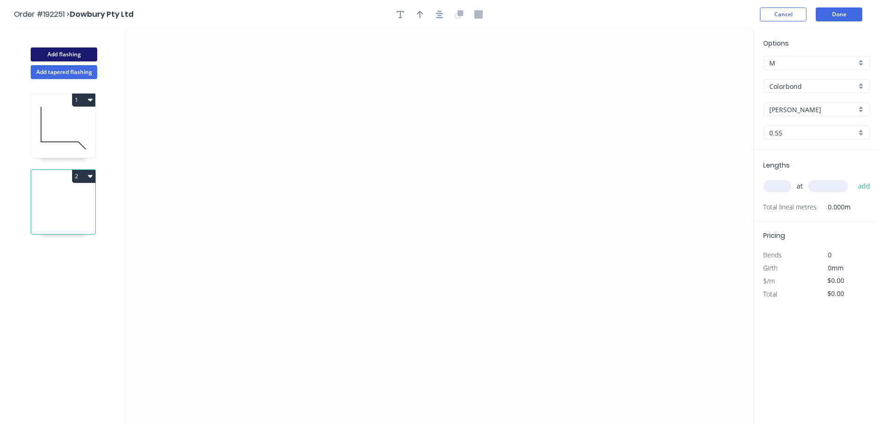
type input "$0.00"
click at [281, 134] on icon "0" at bounding box center [440, 226] width 628 height 395
click at [316, 96] on icon "0" at bounding box center [440, 226] width 628 height 395
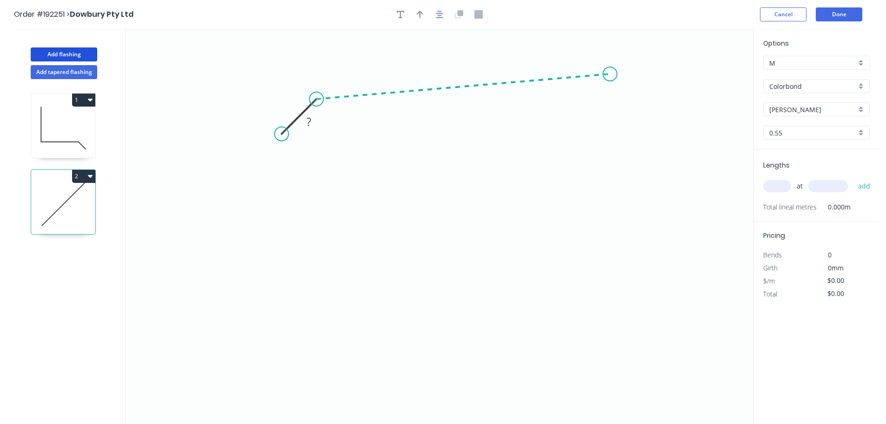
click at [610, 74] on icon "0 ?" at bounding box center [440, 226] width 628 height 395
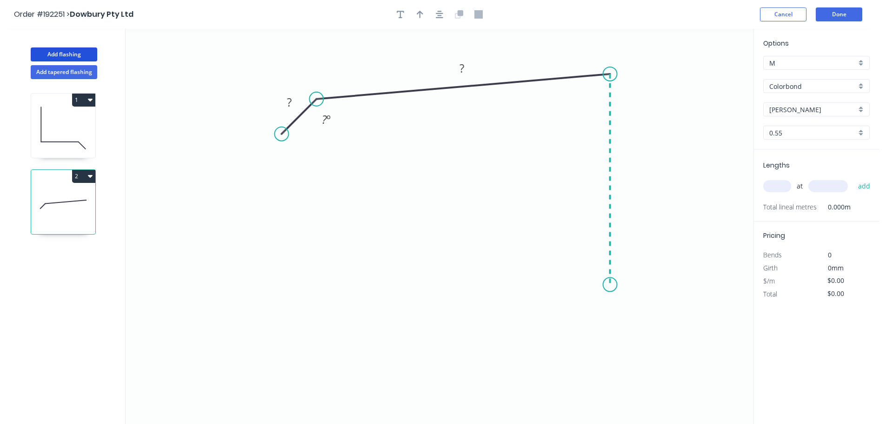
click at [603, 285] on icon "0 ? ? ? º" at bounding box center [440, 226] width 628 height 395
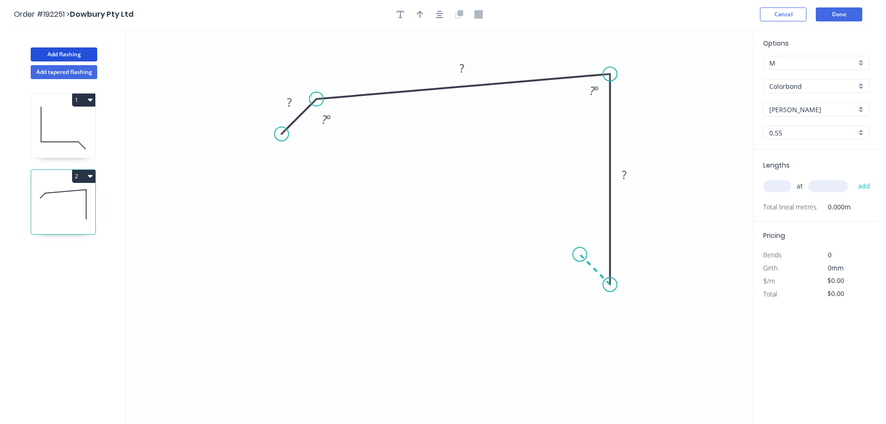
click at [580, 250] on icon "0 ? ? ? ? º ? º" at bounding box center [440, 226] width 628 height 395
click at [289, 100] on tspan "?" at bounding box center [289, 101] width 5 height 15
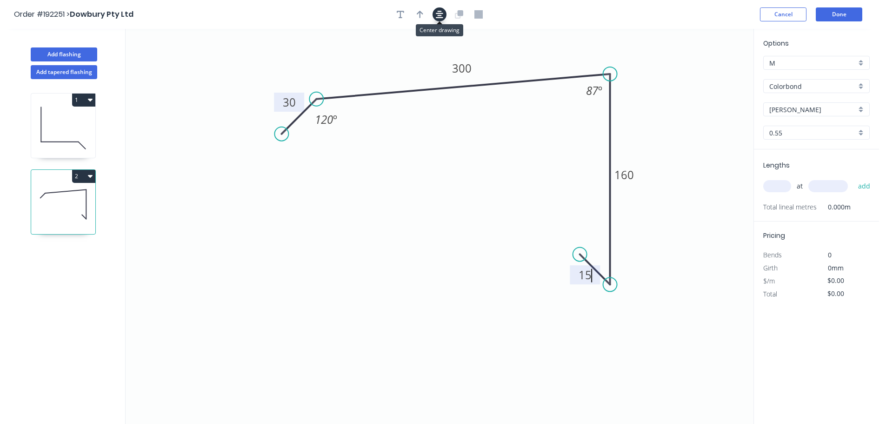
click at [442, 16] on icon "button" at bounding box center [439, 14] width 7 height 8
type input "$14.84"
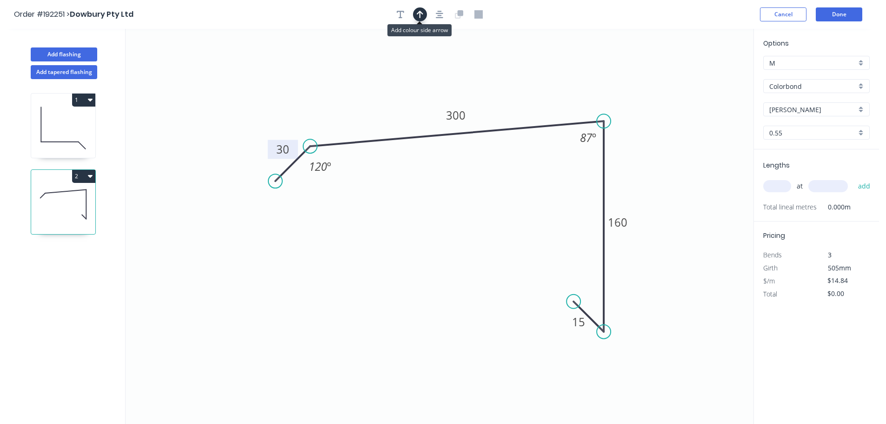
click at [418, 16] on icon "button" at bounding box center [420, 14] width 7 height 8
click at [705, 73] on icon at bounding box center [706, 65] width 8 height 30
drag, startPoint x: 707, startPoint y: 76, endPoint x: 642, endPoint y: 86, distance: 65.9
click at [647, 82] on icon at bounding box center [657, 73] width 27 height 27
click at [783, 188] on input "text" at bounding box center [777, 186] width 28 height 12
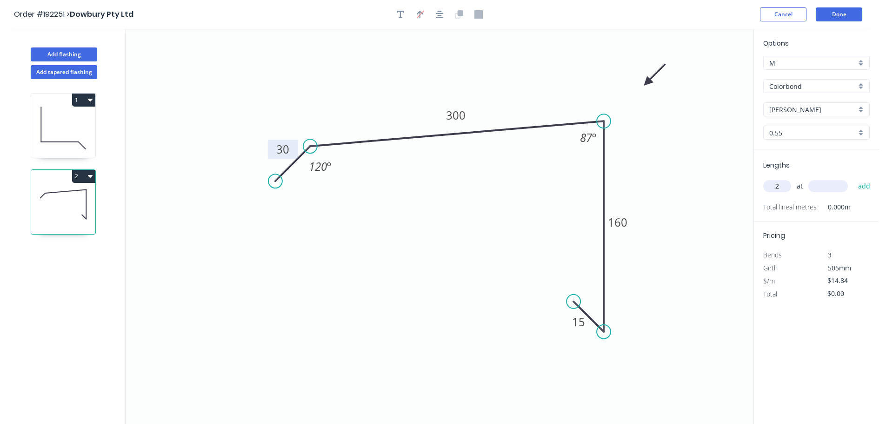
type input "2"
type input "3500"
click at [853, 178] on button "add" at bounding box center [864, 186] width 22 height 16
type input "$103.88"
click at [58, 52] on button "Add flashing" at bounding box center [64, 54] width 66 height 14
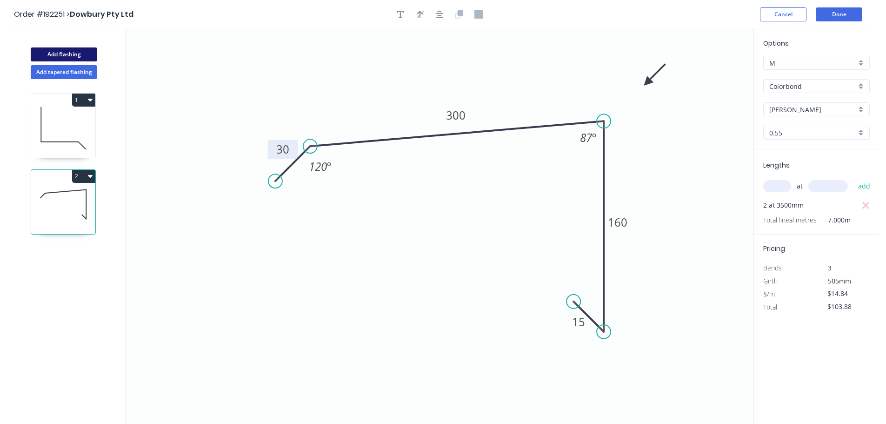
type input "$0.00"
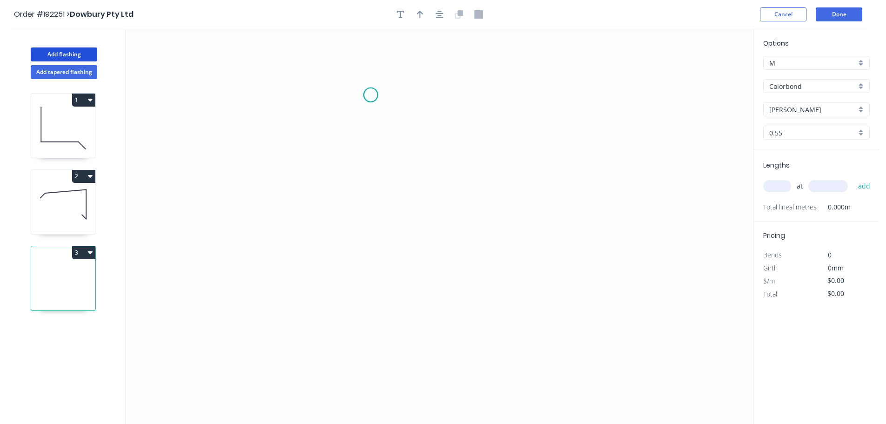
click at [371, 95] on icon "0" at bounding box center [440, 226] width 628 height 395
click at [534, 76] on icon "0" at bounding box center [440, 226] width 628 height 395
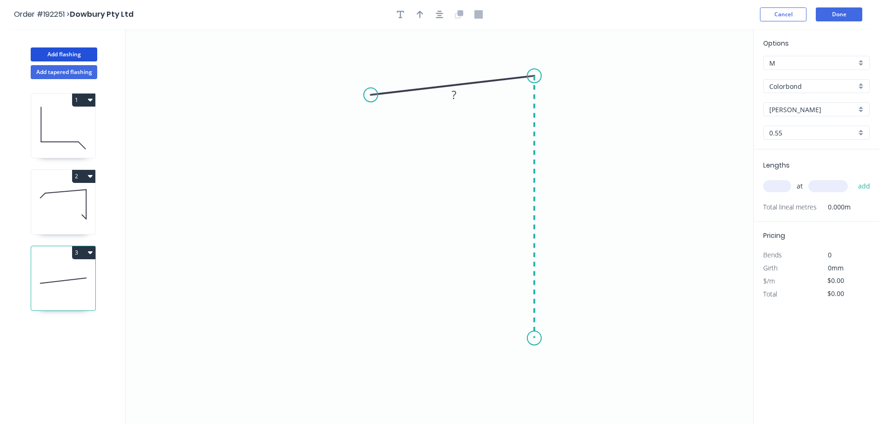
click at [537, 338] on icon "0 ?" at bounding box center [440, 226] width 628 height 395
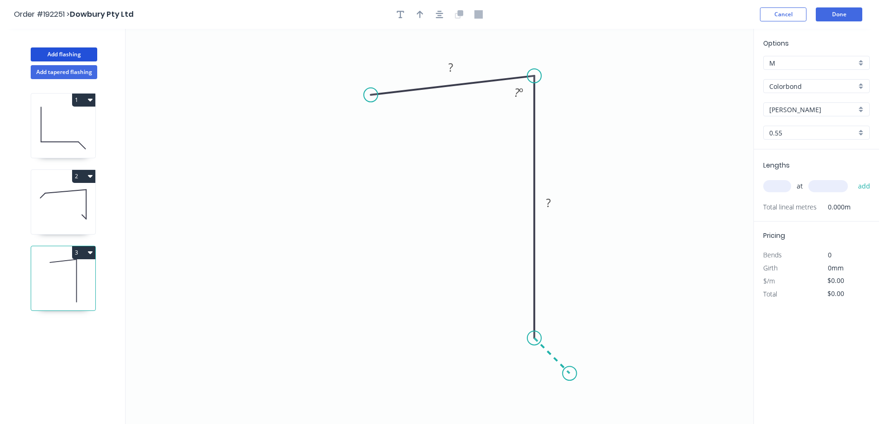
click at [570, 379] on icon "0 ? ? ? º" at bounding box center [440, 226] width 628 height 395
click at [450, 67] on tspan "?" at bounding box center [451, 67] width 5 height 15
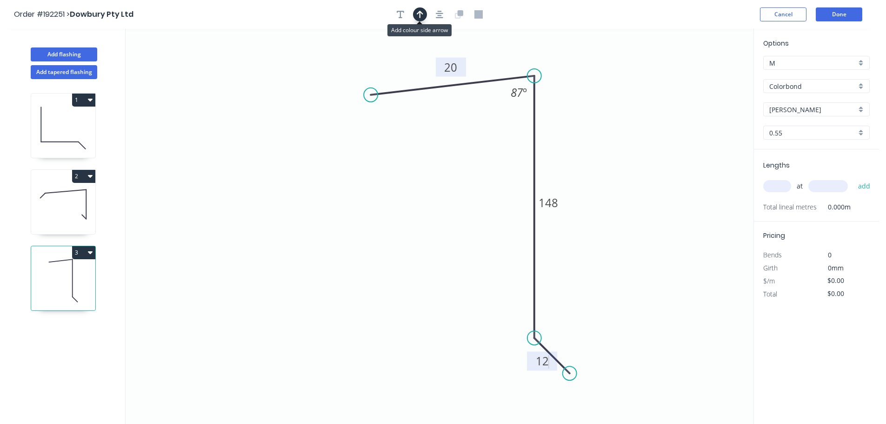
click at [417, 12] on icon "button" at bounding box center [420, 14] width 7 height 8
type input "$7.16"
click at [705, 75] on icon at bounding box center [706, 65] width 8 height 30
drag, startPoint x: 705, startPoint y: 75, endPoint x: 610, endPoint y: 123, distance: 106.9
click at [698, 81] on icon at bounding box center [711, 67] width 27 height 27
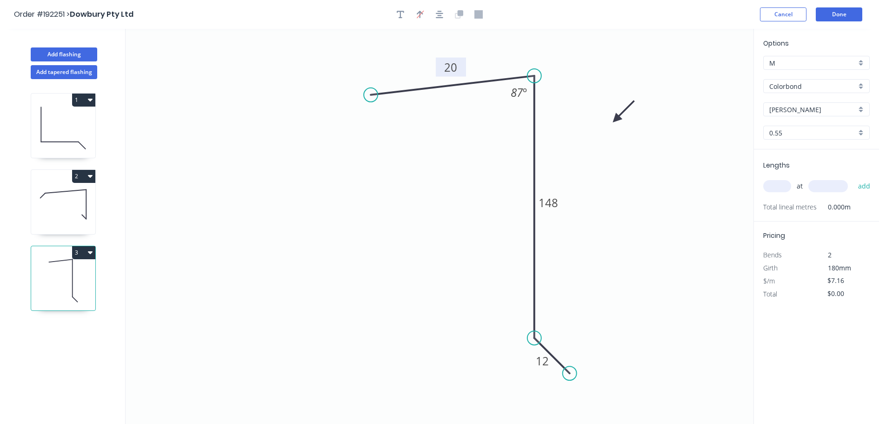
click at [772, 184] on input "text" at bounding box center [777, 186] width 28 height 12
type input "2"
type input "3500"
click at [853, 178] on button "add" at bounding box center [864, 186] width 22 height 16
type input "$50.12"
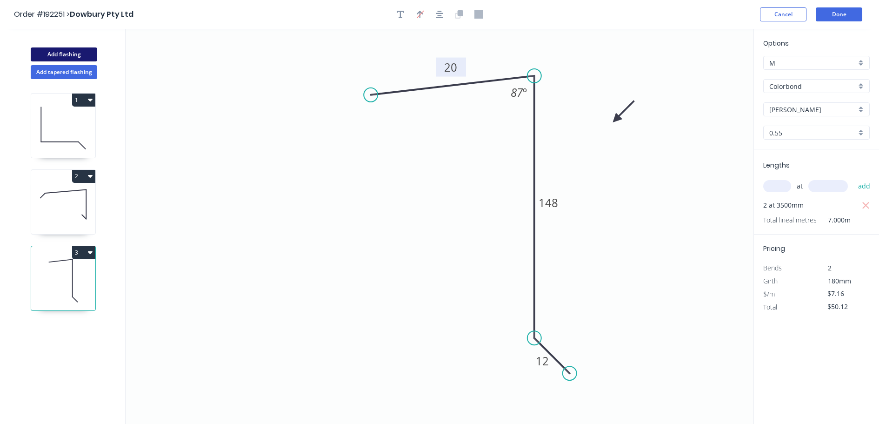
click at [62, 50] on button "Add flashing" at bounding box center [64, 54] width 66 height 14
type input "$0.00"
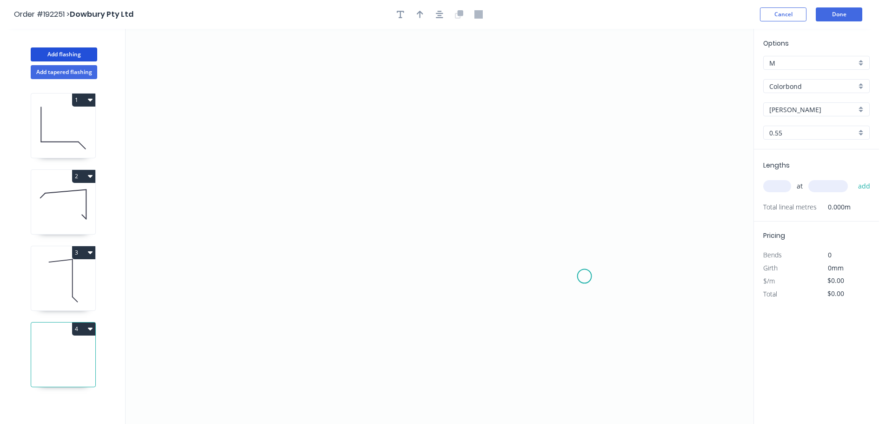
click at [585, 276] on icon "0" at bounding box center [440, 226] width 628 height 395
click at [640, 275] on icon "0" at bounding box center [440, 226] width 628 height 395
click at [645, 100] on icon "0 ?" at bounding box center [440, 226] width 628 height 395
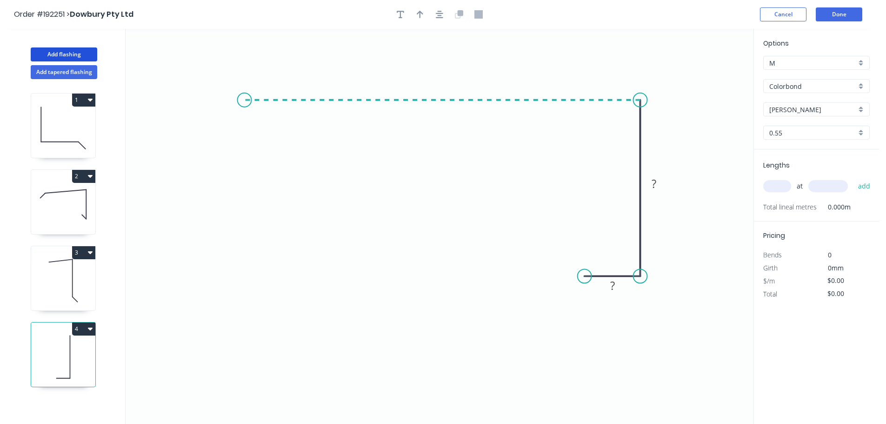
click at [244, 126] on icon "0 ? ?" at bounding box center [440, 226] width 628 height 395
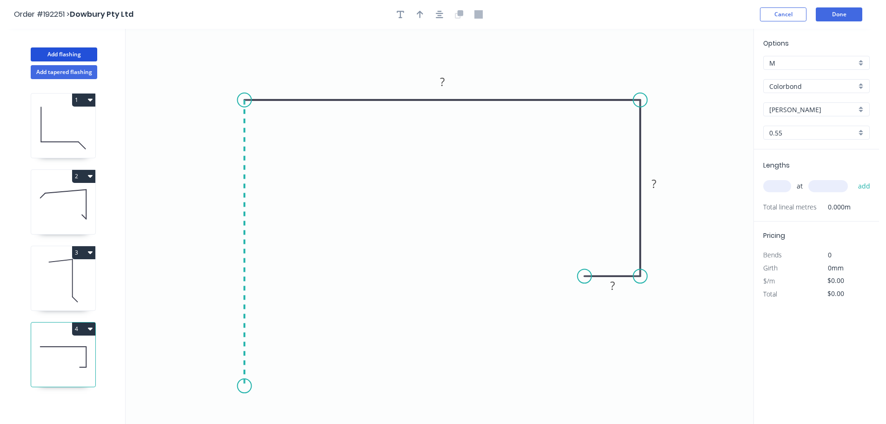
click at [244, 386] on icon "0 ? ? ?" at bounding box center [440, 226] width 628 height 395
click at [301, 390] on icon "0 ? ? ? ?" at bounding box center [440, 226] width 628 height 395
click at [301, 390] on circle at bounding box center [301, 386] width 14 height 14
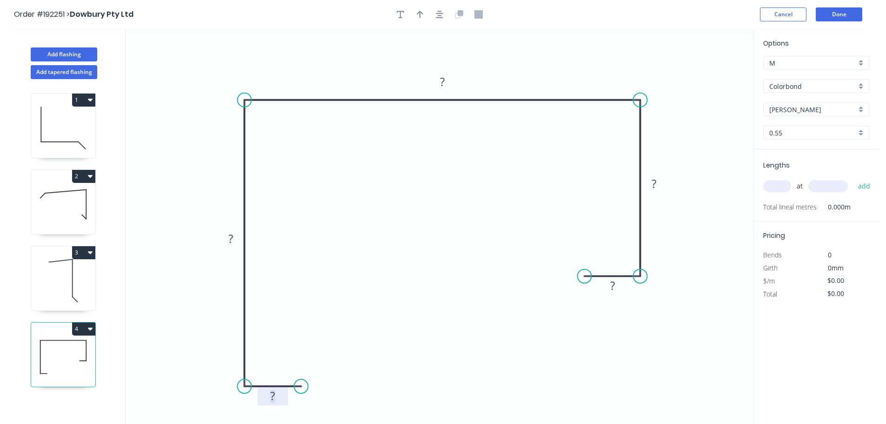
click at [273, 398] on tspan "?" at bounding box center [272, 395] width 5 height 15
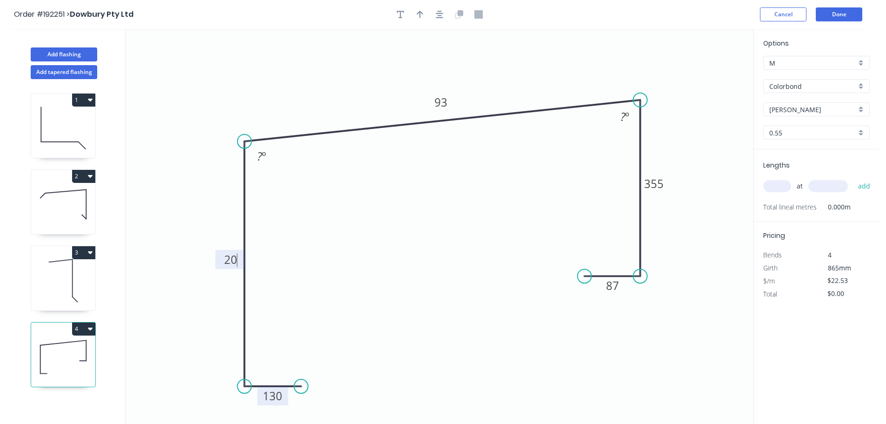
drag, startPoint x: 243, startPoint y: 100, endPoint x: 236, endPoint y: 141, distance: 42.4
click at [236, 141] on icon "0 130 20 93 355 87 ? º ? º" at bounding box center [440, 226] width 628 height 395
click at [264, 153] on tspan "º" at bounding box center [264, 155] width 4 height 15
type input "$19.03"
click at [778, 191] on input "text" at bounding box center [777, 186] width 28 height 12
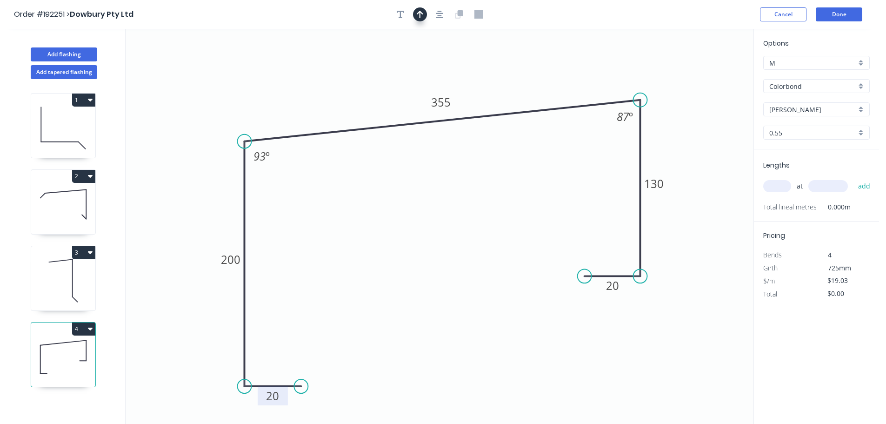
click at [419, 13] on icon "button" at bounding box center [420, 14] width 7 height 7
drag, startPoint x: 707, startPoint y: 75, endPoint x: 491, endPoint y: 69, distance: 215.9
click at [491, 69] on icon at bounding box center [491, 58] width 8 height 30
click at [771, 184] on input "text" at bounding box center [777, 186] width 28 height 12
type input "2"
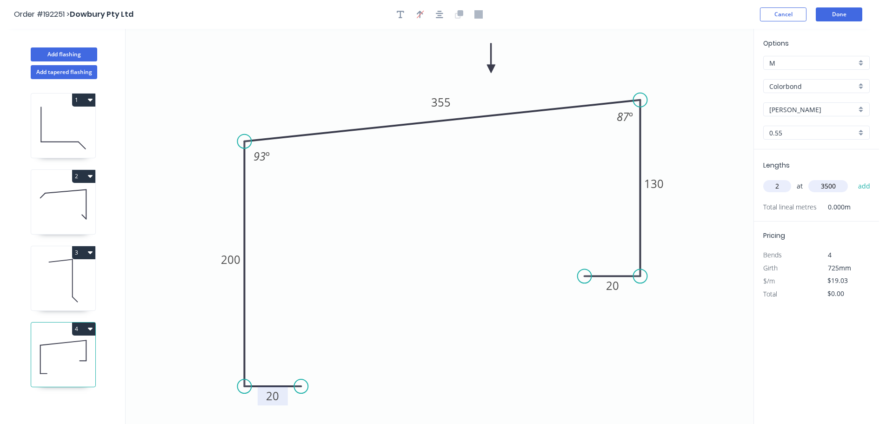
type input "3500"
click at [853, 178] on button "add" at bounding box center [864, 186] width 22 height 16
type input "$133.21"
type input "1"
type input "1000"
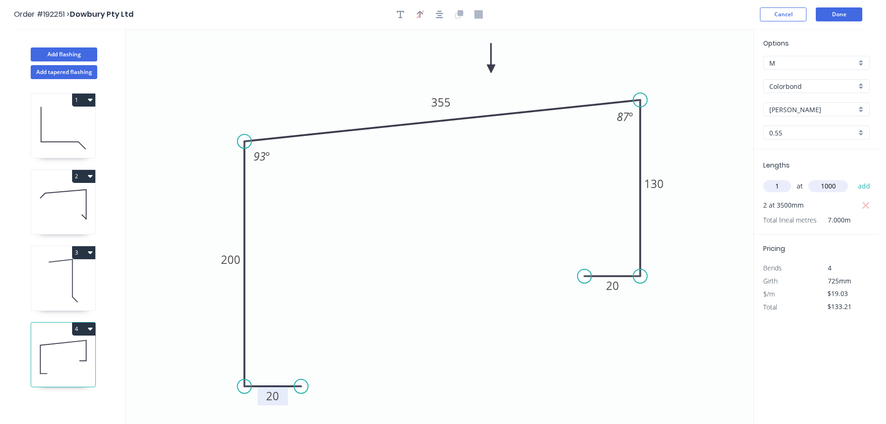
click at [853, 178] on button "add" at bounding box center [864, 186] width 22 height 16
type input "$152.24"
click at [52, 51] on button "Add flashing" at bounding box center [64, 54] width 66 height 14
type input "$0.00"
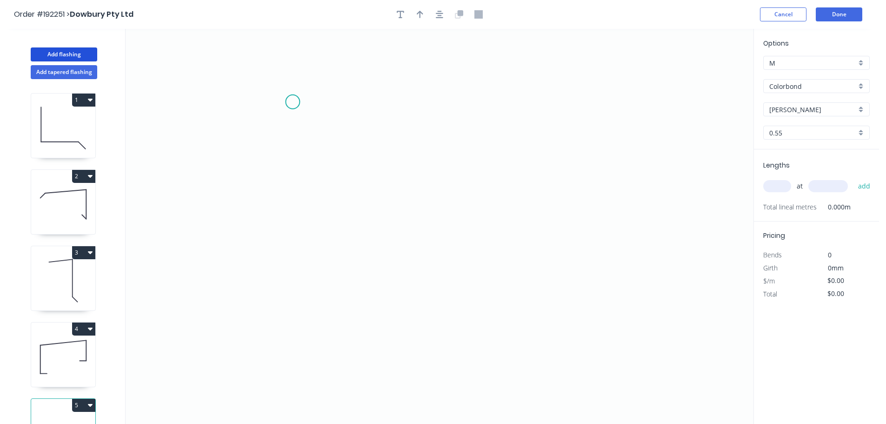
click at [293, 102] on icon "0" at bounding box center [440, 226] width 628 height 395
click at [319, 126] on icon "0" at bounding box center [440, 226] width 628 height 395
click at [661, 133] on icon "0 ?" at bounding box center [440, 226] width 628 height 395
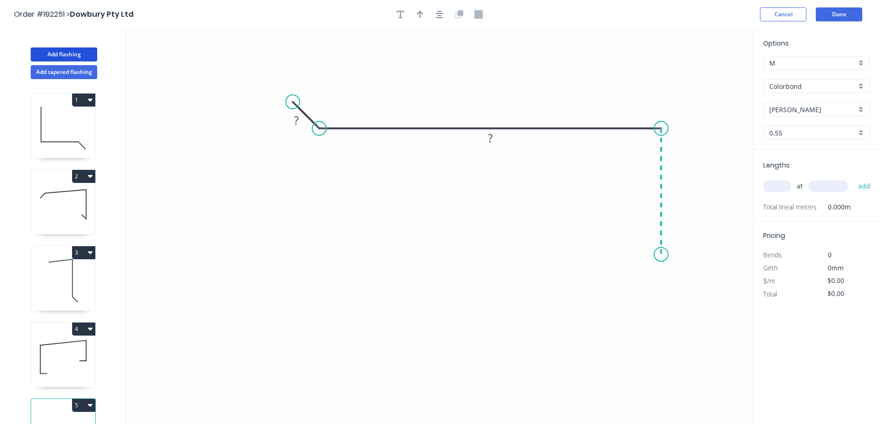
click at [658, 254] on icon "0 ? ?" at bounding box center [440, 226] width 628 height 395
click at [633, 283] on icon "0 ? ? ?" at bounding box center [440, 226] width 628 height 395
click at [633, 283] on circle at bounding box center [633, 282] width 14 height 14
click at [295, 120] on tspan "?" at bounding box center [296, 120] width 5 height 15
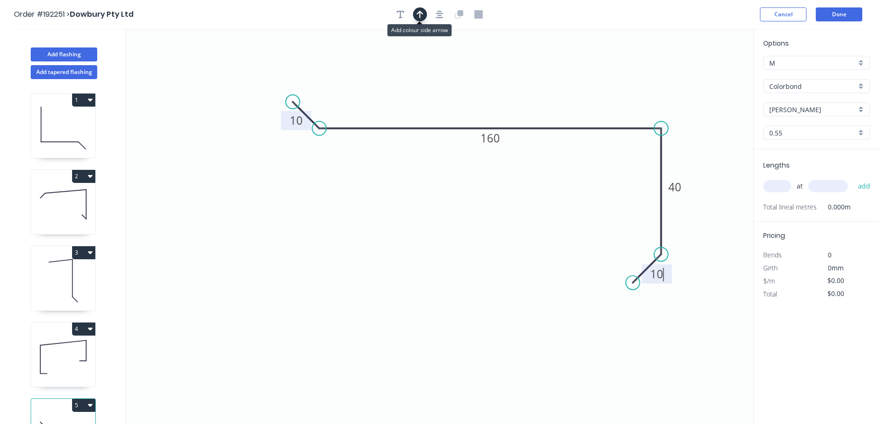
click at [418, 13] on icon "button" at bounding box center [420, 14] width 7 height 7
click at [706, 76] on icon at bounding box center [706, 65] width 8 height 30
drag, startPoint x: 706, startPoint y: 76, endPoint x: 688, endPoint y: 75, distance: 18.2
click at [688, 75] on icon at bounding box center [688, 64] width 8 height 30
click at [688, 74] on icon at bounding box center [688, 64] width 8 height 30
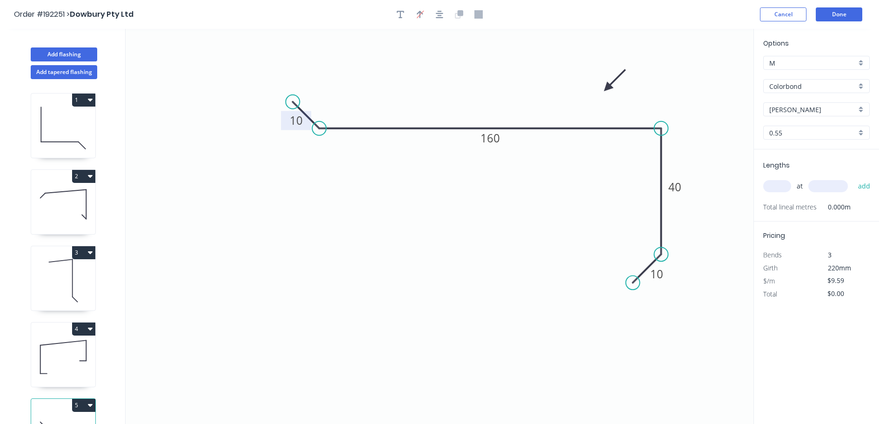
drag, startPoint x: 688, startPoint y: 74, endPoint x: 602, endPoint y: 89, distance: 87.8
click at [602, 89] on icon at bounding box center [614, 80] width 27 height 27
click at [778, 187] on input "text" at bounding box center [777, 186] width 28 height 12
drag, startPoint x: 778, startPoint y: 187, endPoint x: 696, endPoint y: 318, distance: 153.9
click at [696, 318] on icon "0 10 160 40 10" at bounding box center [440, 226] width 628 height 395
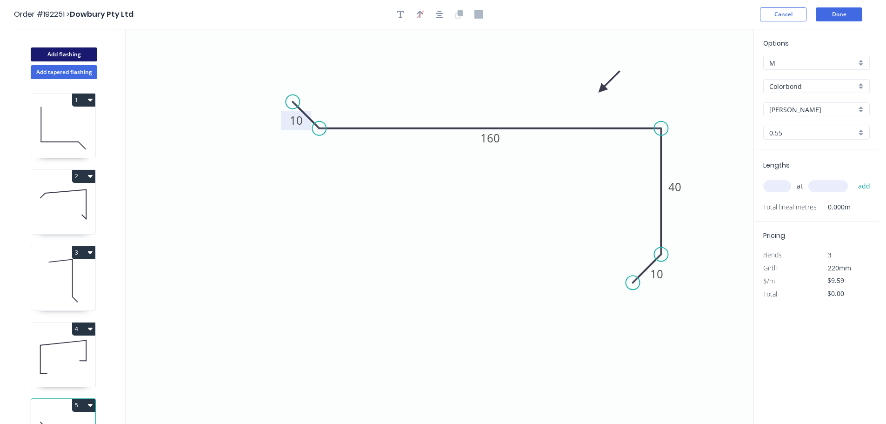
click at [66, 53] on button "Add flashing" at bounding box center [64, 54] width 66 height 14
type input "$0.00"
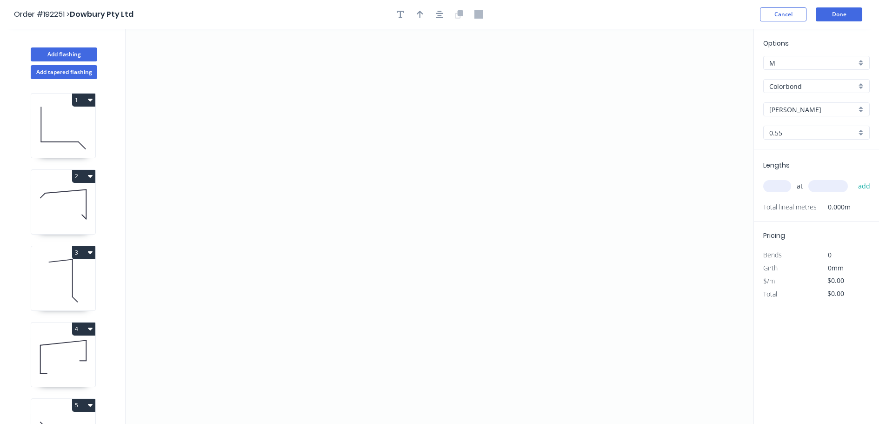
click at [782, 84] on input "Colorbond" at bounding box center [812, 86] width 87 height 10
click at [784, 166] on div "Zincalume" at bounding box center [817, 167] width 106 height 16
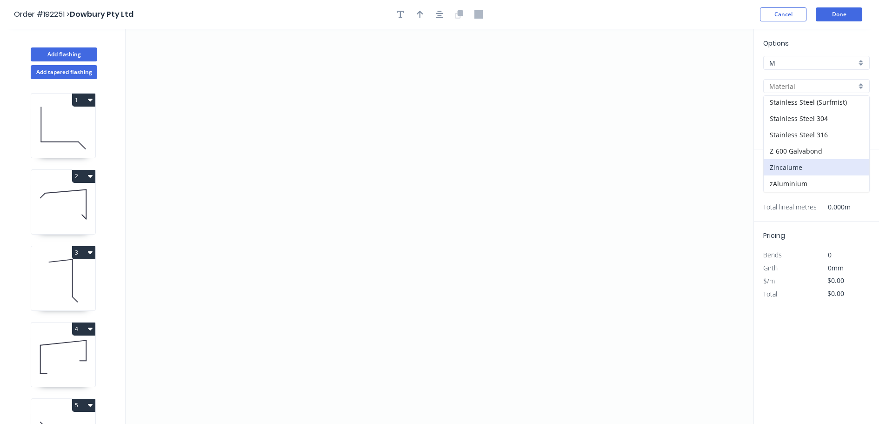
type input "Zincalume"
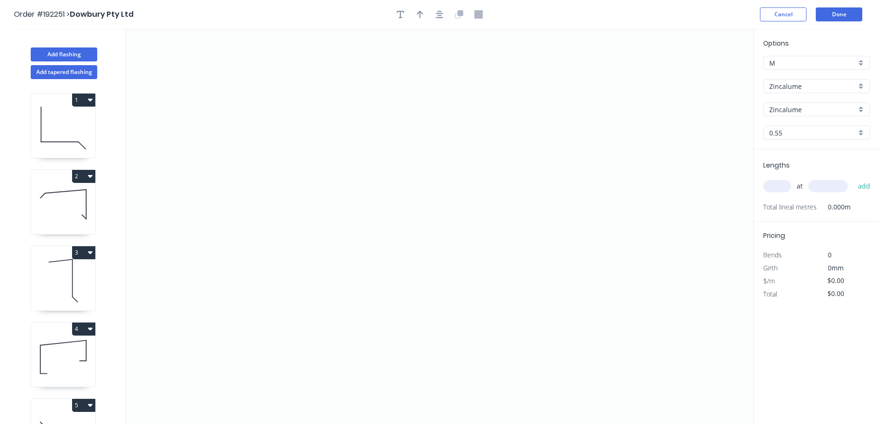
click at [783, 132] on input "0.55" at bounding box center [812, 133] width 87 height 10
click at [779, 183] on div "1.0" at bounding box center [817, 183] width 106 height 16
type input "1.0"
click at [778, 186] on input "text" at bounding box center [777, 186] width 28 height 12
type input "2"
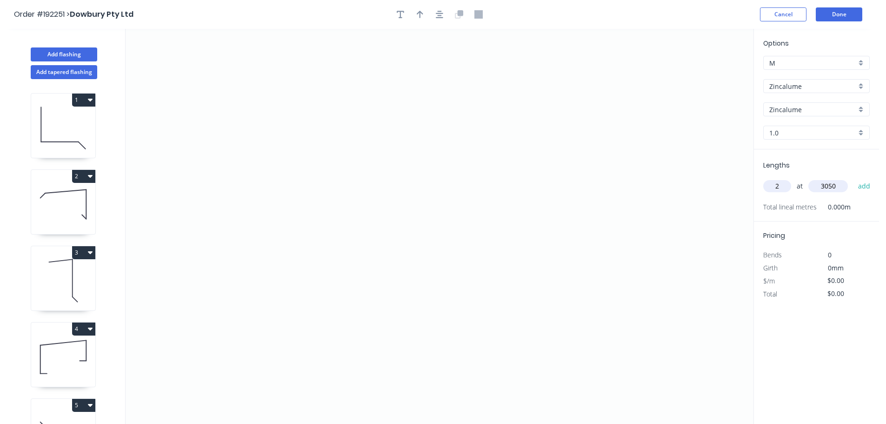
type input "3050"
click at [853, 178] on button "add" at bounding box center [864, 186] width 22 height 16
click at [360, 128] on icon "0" at bounding box center [440, 226] width 628 height 395
click at [494, 88] on icon "0" at bounding box center [440, 226] width 628 height 395
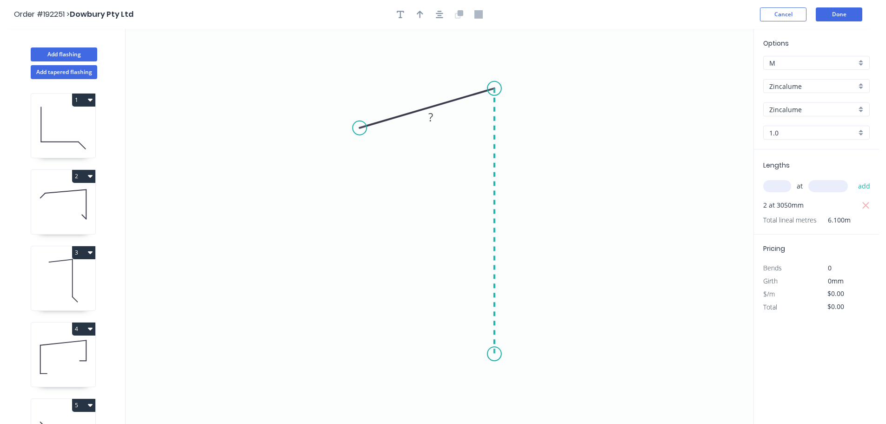
click at [489, 354] on icon "0 ?" at bounding box center [440, 226] width 628 height 395
click at [510, 213] on tspan "?" at bounding box center [508, 216] width 5 height 15
type input "$10.49"
click at [574, 108] on icon "0 50 100 87 º" at bounding box center [440, 226] width 628 height 395
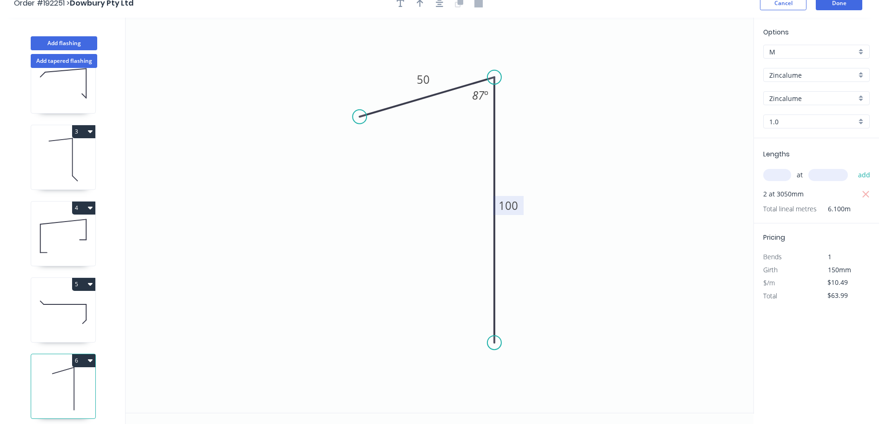
scroll to position [17, 0]
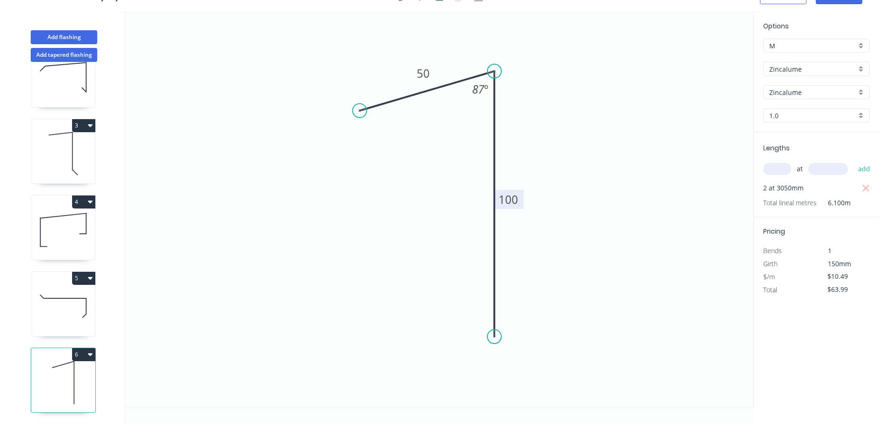
click at [92, 350] on icon "button" at bounding box center [90, 353] width 5 height 7
click at [48, 371] on div "Duplicate" at bounding box center [51, 377] width 72 height 13
type input "$0.00"
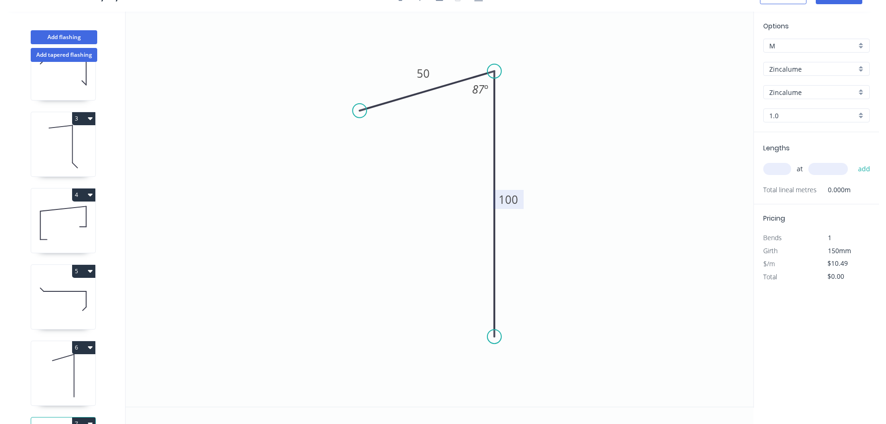
click at [512, 199] on tspan "100" at bounding box center [509, 199] width 20 height 15
click at [776, 170] on input "text" at bounding box center [777, 169] width 28 height 12
type input "$13.95"
type input "4"
type input "3050"
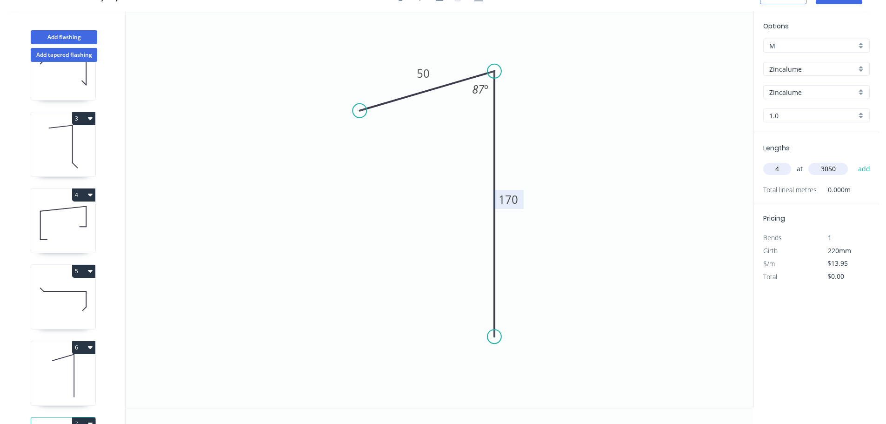
click at [853, 161] on button "add" at bounding box center [864, 169] width 22 height 16
type input "$170.19"
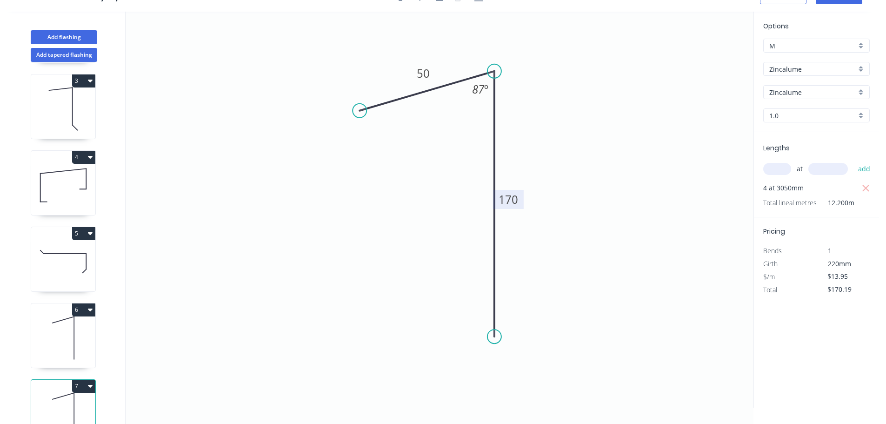
scroll to position [193, 0]
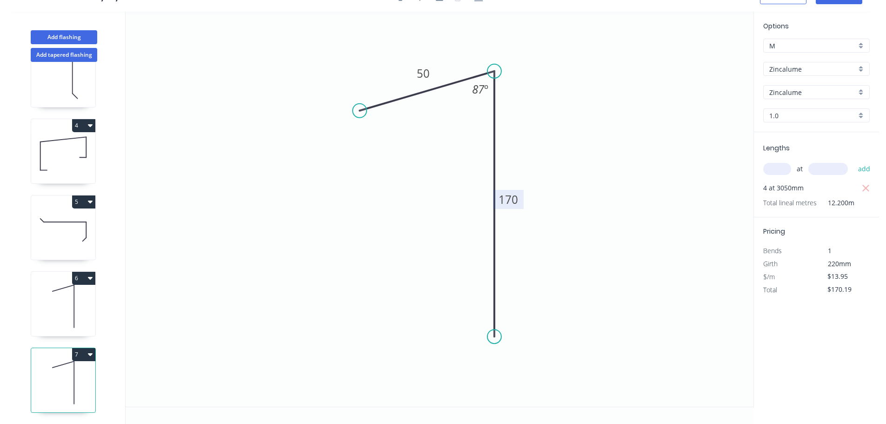
click at [58, 219] on icon at bounding box center [63, 230] width 64 height 60
type input "Colorbond"
type input "[PERSON_NAME]"
type input "0.55"
type input "$9.59"
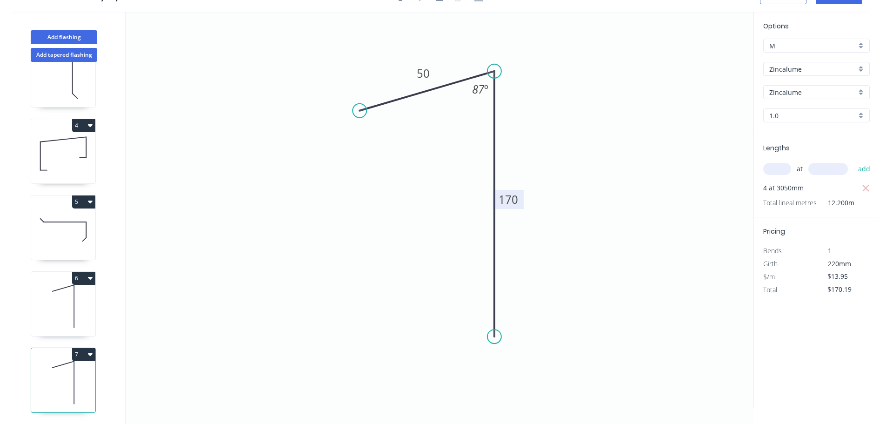
type input "$0.00"
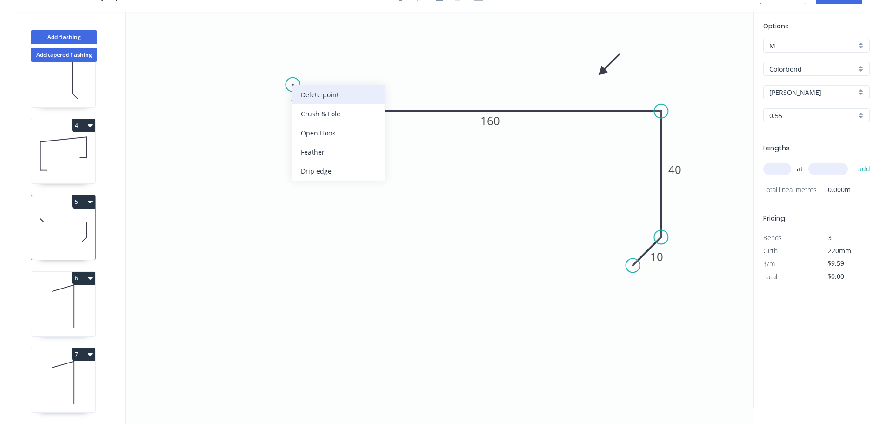
click at [313, 98] on div "Delete point" at bounding box center [338, 94] width 93 height 19
click at [318, 111] on circle at bounding box center [319, 111] width 14 height 14
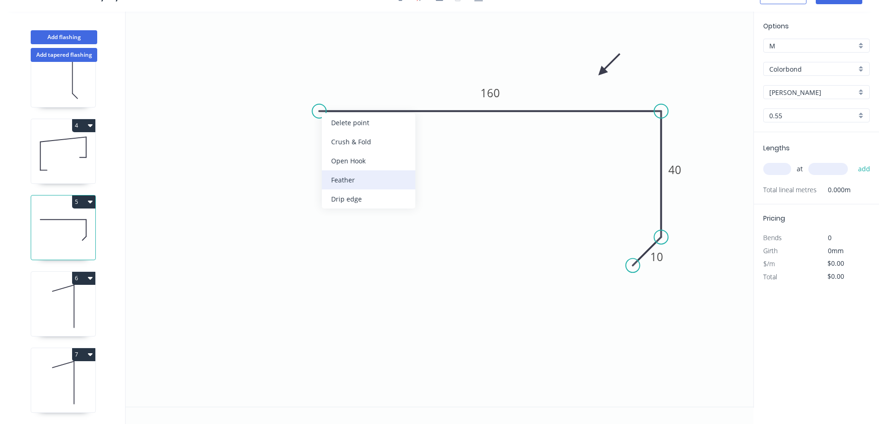
click at [335, 180] on div "Feather" at bounding box center [368, 179] width 93 height 19
click at [339, 84] on tspan "15" at bounding box center [337, 86] width 13 height 15
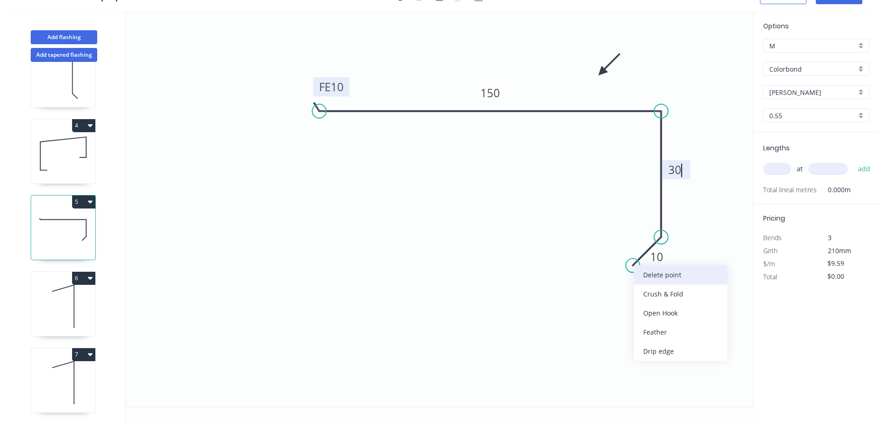
click at [652, 276] on div "Delete point" at bounding box center [680, 274] width 93 height 19
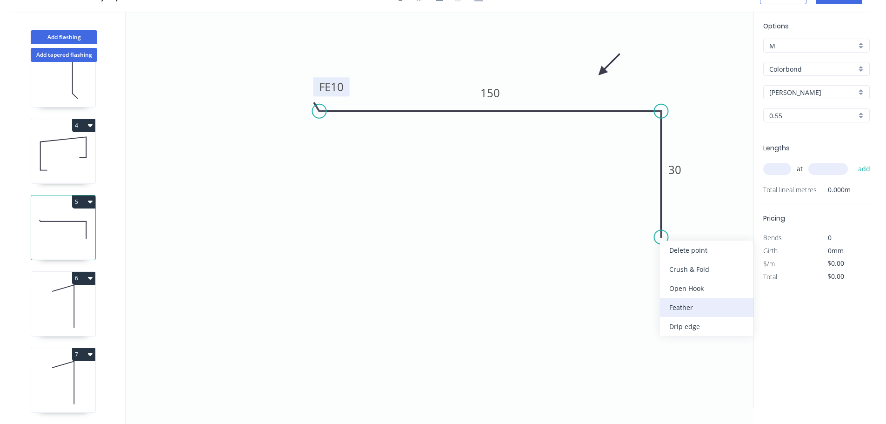
click at [682, 309] on div "Feather" at bounding box center [706, 307] width 93 height 19
click at [650, 219] on tspan "15" at bounding box center [646, 220] width 13 height 15
drag, startPoint x: 627, startPoint y: 215, endPoint x: 607, endPoint y: 215, distance: 20.0
click at [607, 215] on rect at bounding box center [623, 220] width 36 height 19
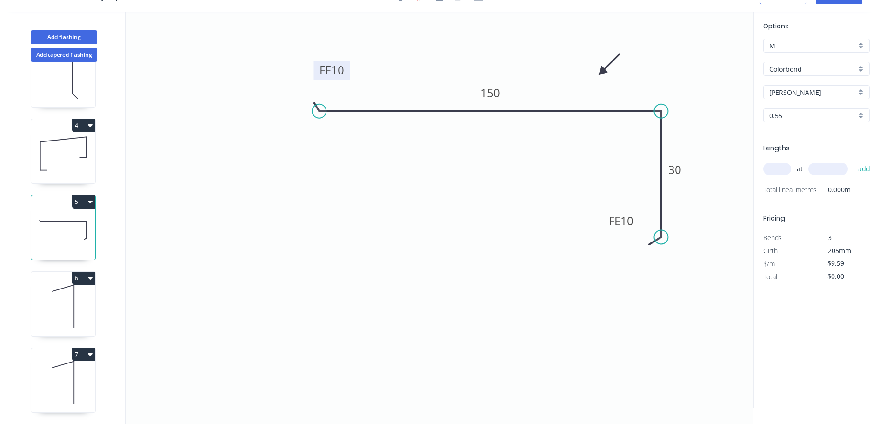
drag, startPoint x: 347, startPoint y: 80, endPoint x: 345, endPoint y: 63, distance: 17.3
click at [346, 63] on rect at bounding box center [331, 69] width 36 height 19
type input "$7.84"
click at [775, 170] on input "text" at bounding box center [777, 169] width 28 height 12
type input "4"
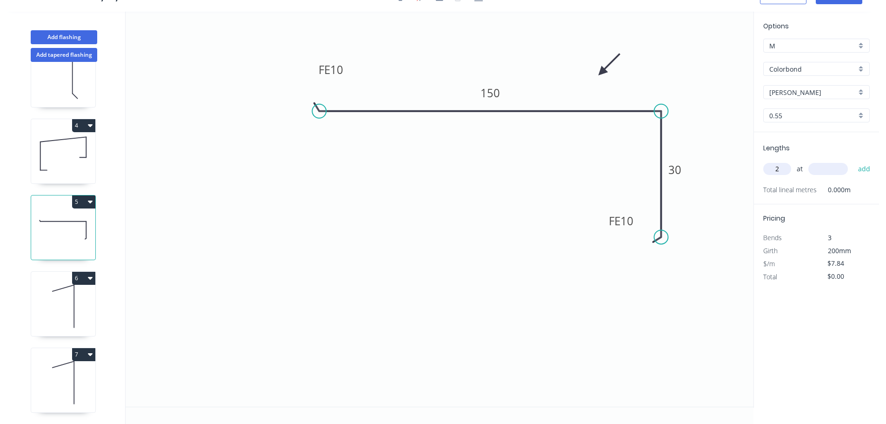
type input "2"
type input "4000"
click at [853, 161] on button "add" at bounding box center [864, 169] width 22 height 16
type input "$62.72"
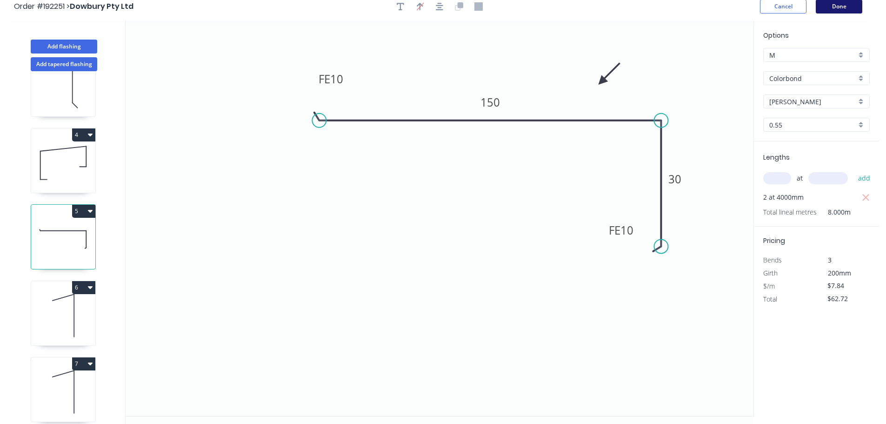
scroll to position [0, 0]
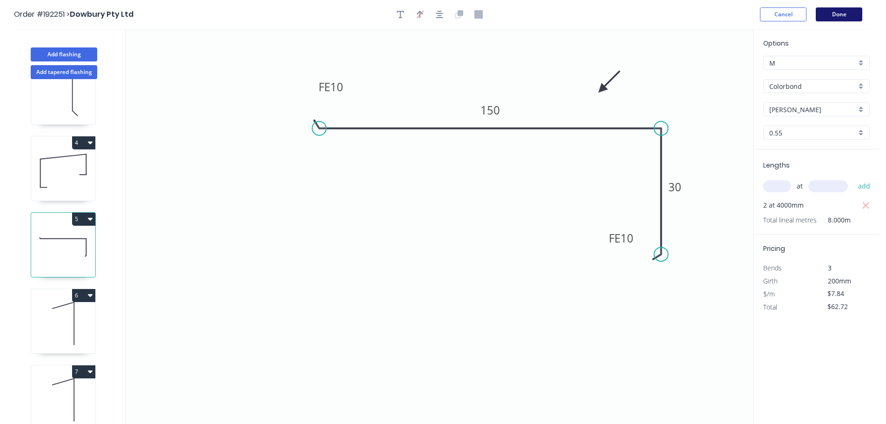
click at [838, 12] on button "Done" at bounding box center [839, 14] width 47 height 14
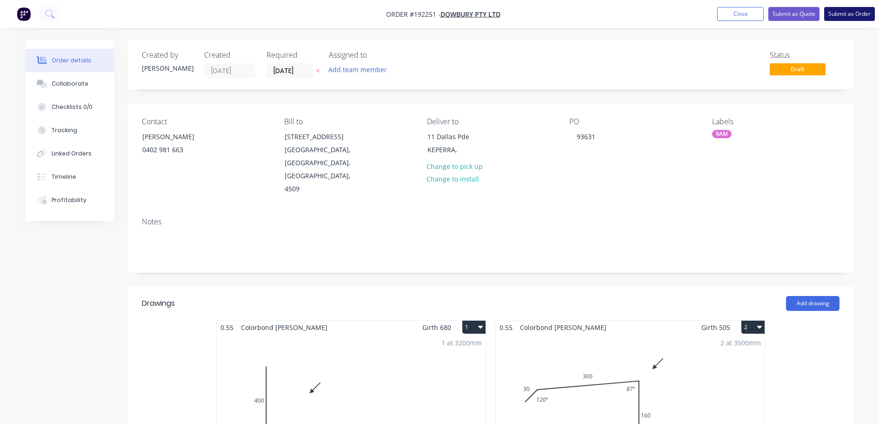
click at [851, 13] on button "Submit as Order" at bounding box center [849, 14] width 51 height 14
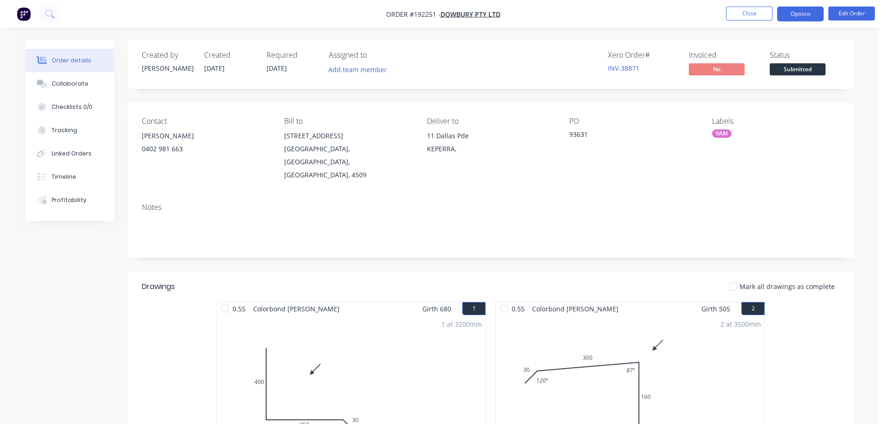
click at [799, 12] on button "Options" at bounding box center [800, 14] width 47 height 15
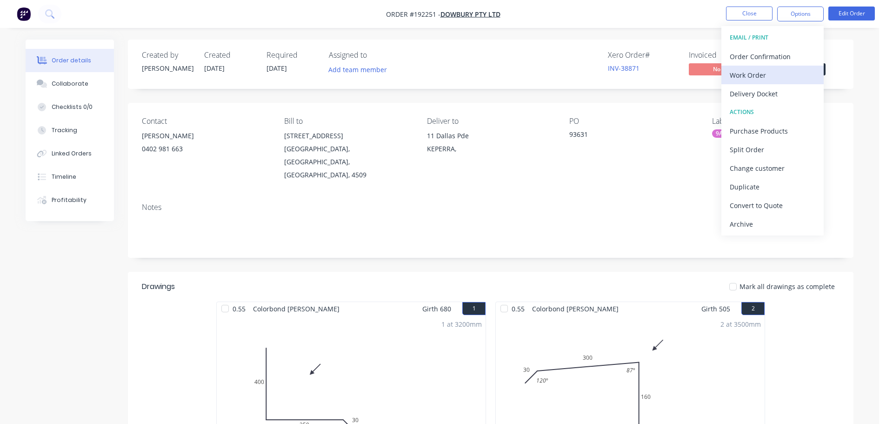
click at [749, 73] on div "Work Order" at bounding box center [773, 74] width 86 height 13
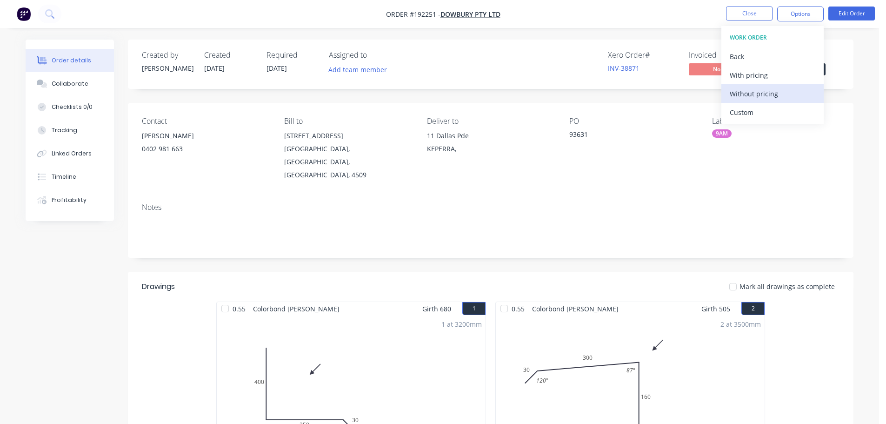
click at [747, 94] on div "Without pricing" at bounding box center [773, 93] width 86 height 13
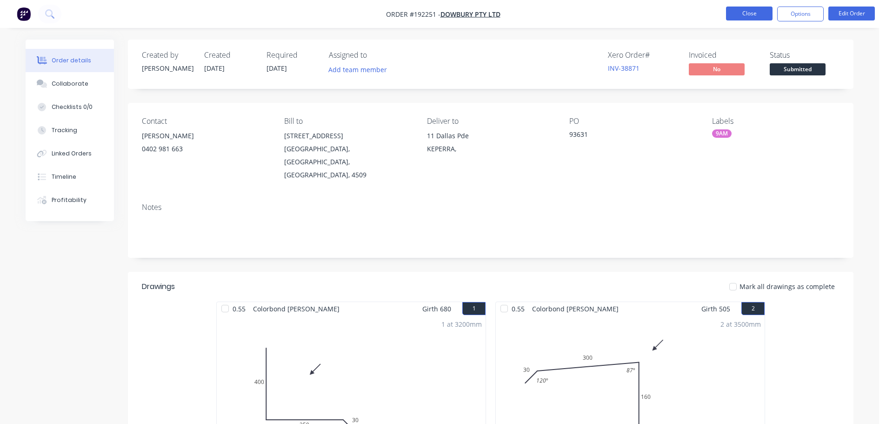
click at [745, 15] on button "Close" at bounding box center [749, 14] width 47 height 14
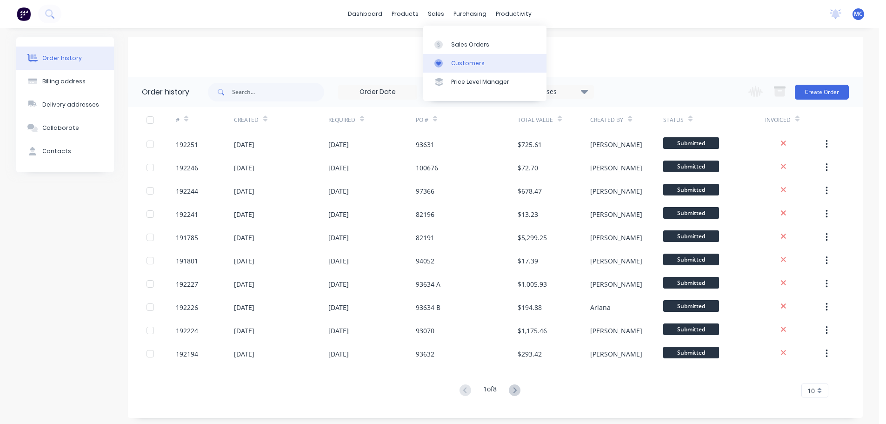
click at [471, 61] on div "Customers" at bounding box center [467, 63] width 33 height 8
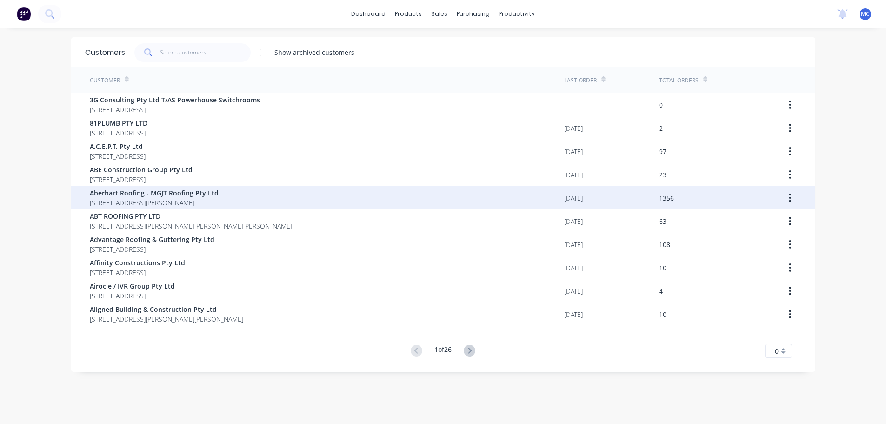
click at [119, 192] on span "Aberhart Roofing - MGJT Roofing Pty Ltd" at bounding box center [154, 193] width 129 height 10
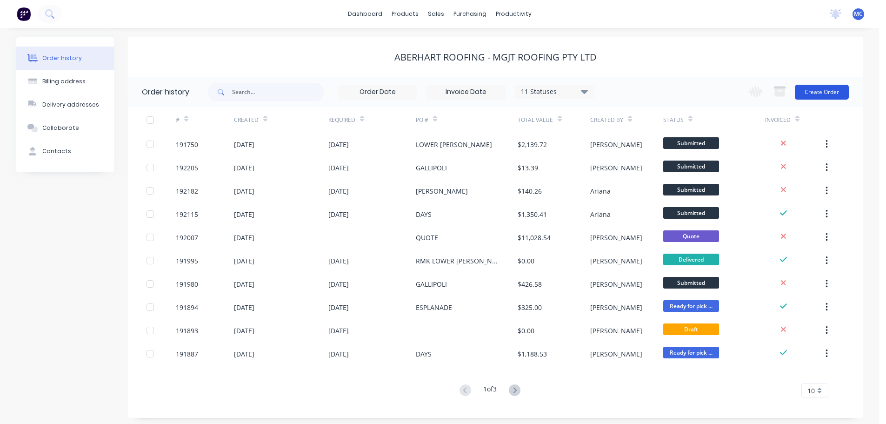
click at [827, 93] on button "Create Order" at bounding box center [822, 92] width 54 height 15
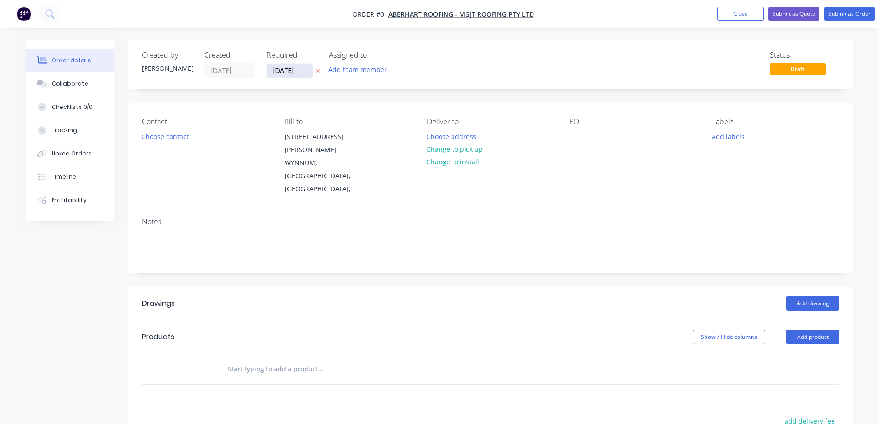
click at [286, 73] on input "[DATE]" at bounding box center [290, 71] width 46 height 14
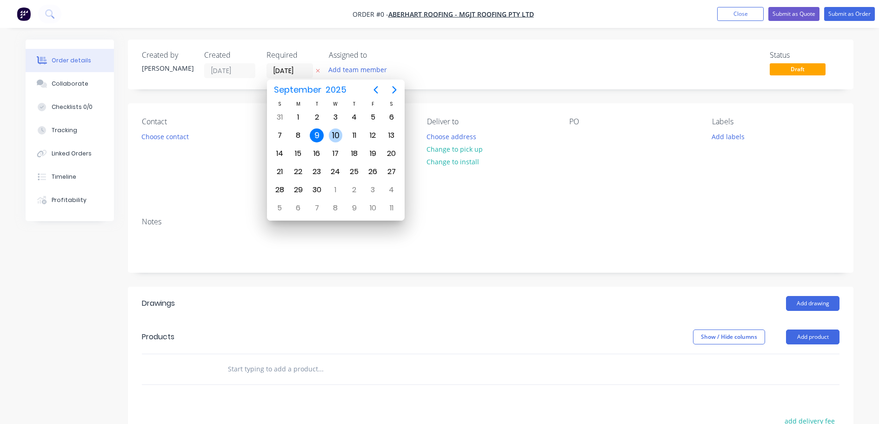
click at [337, 134] on div "10" at bounding box center [336, 135] width 14 height 14
type input "[DATE]"
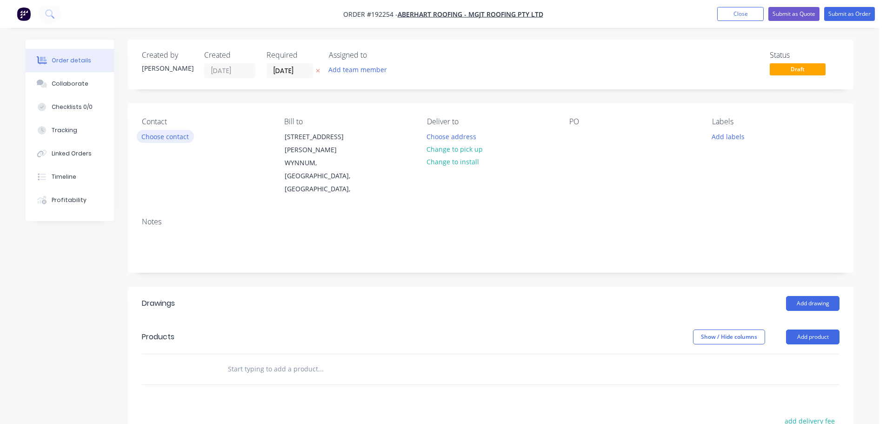
click at [163, 139] on button "Choose contact" at bounding box center [165, 136] width 57 height 13
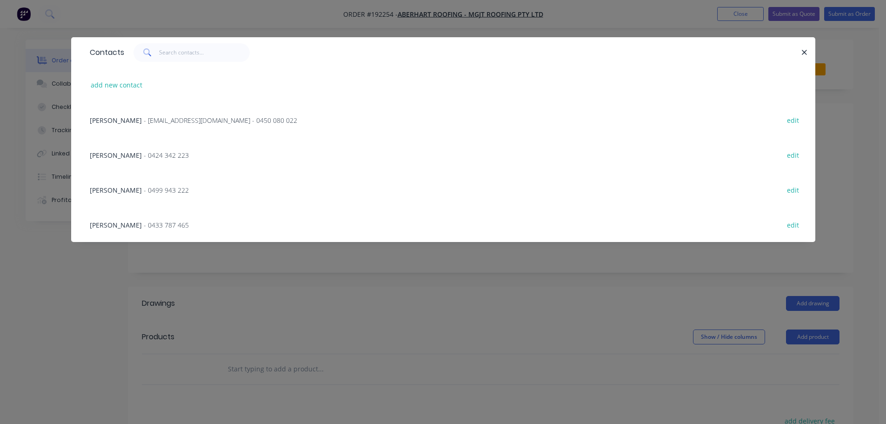
click at [144, 190] on span "- 0499 943 222" at bounding box center [166, 190] width 45 height 9
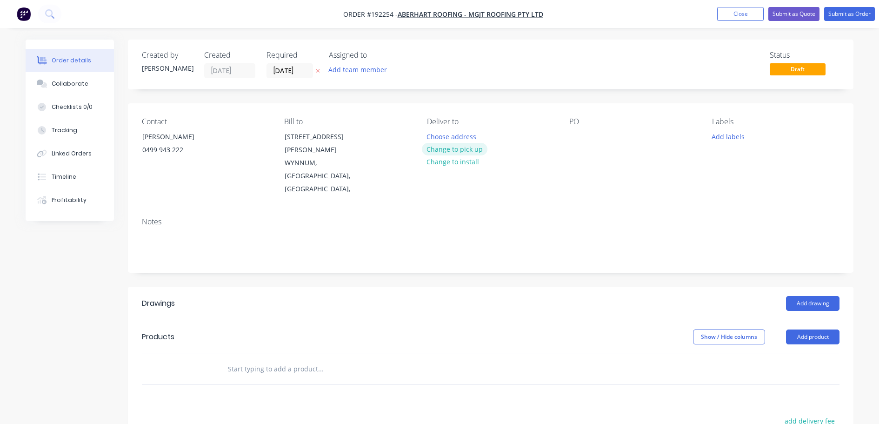
click at [440, 151] on button "Change to pick up" at bounding box center [455, 149] width 66 height 13
click at [431, 134] on div at bounding box center [434, 136] width 15 height 13
click at [576, 134] on div at bounding box center [576, 136] width 15 height 13
click at [812, 296] on button "Add drawing" at bounding box center [812, 303] width 53 height 15
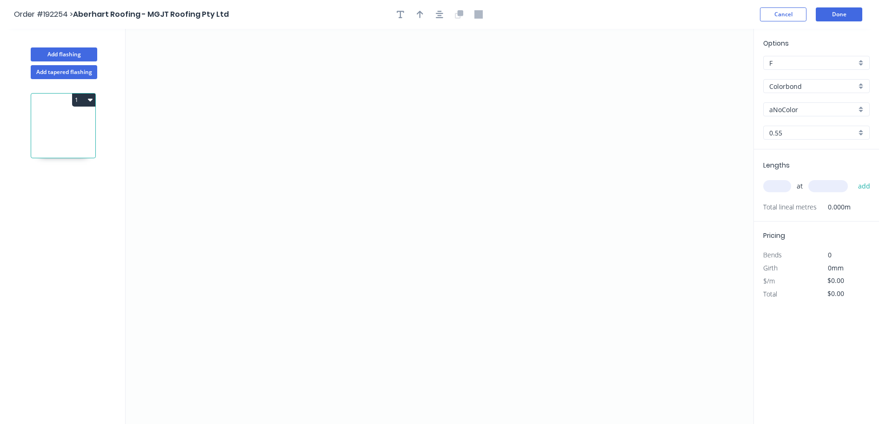
click at [778, 81] on input "Colorbond" at bounding box center [812, 86] width 87 height 10
click at [788, 166] on div "Zincalume" at bounding box center [817, 167] width 106 height 16
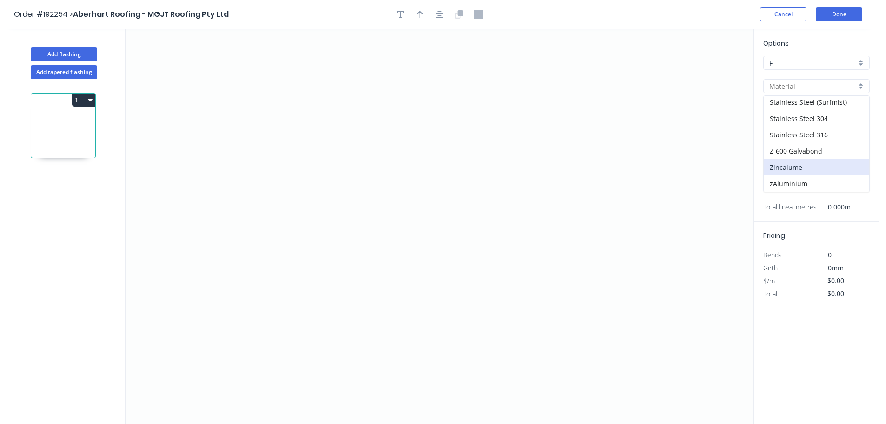
type input "Zincalume"
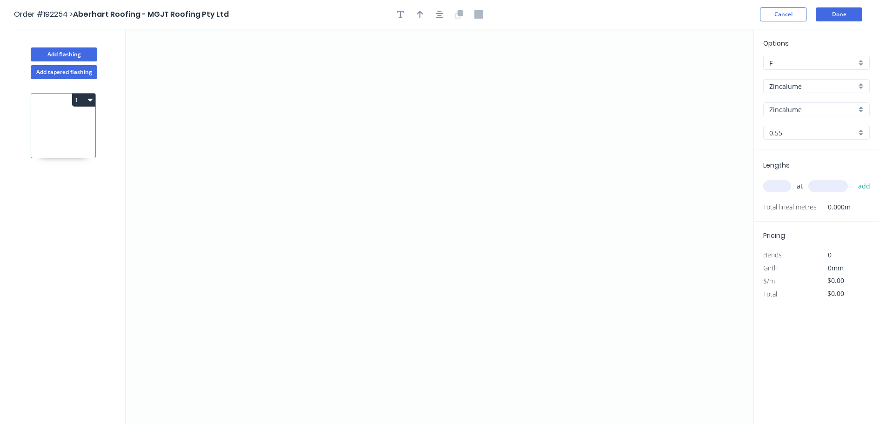
click at [780, 188] on input "text" at bounding box center [777, 186] width 28 height 12
type input "1"
type input "1000"
click at [853, 178] on button "add" at bounding box center [864, 186] width 22 height 16
click at [311, 60] on icon "0" at bounding box center [440, 226] width 628 height 395
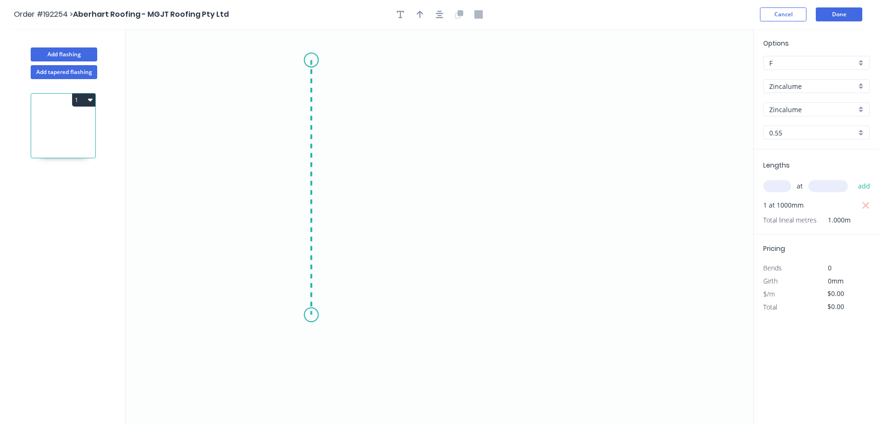
drag, startPoint x: 313, startPoint y: 315, endPoint x: 484, endPoint y: 311, distance: 170.7
click at [313, 315] on icon "0" at bounding box center [440, 226] width 628 height 395
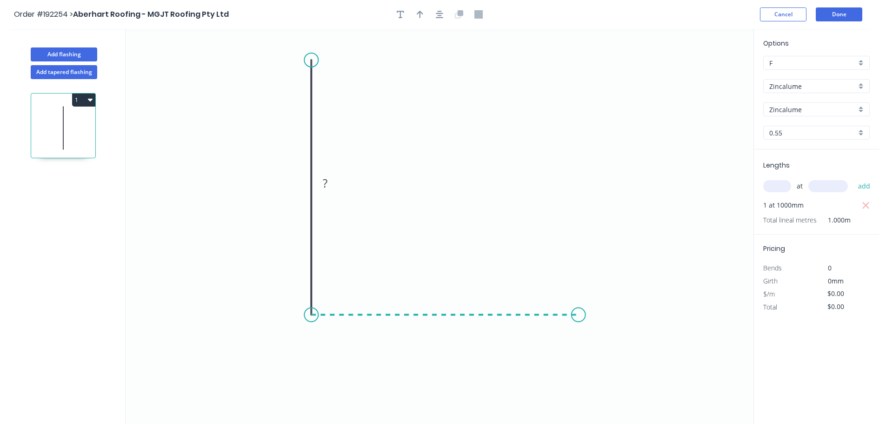
click at [578, 305] on icon "0 ?" at bounding box center [440, 226] width 628 height 395
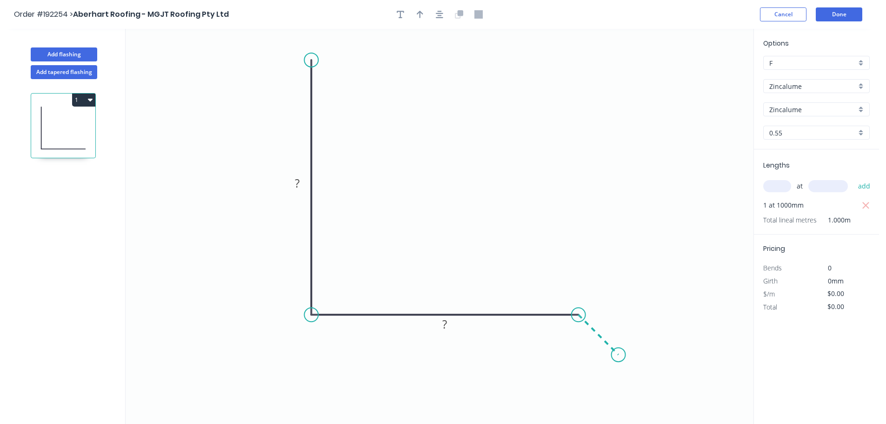
click at [618, 359] on icon "0 ? ?" at bounding box center [440, 226] width 628 height 395
click at [618, 359] on circle at bounding box center [619, 354] width 14 height 14
click at [296, 182] on tspan "?" at bounding box center [297, 182] width 5 height 15
click at [421, 15] on icon "button" at bounding box center [420, 14] width 7 height 8
type input "$13.45"
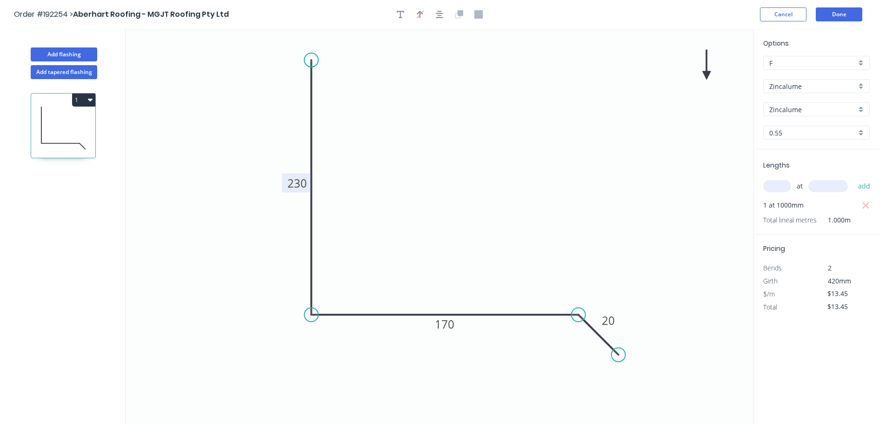
click at [707, 73] on icon at bounding box center [706, 65] width 8 height 30
drag, startPoint x: 707, startPoint y: 73, endPoint x: 472, endPoint y: 166, distance: 253.6
click at [470, 156] on icon at bounding box center [480, 142] width 27 height 27
drag, startPoint x: 90, startPoint y: 97, endPoint x: 74, endPoint y: 108, distance: 19.7
click at [89, 97] on icon "button" at bounding box center [90, 99] width 5 height 7
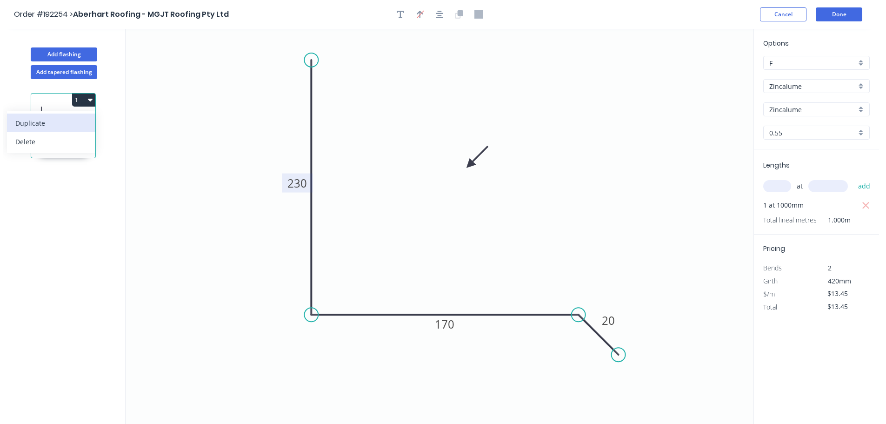
click at [44, 119] on div "Duplicate" at bounding box center [51, 122] width 72 height 13
type input "$0.00"
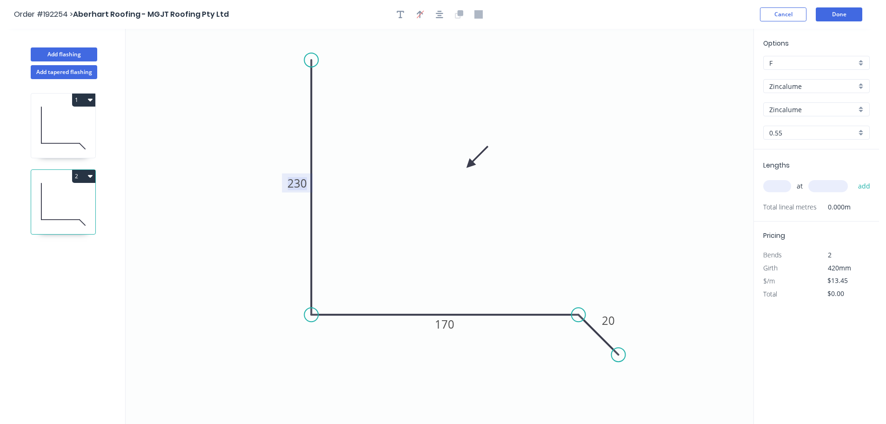
click at [296, 182] on tspan "230" at bounding box center [297, 182] width 20 height 15
click at [773, 186] on input "text" at bounding box center [777, 186] width 28 height 12
type input "$11.62"
type input "1"
type input "1600"
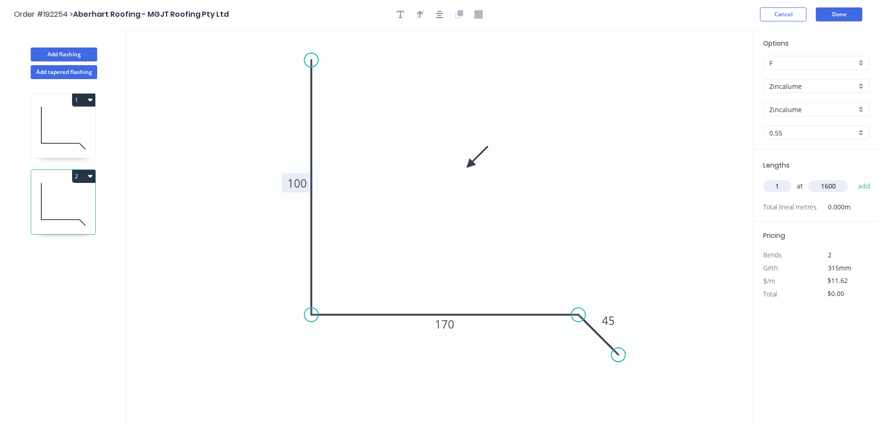
click at [853, 178] on button "add" at bounding box center [864, 186] width 22 height 16
type input "$18.59"
click at [65, 50] on button "Add flashing" at bounding box center [64, 54] width 66 height 14
type input "$0.00"
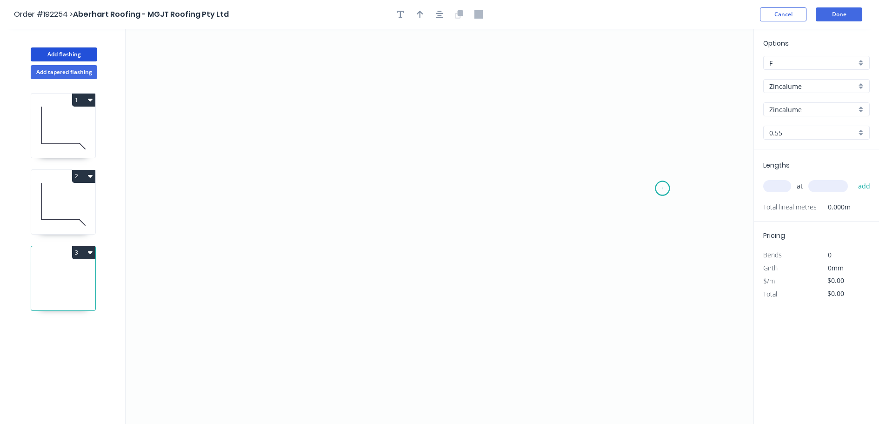
click at [663, 188] on icon "0" at bounding box center [440, 226] width 628 height 395
click at [630, 113] on icon "0" at bounding box center [440, 226] width 628 height 395
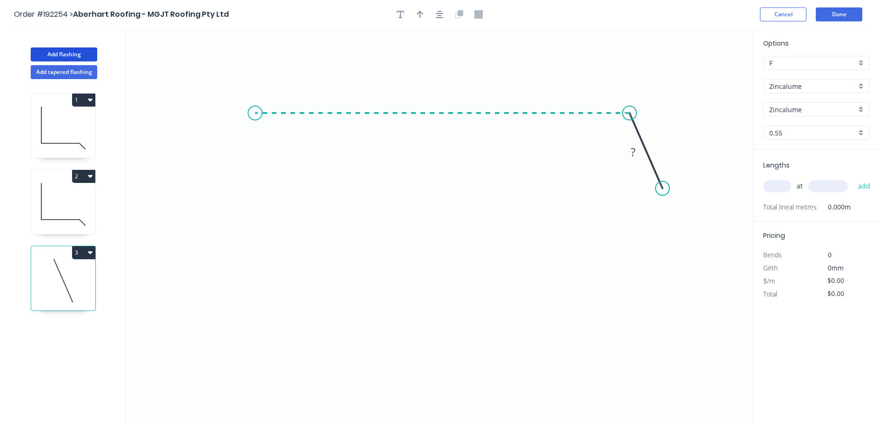
click at [255, 101] on icon "0 ?" at bounding box center [440, 226] width 628 height 395
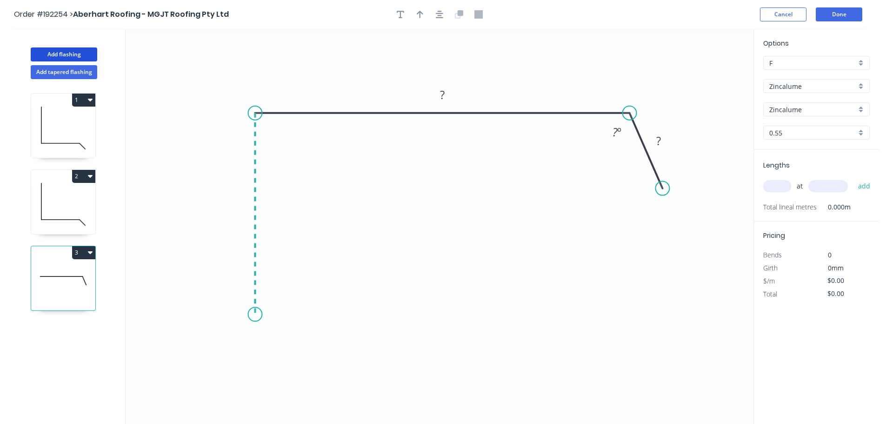
click at [254, 315] on icon "0 ? ? ? º" at bounding box center [440, 226] width 628 height 395
click at [299, 316] on icon "0 ? ? ? ? º" at bounding box center [440, 226] width 628 height 395
click at [276, 326] on tspan "?" at bounding box center [277, 323] width 5 height 15
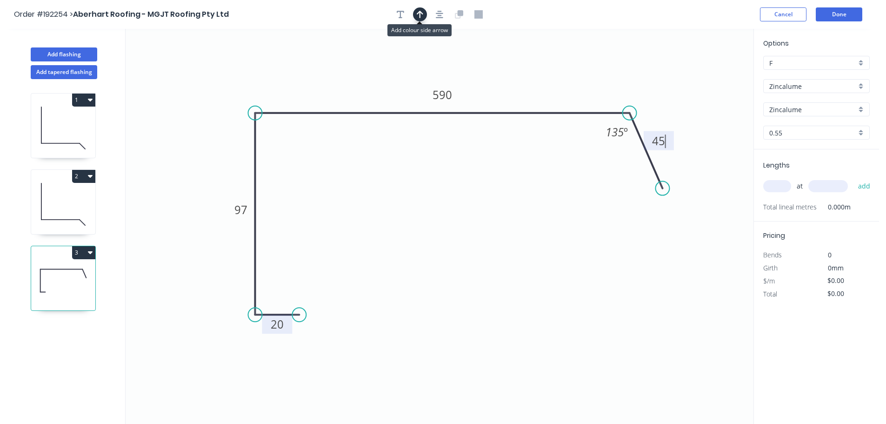
click at [419, 17] on icon "button" at bounding box center [420, 14] width 7 height 7
type input "$19.73"
click at [705, 74] on icon at bounding box center [706, 65] width 8 height 30
drag, startPoint x: 705, startPoint y: 74, endPoint x: 560, endPoint y: 74, distance: 145.1
click at [560, 74] on icon at bounding box center [573, 68] width 27 height 27
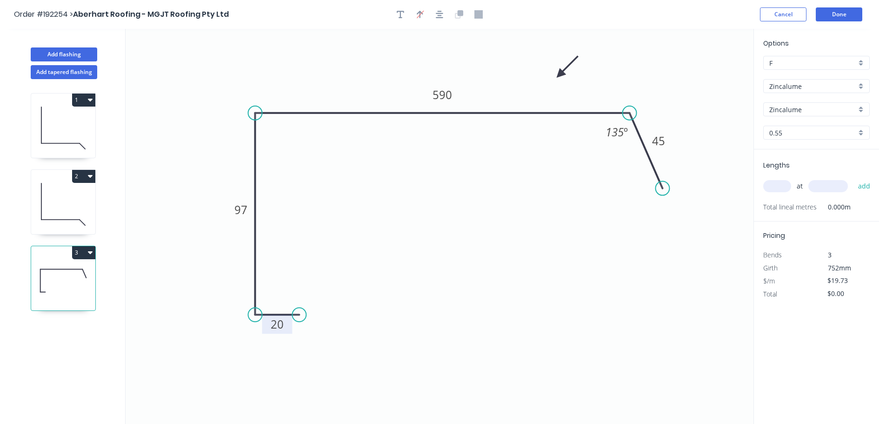
click at [782, 185] on input "text" at bounding box center [777, 186] width 28 height 12
type input "1"
type input "1200"
click at [853, 178] on button "add" at bounding box center [864, 186] width 22 height 16
type input "$23.68"
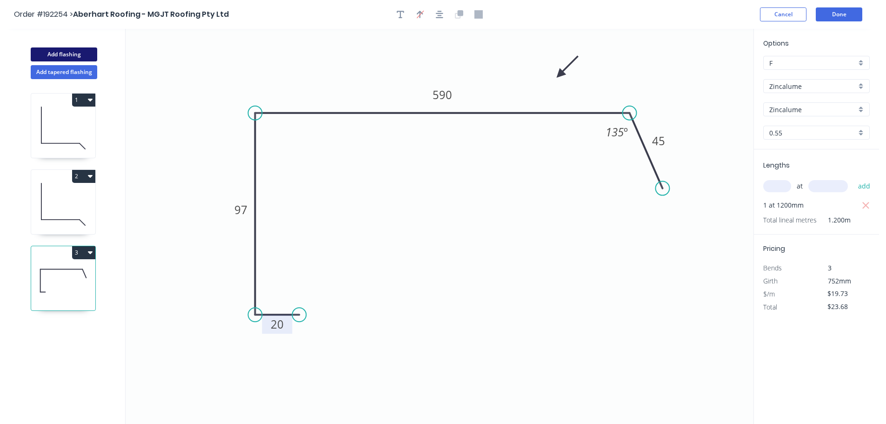
click at [72, 53] on button "Add flashing" at bounding box center [64, 54] width 66 height 14
type input "$0.00"
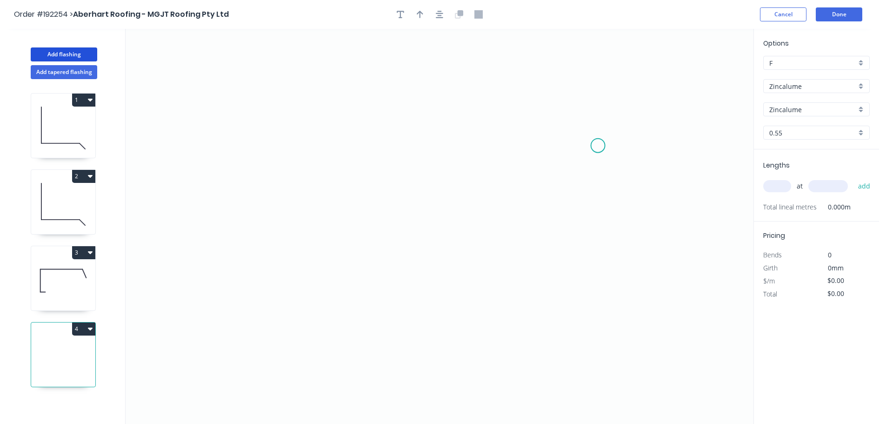
click at [598, 146] on icon "0" at bounding box center [440, 226] width 628 height 395
click at [286, 146] on icon "0" at bounding box center [440, 226] width 628 height 395
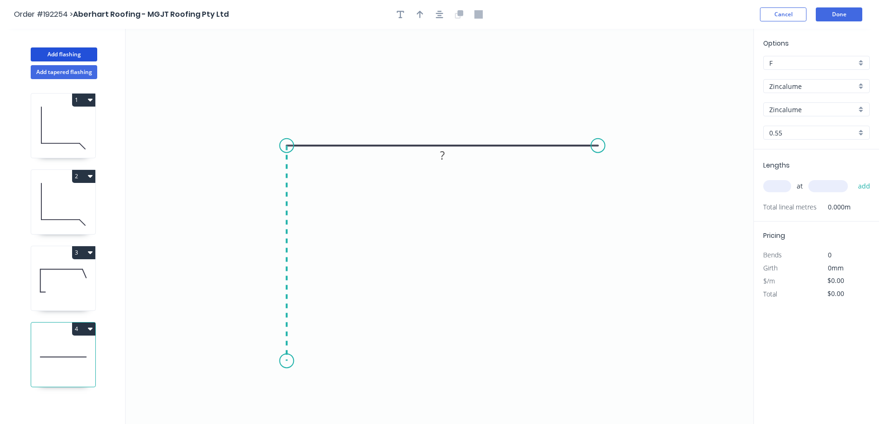
click at [299, 361] on icon "0 ?" at bounding box center [440, 226] width 628 height 395
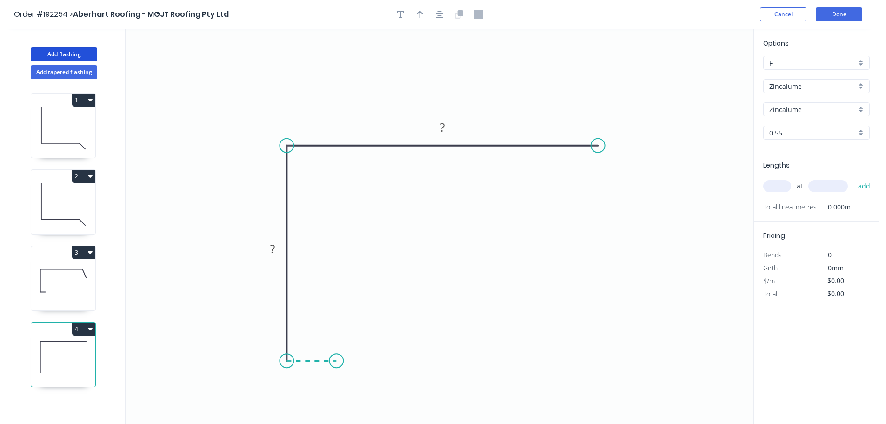
click at [336, 362] on icon "0 ? ?" at bounding box center [440, 226] width 628 height 395
click at [336, 323] on icon at bounding box center [336, 341] width 0 height 38
click at [337, 323] on circle at bounding box center [336, 322] width 14 height 14
click at [350, 339] on tspan "?" at bounding box center [350, 336] width 5 height 15
type input "$10.61"
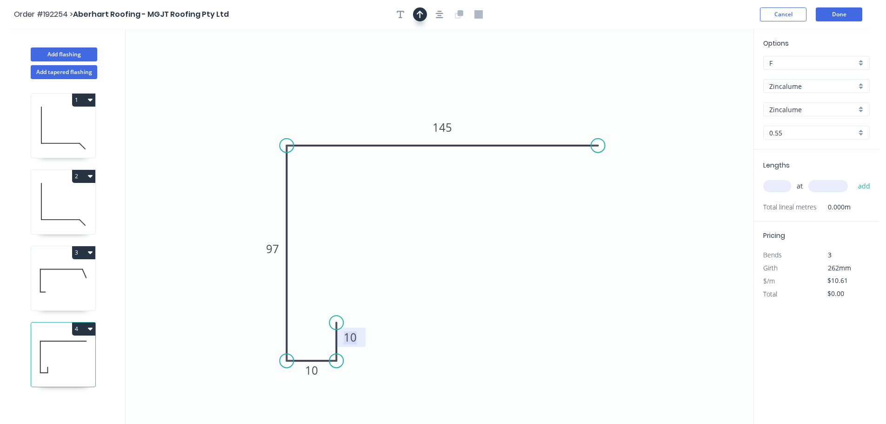
click at [423, 12] on icon "button" at bounding box center [420, 14] width 7 height 8
click at [706, 73] on icon at bounding box center [705, 63] width 8 height 30
drag, startPoint x: 706, startPoint y: 73, endPoint x: 562, endPoint y: 113, distance: 149.6
click at [521, 88] on icon at bounding box center [529, 79] width 27 height 27
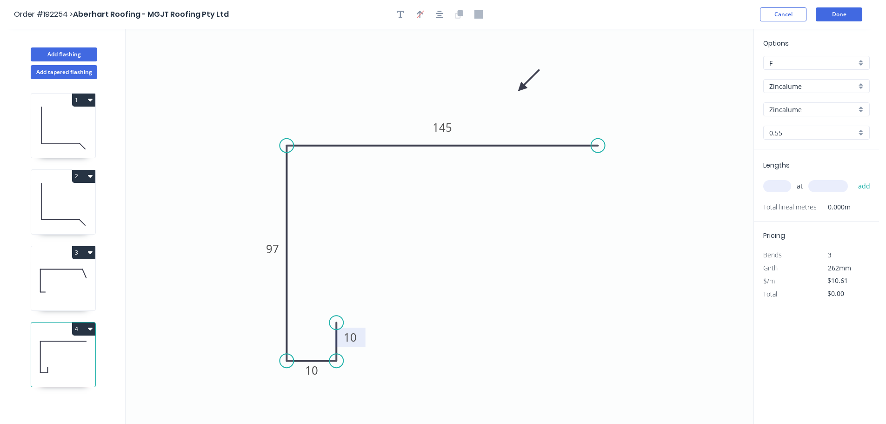
click at [781, 187] on input "text" at bounding box center [777, 186] width 28 height 12
type input "1"
type input "1900"
click at [853, 178] on button "add" at bounding box center [864, 186] width 22 height 16
type input "$20.16"
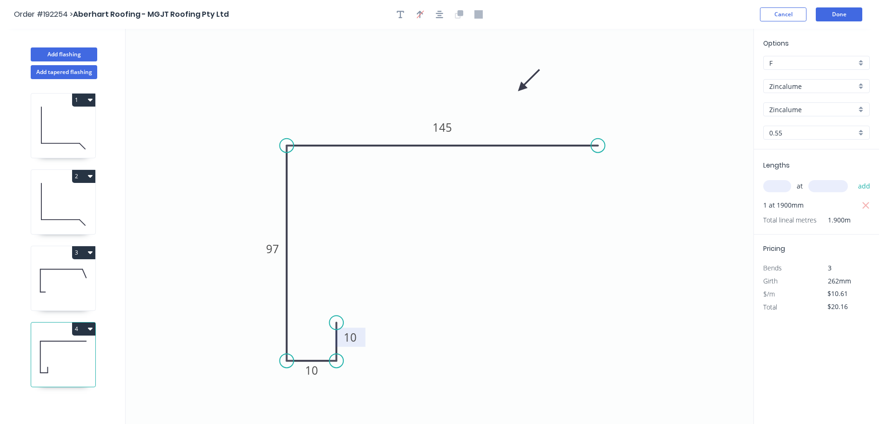
click at [90, 251] on icon "button" at bounding box center [90, 252] width 5 height 3
click at [35, 273] on div "Duplicate" at bounding box center [51, 275] width 72 height 13
type input "$19.73"
type input "$0.00"
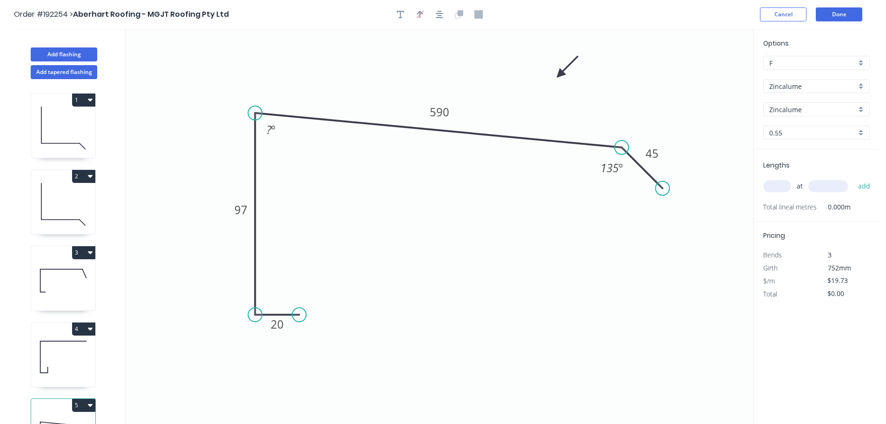
drag, startPoint x: 626, startPoint y: 112, endPoint x: 622, endPoint y: 146, distance: 34.3
click at [622, 146] on circle at bounding box center [622, 147] width 14 height 14
drag, startPoint x: 660, startPoint y: 187, endPoint x: 645, endPoint y: 201, distance: 21.1
click at [645, 201] on circle at bounding box center [644, 201] width 14 height 14
click at [268, 126] on g "? º" at bounding box center [270, 129] width 19 height 15
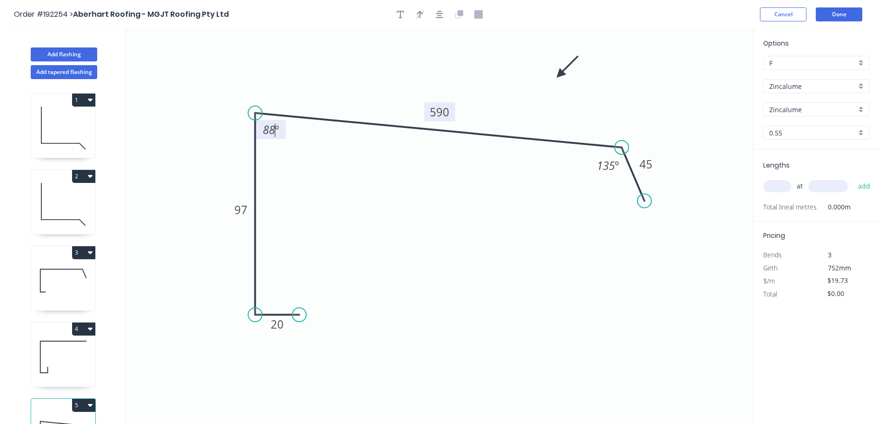
click at [440, 112] on tspan "590" at bounding box center [440, 111] width 20 height 15
click at [775, 189] on input "text" at bounding box center [777, 186] width 28 height 12
type input "$16.08"
type input "1"
type input "1800"
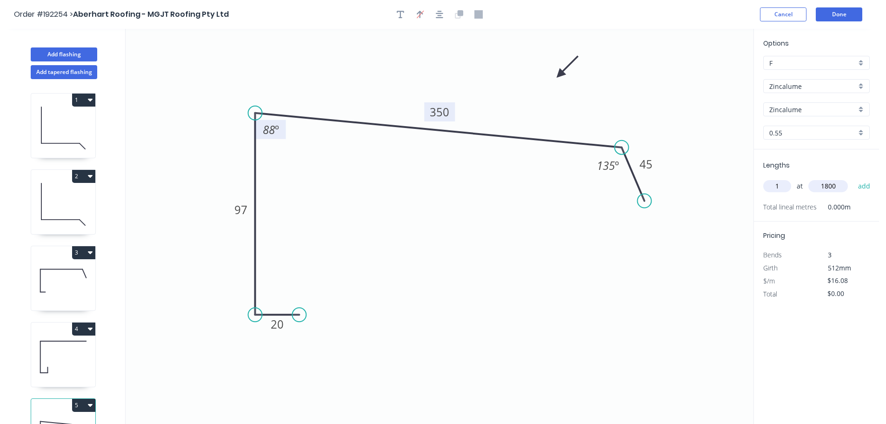
click at [853, 178] on button "add" at bounding box center [864, 186] width 22 height 16
type input "$28.94"
click at [57, 52] on button "Add flashing" at bounding box center [64, 54] width 66 height 14
type input "$0.00"
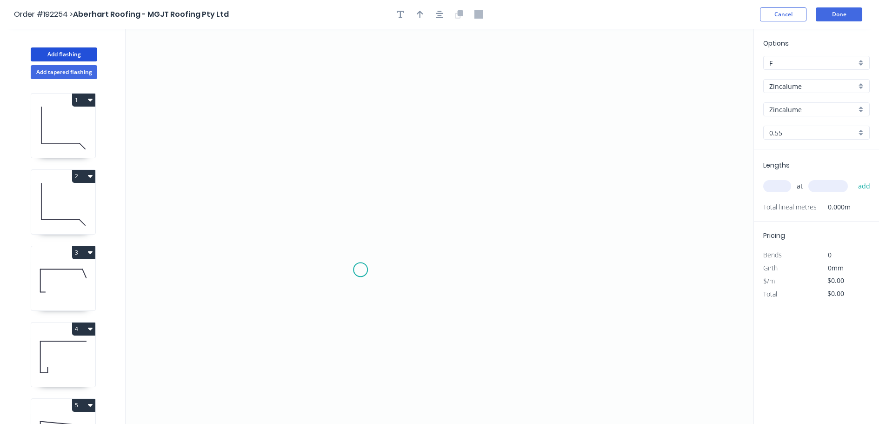
click at [360, 270] on icon "0" at bounding box center [440, 226] width 628 height 395
click at [319, 266] on icon "0" at bounding box center [440, 226] width 628 height 395
click at [324, 71] on icon "0 ?" at bounding box center [440, 226] width 628 height 395
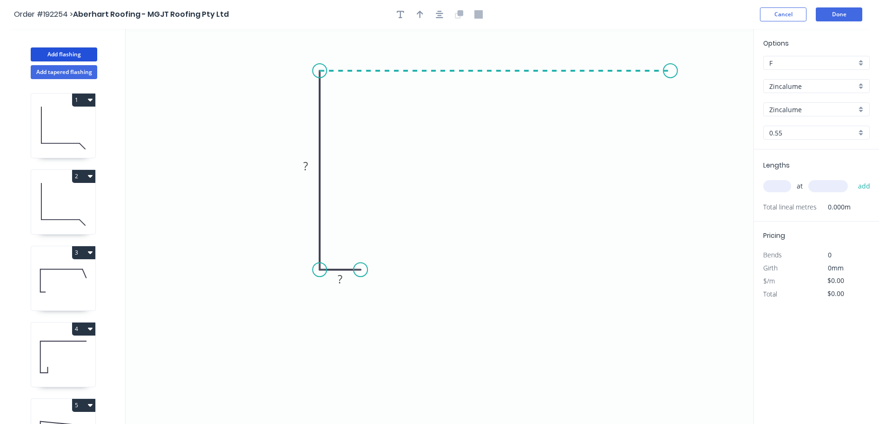
click at [671, 86] on icon "0 ? ?" at bounding box center [440, 226] width 628 height 395
click at [668, 205] on icon "0 ? ? ?" at bounding box center [440, 226] width 628 height 395
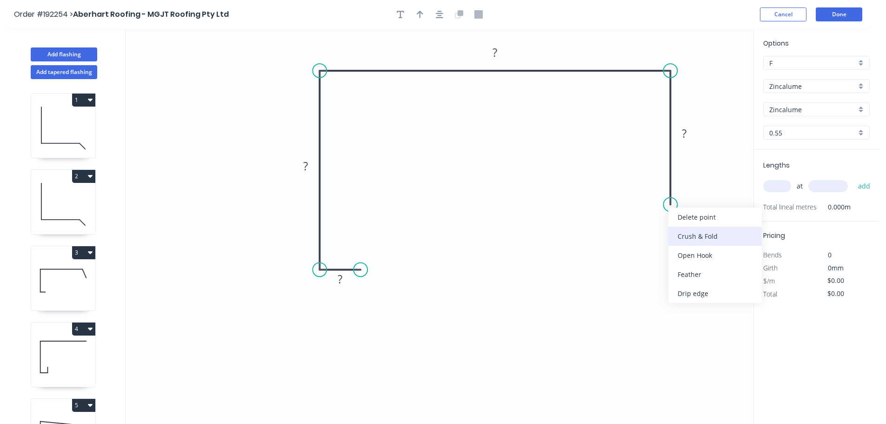
click at [683, 235] on div "Crush & Fold" at bounding box center [714, 235] width 93 height 19
click at [689, 229] on div "Flip bend" at bounding box center [712, 232] width 93 height 19
drag, startPoint x: 668, startPoint y: 218, endPoint x: 641, endPoint y: 213, distance: 27.3
click at [641, 213] on rect at bounding box center [626, 209] width 37 height 19
click at [630, 206] on tspan "10" at bounding box center [629, 207] width 13 height 15
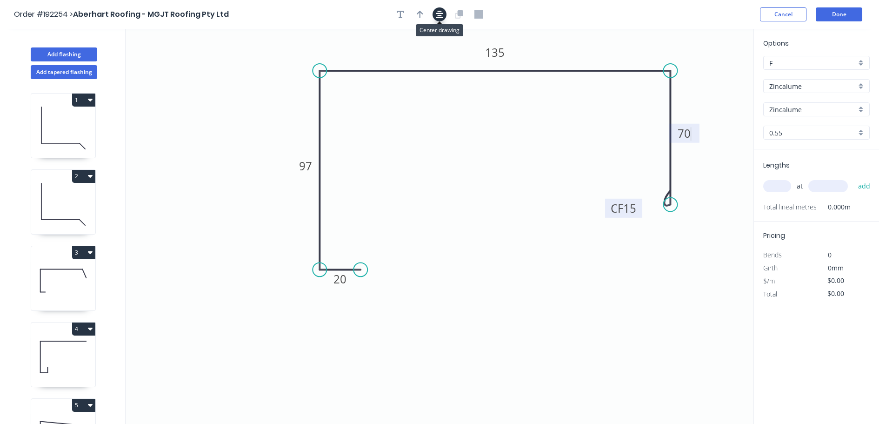
click at [437, 14] on icon "button" at bounding box center [439, 14] width 7 height 8
type input "$14.05"
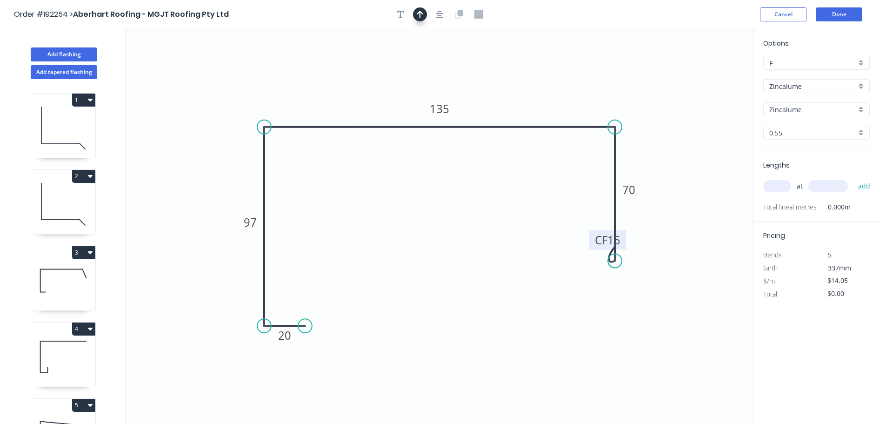
click at [423, 15] on button "button" at bounding box center [420, 14] width 14 height 14
click at [708, 73] on icon at bounding box center [706, 65] width 8 height 30
drag, startPoint x: 708, startPoint y: 73, endPoint x: 583, endPoint y: 71, distance: 124.6
click at [602, 71] on icon at bounding box center [615, 63] width 27 height 27
click at [771, 183] on input "text" at bounding box center [777, 186] width 28 height 12
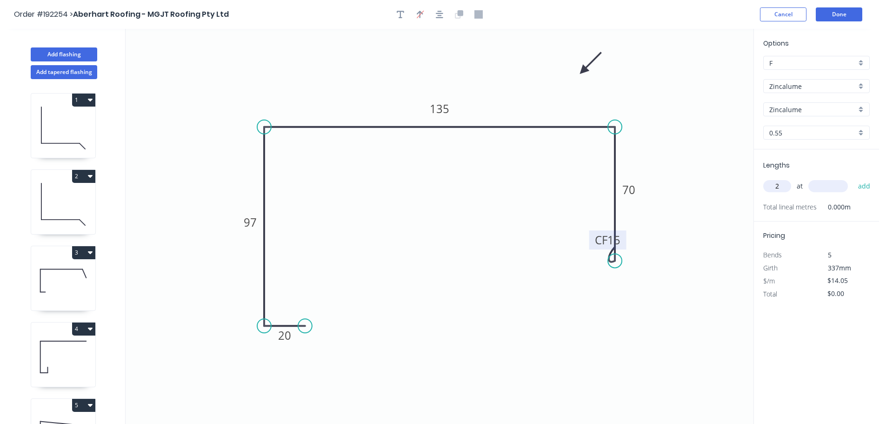
type input "2"
type input "3900"
click at [853, 178] on button "add" at bounding box center [864, 186] width 22 height 16
type input "$109.59"
click at [840, 16] on button "Done" at bounding box center [839, 14] width 47 height 14
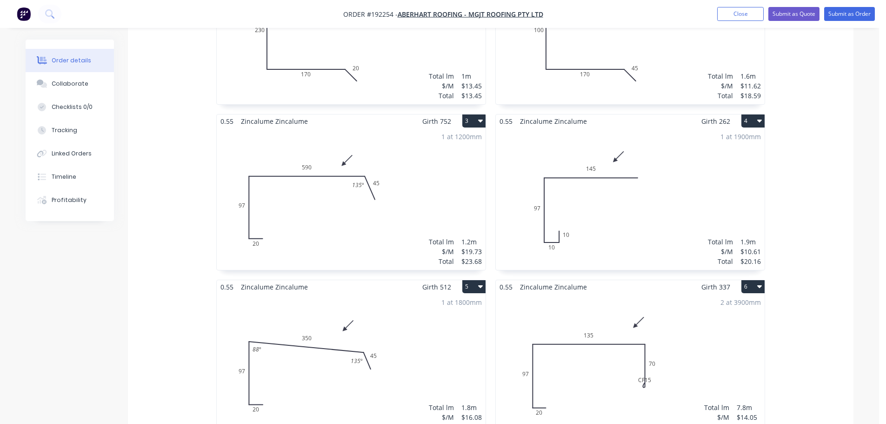
scroll to position [372, 0]
click at [655, 326] on div "2 at 3900mm Total lm $/M Total 7.8m $14.05 $109.59" at bounding box center [630, 364] width 269 height 142
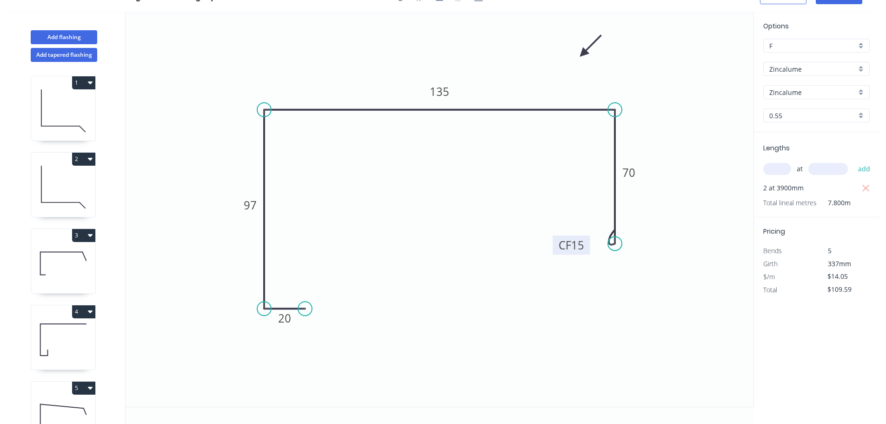
drag, startPoint x: 591, startPoint y: 219, endPoint x: 552, endPoint y: 241, distance: 44.6
click at [553, 241] on rect at bounding box center [571, 244] width 37 height 19
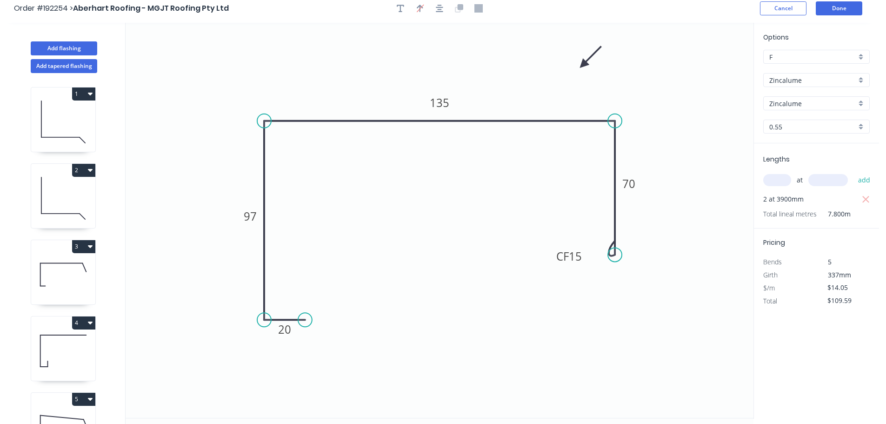
scroll to position [0, 0]
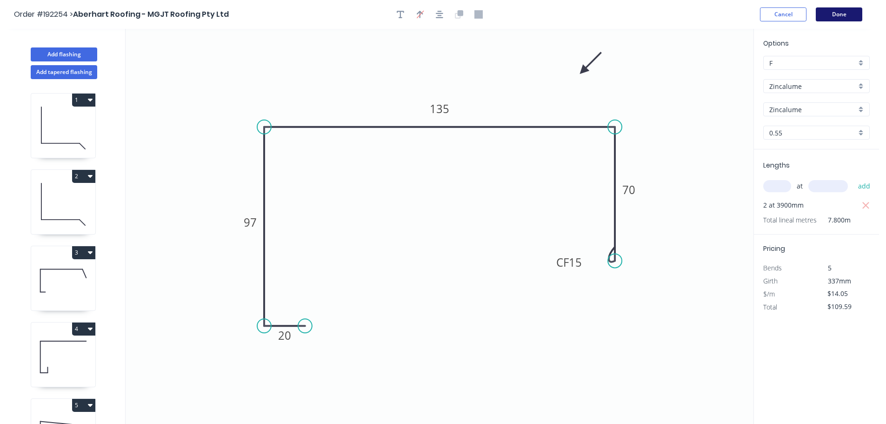
click at [840, 15] on button "Done" at bounding box center [839, 14] width 47 height 14
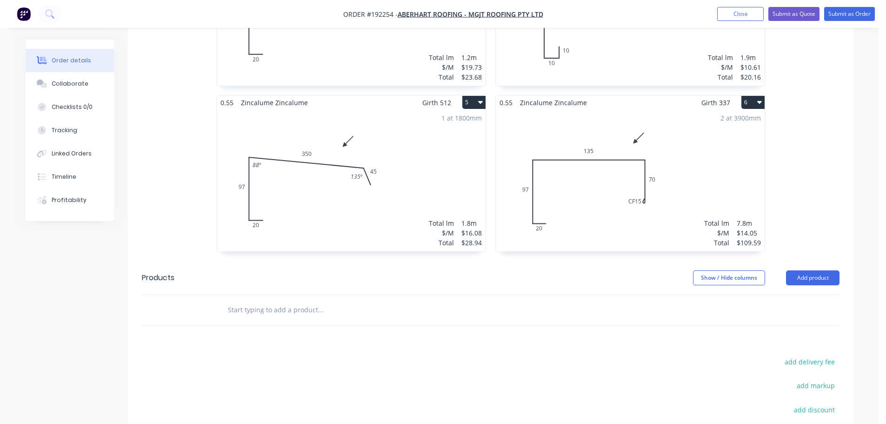
scroll to position [558, 0]
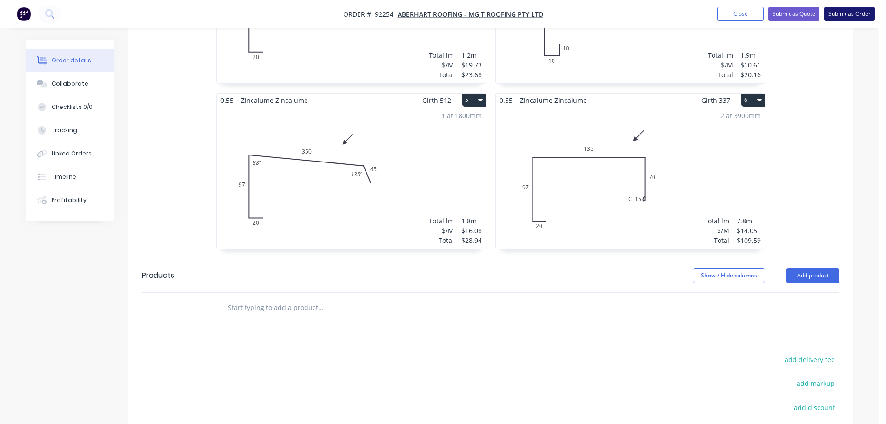
click at [853, 13] on button "Submit as Order" at bounding box center [849, 14] width 51 height 14
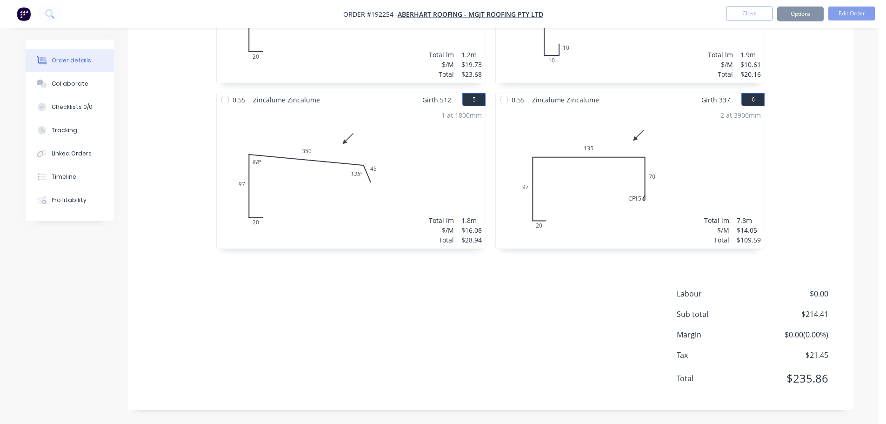
scroll to position [0, 0]
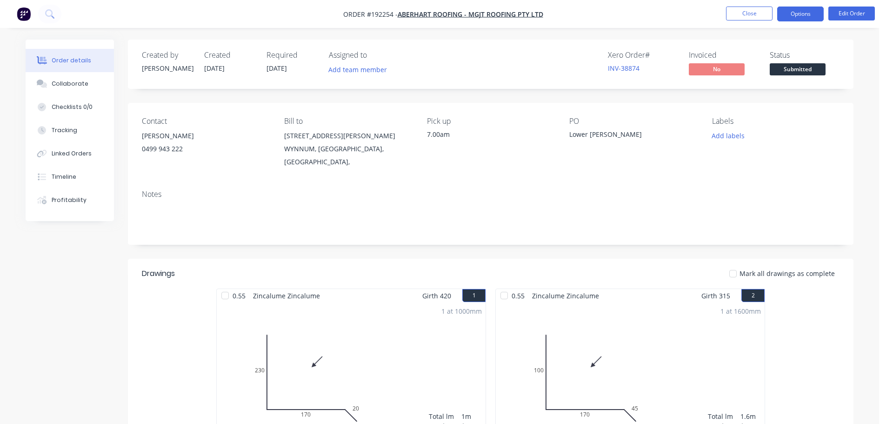
click at [799, 12] on button "Options" at bounding box center [800, 14] width 47 height 15
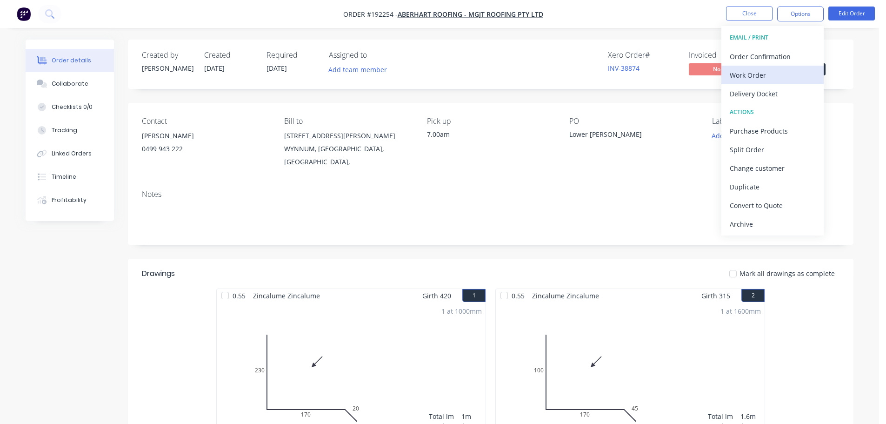
click at [751, 77] on div "Work Order" at bounding box center [773, 74] width 86 height 13
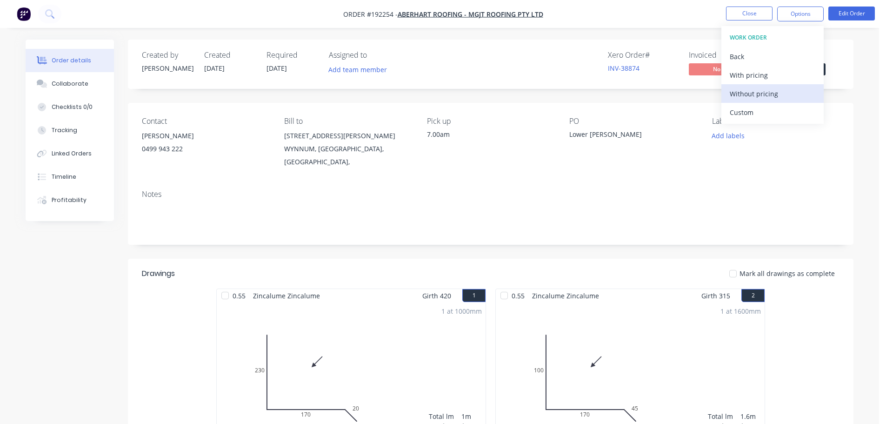
click at [753, 93] on div "Without pricing" at bounding box center [773, 93] width 86 height 13
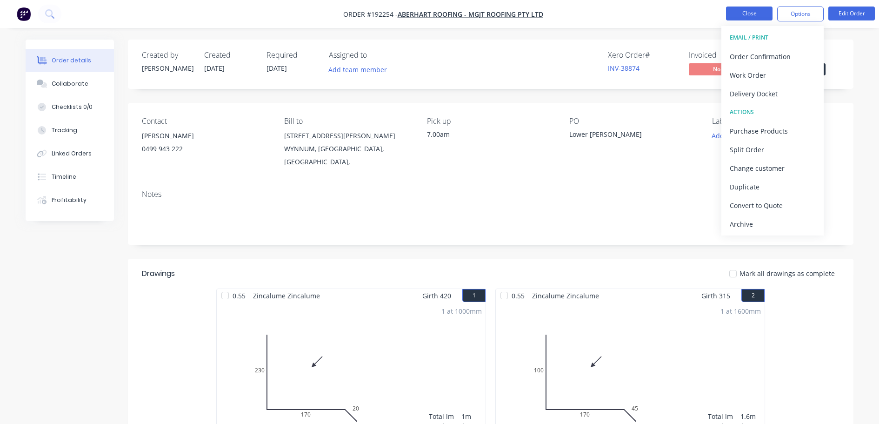
click at [738, 13] on button "Close" at bounding box center [749, 14] width 47 height 14
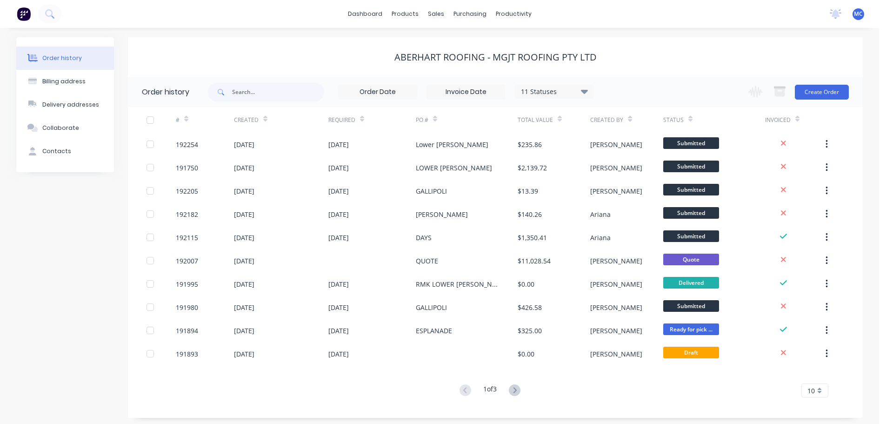
click at [859, 14] on span "MC" at bounding box center [858, 14] width 9 height 8
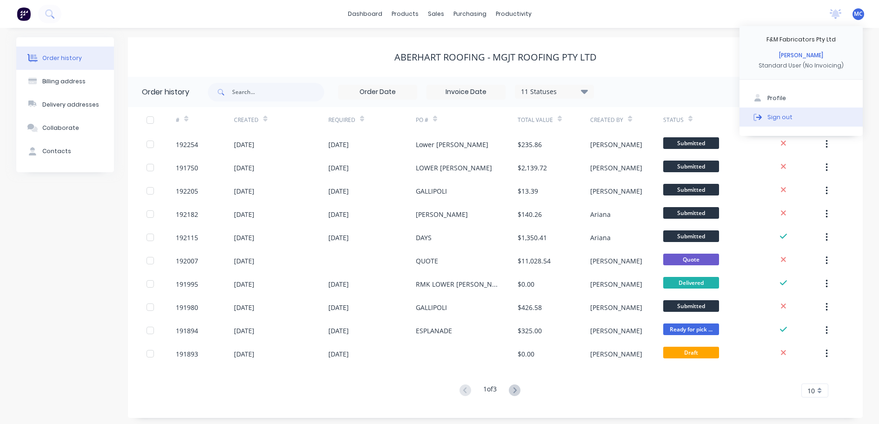
click at [774, 120] on div "Sign out" at bounding box center [779, 117] width 25 height 8
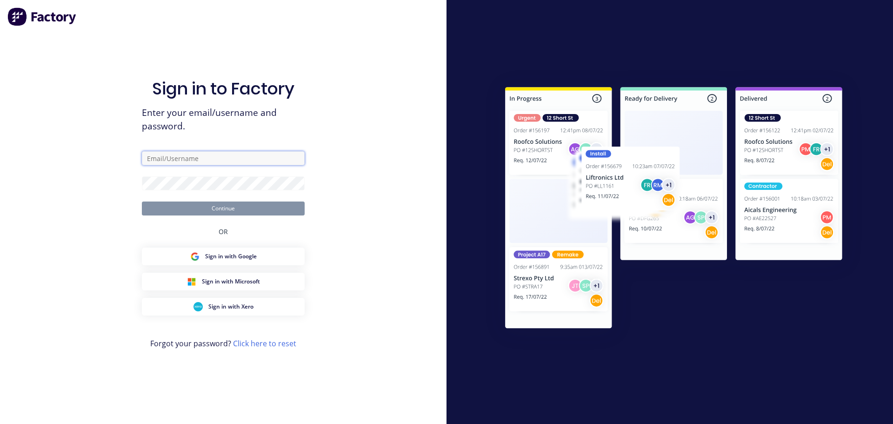
type input "[PERSON_NAME][EMAIL_ADDRESS][DOMAIN_NAME]"
click at [222, 208] on button "Continue" at bounding box center [223, 208] width 163 height 14
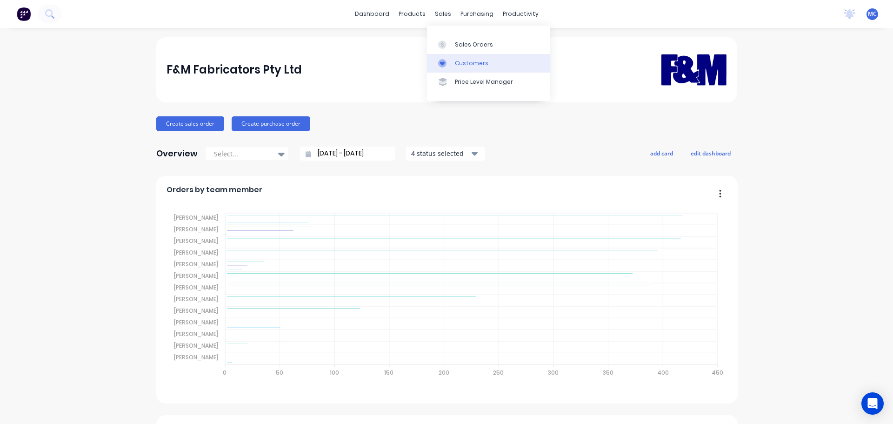
click at [467, 63] on div "Customers" at bounding box center [471, 63] width 33 height 8
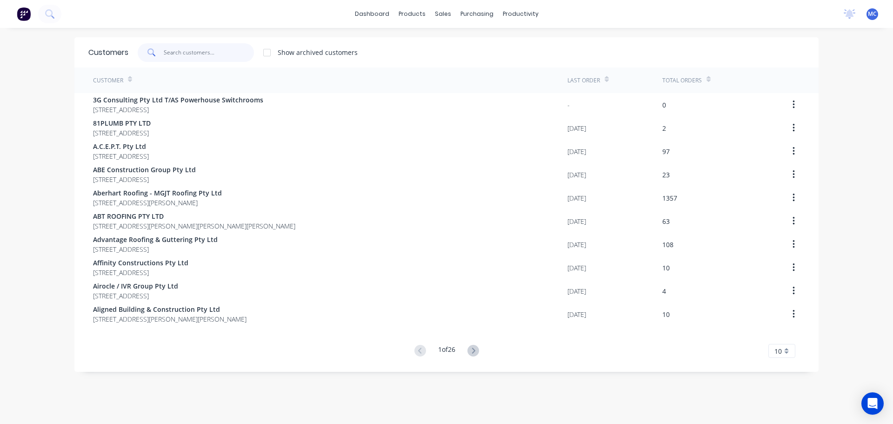
click at [171, 56] on input "text" at bounding box center [209, 52] width 91 height 19
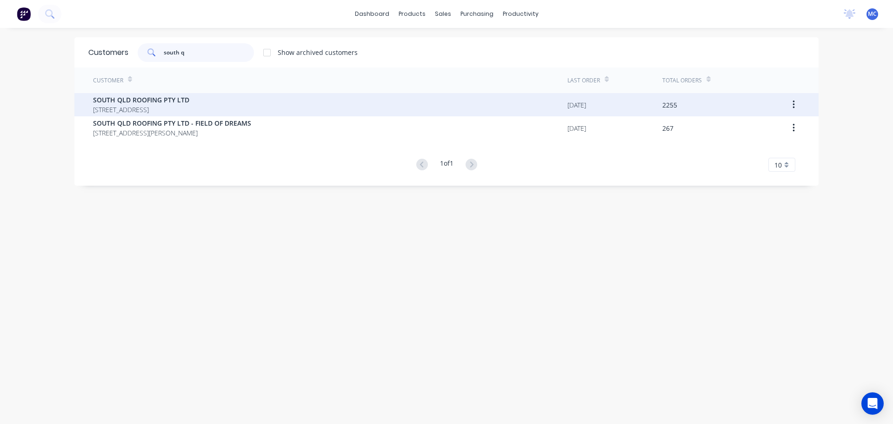
type input "south q"
click at [143, 100] on span "SOUTH QLD ROOFING PTY LTD" at bounding box center [141, 100] width 96 height 10
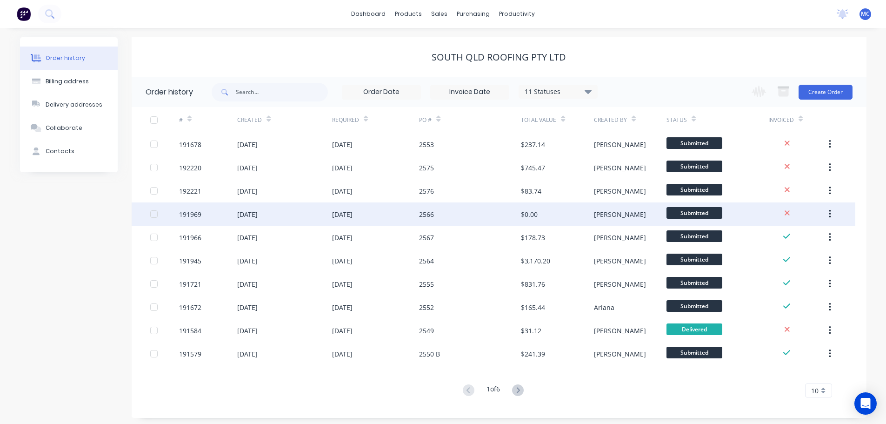
click at [427, 215] on div "2566" at bounding box center [426, 214] width 15 height 10
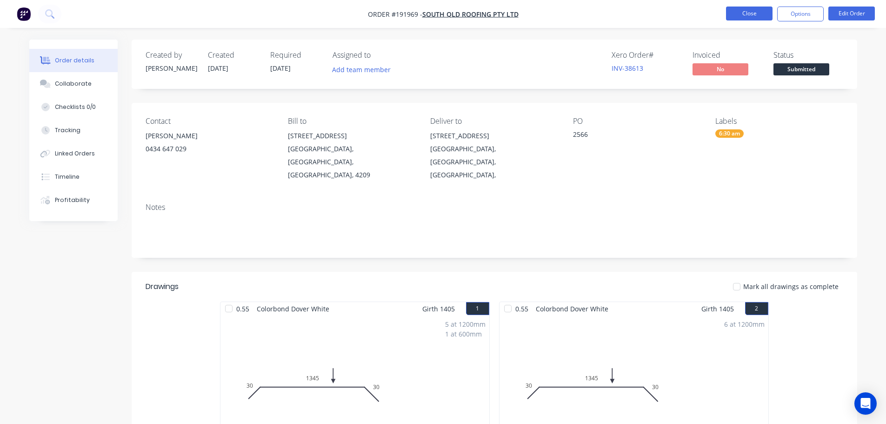
click at [745, 13] on button "Close" at bounding box center [749, 14] width 47 height 14
